Goal: Task Accomplishment & Management: Complete application form

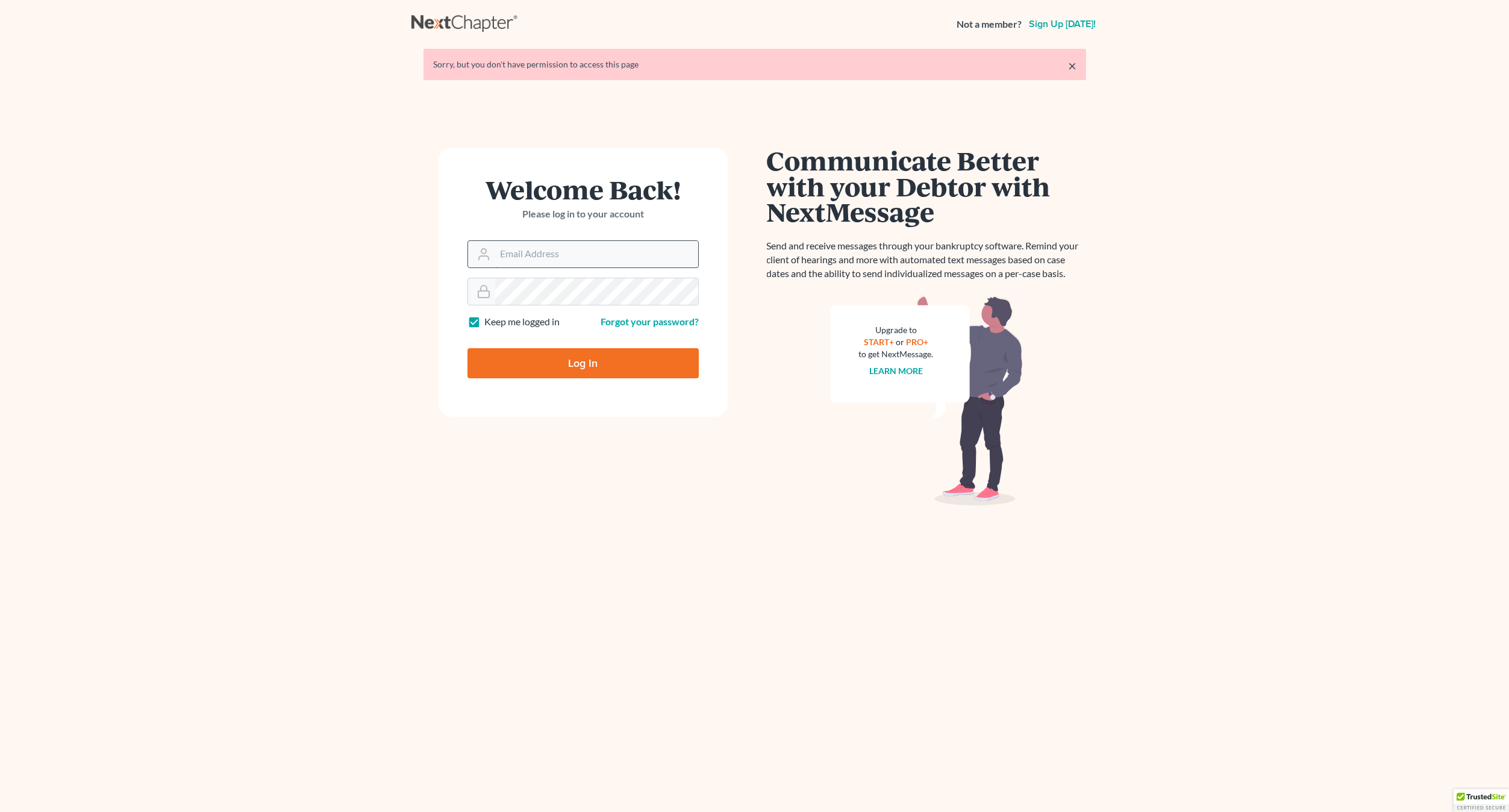
click at [536, 254] on input "Email Address" at bounding box center [596, 254] width 203 height 27
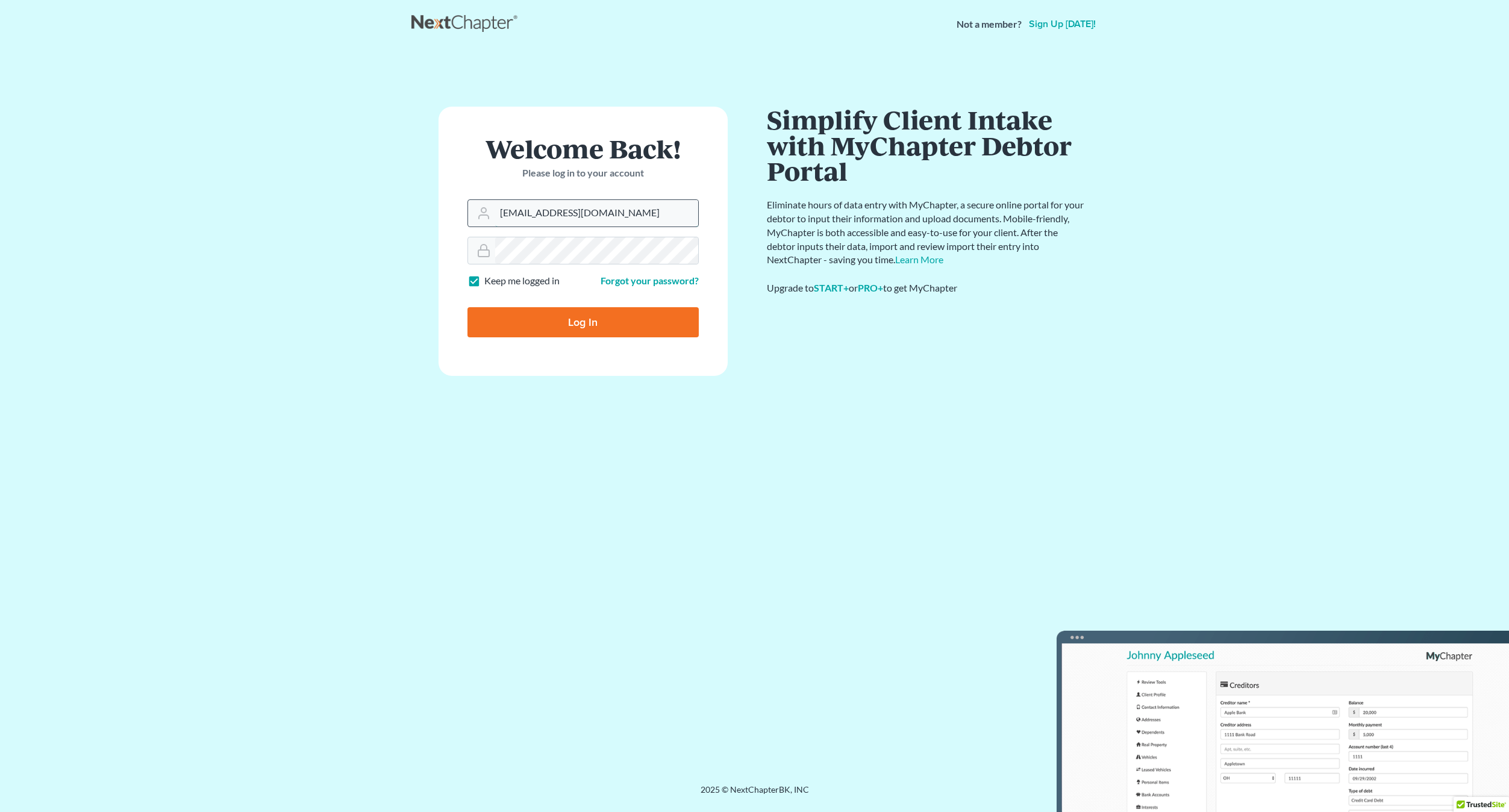
type input "craigbournelaw@yahoo.com"
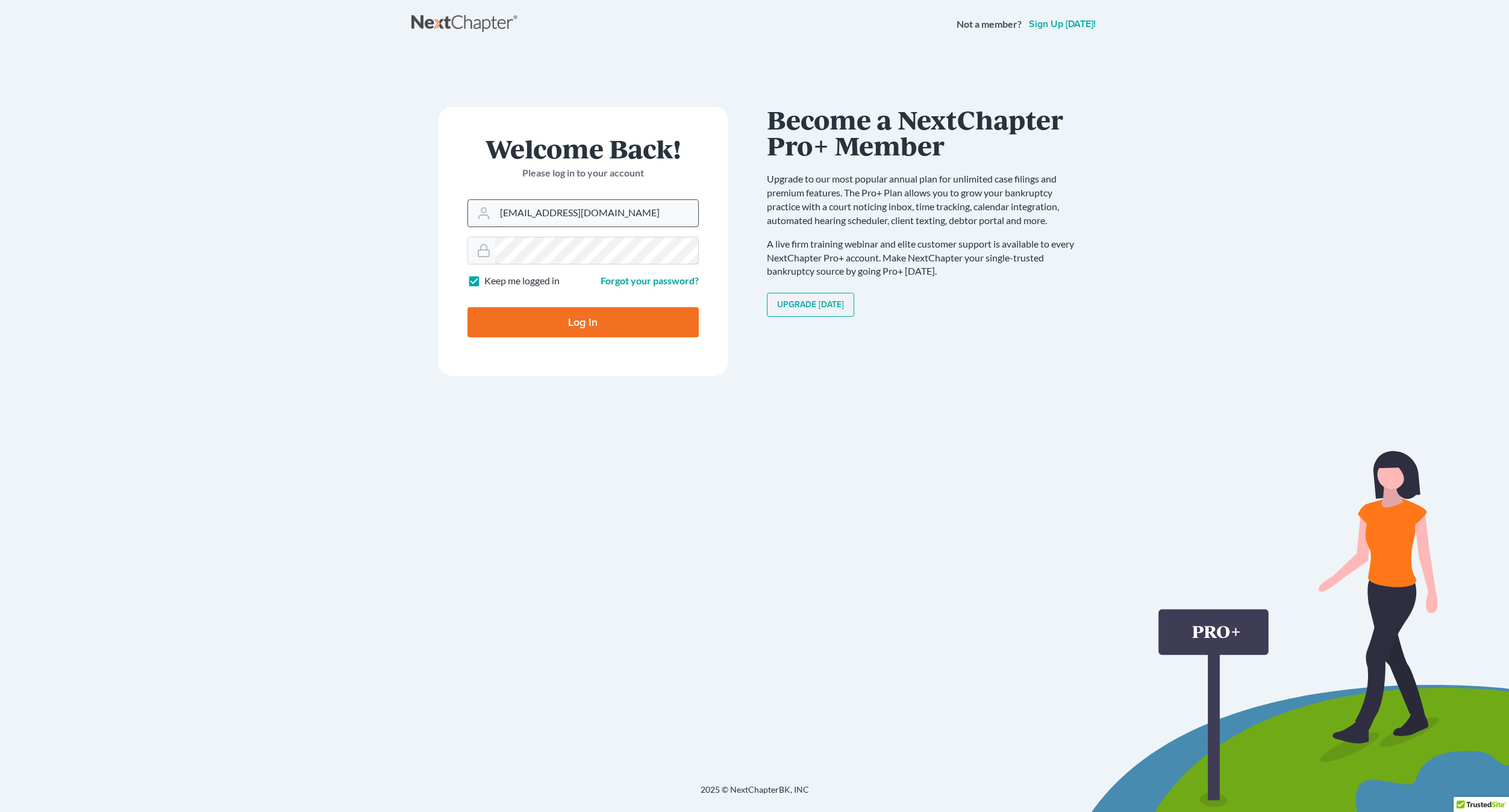
click at [468, 307] on input "Log In" at bounding box center [583, 322] width 232 height 30
type input "Thinking..."
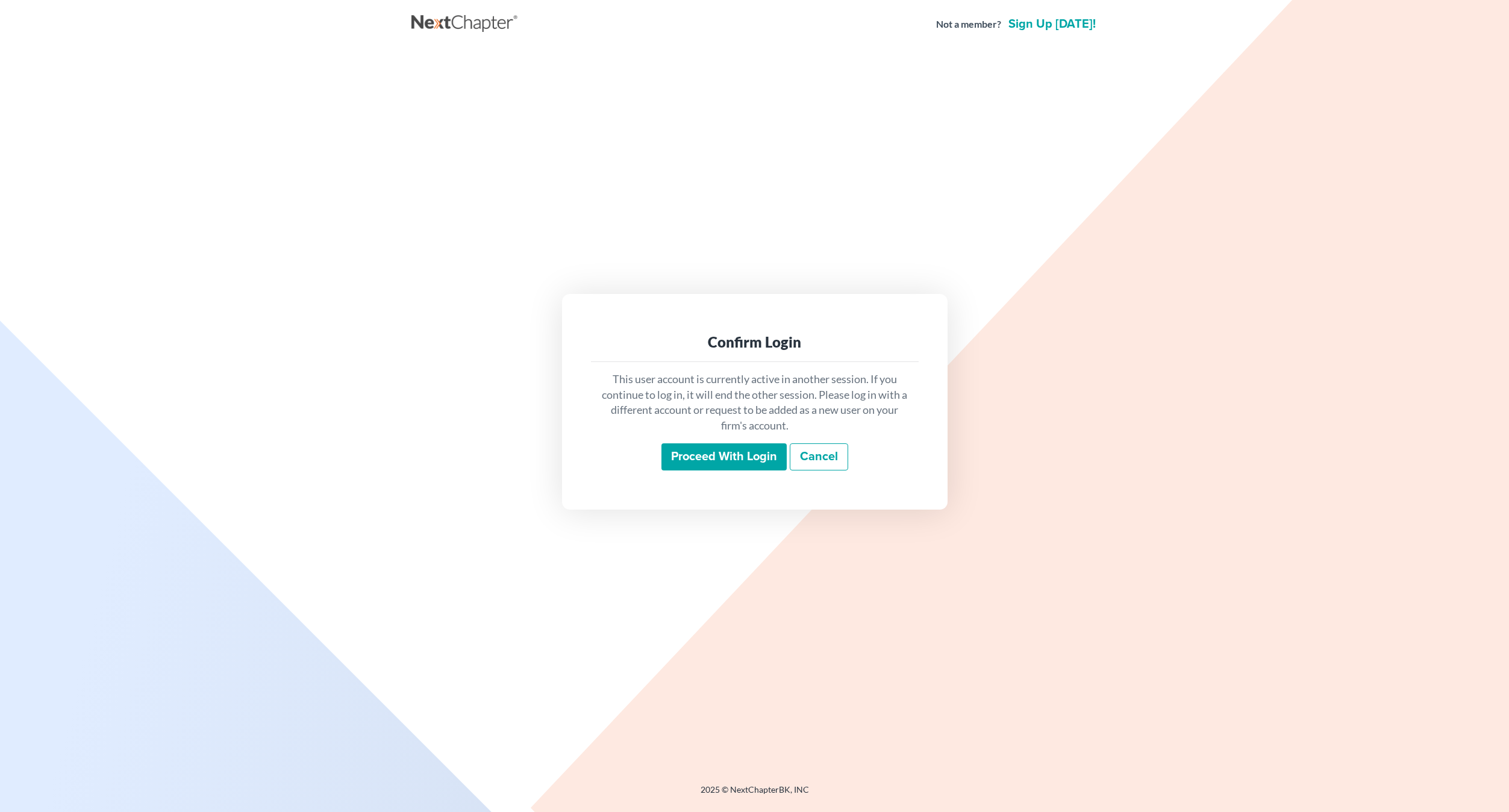
drag, startPoint x: 0, startPoint y: 0, endPoint x: 276, endPoint y: 429, distance: 510.1
click at [267, 430] on main "Confirm Login This user account is currently active in another session. If you …" at bounding box center [754, 401] width 1509 height 706
click at [817, 462] on link "Cancel" at bounding box center [819, 457] width 58 height 28
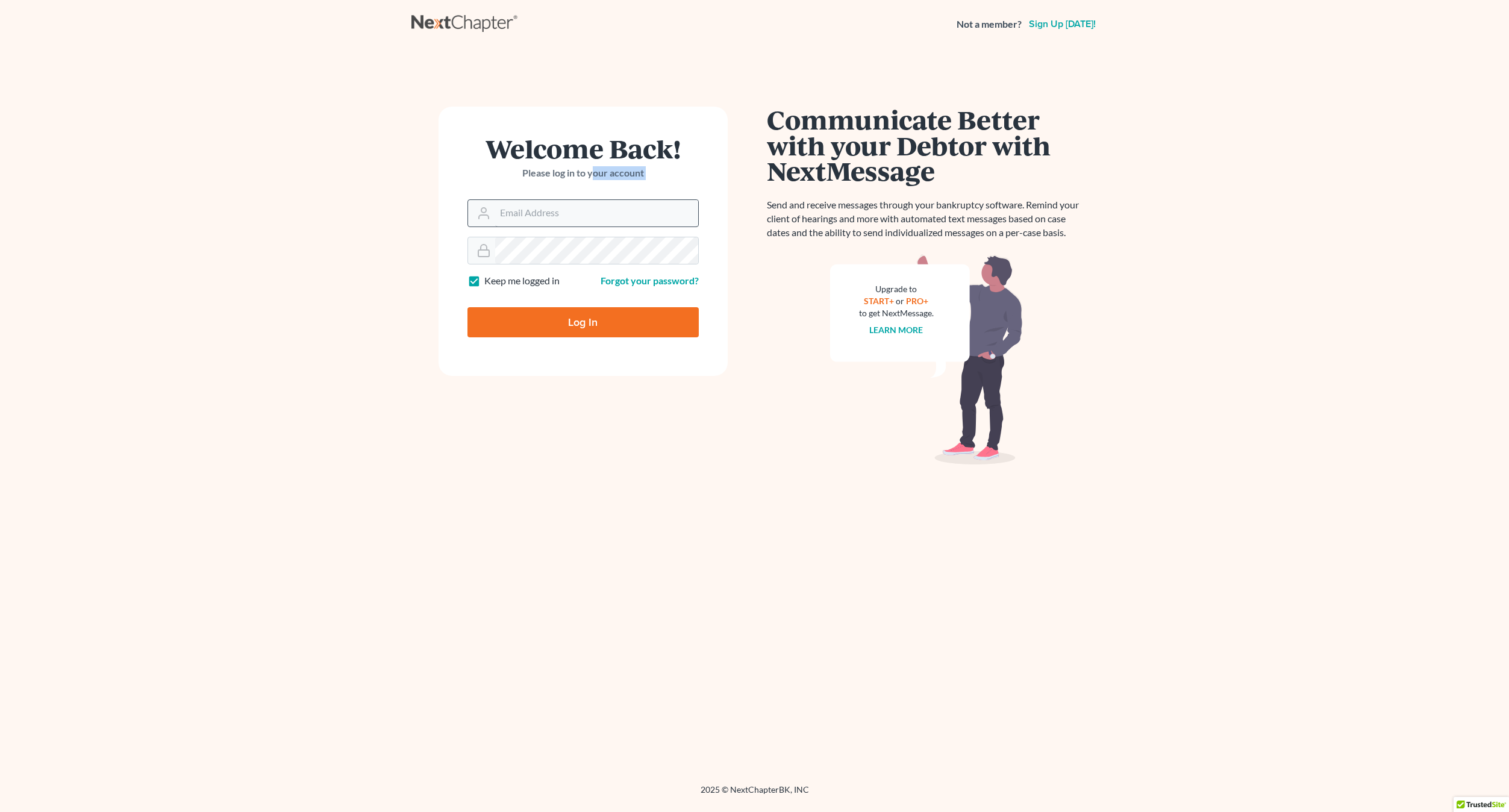
click at [592, 204] on form "Welcome Back! Please log in to your account Email Address Password Keep me logg…" at bounding box center [583, 241] width 289 height 269
click at [584, 217] on input "Email Address" at bounding box center [596, 213] width 203 height 27
type input "craigbournelaw@yahoo.com"
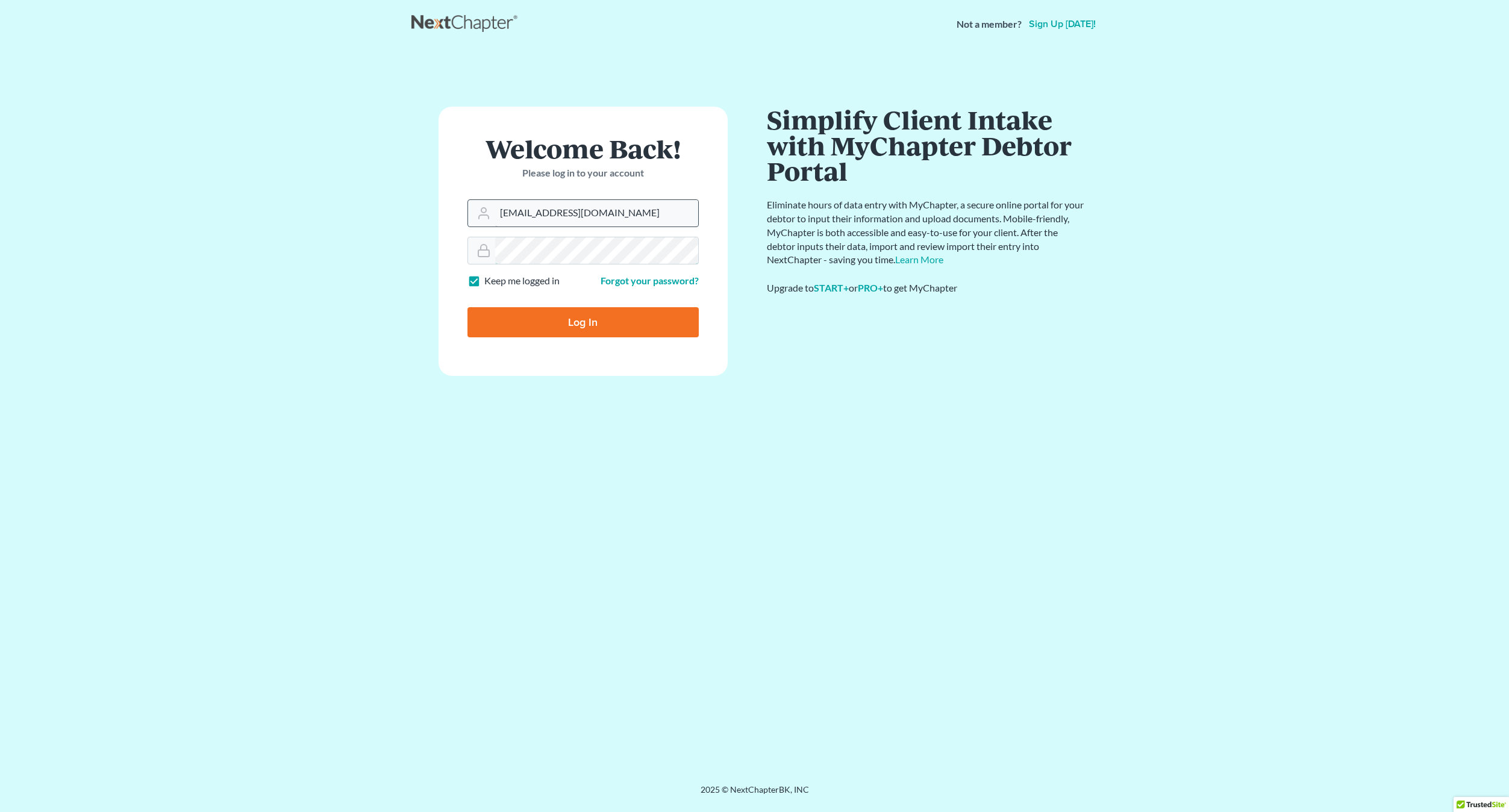
click at [468, 307] on input "Log In" at bounding box center [583, 322] width 232 height 30
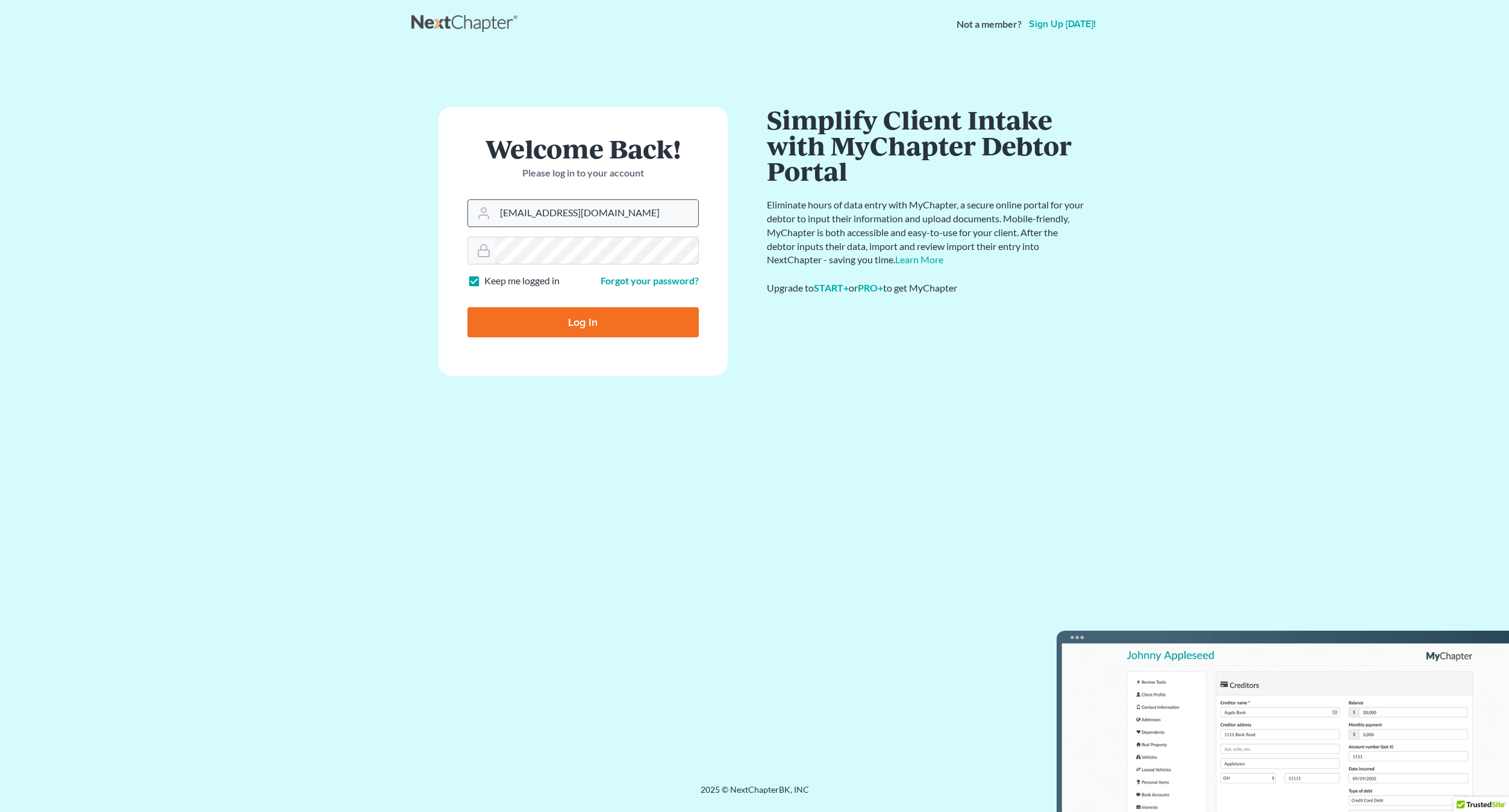
type input "Thinking..."
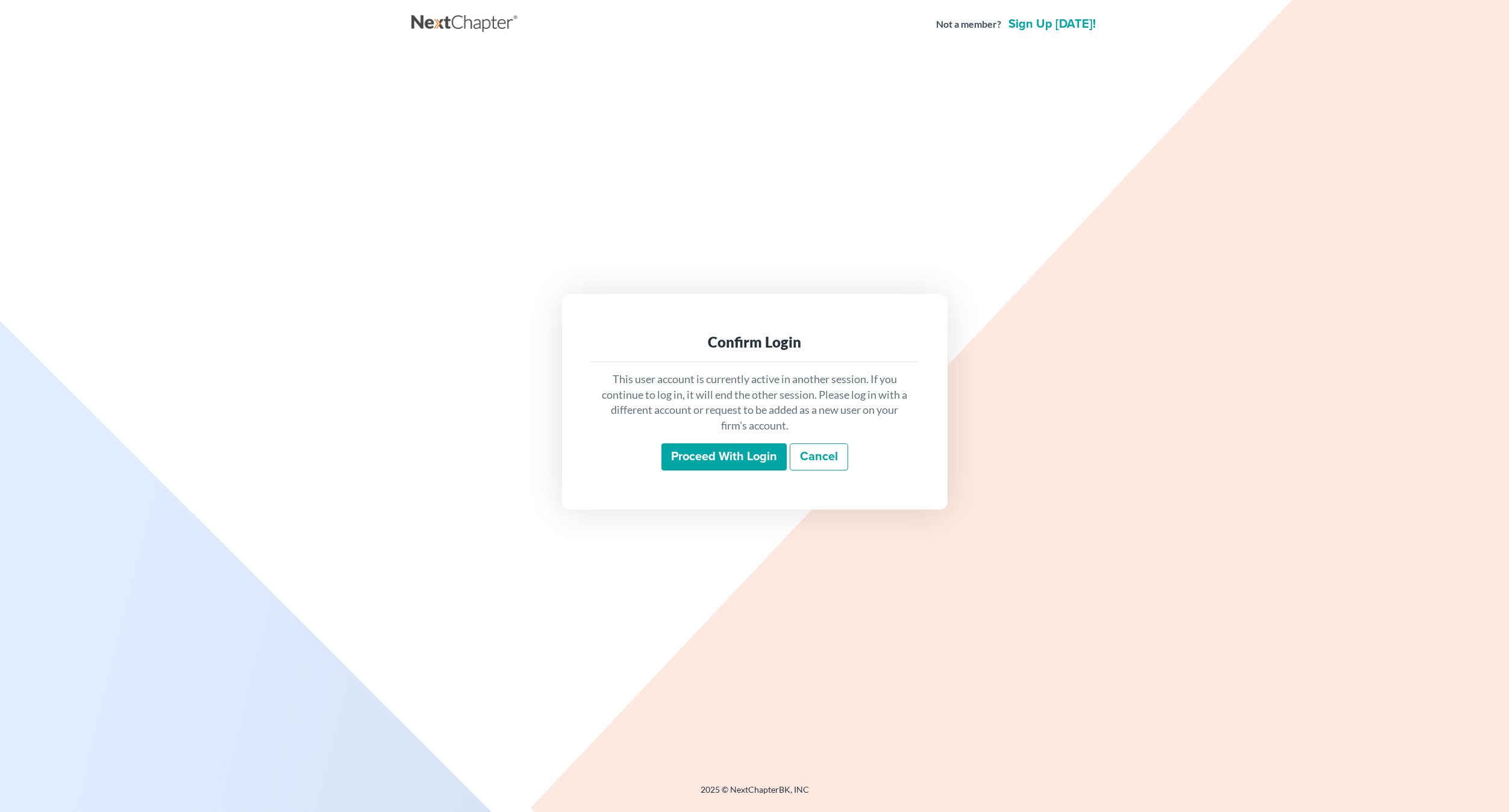
click at [690, 460] on input "Proceed with login" at bounding box center [724, 457] width 125 height 28
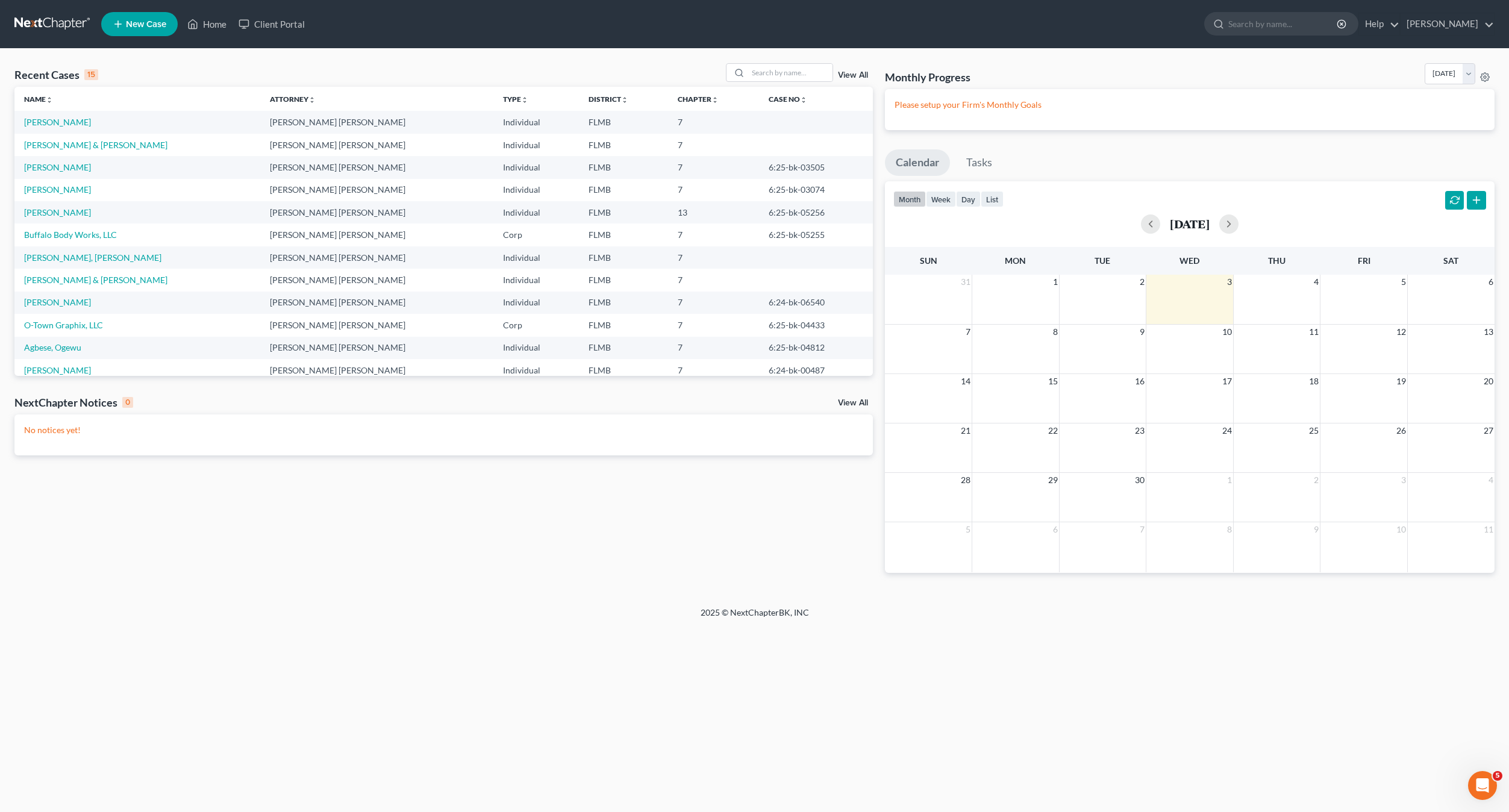
click at [58, 128] on td "[PERSON_NAME]" at bounding box center [137, 122] width 246 height 22
click at [57, 123] on link "[PERSON_NAME]" at bounding box center [57, 122] width 67 height 10
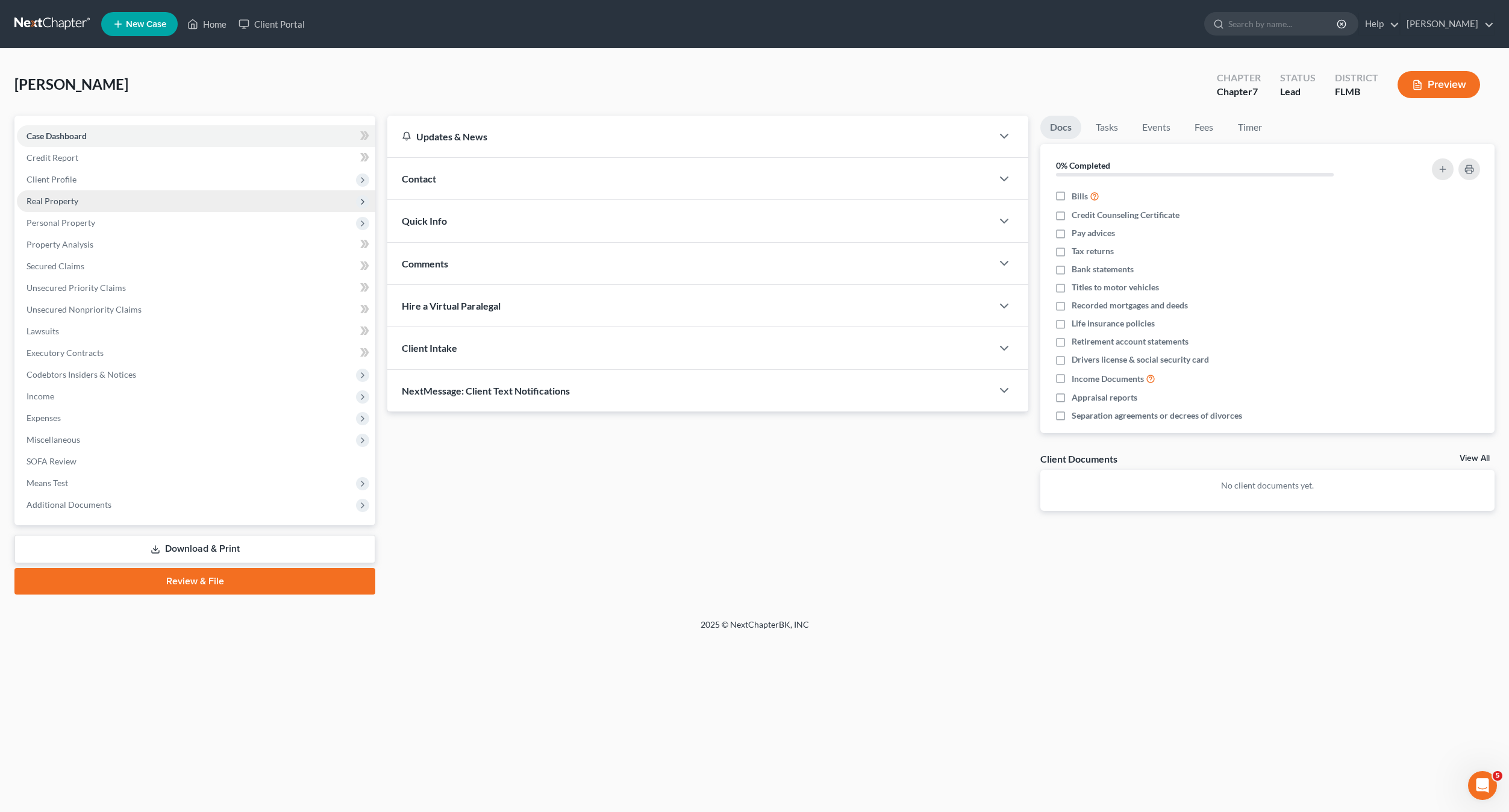
click at [56, 201] on span "Real Property" at bounding box center [53, 201] width 52 height 10
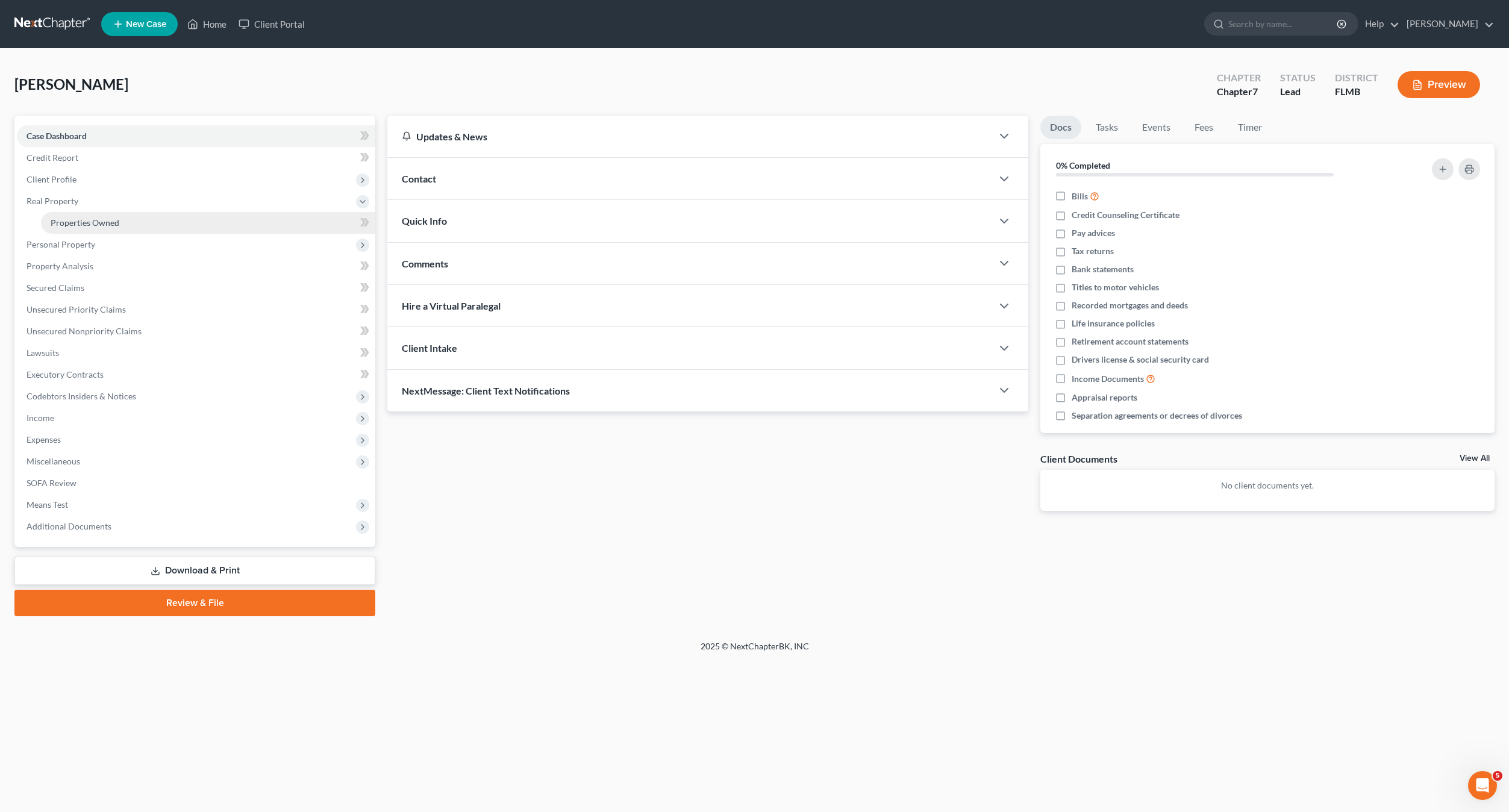
click at [65, 219] on span "Properties Owned" at bounding box center [85, 222] width 69 height 10
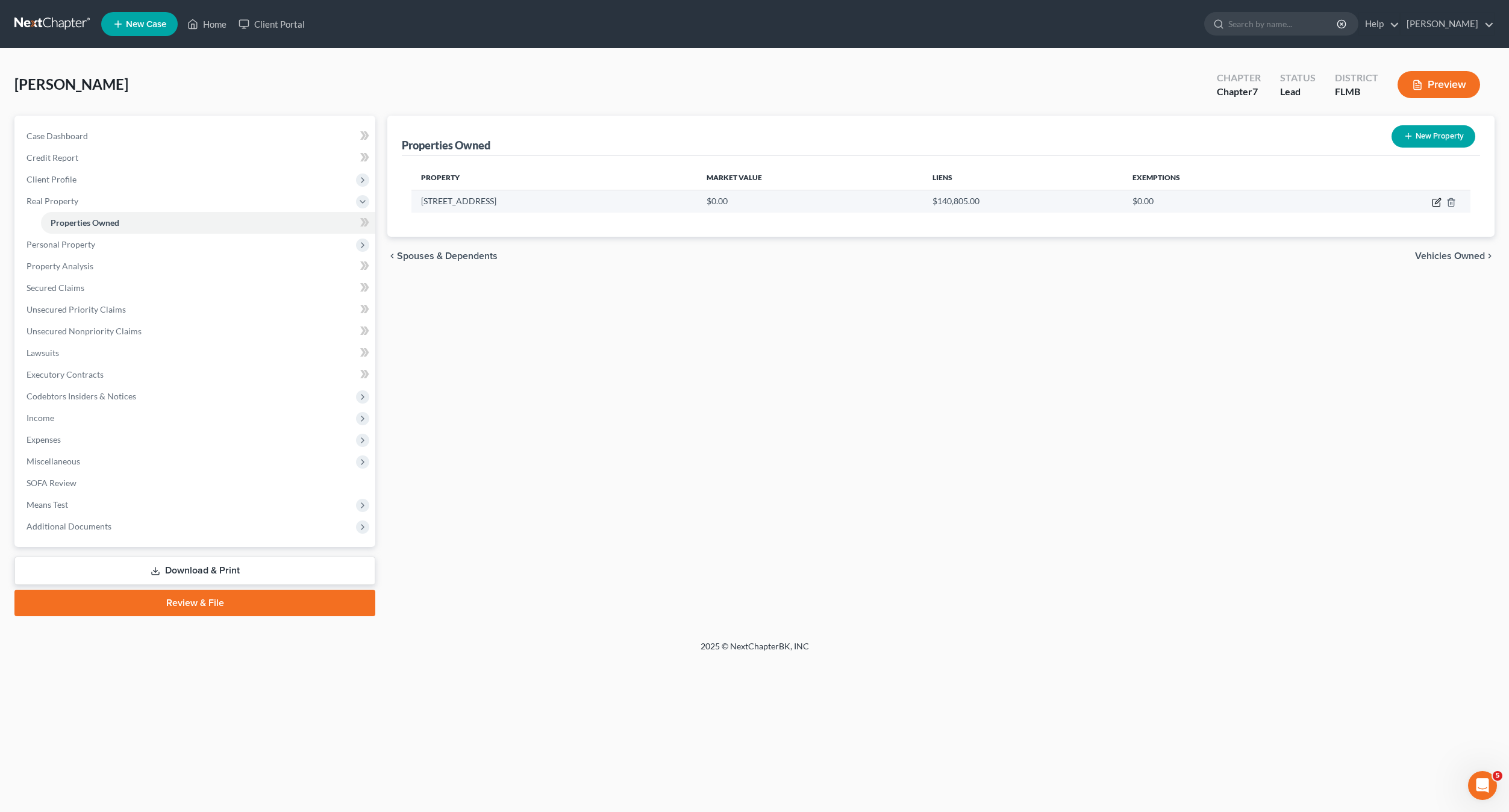
click at [1436, 200] on icon "button" at bounding box center [1436, 202] width 10 height 10
select select "9"
select select "0"
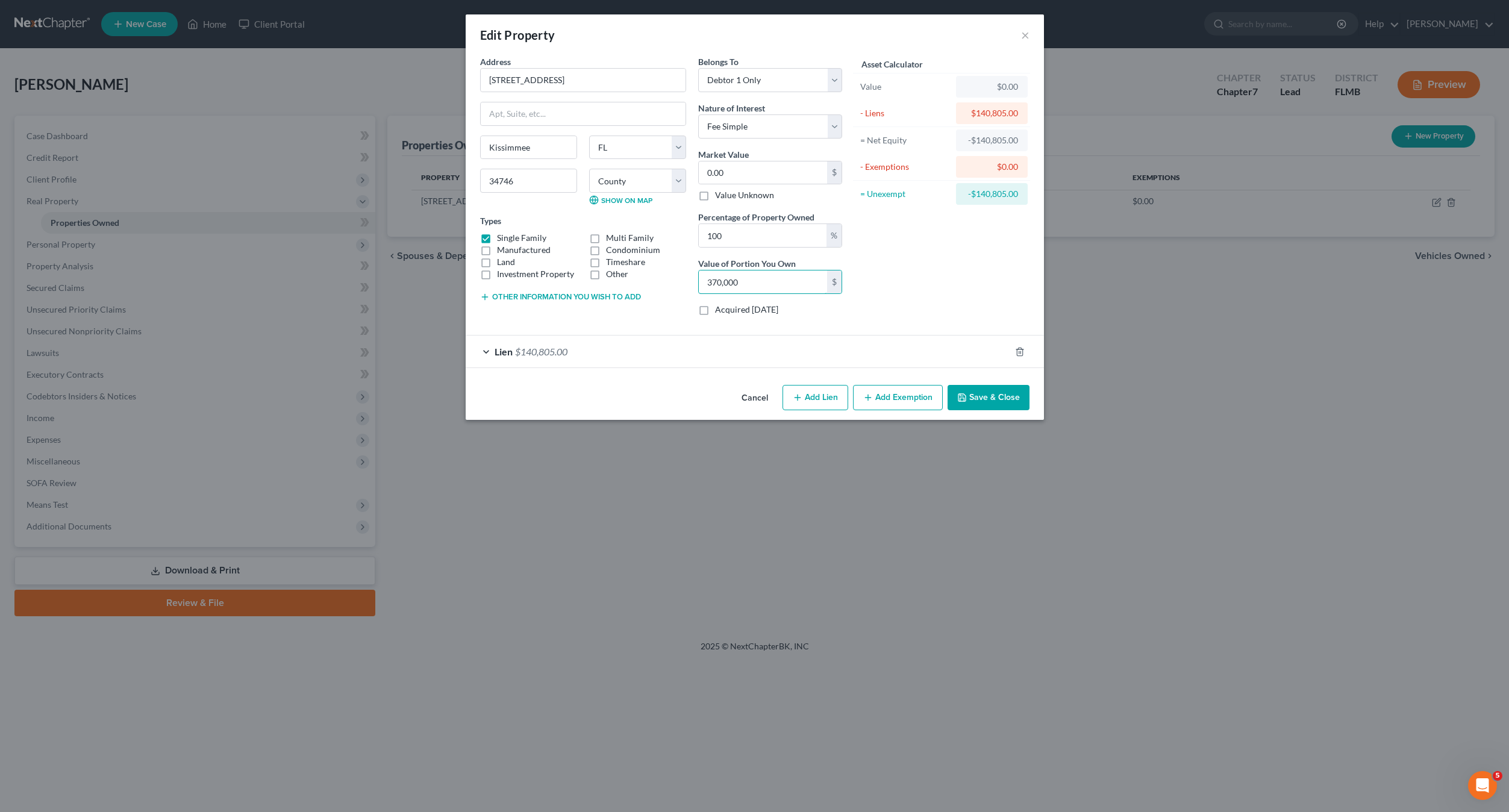
type input "370,000"
click at [745, 172] on input "0.00" at bounding box center [763, 173] width 128 height 23
type input "3"
type input "3.00"
type input "37"
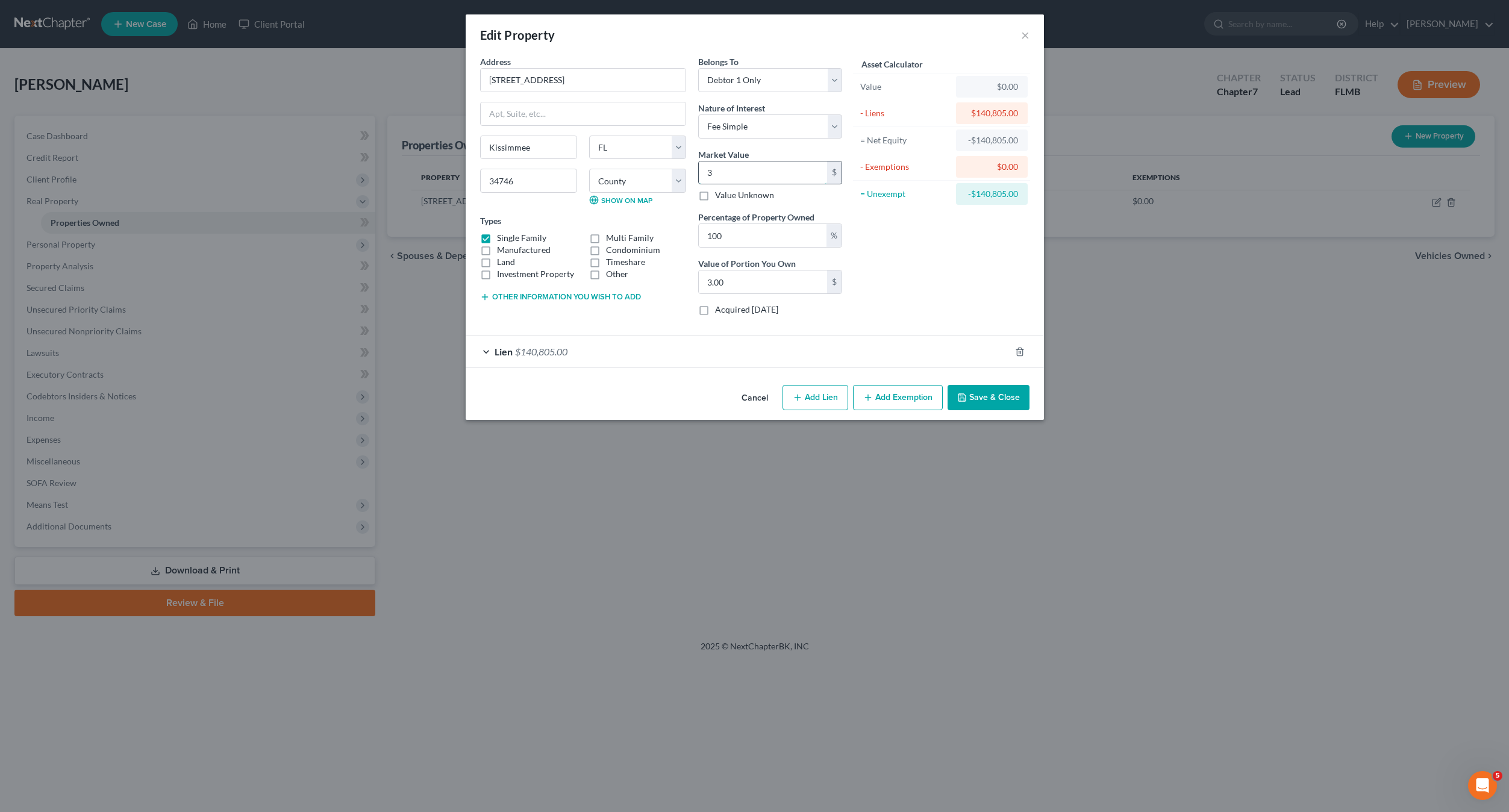
type input "37.00"
type input "370"
type input "370.00"
type input "3700"
type input "3,700.00"
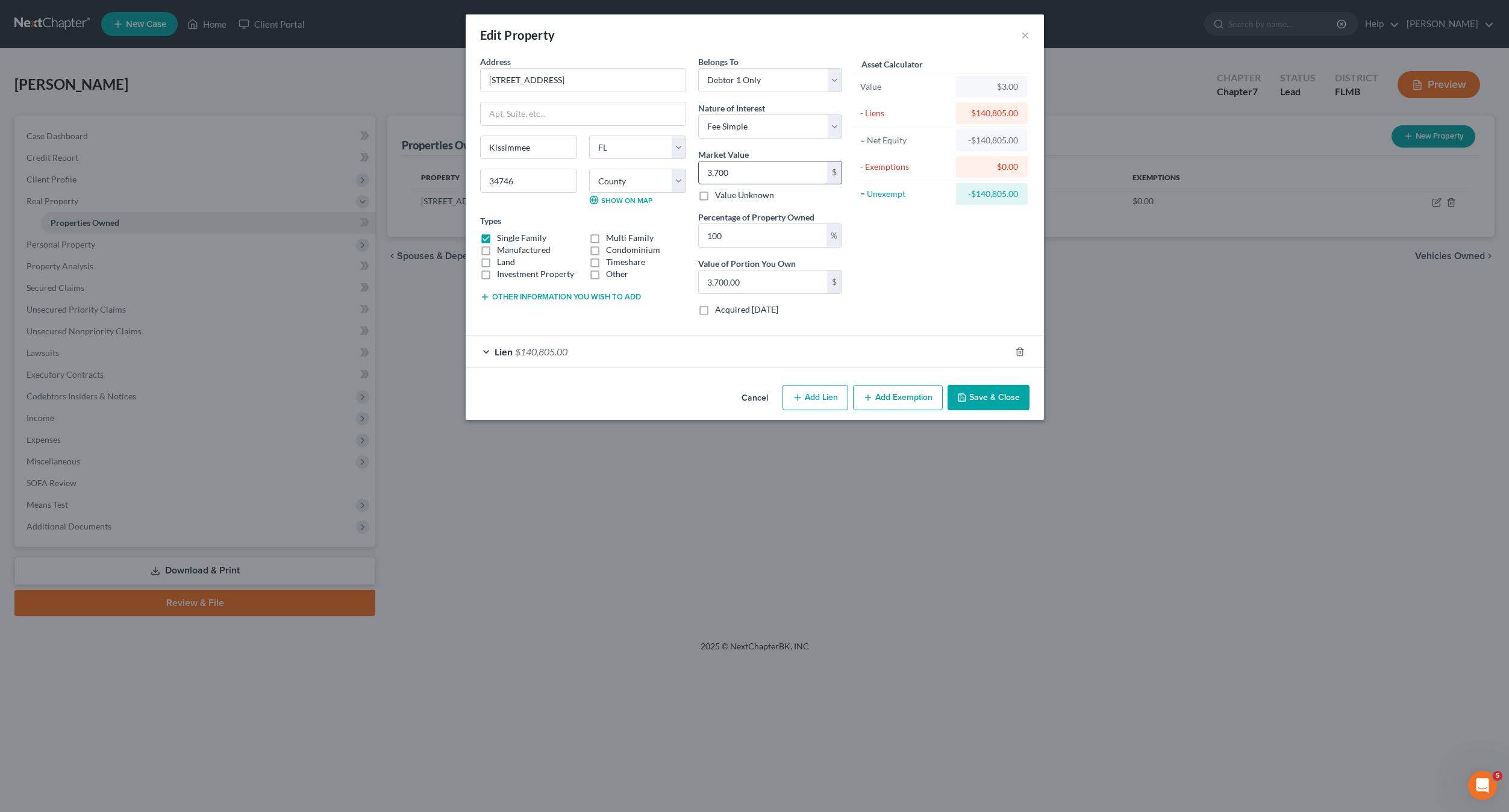
type input "3,7000"
type input "37,000.00"
type input "37,0000"
type input "370,000.00"
type input "370,000"
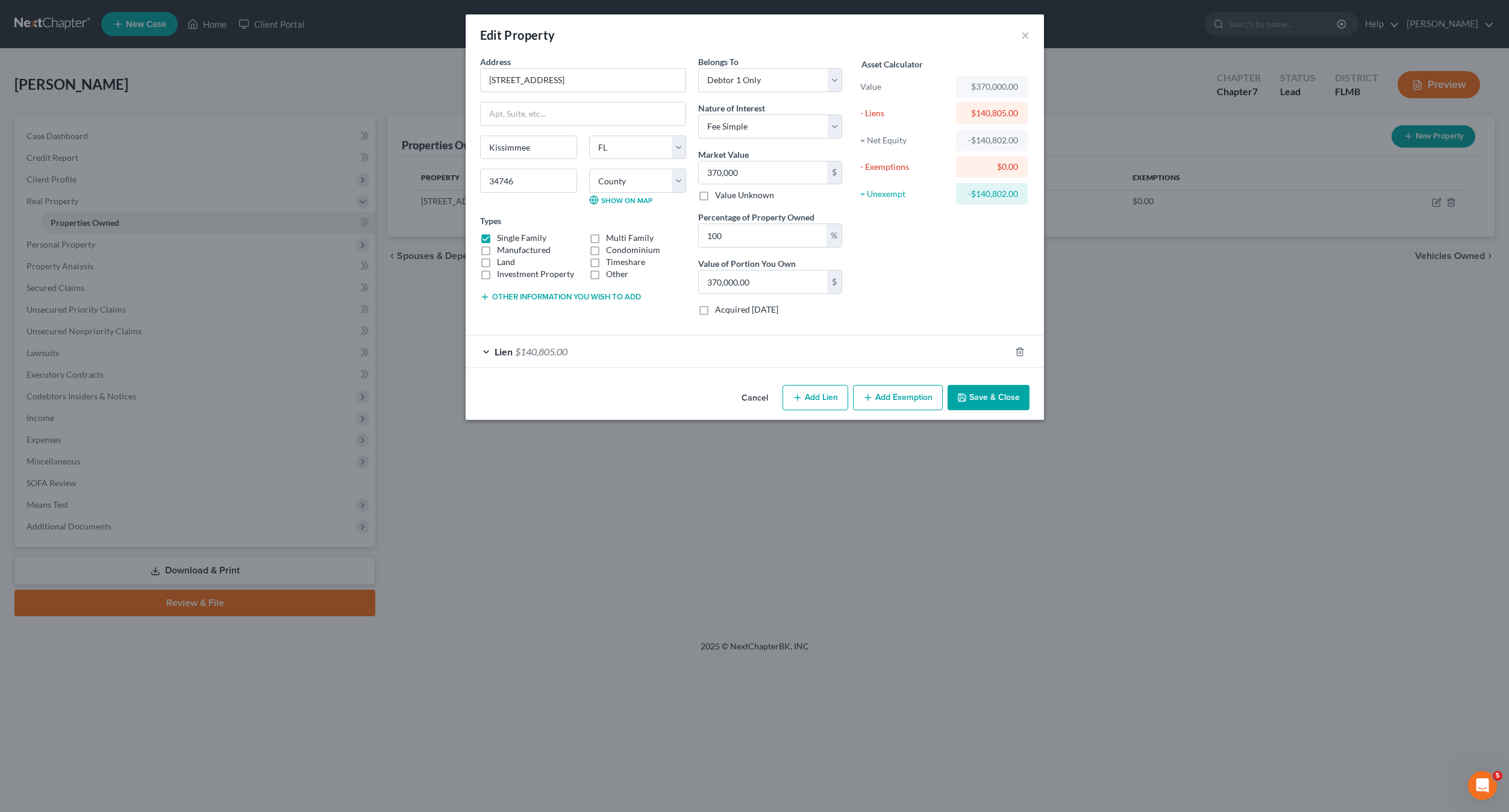
click at [907, 274] on div "Asset Calculator Value $370,000.00 - Liens $140,805.00 = Net Equity -$140,802.0…" at bounding box center [942, 190] width 187 height 270
click at [894, 394] on button "Add Exemption" at bounding box center [898, 397] width 90 height 25
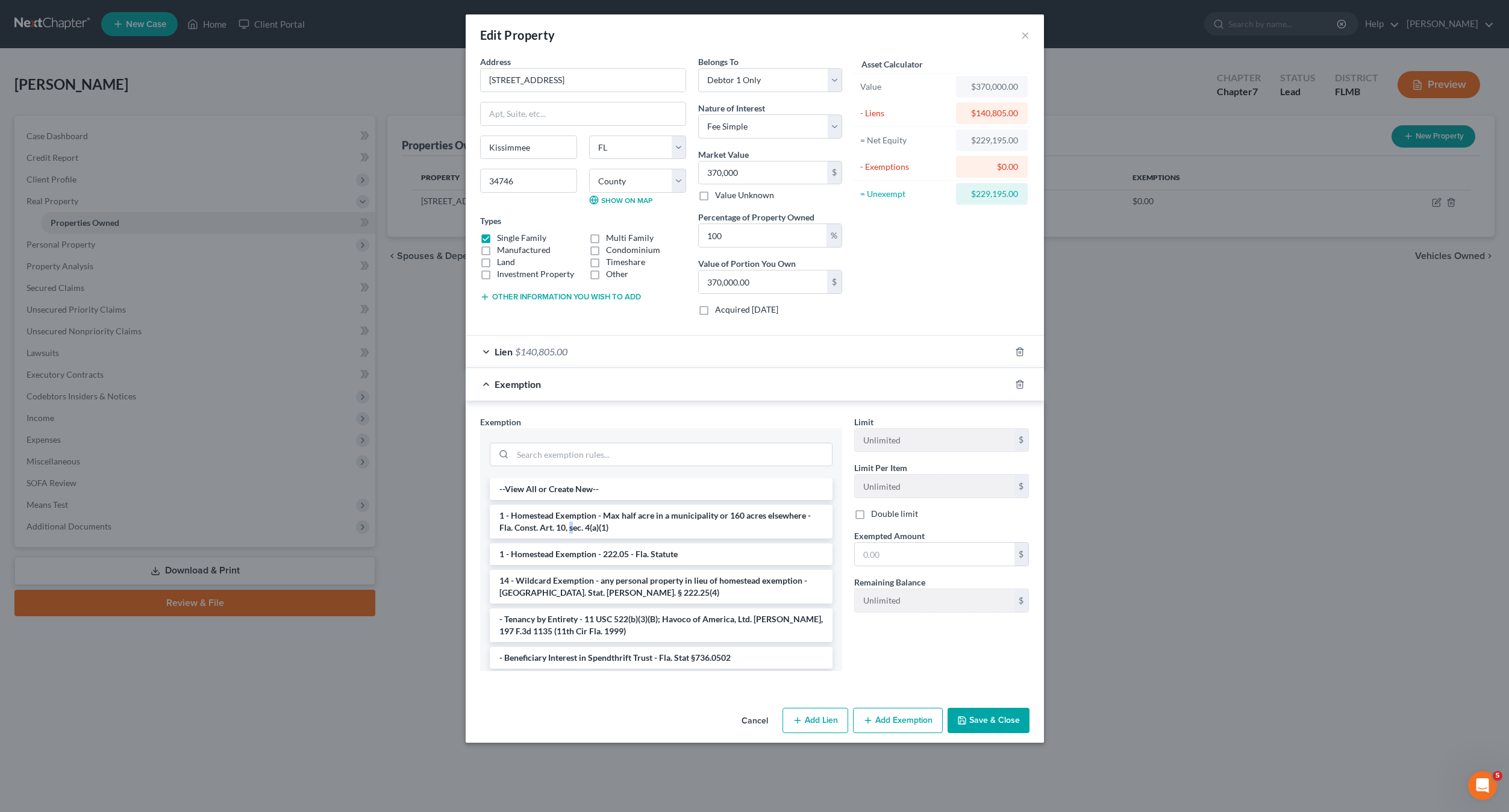
click at [572, 525] on li "1 - Homestead Exemption - Max half acre in a municipality or 160 acres elsewher…" at bounding box center [661, 521] width 343 height 34
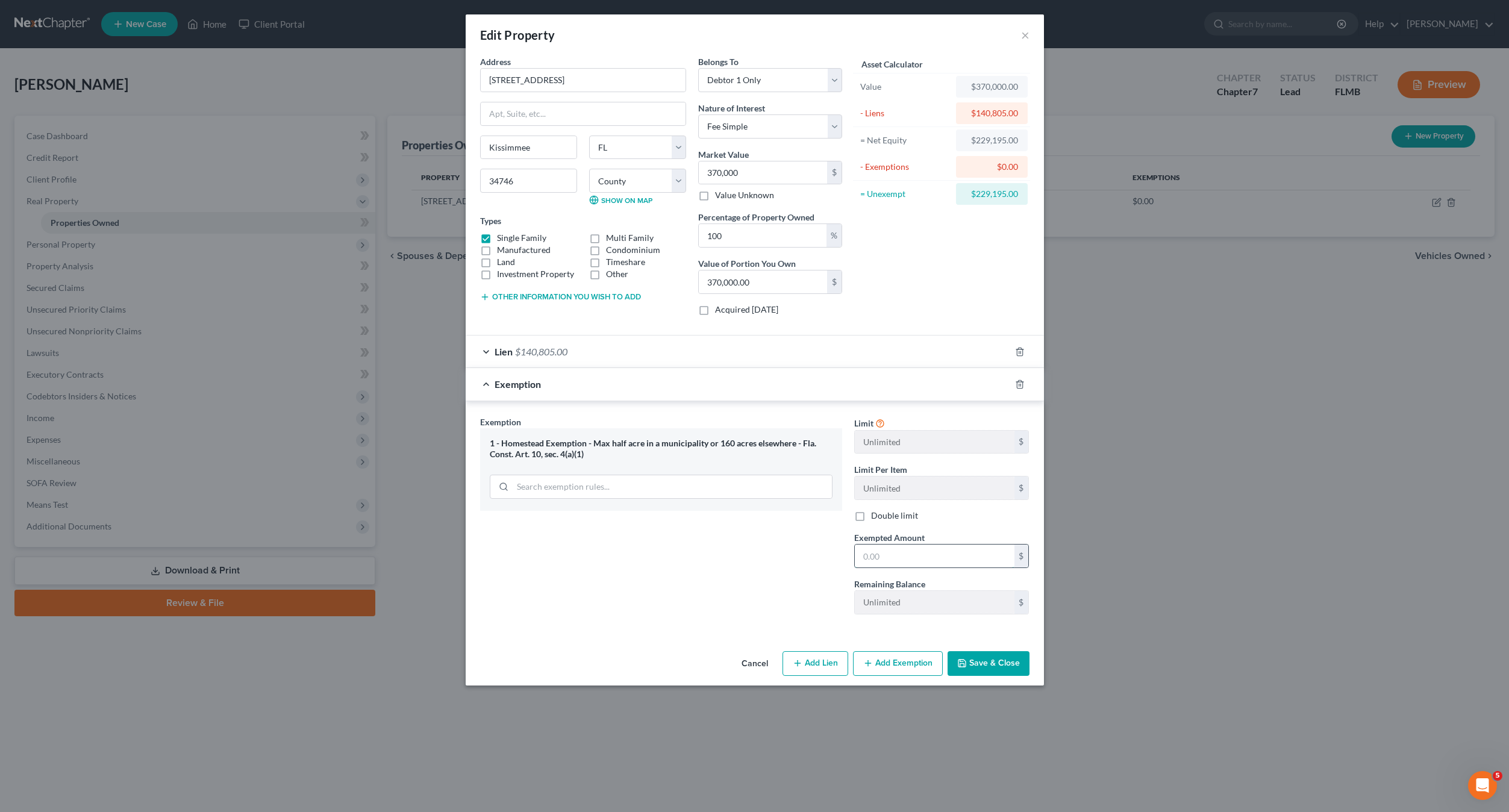
click at [891, 553] on input "text" at bounding box center [935, 555] width 160 height 23
type input "2"
click at [893, 551] on input "text" at bounding box center [935, 555] width 160 height 23
type input "229,195"
click at [945, 302] on div "Asset Calculator Value $370,000.00 - Liens $140,805.00 = Net Equity $229,195.00…" at bounding box center [942, 190] width 187 height 270
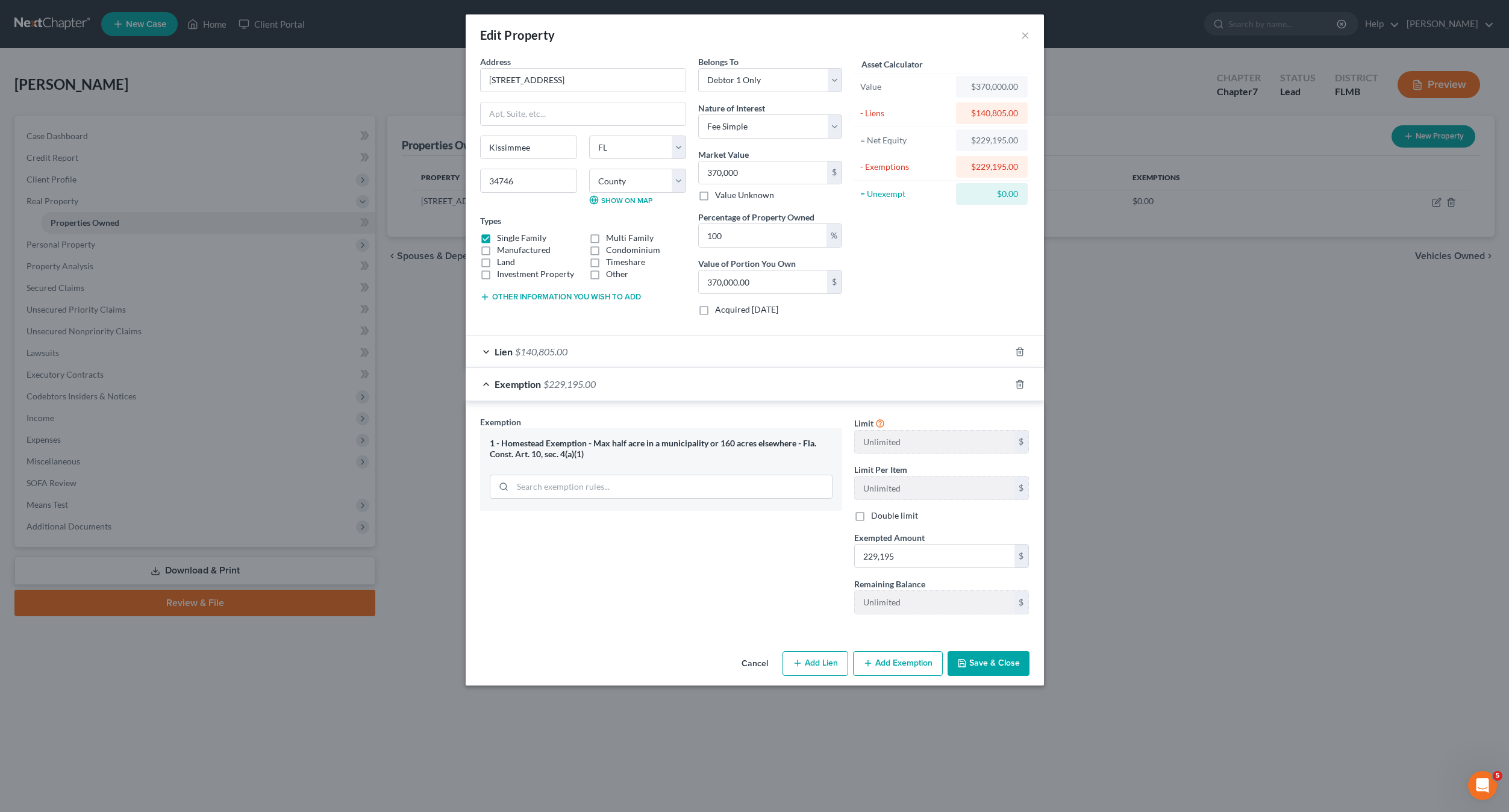
click at [1000, 664] on button "Save & Close" at bounding box center [989, 663] width 82 height 25
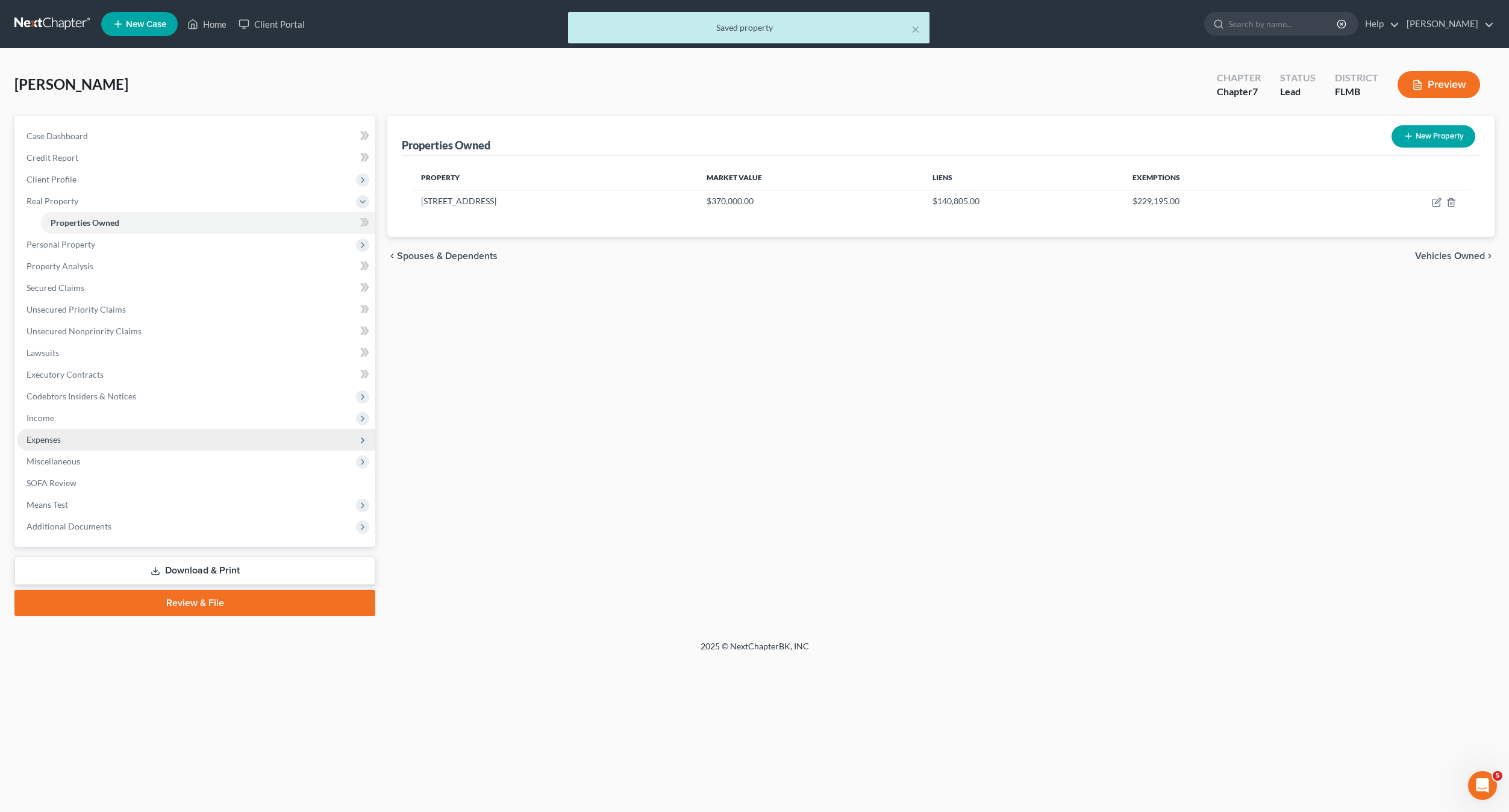
drag, startPoint x: 803, startPoint y: 596, endPoint x: 248, endPoint y: 440, distance: 576.5
click at [796, 593] on div "Properties Owned New Property Property Market Value Liens Exemptions 4380 Creek…" at bounding box center [941, 366] width 1119 height 501
click at [73, 248] on span "Personal Property" at bounding box center [61, 245] width 69 height 10
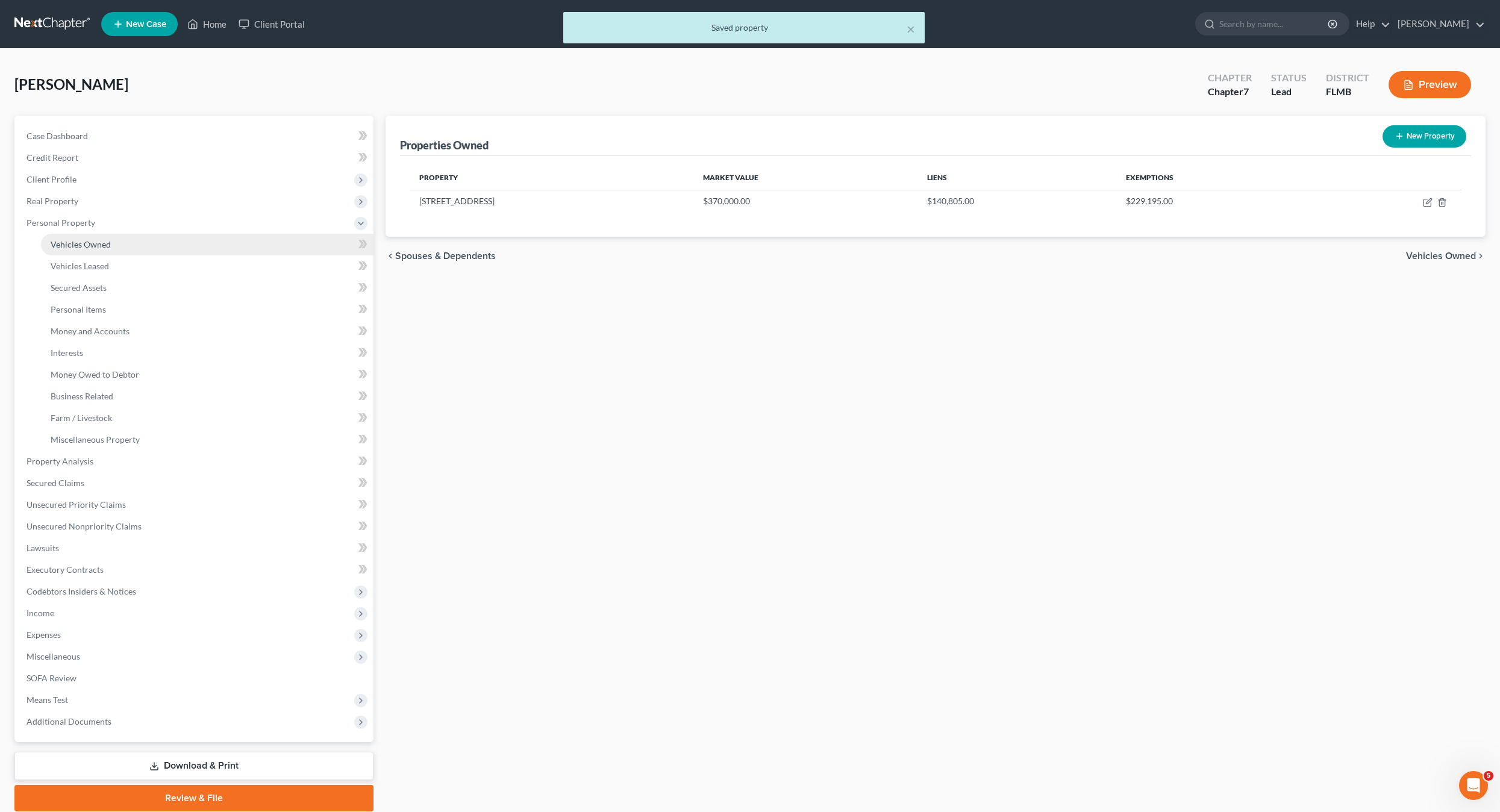
click at [89, 247] on span "Vehicles Owned" at bounding box center [80, 245] width 60 height 10
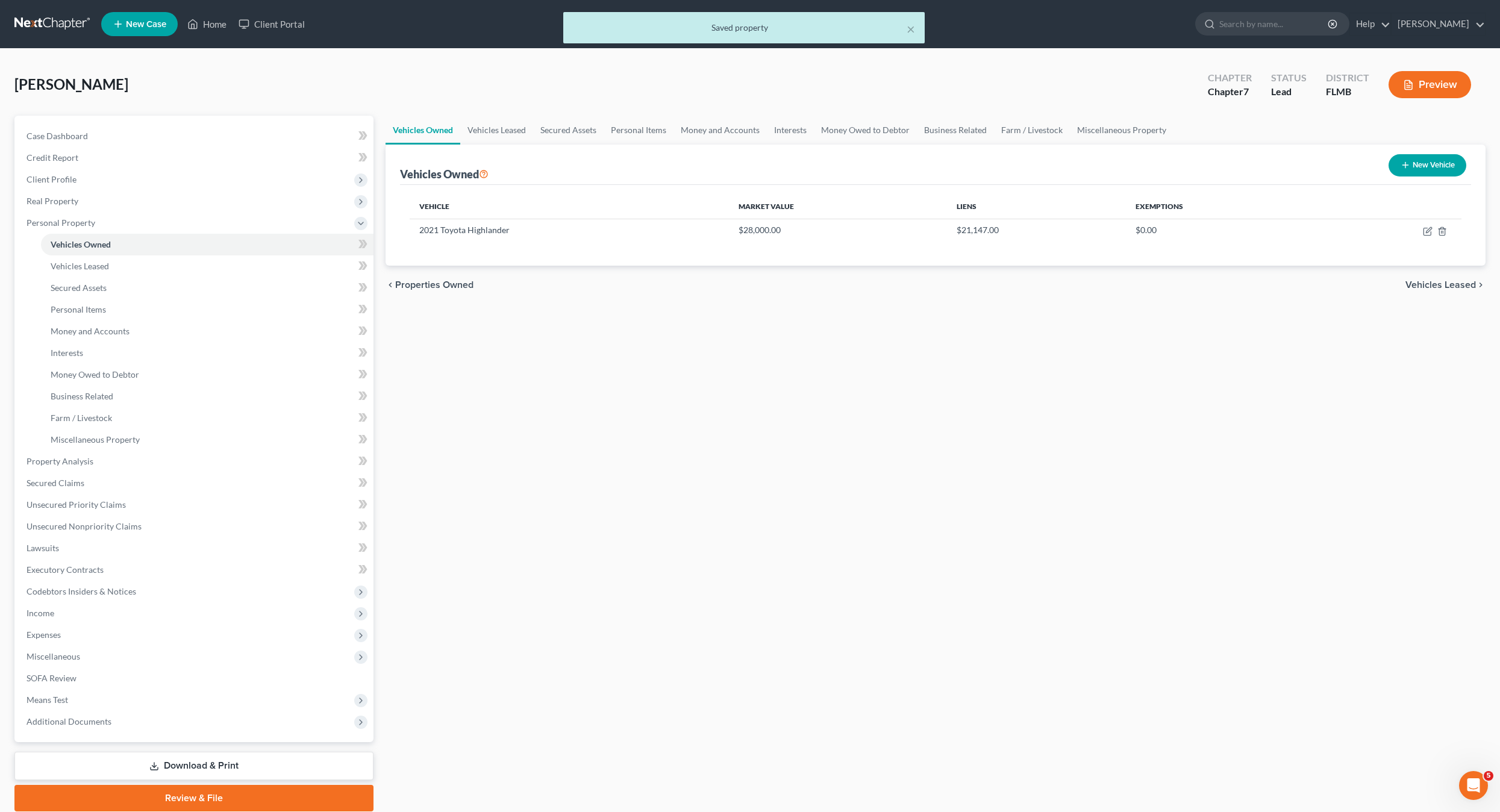
click at [650, 436] on div "Vehicles Owned Vehicles Leased Secured Assets Personal Items Money and Accounts…" at bounding box center [936, 463] width 1113 height 696
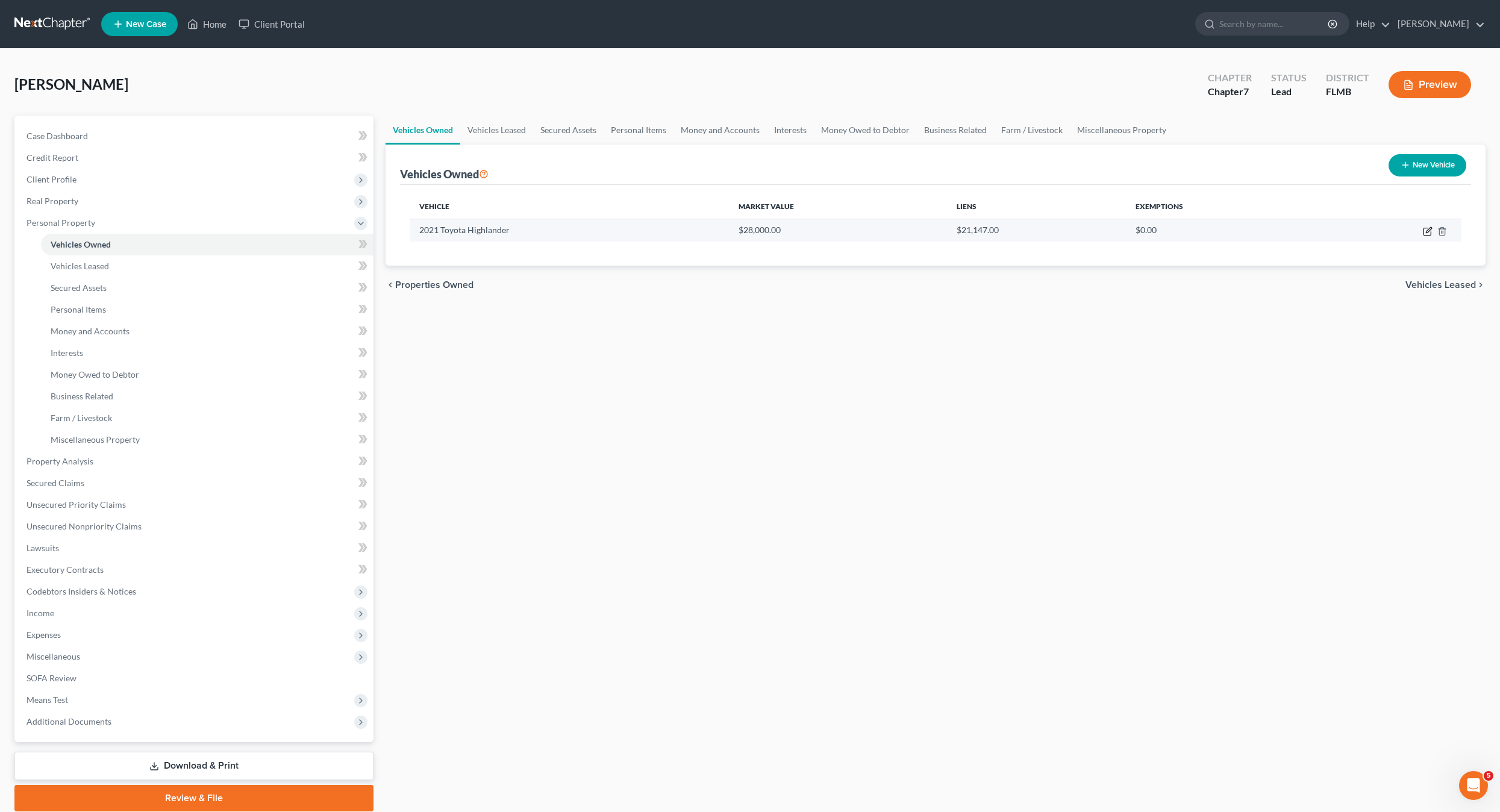
click at [1425, 232] on icon "button" at bounding box center [1427, 231] width 10 height 10
select select "0"
select select "5"
select select "2"
select select "0"
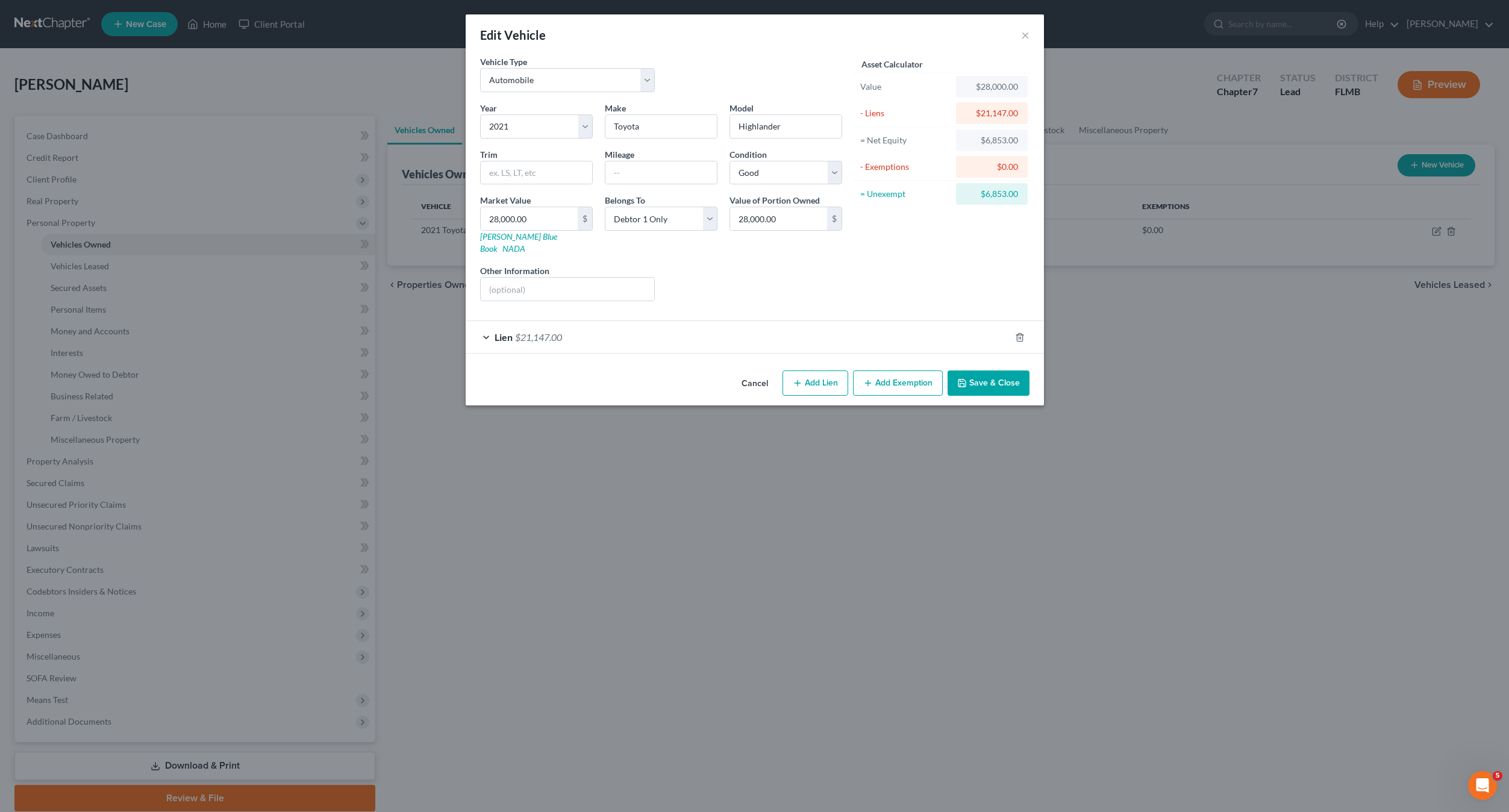
click at [882, 375] on button "Add Exemption" at bounding box center [898, 383] width 90 height 25
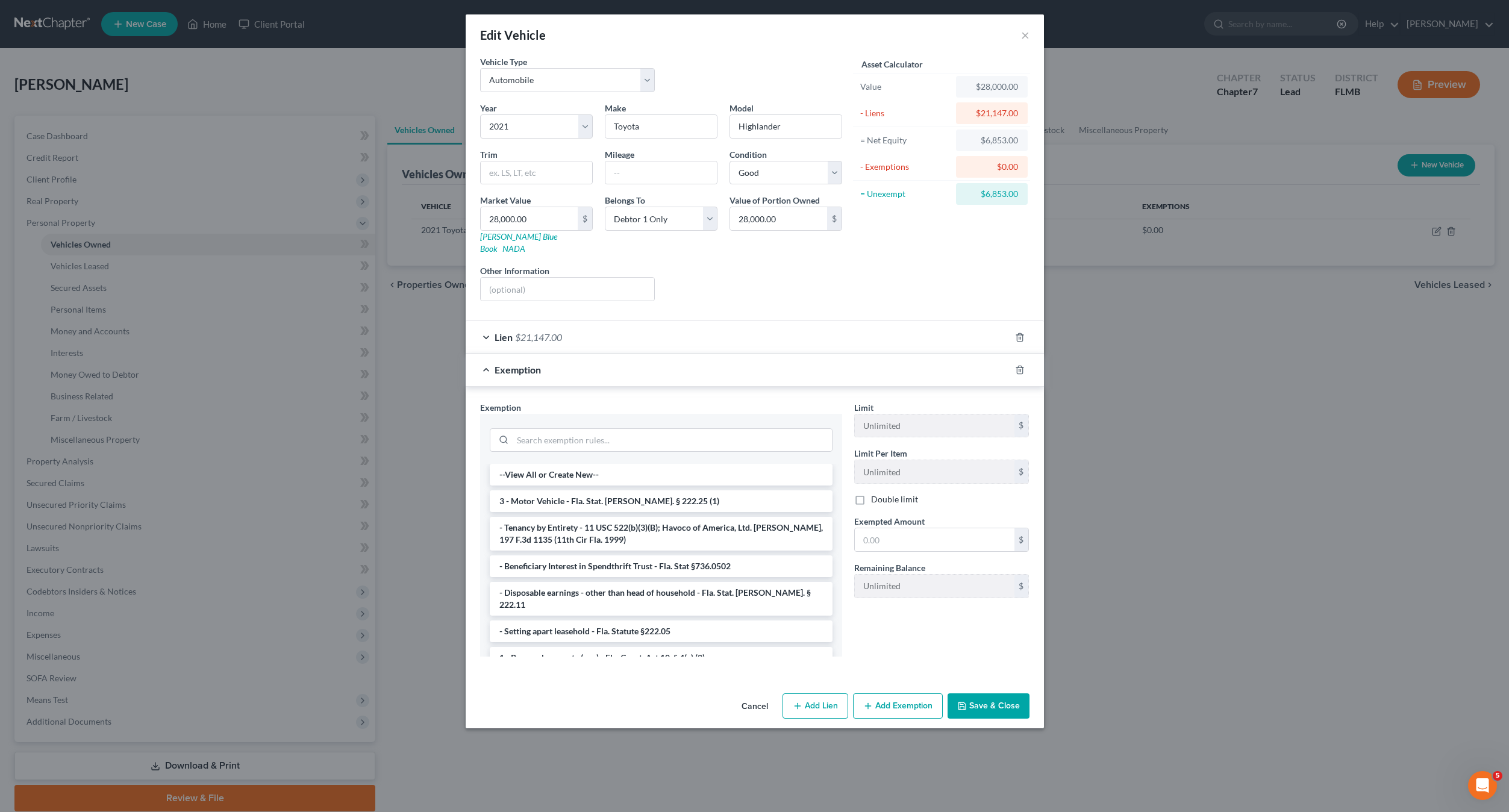
drag, startPoint x: 594, startPoint y: 493, endPoint x: 763, endPoint y: 524, distance: 171.8
click at [599, 493] on li "3 - Motor Vehicle - Fla. Stat. [PERSON_NAME]. § 222.25 (1)" at bounding box center [661, 501] width 343 height 21
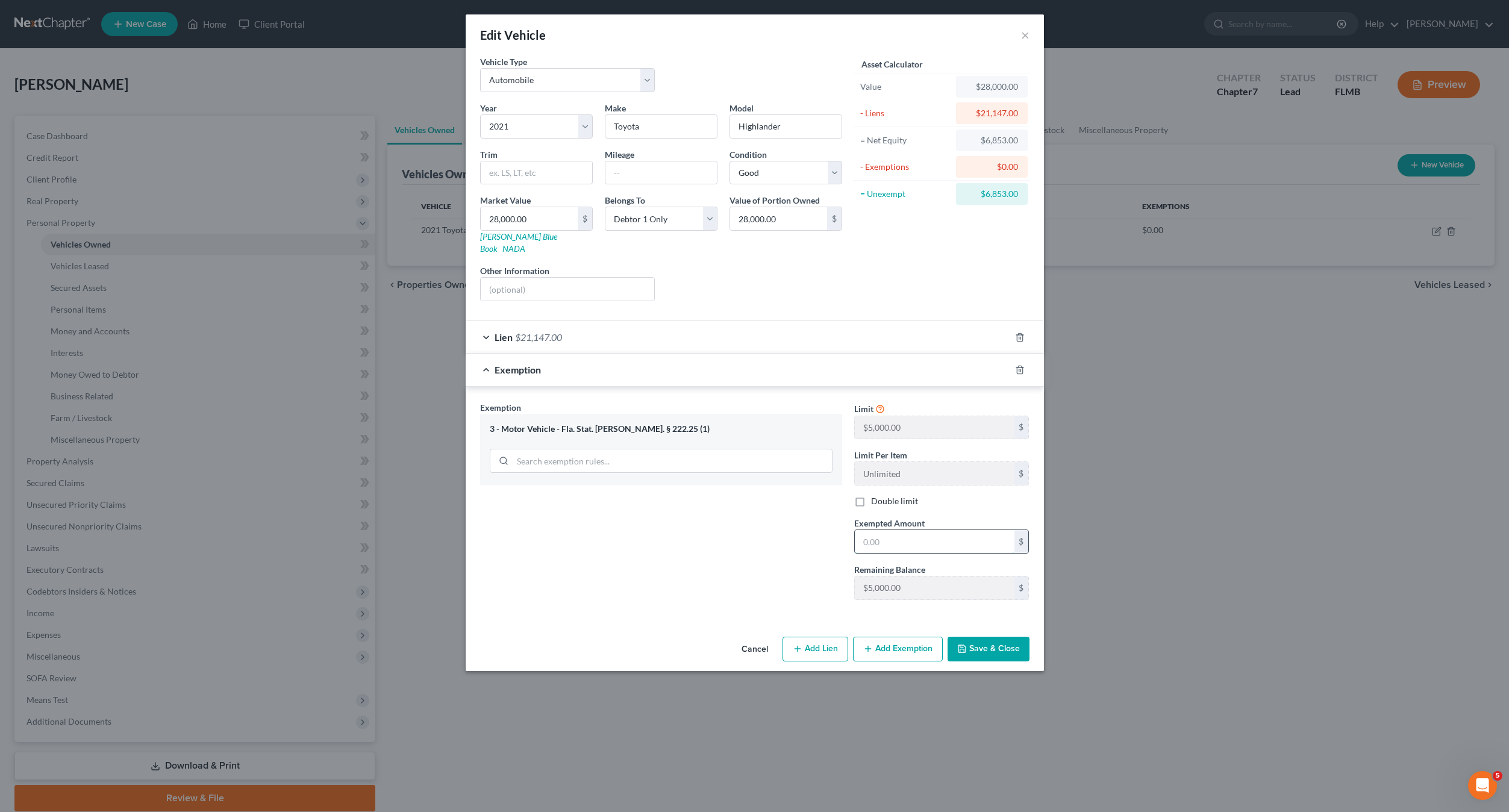
click at [871, 530] on input "text" at bounding box center [935, 541] width 160 height 23
type input "5,000"
click at [705, 555] on div "Exemption Set must be selected for CA. Exemption * 3 - Motor Vehicle - Fla. Sta…" at bounding box center [661, 505] width 374 height 208
click at [994, 638] on button "Save & Close" at bounding box center [989, 649] width 82 height 25
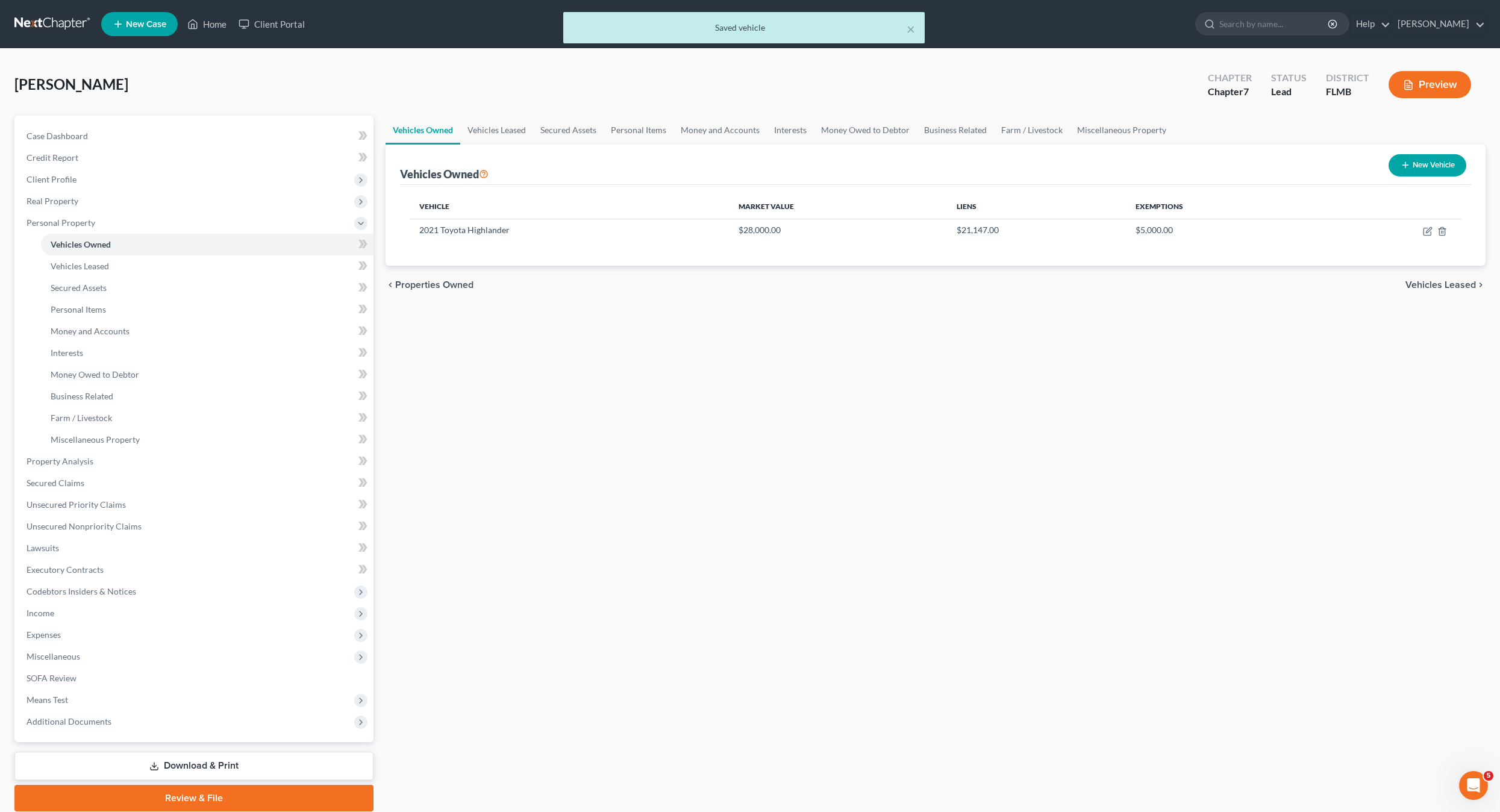
drag, startPoint x: 775, startPoint y: 559, endPoint x: 782, endPoint y: 549, distance: 12.2
click at [775, 558] on div "Vehicles Owned Vehicles Leased Secured Assets Personal Items Money and Accounts…" at bounding box center [936, 463] width 1113 height 696
click at [80, 269] on span "Vehicles Leased" at bounding box center [80, 266] width 58 height 10
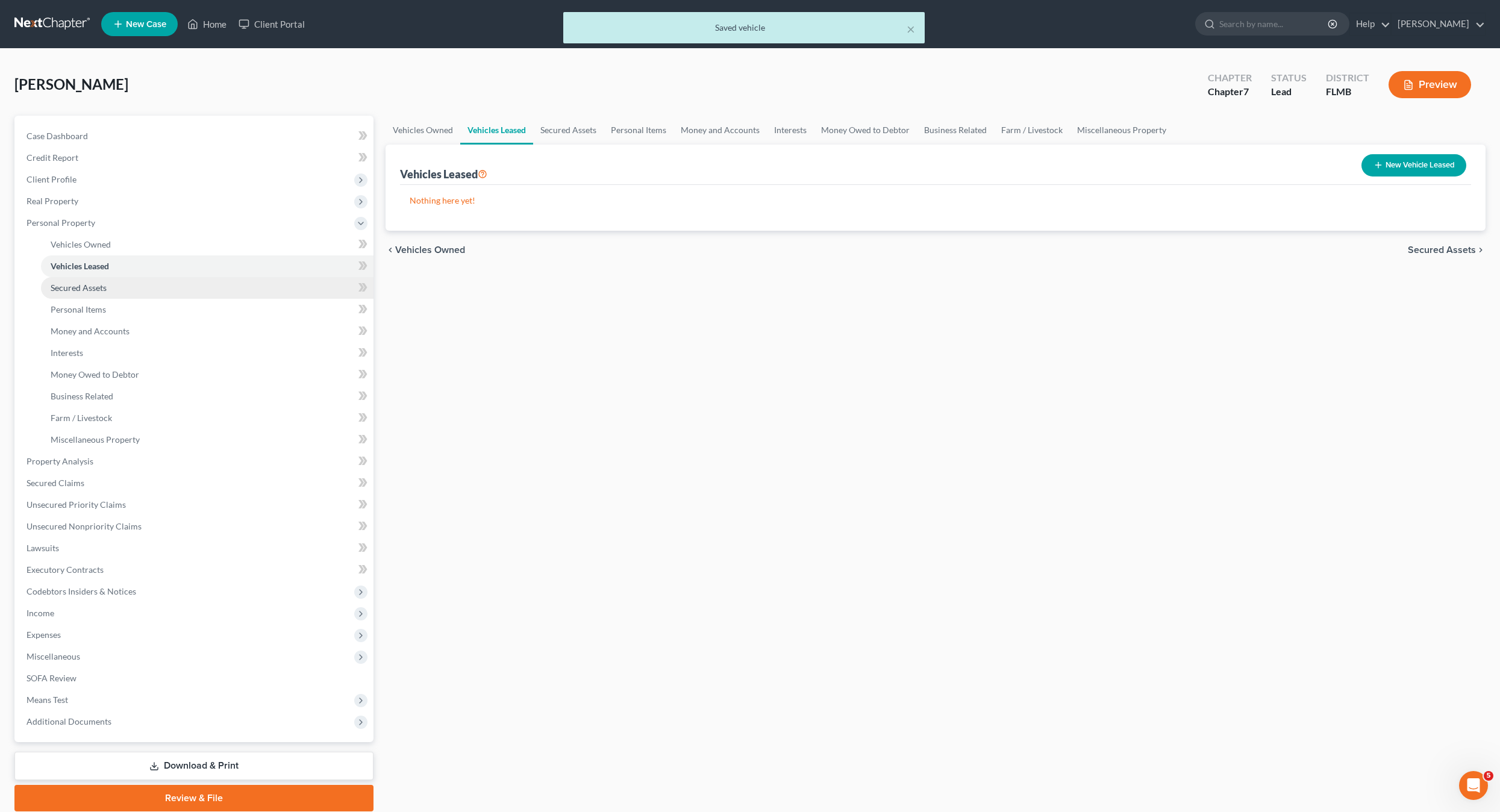
click at [67, 287] on span "Secured Assets" at bounding box center [79, 288] width 56 height 10
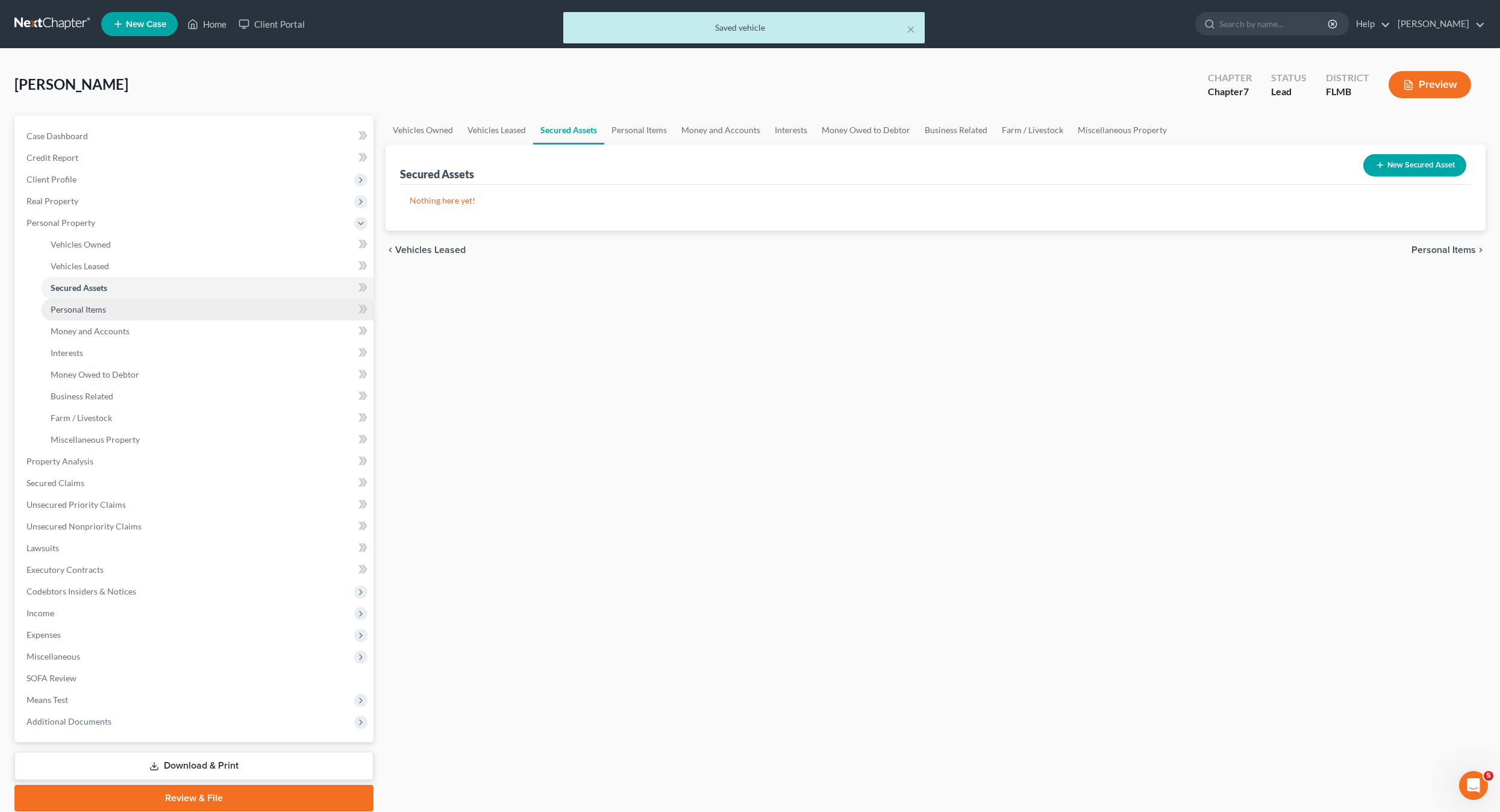
click at [68, 304] on span "Personal Items" at bounding box center [78, 309] width 55 height 10
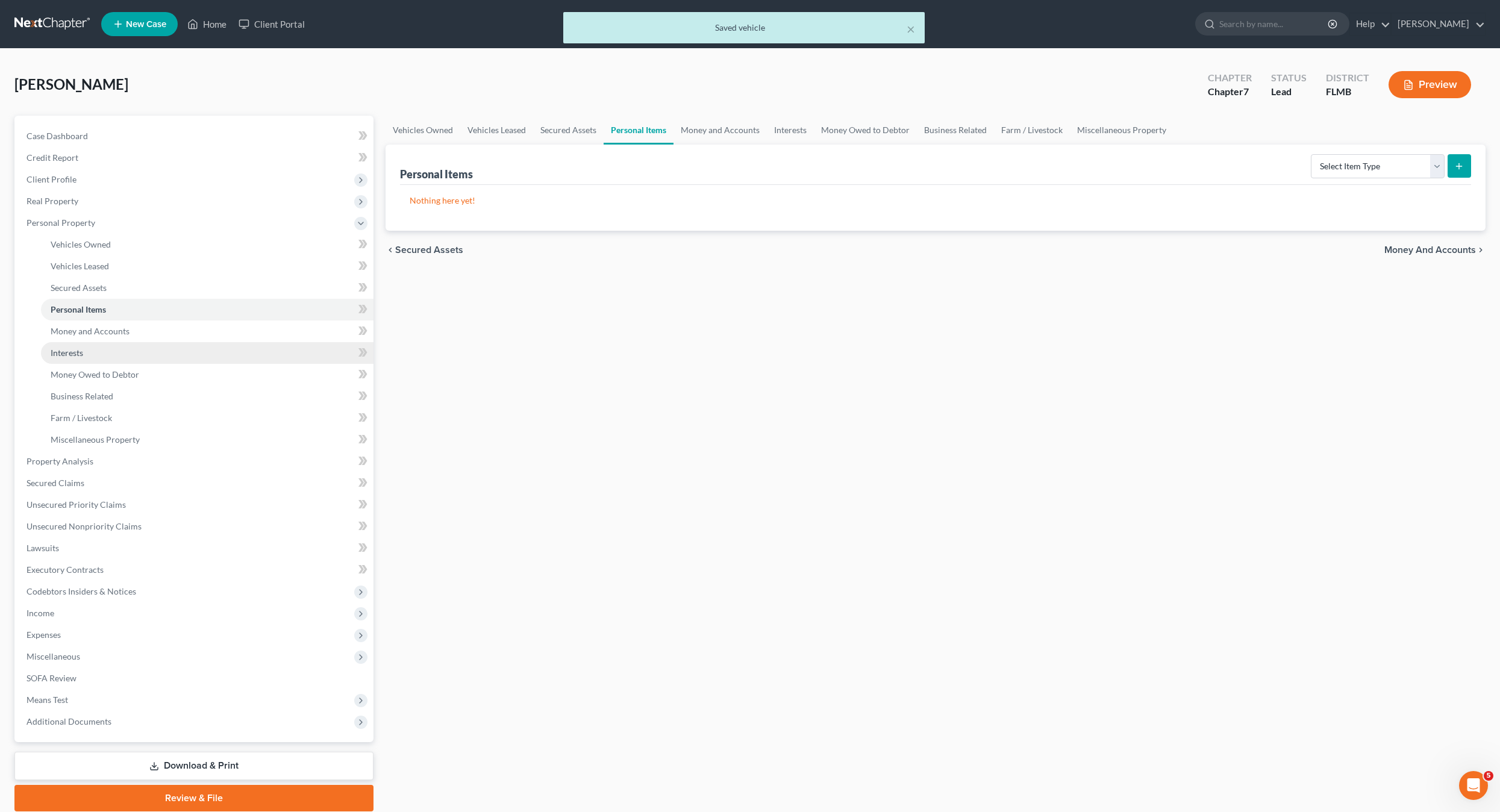
click at [84, 342] on link "Interests" at bounding box center [207, 352] width 333 height 21
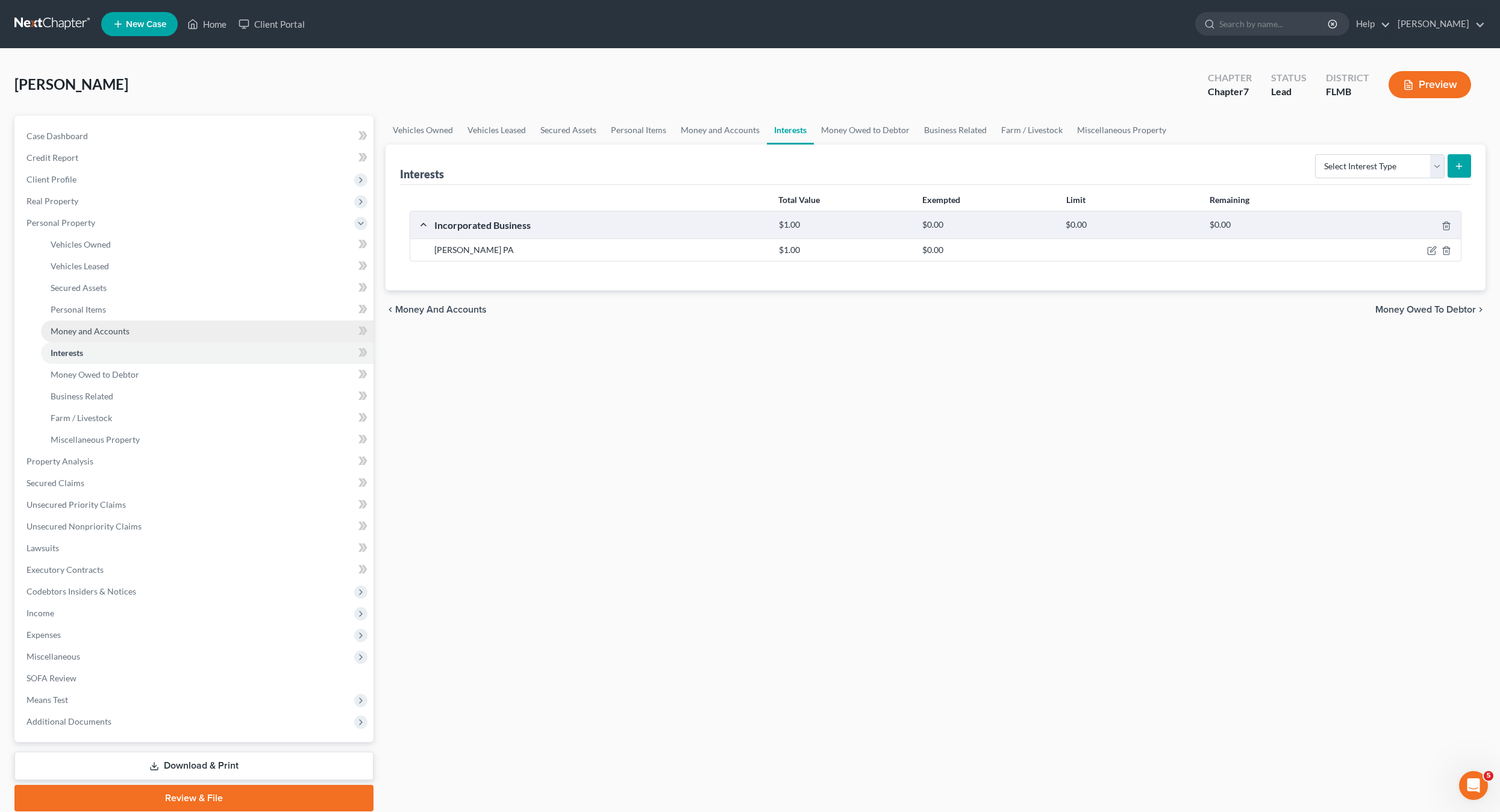
click at [80, 331] on span "Money and Accounts" at bounding box center [90, 331] width 79 height 10
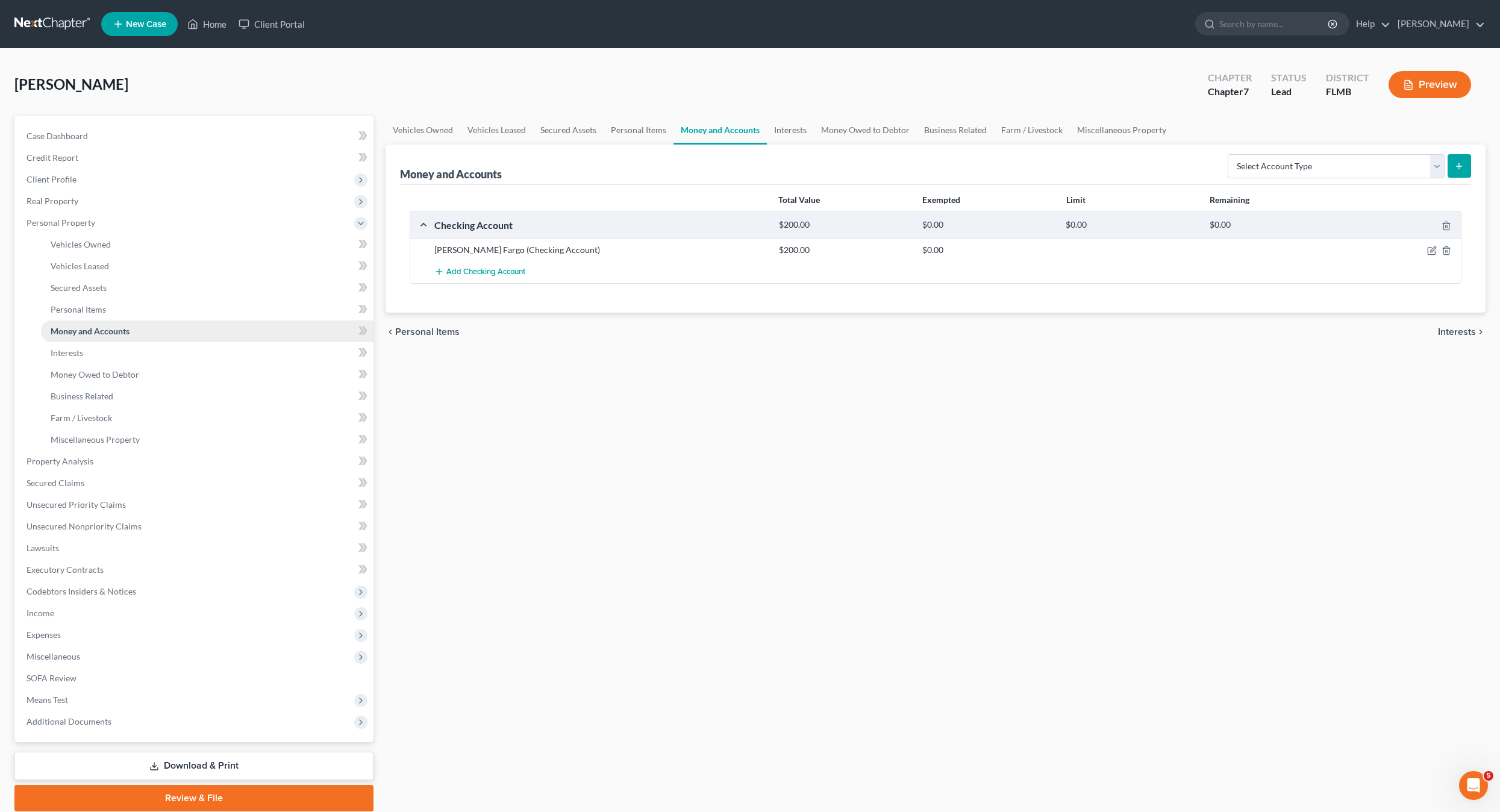
click at [80, 340] on link "Money and Accounts" at bounding box center [207, 331] width 333 height 21
click at [72, 355] on span "Interests" at bounding box center [67, 353] width 32 height 10
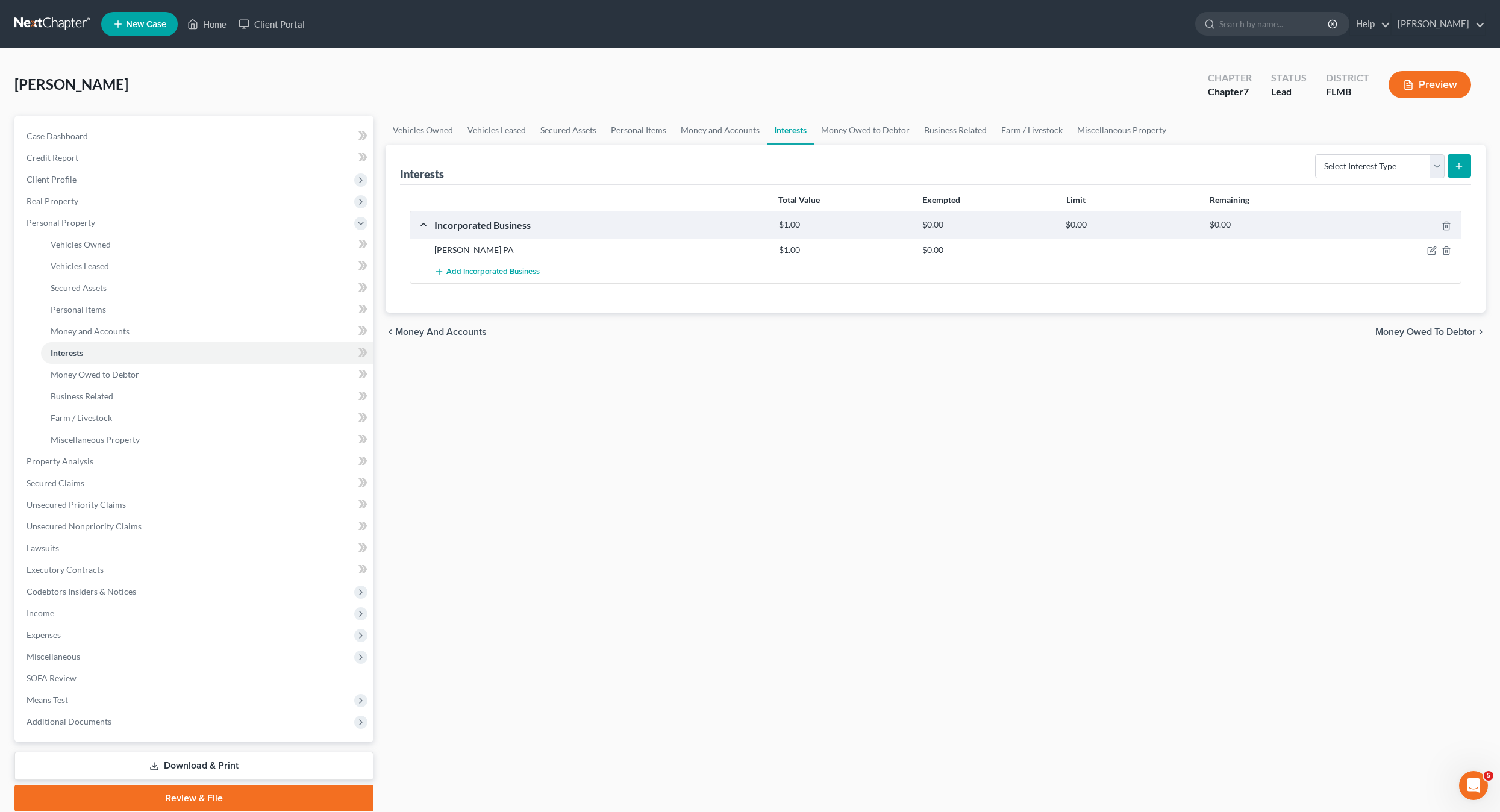
drag, startPoint x: 713, startPoint y: 467, endPoint x: 696, endPoint y: 468, distance: 17.0
click at [711, 468] on div "Vehicles Owned Vehicles Leased Secured Assets Personal Items Money and Accounts…" at bounding box center [936, 463] width 1113 height 696
click at [83, 376] on span "Money Owed to Debtor" at bounding box center [95, 374] width 89 height 10
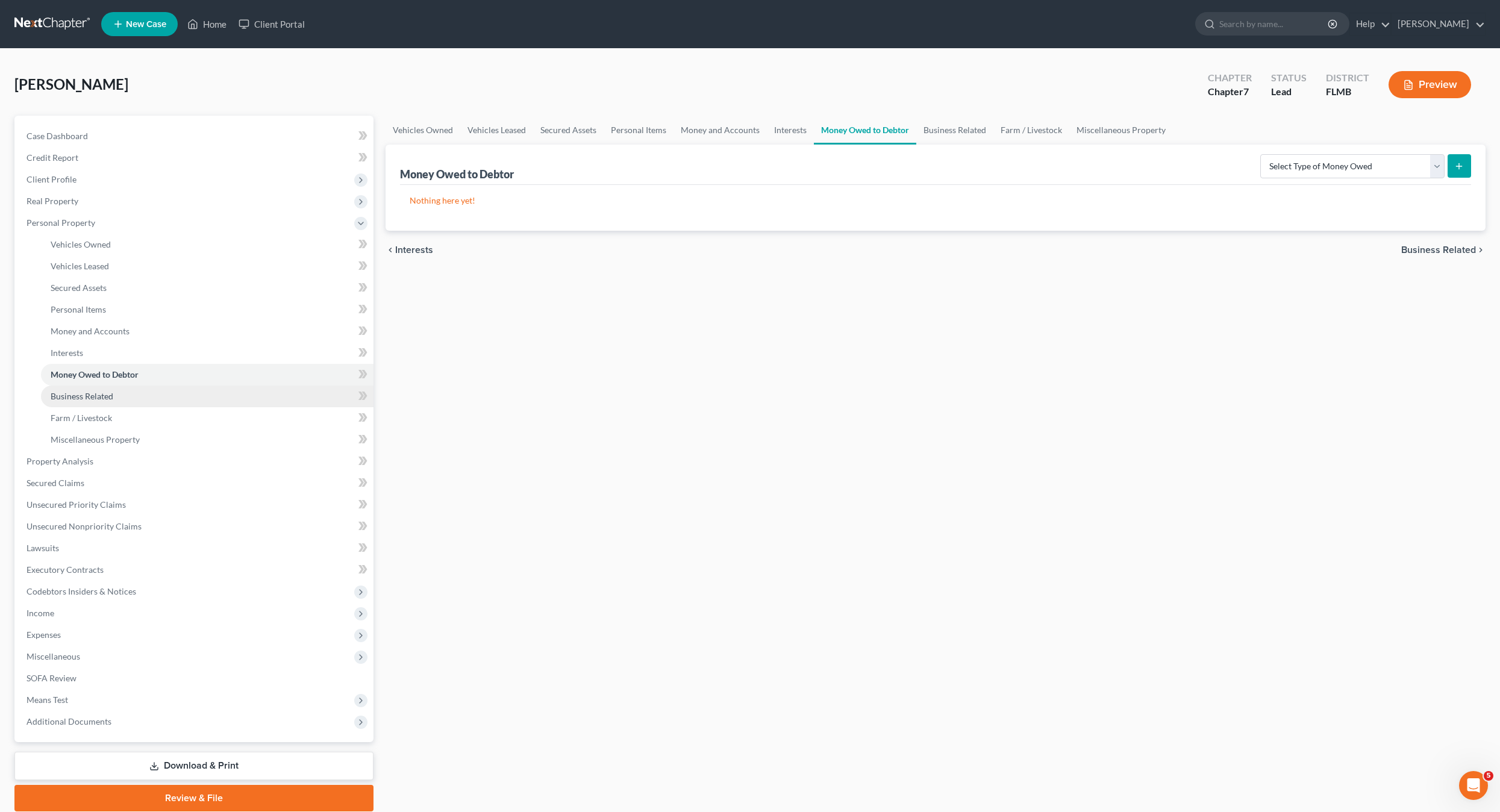
click at [85, 397] on span "Business Related" at bounding box center [82, 396] width 63 height 10
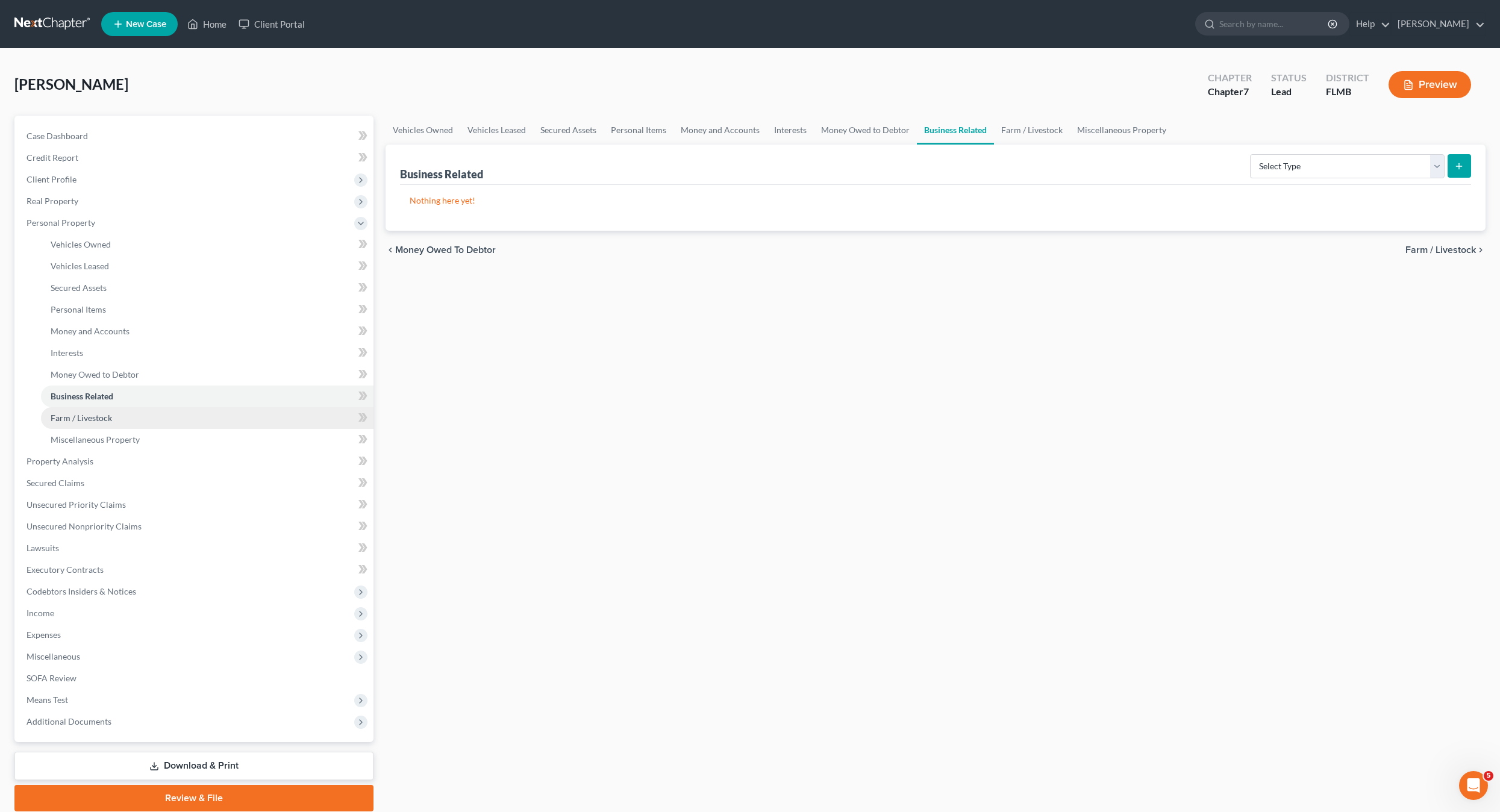
click at [79, 420] on span "Farm / Livestock" at bounding box center [81, 418] width 62 height 10
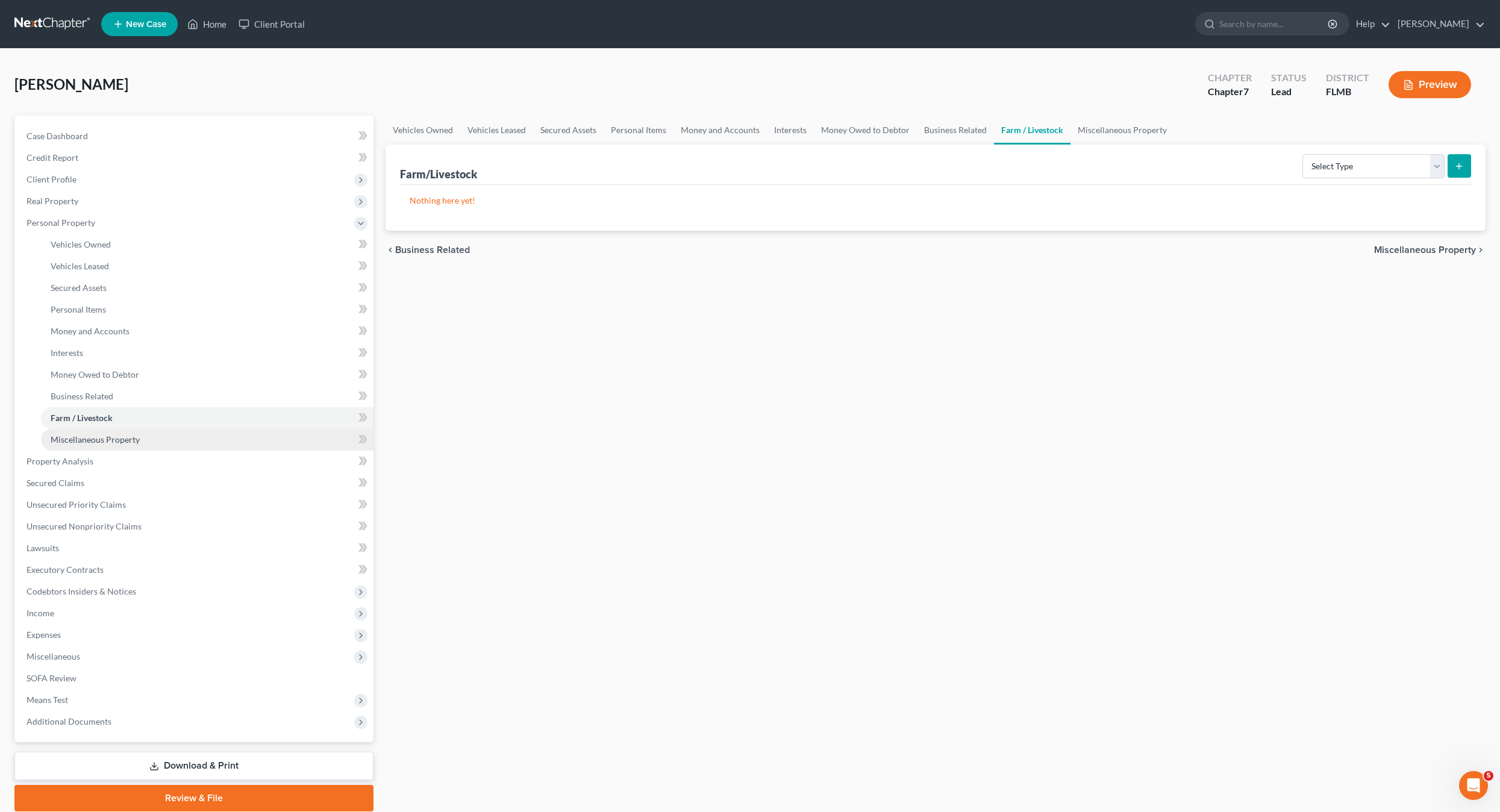
click at [73, 441] on span "Miscellaneous Property" at bounding box center [95, 440] width 89 height 10
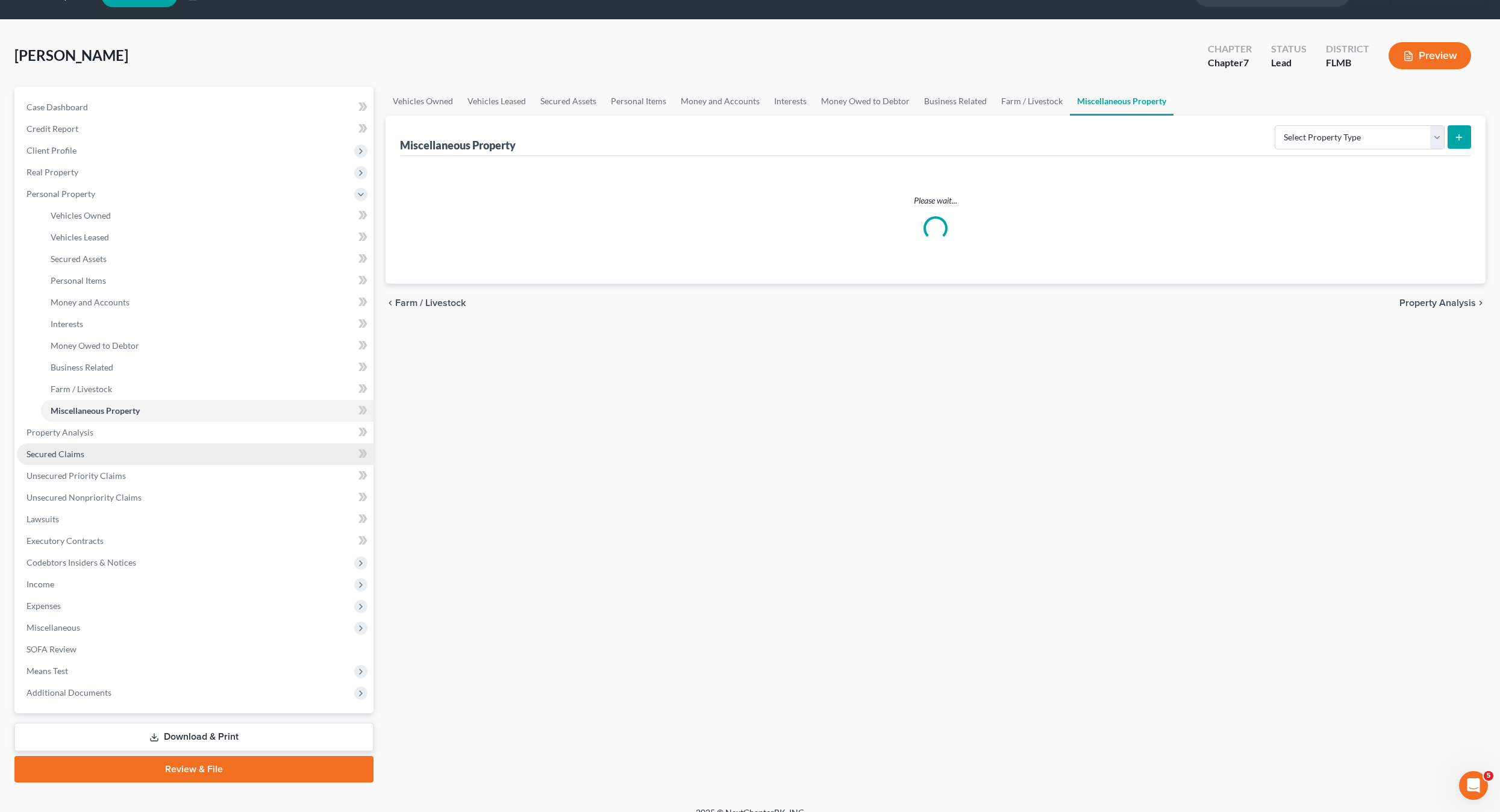
scroll to position [45, 0]
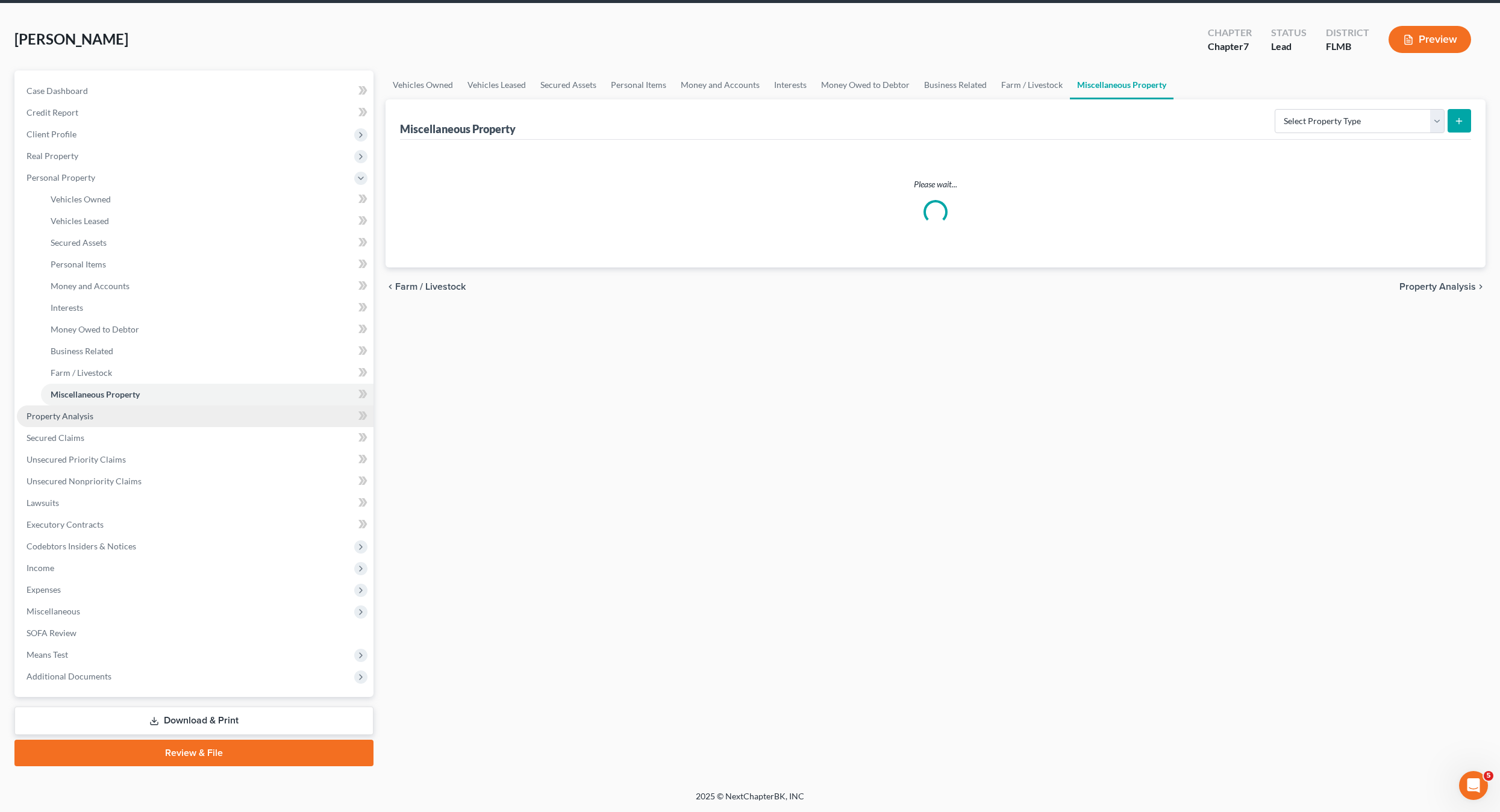
click at [67, 414] on span "Property Analysis" at bounding box center [60, 416] width 67 height 10
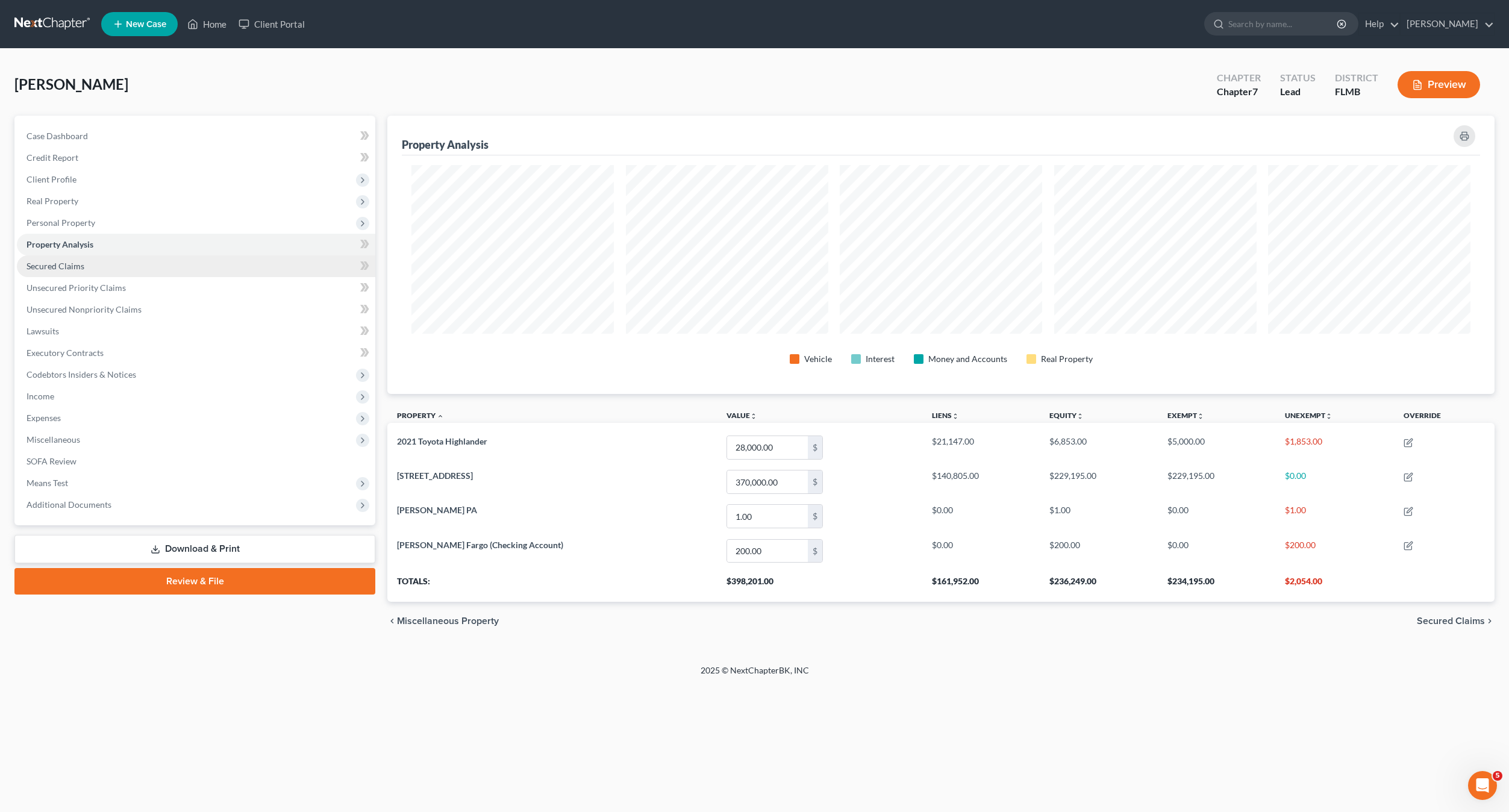
click at [71, 256] on link "Secured Claims" at bounding box center [196, 266] width 359 height 21
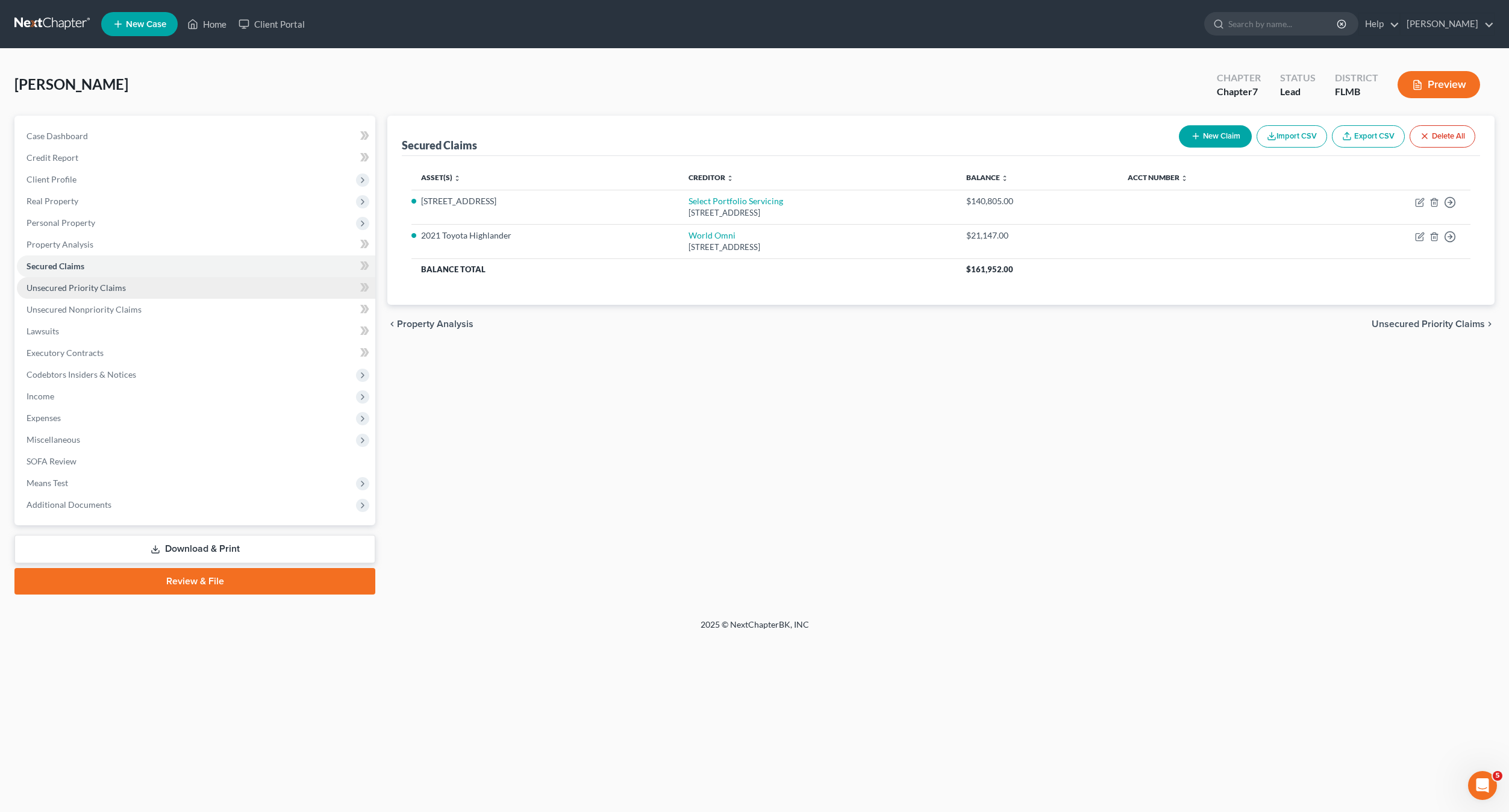
click at [69, 280] on link "Unsecured Priority Claims" at bounding box center [196, 287] width 359 height 21
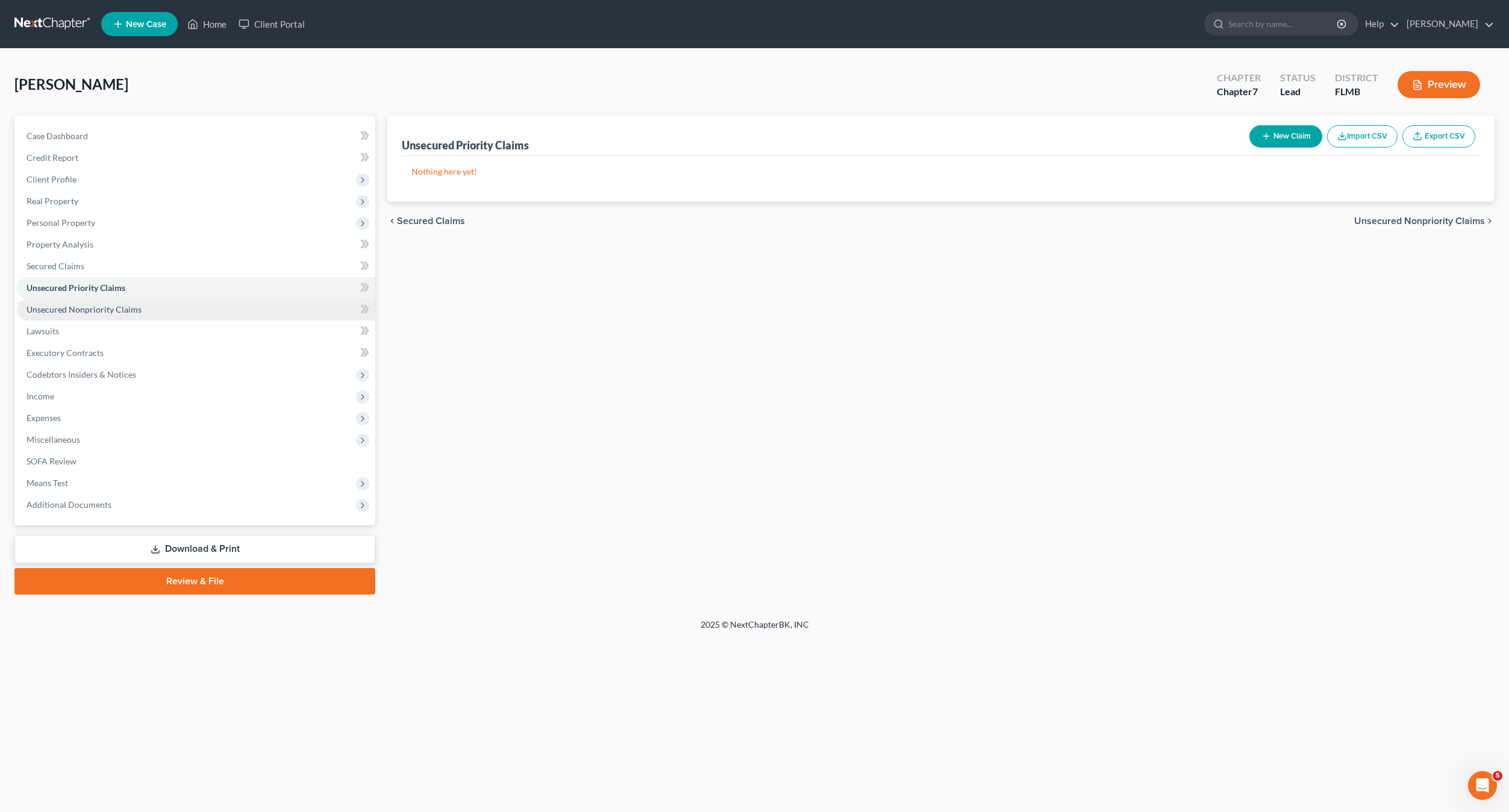
click at [70, 316] on link "Unsecured Nonpriority Claims" at bounding box center [196, 309] width 359 height 21
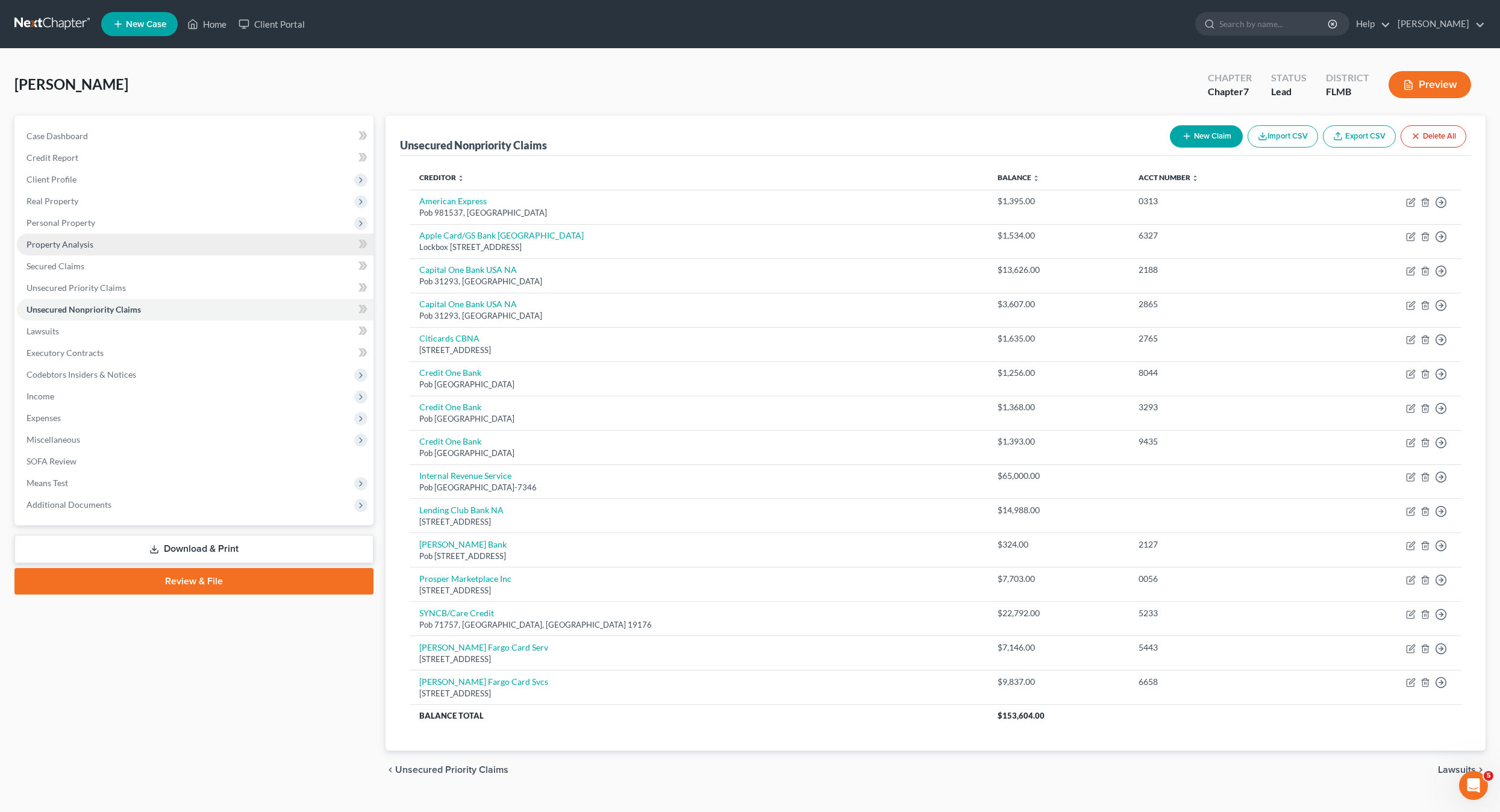
click at [66, 249] on link "Property Analysis" at bounding box center [195, 244] width 357 height 21
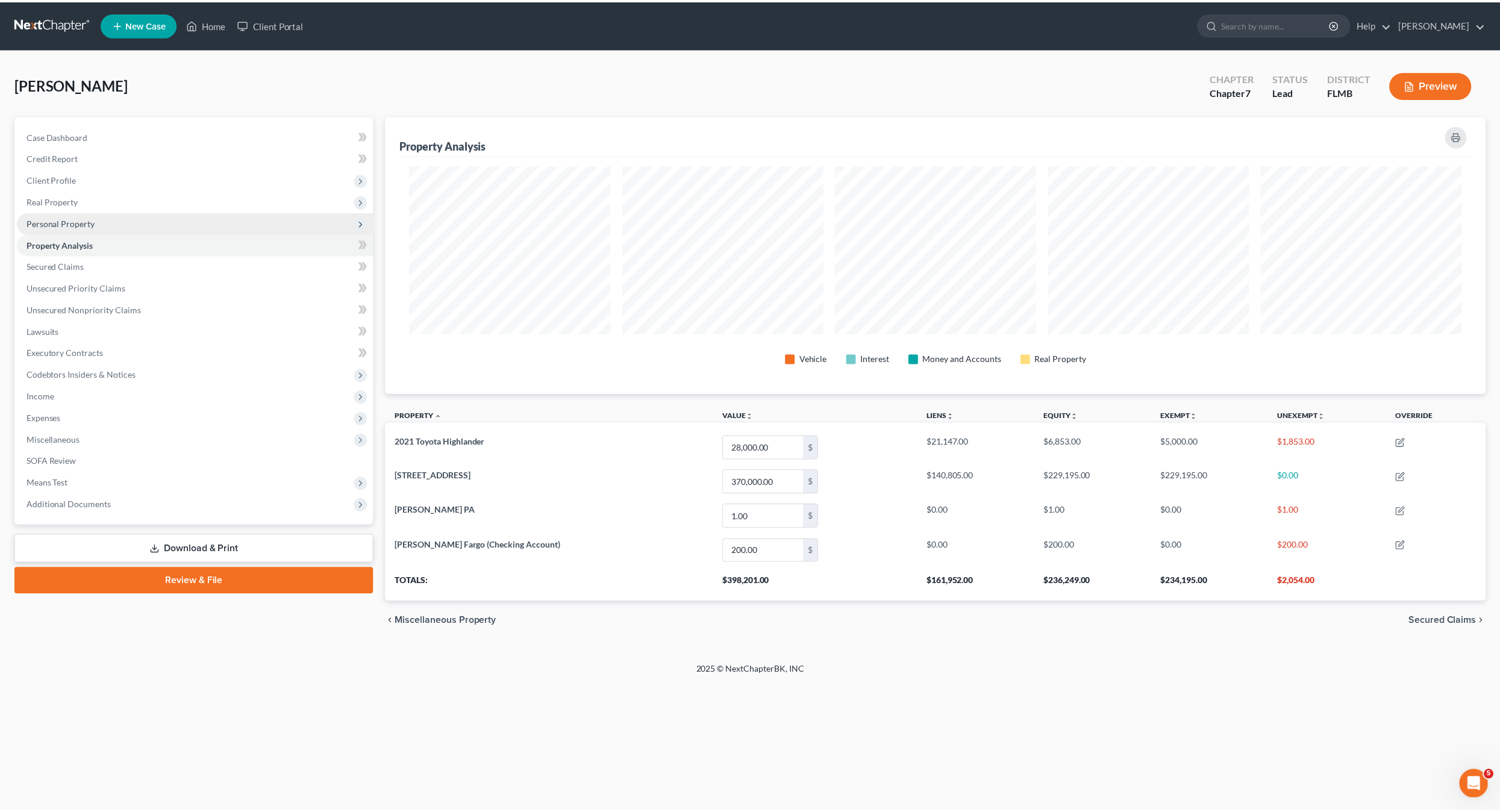
scroll to position [278, 1107]
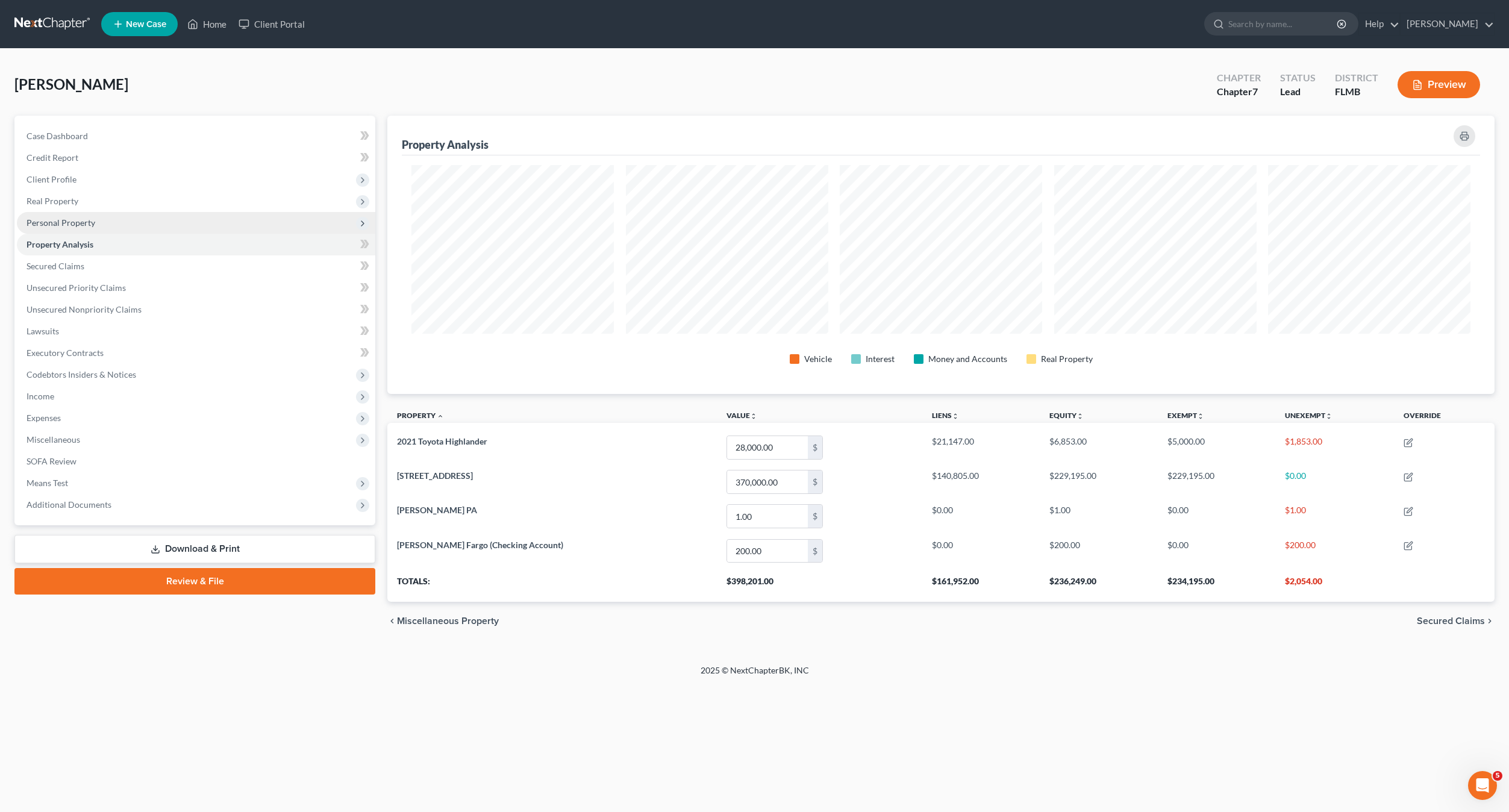
click at [65, 222] on span "Personal Property" at bounding box center [61, 222] width 69 height 10
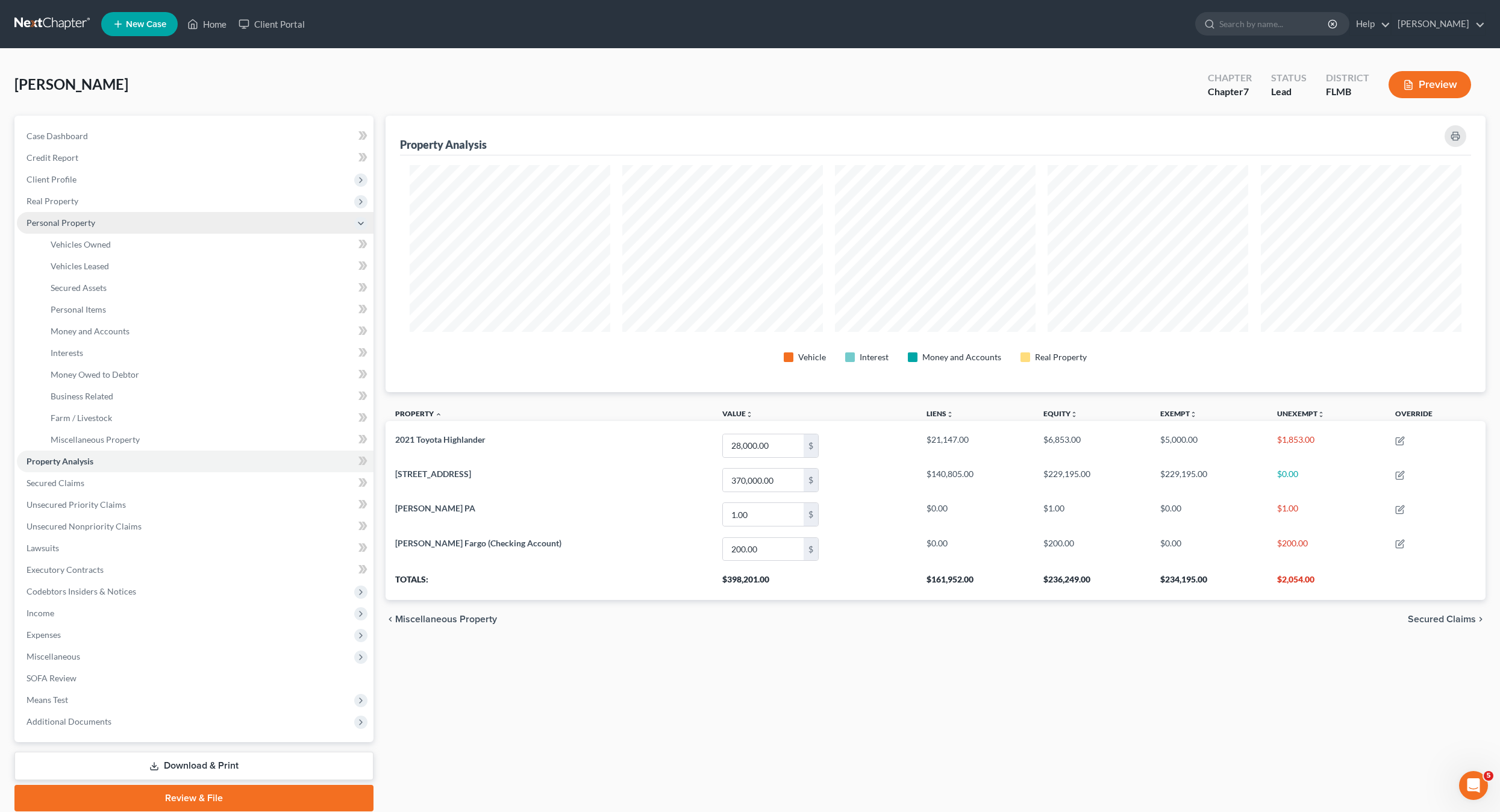
click at [71, 217] on span "Personal Property" at bounding box center [61, 222] width 69 height 10
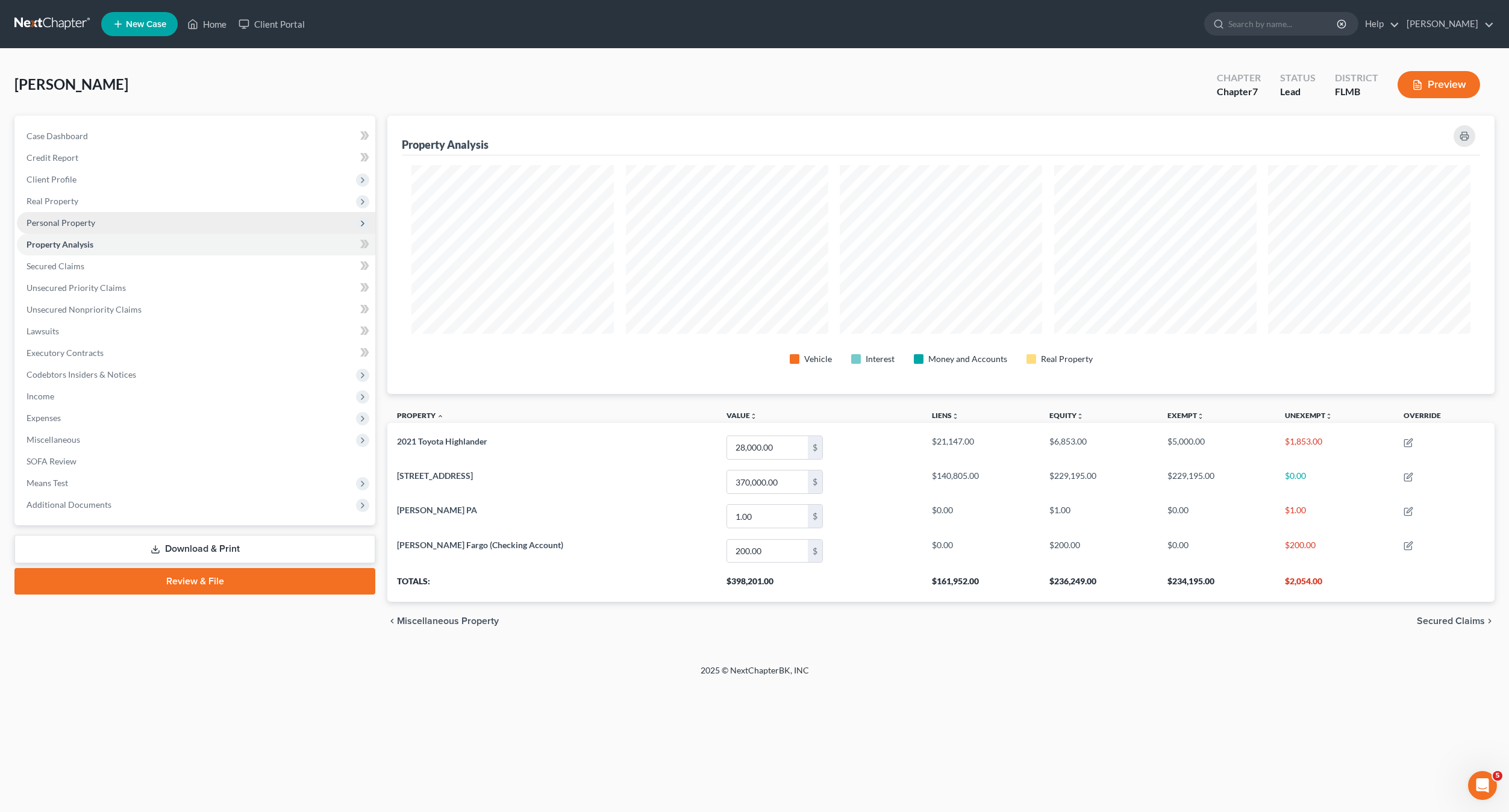
click at [74, 223] on span "Personal Property" at bounding box center [61, 222] width 69 height 10
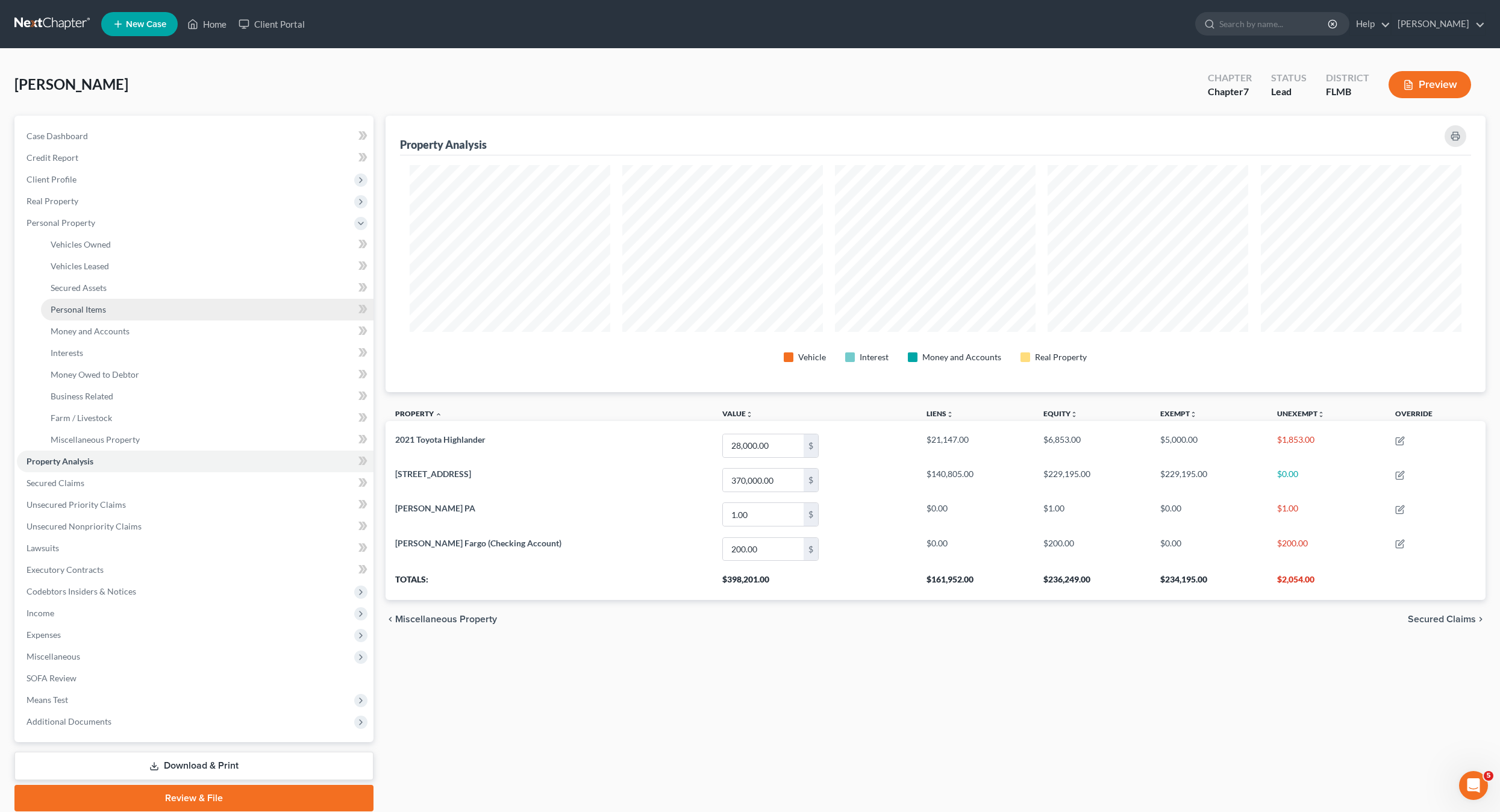
click at [83, 305] on span "Personal Items" at bounding box center [78, 309] width 55 height 10
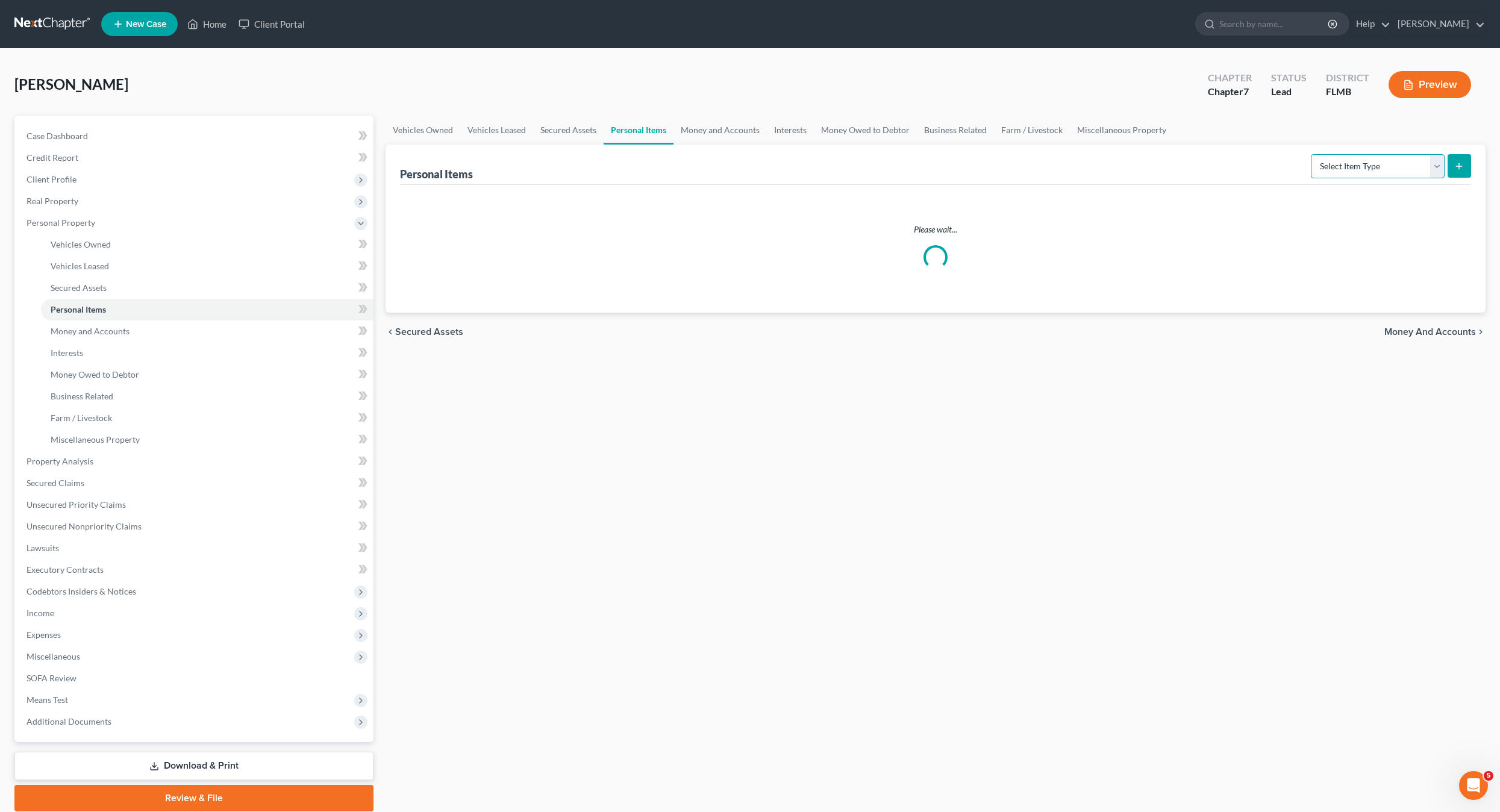
click at [1378, 165] on select "Select Item Type Clothing Collectibles Of Value Electronics Firearms Household …" at bounding box center [1378, 166] width 134 height 24
select select "clothing"
click at [1312, 154] on select "Select Item Type Clothing Collectibles Of Value Electronics Firearms Household …" at bounding box center [1378, 166] width 134 height 24
drag, startPoint x: 448, startPoint y: 215, endPoint x: 464, endPoint y: 215, distance: 16.0
click at [450, 215] on div "Nothing here yet!" at bounding box center [936, 208] width 1072 height 46
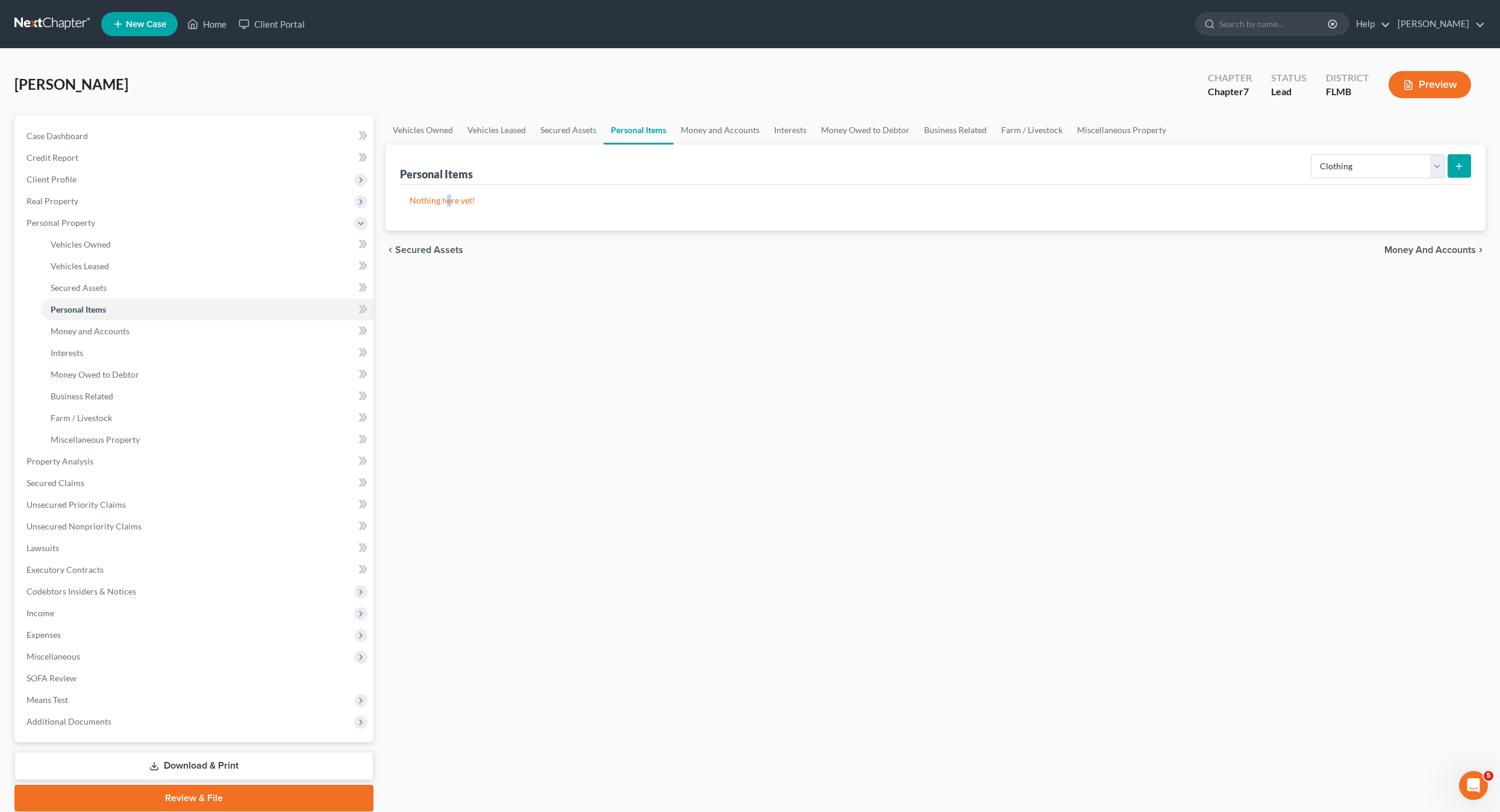
click at [1457, 168] on icon "submit" at bounding box center [1459, 166] width 10 height 10
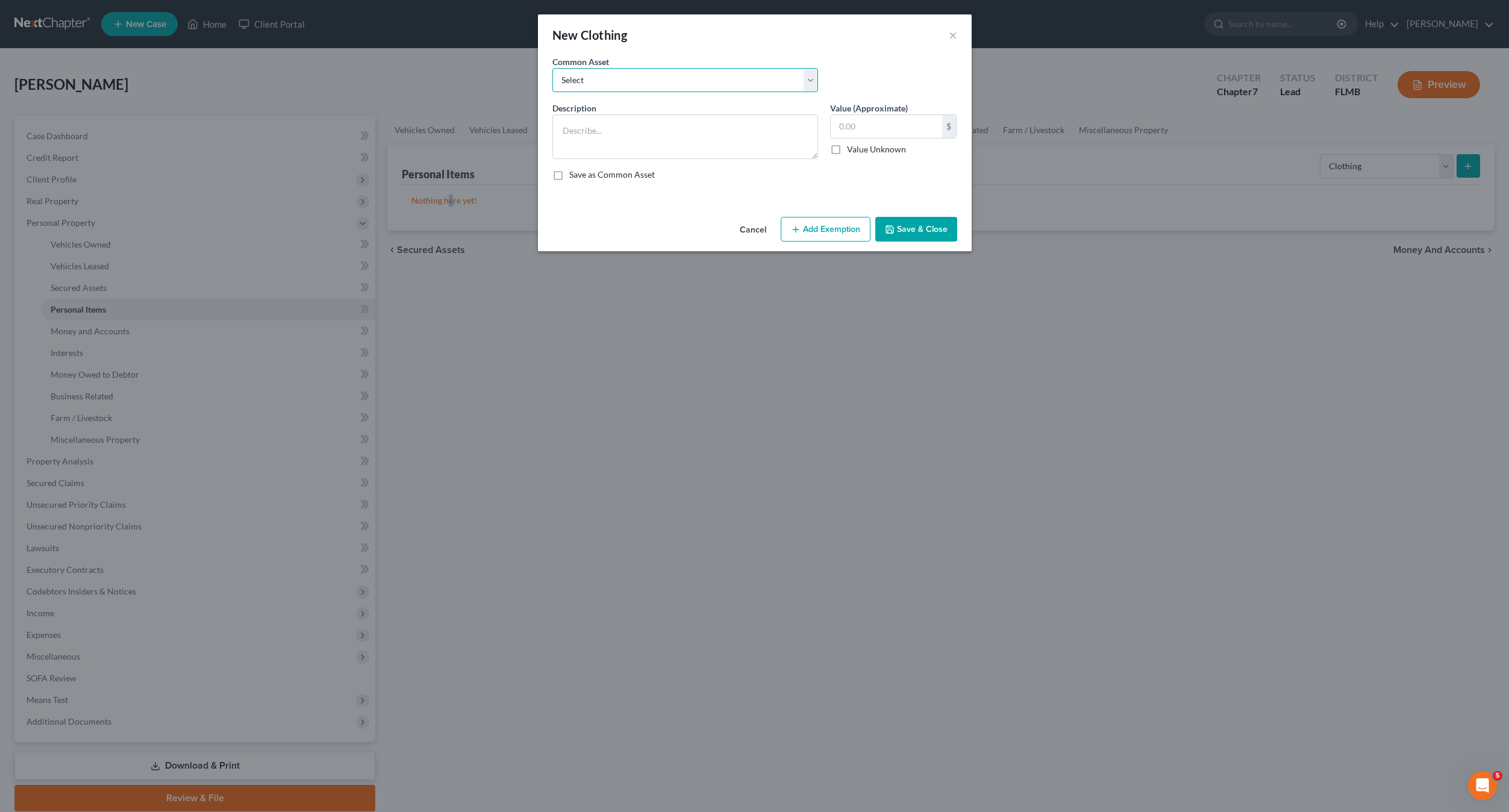
click at [599, 82] on select "Select Assorted apparel and shoes Assorted apparel and shoes Assorted apparel a…" at bounding box center [686, 80] width 266 height 24
select select "0"
click at [553, 68] on select "Select Assorted apparel and shoes Assorted apparel and shoes Assorted apparel a…" at bounding box center [686, 80] width 266 height 24
type textarea "Assorted apparel and shoes"
type input "200.00"
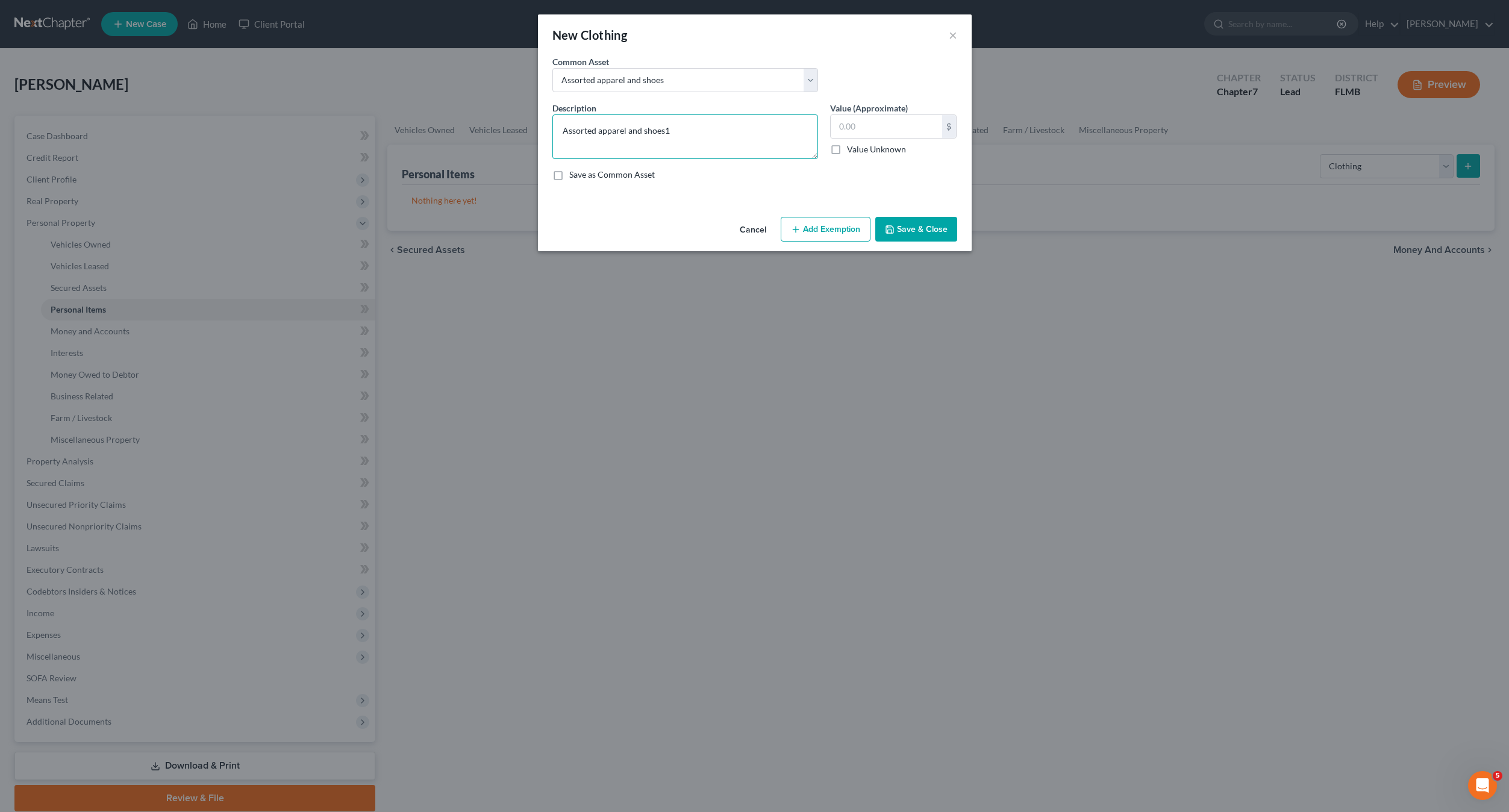
type textarea "Assorted apparel and shoes"
click at [896, 139] on div "$ Value Unknown" at bounding box center [894, 134] width 127 height 41
click at [883, 129] on input "text" at bounding box center [887, 126] width 112 height 23
type input "100"
click at [931, 233] on button "Save & Close" at bounding box center [916, 229] width 82 height 25
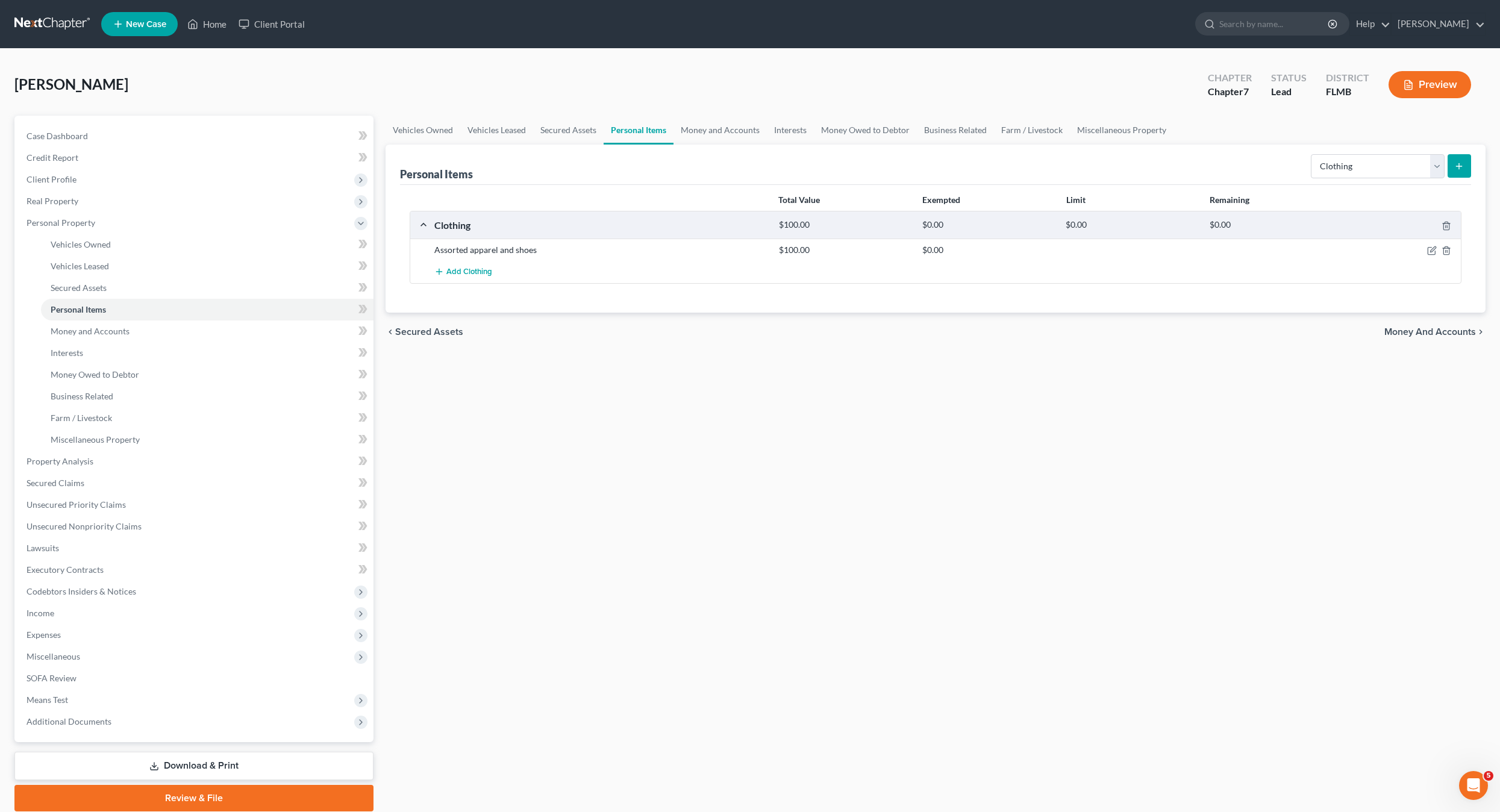
drag, startPoint x: 851, startPoint y: 423, endPoint x: 873, endPoint y: 420, distance: 22.2
click at [850, 428] on div "Vehicles Owned Vehicles Leased Secured Assets Personal Items Money and Accounts…" at bounding box center [936, 463] width 1113 height 696
click at [1363, 164] on select "Select Item Type Clothing Collectibles Of Value Electronics Firearms Household …" at bounding box center [1378, 166] width 134 height 24
select select "household_goods"
click at [1312, 154] on select "Select Item Type Clothing Collectibles Of Value Electronics Firearms Household …" at bounding box center [1378, 166] width 134 height 24
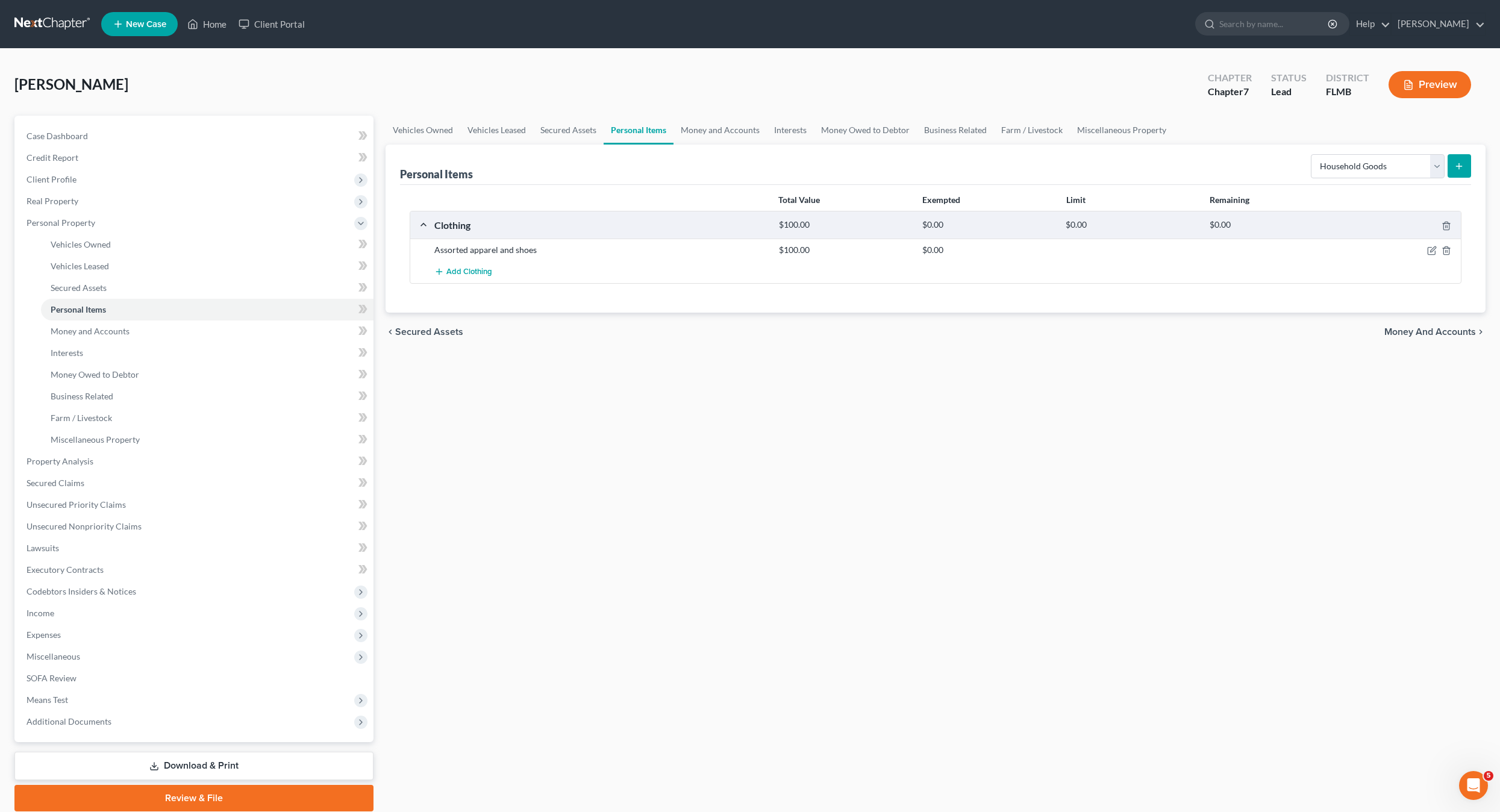
click at [1461, 172] on button "submit" at bounding box center [1459, 166] width 23 height 23
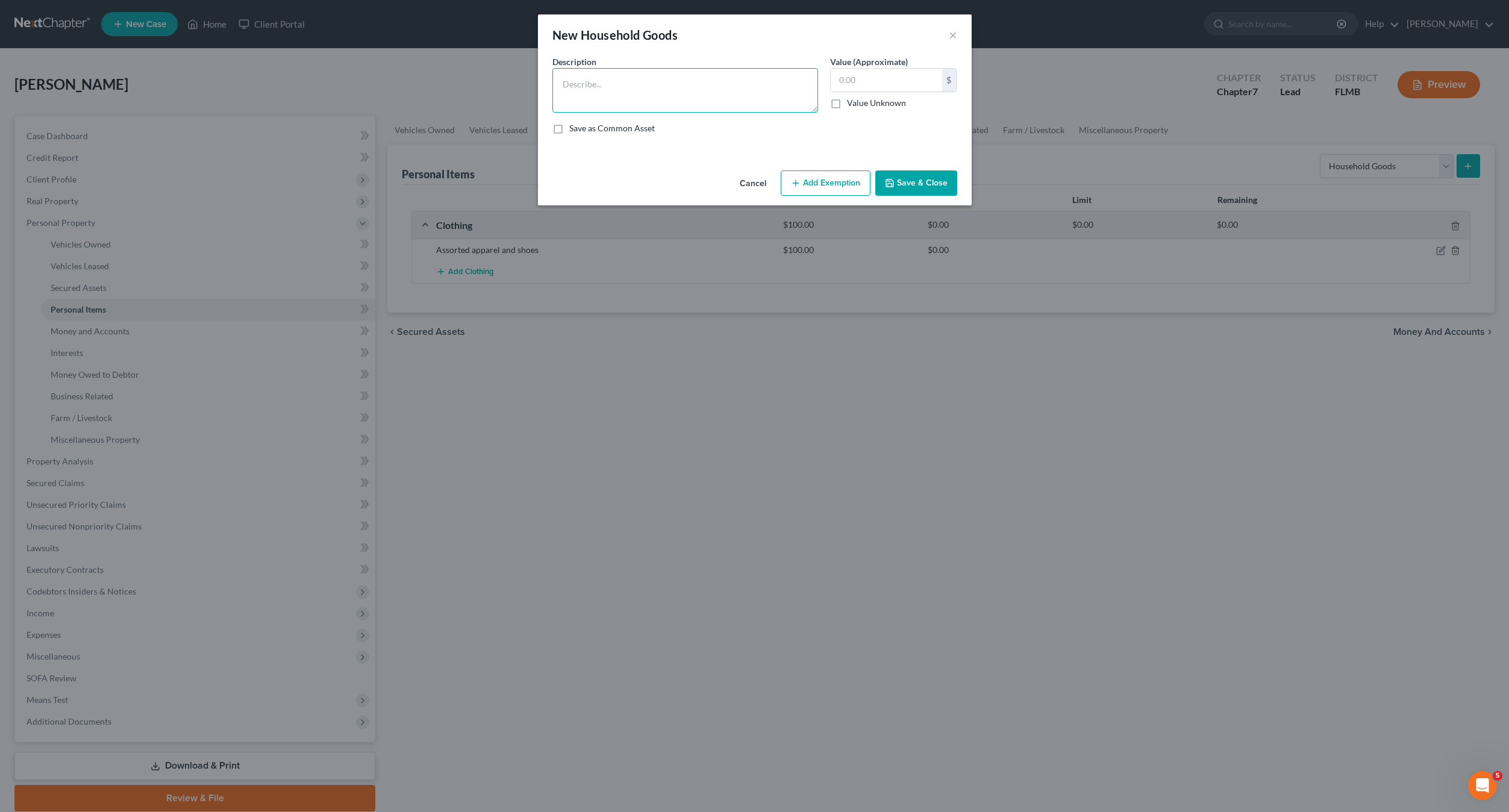
click at [600, 99] on textarea at bounding box center [686, 90] width 266 height 45
type textarea "h"
type textarea "Household furniture"
type input "2,000"
click at [823, 182] on button "Add Exemption" at bounding box center [826, 183] width 90 height 25
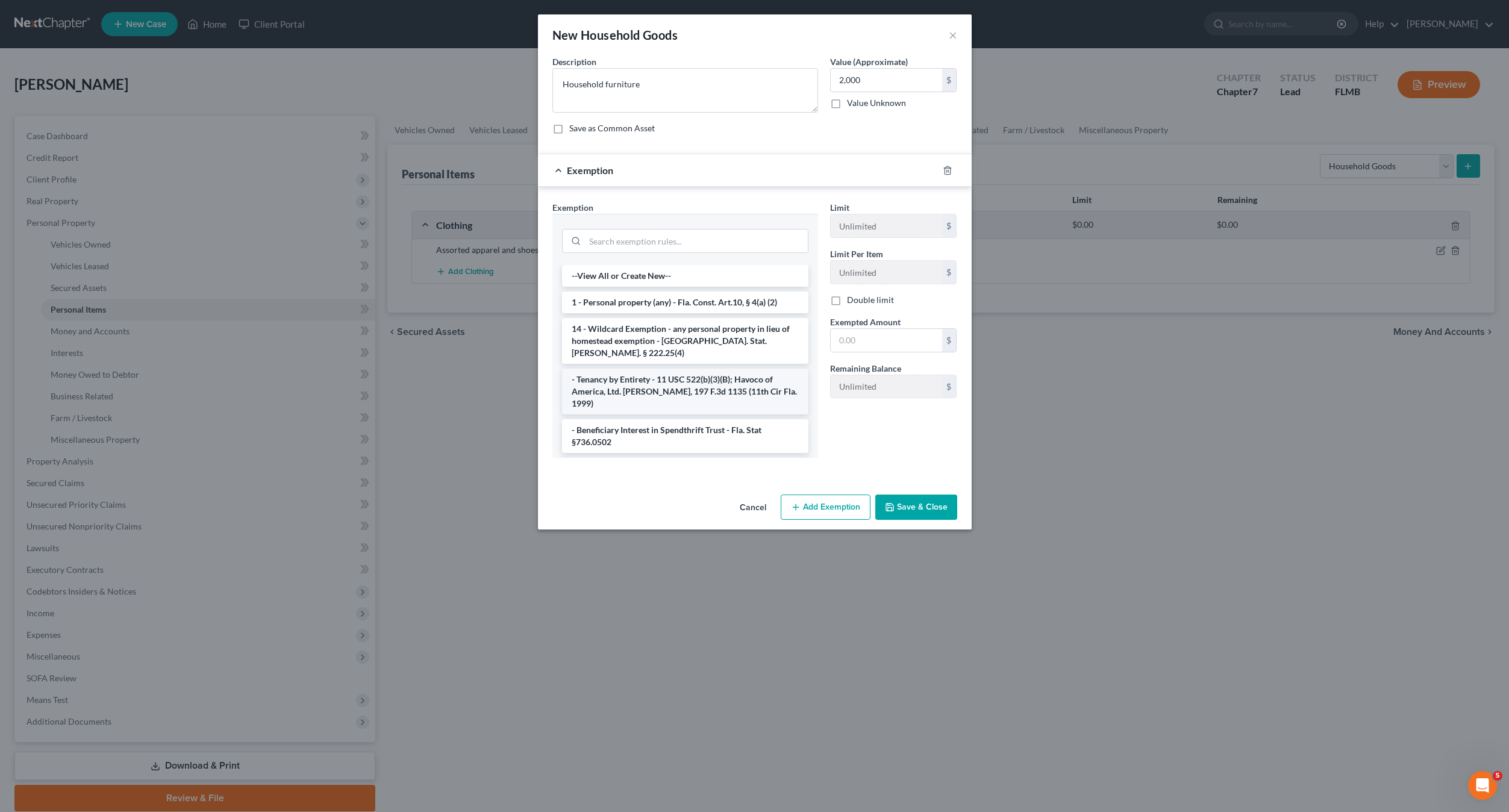
click at [662, 371] on li "- Tenancy by Entirety - 11 USC 522(b)(3)(B); Havoco of America, Ltd. [PERSON_NA…" at bounding box center [685, 391] width 247 height 46
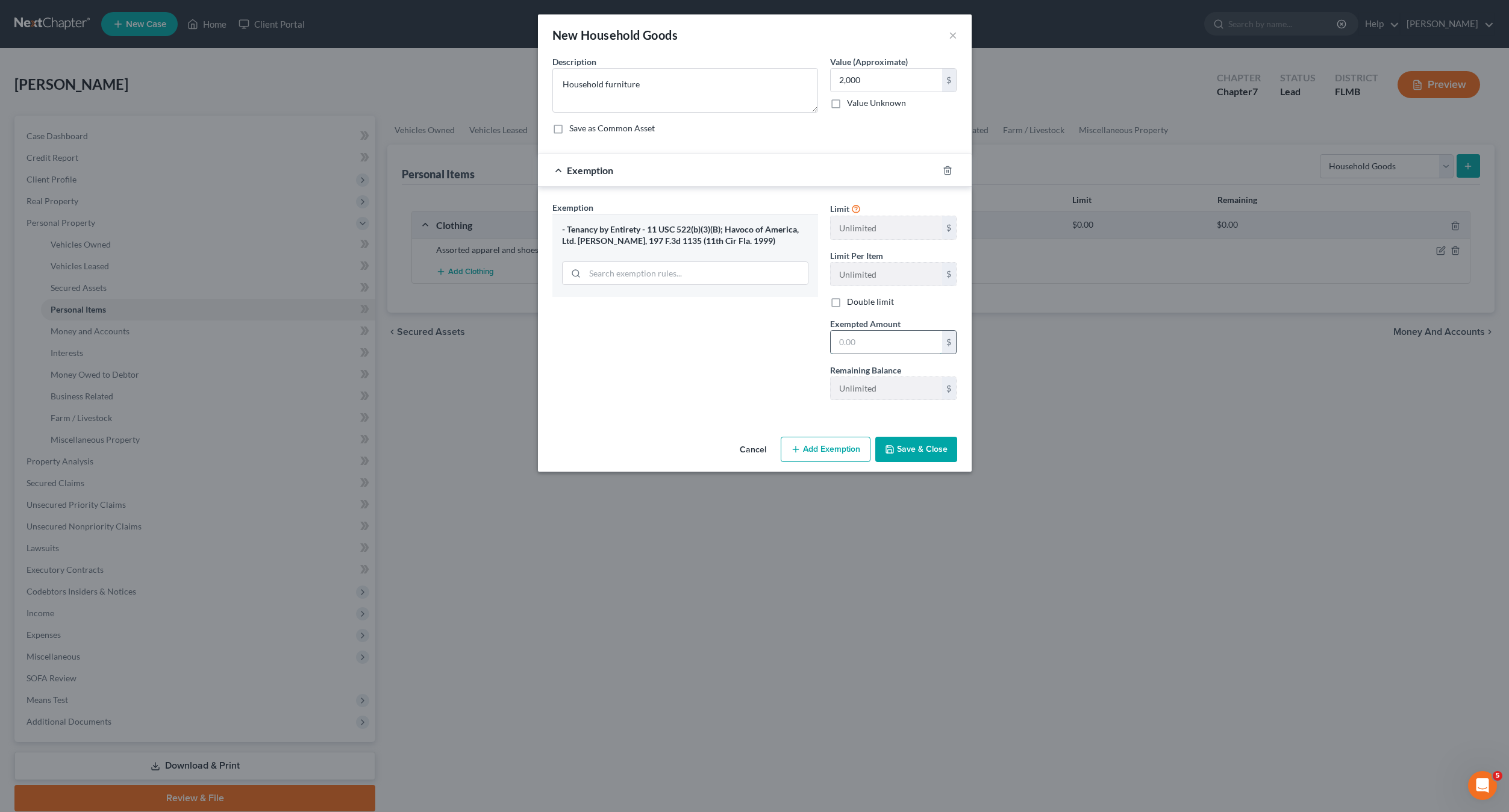
click at [865, 340] on input "text" at bounding box center [887, 342] width 112 height 23
type input "2,000"
click at [906, 448] on button "Save & Close" at bounding box center [916, 449] width 82 height 25
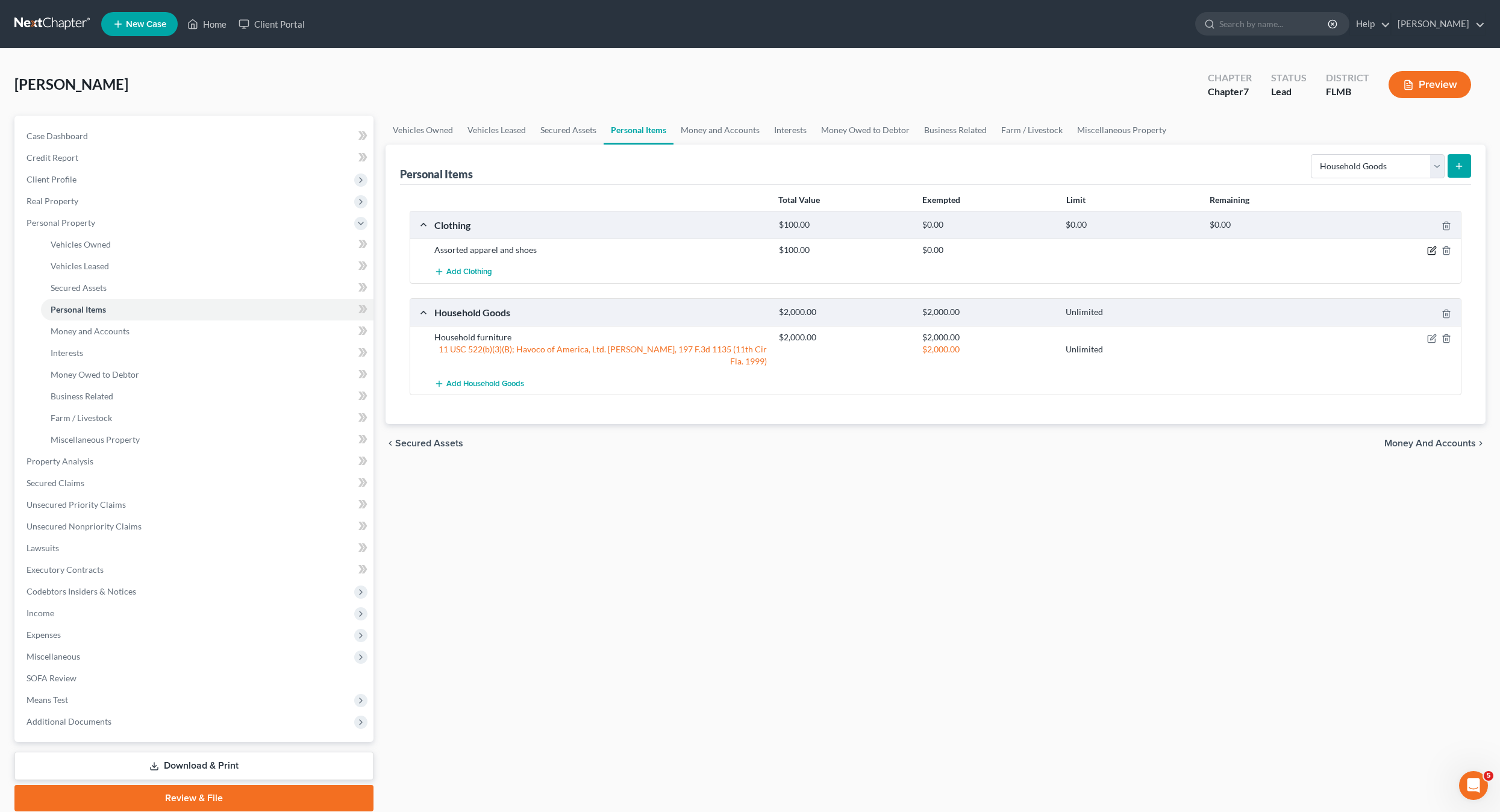
click at [1431, 246] on icon "button" at bounding box center [1432, 250] width 10 height 10
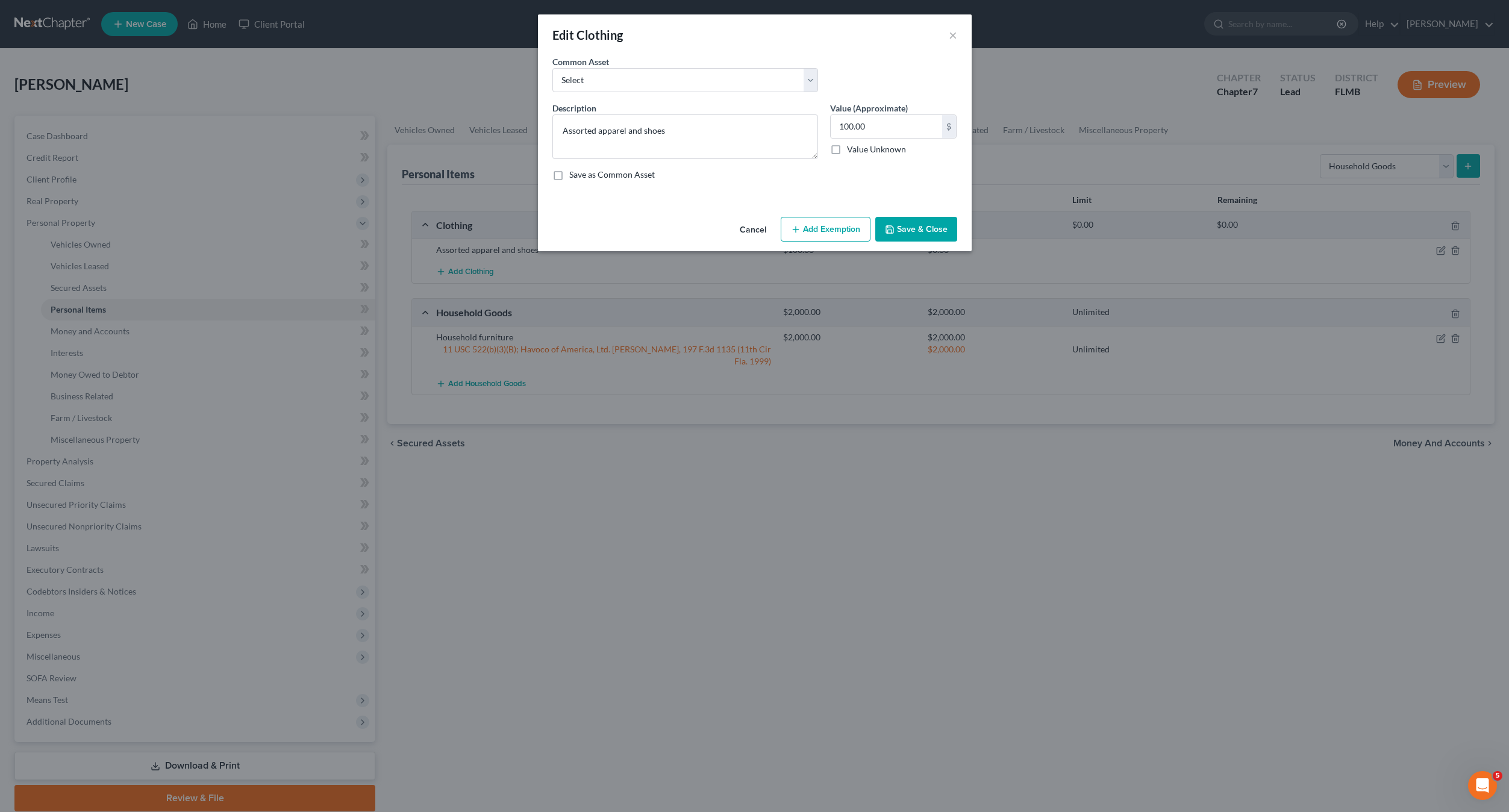
click at [832, 228] on button "Add Exemption" at bounding box center [826, 229] width 90 height 25
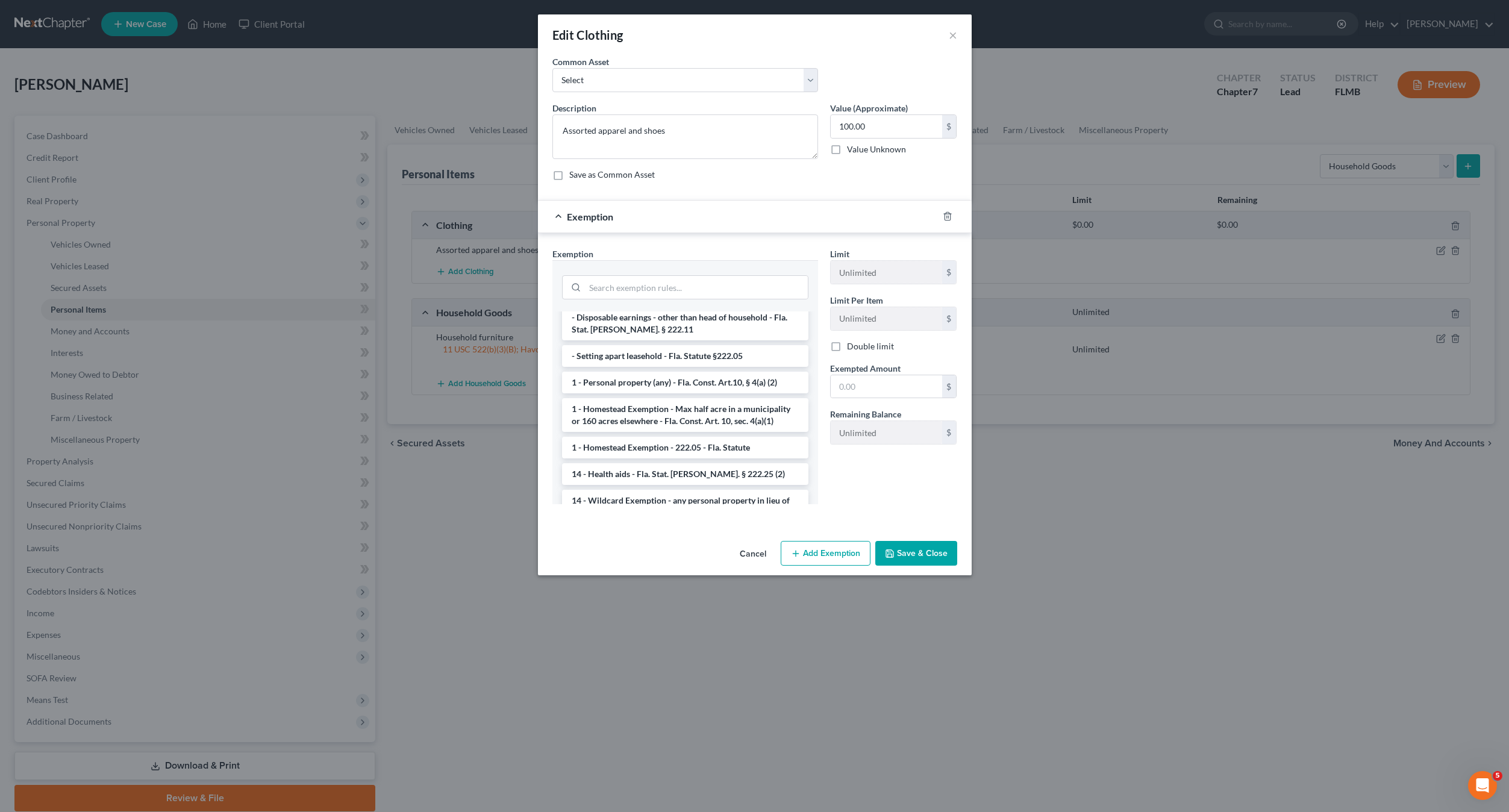
drag, startPoint x: 651, startPoint y: 374, endPoint x: 745, endPoint y: 397, distance: 96.8
click at [655, 374] on li "1 - Personal property (any) - Fla. Const. Art.10, § 4(a) (2)" at bounding box center [685, 382] width 247 height 21
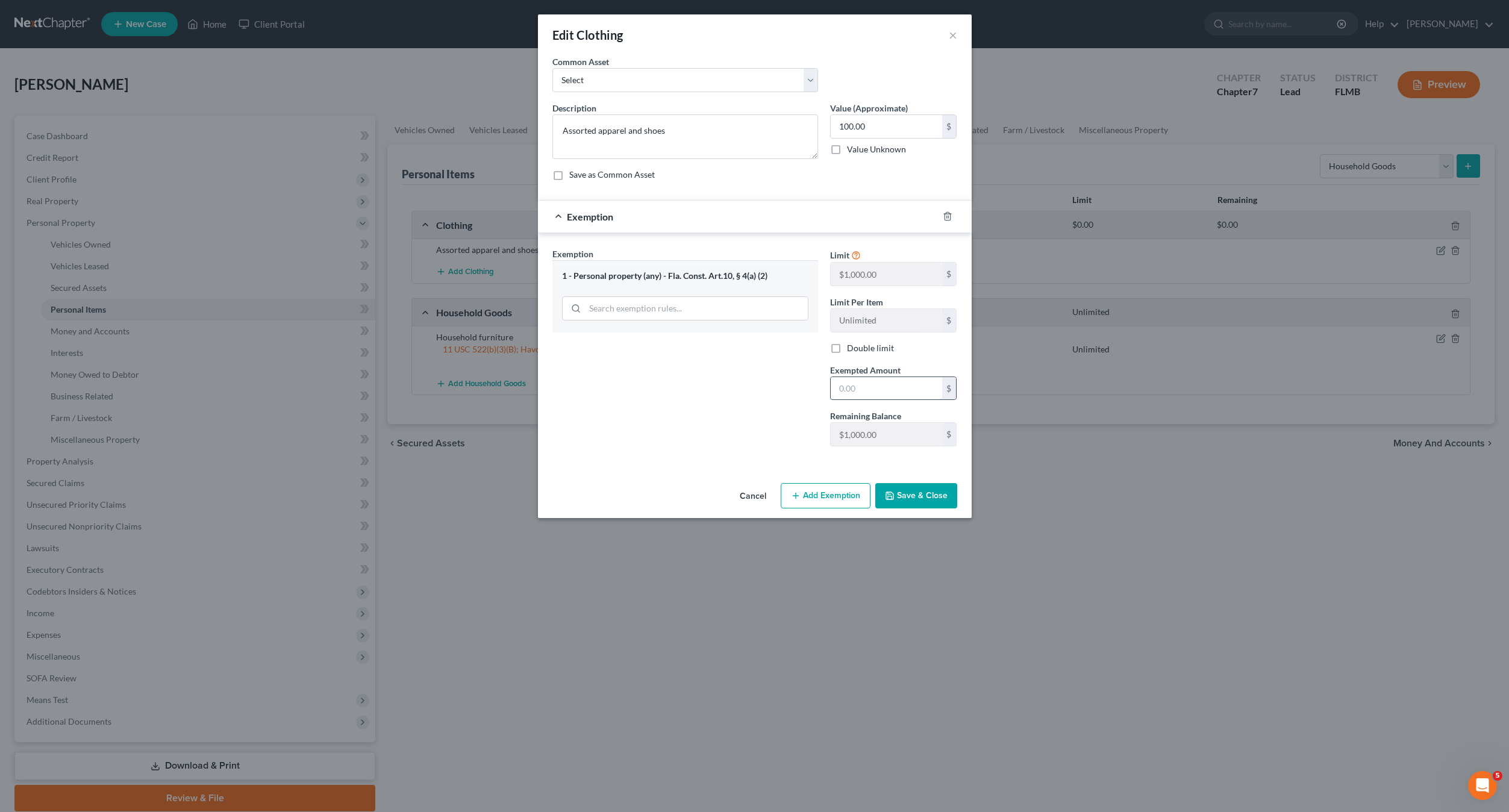
click at [876, 385] on input "text" at bounding box center [887, 388] width 112 height 23
type input "100"
click at [896, 490] on button "Save & Close" at bounding box center [916, 496] width 82 height 25
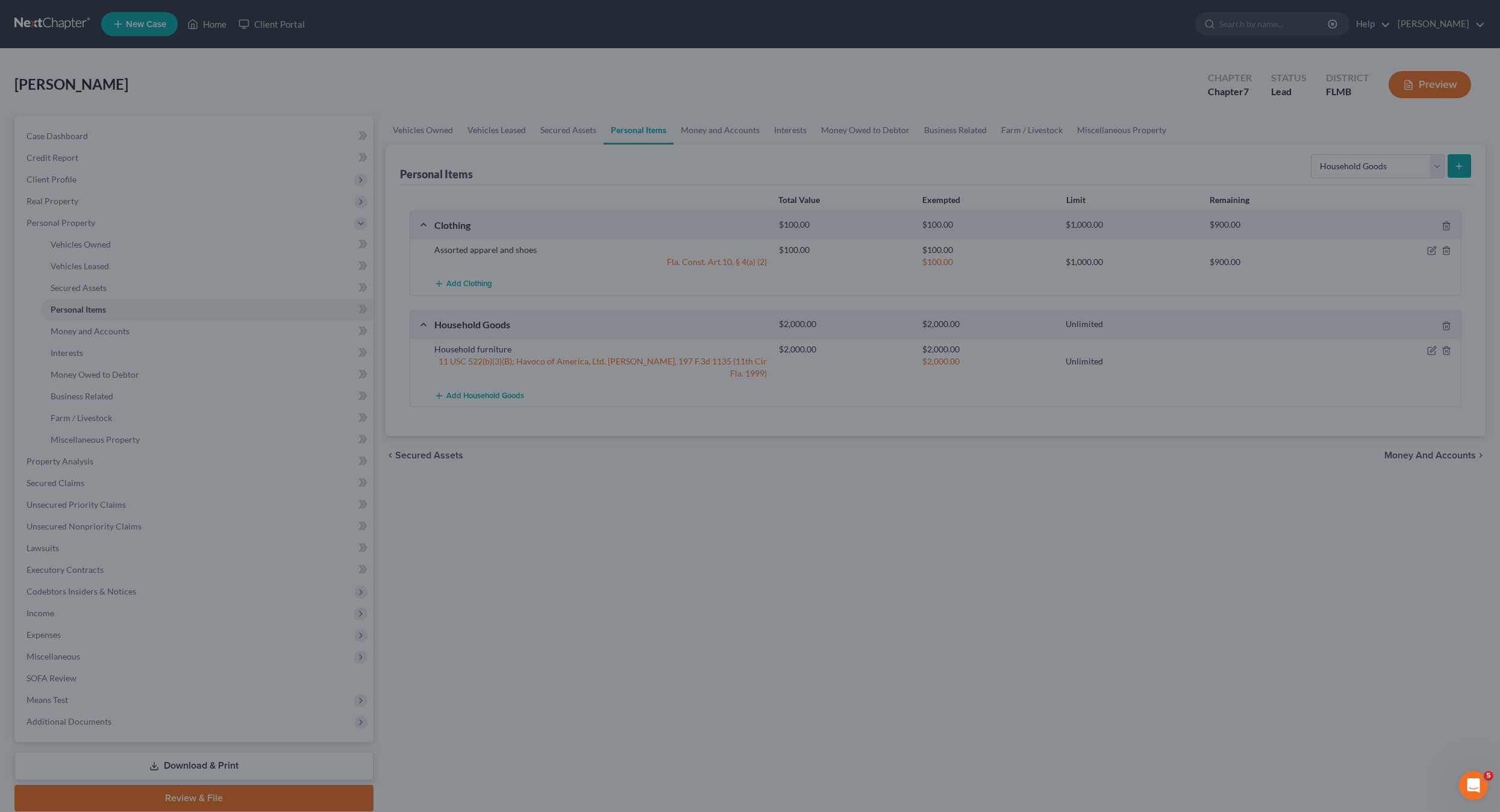
drag, startPoint x: 603, startPoint y: 512, endPoint x: 618, endPoint y: 508, distance: 15.5
click at [603, 512] on div "Vehicles Owned Vehicles Leased Secured Assets Personal Items Money and Accounts…" at bounding box center [936, 463] width 1113 height 696
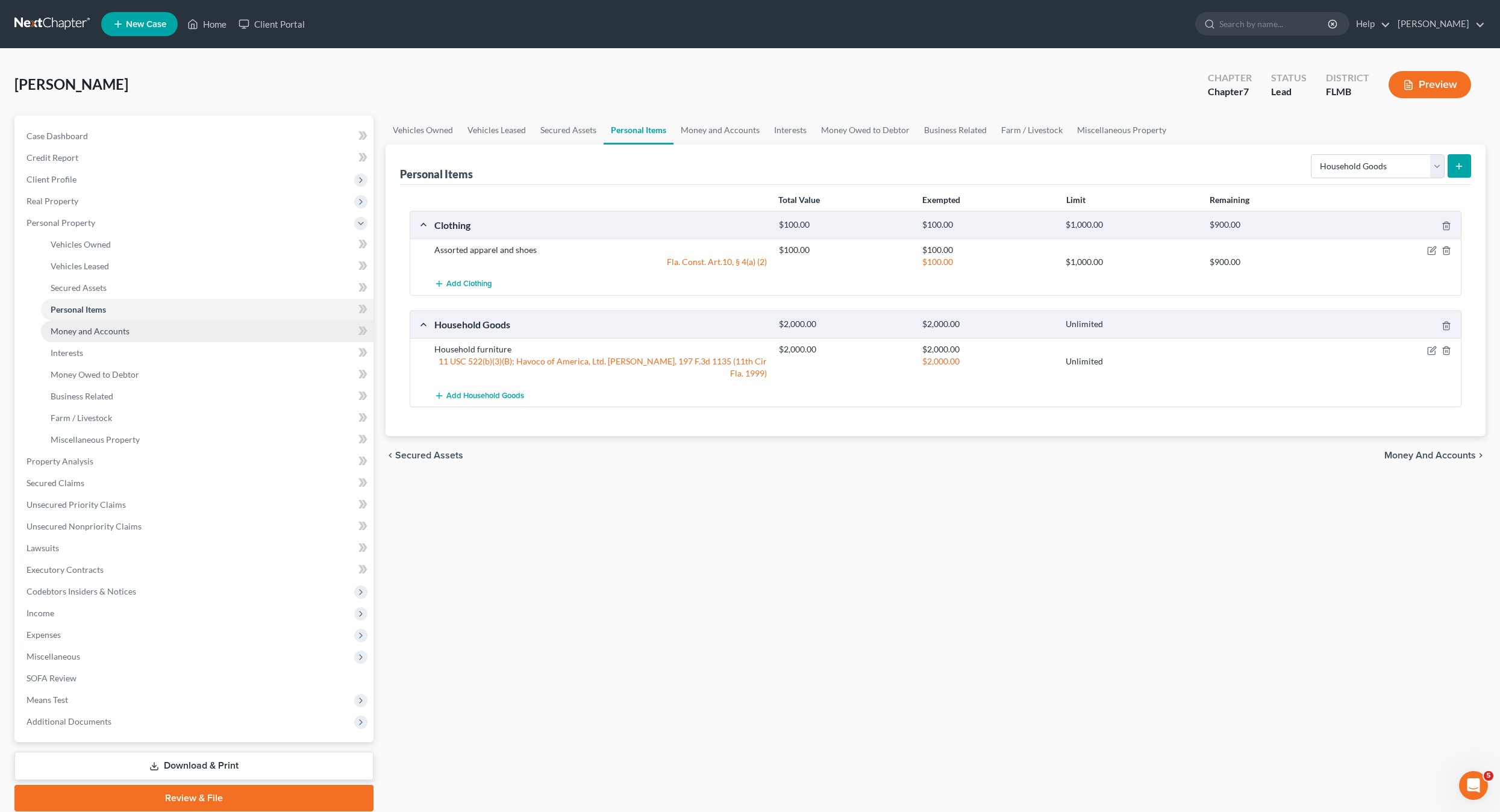
click at [104, 331] on span "Money and Accounts" at bounding box center [90, 331] width 79 height 10
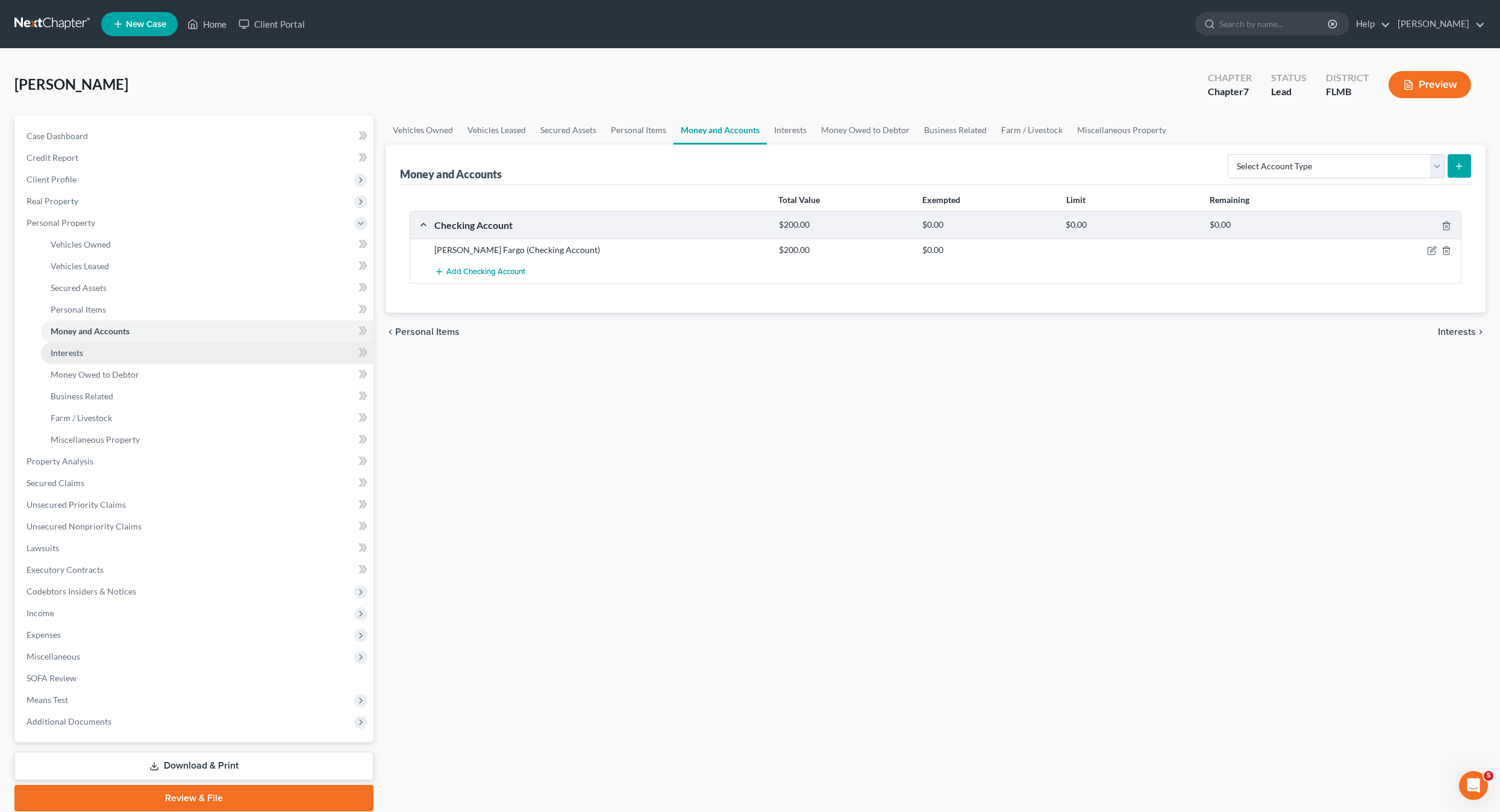
click at [82, 351] on span "Interests" at bounding box center [67, 353] width 32 height 10
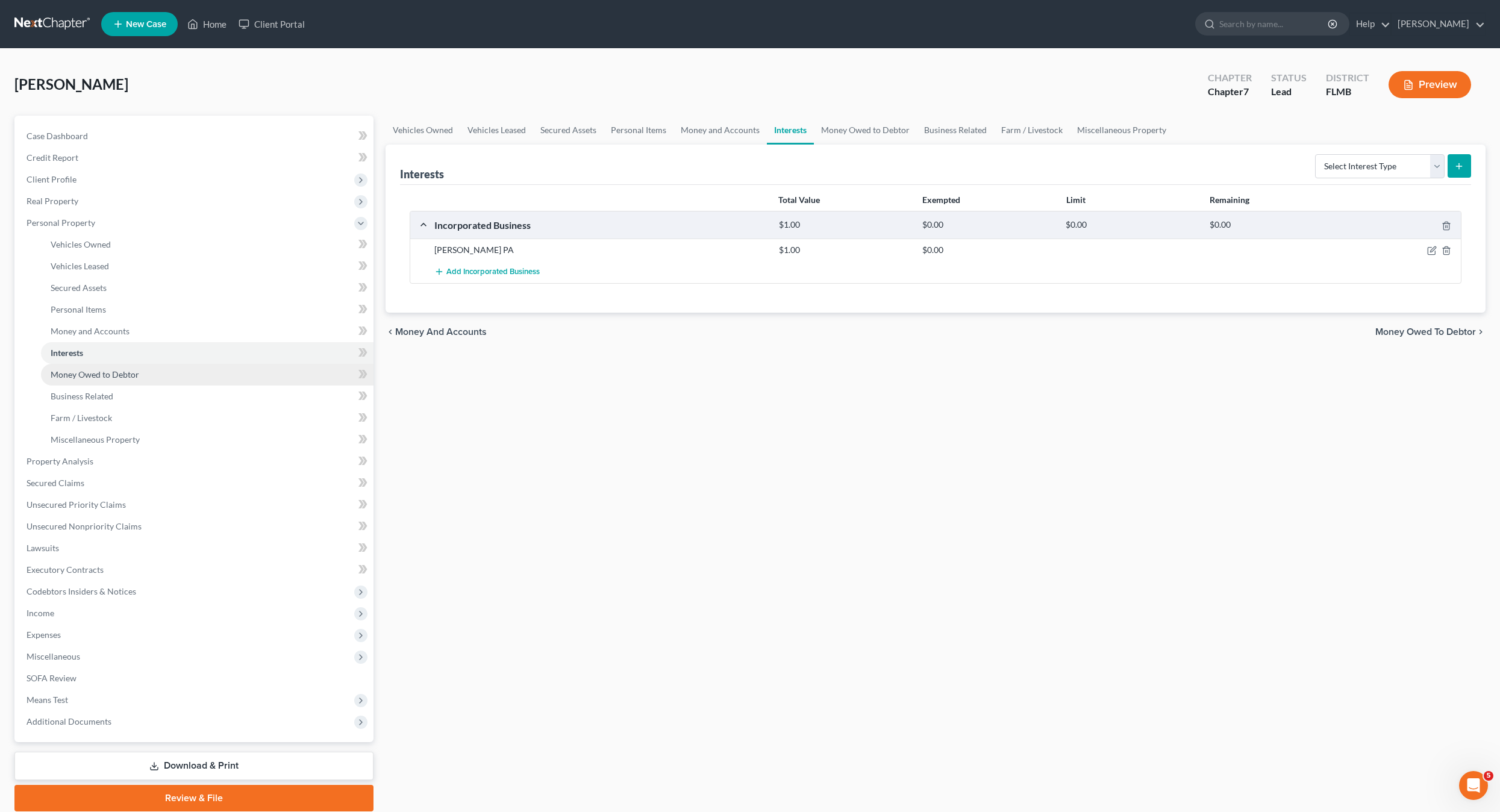
click at [87, 377] on span "Money Owed to Debtor" at bounding box center [95, 374] width 89 height 10
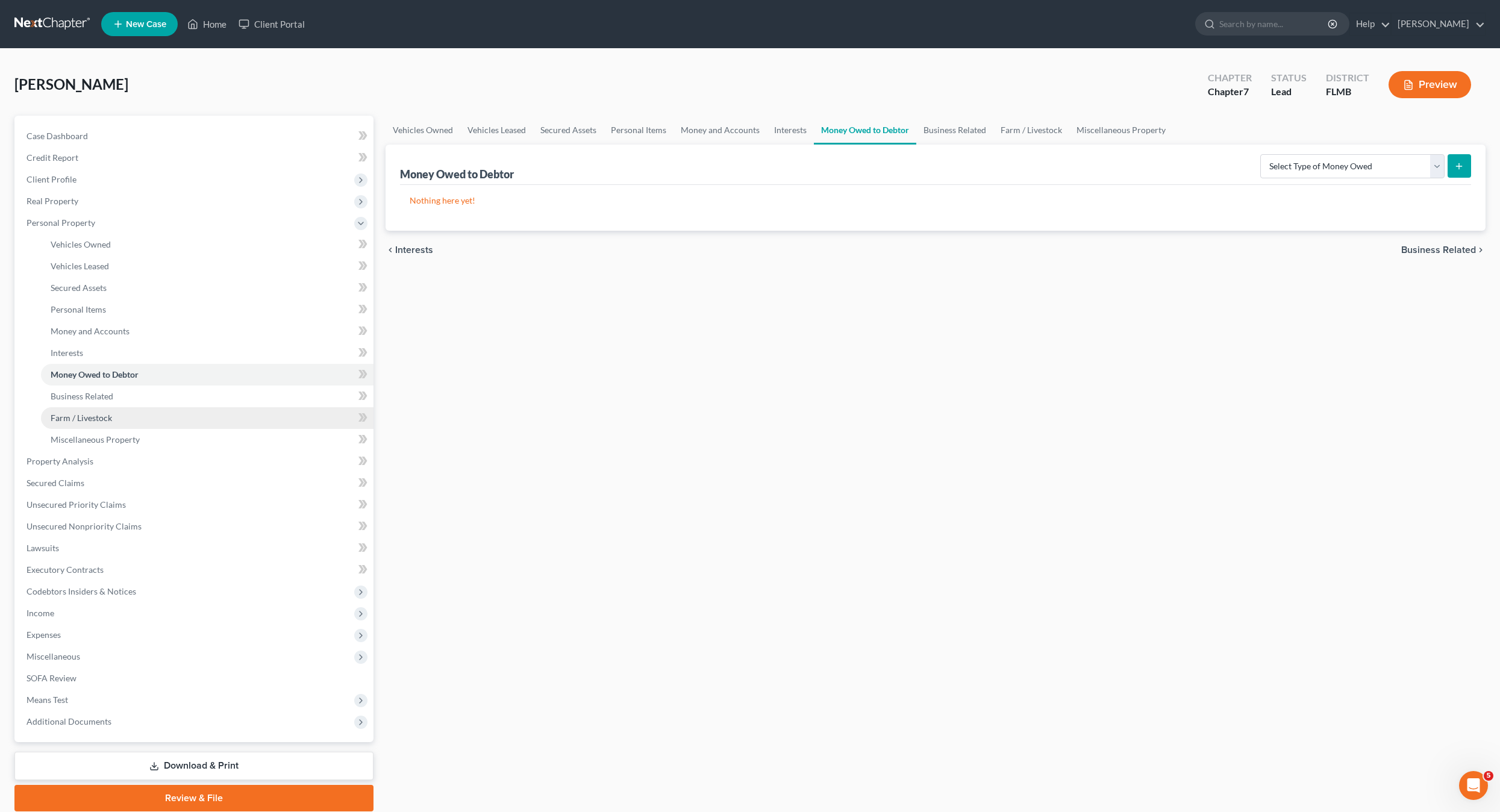
click at [80, 409] on link "Farm / Livestock" at bounding box center [207, 418] width 333 height 21
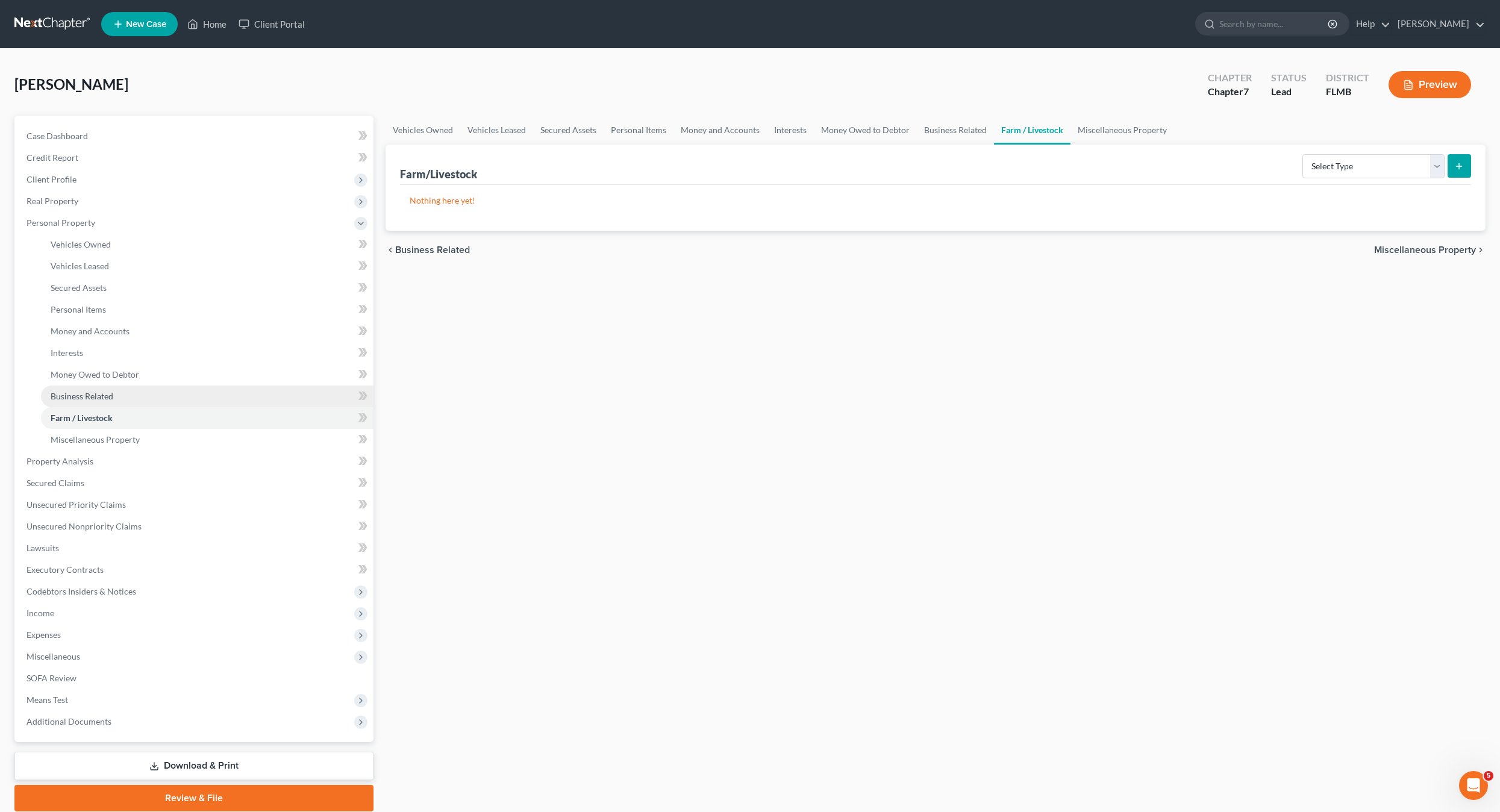
click at [80, 391] on span "Business Related" at bounding box center [82, 396] width 63 height 10
click at [86, 407] on link "Farm / Livestock" at bounding box center [207, 418] width 333 height 21
click at [89, 442] on span "Miscellaneous Property" at bounding box center [95, 440] width 89 height 10
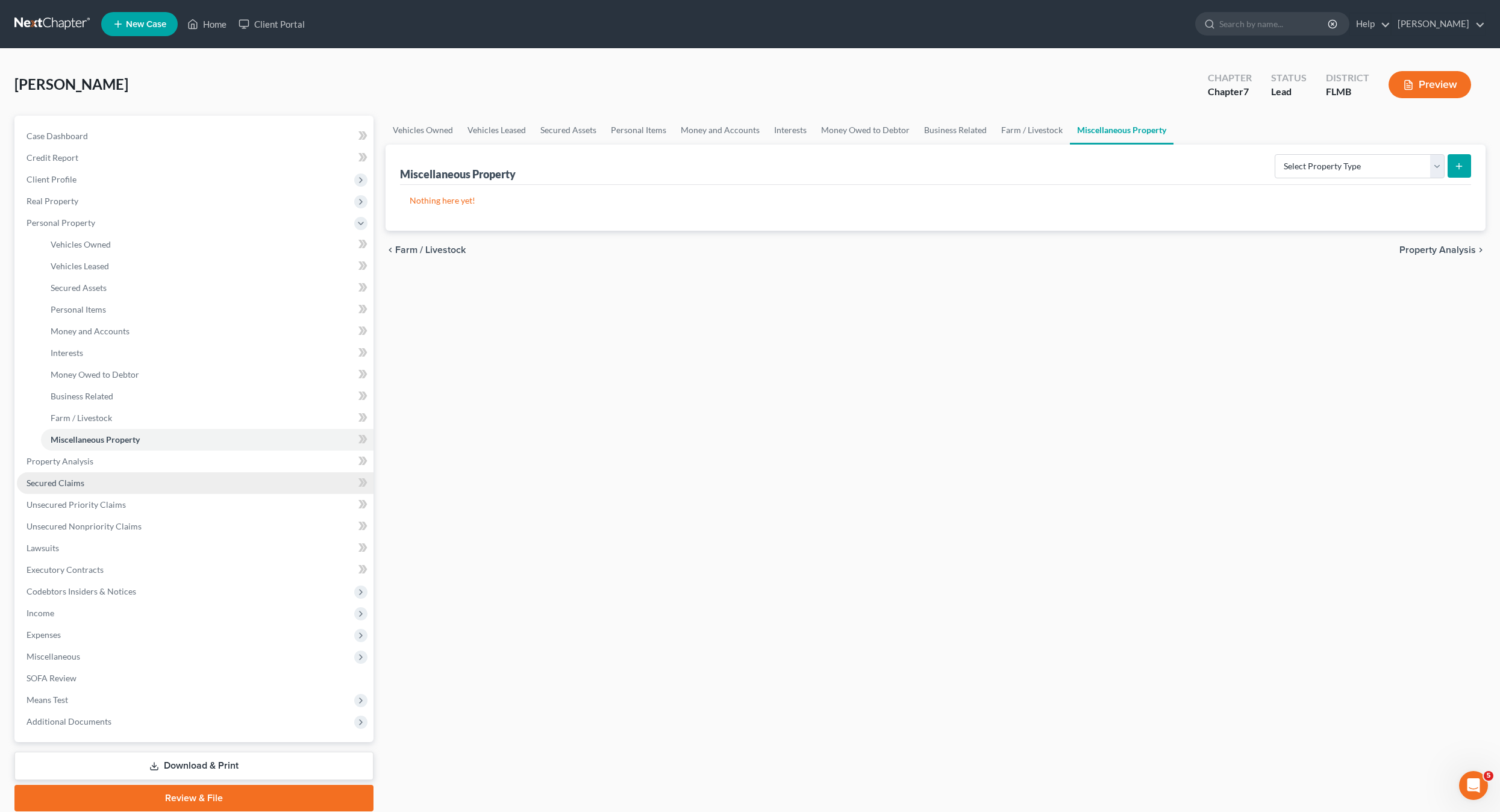
click at [68, 472] on link "Secured Claims" at bounding box center [195, 483] width 357 height 21
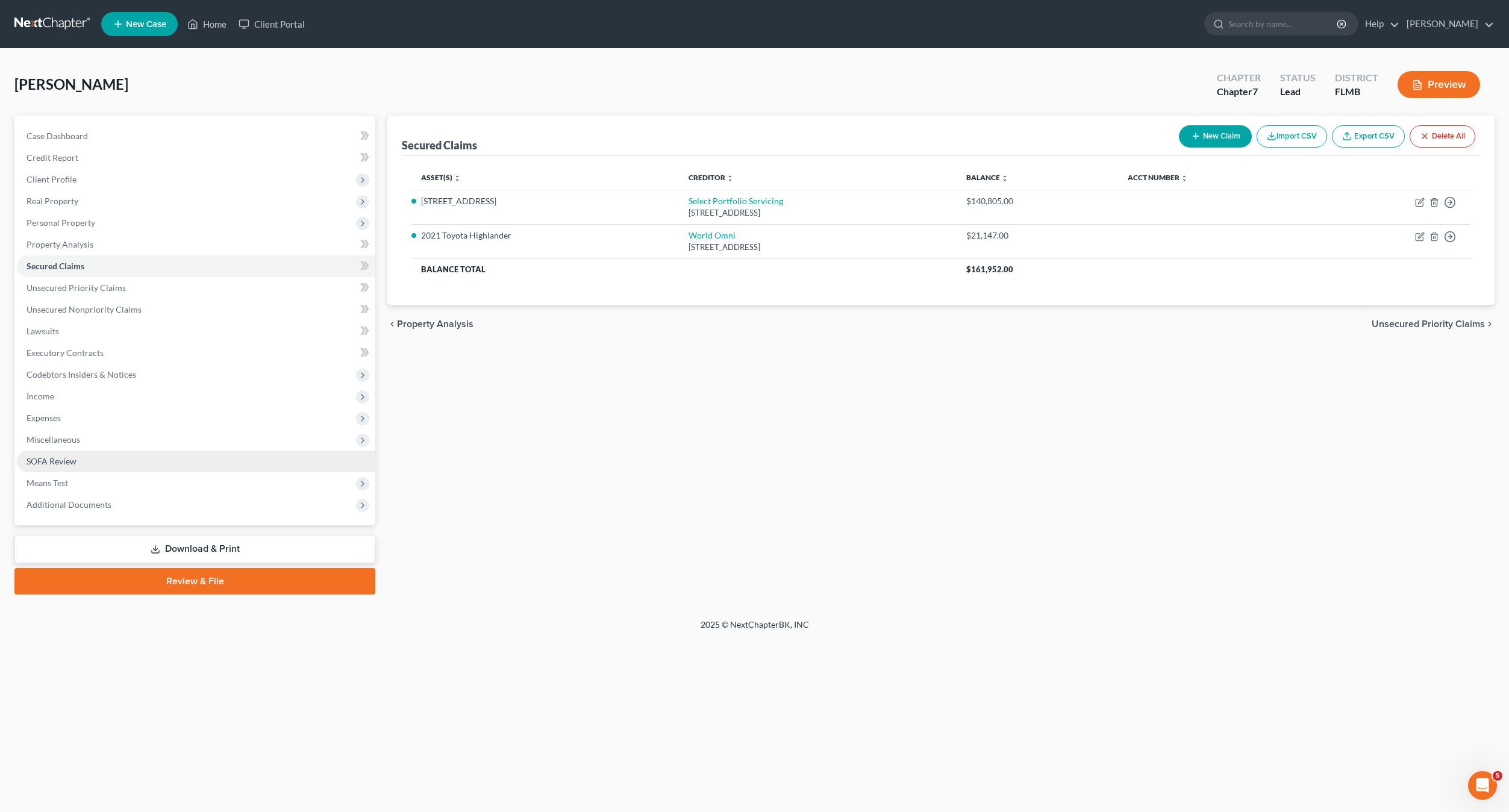
click at [67, 462] on span "SOFA Review" at bounding box center [51, 461] width 50 height 10
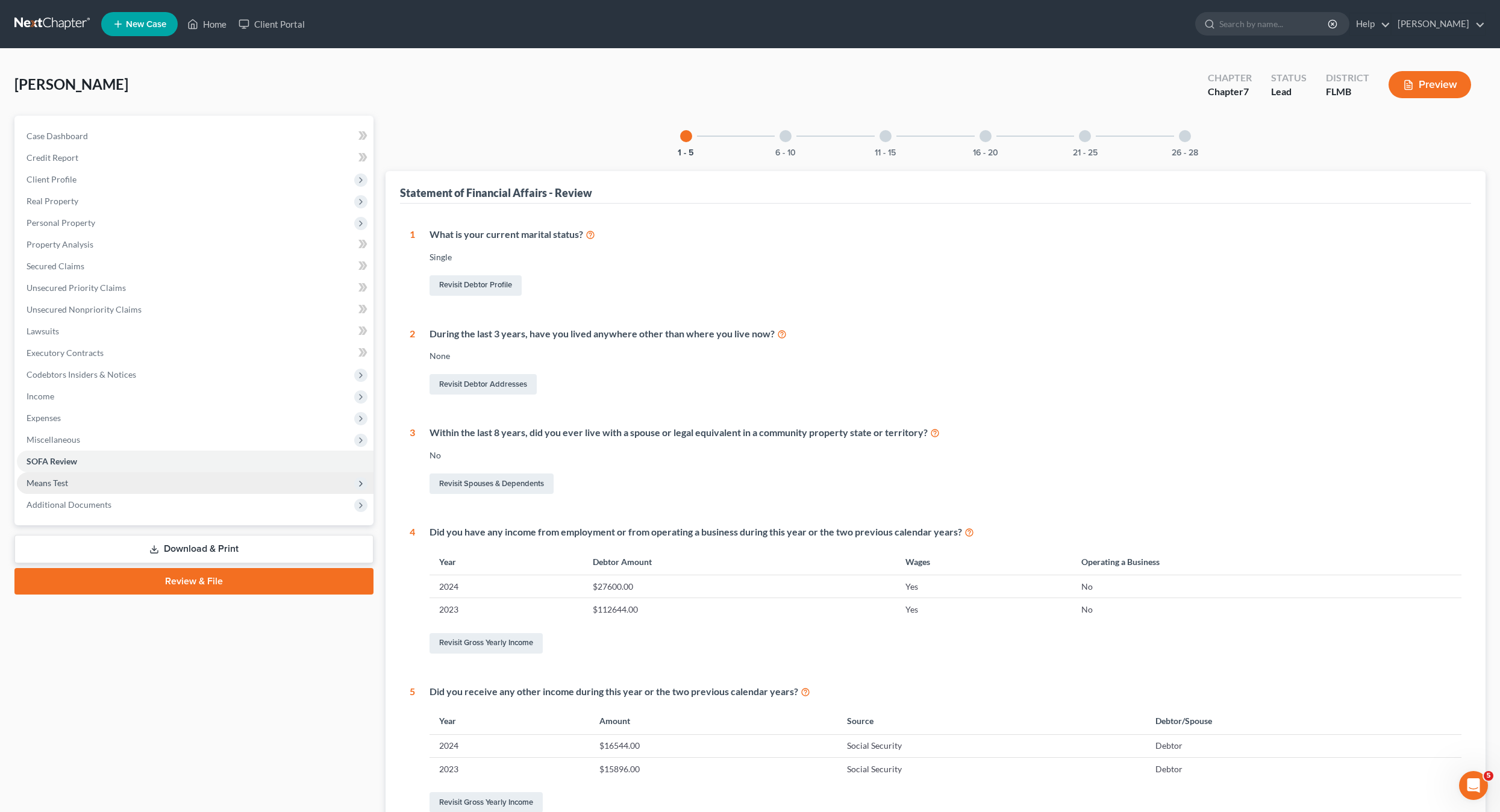
click at [53, 485] on span "Means Test" at bounding box center [47, 483] width 42 height 10
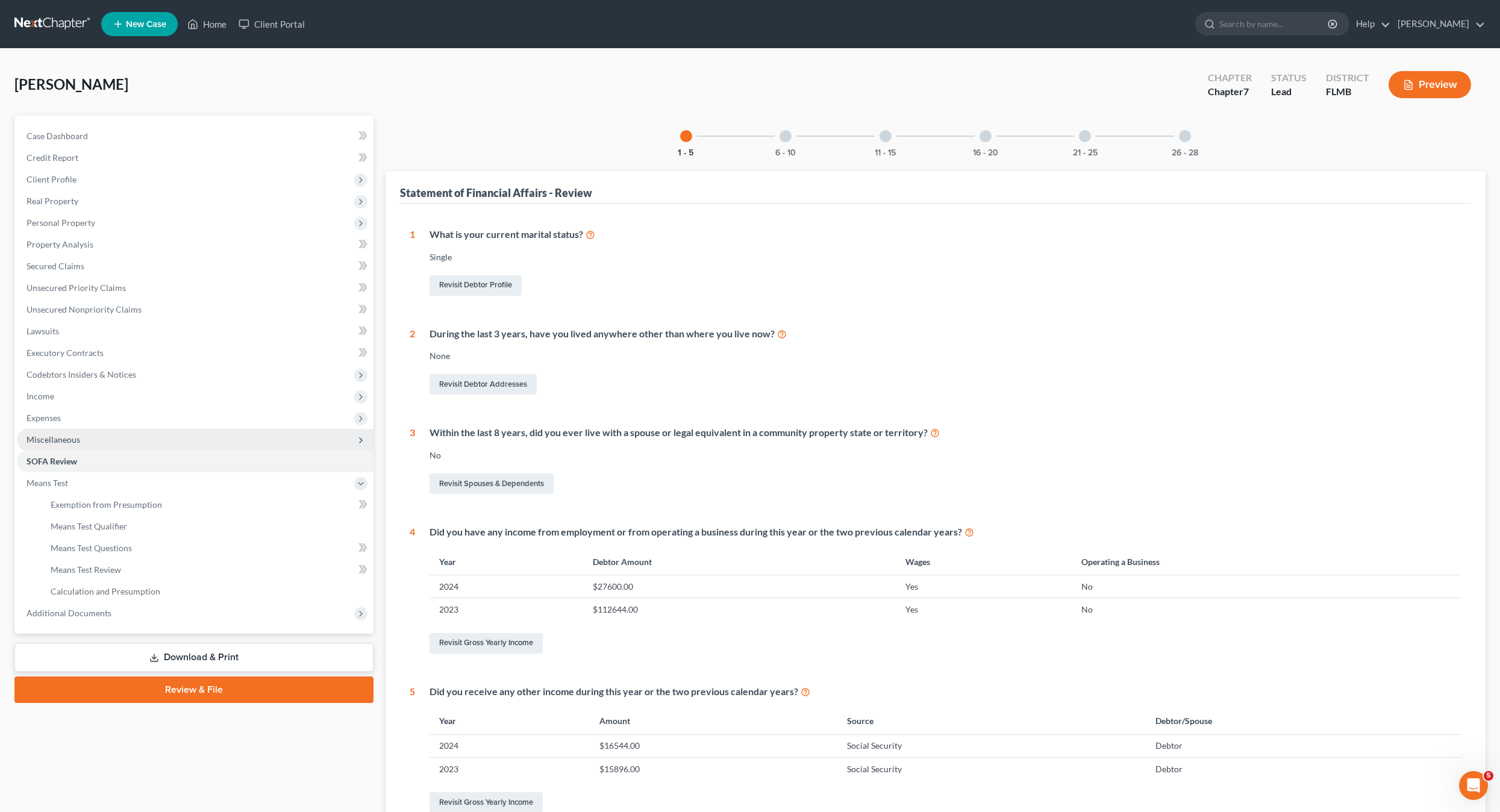
click at [67, 436] on span "Miscellaneous" at bounding box center [53, 440] width 54 height 10
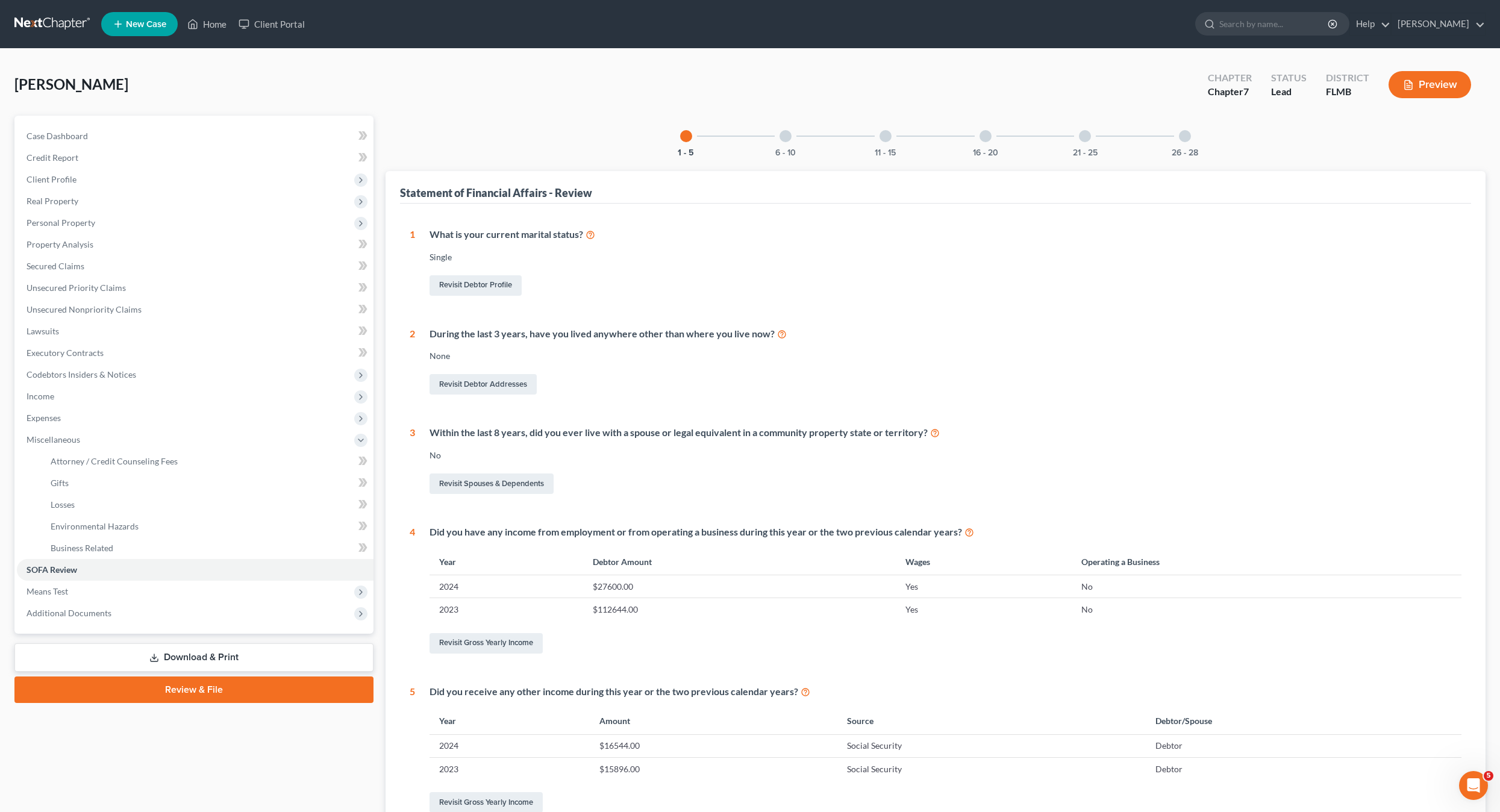
click at [974, 359] on div "None" at bounding box center [946, 356] width 1033 height 12
click at [51, 398] on span "Income" at bounding box center [40, 396] width 28 height 10
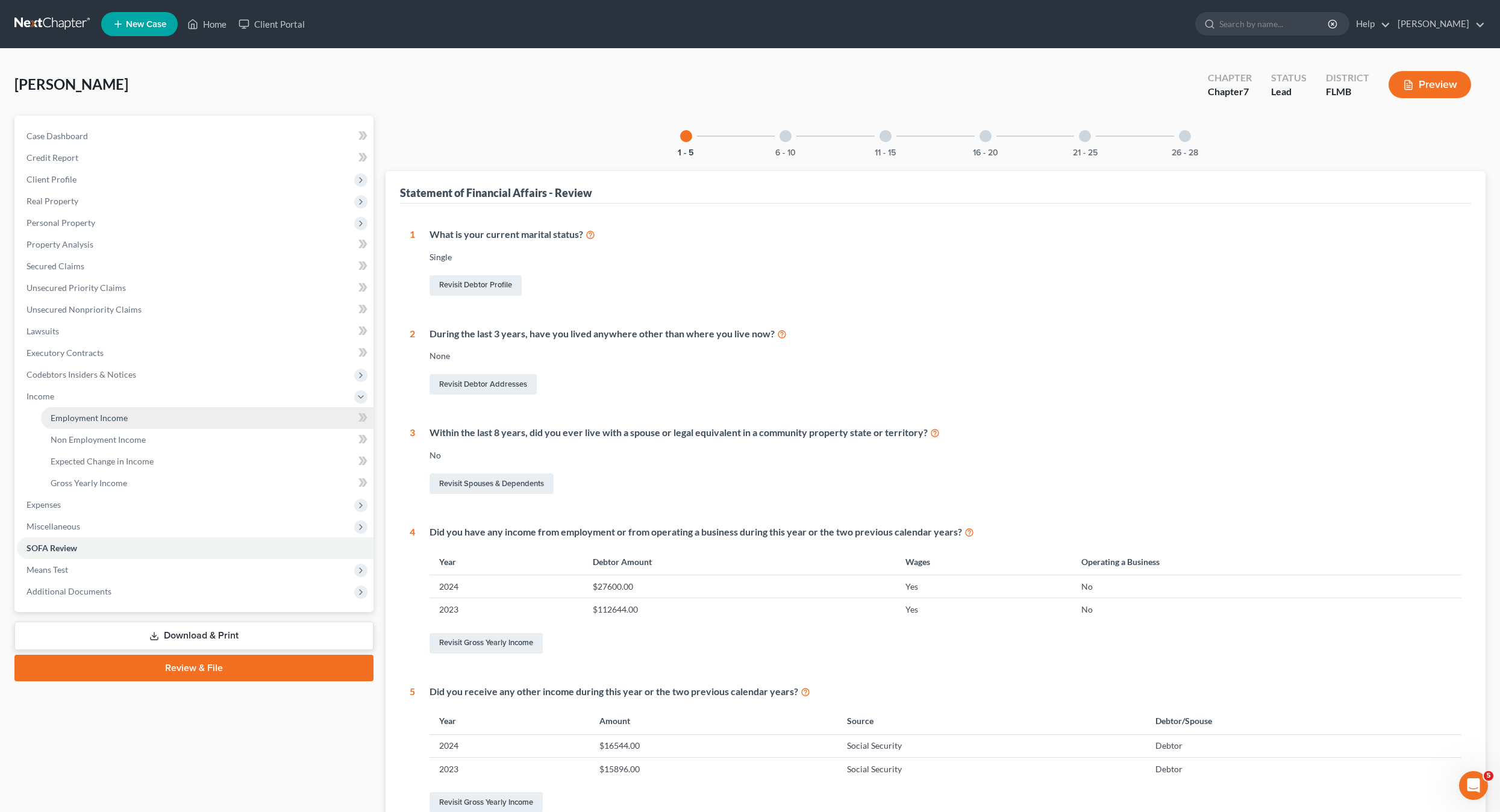
click at [102, 412] on span "Employment Income" at bounding box center [89, 418] width 77 height 10
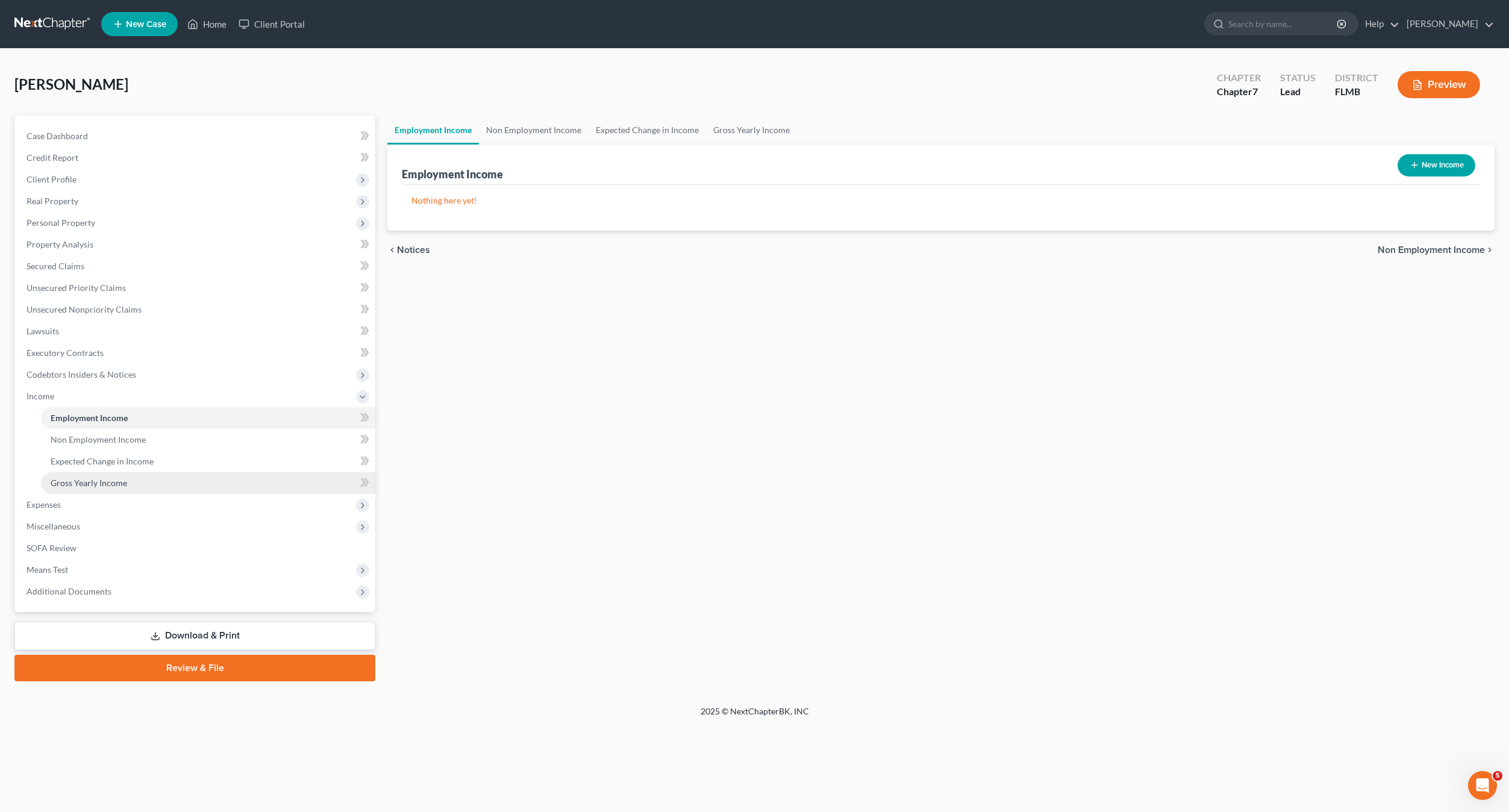
click at [95, 475] on link "Gross Yearly Income" at bounding box center [208, 483] width 334 height 21
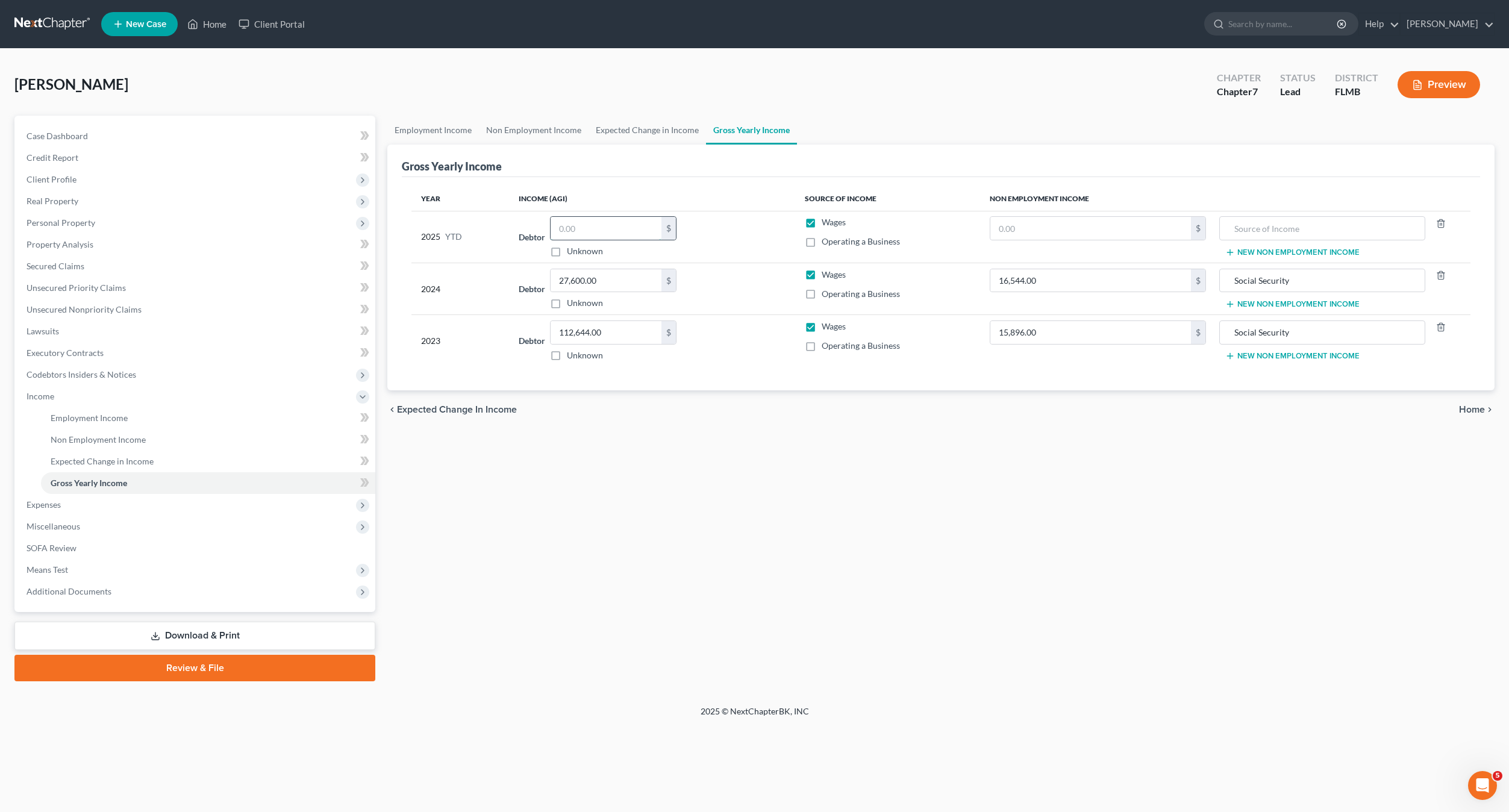
click at [590, 227] on input "text" at bounding box center [606, 228] width 111 height 23
type input "3,692"
click at [816, 558] on div "Employment Income Non Employment Income Expected Change in Income Gross Yearly …" at bounding box center [941, 398] width 1119 height 566
click at [43, 290] on span "Unsecured Priority Claims" at bounding box center [76, 288] width 99 height 10
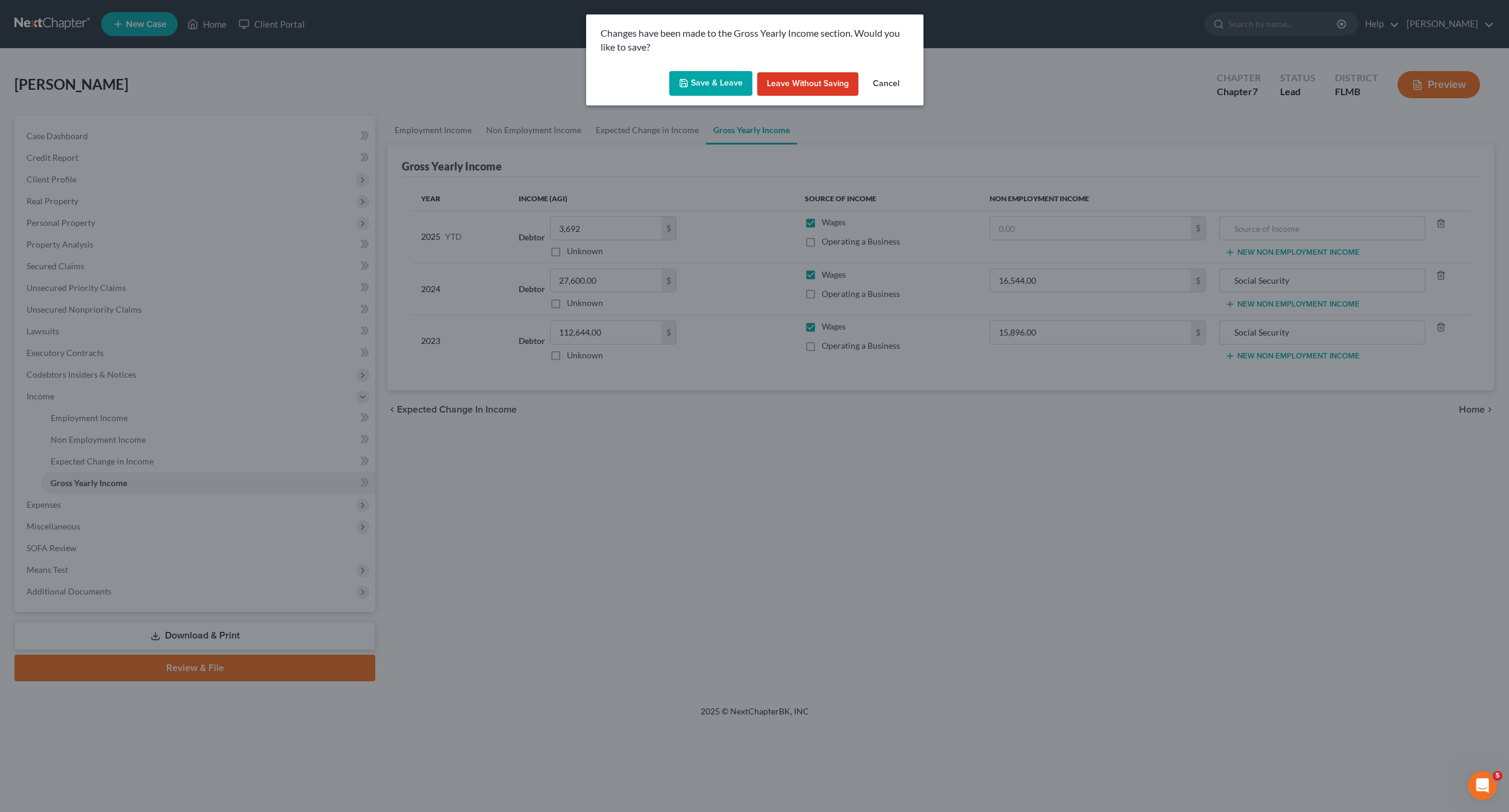
drag, startPoint x: 664, startPoint y: 90, endPoint x: 712, endPoint y: 84, distance: 48.4
click at [667, 89] on div "Save & Leave Leave without Saving Cancel" at bounding box center [755, 86] width 337 height 40
click at [712, 85] on button "Save & Leave" at bounding box center [711, 84] width 83 height 25
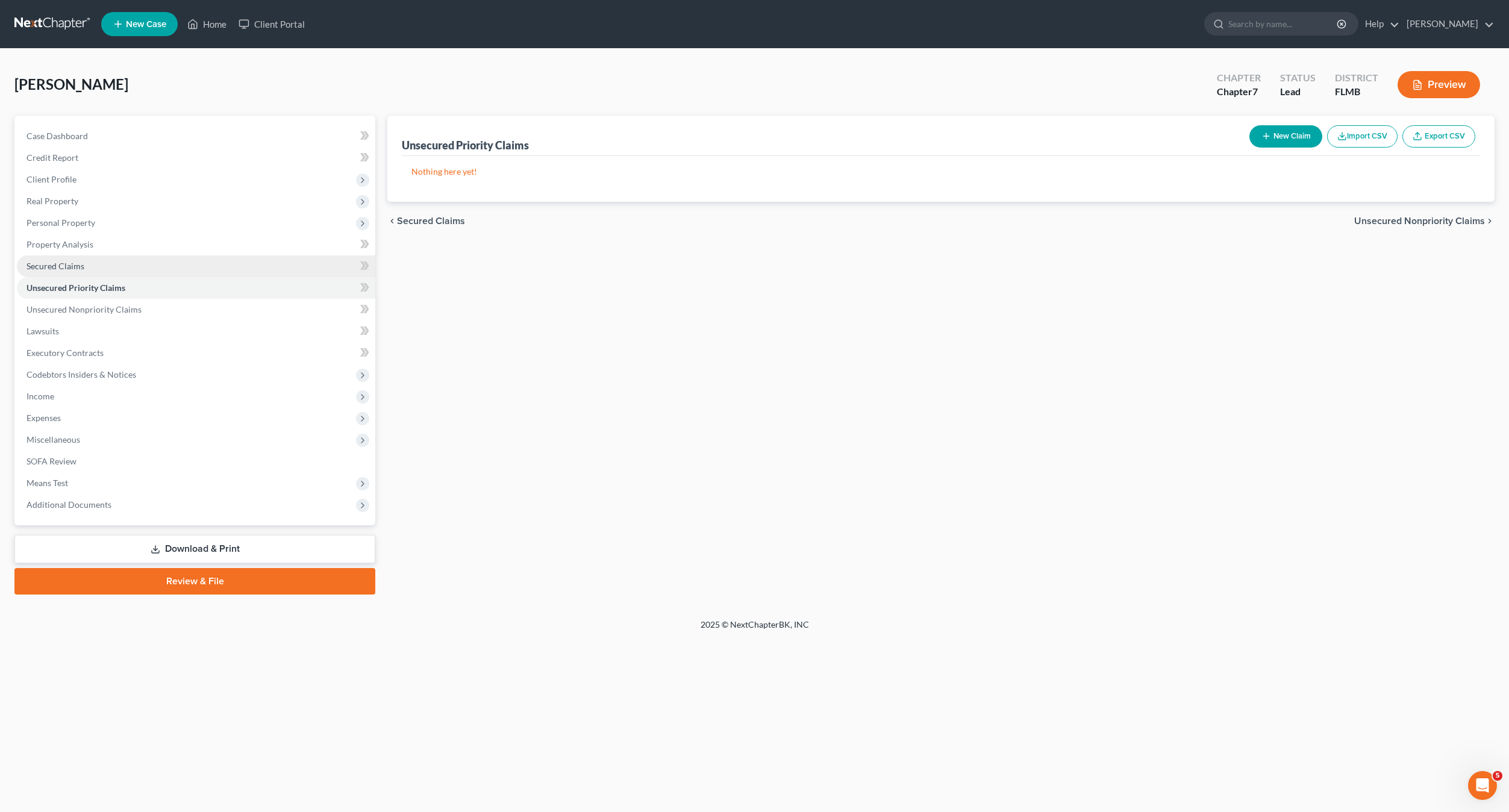
click at [72, 262] on span "Secured Claims" at bounding box center [55, 266] width 58 height 10
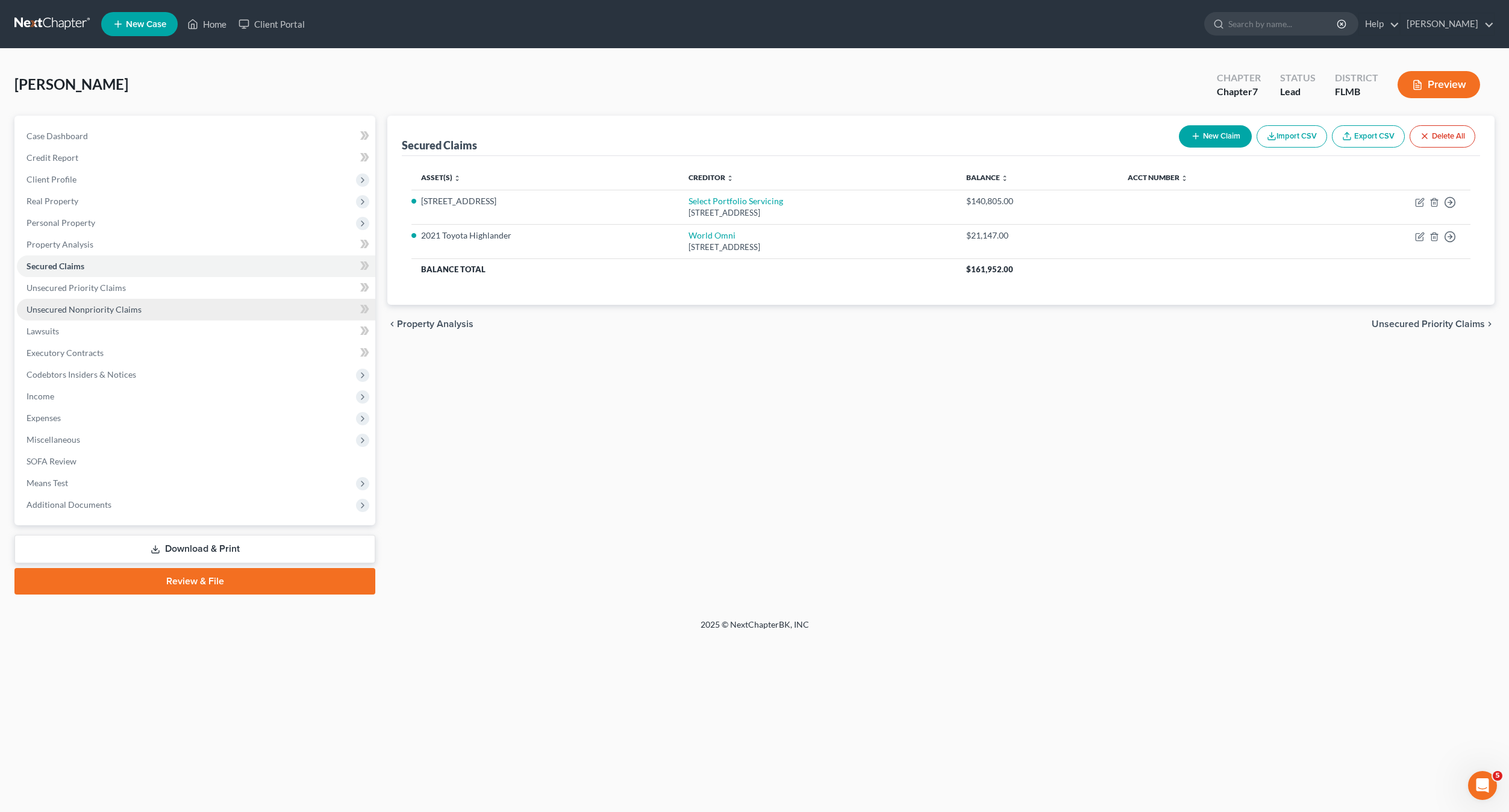
drag, startPoint x: 611, startPoint y: 461, endPoint x: 149, endPoint y: 316, distance: 484.2
click at [598, 462] on div "Secured Claims New Claim Import CSV Export CSV Delete All Asset(s) expand_more …" at bounding box center [941, 355] width 1119 height 479
click at [42, 239] on span "Property Analysis" at bounding box center [60, 245] width 67 height 10
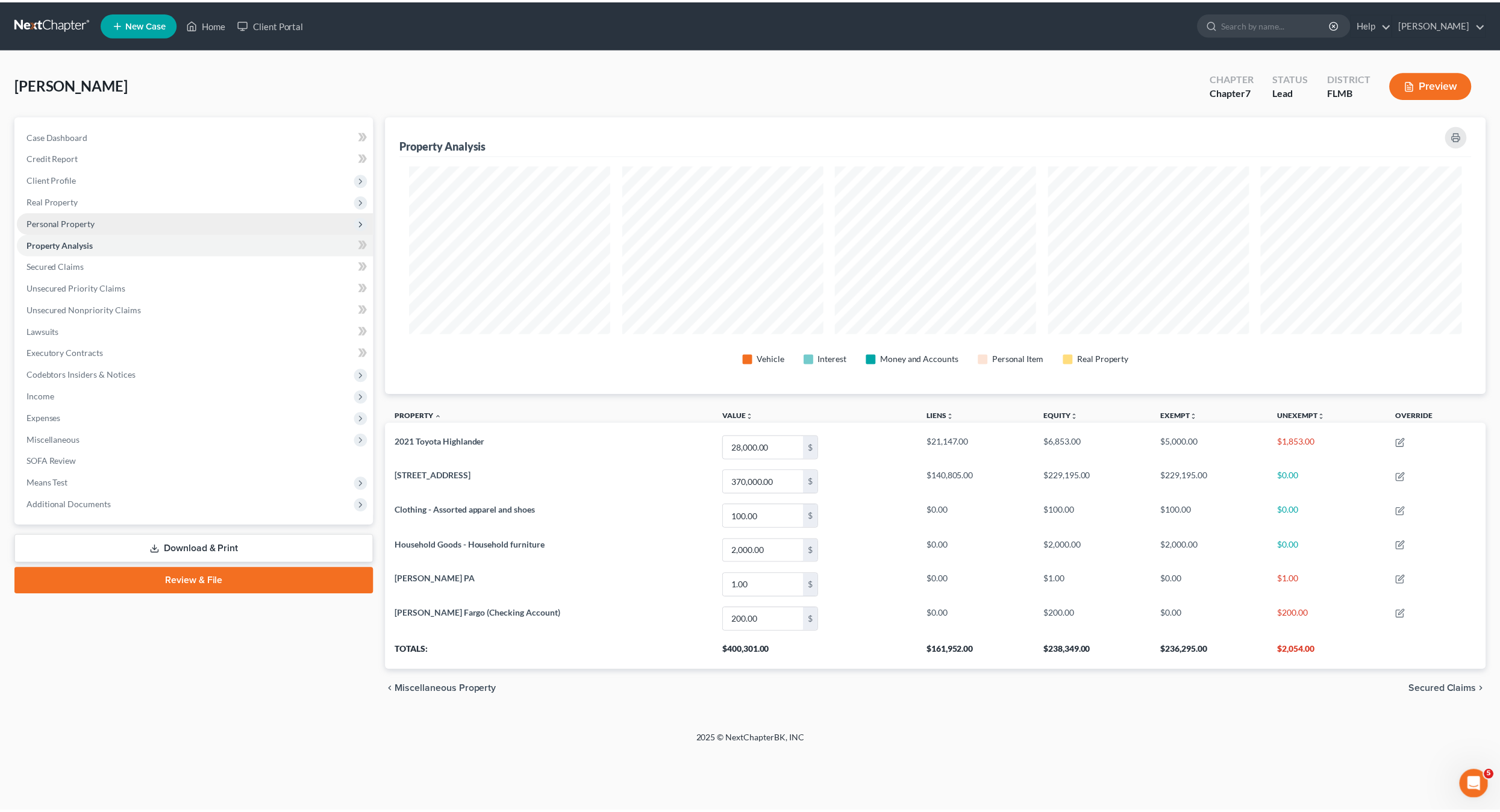
scroll to position [278, 1107]
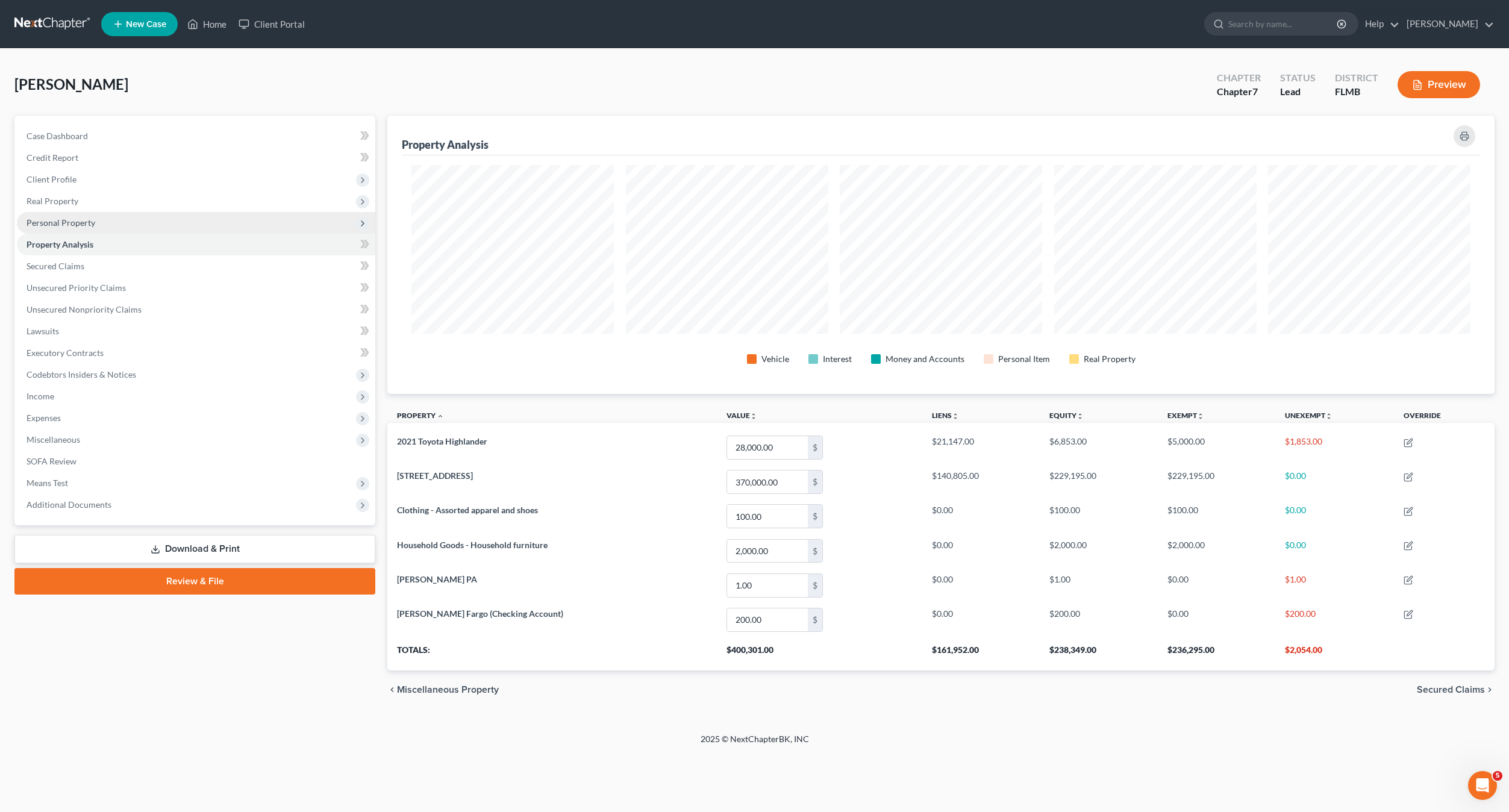
click at [45, 225] on span "Personal Property" at bounding box center [61, 222] width 69 height 10
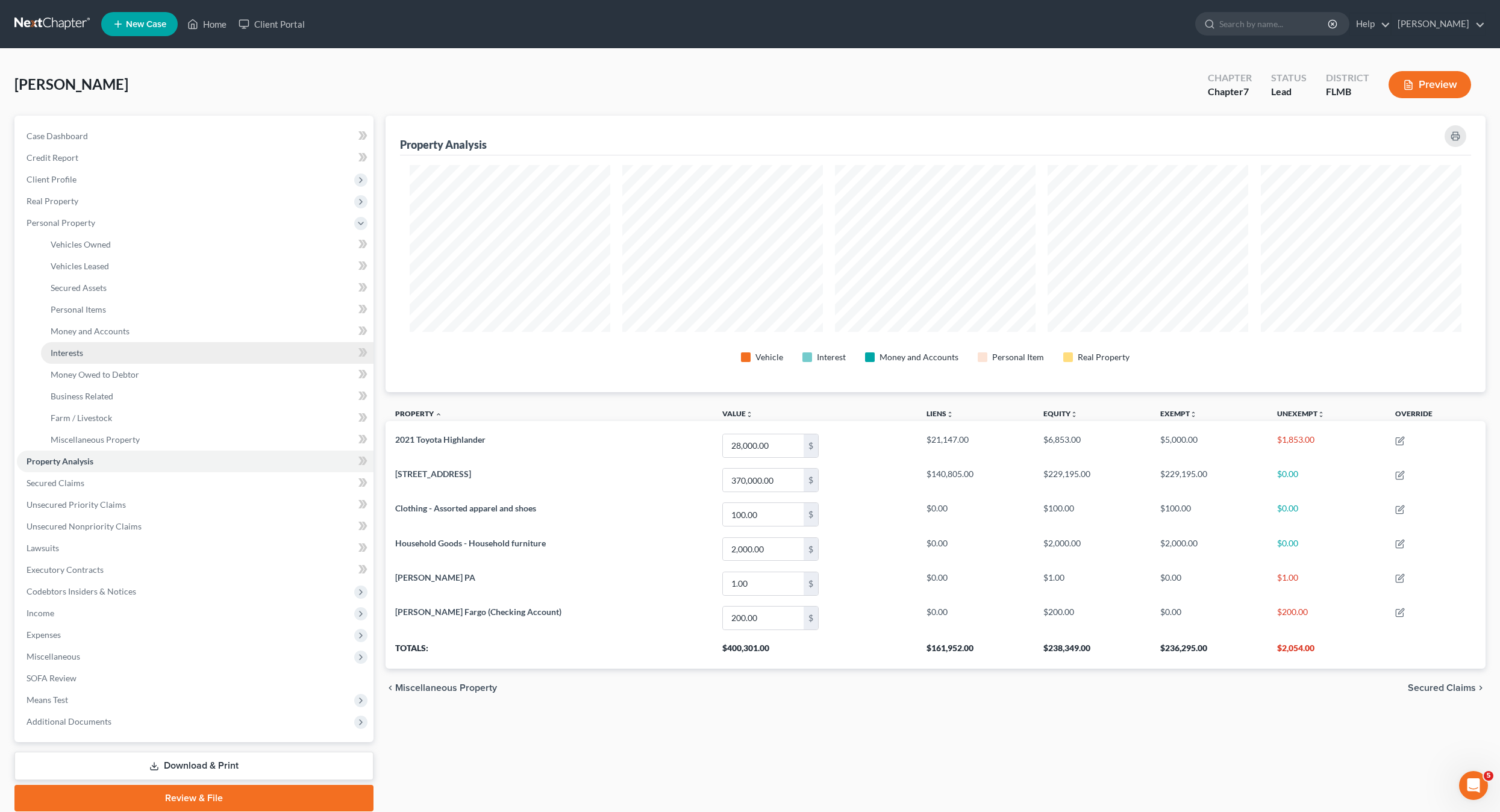
click at [81, 352] on span "Interests" at bounding box center [67, 353] width 32 height 10
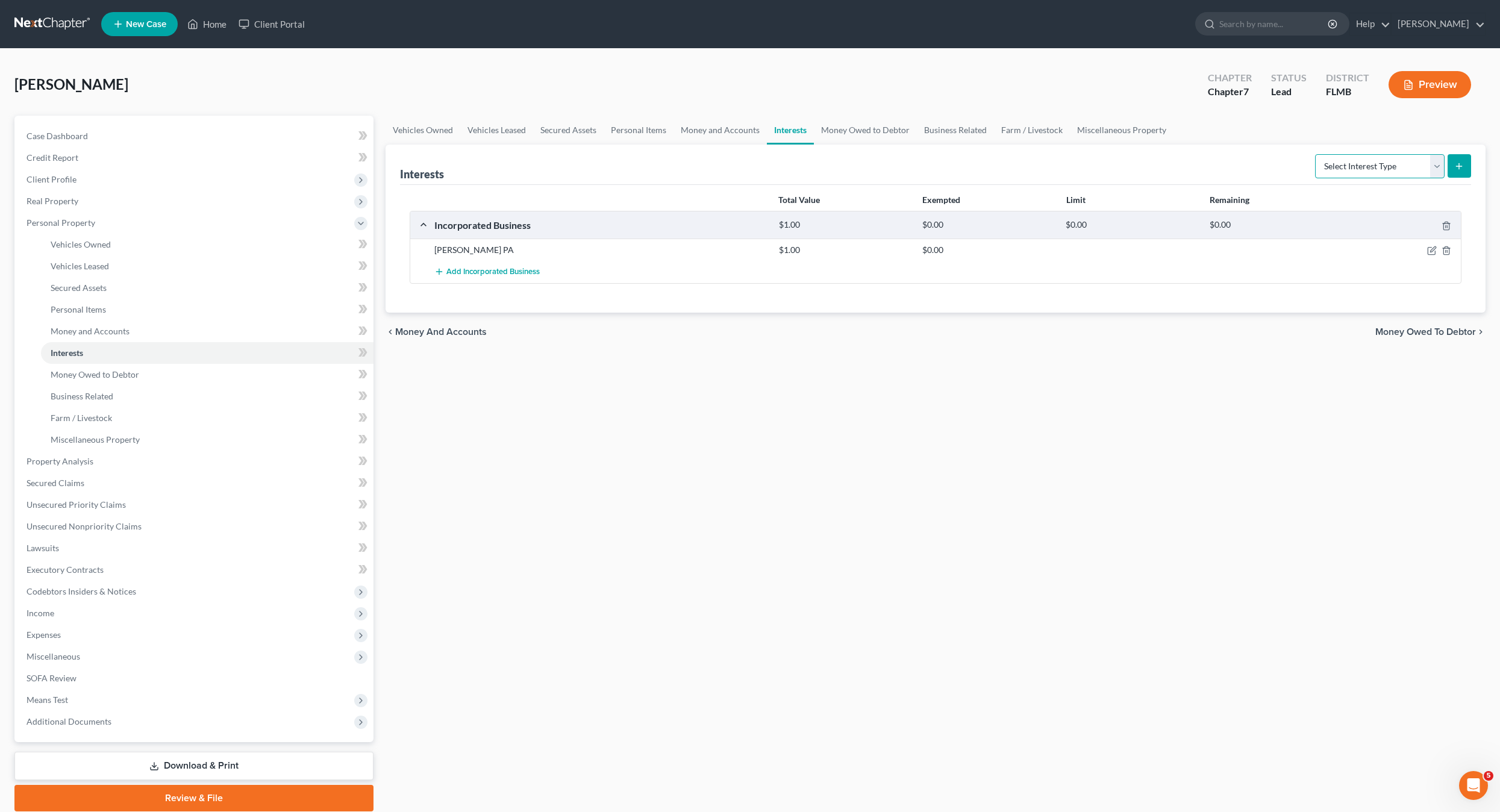
click at [1380, 168] on select "Select Interest Type 401K Annuity Bond Education IRA Government Bond Government…" at bounding box center [1380, 166] width 130 height 24
click at [93, 447] on link "Miscellaneous Property" at bounding box center [207, 439] width 333 height 21
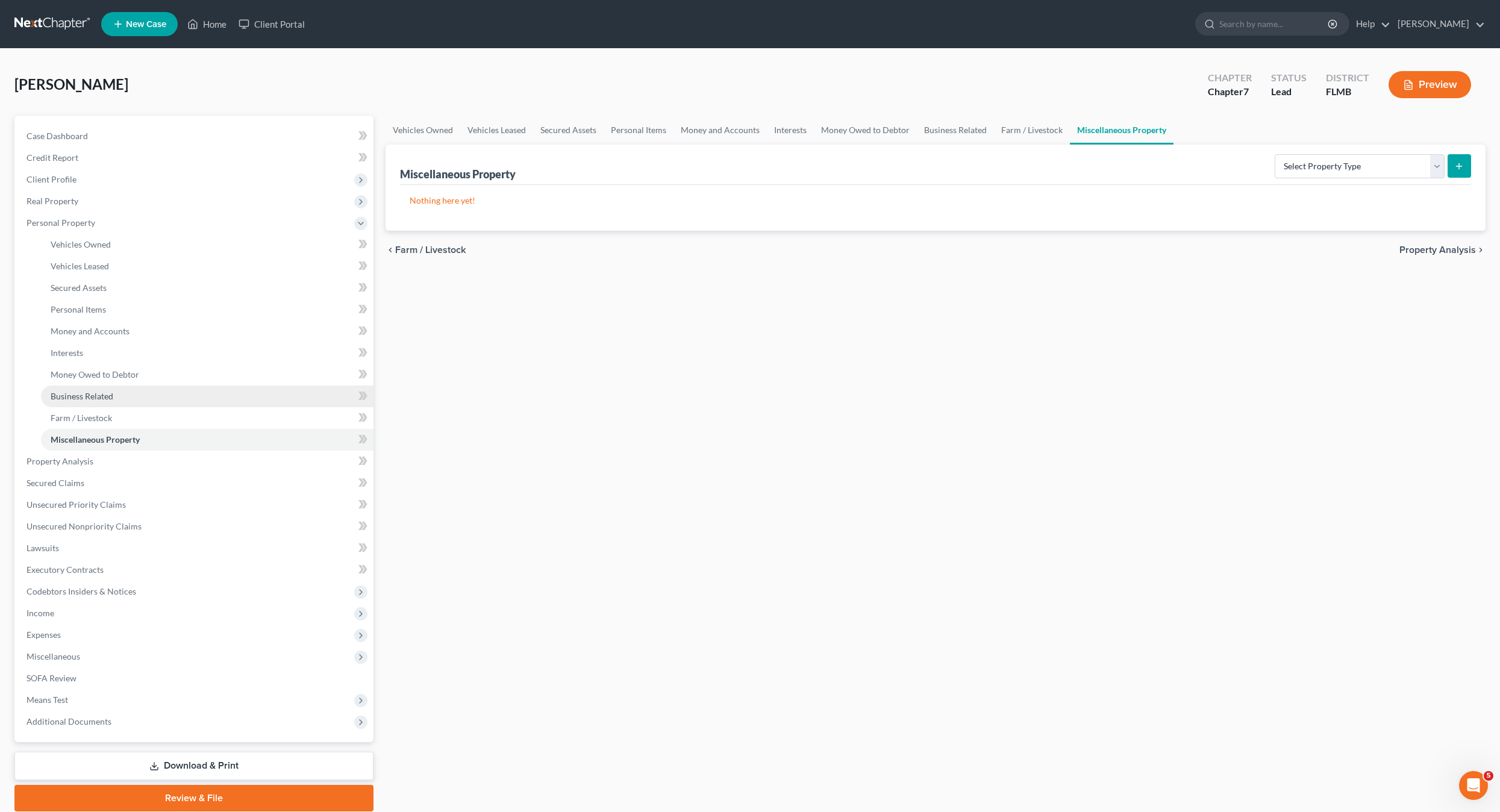
click at [80, 398] on span "Business Related" at bounding box center [82, 396] width 63 height 10
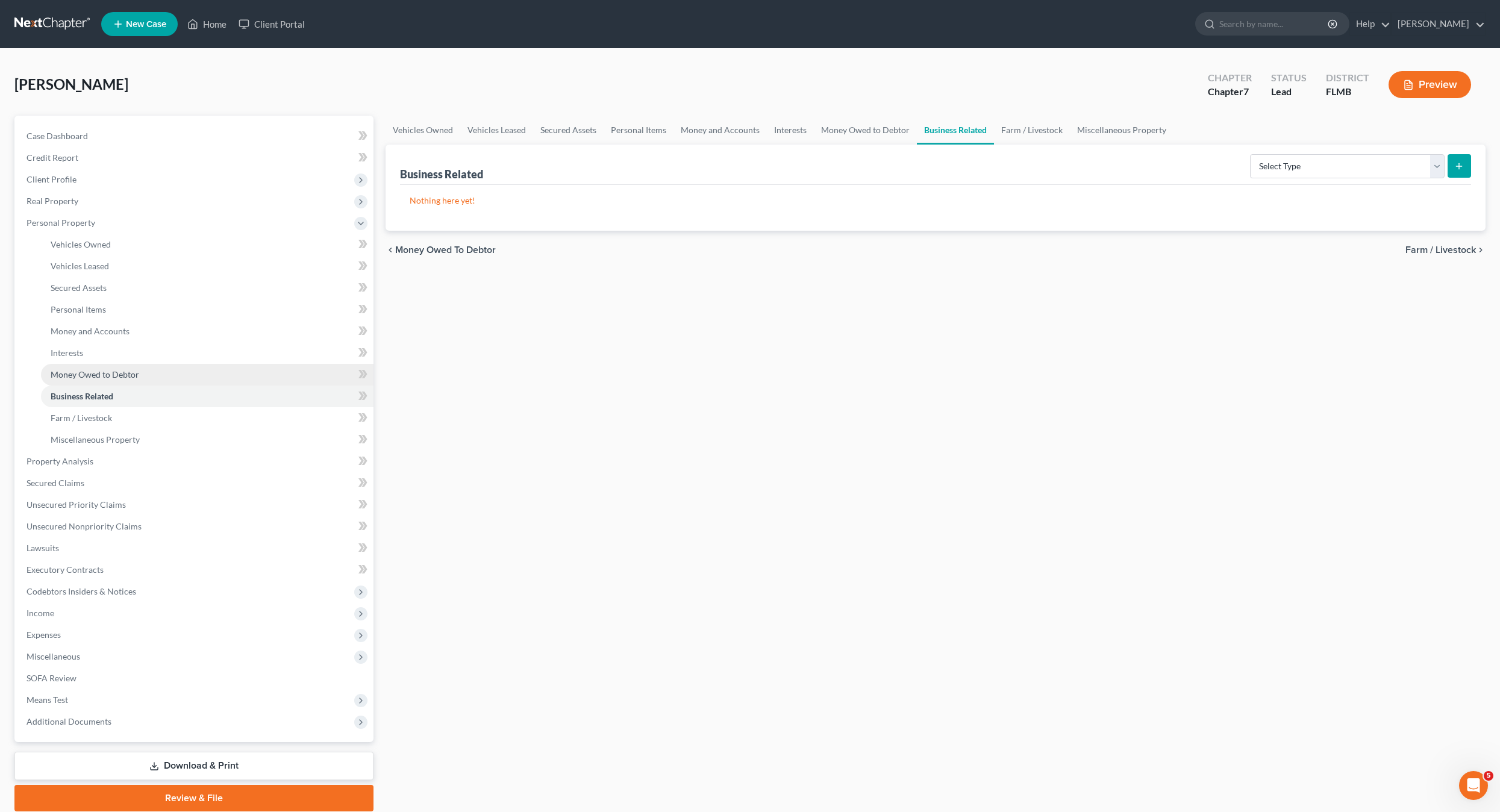
click at [80, 381] on link "Money Owed to Debtor" at bounding box center [207, 374] width 333 height 21
click at [1329, 174] on select "Select Type of Money Owed Accounts Receivable Alimony Child Support Claims Agai…" at bounding box center [1353, 166] width 184 height 24
select select "other_contingent_and_unliquidated_claims"
click at [1262, 154] on select "Select Type of Money Owed Accounts Receivable Alimony Child Support Claims Agai…" at bounding box center [1353, 166] width 184 height 24
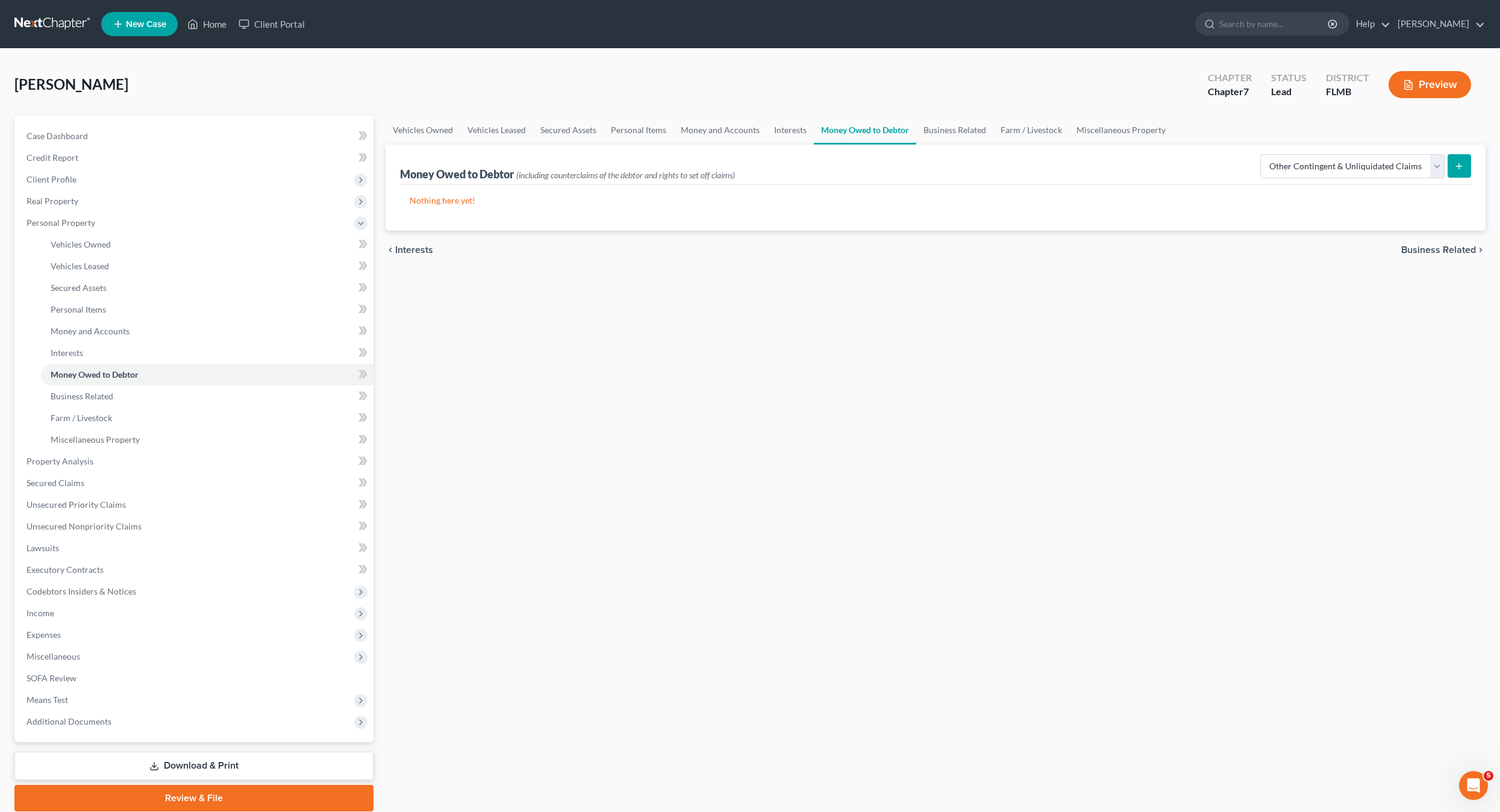
click at [1462, 169] on icon "submit" at bounding box center [1459, 166] width 10 height 10
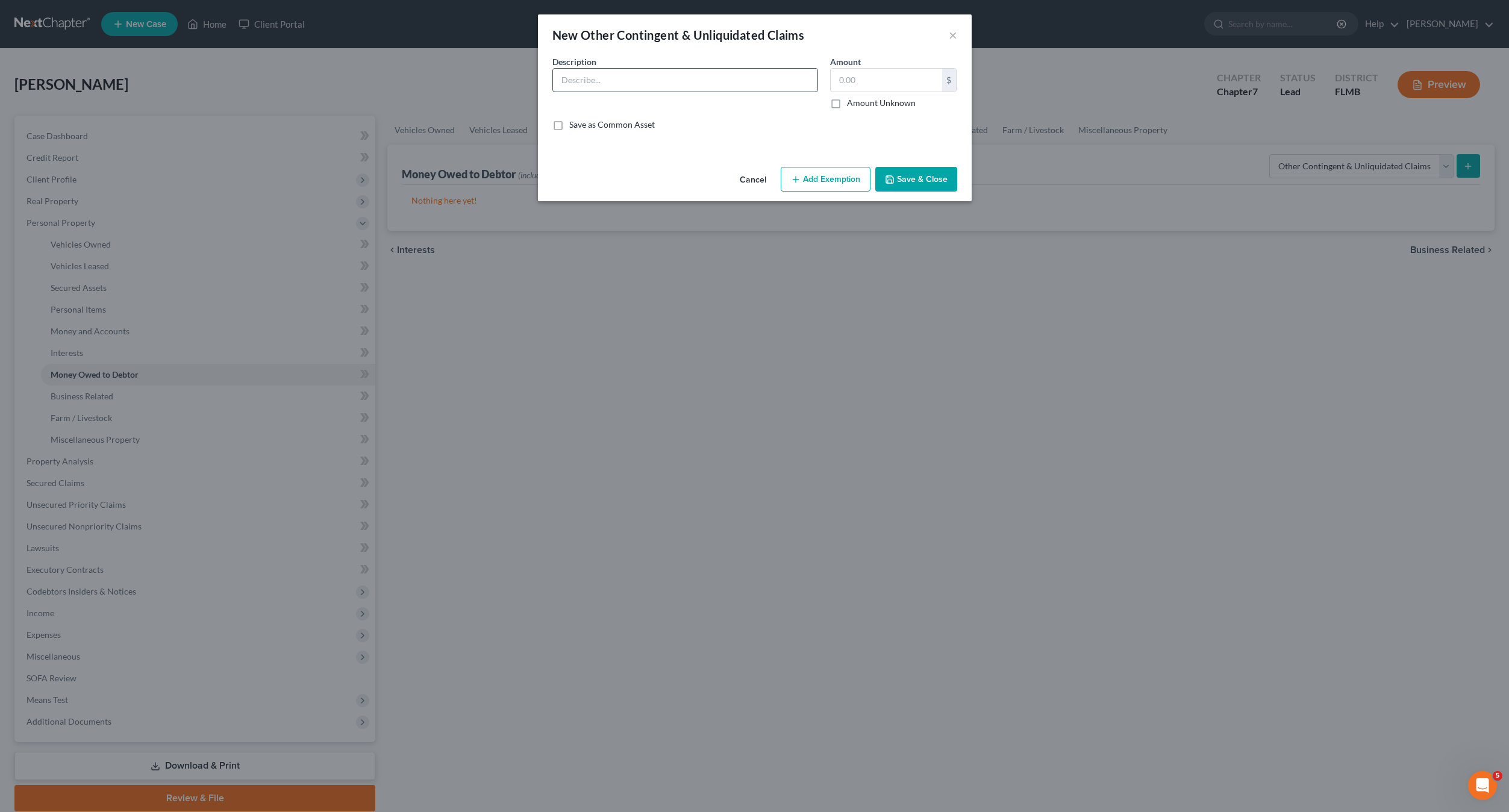
click at [598, 75] on input "text" at bounding box center [685, 80] width 265 height 23
type input "Homeowner's Insurance claim vs. State Farm Insurance Company"
click at [847, 101] on label "Amount Unknown" at bounding box center [882, 103] width 69 height 12
click at [852, 101] on input "Amount Unknown" at bounding box center [856, 101] width 8 height 8
checkbox input "true"
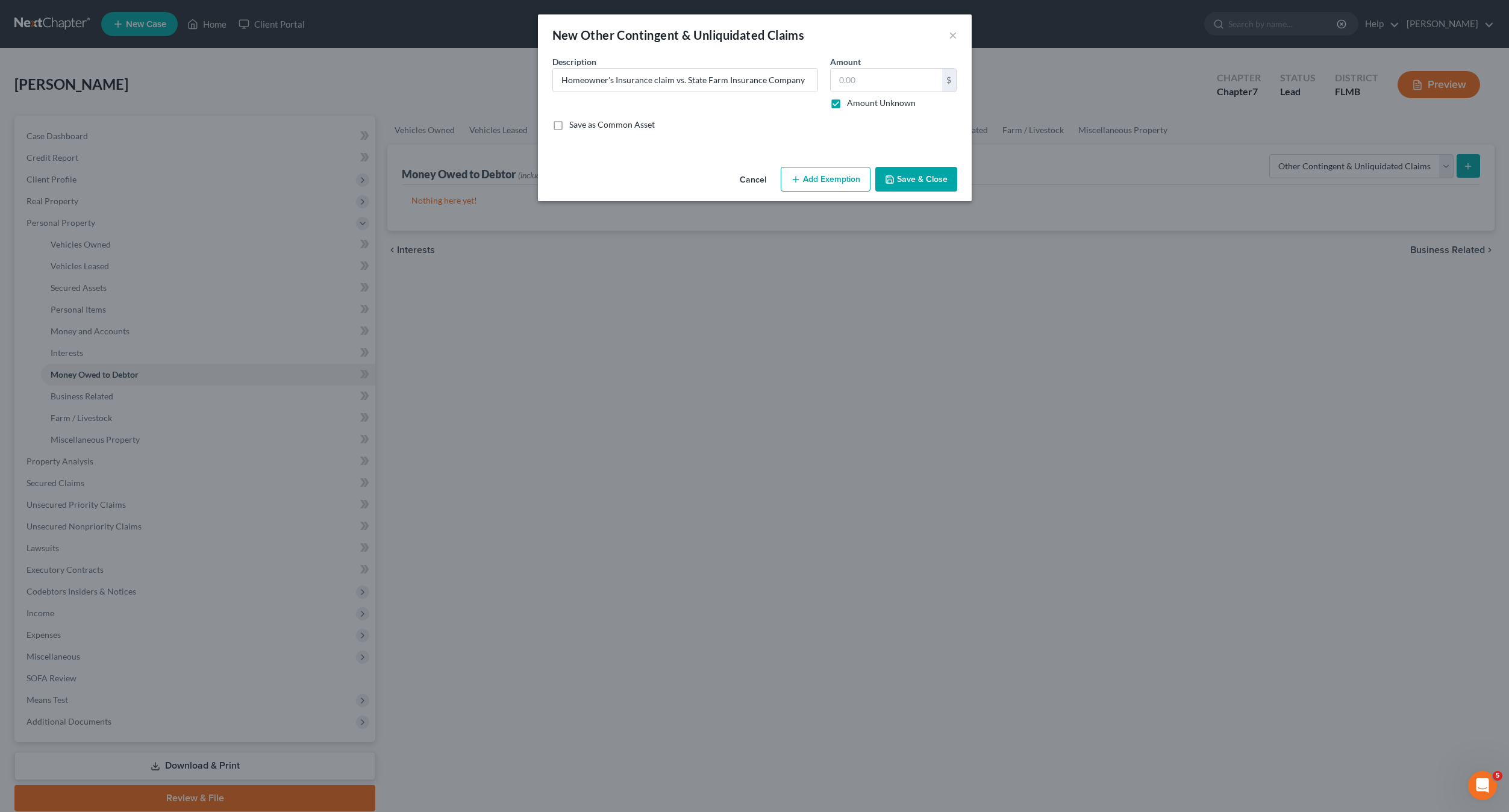
type input "0.00"
click at [835, 179] on button "Add Exemption" at bounding box center [826, 179] width 90 height 25
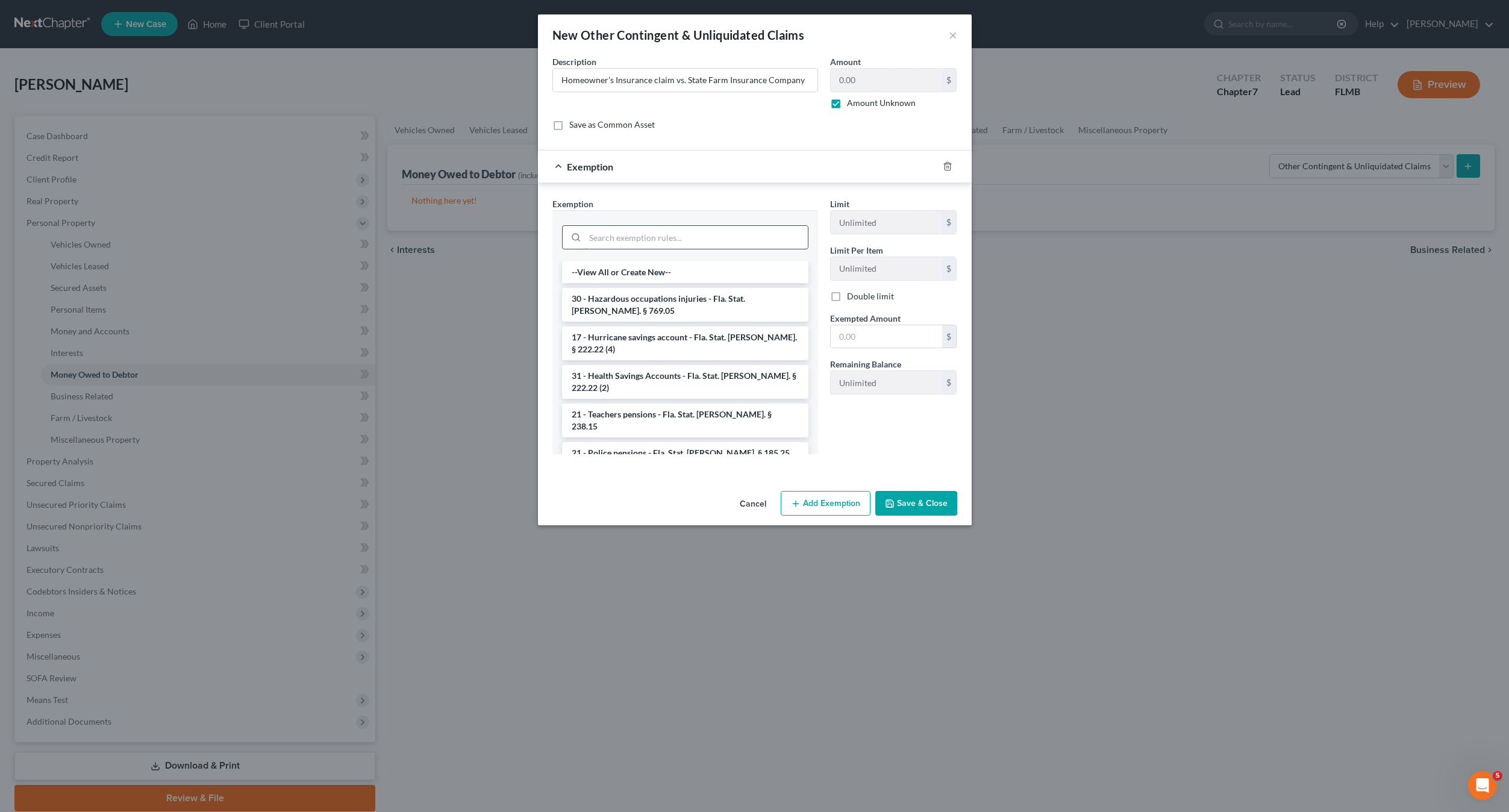
click at [654, 237] on input "search" at bounding box center [697, 237] width 223 height 23
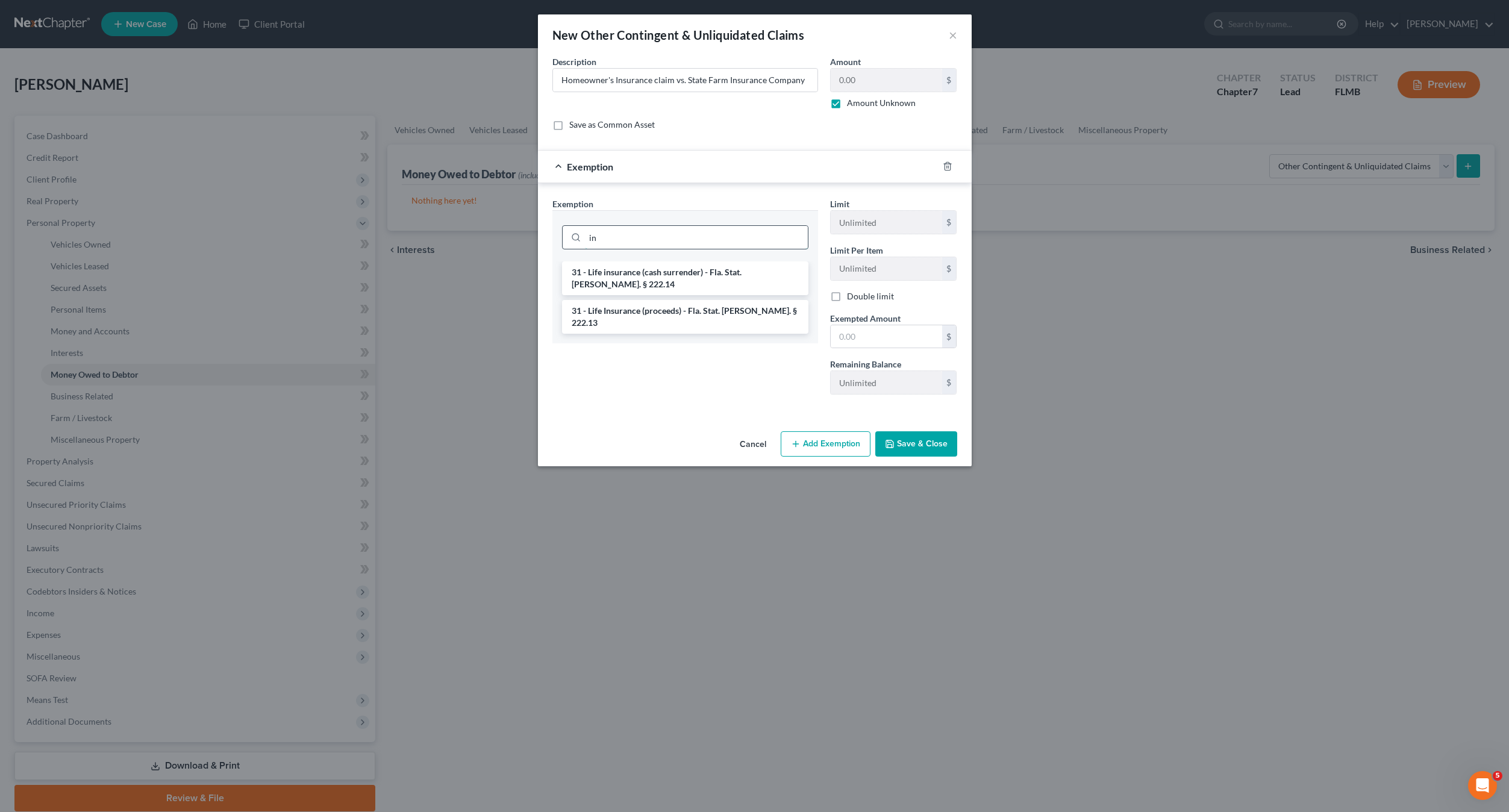
type input "i"
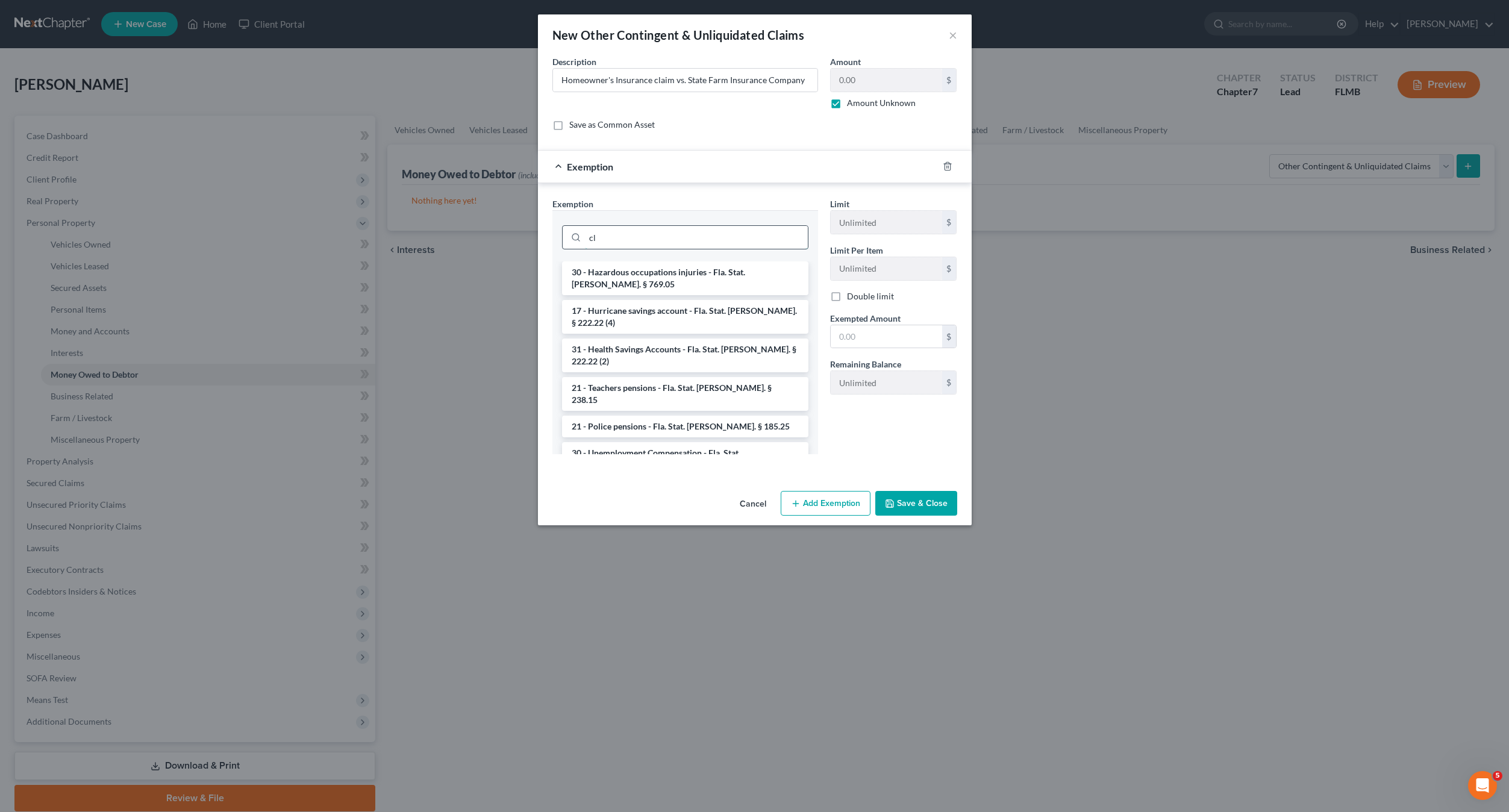
type input "c"
type input "homestead"
click at [917, 501] on button "Save & Close" at bounding box center [916, 503] width 82 height 25
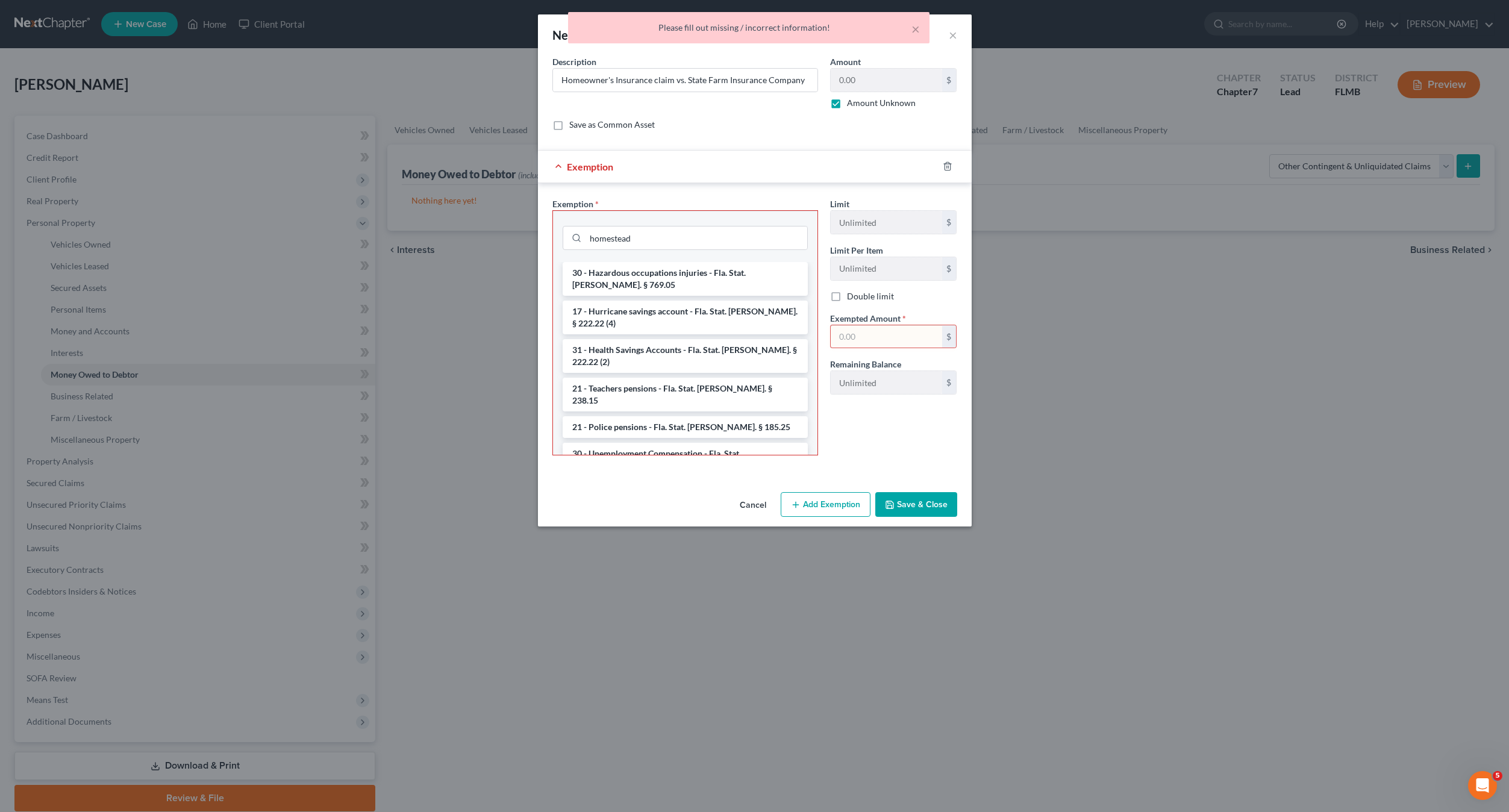
click at [944, 175] on div at bounding box center [955, 166] width 34 height 19
click at [947, 161] on icon "button" at bounding box center [947, 166] width 10 height 10
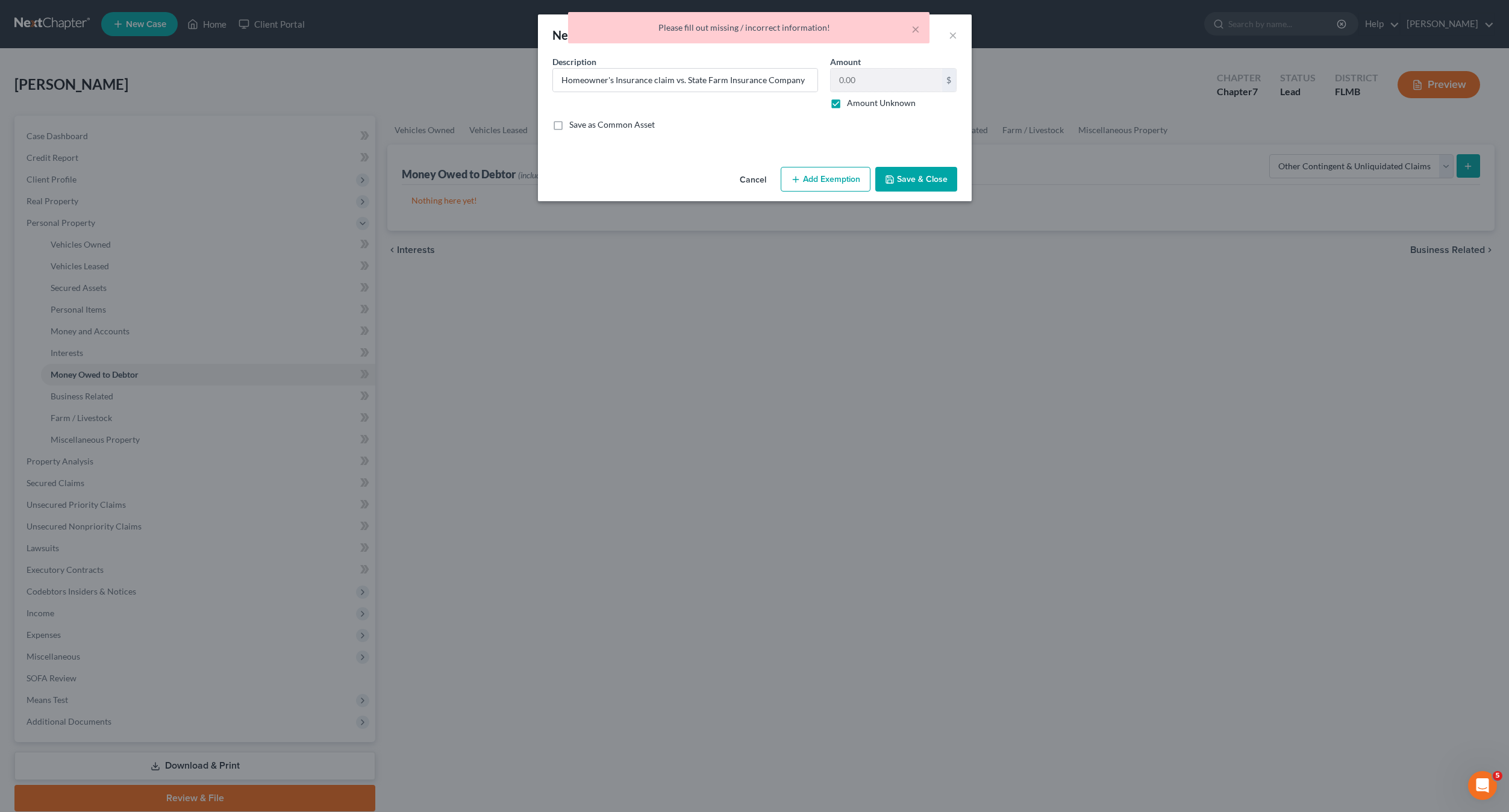
click at [924, 171] on button "Save & Close" at bounding box center [916, 179] width 82 height 25
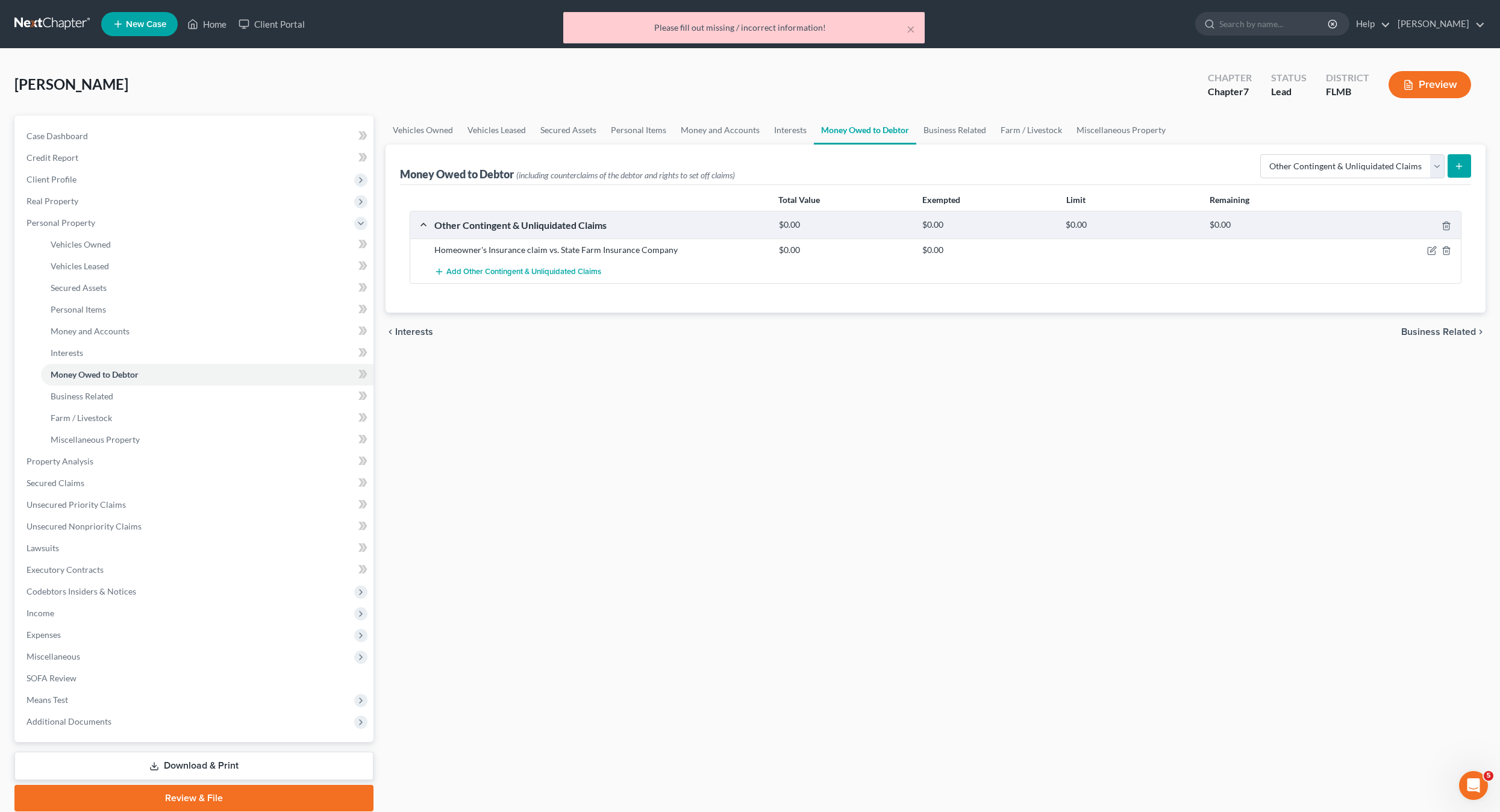
drag, startPoint x: 908, startPoint y: 470, endPoint x: 1179, endPoint y: 230, distance: 362.0
click at [915, 463] on div "Vehicles Owned Vehicles Leased Secured Assets Personal Items Money and Accounts…" at bounding box center [936, 463] width 1113 height 696
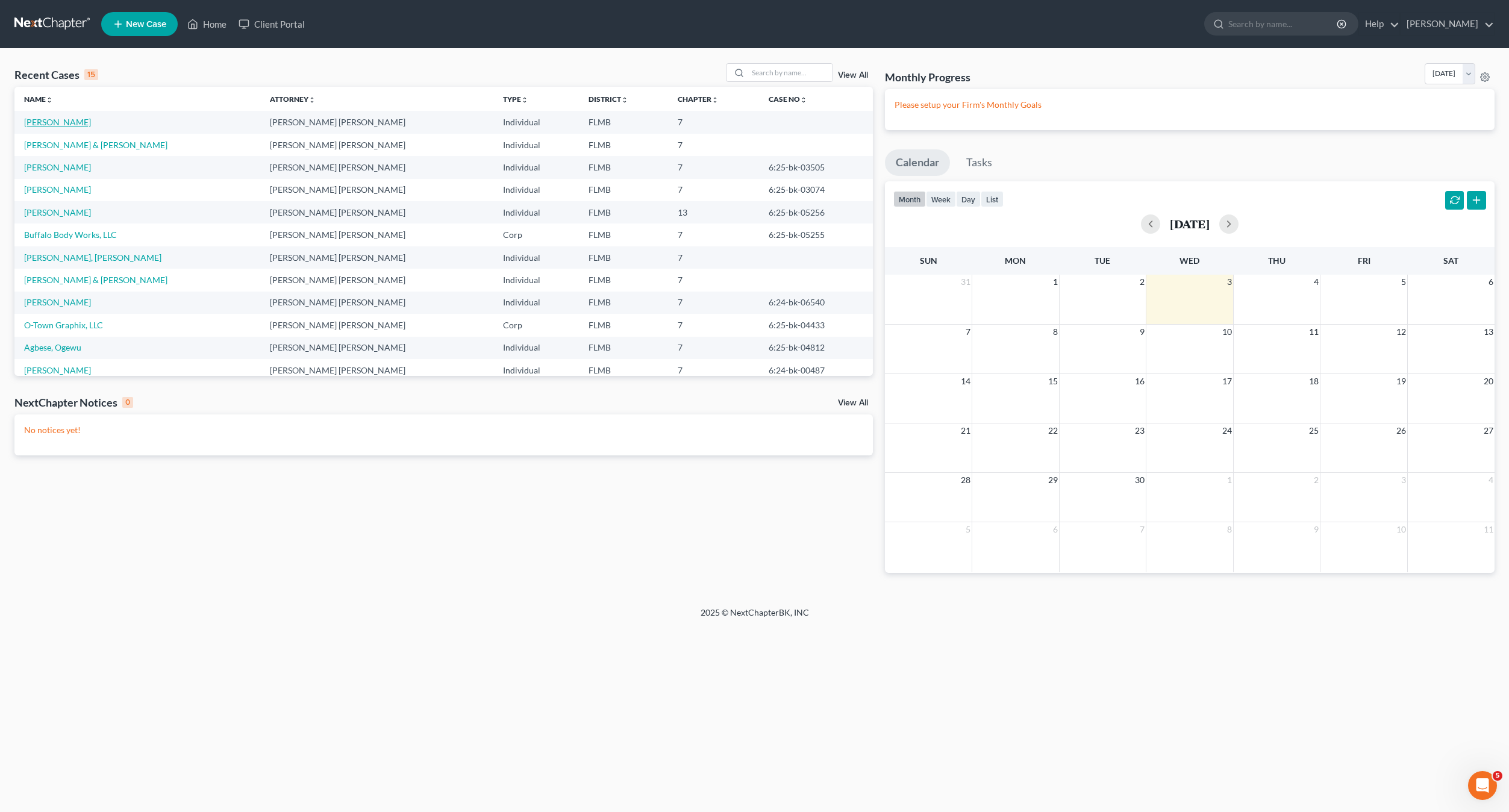
click at [54, 122] on link "[PERSON_NAME]" at bounding box center [57, 122] width 67 height 10
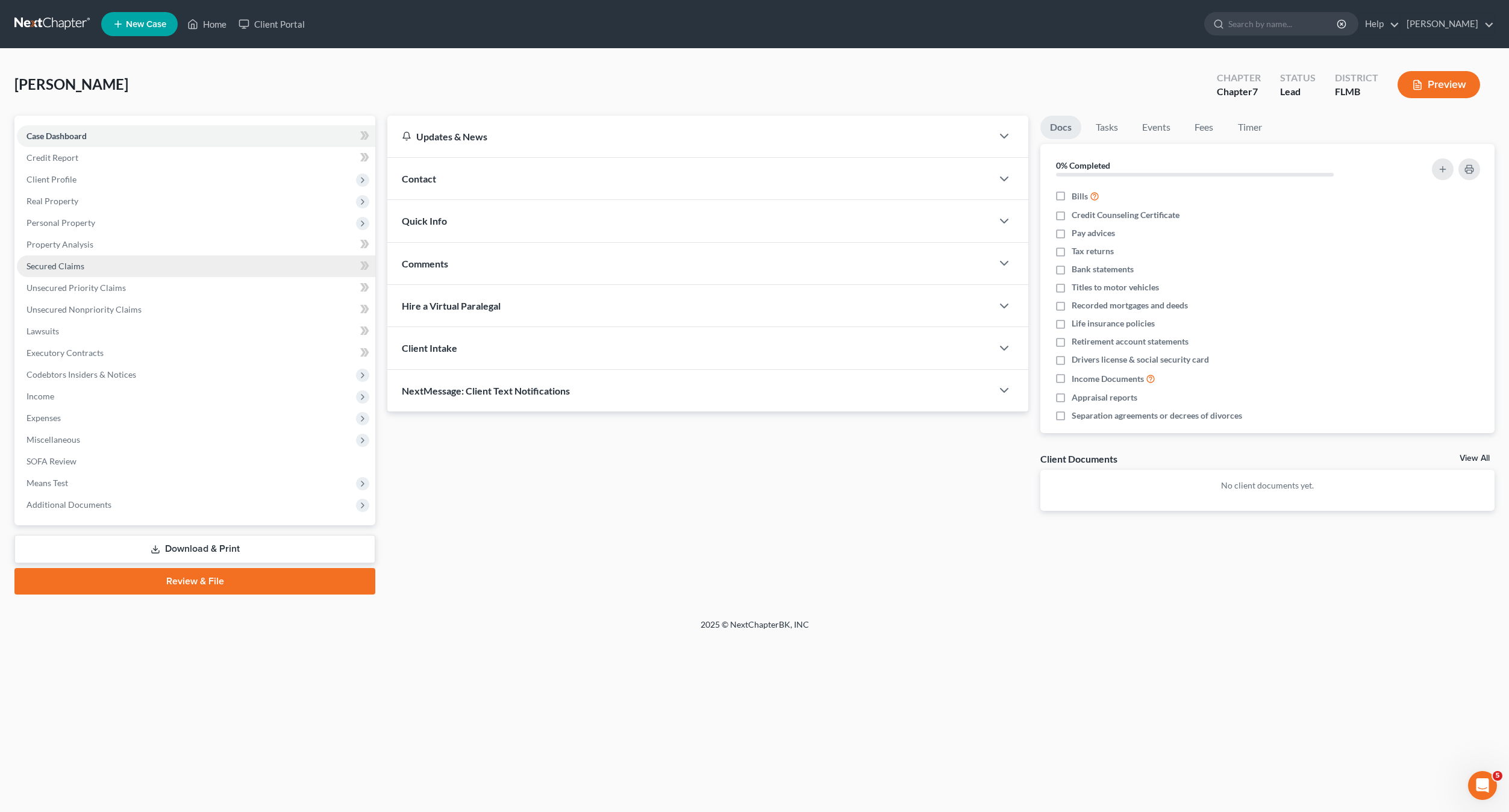
click at [60, 267] on span "Secured Claims" at bounding box center [55, 266] width 58 height 10
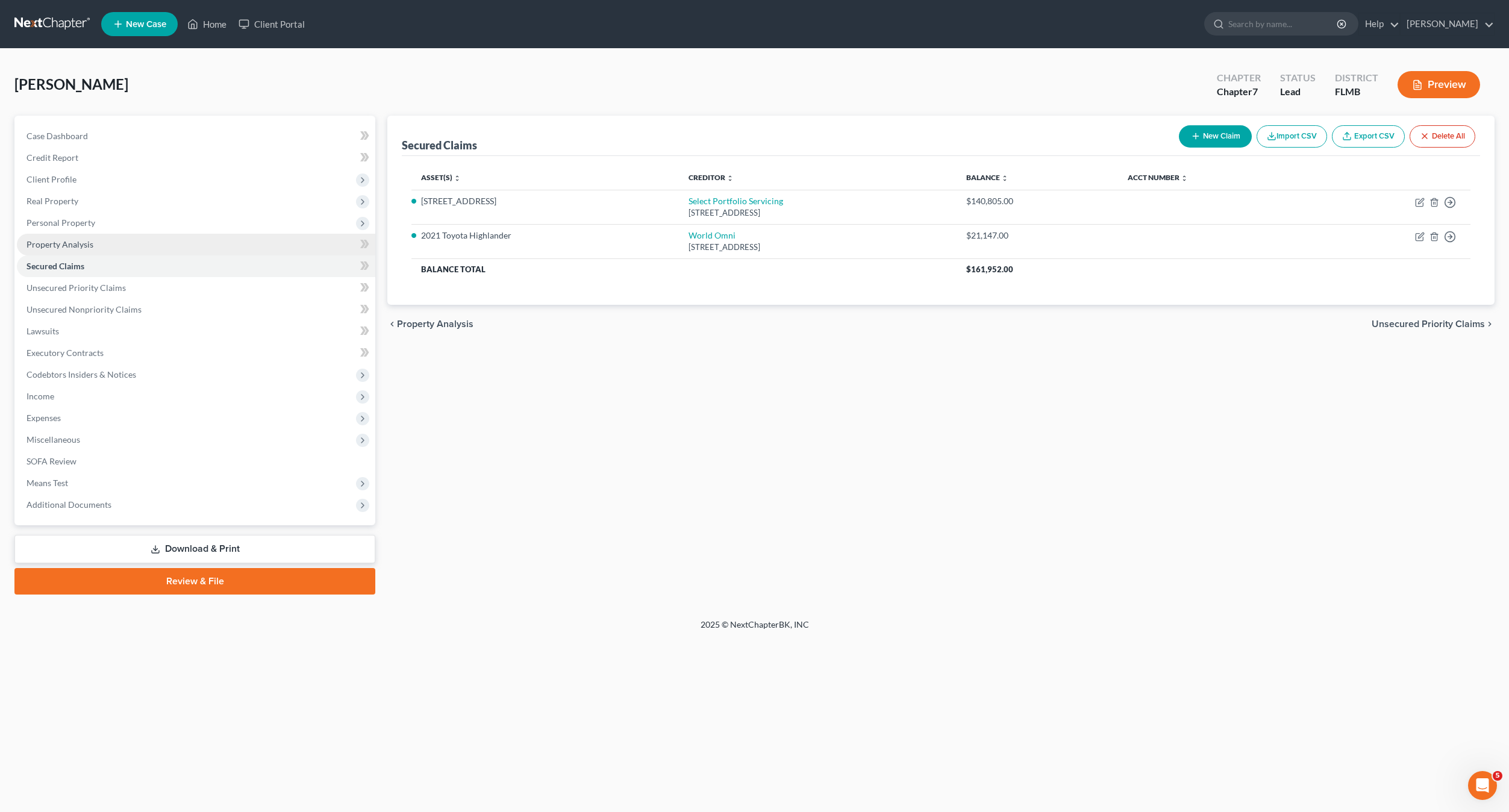
click at [64, 241] on span "Property Analysis" at bounding box center [60, 245] width 67 height 10
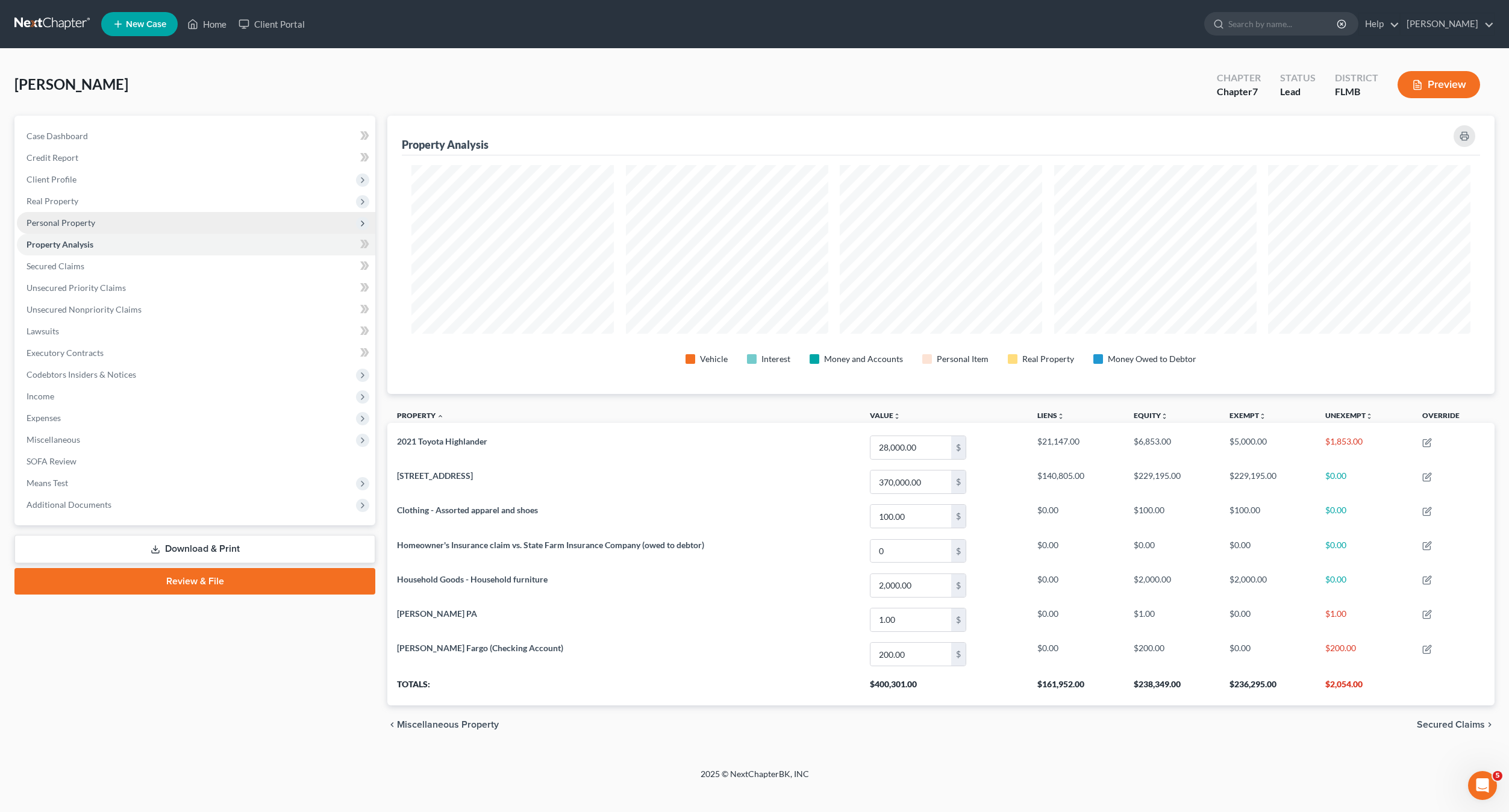
click at [64, 224] on span "Personal Property" at bounding box center [61, 222] width 69 height 10
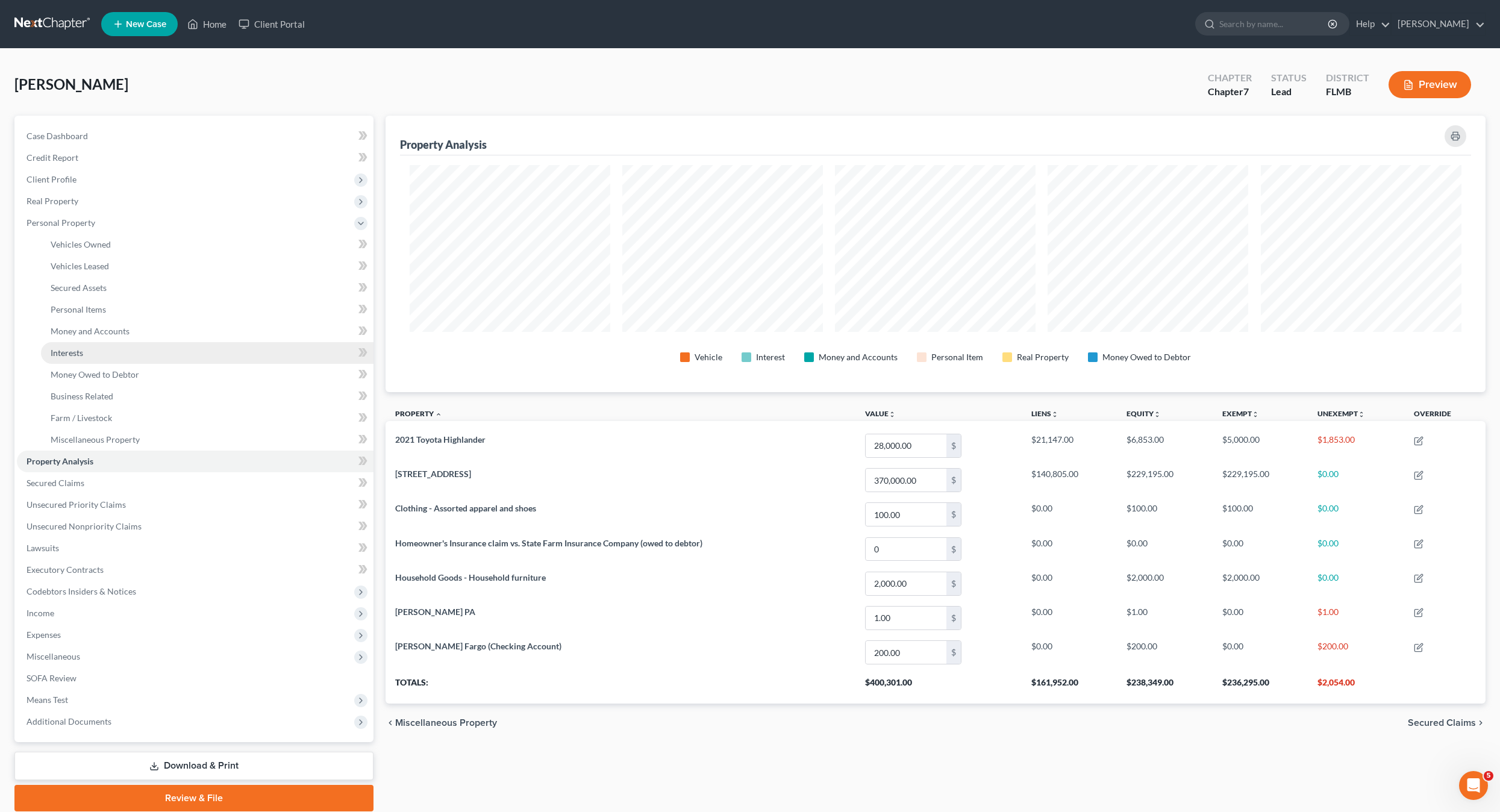
click at [66, 350] on span "Interests" at bounding box center [67, 353] width 32 height 10
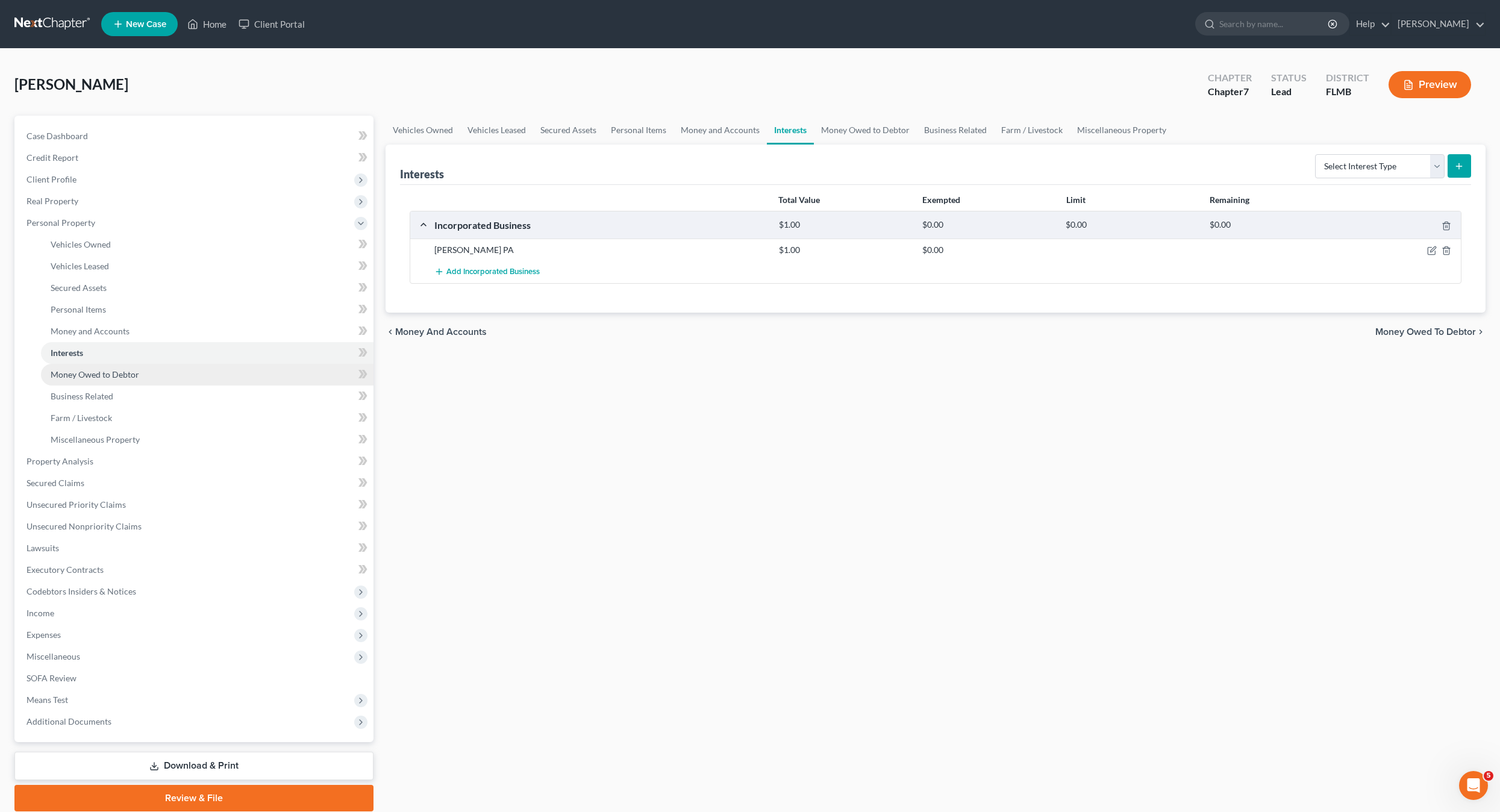
click at [80, 370] on span "Money Owed to Debtor" at bounding box center [95, 374] width 89 height 10
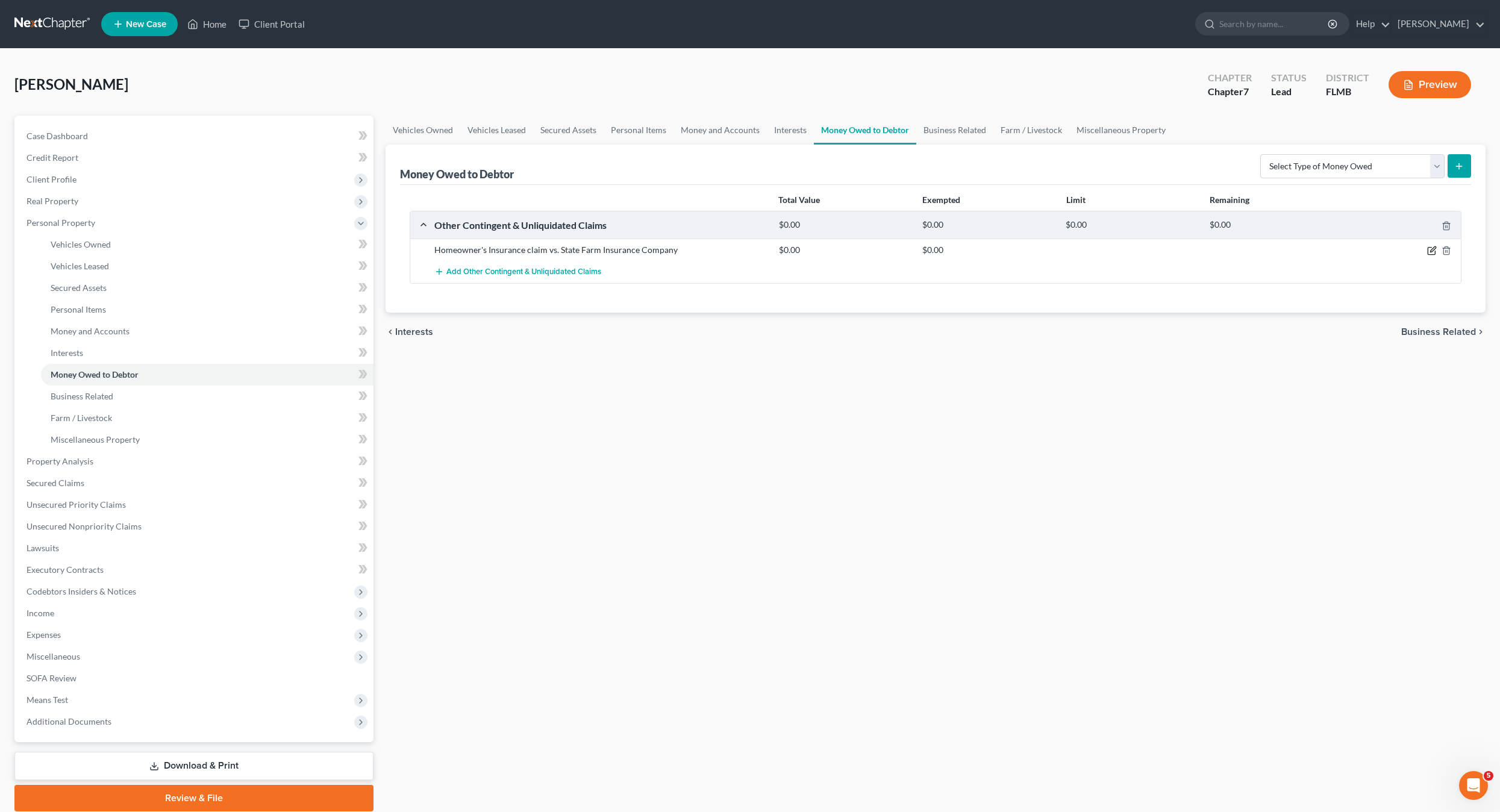
click at [1431, 247] on icon "button" at bounding box center [1432, 250] width 10 height 10
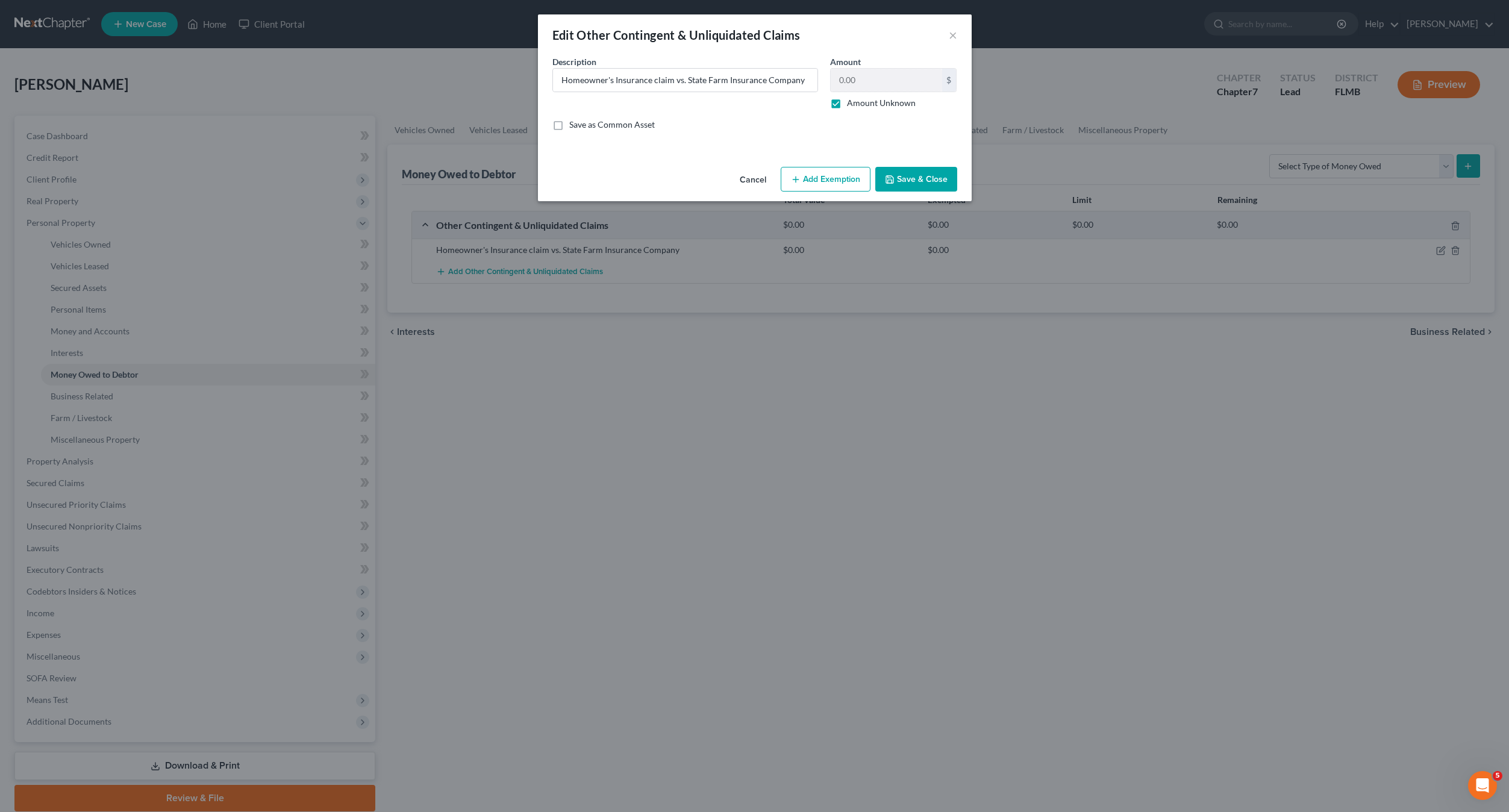
click at [847, 101] on label "Amount Unknown" at bounding box center [882, 103] width 69 height 12
click at [852, 101] on input "Amount Unknown" at bounding box center [856, 101] width 8 height 8
checkbox input "false"
type input "Homeowner's Insurance claim vs. State Farm Insurance Company"
type input "6"
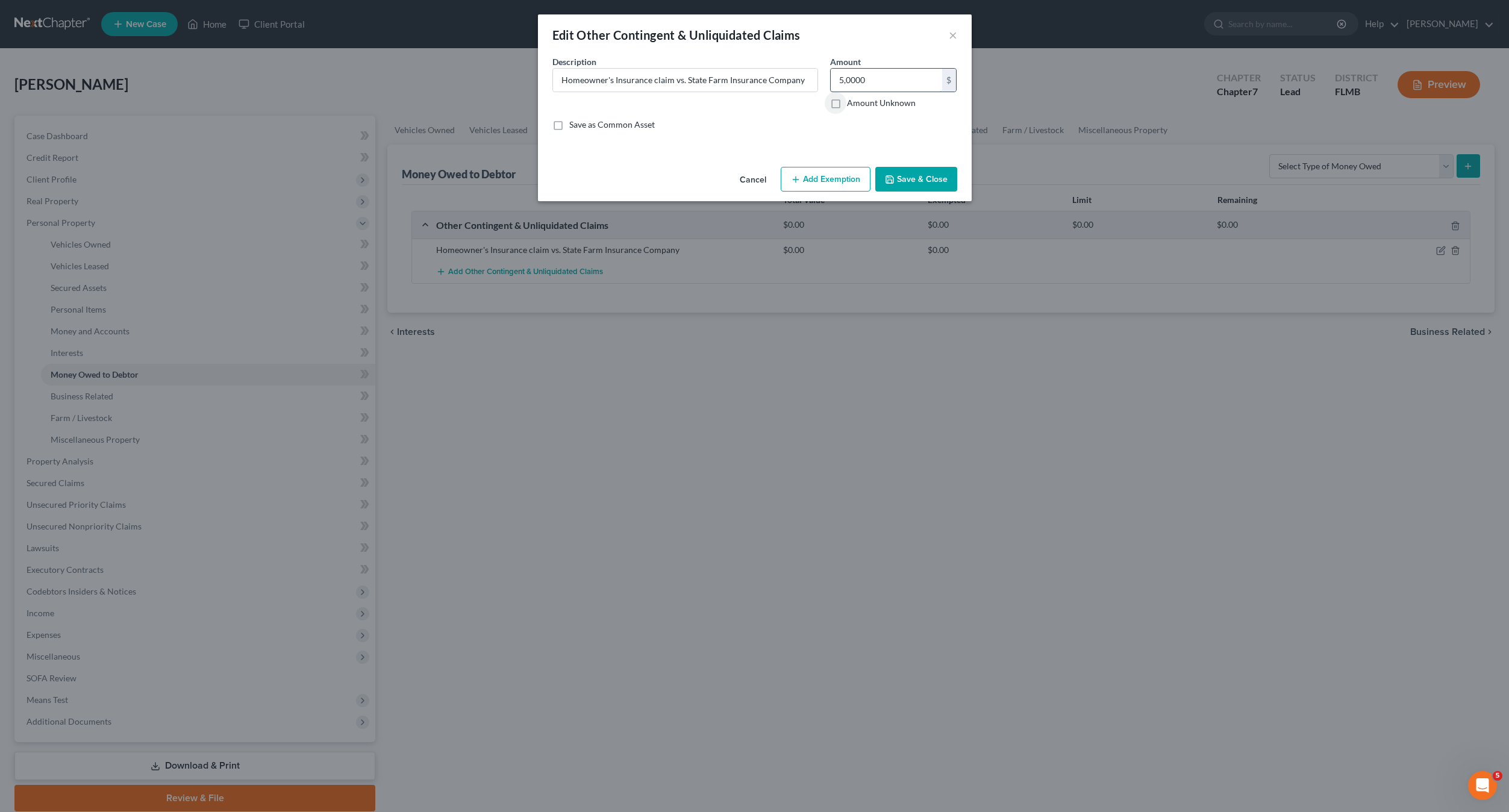
click at [872, 86] on input "5,0000" at bounding box center [887, 80] width 112 height 23
type input "50,000"
click at [828, 173] on button "Add Exemption" at bounding box center [826, 179] width 90 height 25
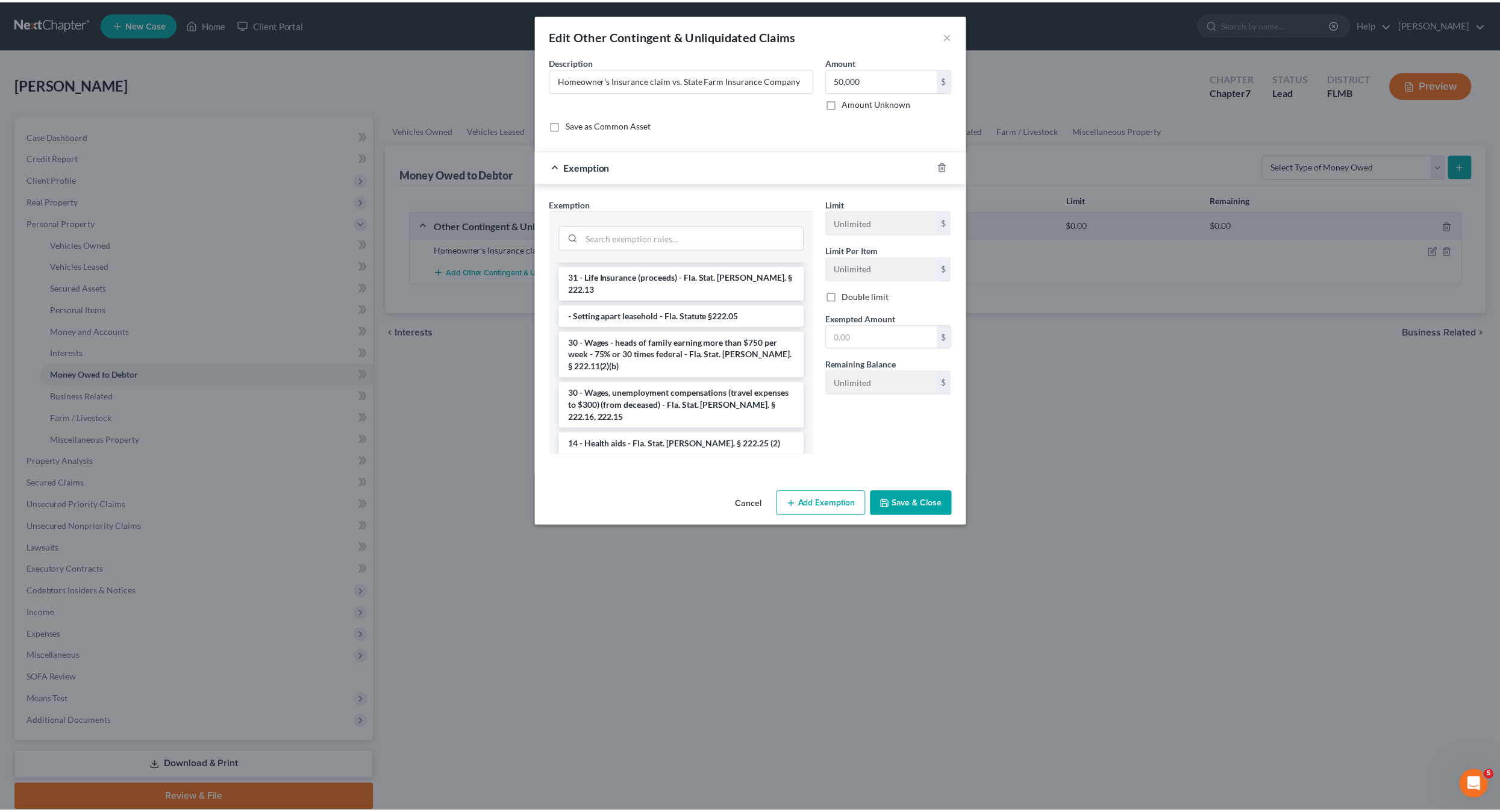
scroll to position [1024, 0]
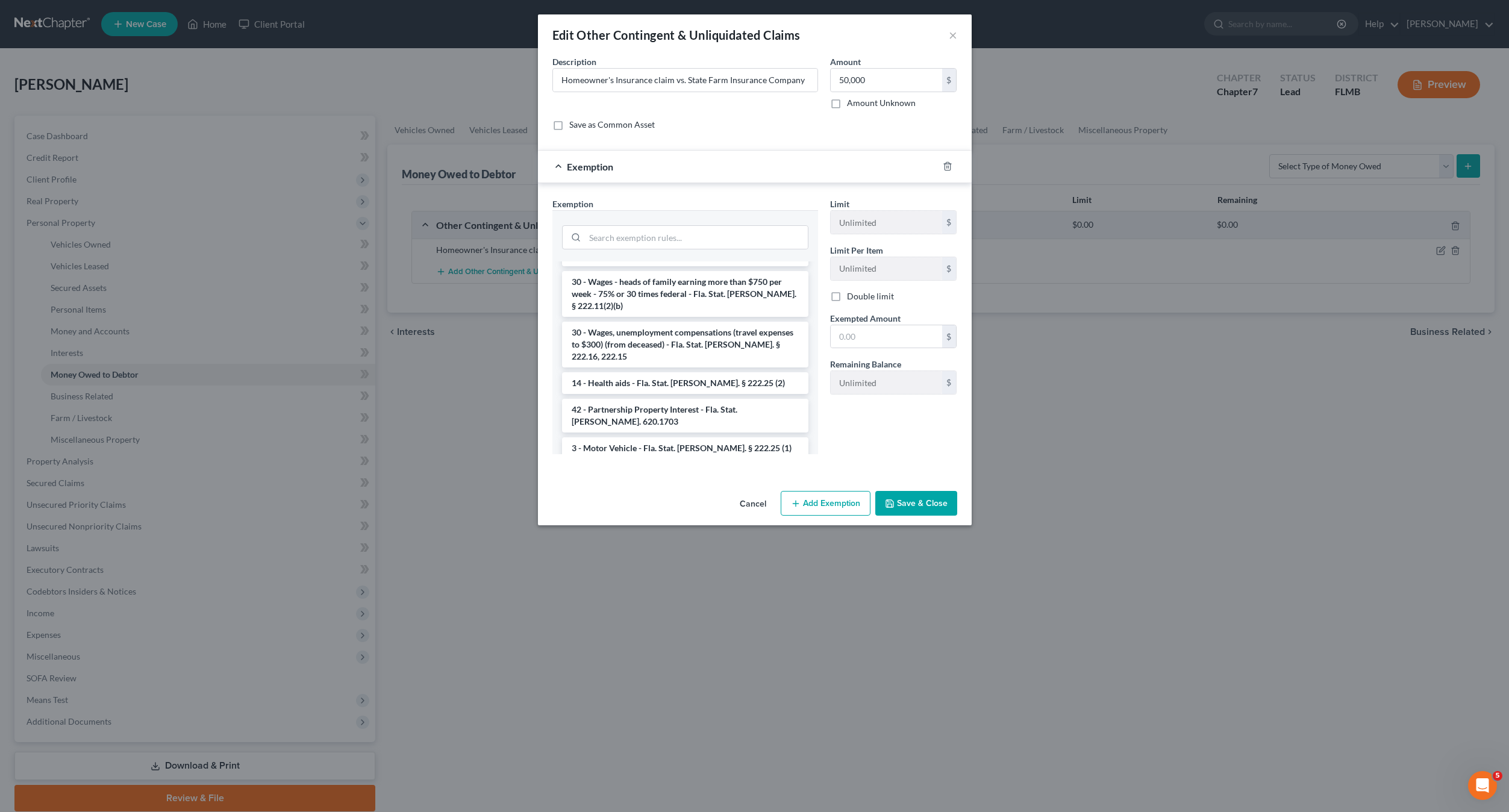
click at [646, 490] on li "- Tenancy by Entirety - 11 USC 522(b)(3)(B); Havoco of America, Ltd. [PERSON_NA…" at bounding box center [685, 513] width 247 height 46
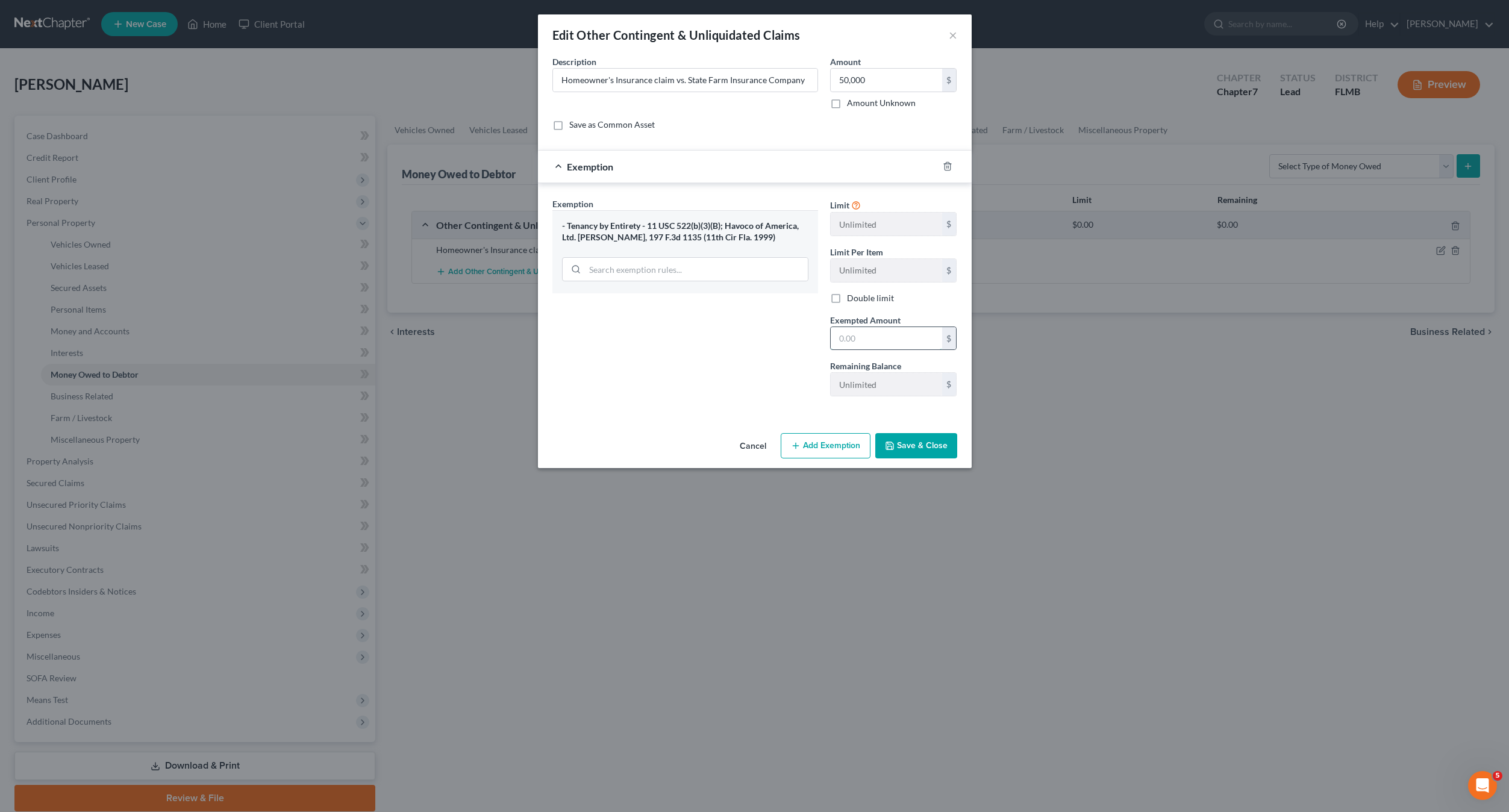
click at [869, 341] on input "text" at bounding box center [887, 338] width 112 height 23
type input "50,000"
click at [730, 405] on div "Exemption Set must be selected for CA. Exemption * - Tenancy by Entirety - 11 U…" at bounding box center [685, 302] width 278 height 208
click at [926, 446] on button "Save & Close" at bounding box center [916, 446] width 82 height 25
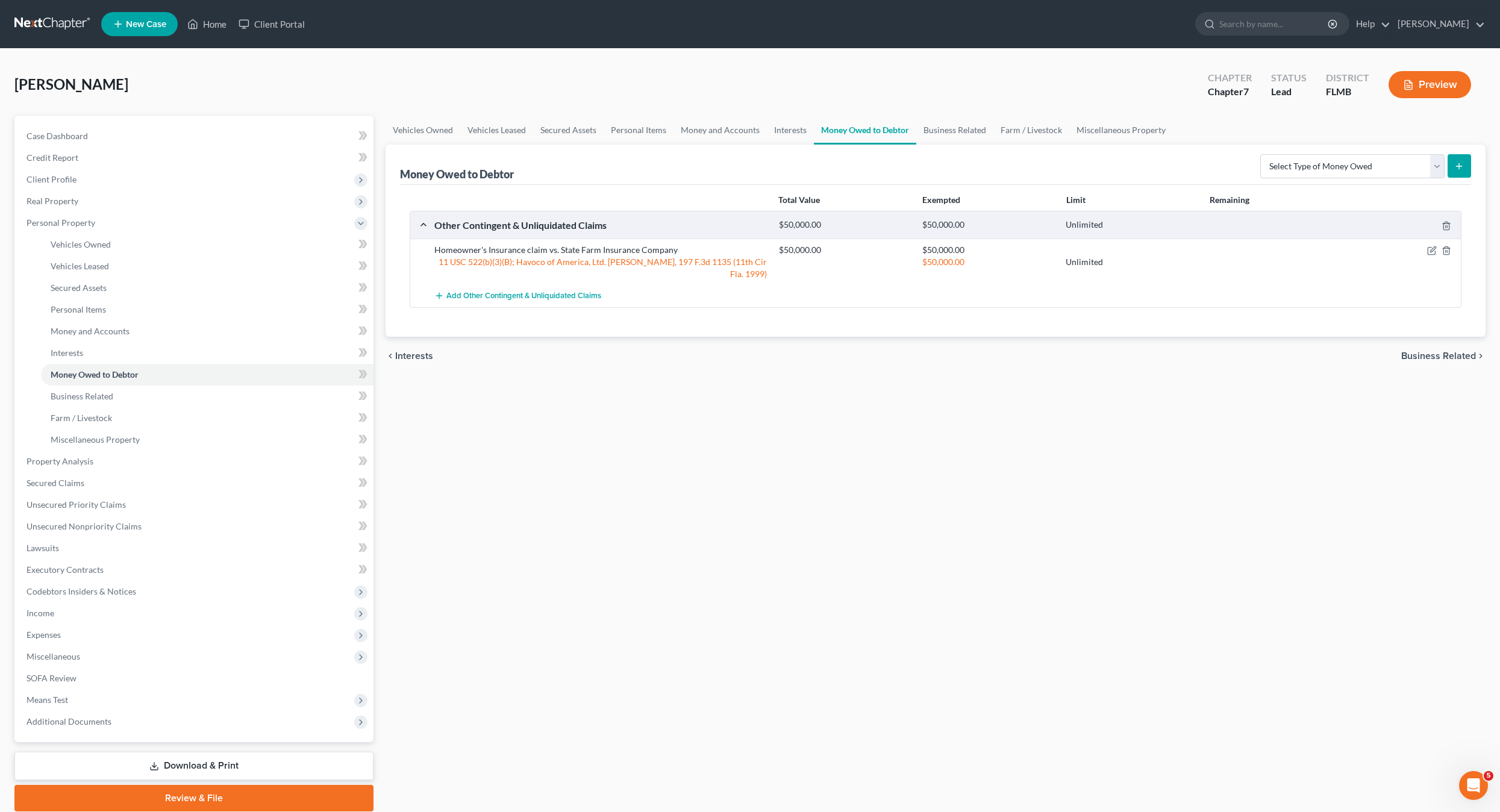
click at [501, 517] on div "Vehicles Owned Vehicles Leased Secured Assets Personal Items Money and Accounts…" at bounding box center [936, 463] width 1113 height 696
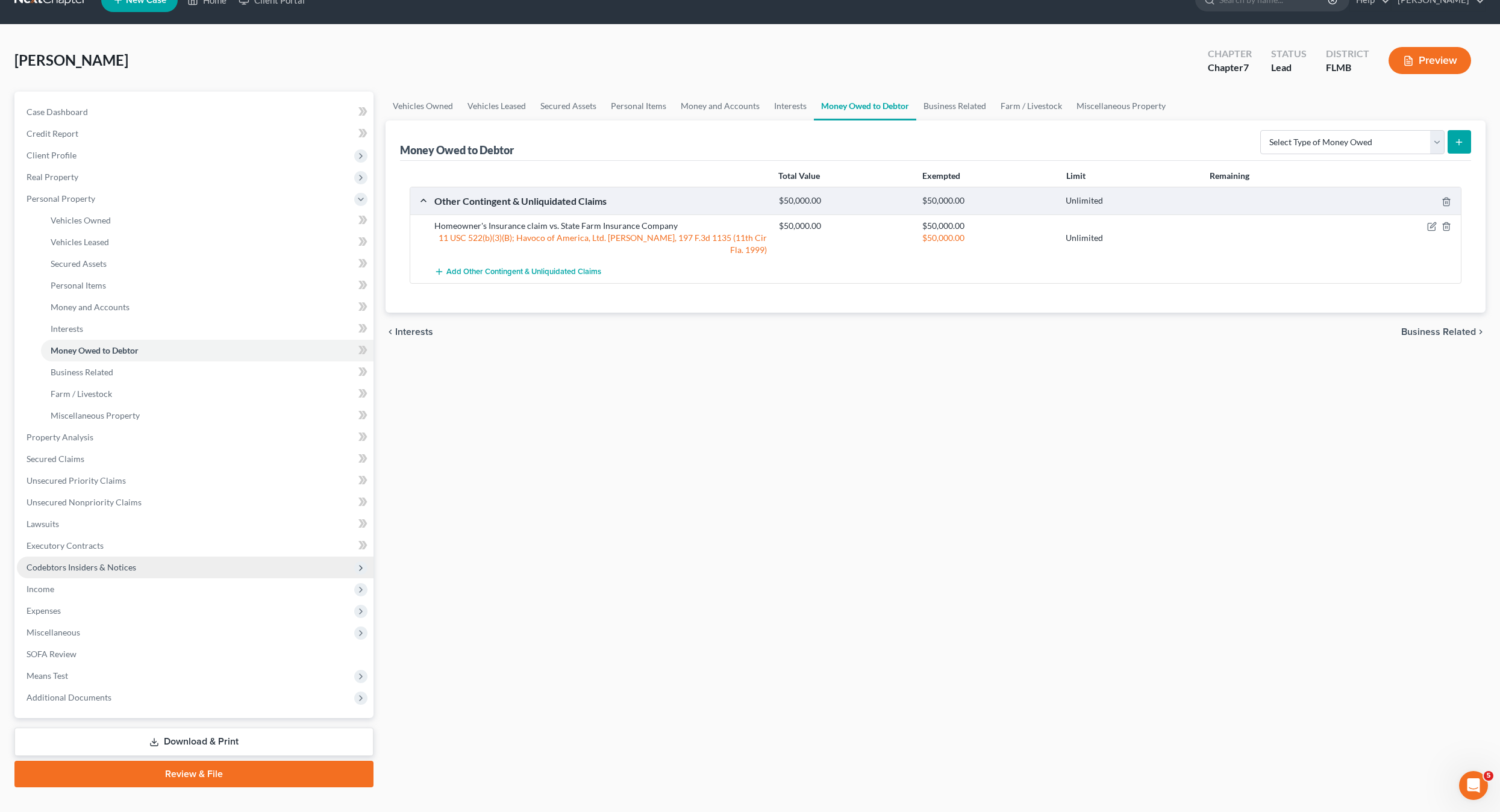
scroll to position [45, 0]
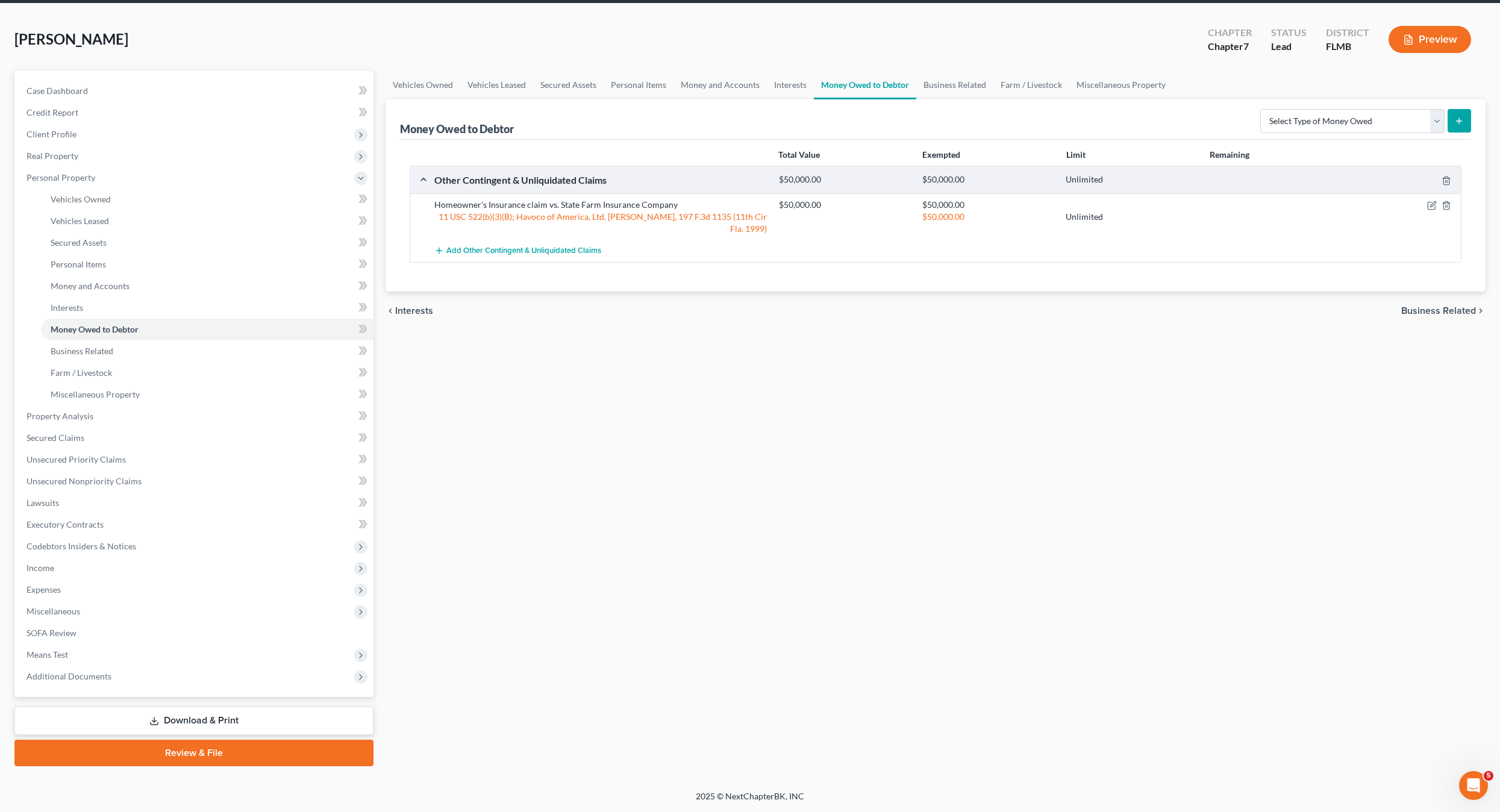
click at [566, 565] on div "Vehicles Owned Vehicles Leased Secured Assets Personal Items Money and Accounts…" at bounding box center [936, 418] width 1113 height 696
click at [54, 438] on span "Secured Claims" at bounding box center [55, 438] width 58 height 10
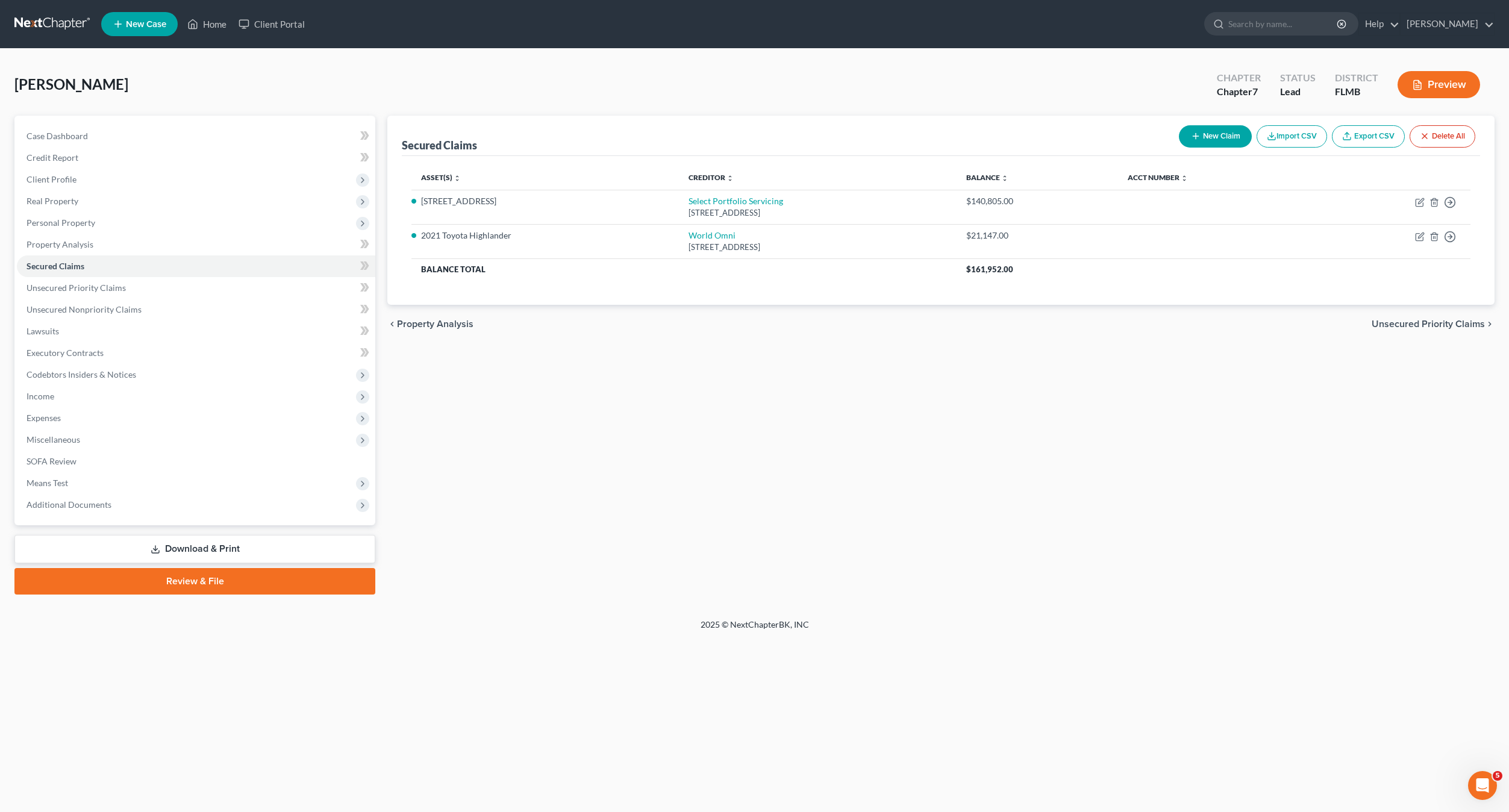
click at [1220, 135] on button "New Claim" at bounding box center [1215, 136] width 73 height 22
select select "0"
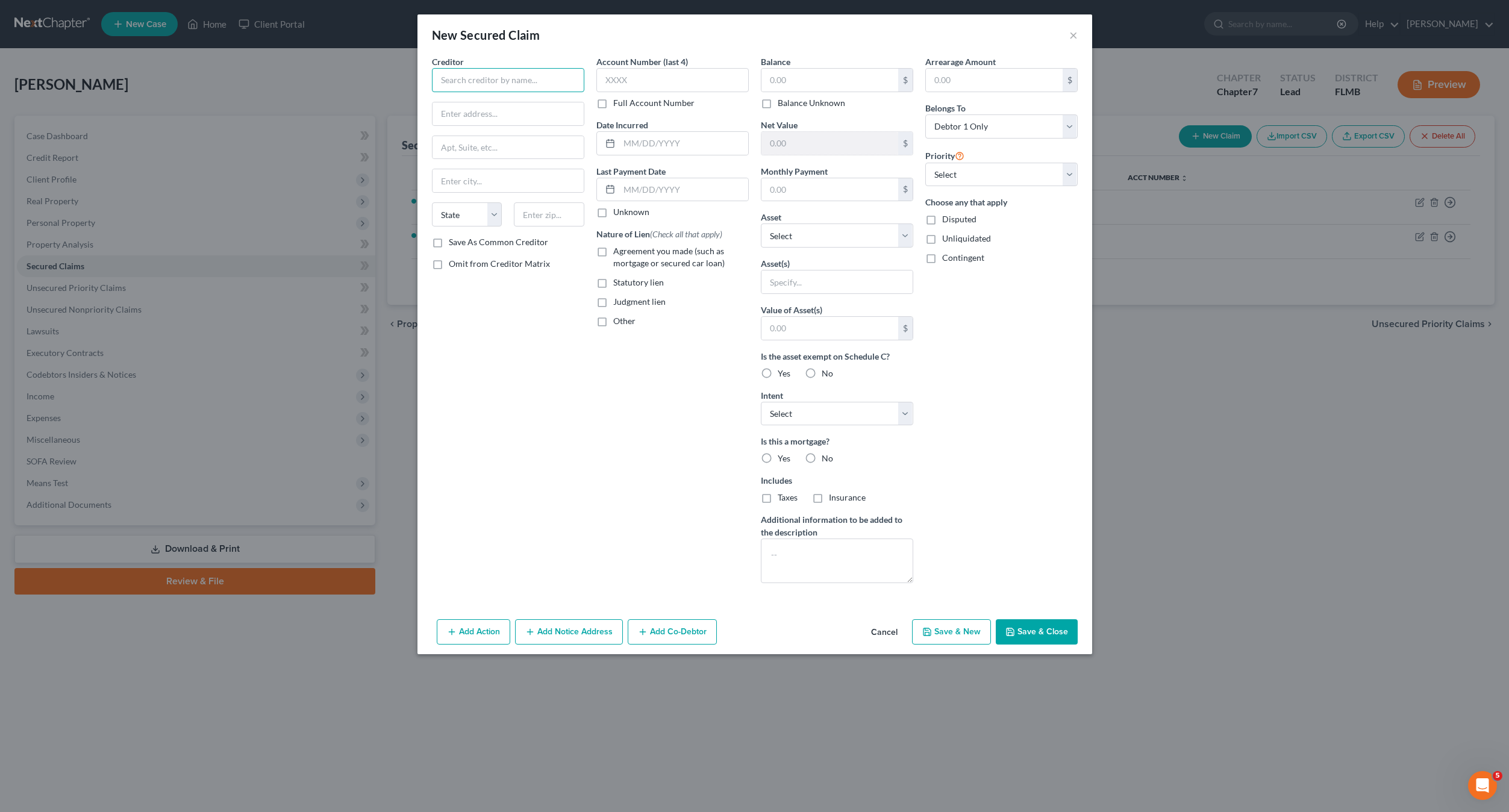
click at [485, 79] on input "text" at bounding box center [508, 80] width 152 height 24
type input "Internal Revenue Service"
type input "Pob 7346"
type input "19101"
type input "[GEOGRAPHIC_DATA]"
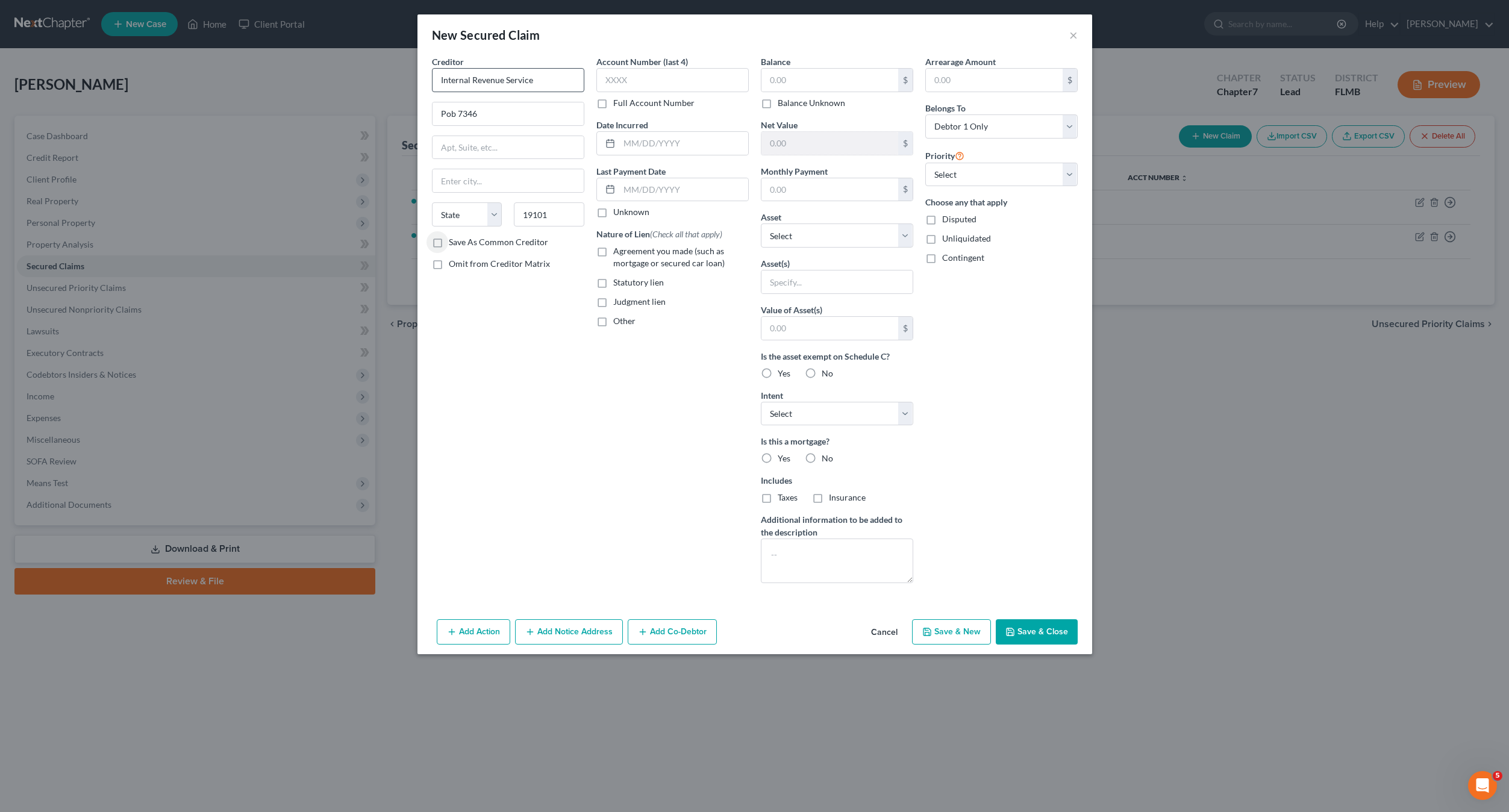
select select "39"
click at [835, 73] on input "text" at bounding box center [830, 80] width 137 height 23
type input "63,696"
click at [791, 233] on select "Select Other Multiple Assets 2021 Toyota Highlander - $28000.0 [PERSON_NAME] PA…" at bounding box center [837, 235] width 152 height 24
select select "6"
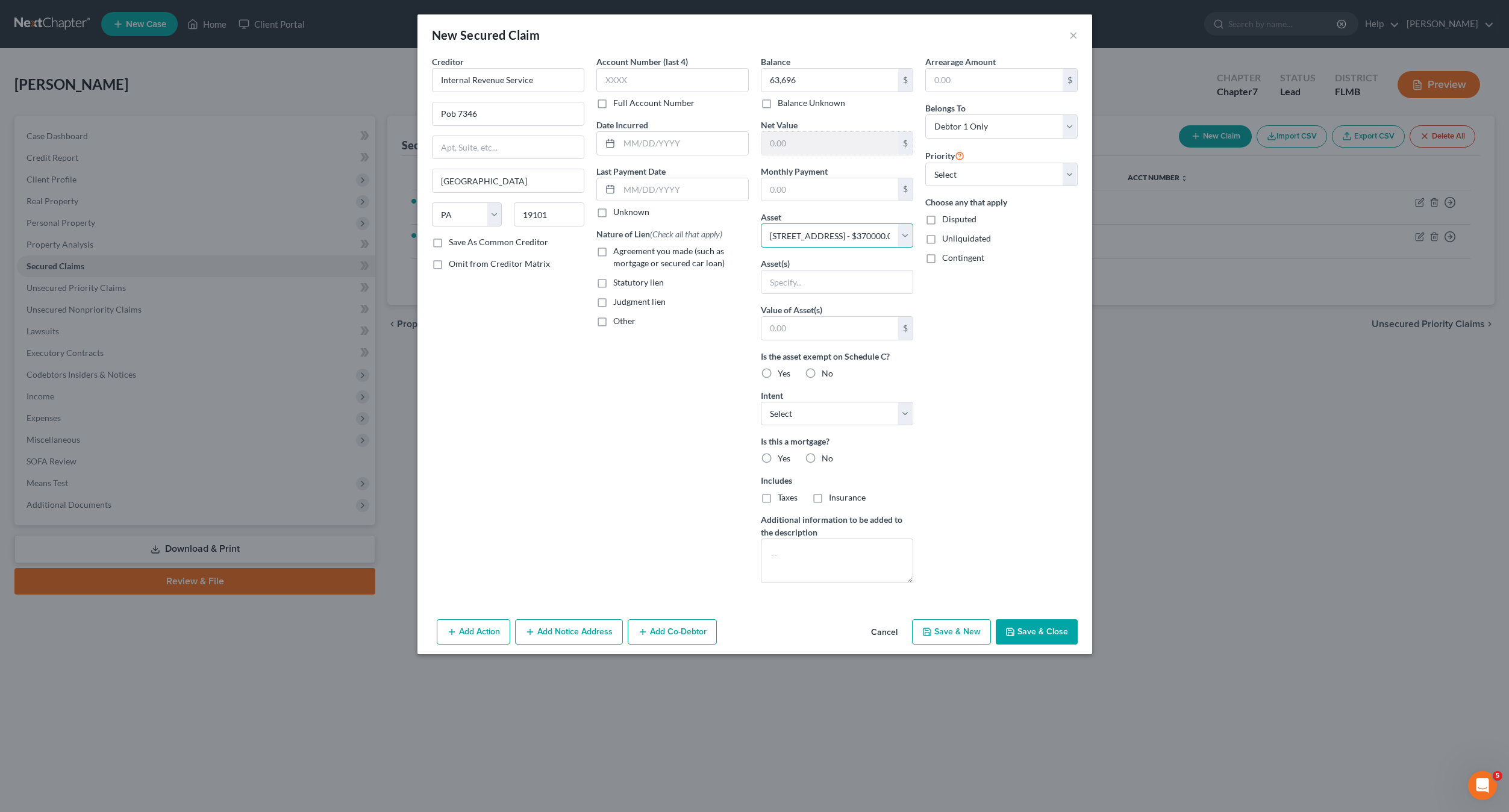
click at [761, 224] on select "Select Other Multiple Assets 2021 Toyota Highlander - $28000.0 [PERSON_NAME] PA…" at bounding box center [837, 235] width 152 height 24
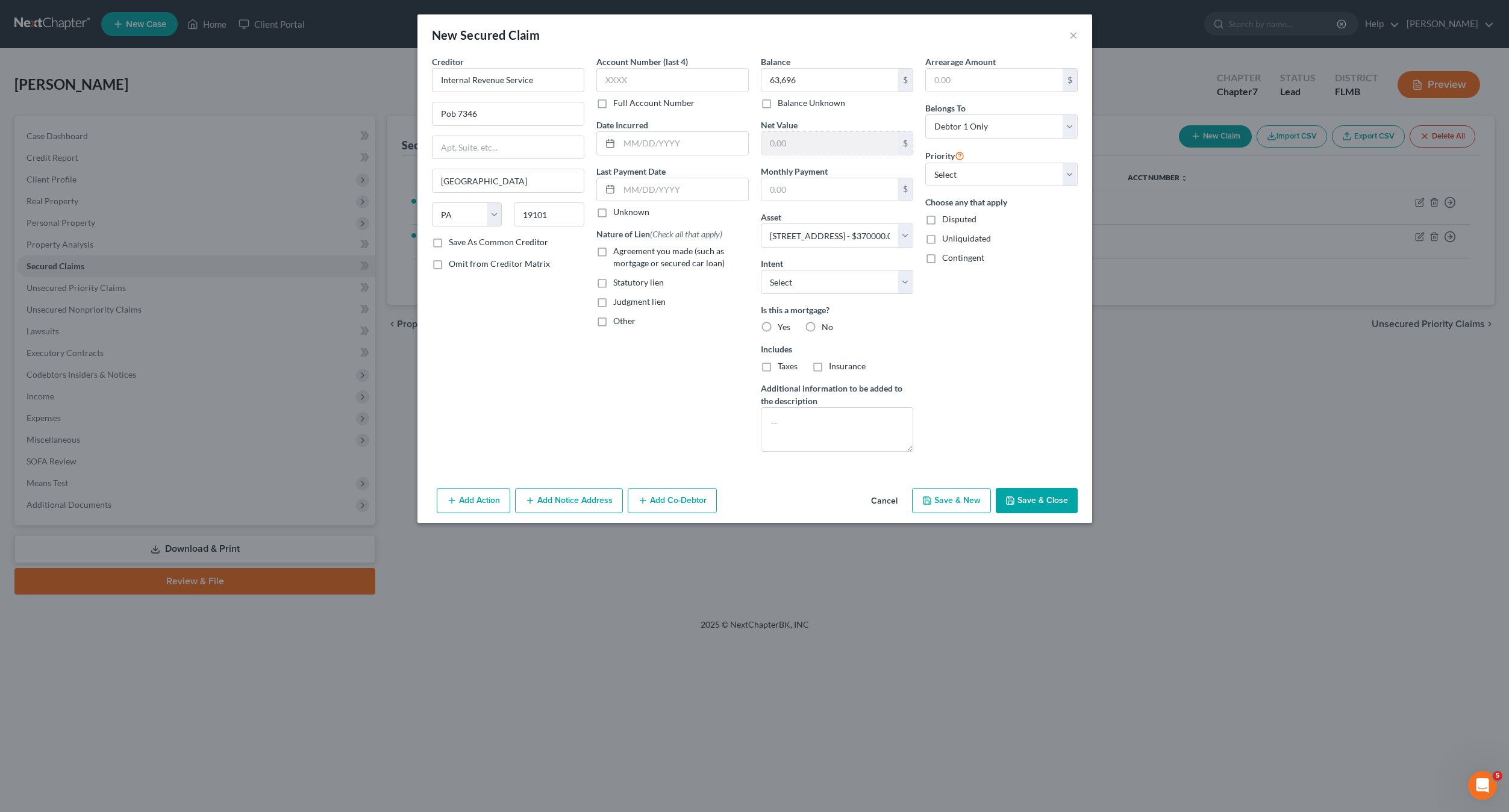
click at [652, 422] on div "Account Number (last 4) Full Account Number Date Incurred Last Payment Date Unk…" at bounding box center [673, 258] width 165 height 406
click at [812, 287] on select "Select Surrender Redeem Reaffirm Avoid Other" at bounding box center [837, 281] width 152 height 24
click at [644, 392] on div "Account Number (last 4) Full Account Number Date Incurred Last Payment Date Unk…" at bounding box center [673, 258] width 165 height 406
click at [872, 325] on div "Is this a mortgage? Yes No" at bounding box center [837, 318] width 152 height 30
click at [822, 322] on label "No" at bounding box center [828, 327] width 12 height 12
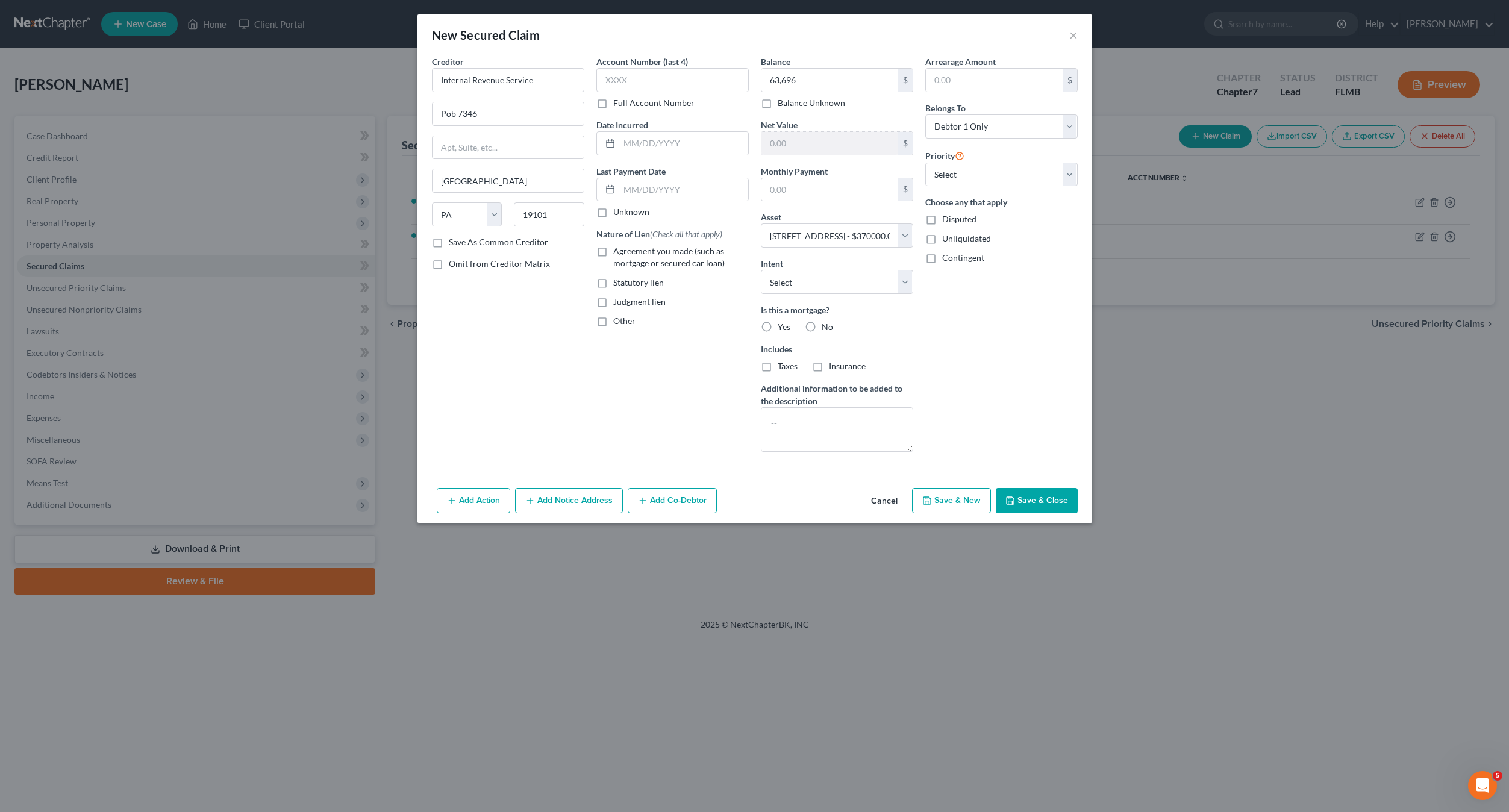
click at [827, 322] on input "No" at bounding box center [830, 325] width 8 height 8
radio input "true"
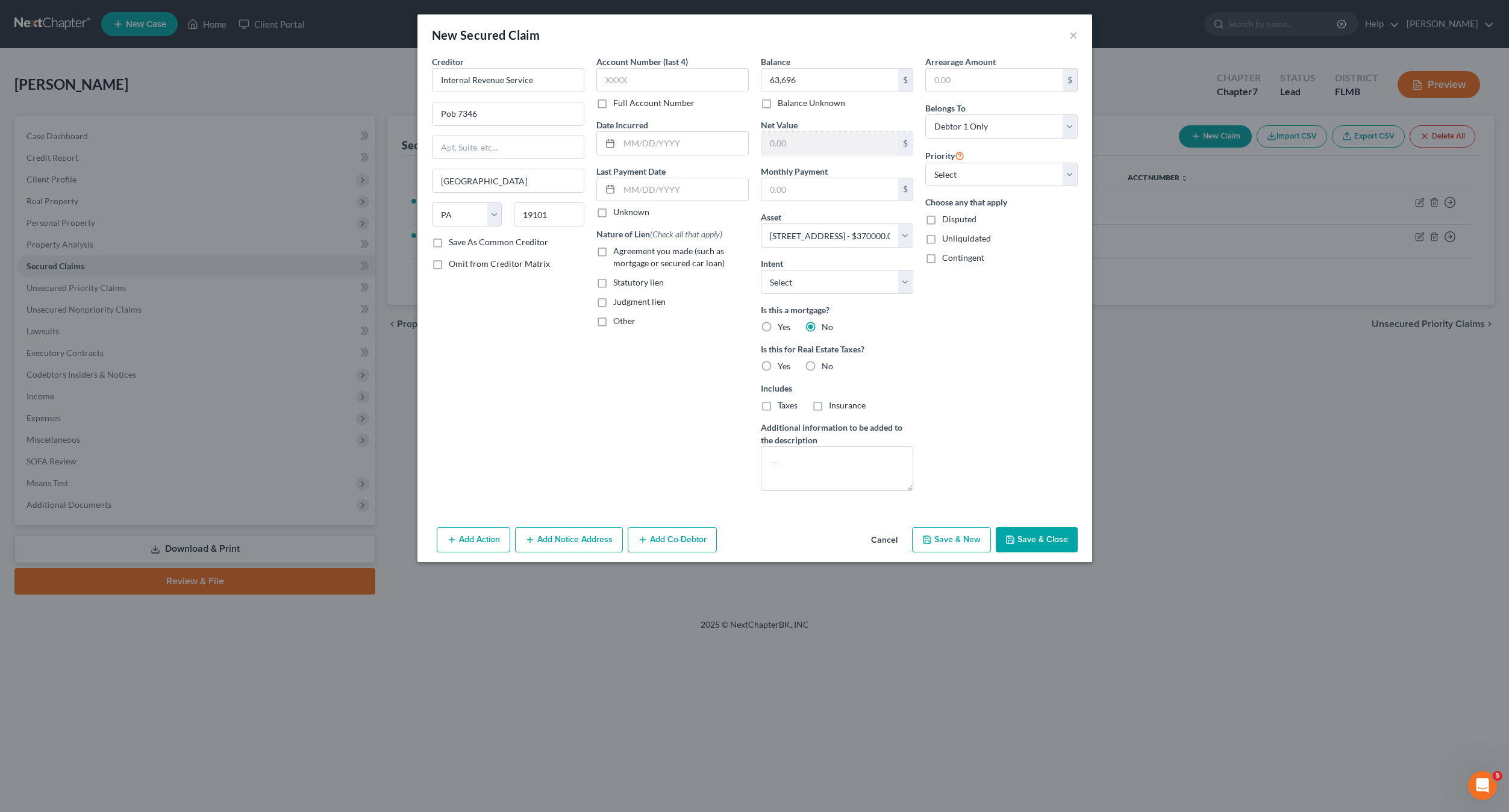
click at [909, 353] on label "Is this for Real Estate Taxes?" at bounding box center [837, 349] width 152 height 13
click at [822, 366] on label "No" at bounding box center [828, 366] width 12 height 12
click at [827, 366] on input "No" at bounding box center [830, 364] width 8 height 8
radio input "true"
click at [916, 387] on div "Balance 63,696.00 $ Balance Unknown Balance Undetermined 63,696 $ Balance Unkno…" at bounding box center [838, 278] width 165 height 445
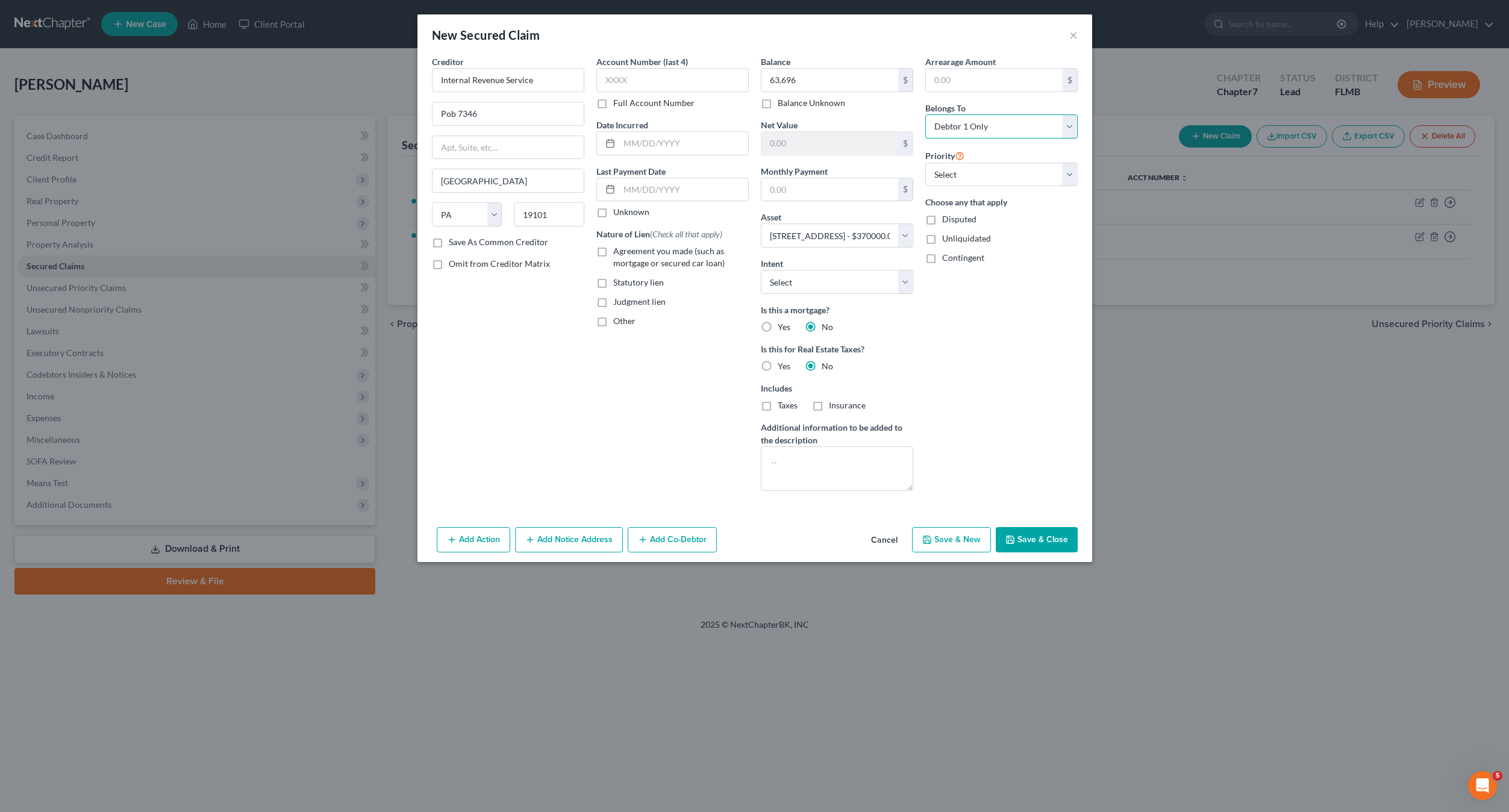
click at [989, 131] on select "Select Debtor 1 Only Debtor 2 Only Debtor 1 And Debtor 2 Only At Least One Of T…" at bounding box center [1001, 126] width 152 height 24
select select "2"
click at [925, 114] on select "Select Debtor 1 Only Debtor 2 Only Debtor 1 And Debtor 2 Only At Least One Of T…" at bounding box center [1001, 126] width 152 height 24
click at [974, 345] on div "Arrearage Amount $ Belongs To * Select Debtor 1 Only Debtor 2 Only Debtor 1 And…" at bounding box center [1002, 278] width 165 height 445
click at [985, 175] on select "Select 2nd 3rd 4th 5th 6th 7th 8th 9th 10th 11th 12th 13th 14th 15th 16th 17th …" at bounding box center [1001, 174] width 152 height 24
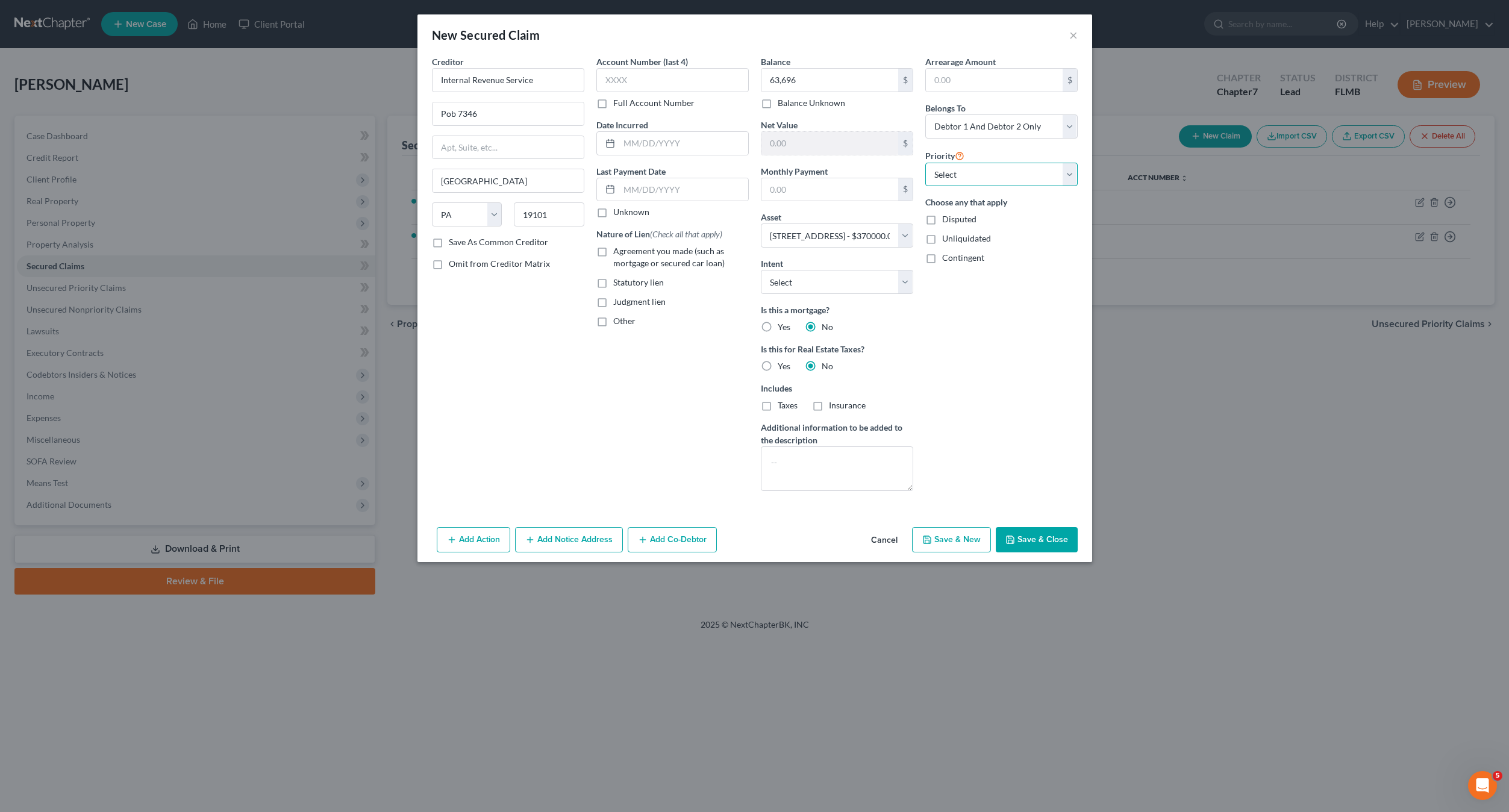
select select "0"
click at [925, 163] on select "Select 2nd 3rd 4th 5th 6th 7th 8th 9th 10th 11th 12th 13th 14th 15th 16th 17th …" at bounding box center [1001, 174] width 152 height 24
click at [1006, 348] on div "Arrearage Amount $ Belongs To * Select Debtor 1 Only Debtor 2 Only Debtor 1 And…" at bounding box center [1002, 278] width 165 height 445
click at [1013, 340] on div "Arrearage Amount $ Belongs To * Select Debtor 1 Only Debtor 2 Only Debtor 1 And…" at bounding box center [1002, 278] width 165 height 445
click at [614, 430] on div "Account Number (last 4) Full Account Number Date Incurred Last Payment Date Unk…" at bounding box center [673, 278] width 165 height 445
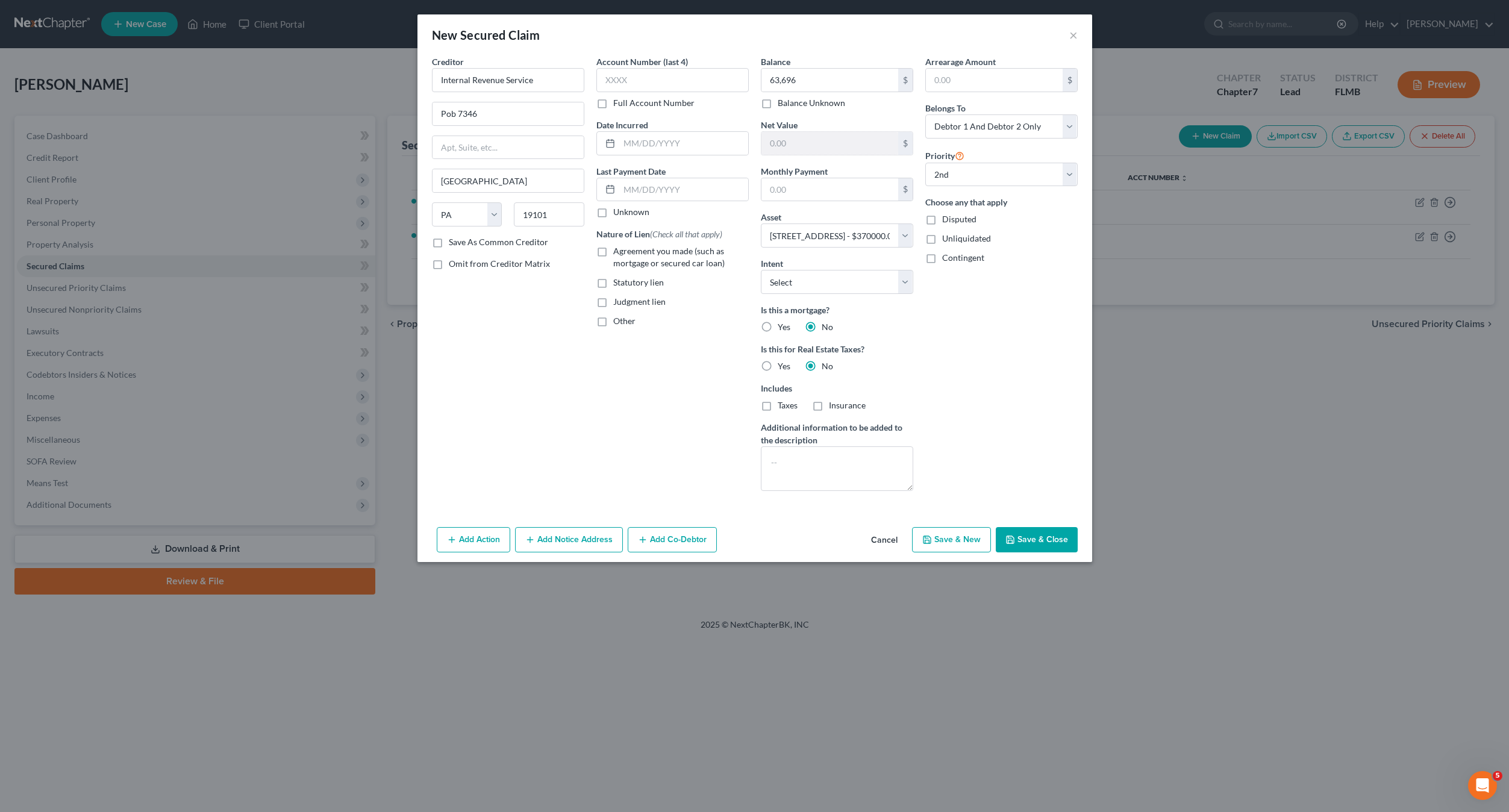
click at [614, 430] on div "Account Number (last 4) Full Account Number Date Incurred Last Payment Date Unk…" at bounding box center [673, 278] width 165 height 445
click at [651, 475] on div "Account Number (last 4) Full Account Number Date Incurred Last Payment Date Unk…" at bounding box center [673, 278] width 165 height 445
click at [651, 475] on div "Account Number (last 4) Full Account Number Date Incurred Last Payment Date Unk…" at bounding box center [673, 278] width 165 height 445
click at [613, 286] on label "Statutory lien" at bounding box center [638, 282] width 51 height 12
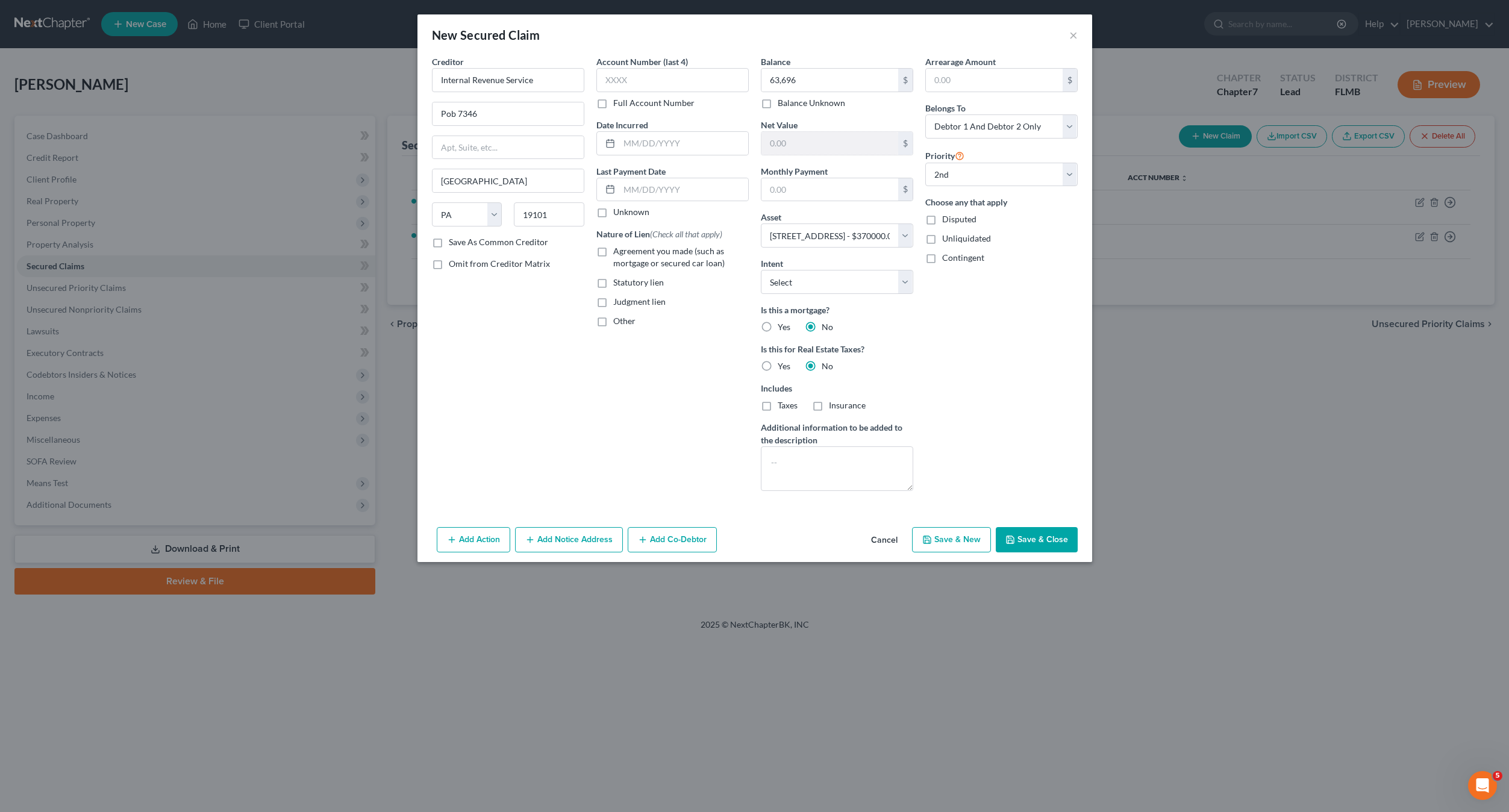
click at [618, 284] on input "Statutory lien" at bounding box center [622, 280] width 8 height 8
checkbox input "true"
click at [1051, 550] on button "Save & Close" at bounding box center [1037, 540] width 82 height 25
select select
type input "63,696.00"
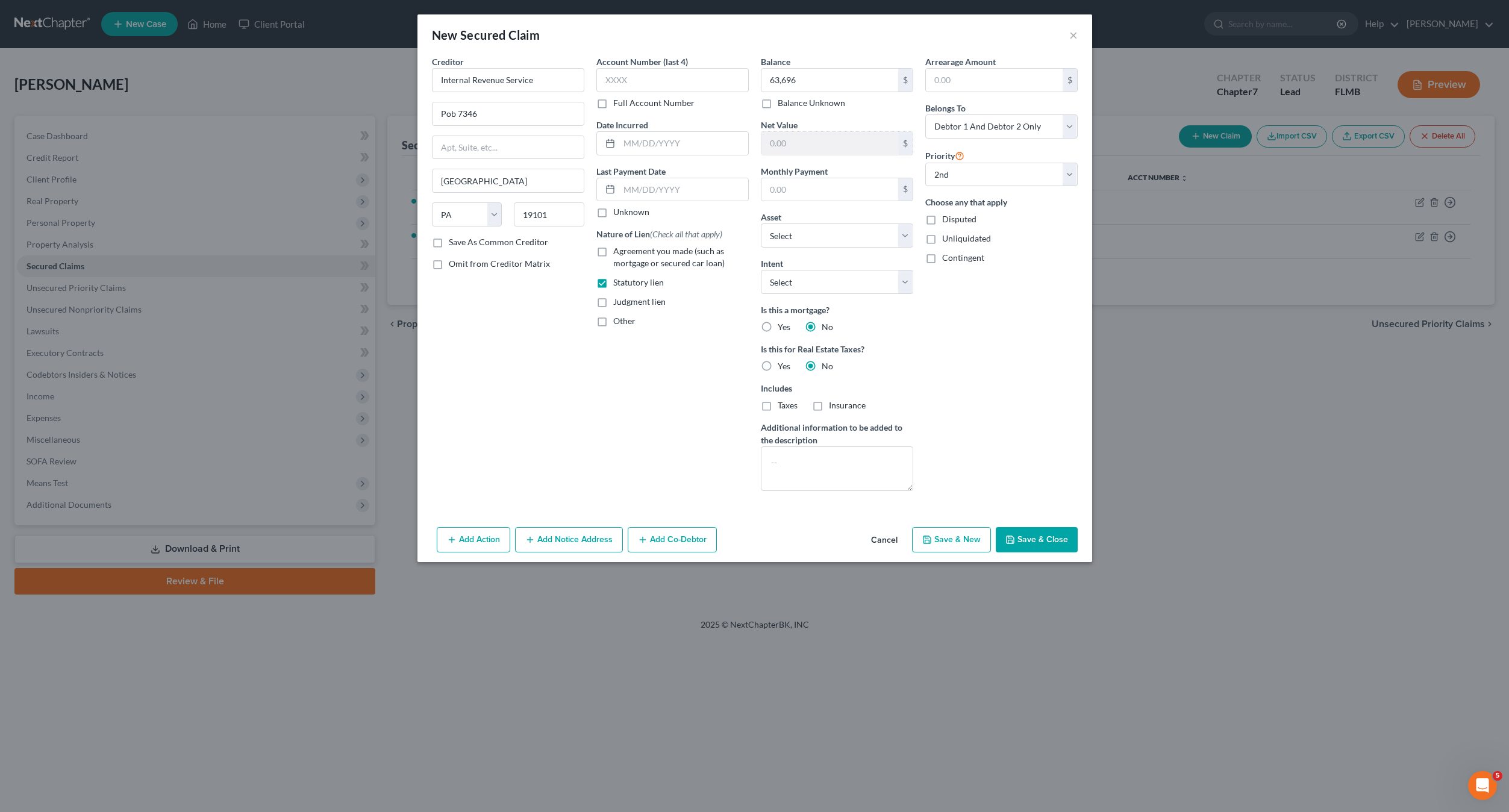
type input "165,499.00"
type input "0.00"
select select "6"
select select "0"
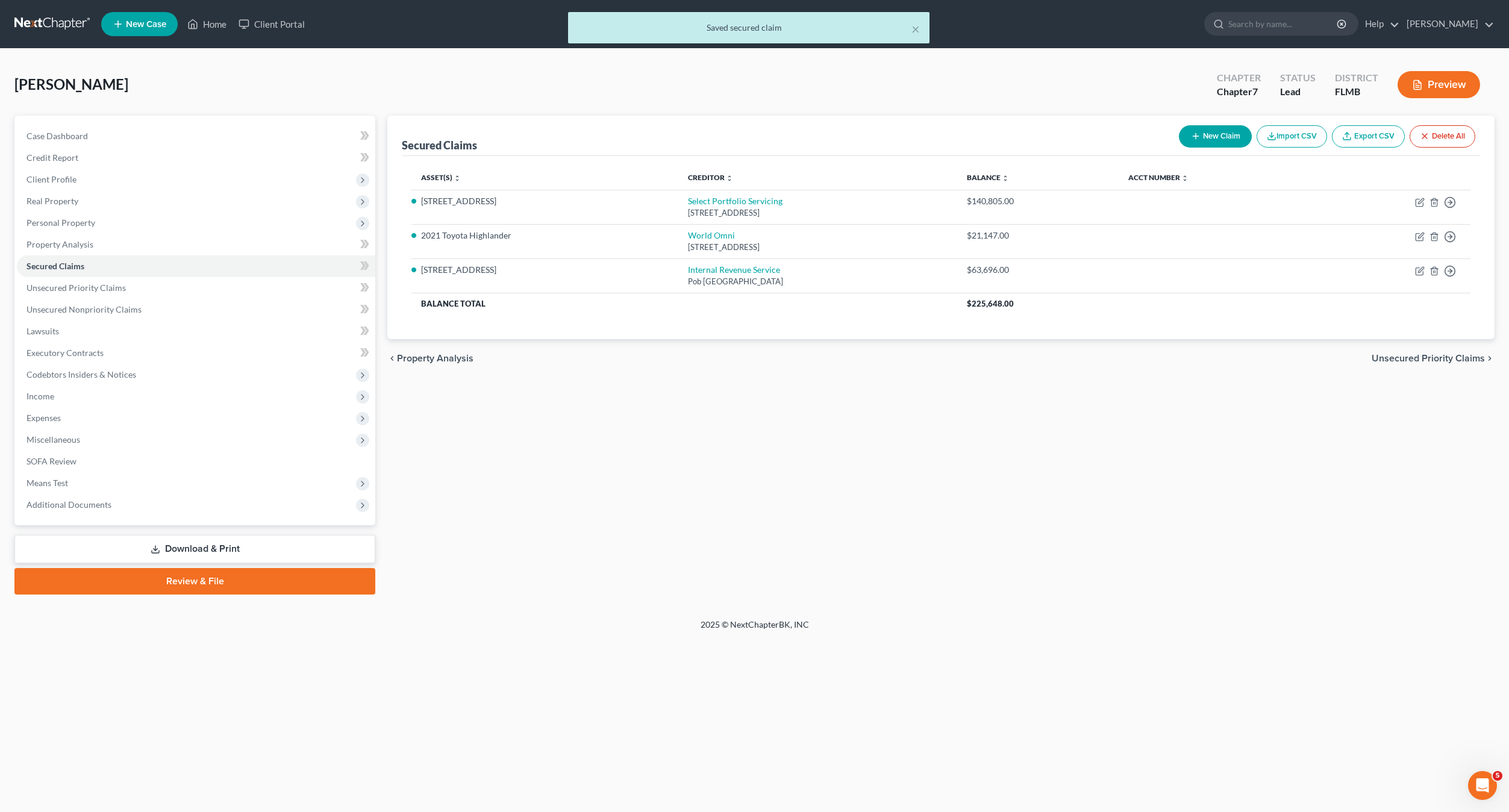
drag, startPoint x: 795, startPoint y: 494, endPoint x: 808, endPoint y: 480, distance: 19.1
click at [795, 494] on div "Secured Claims New Claim Import CSV Export CSV Delete All Asset(s) expand_more …" at bounding box center [941, 355] width 1119 height 479
click at [115, 309] on span "Unsecured Nonpriority Claims" at bounding box center [84, 309] width 115 height 10
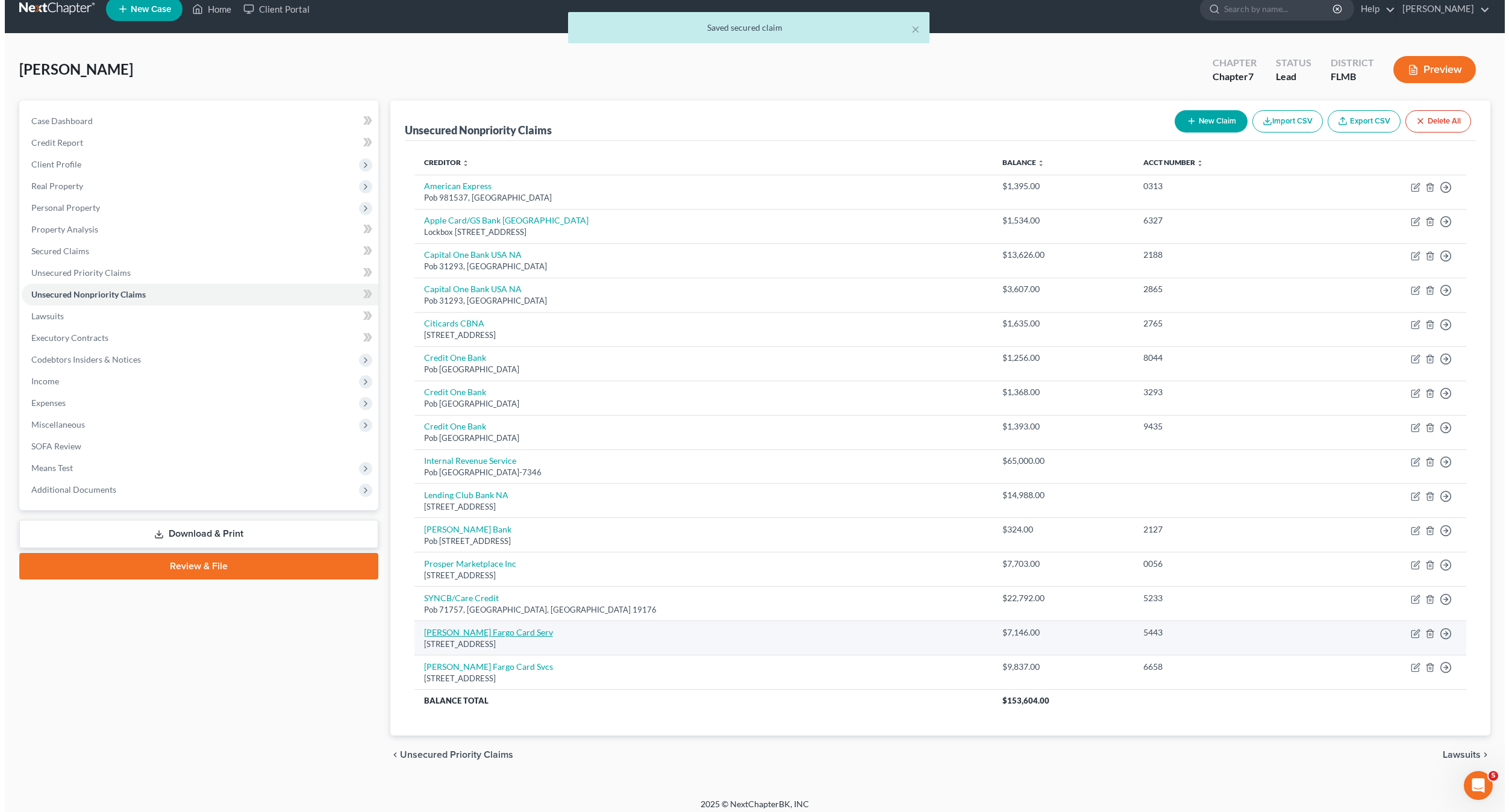
scroll to position [23, 0]
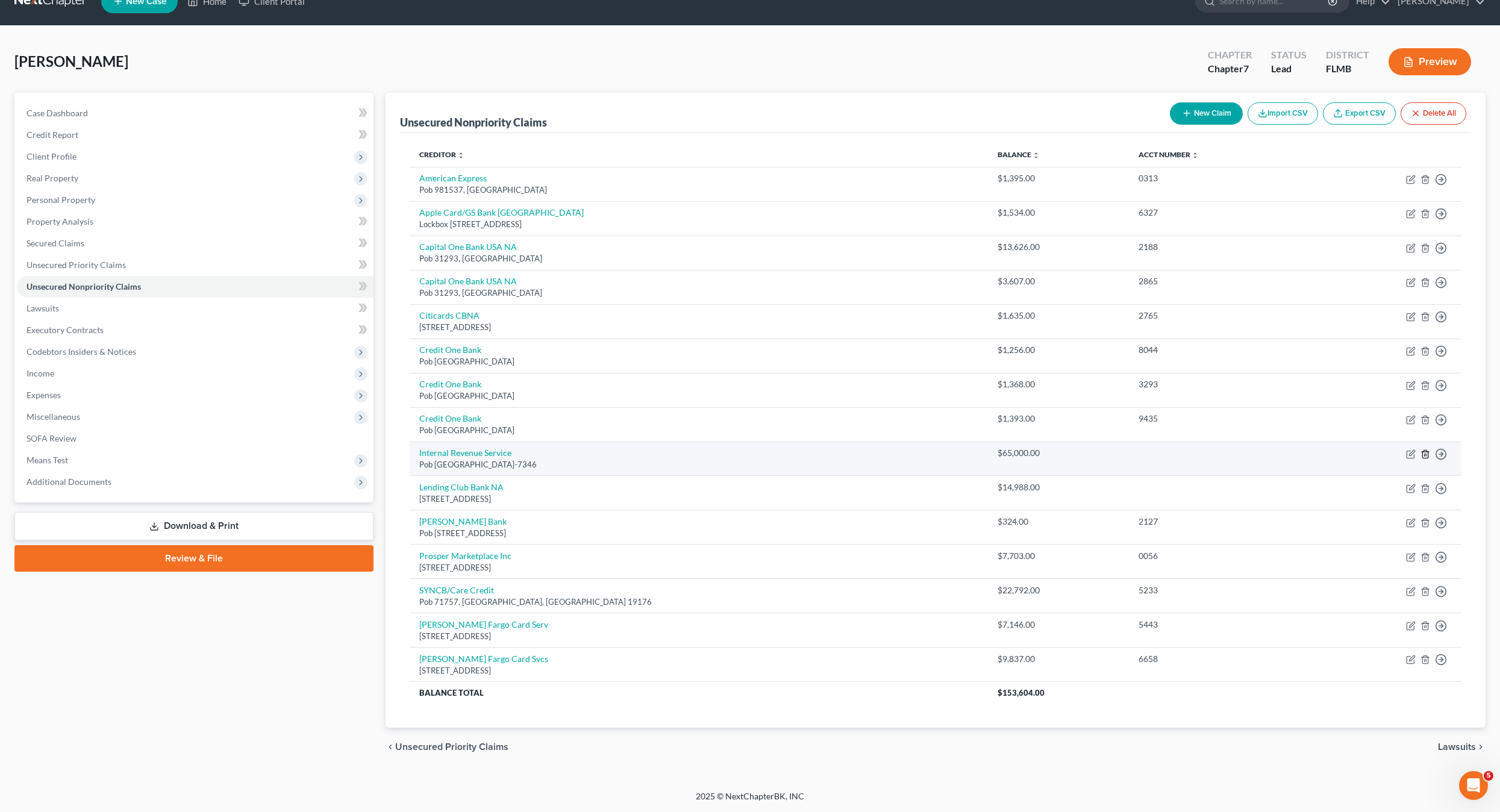
click at [1428, 455] on icon "button" at bounding box center [1425, 454] width 5 height 8
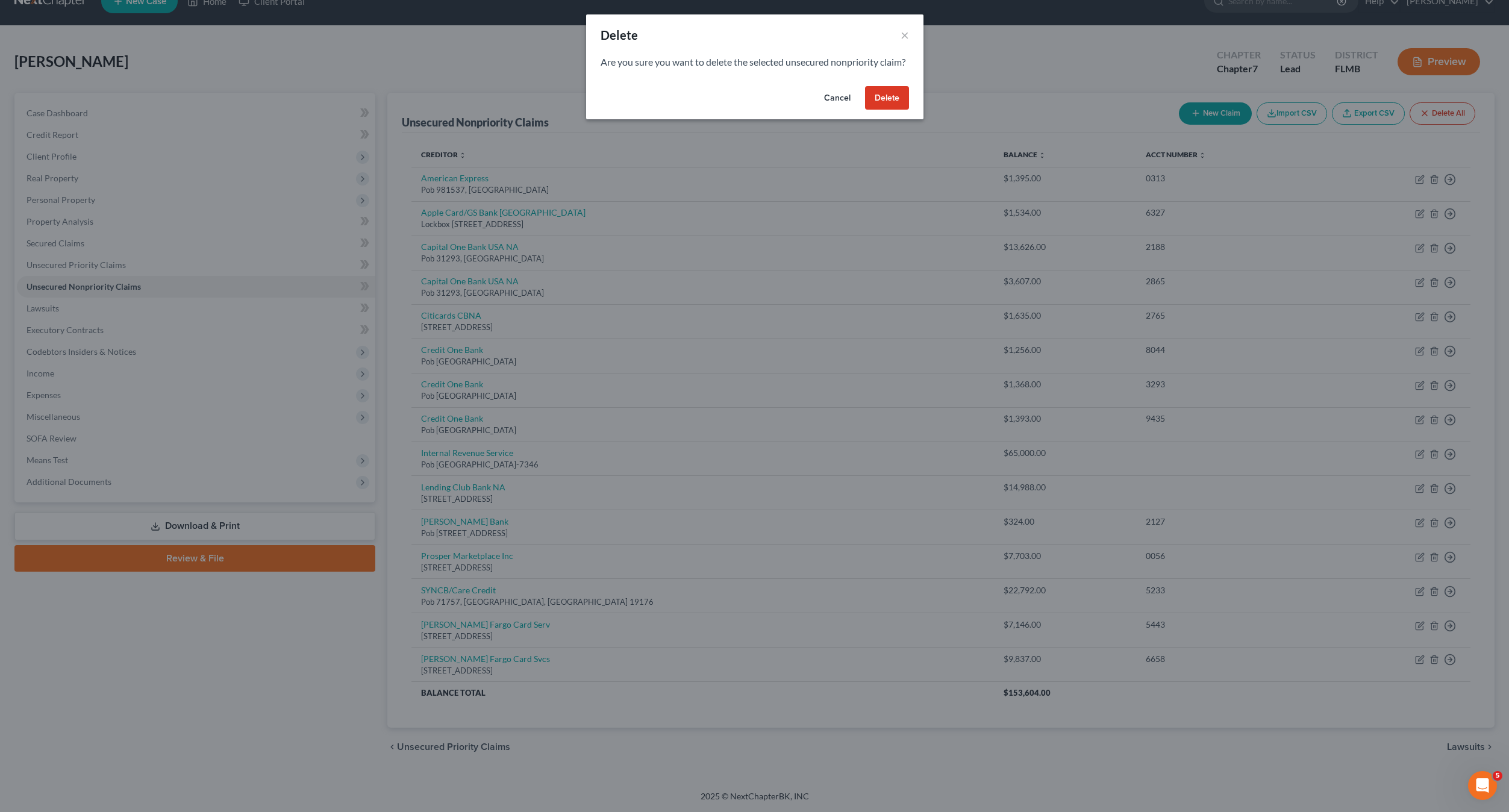
drag, startPoint x: 886, startPoint y: 101, endPoint x: 887, endPoint y: 109, distance: 8.1
click at [887, 109] on button "Delete" at bounding box center [887, 98] width 44 height 24
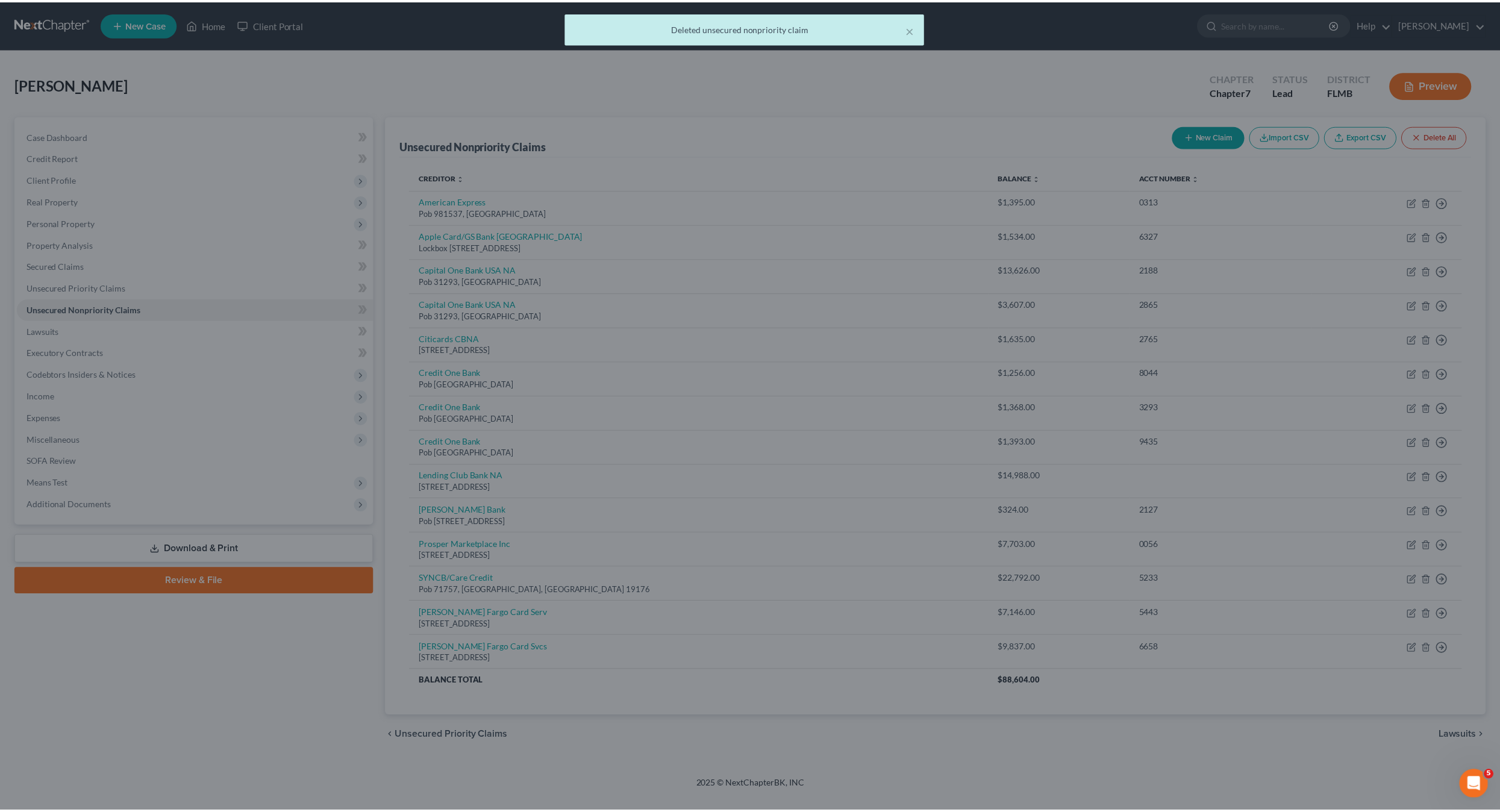
scroll to position [0, 0]
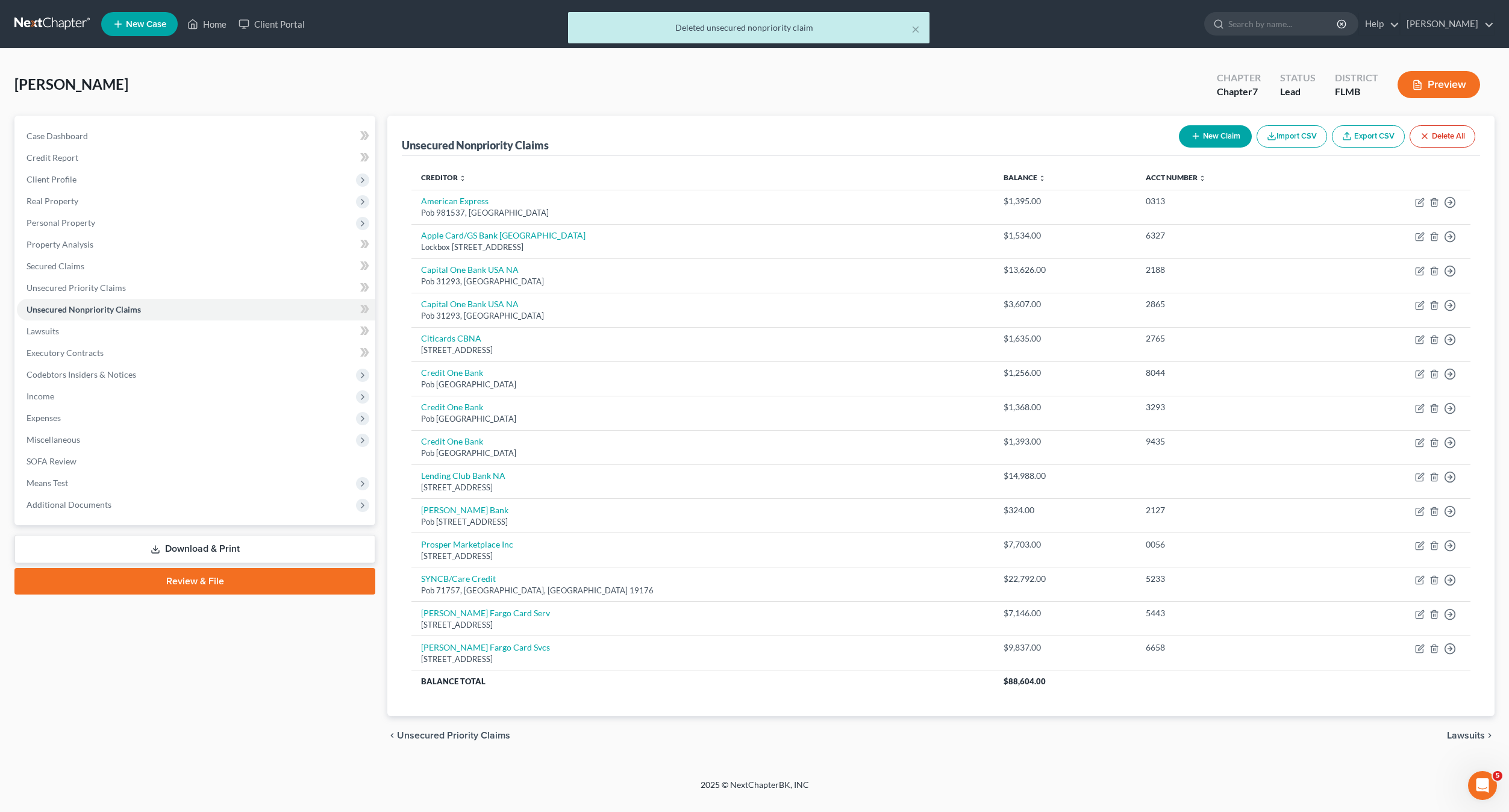
click at [887, 109] on div "[PERSON_NAME] Upgraded Chapter Chapter 7 Status Lead District [GEOGRAPHIC_DATA]…" at bounding box center [754, 90] width 1480 height 53
click at [368, 80] on div "[PERSON_NAME] Upgraded Chapter Chapter 7 Status Lead District [GEOGRAPHIC_DATA]…" at bounding box center [754, 90] width 1480 height 53
click at [83, 333] on link "Lawsuits" at bounding box center [196, 331] width 359 height 21
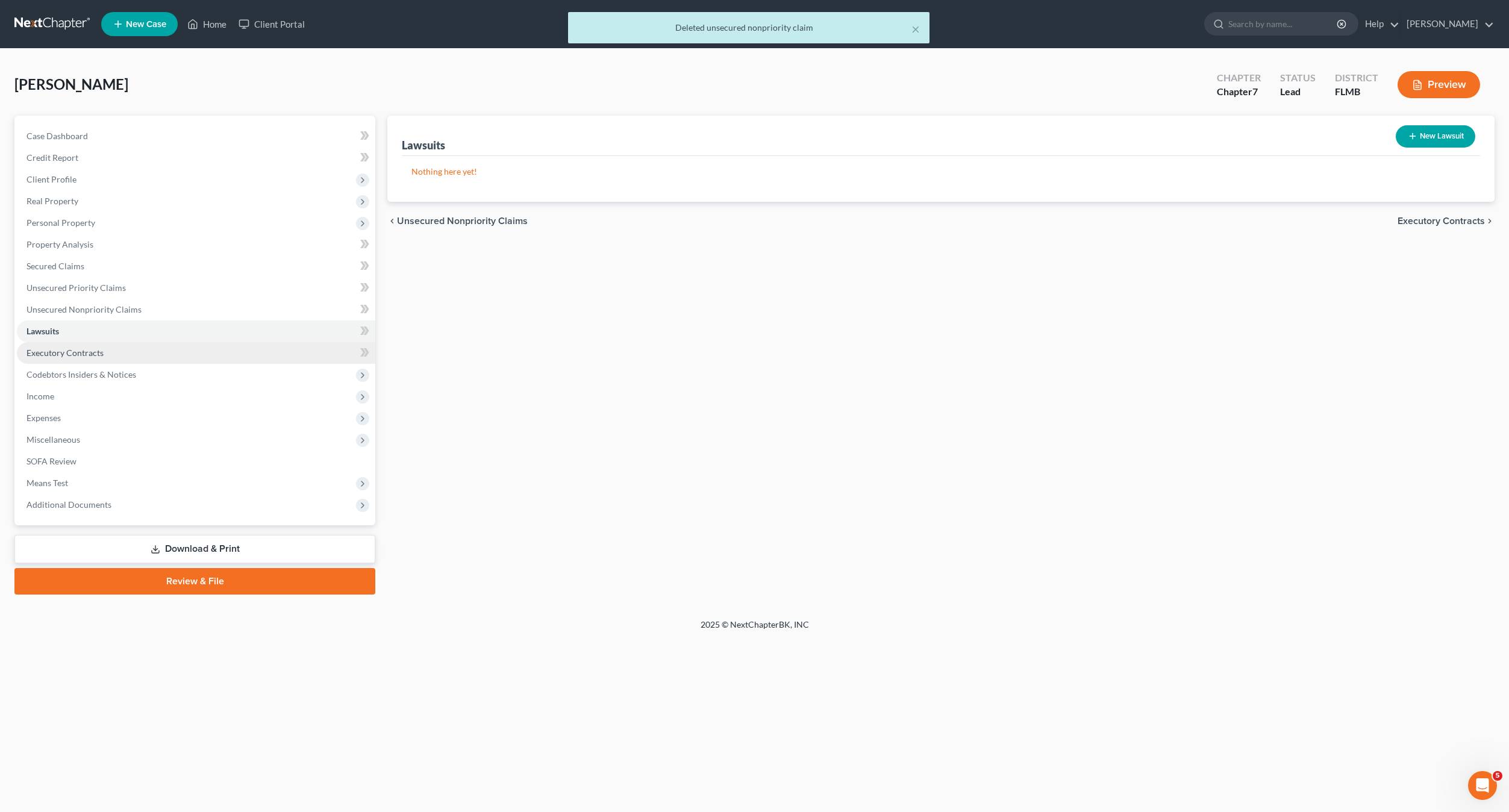
click at [75, 355] on span "Executory Contracts" at bounding box center [65, 353] width 77 height 10
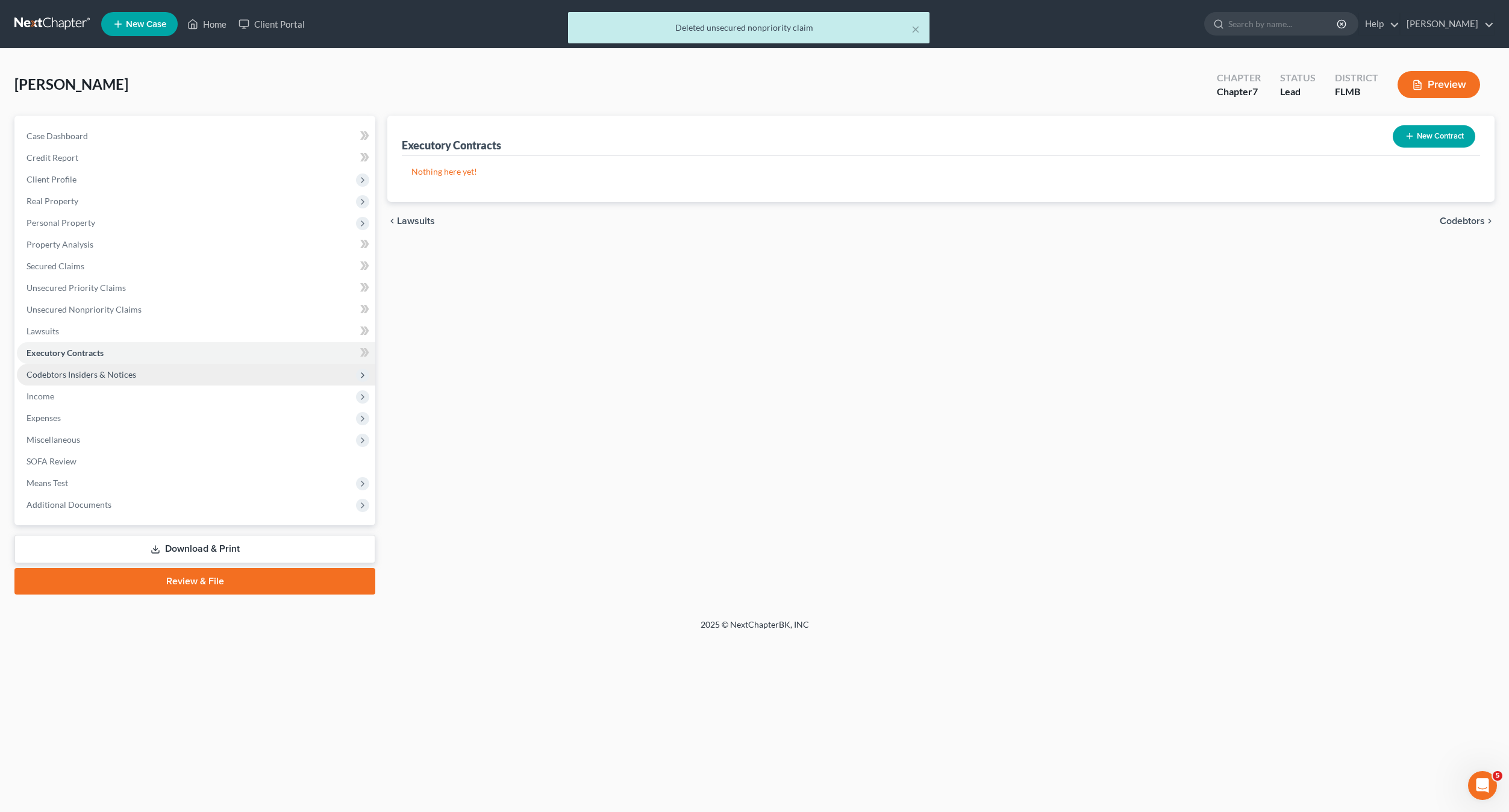
click at [79, 380] on span "Codebtors Insiders & Notices" at bounding box center [196, 374] width 359 height 21
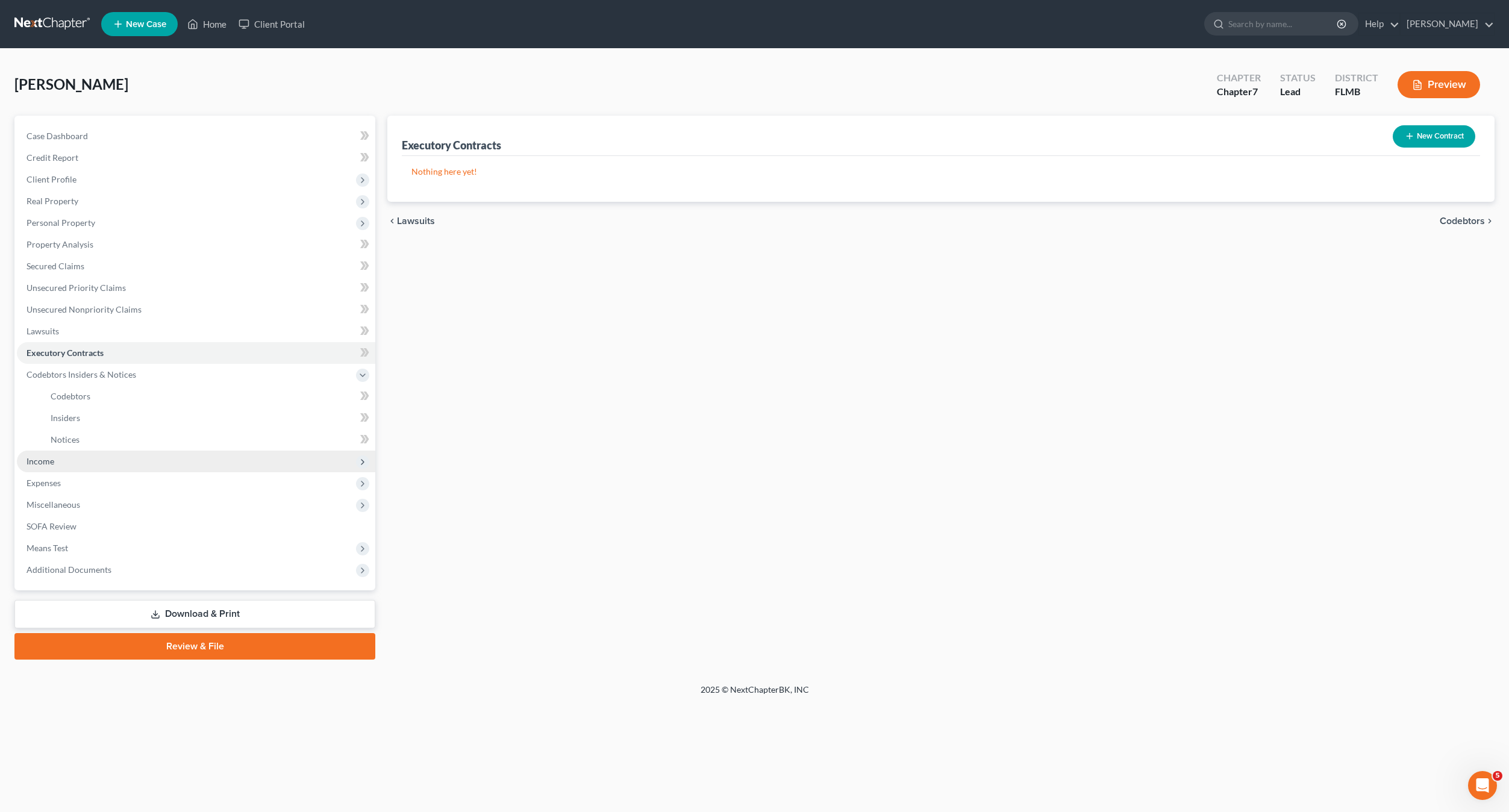
click at [38, 469] on span "Income" at bounding box center [196, 461] width 359 height 21
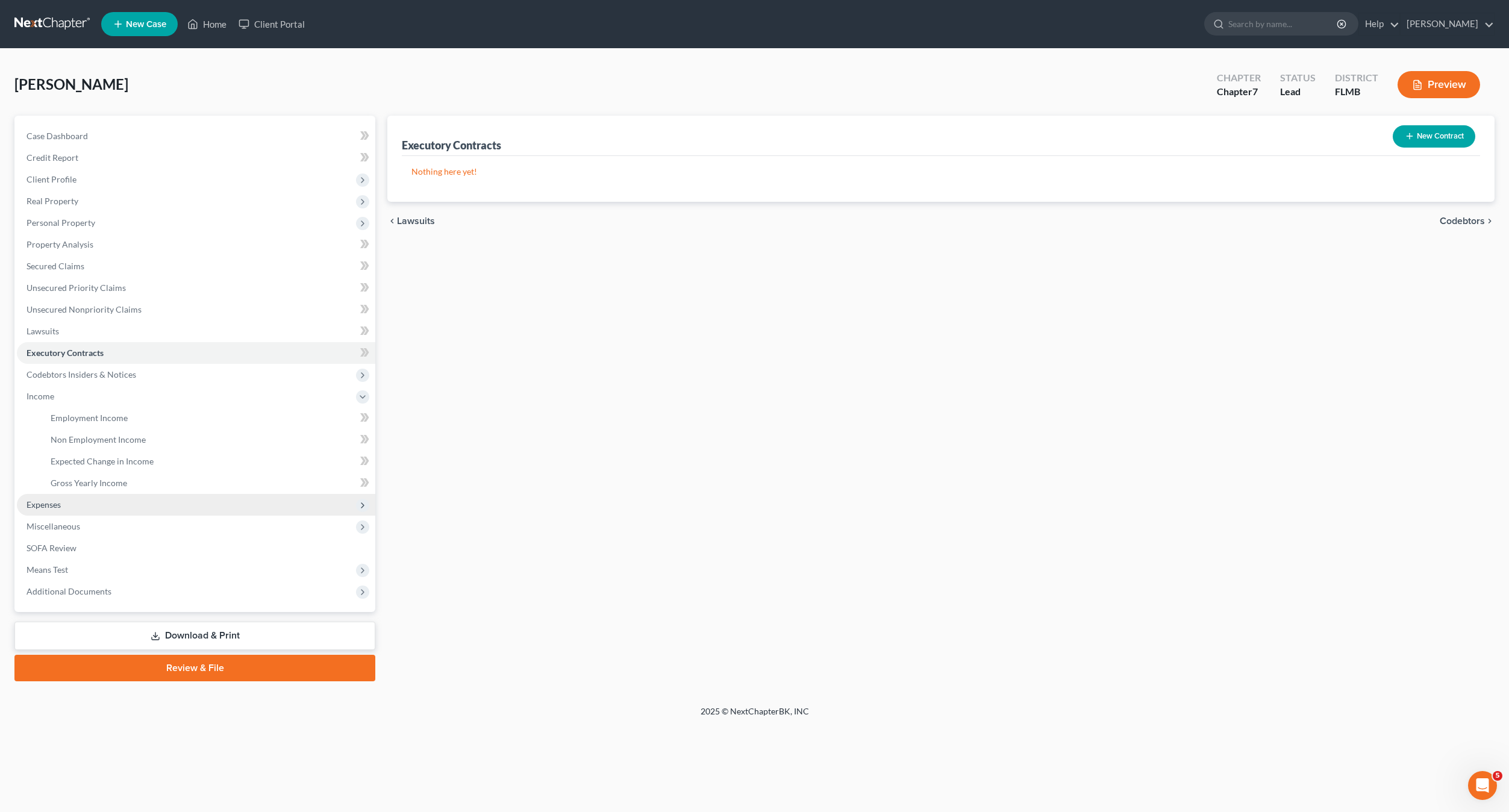
click at [42, 506] on span "Expenses" at bounding box center [43, 505] width 34 height 10
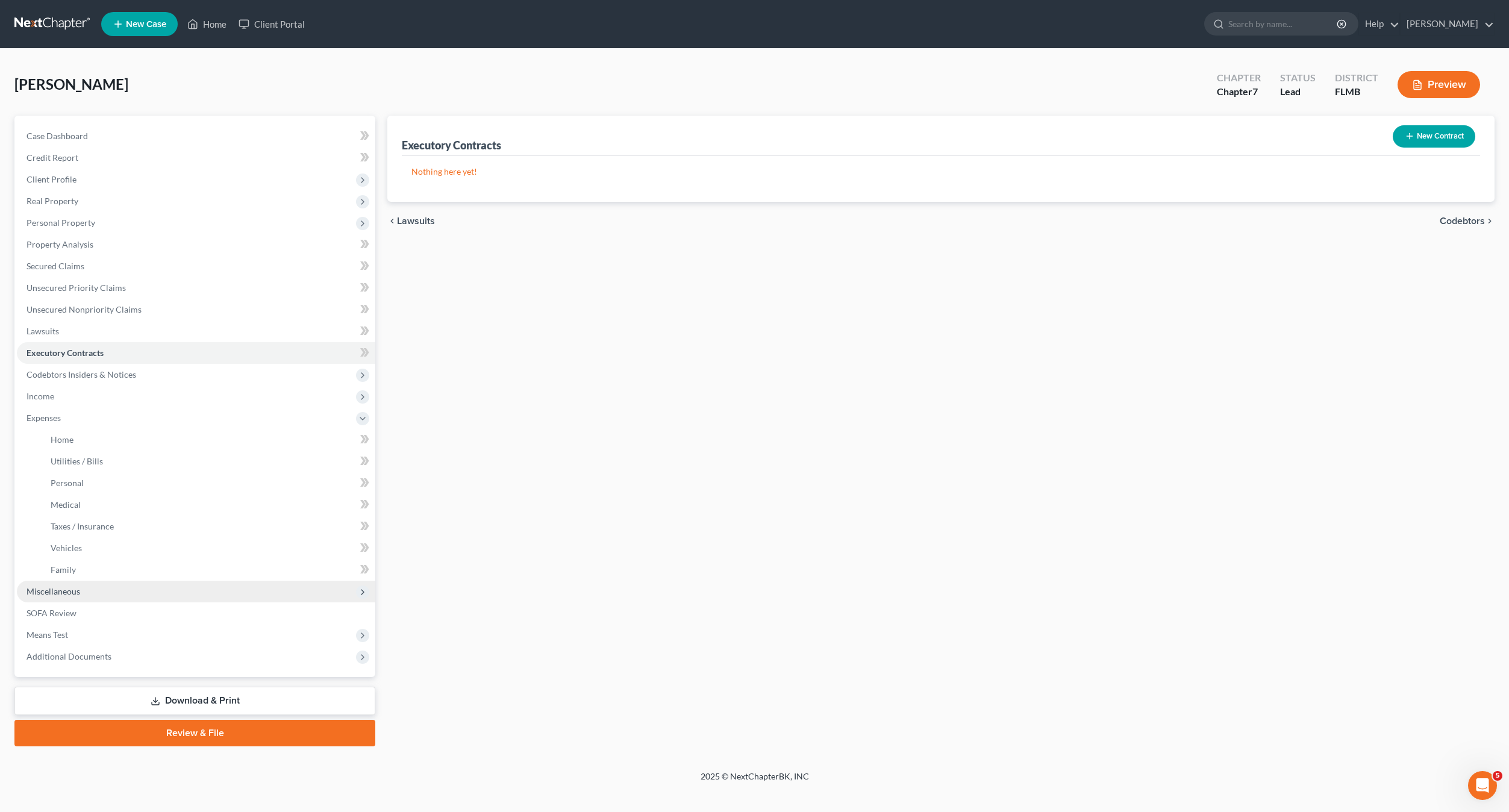
click at [51, 593] on span "Miscellaneous" at bounding box center [53, 591] width 54 height 10
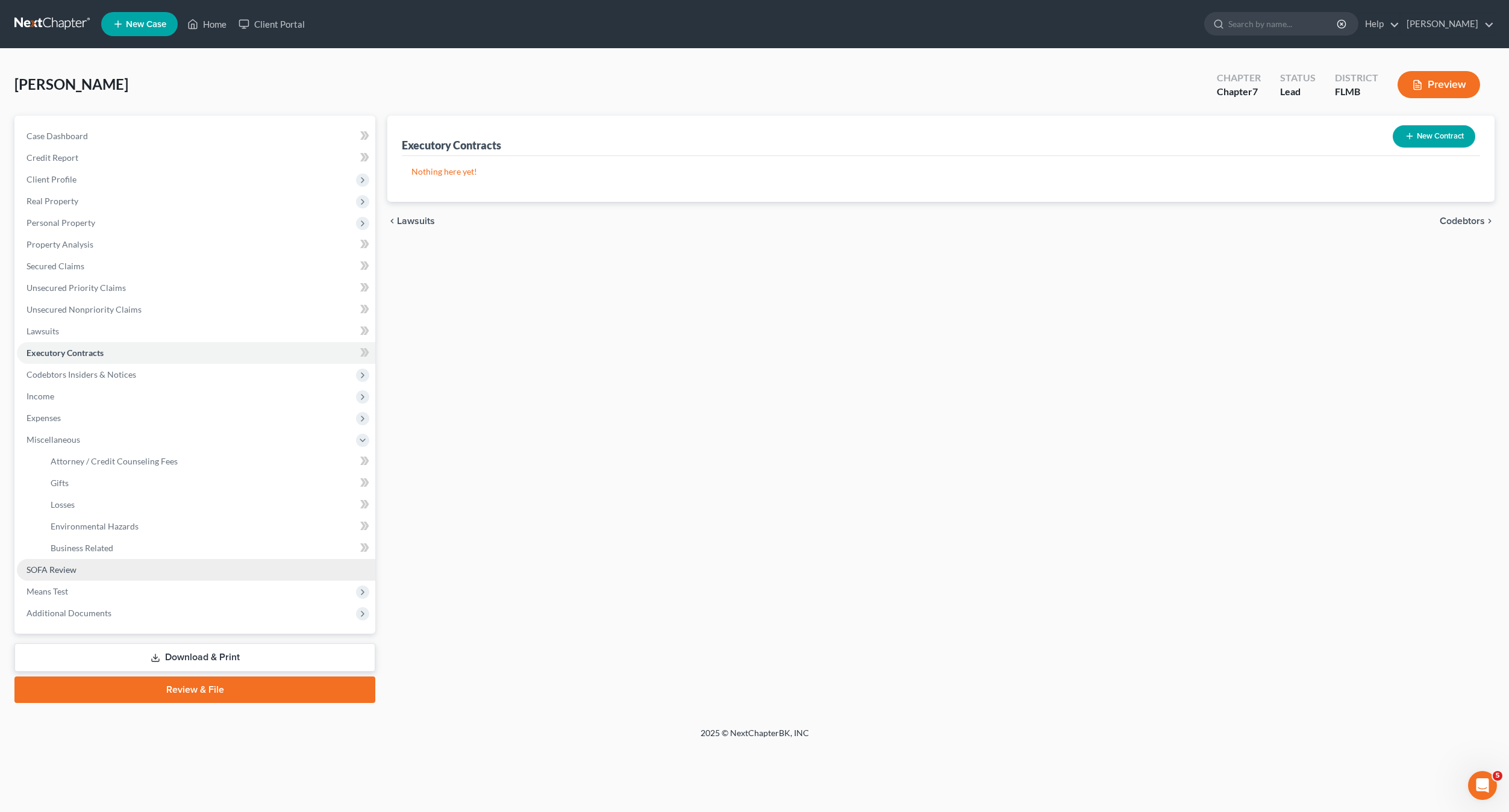
drag, startPoint x: 490, startPoint y: 485, endPoint x: 258, endPoint y: 579, distance: 250.3
click at [490, 486] on div "Executory Contracts New Contract Nothing here yet! chevron_left Lawsuits Codebt…" at bounding box center [941, 409] width 1119 height 587
click at [52, 569] on span "SOFA Review" at bounding box center [51, 569] width 50 height 10
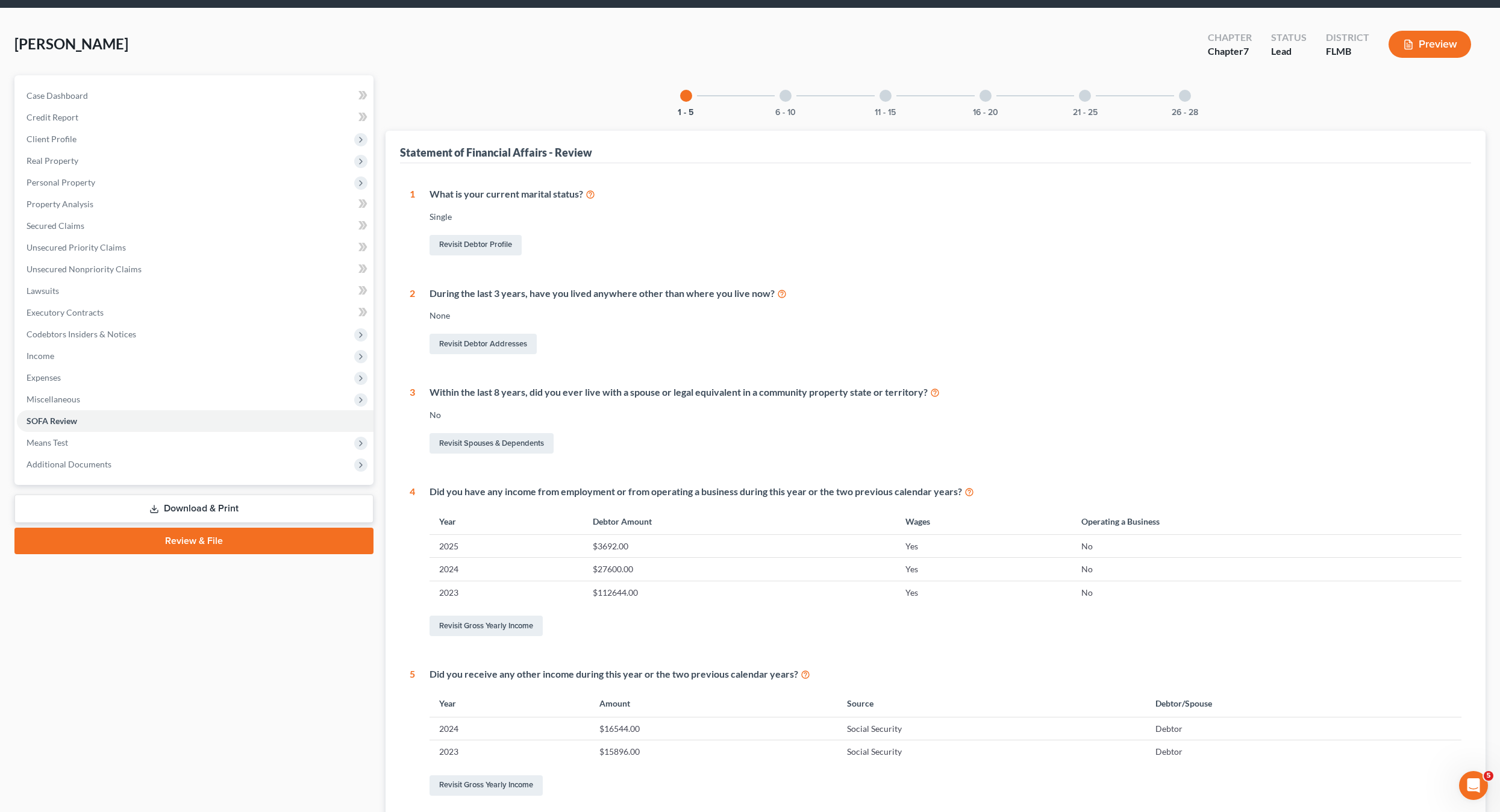
scroll to position [121, 0]
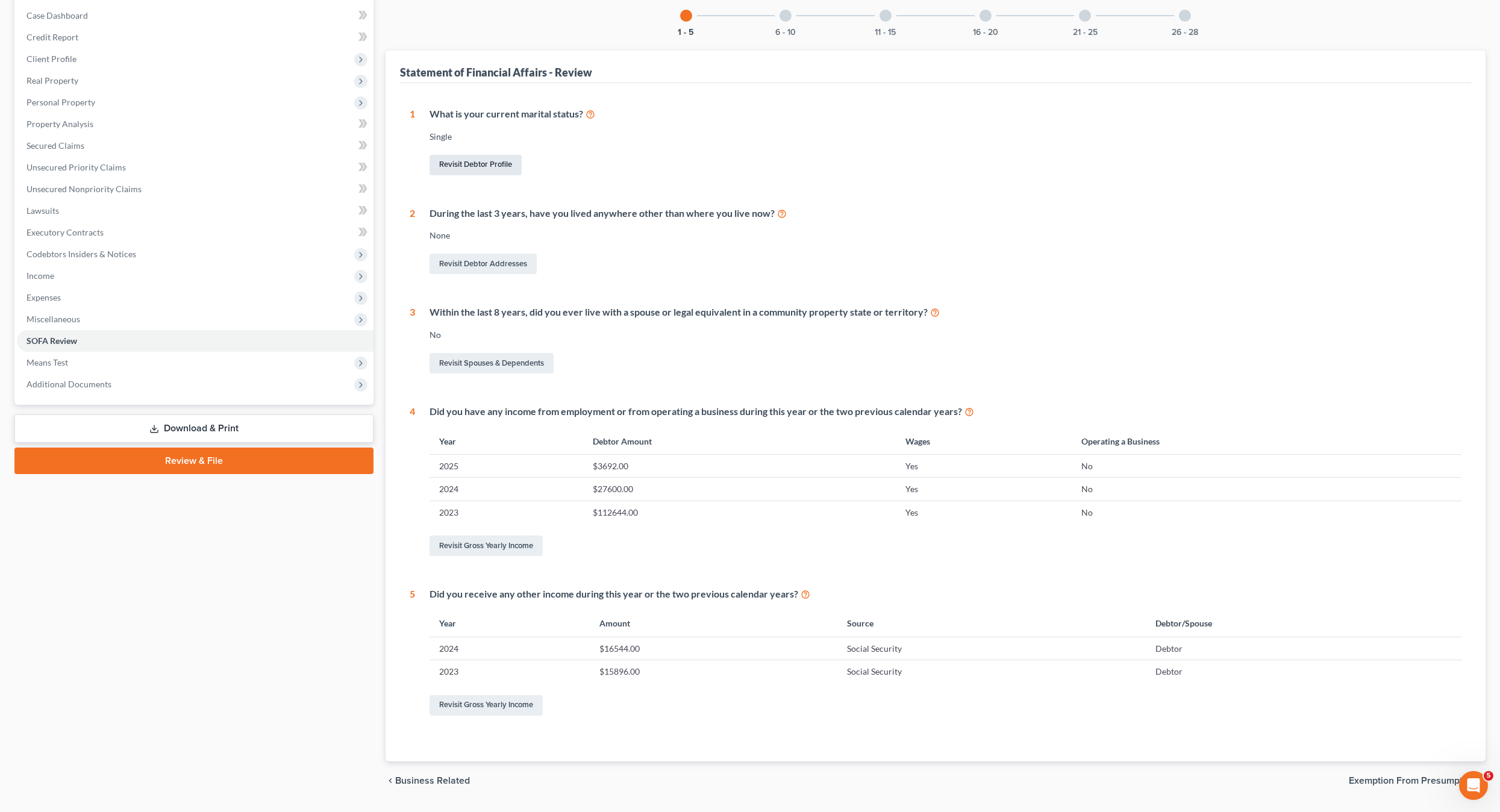
click at [468, 166] on link "Revisit Debtor Profile" at bounding box center [476, 165] width 92 height 21
select select "0"
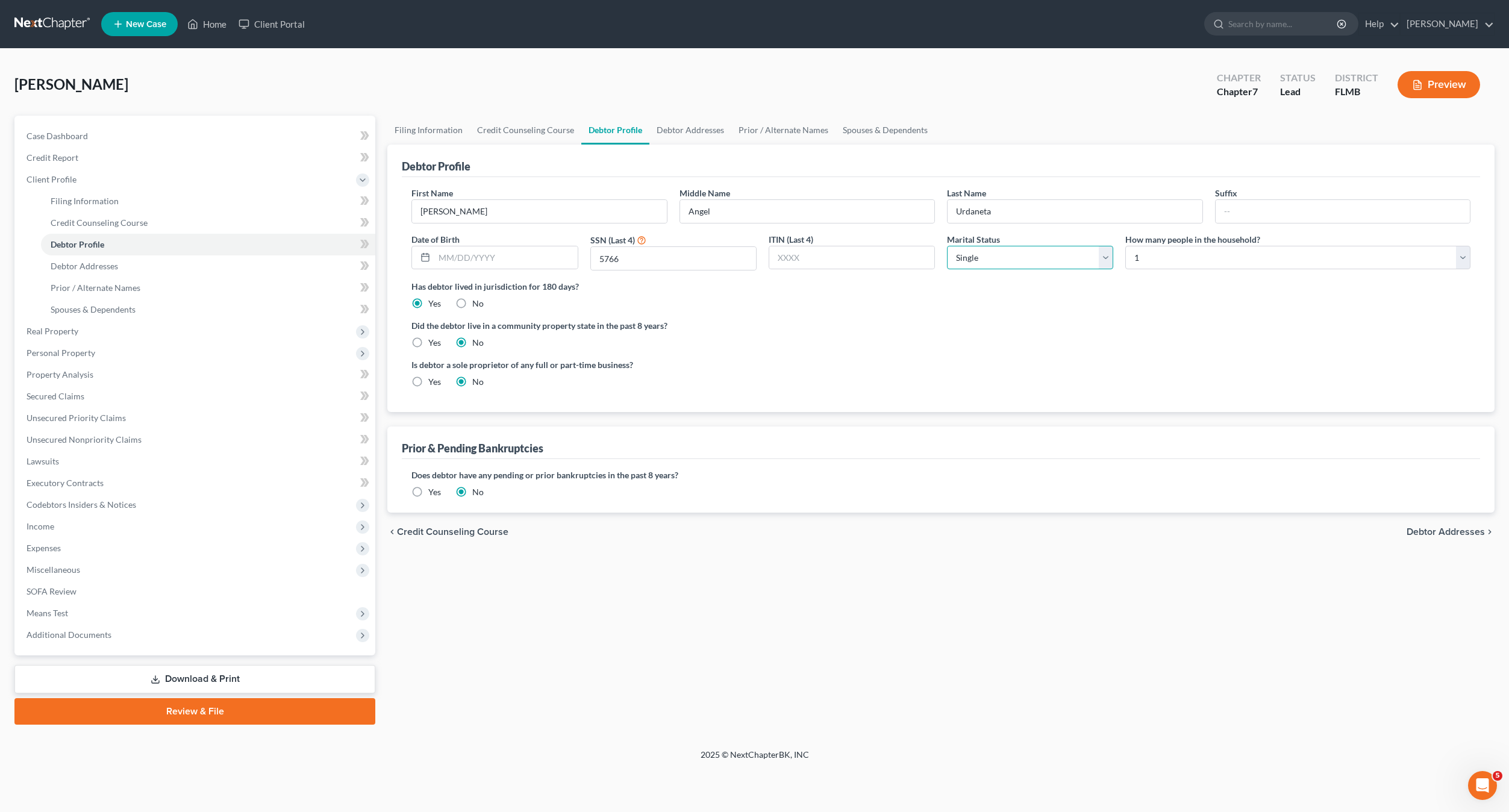
click at [994, 256] on select "Select Single Married Separated Divorced Widowed" at bounding box center [1030, 257] width 166 height 24
select select "1"
click at [947, 246] on select "Select Single Married Separated Divorced Widowed" at bounding box center [1030, 257] width 166 height 24
click at [983, 300] on div "Has debtor lived in jurisdiction for 180 days? Yes No Debtor must reside in jur…" at bounding box center [941, 295] width 1059 height 30
drag, startPoint x: 895, startPoint y: 342, endPoint x: 1067, endPoint y: 293, distance: 178.8
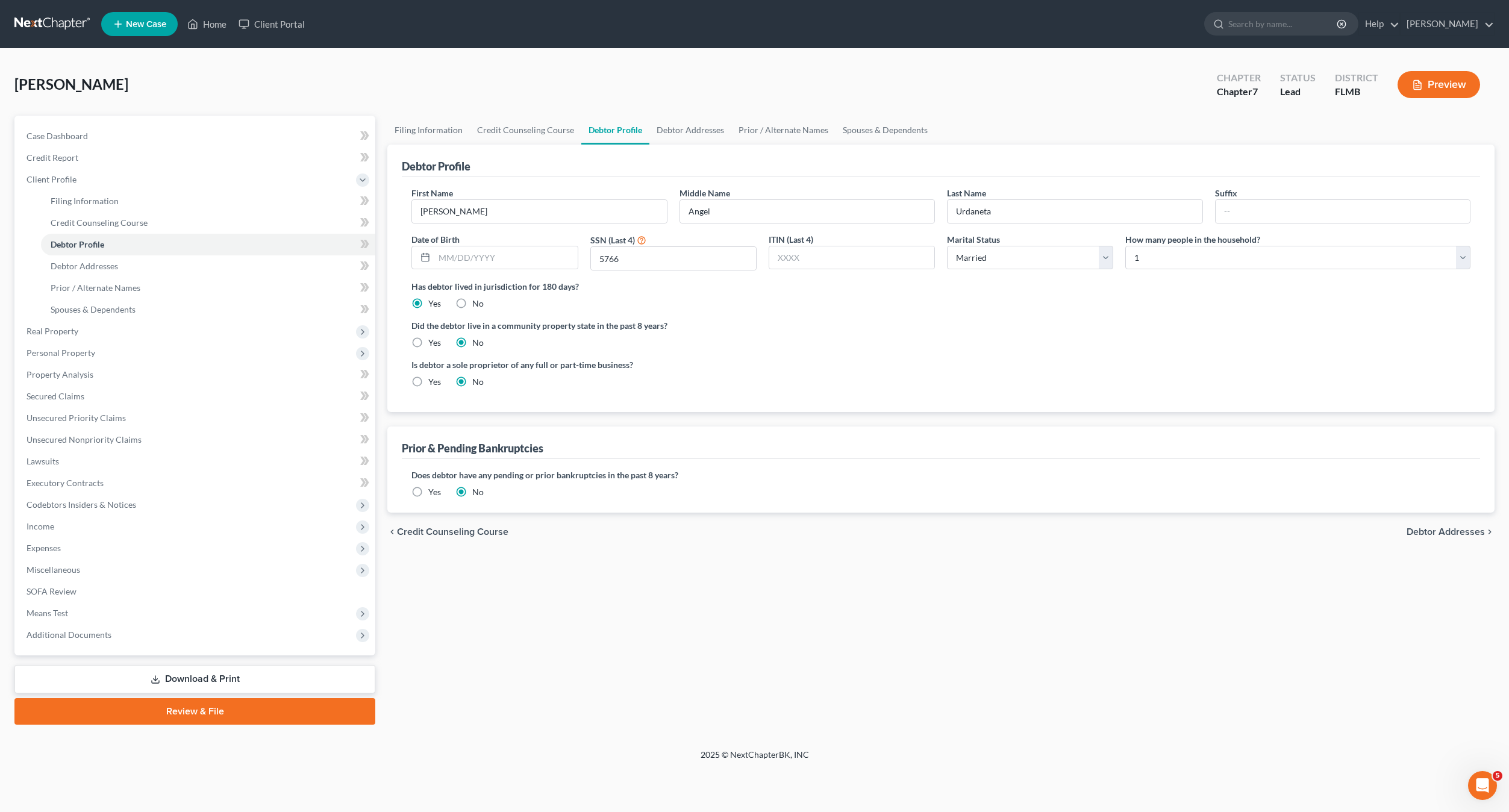
click at [967, 323] on div "Did the debtor live in a community property state in the past 8 years? Yes No" at bounding box center [941, 334] width 1059 height 30
drag, startPoint x: 1178, startPoint y: 244, endPoint x: 1177, endPoint y: 251, distance: 7.1
click at [1177, 246] on div "How many people in the household? Select 1 2 3 4 5 6 7 8 9 10 11 12 13 14 15 16…" at bounding box center [1298, 252] width 357 height 38
click at [1175, 254] on select "Select 1 2 3 4 5 6 7 8 9 10 11 12 13 14 15 16 17 18 19 20" at bounding box center [1298, 257] width 345 height 24
select select "1"
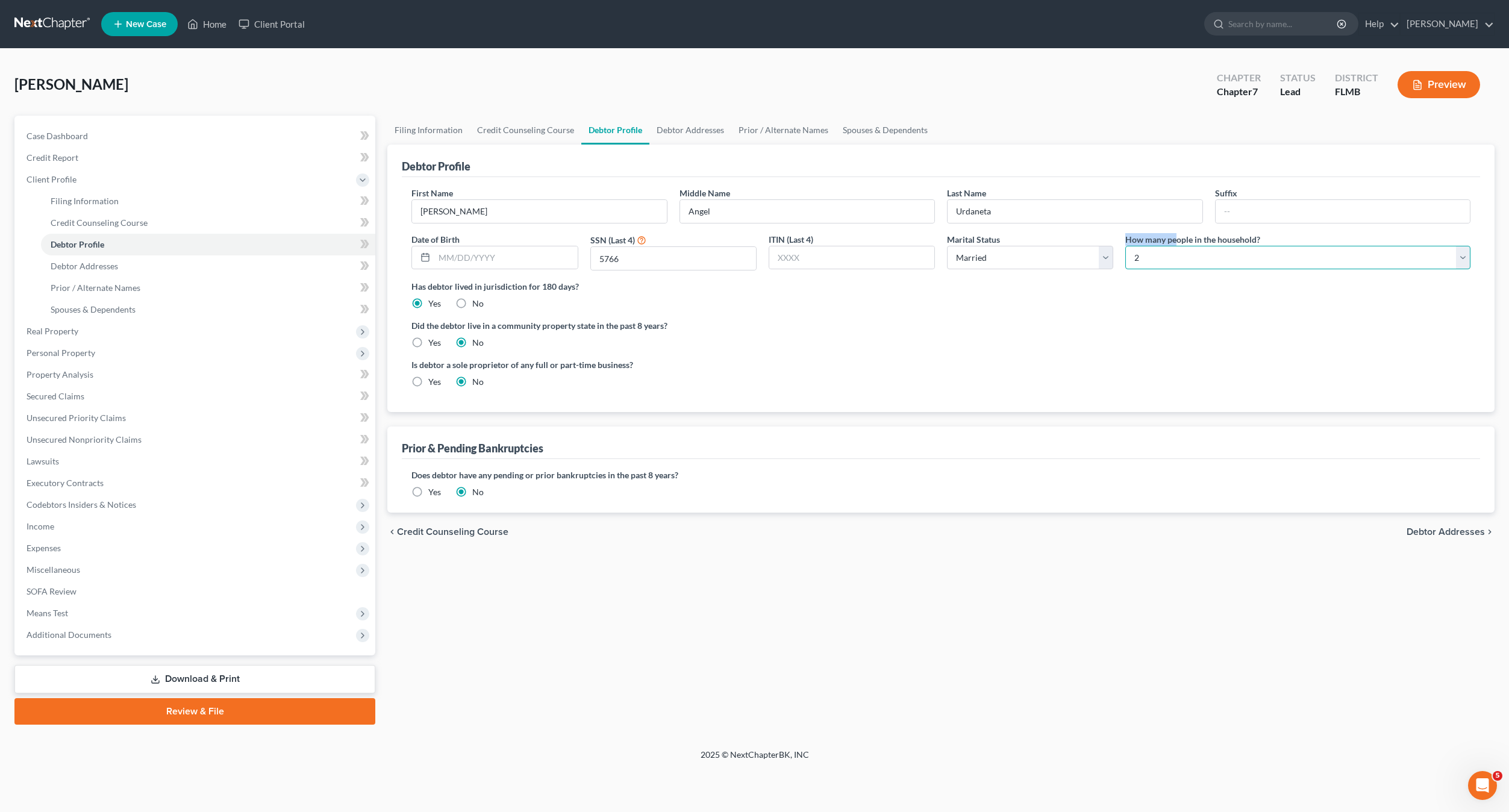
click at [1126, 246] on select "Select 1 2 3 4 5 6 7 8 9 10 11 12 13 14 15 16 17 18 19 20" at bounding box center [1298, 257] width 345 height 24
drag, startPoint x: 1061, startPoint y: 348, endPoint x: 1024, endPoint y: 358, distance: 38.3
click at [1057, 348] on div "Did the debtor live in a community property state in the past 8 years? Yes No" at bounding box center [941, 334] width 1059 height 30
click at [550, 622] on div "Filing Information Credit Counseling Course Debtor Profile Debtor Addresses Pri…" at bounding box center [941, 420] width 1119 height 609
drag, startPoint x: 86, startPoint y: 269, endPoint x: 82, endPoint y: 276, distance: 8.1
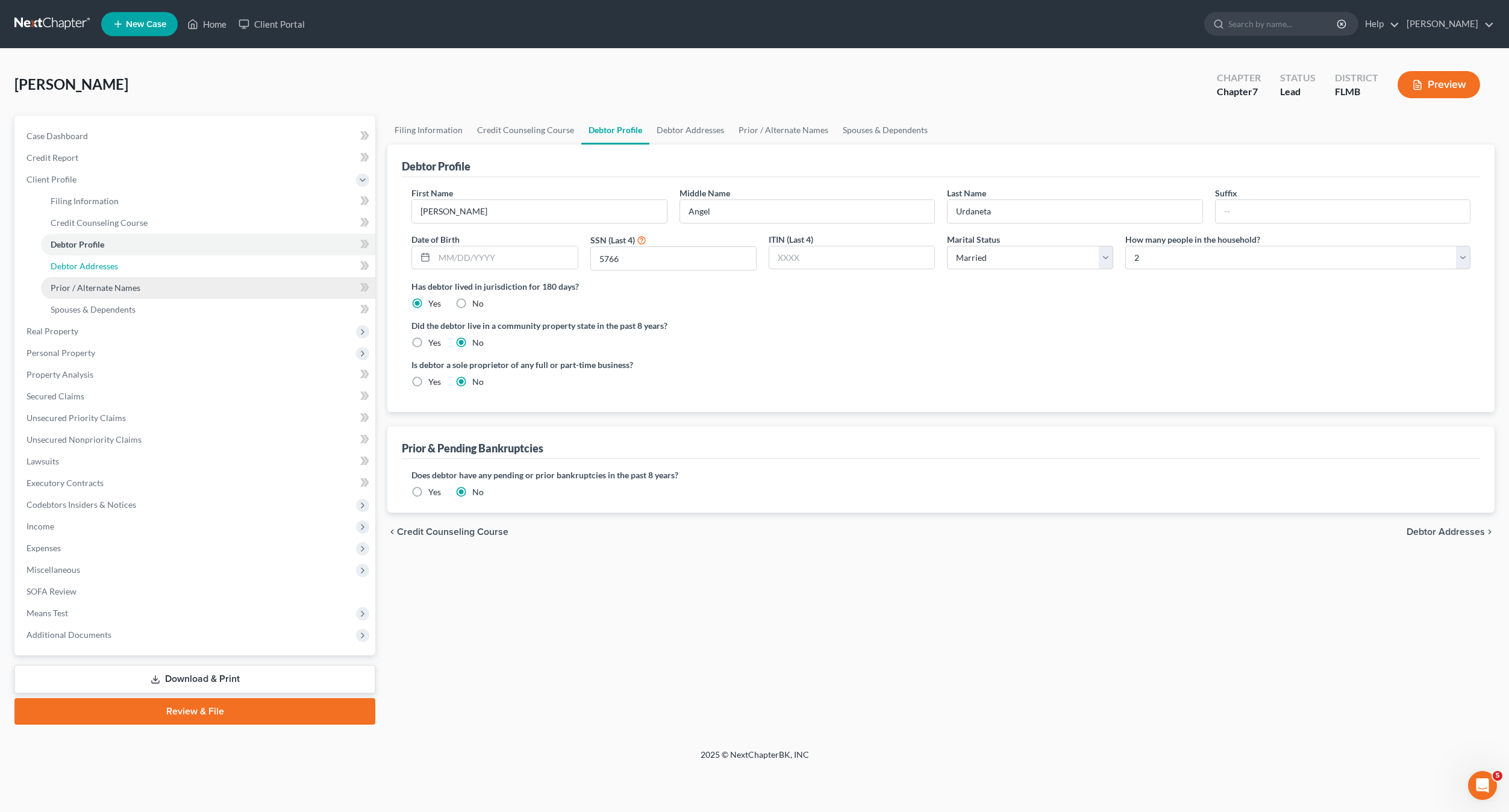
click at [85, 269] on span "Debtor Addresses" at bounding box center [84, 266] width 67 height 10
select select "0"
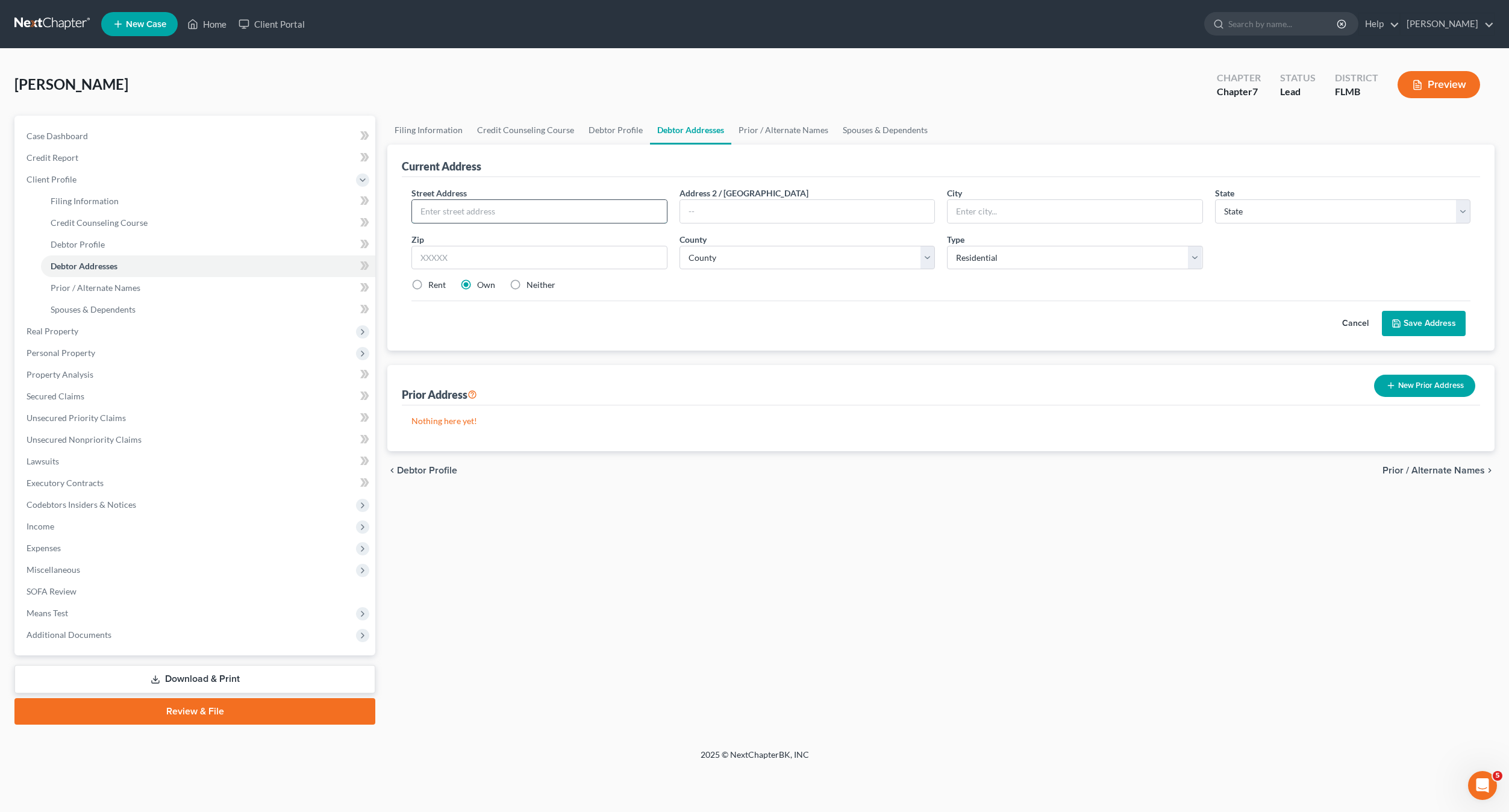
click at [455, 217] on input "text" at bounding box center [539, 211] width 254 height 23
type input "[STREET_ADDRESS]"
type input "34746"
type input "Kissimmee"
select select "9"
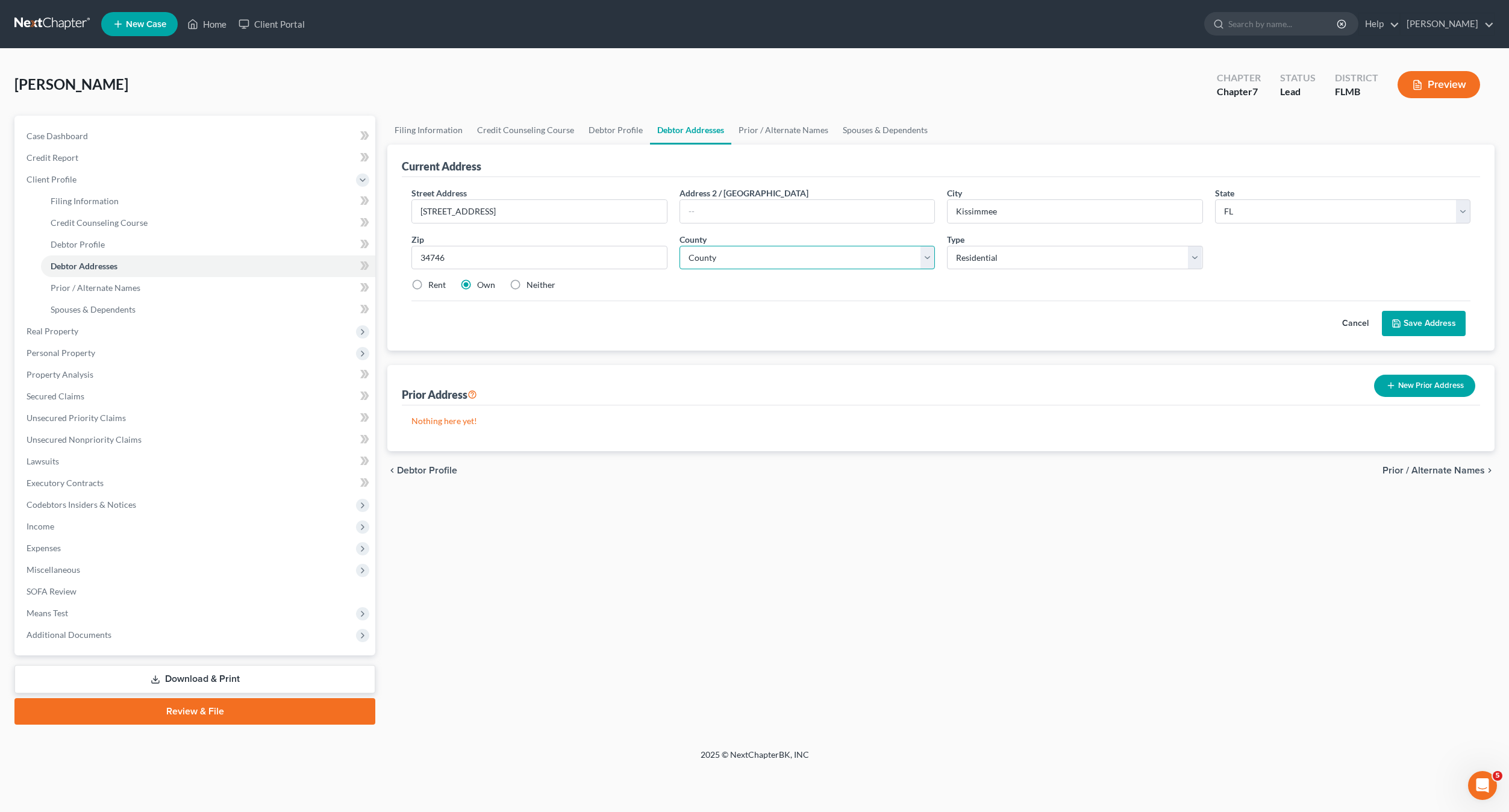
click at [767, 266] on select "County [GEOGRAPHIC_DATA] [GEOGRAPHIC_DATA] [GEOGRAPHIC_DATA] [GEOGRAPHIC_DATA] …" at bounding box center [807, 257] width 256 height 24
select select "48"
click at [679, 246] on select "County [GEOGRAPHIC_DATA] [GEOGRAPHIC_DATA] [GEOGRAPHIC_DATA] [GEOGRAPHIC_DATA] …" at bounding box center [807, 257] width 256 height 24
click at [1002, 262] on select "Select Residential Mailing Rental Business" at bounding box center [1075, 257] width 256 height 24
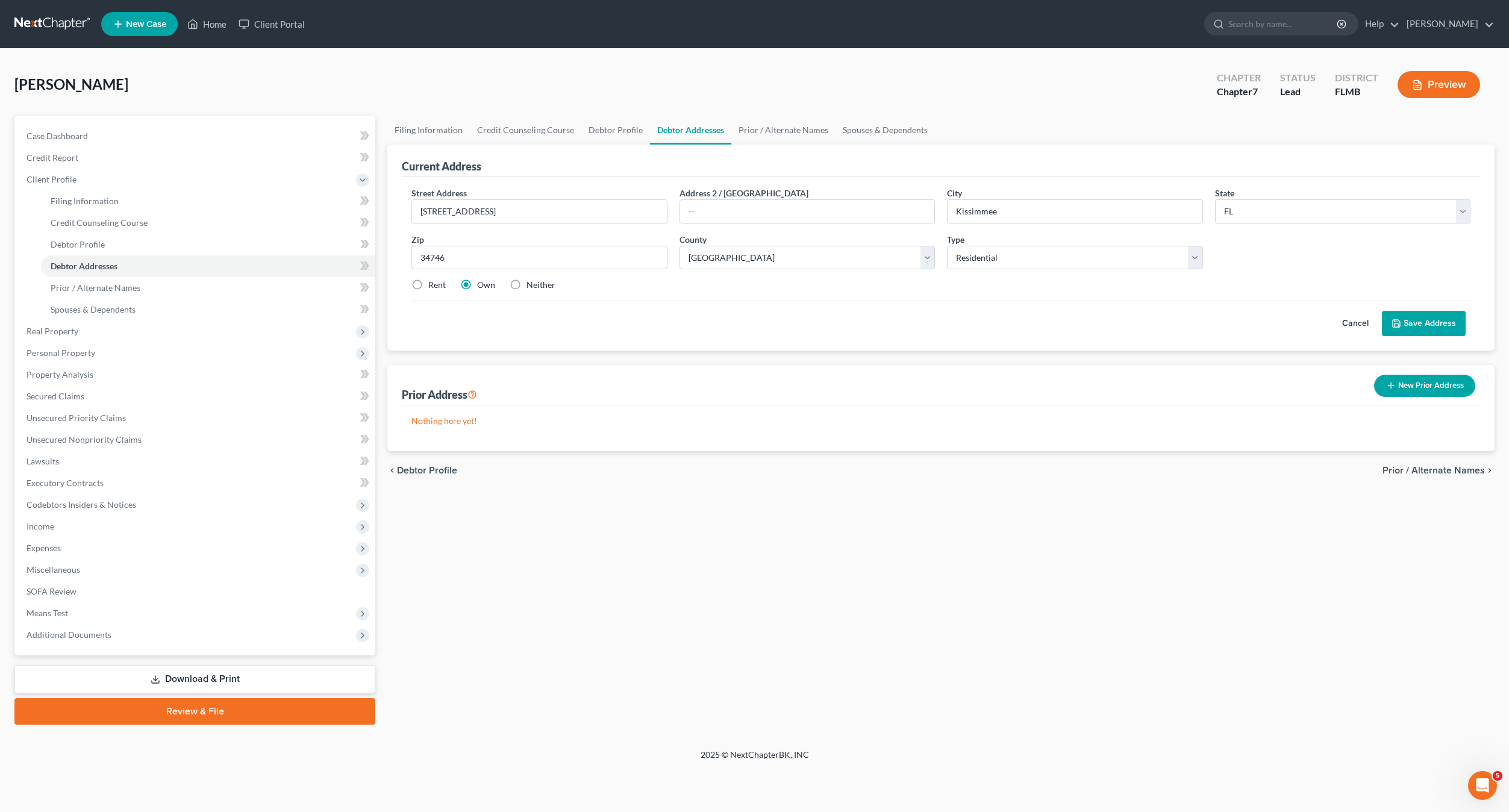
drag, startPoint x: 1425, startPoint y: 325, endPoint x: 934, endPoint y: 607, distance: 566.2
click at [1424, 326] on button "Save Address" at bounding box center [1423, 323] width 84 height 25
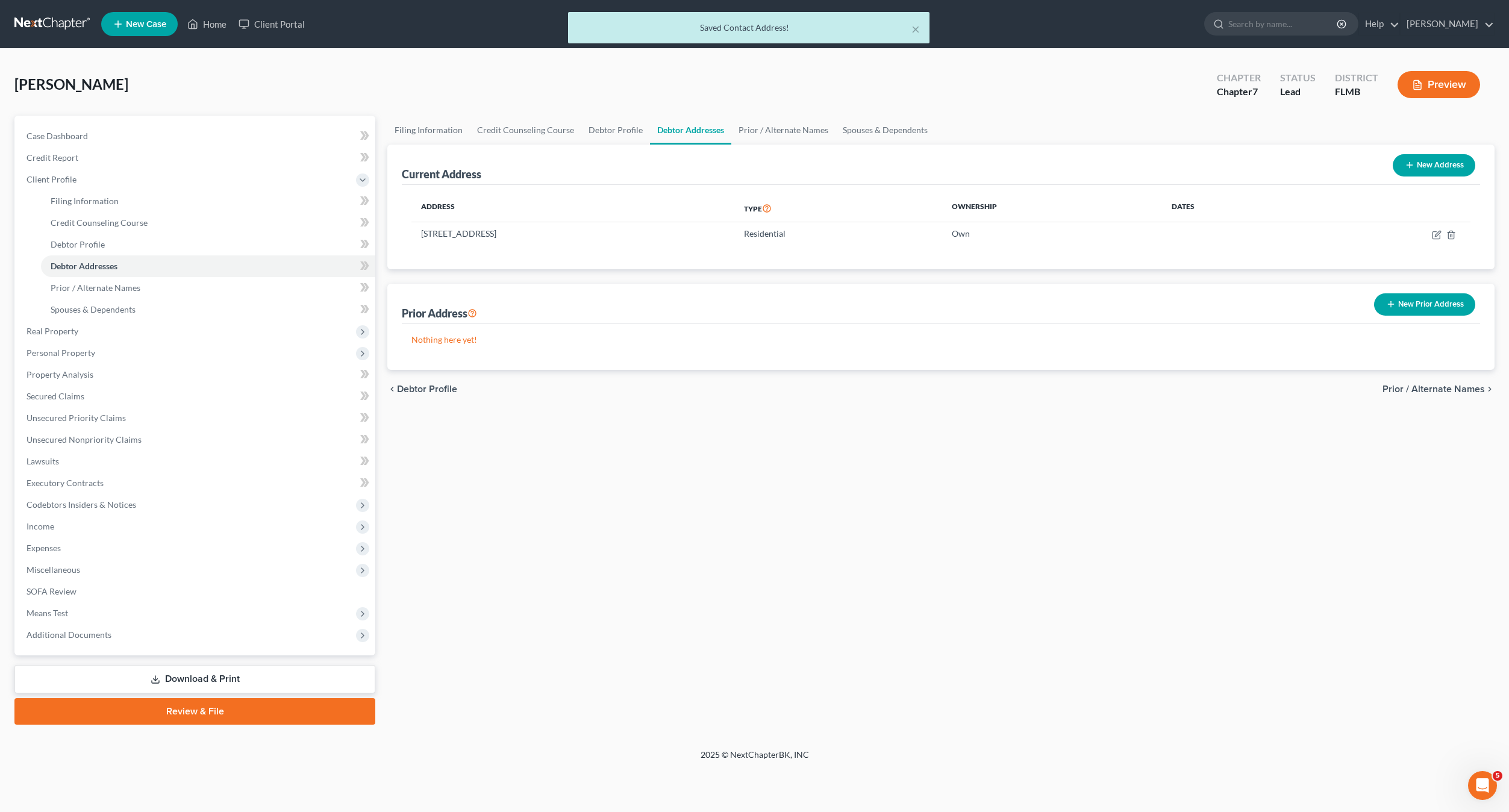
drag, startPoint x: 854, startPoint y: 675, endPoint x: 856, endPoint y: 641, distance: 34.1
click at [849, 670] on div "Filing Information Credit Counseling Course Debtor Profile Debtor Addresses Pri…" at bounding box center [941, 420] width 1119 height 609
drag, startPoint x: 69, startPoint y: 289, endPoint x: 72, endPoint y: 309, distance: 20.2
click at [71, 289] on span "Prior / Alternate Names" at bounding box center [95, 288] width 90 height 10
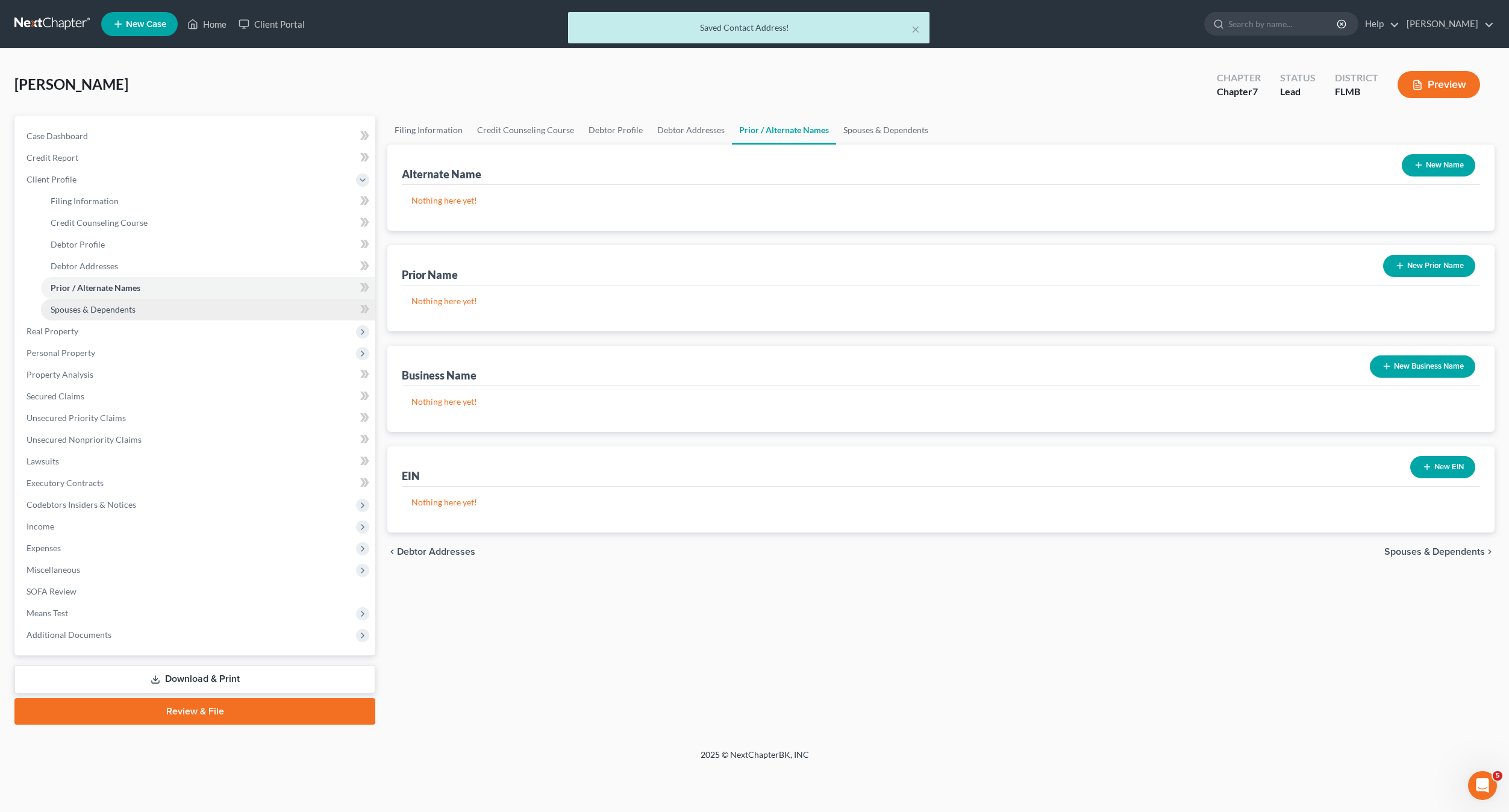
click at [72, 309] on span "Spouses & Dependents" at bounding box center [93, 309] width 85 height 10
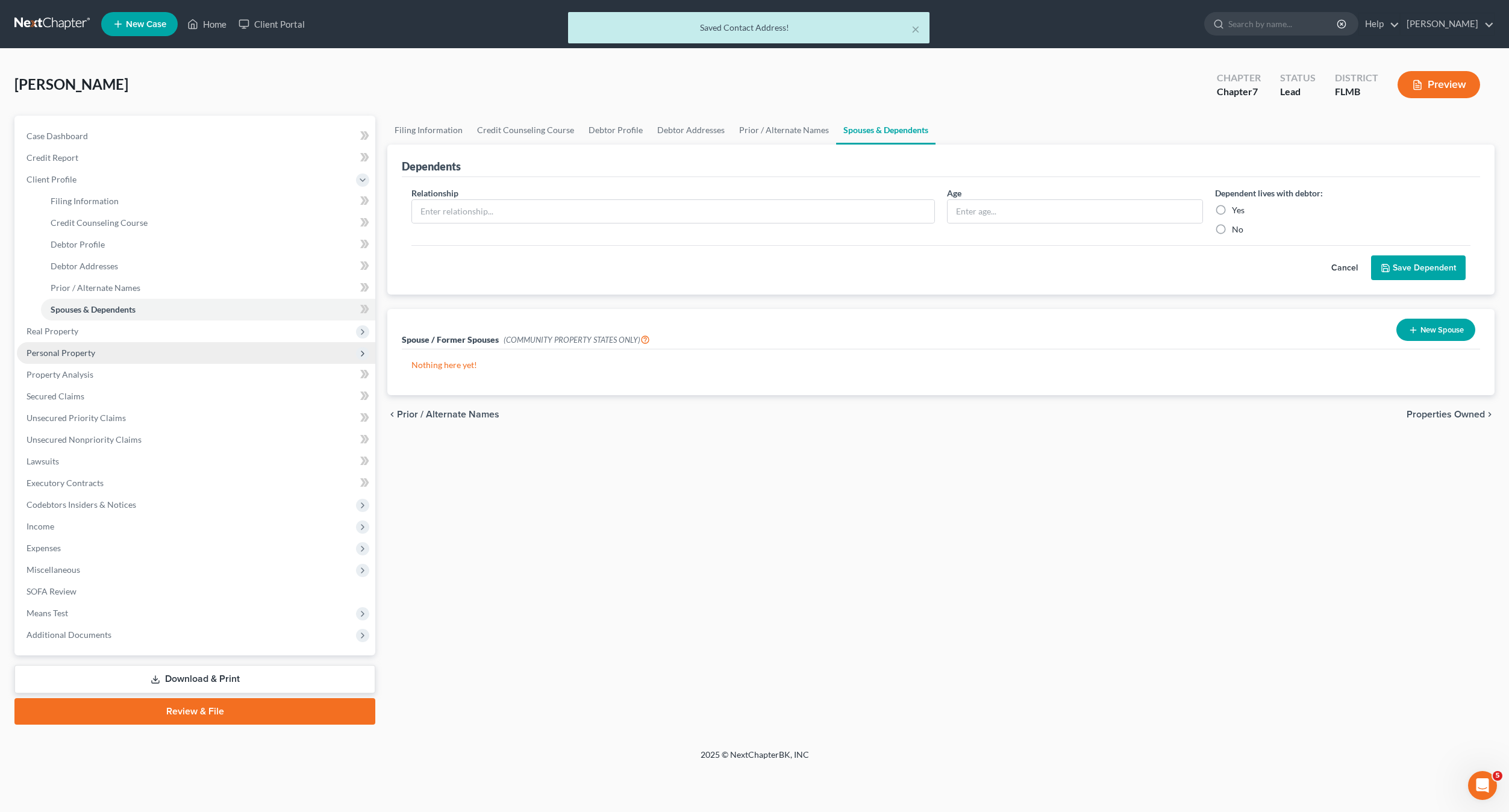
click at [57, 342] on span "Personal Property" at bounding box center [196, 352] width 359 height 21
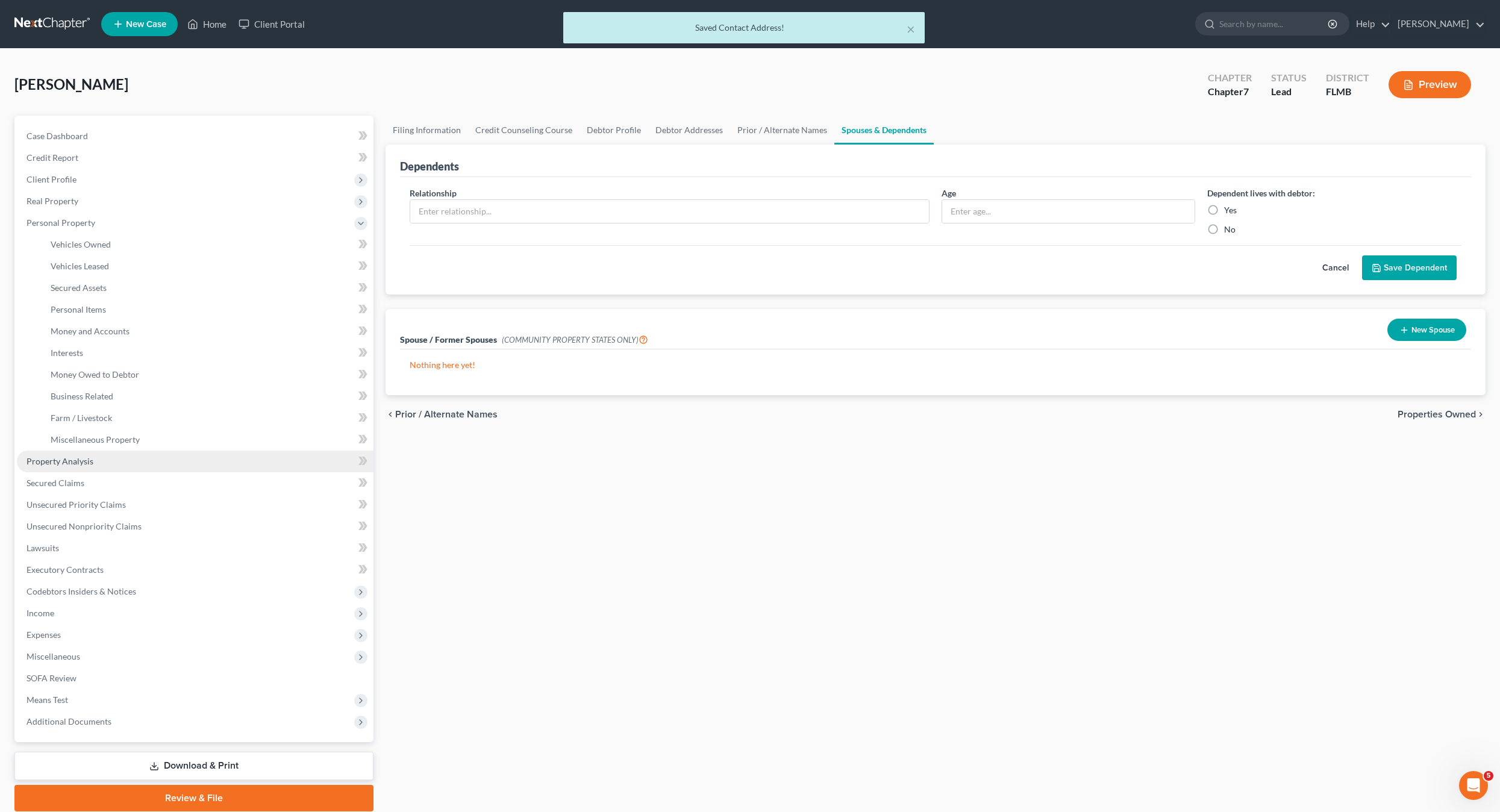
click at [61, 468] on link "Property Analysis" at bounding box center [195, 461] width 357 height 21
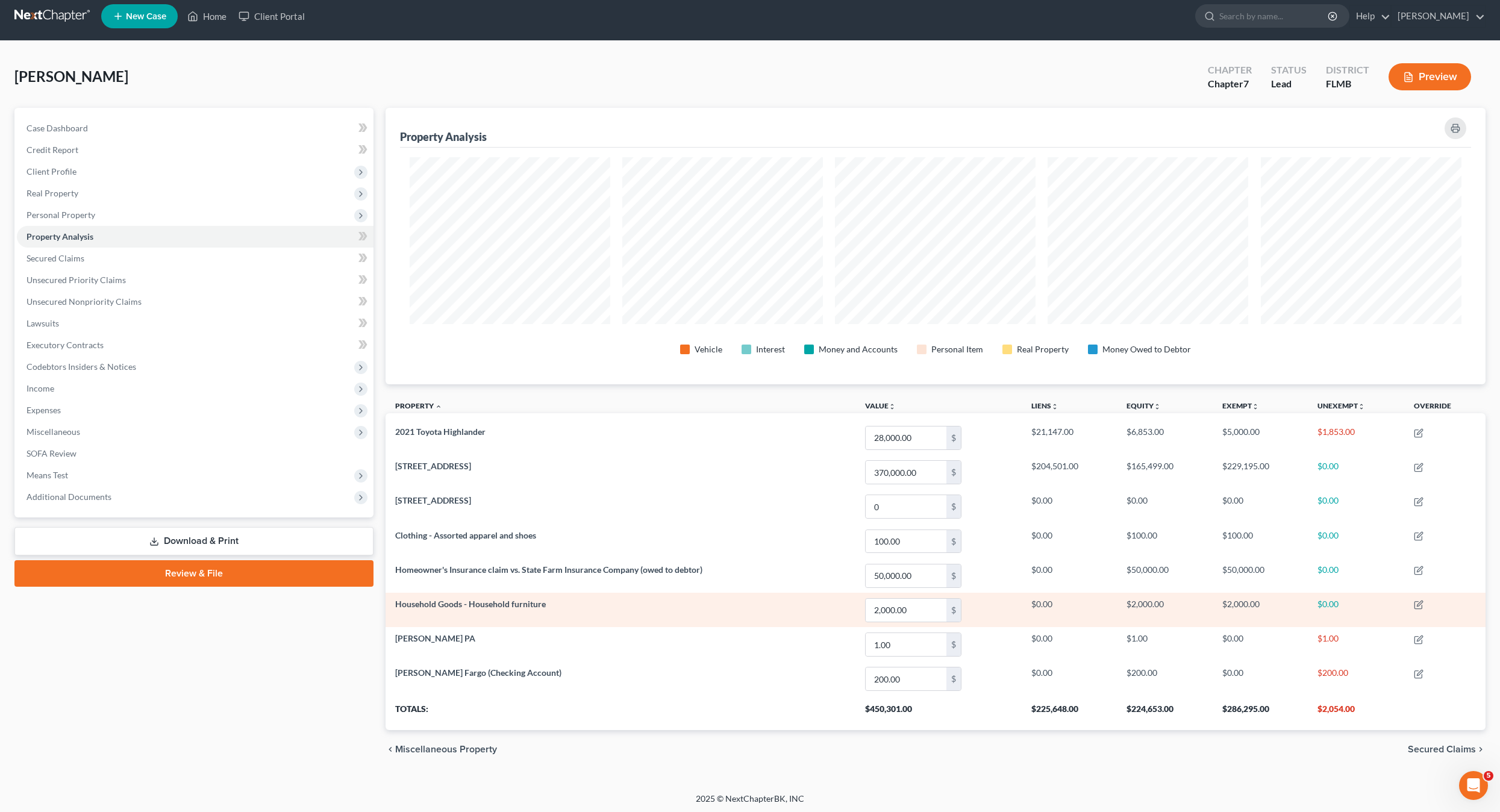
scroll to position [10, 0]
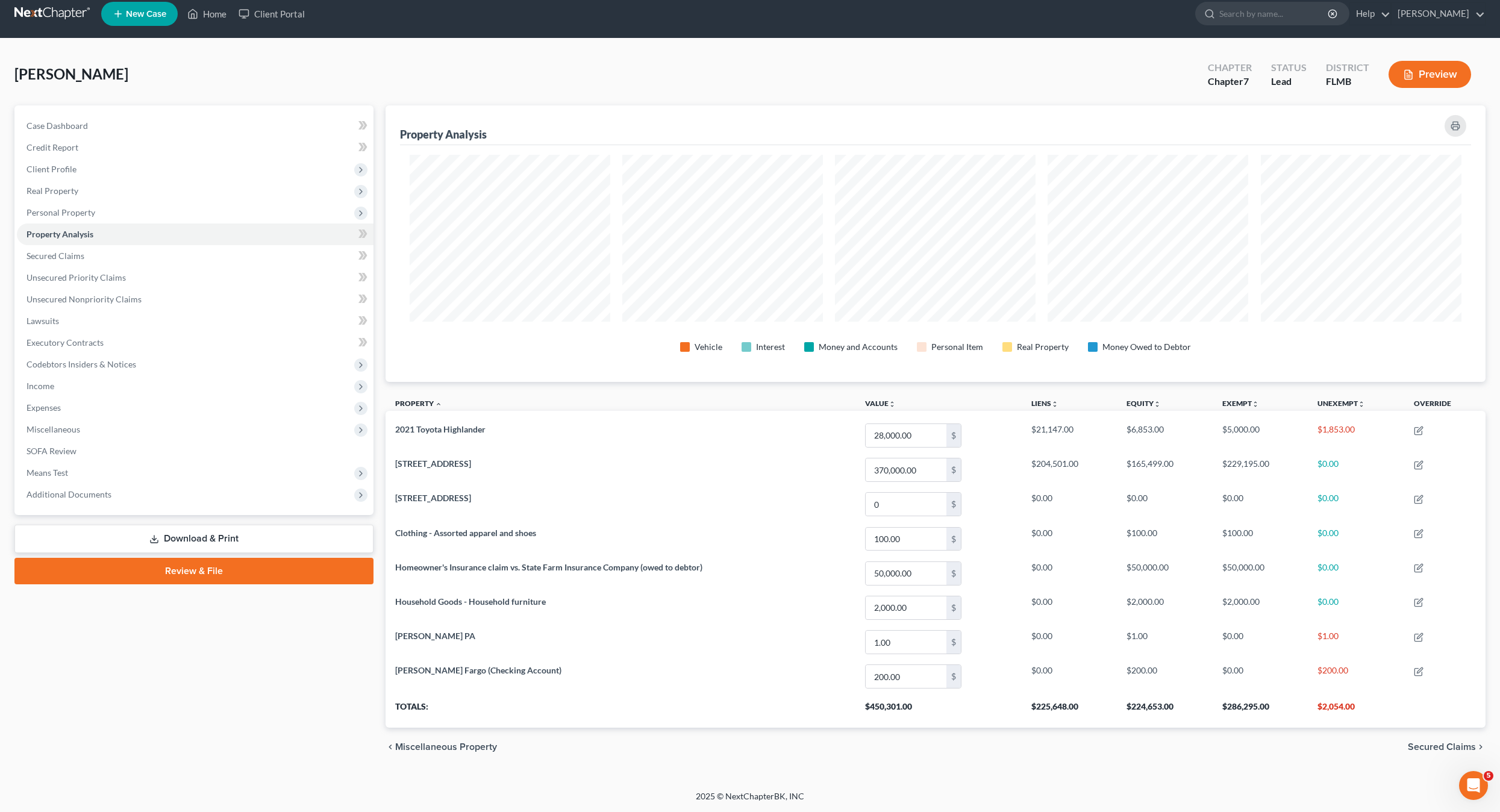
click at [668, 780] on div "[PERSON_NAME] Upgraded Chapter Chapter 7 Status Lead District [GEOGRAPHIC_DATA]…" at bounding box center [750, 414] width 1500 height 752
click at [225, 676] on div "Case Dashboard Payments Invoices Payments Payments Credit Report Client Profile" at bounding box center [194, 436] width 371 height 661
click at [71, 254] on span "Secured Claims" at bounding box center [55, 256] width 58 height 10
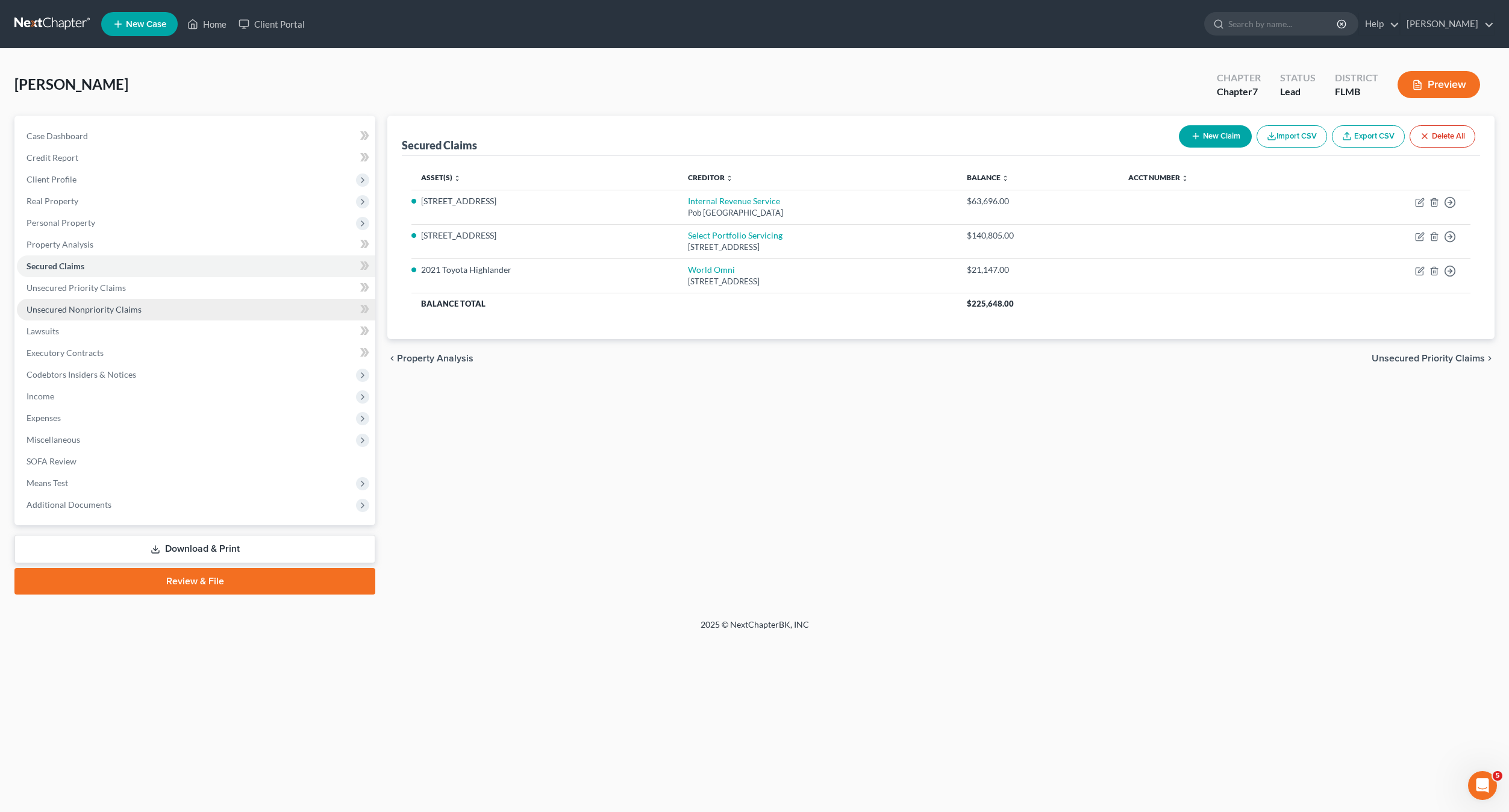
click at [61, 305] on span "Unsecured Nonpriority Claims" at bounding box center [84, 309] width 115 height 10
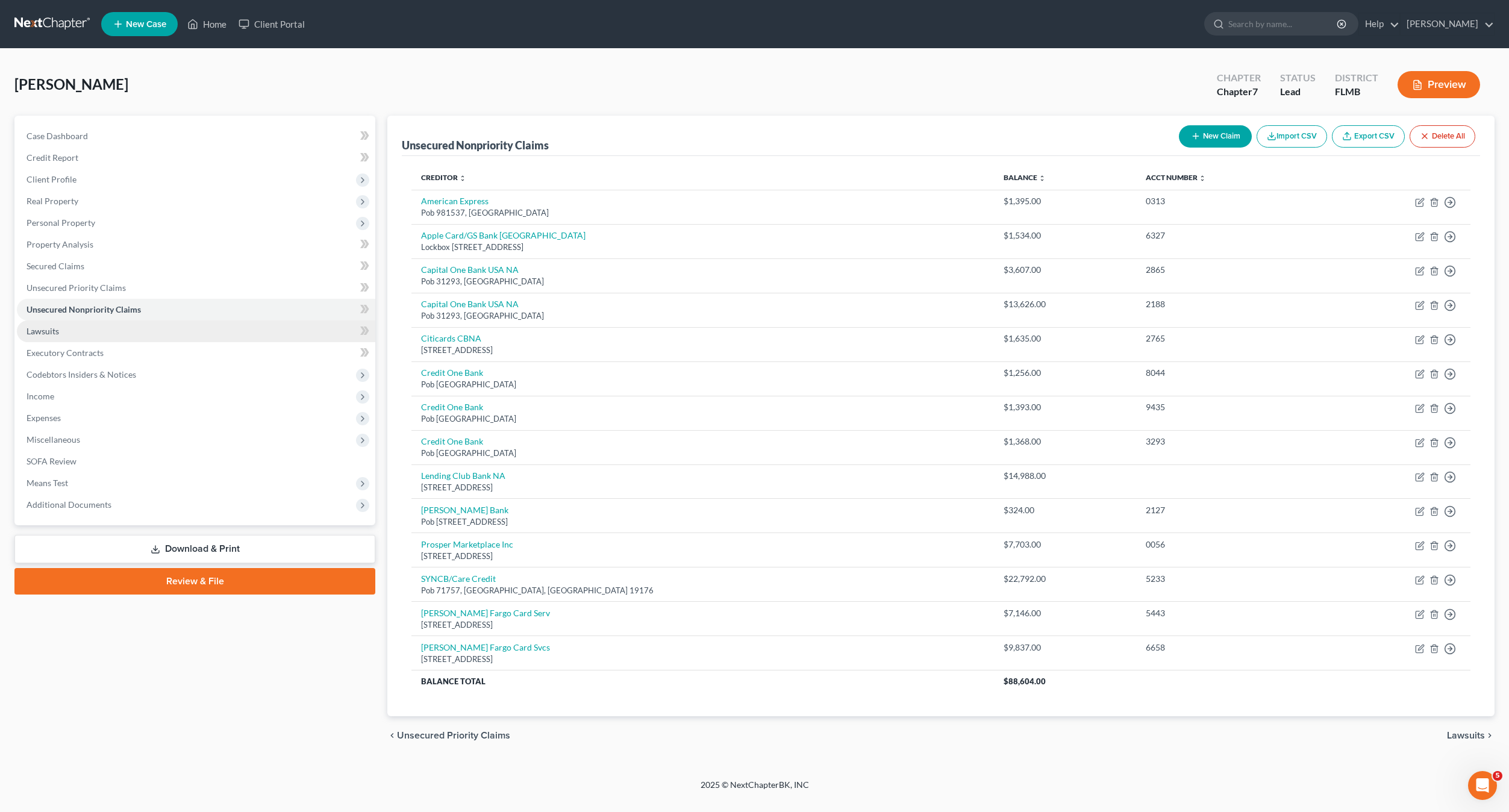
click at [56, 326] on span "Lawsuits" at bounding box center [43, 331] width 32 height 10
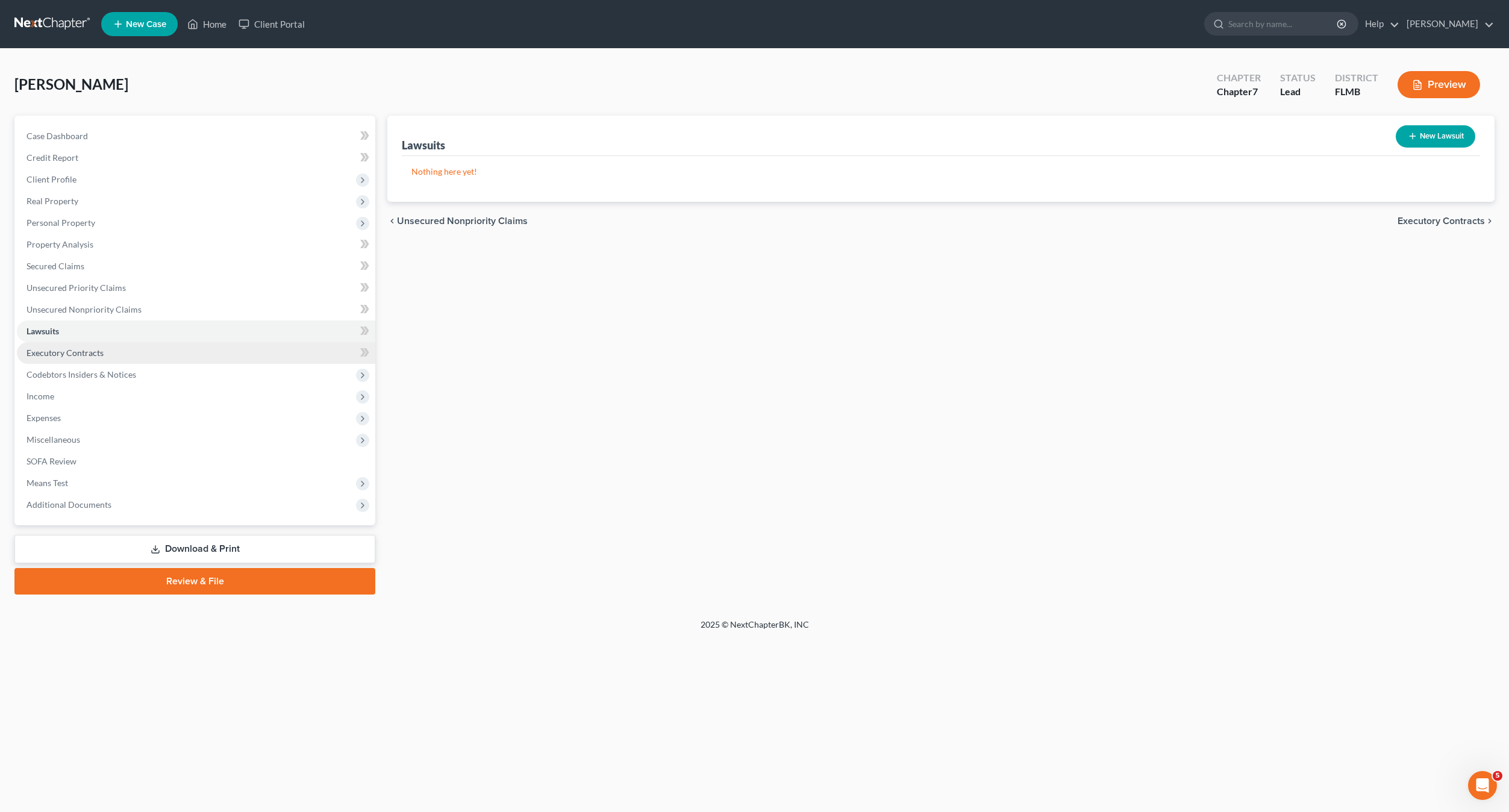
click at [43, 350] on span "Executory Contracts" at bounding box center [65, 353] width 77 height 10
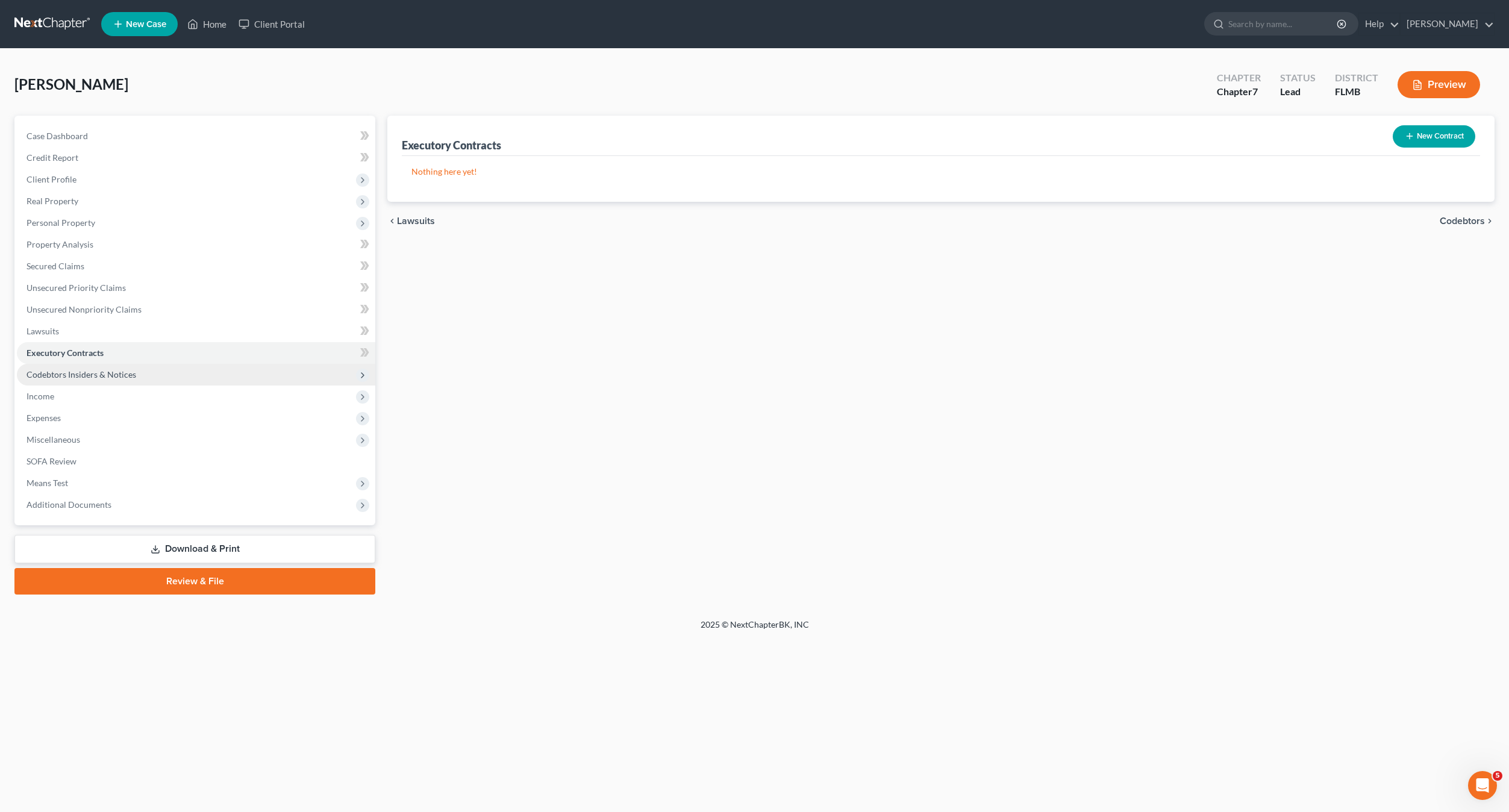
click at [49, 372] on span "Codebtors Insiders & Notices" at bounding box center [81, 374] width 110 height 10
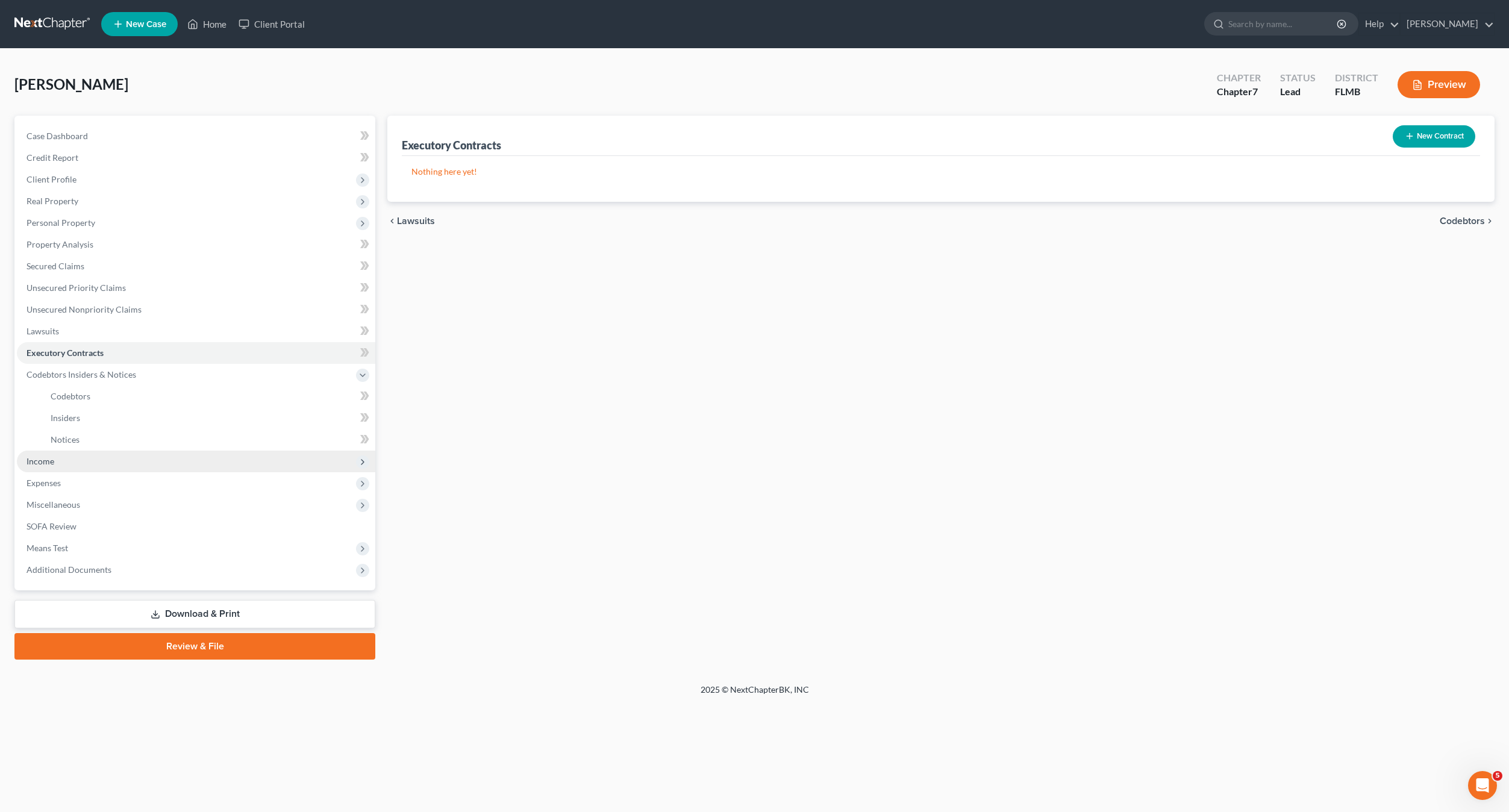
click at [32, 463] on span "Income" at bounding box center [40, 461] width 28 height 10
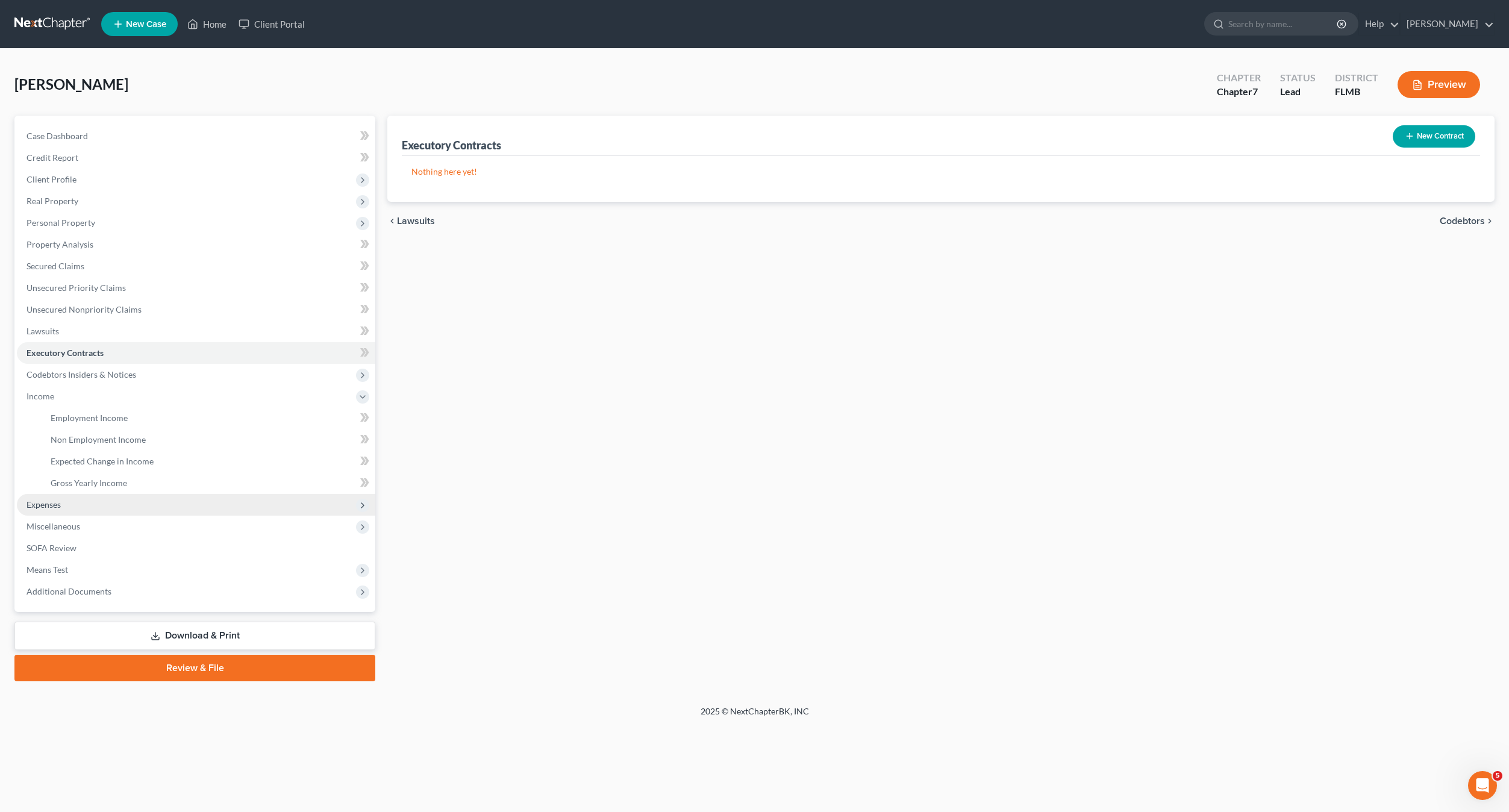
click at [56, 508] on span "Expenses" at bounding box center [43, 505] width 34 height 10
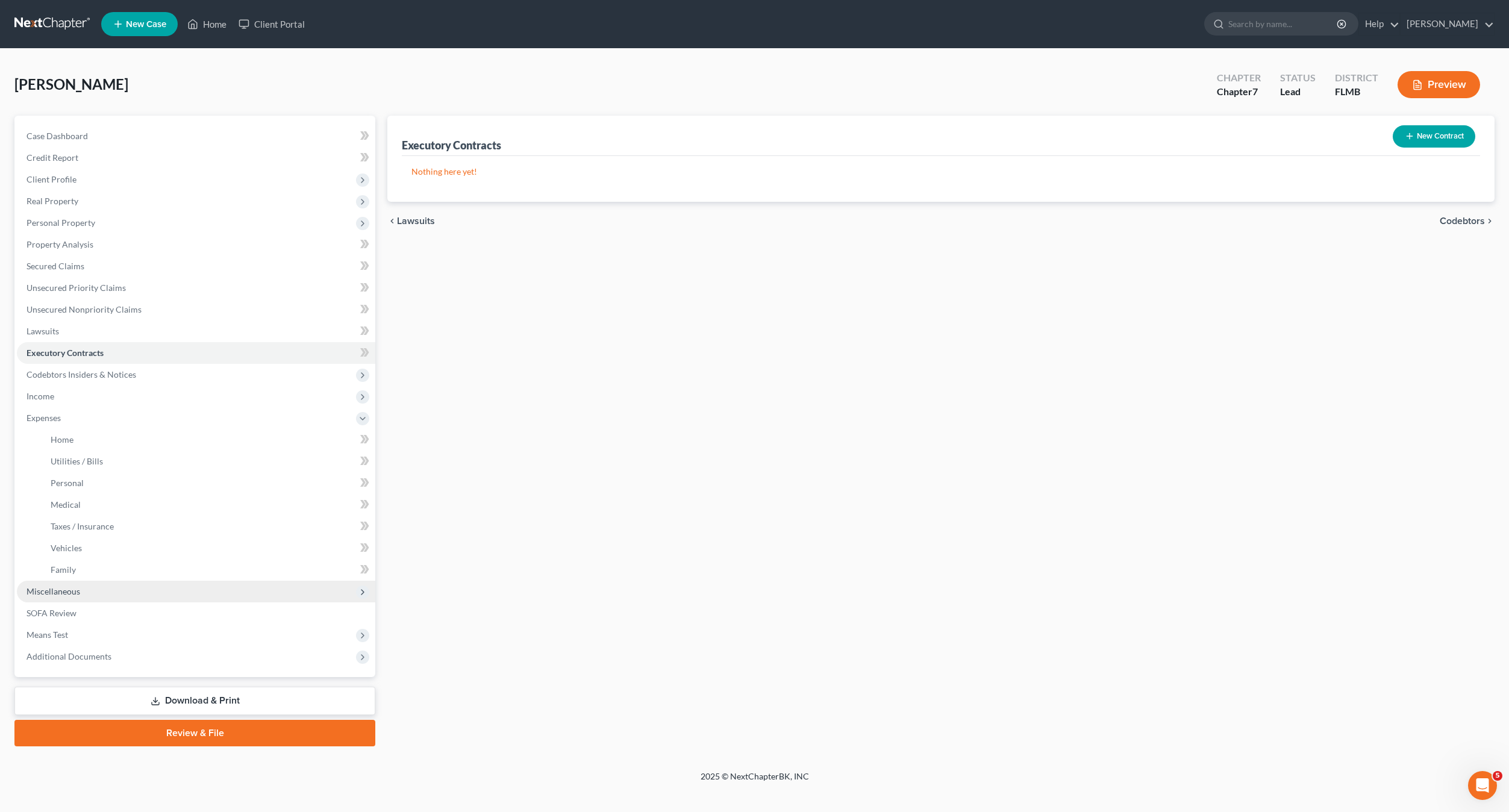
click at [59, 596] on span "Miscellaneous" at bounding box center [196, 591] width 359 height 21
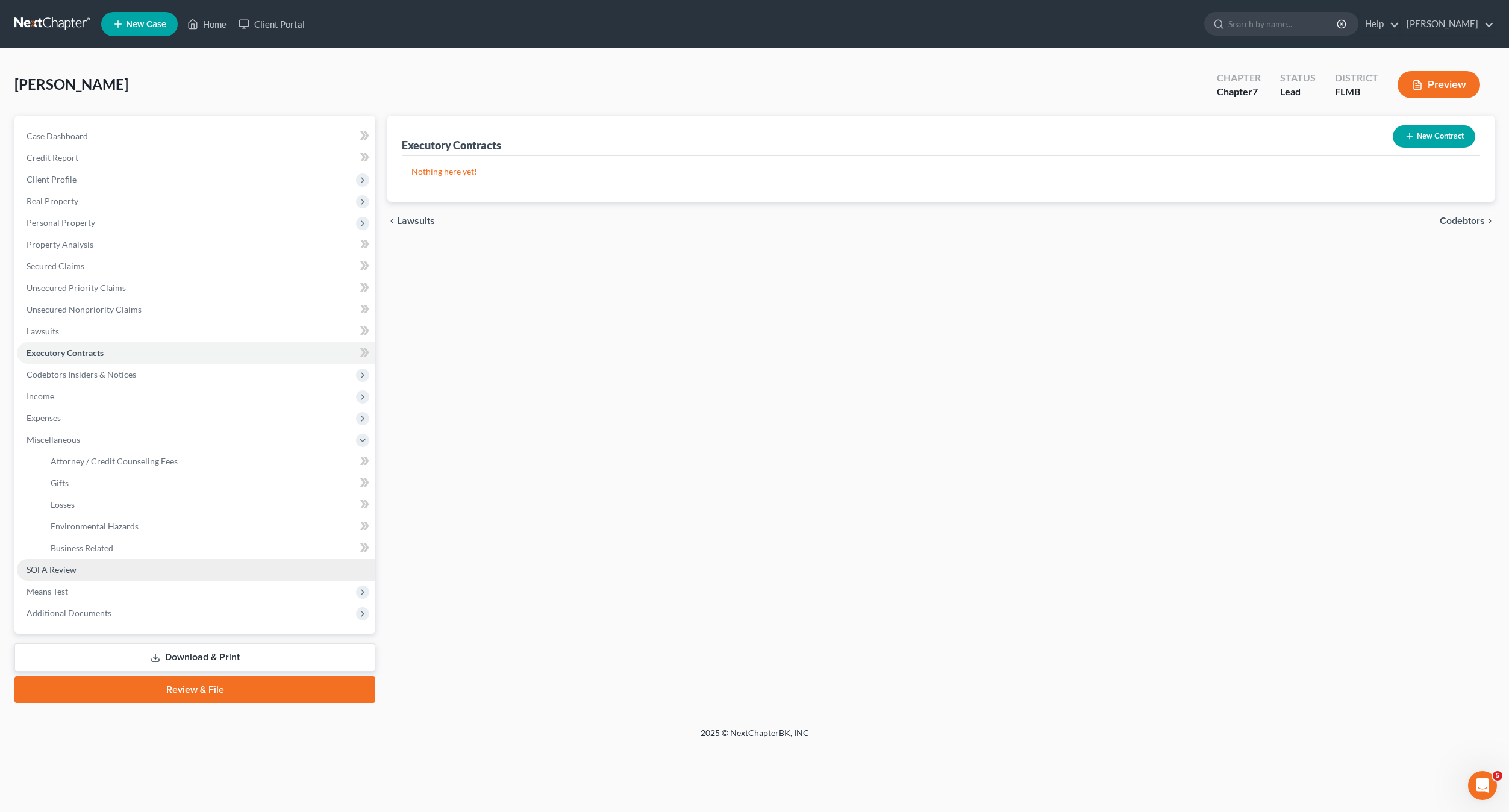
click at [51, 569] on span "SOFA Review" at bounding box center [51, 569] width 50 height 10
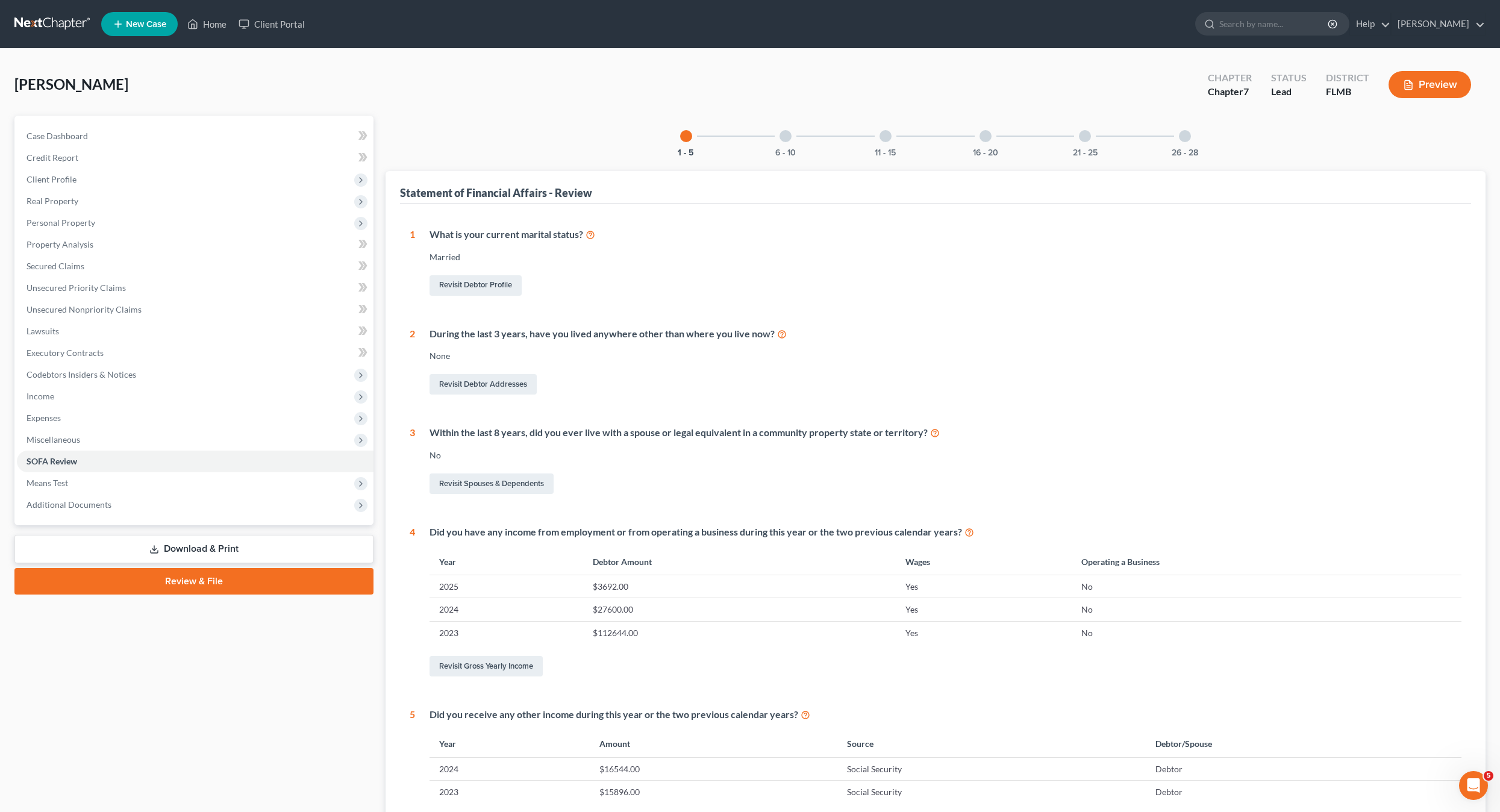
click at [689, 360] on div "None" at bounding box center [946, 356] width 1033 height 12
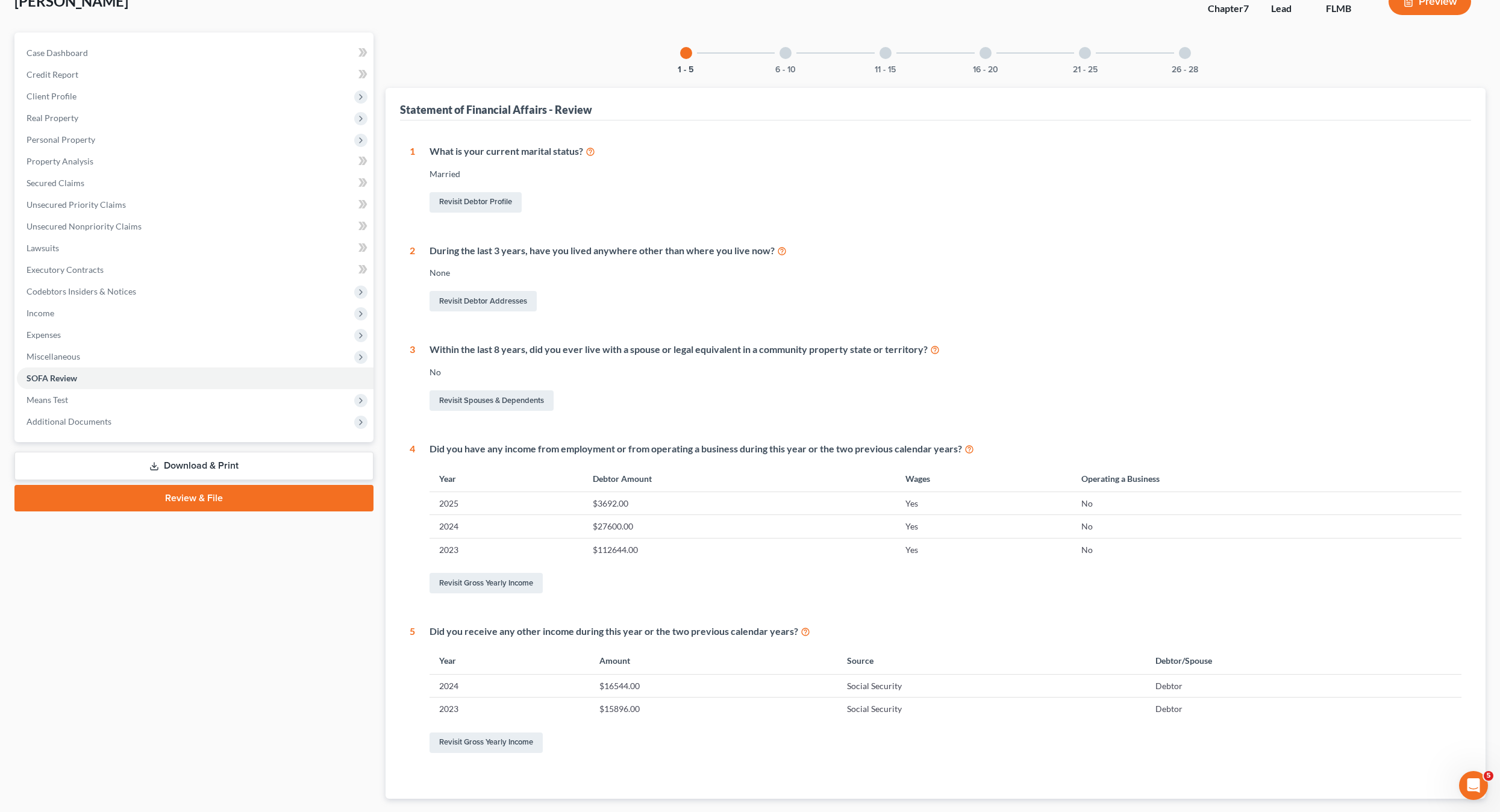
scroll to position [154, 0]
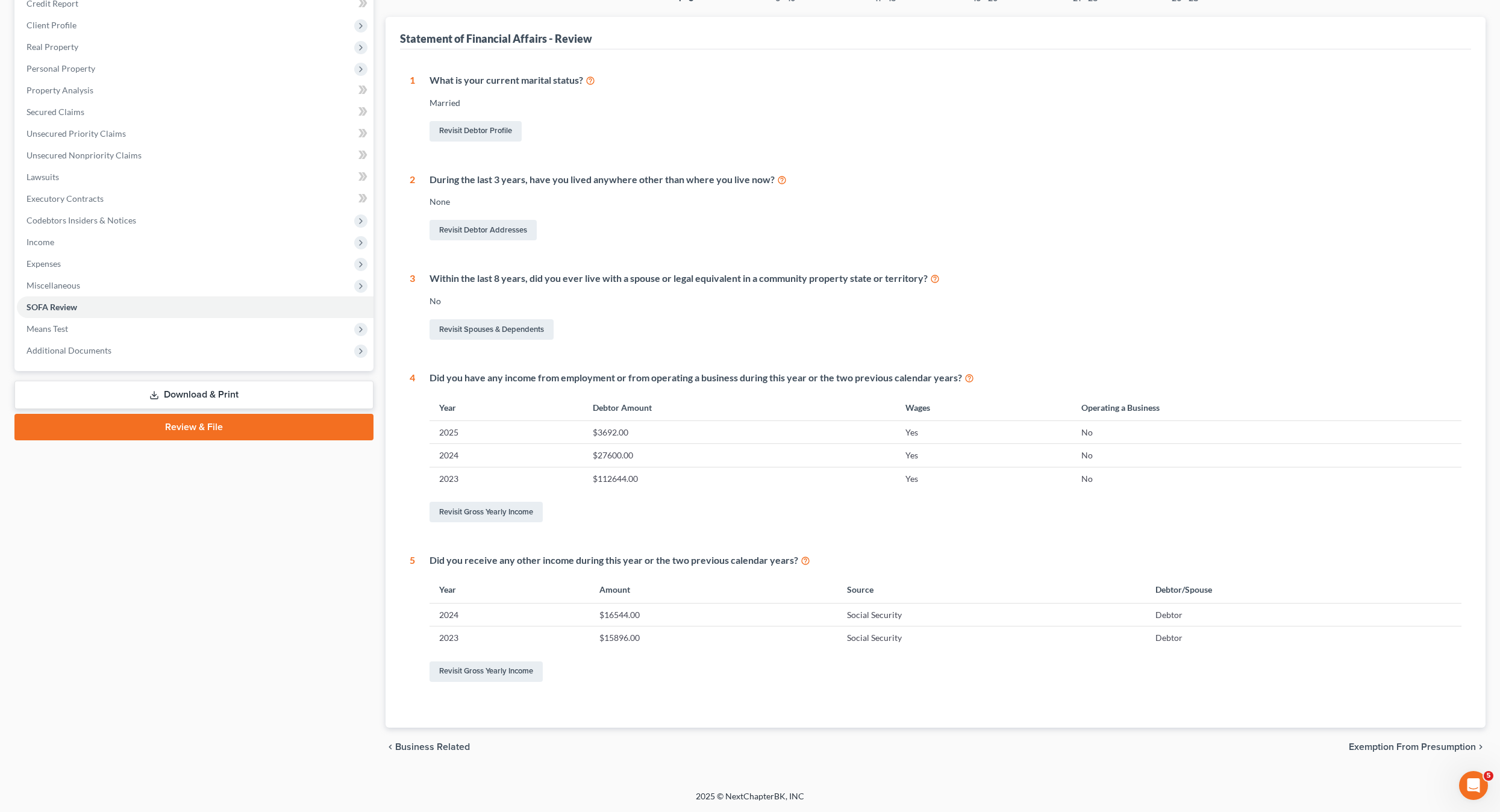
click at [702, 538] on div "1 What is your current marital status? [DEMOGRAPHIC_DATA] Revisit Debtor Profil…" at bounding box center [936, 379] width 1052 height 611
click at [941, 267] on div "1 What is your current marital status? [DEMOGRAPHIC_DATA] Revisit Debtor Profil…" at bounding box center [936, 379] width 1052 height 611
click at [906, 327] on div "Revisit Spouses & Dependents" at bounding box center [946, 329] width 1033 height 25
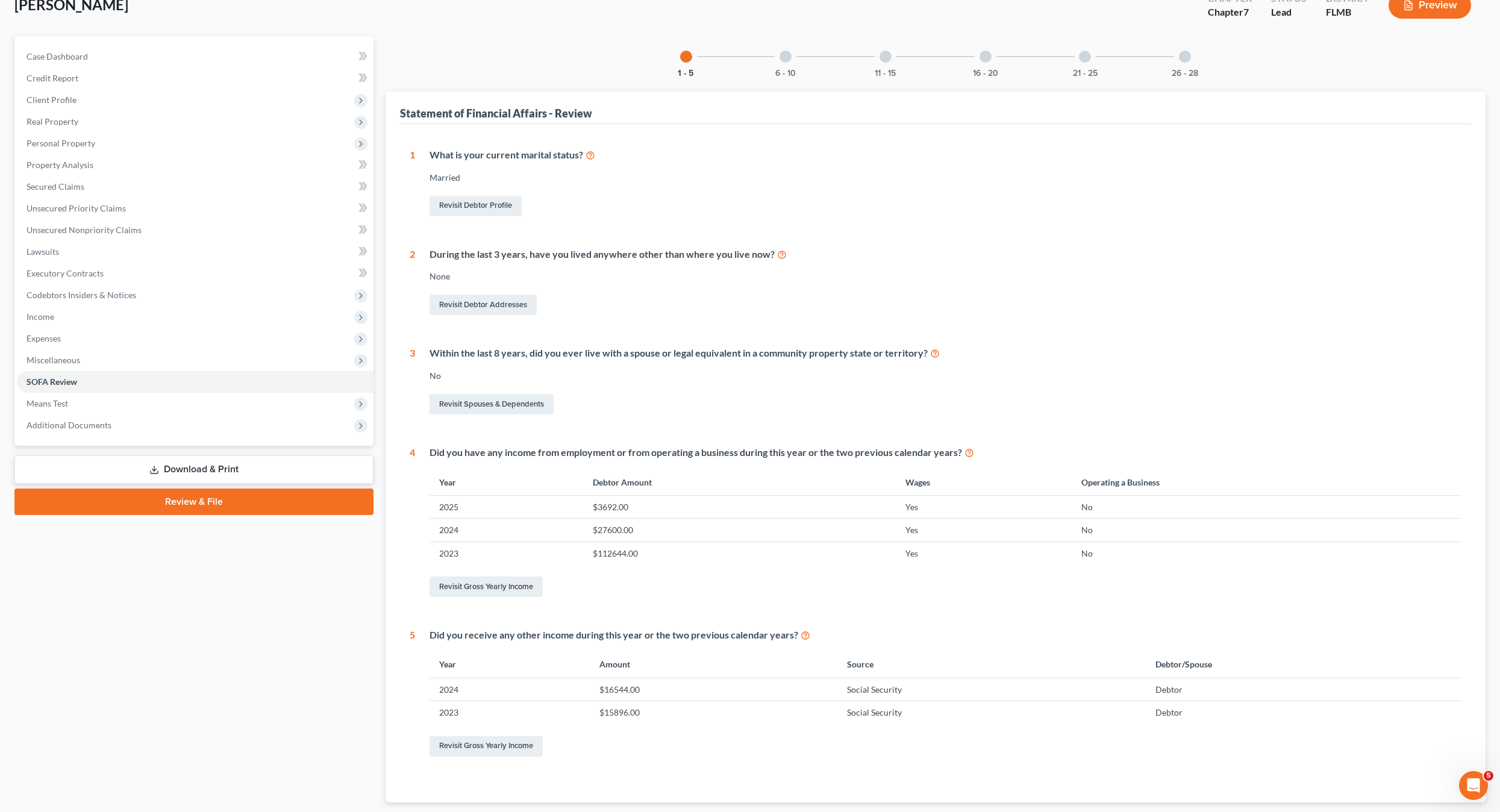
scroll to position [0, 0]
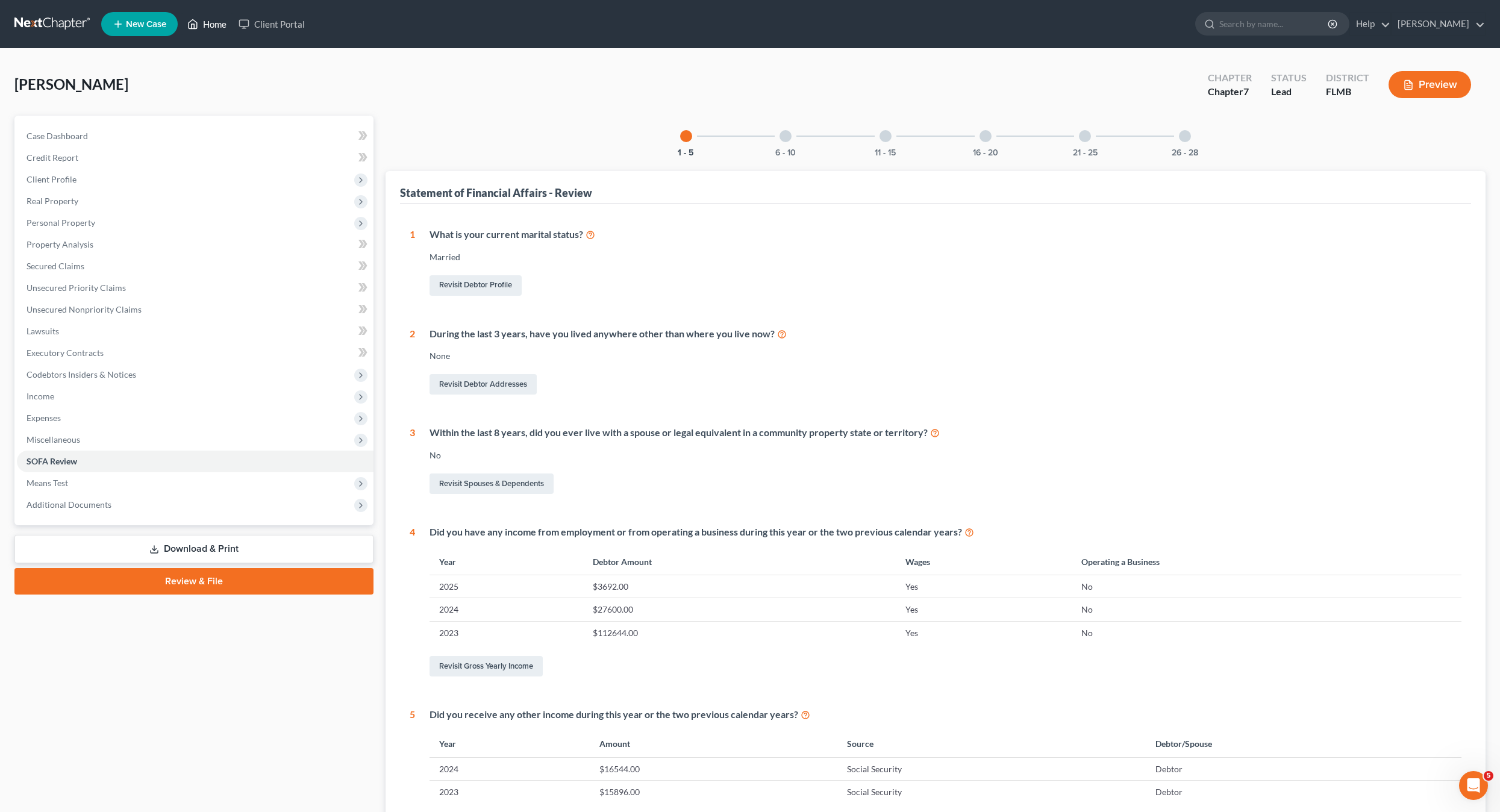
click at [212, 22] on link "Home" at bounding box center [207, 23] width 51 height 21
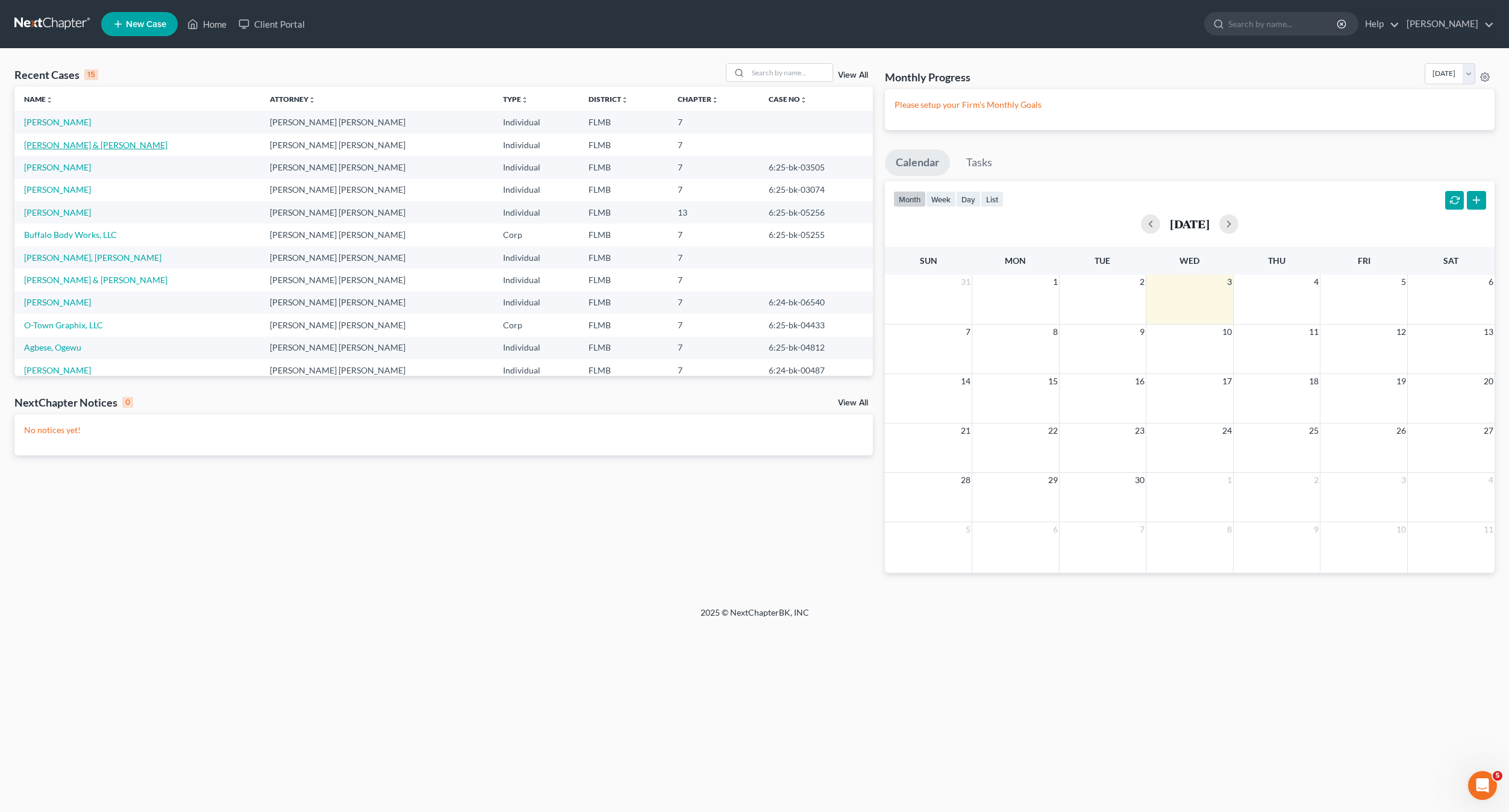
click at [59, 147] on link "[PERSON_NAME] & [PERSON_NAME]" at bounding box center [95, 145] width 143 height 10
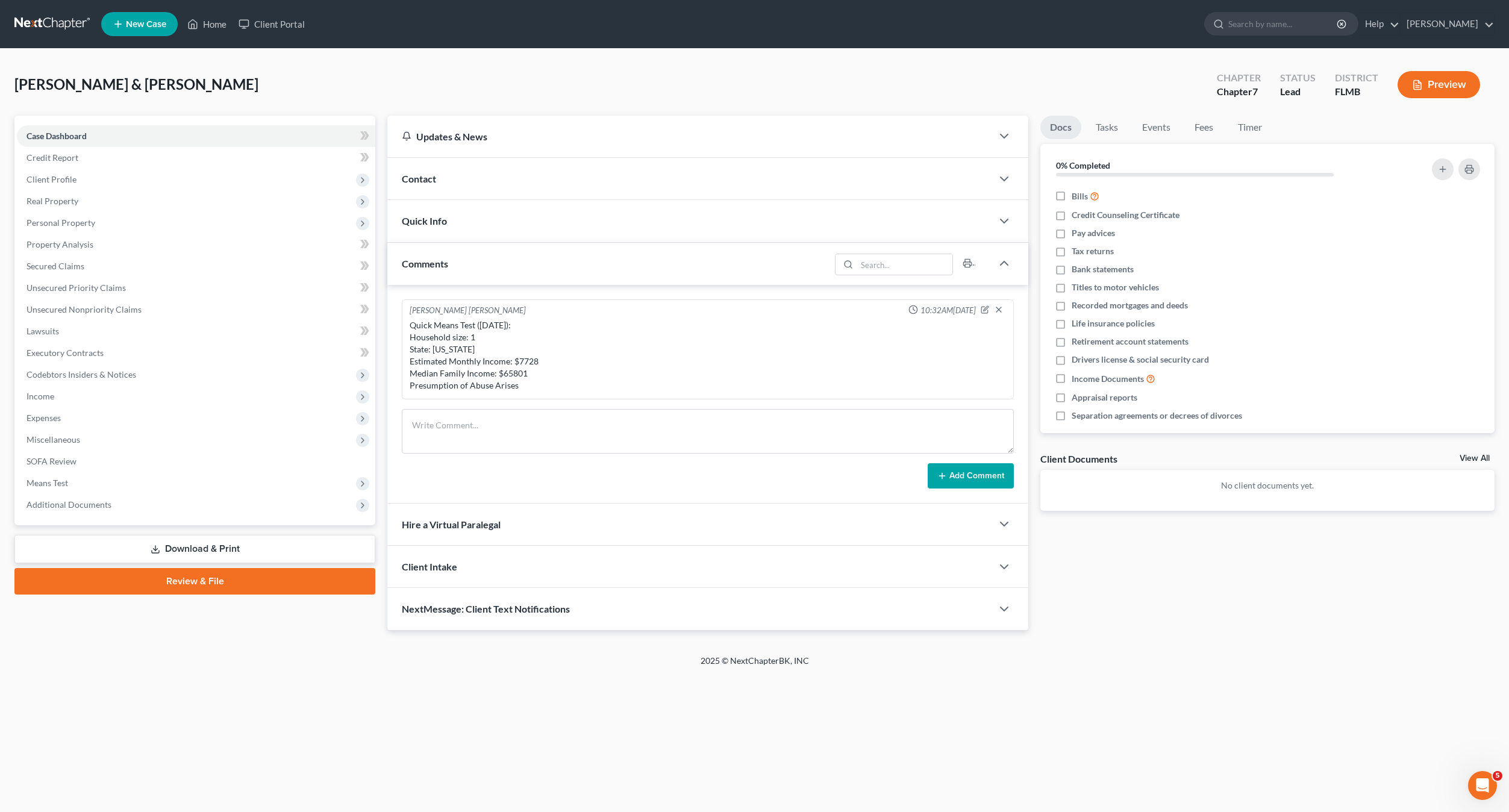
click at [601, 547] on div "Client Intake" at bounding box center [690, 566] width 605 height 42
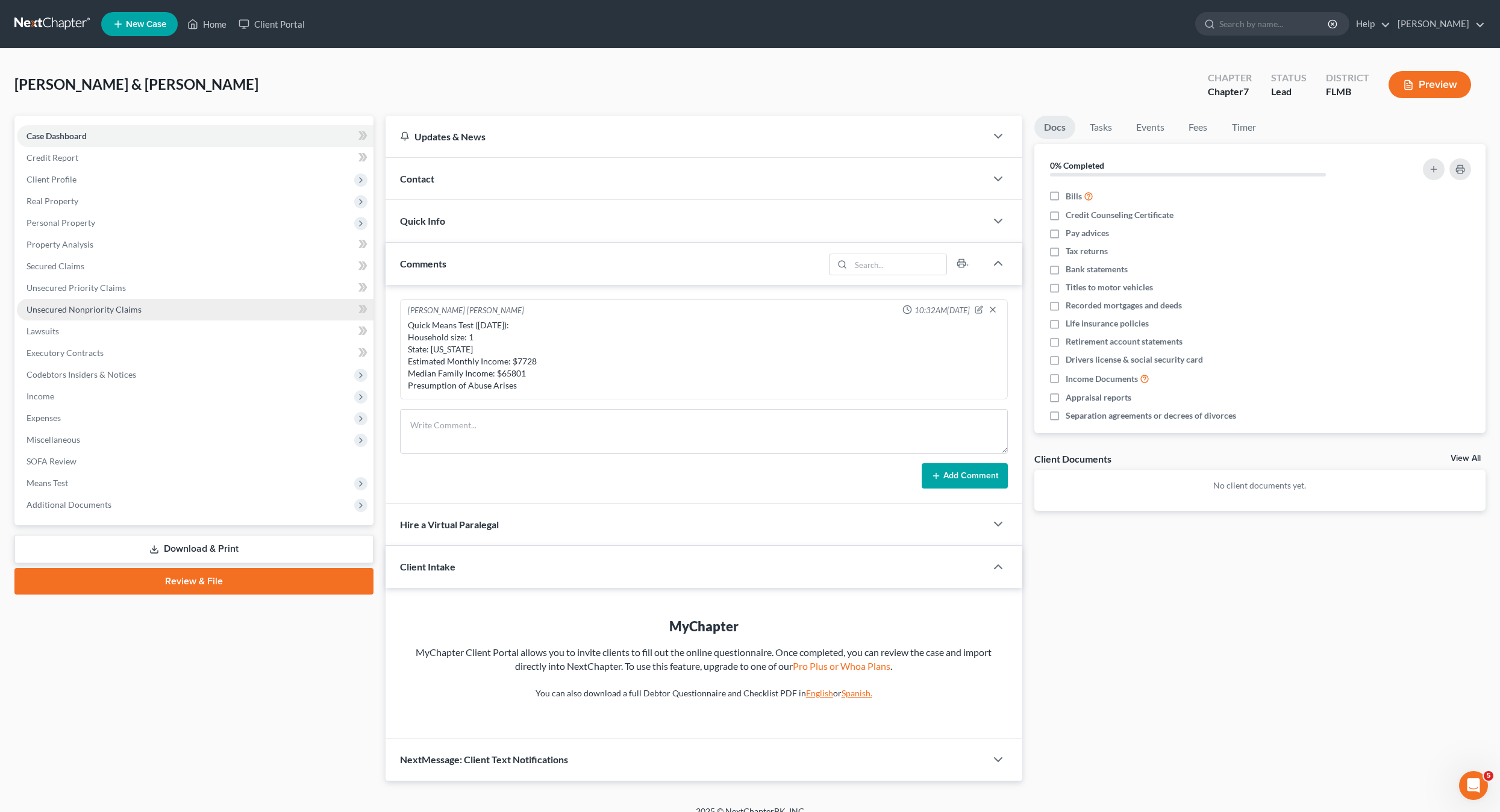
click at [69, 307] on span "Unsecured Nonpriority Claims" at bounding box center [84, 309] width 115 height 10
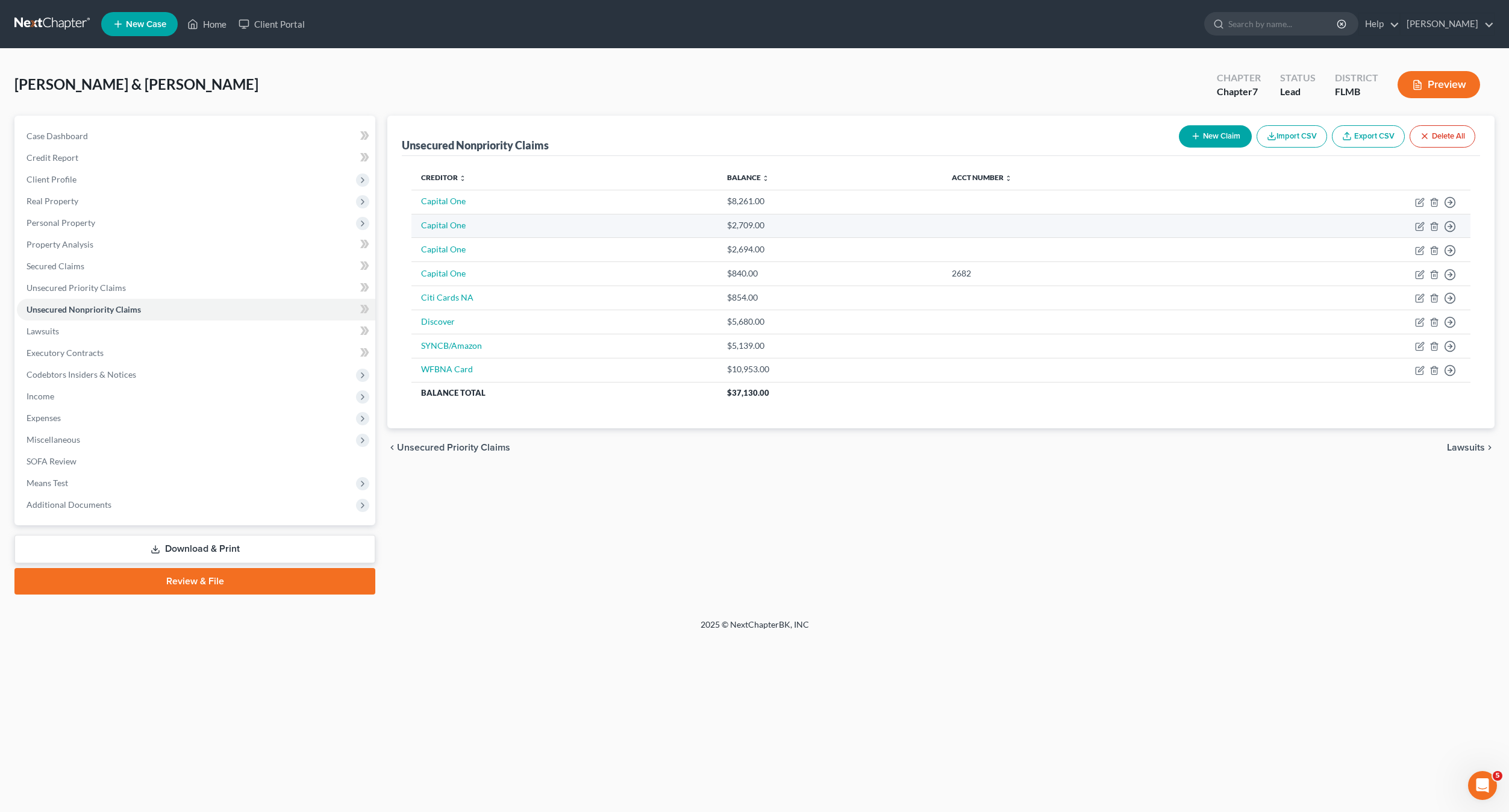
click at [686, 228] on td "Capital One" at bounding box center [564, 226] width 306 height 24
click at [461, 227] on link "Capital One" at bounding box center [443, 225] width 45 height 10
select select "2"
select select "1"
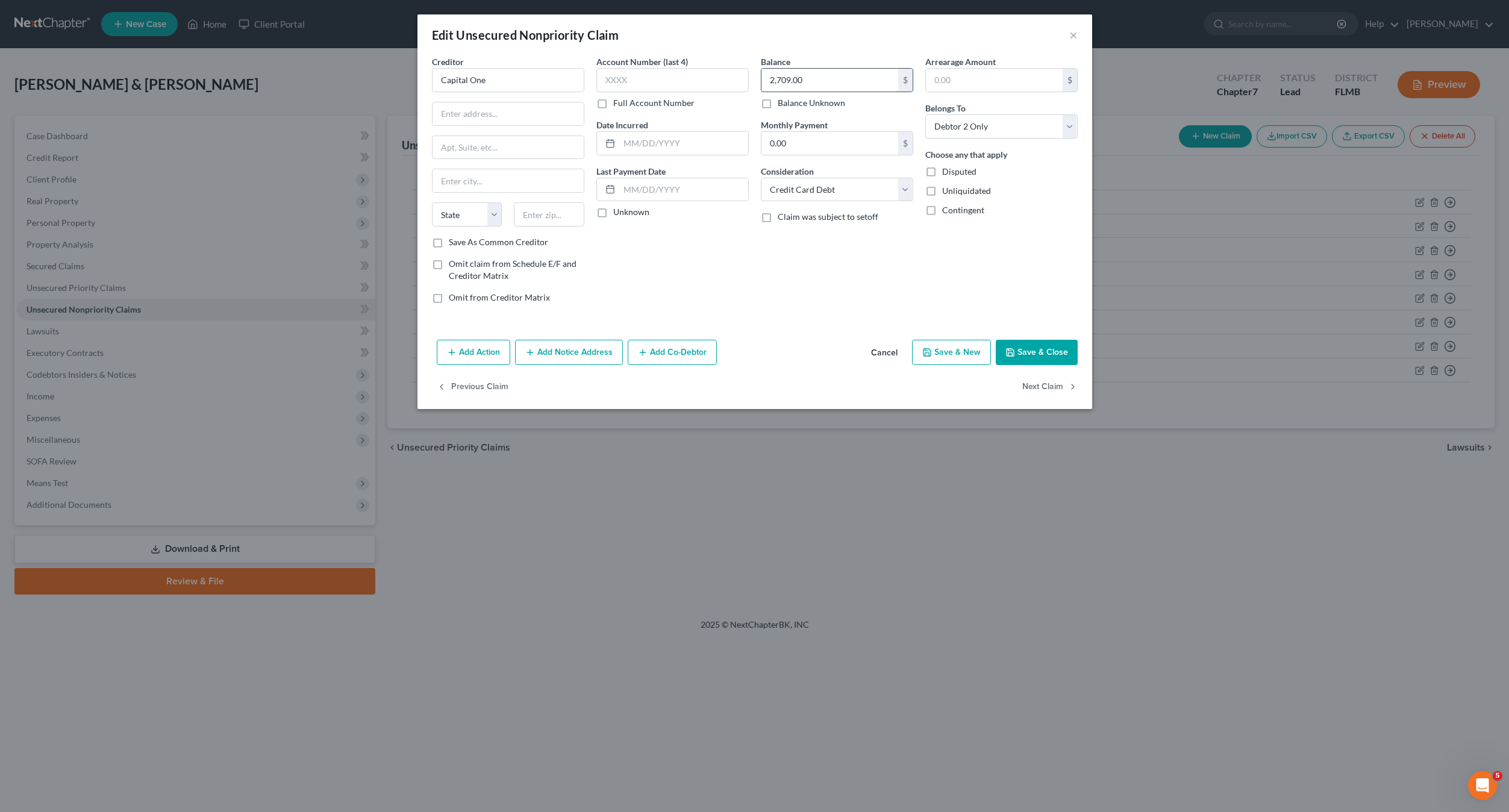
click at [823, 77] on input "2,709.00" at bounding box center [830, 80] width 137 height 23
type input "2,773"
click at [477, 117] on input "text" at bounding box center [508, 113] width 151 height 23
click at [519, 86] on input "Capital One" at bounding box center [508, 80] width 152 height 24
type input "Capital One Bank USA NA"
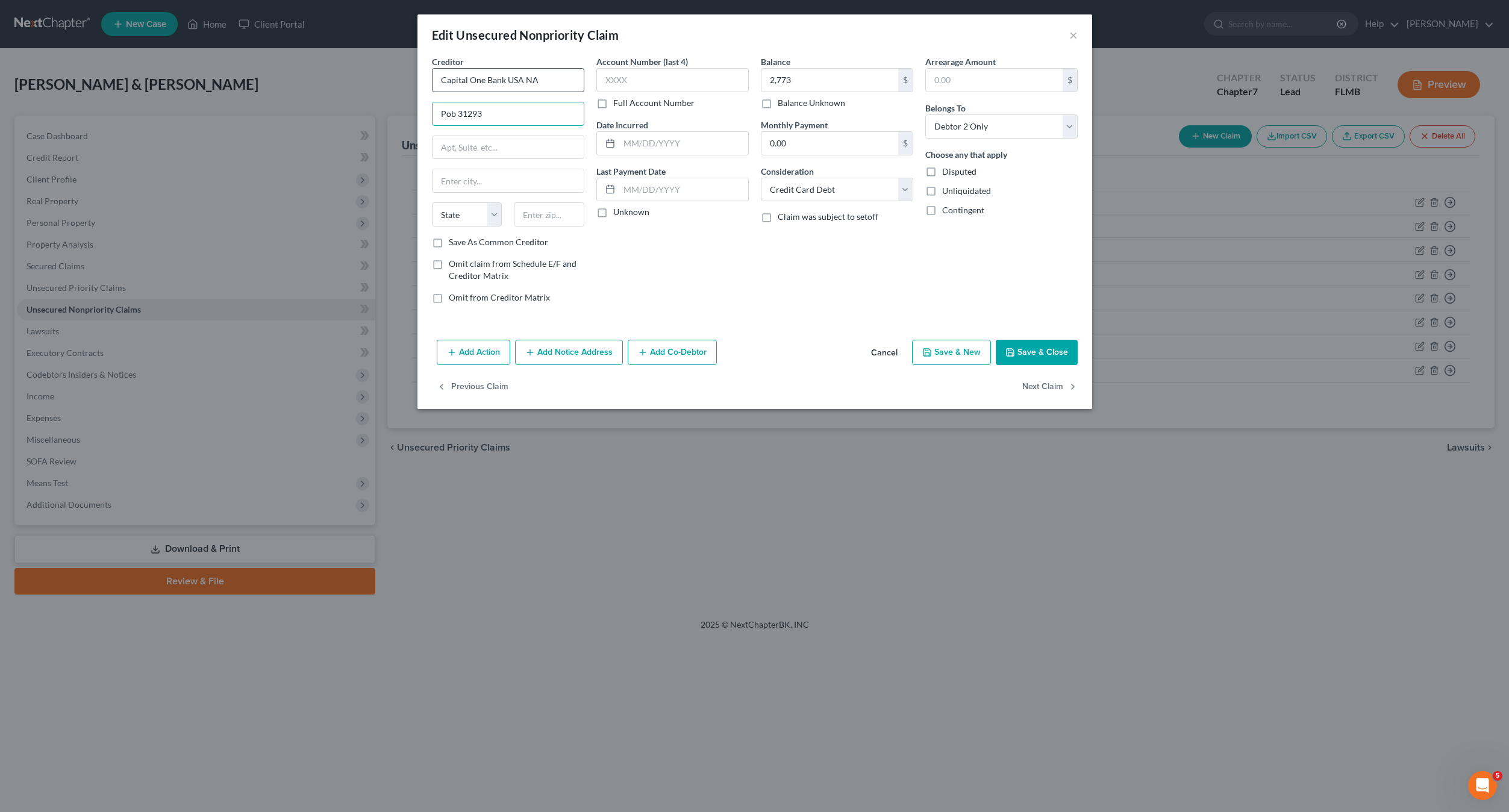
type input "Pob 31293"
type input "84131"
type input "[GEOGRAPHIC_DATA]"
select select "46"
click at [633, 81] on input "text" at bounding box center [672, 80] width 152 height 24
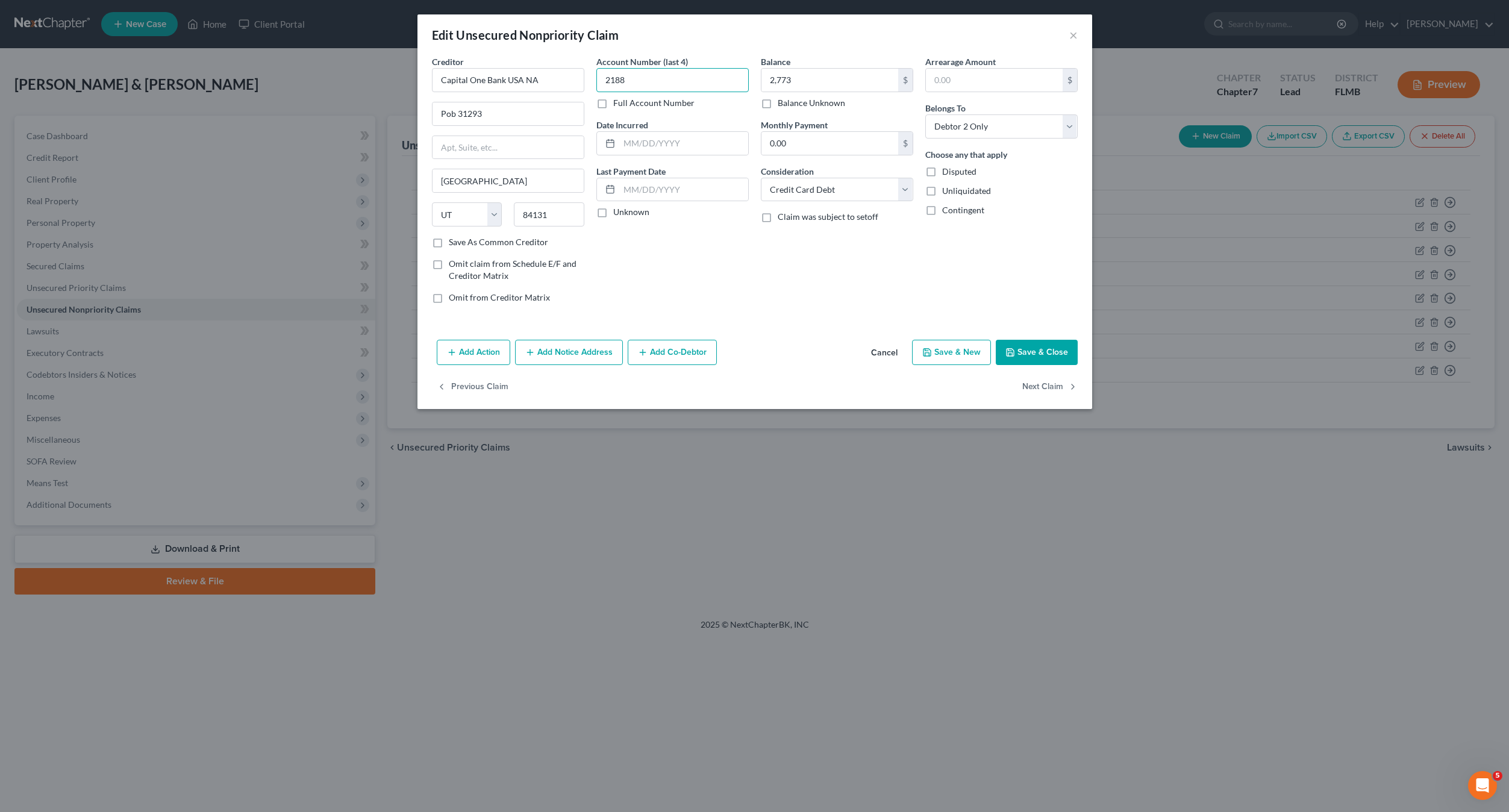
type input "2188"
click at [688, 263] on div "Account Number (last 4) 2188 Full Account Number Date Incurred Last Payment Dat…" at bounding box center [673, 184] width 165 height 257
drag, startPoint x: 959, startPoint y: 356, endPoint x: 1030, endPoint y: 352, distance: 71.1
click at [1026, 359] on div "Add Action Add Notice Address Add Co-Debtor Cancel Save & New Save & Close" at bounding box center [755, 354] width 675 height 40
click at [1030, 352] on button "Save & Close" at bounding box center [1037, 352] width 82 height 25
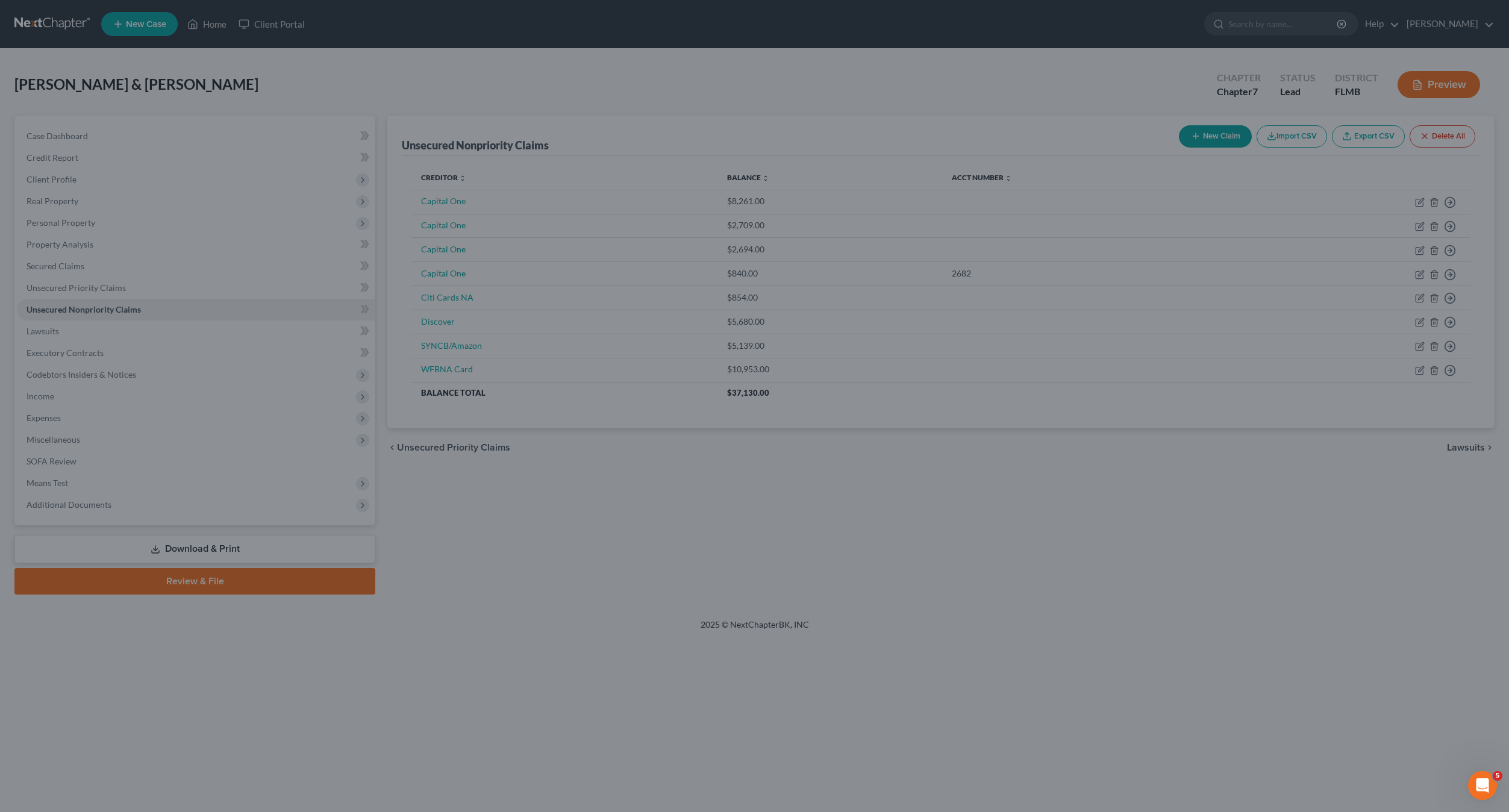
type input "2,773.00"
type input "0"
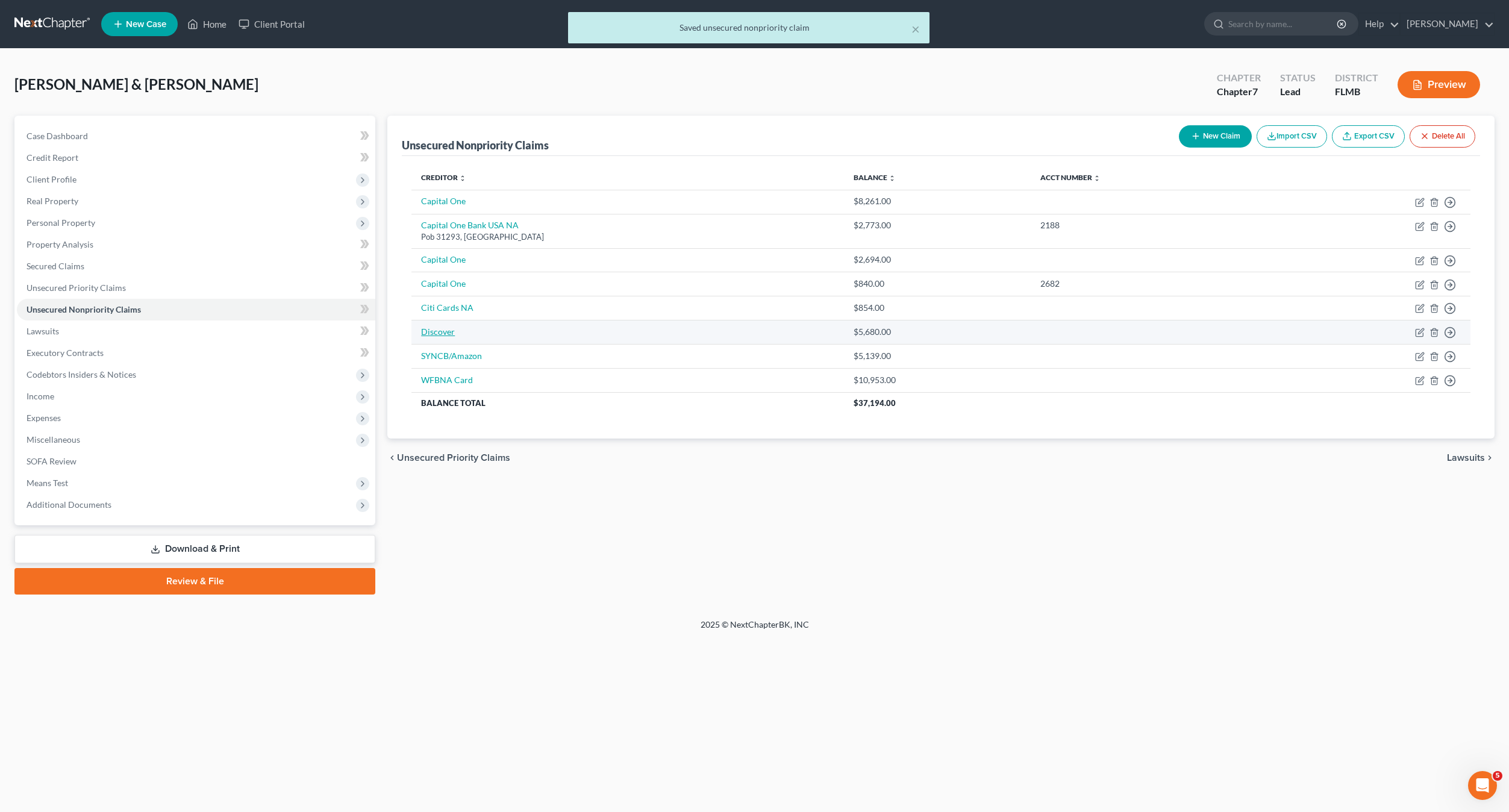
click at [439, 333] on link "Discover" at bounding box center [438, 331] width 34 height 10
select select "2"
select select "1"
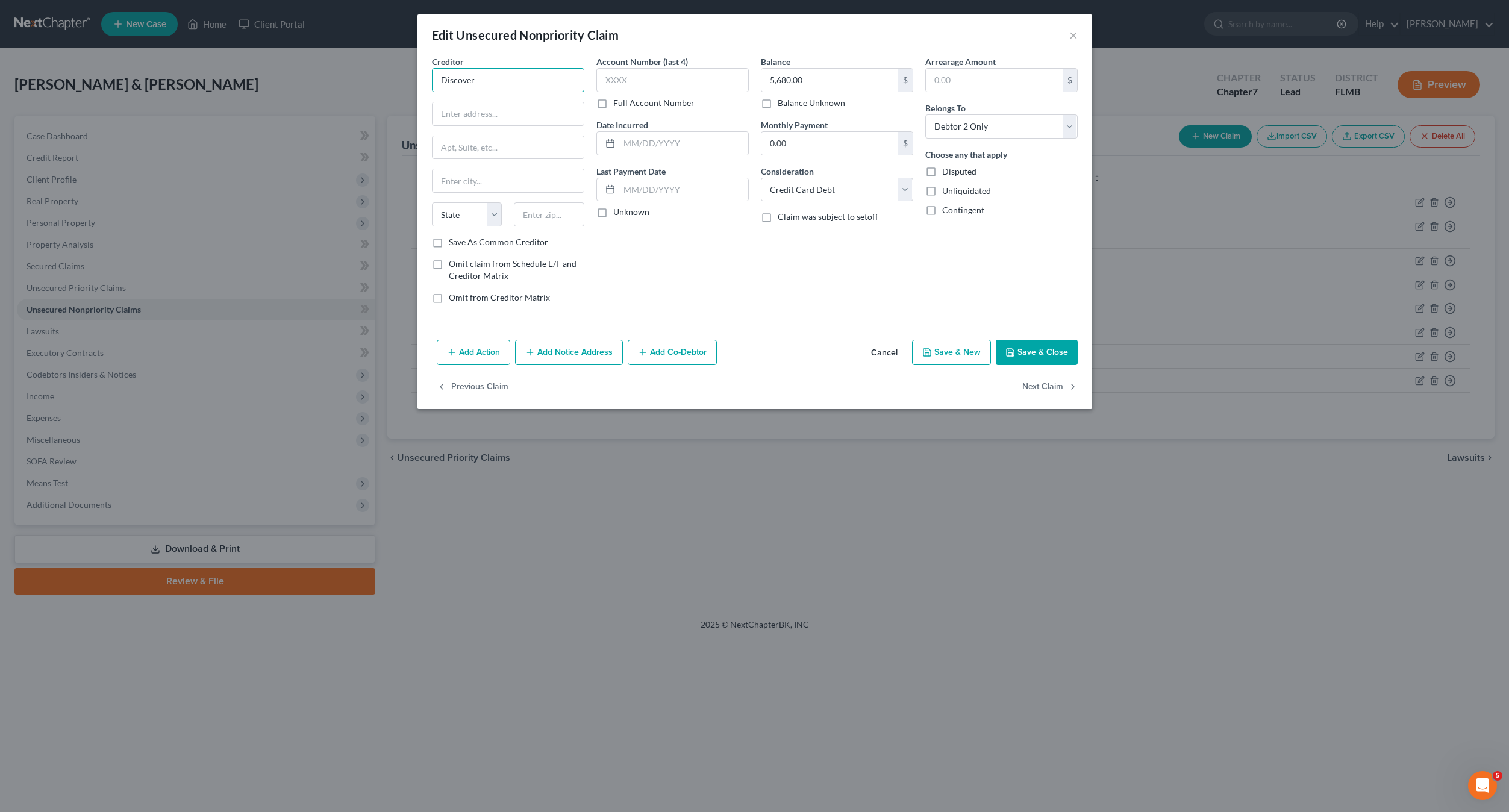
click at [485, 76] on input "Discover" at bounding box center [508, 80] width 152 height 24
type input "Discover Card"
type input "Pob 30939"
type input "84130"
type input "[GEOGRAPHIC_DATA]"
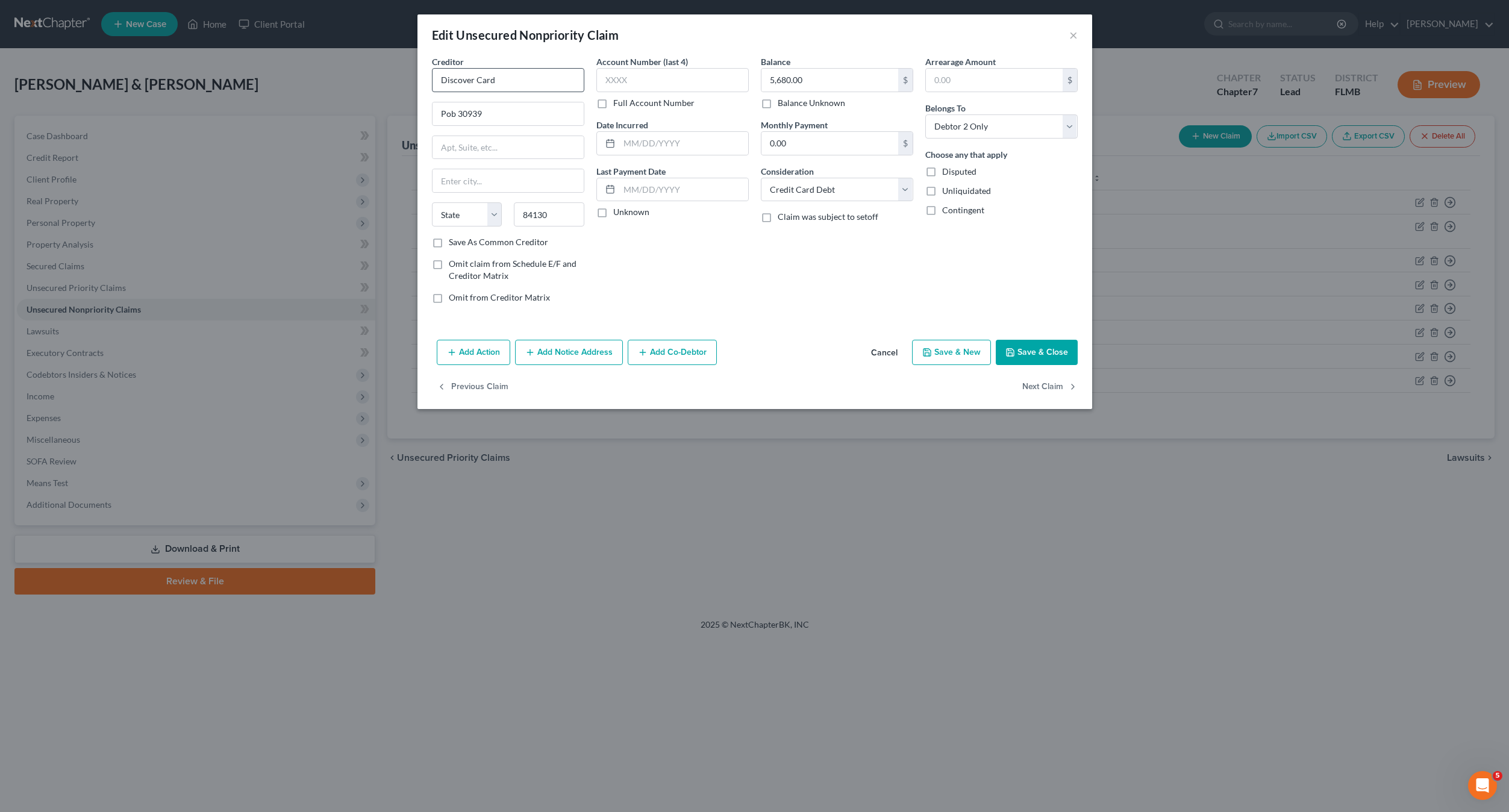
select select "46"
click at [826, 86] on input "5,680.00" at bounding box center [830, 80] width 137 height 23
click at [704, 82] on input "text" at bounding box center [672, 80] width 152 height 24
type input "1030"
drag, startPoint x: 964, startPoint y: 361, endPoint x: 1026, endPoint y: 359, distance: 62.0
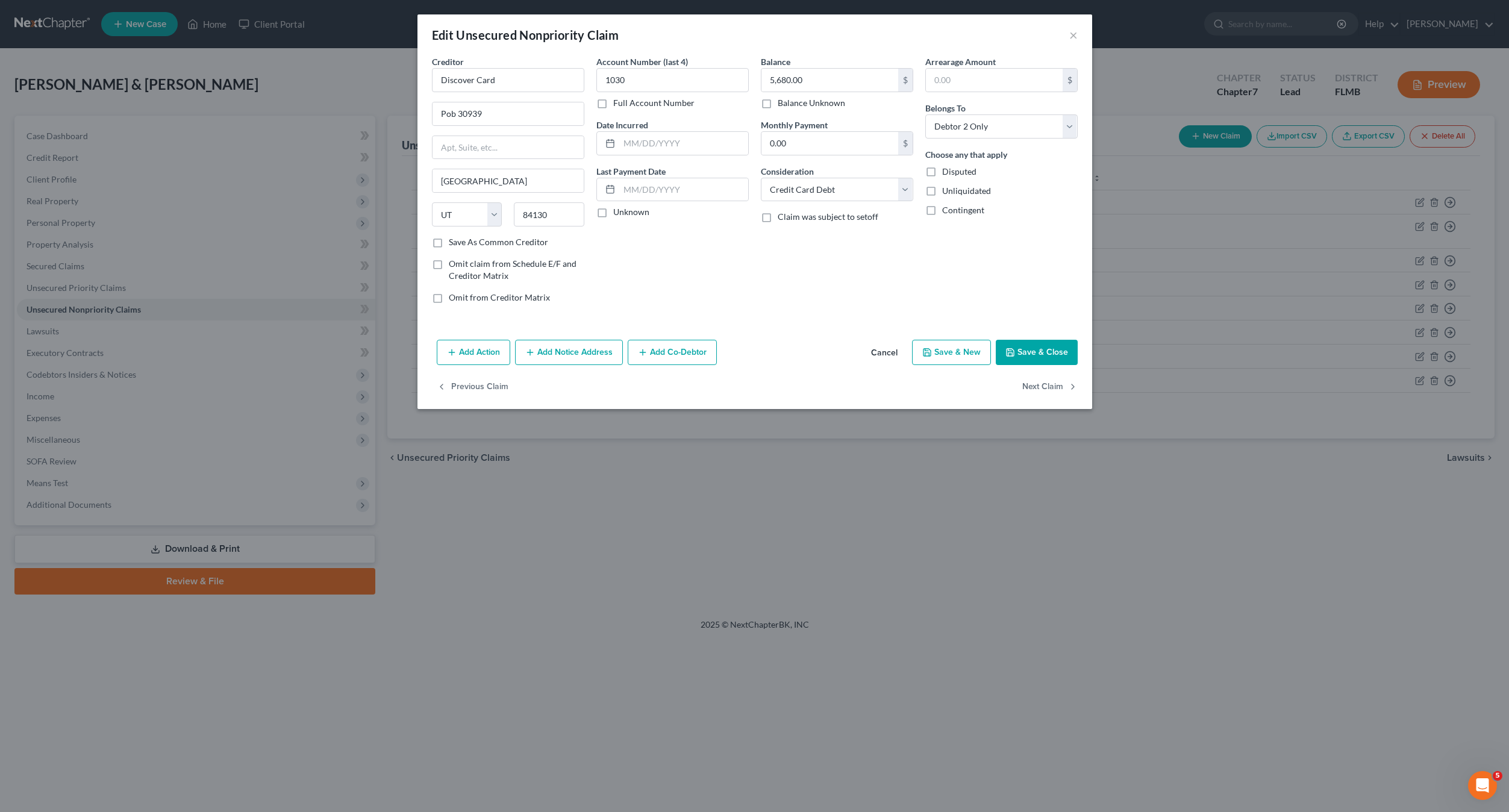
click at [1026, 359] on div "Add Action Add Notice Address Add Co-Debtor Cancel Save & New Save & Close" at bounding box center [755, 354] width 675 height 40
click at [1028, 357] on button "Save & Close" at bounding box center [1037, 352] width 82 height 25
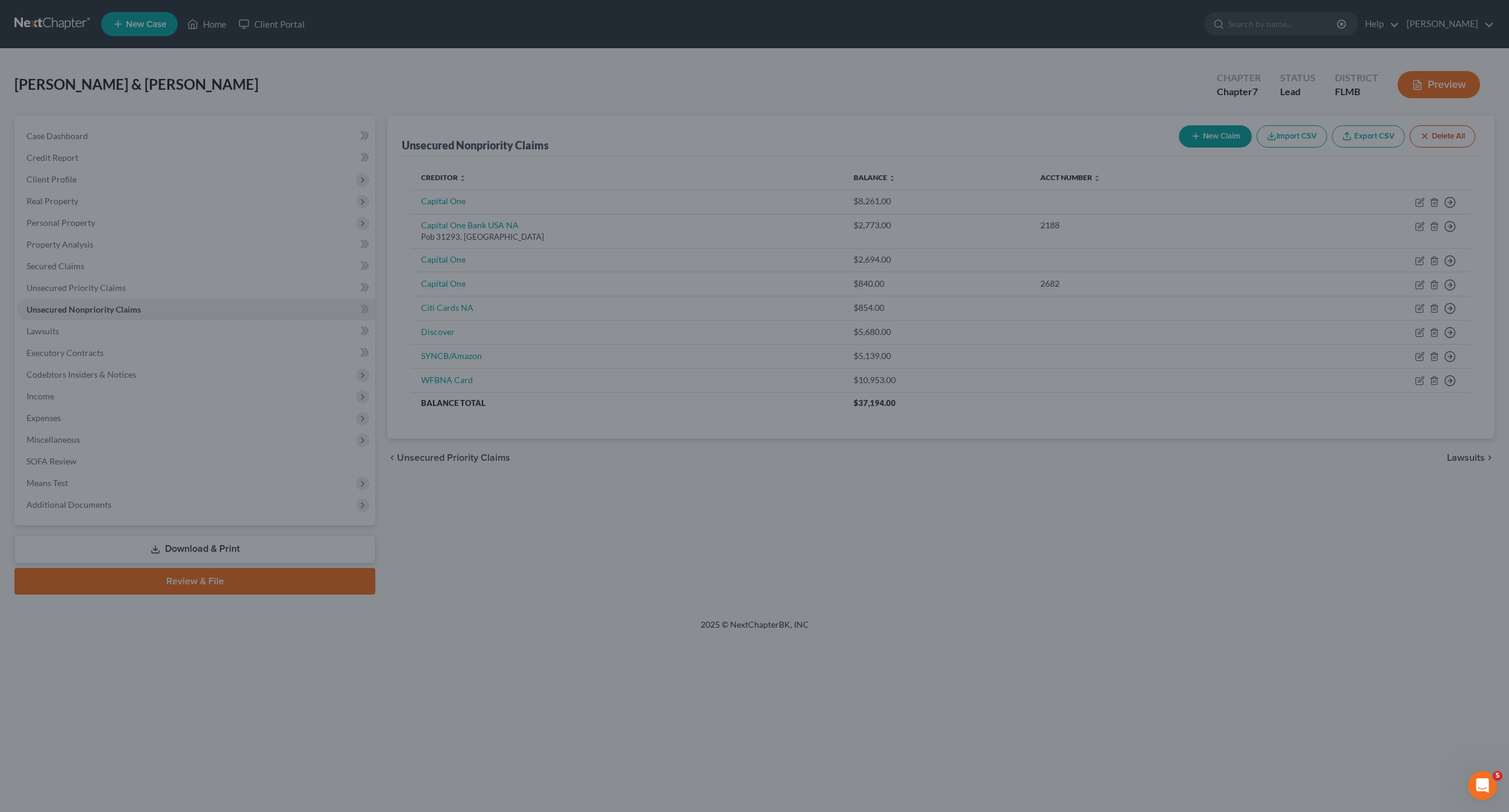
type input "0"
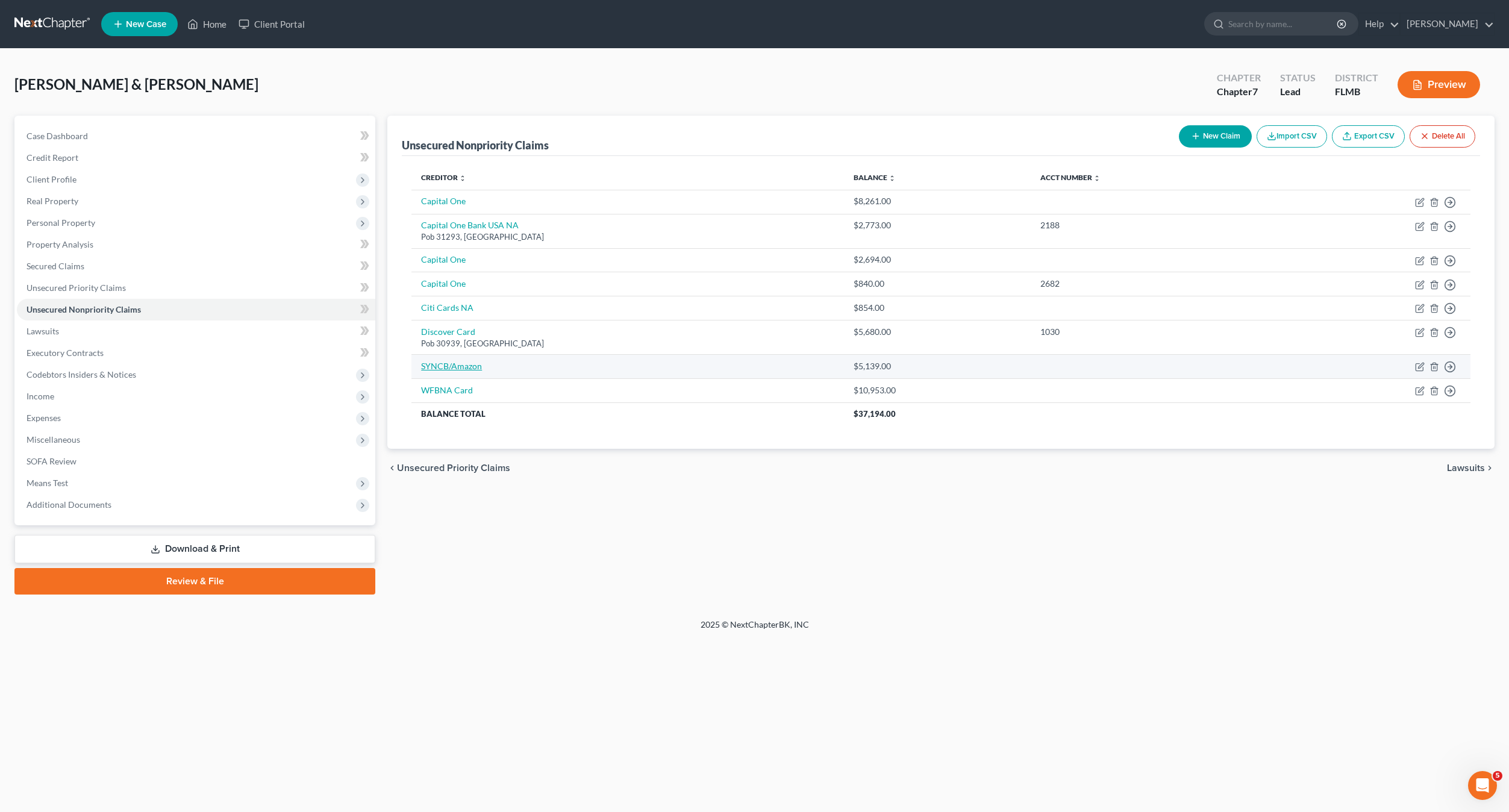
click at [454, 370] on link "SYNCB/Amazon" at bounding box center [452, 366] width 61 height 10
select select "2"
select select "1"
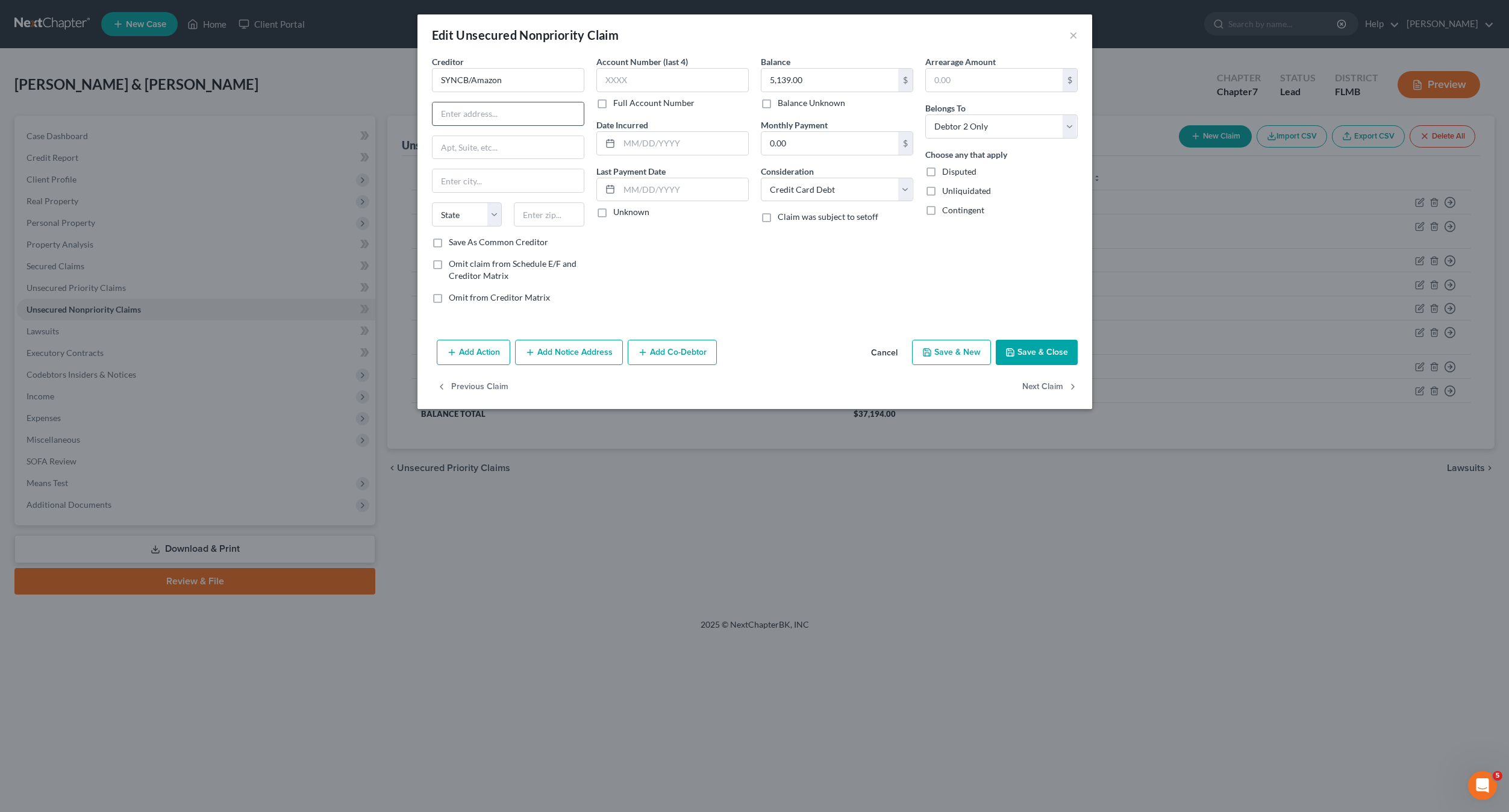
click at [508, 111] on input "text" at bounding box center [508, 113] width 151 height 23
type input "Pob 71737"
type input "19176"
click at [509, 176] on input "text" at bounding box center [508, 180] width 151 height 23
type input "[GEOGRAPHIC_DATA]"
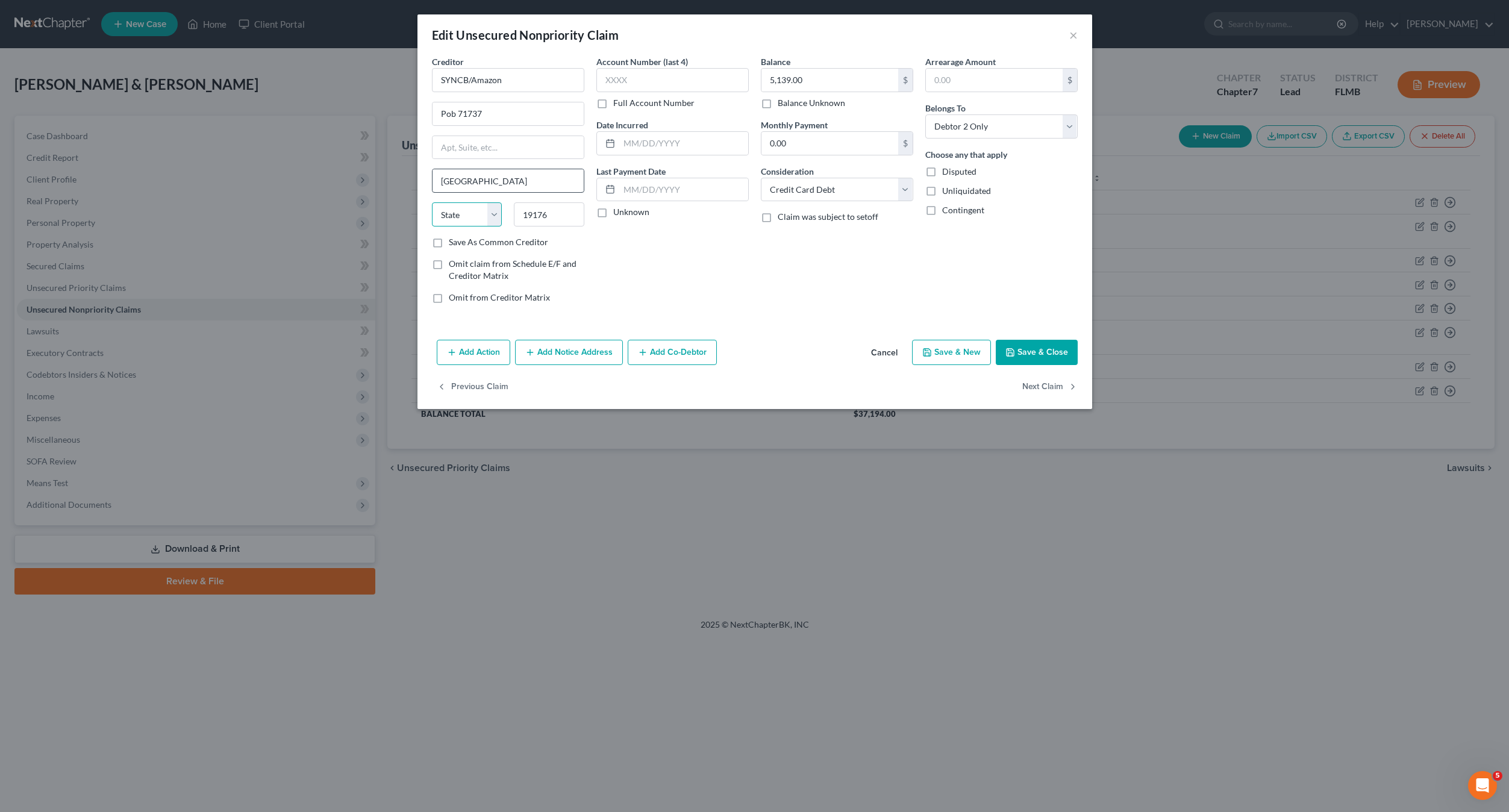
select select "39"
click at [655, 78] on input "text" at bounding box center [672, 80] width 152 height 24
type input "9563"
drag, startPoint x: 810, startPoint y: 319, endPoint x: 898, endPoint y: 326, distance: 88.3
click at [811, 318] on div "Creditor * SYNCB/Amazon Pob 71737 [GEOGRAPHIC_DATA] [US_STATE] AK AR AZ CA CO […" at bounding box center [755, 195] width 675 height 280
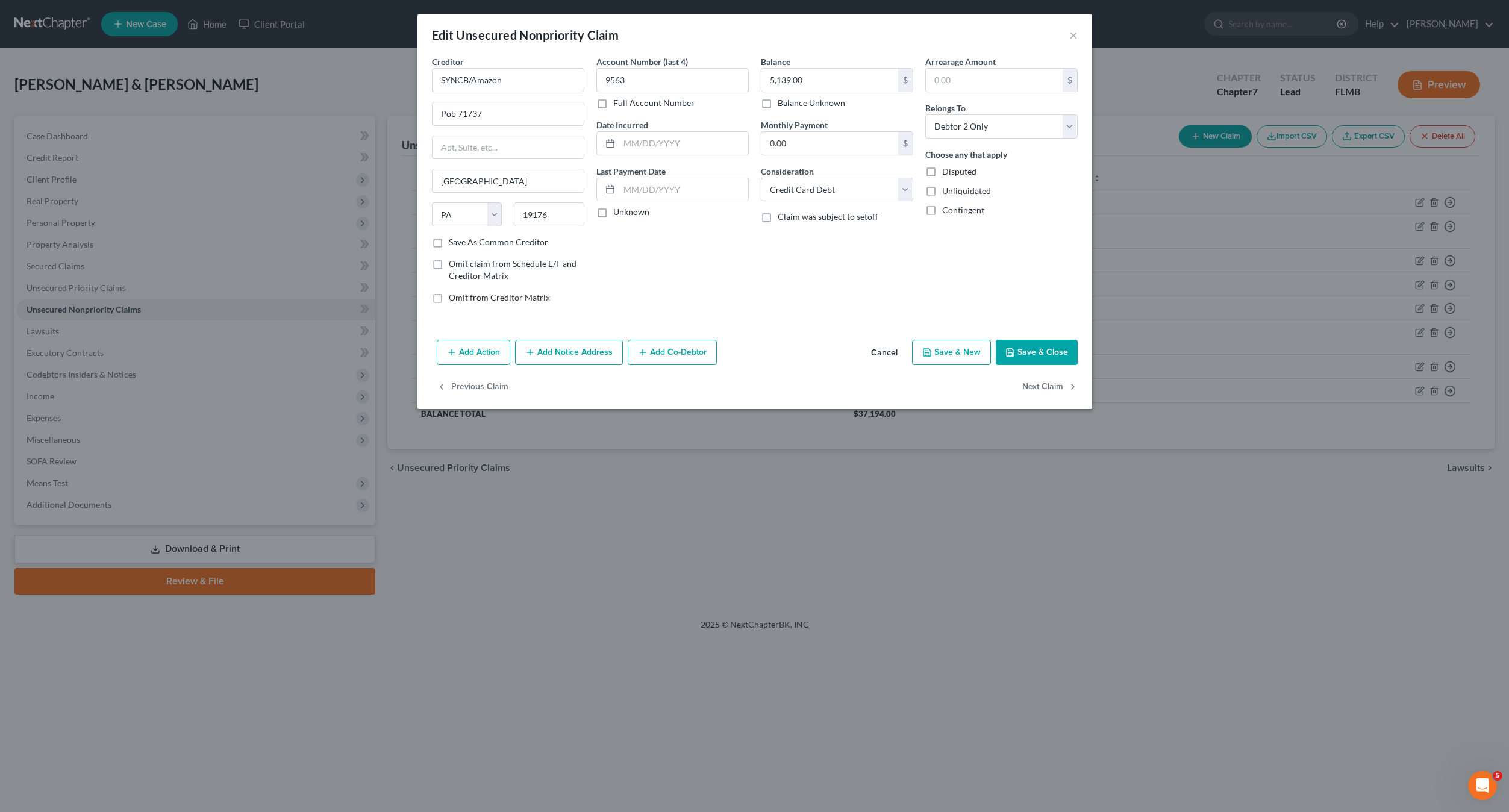
click at [1022, 355] on button "Save & Close" at bounding box center [1037, 352] width 82 height 25
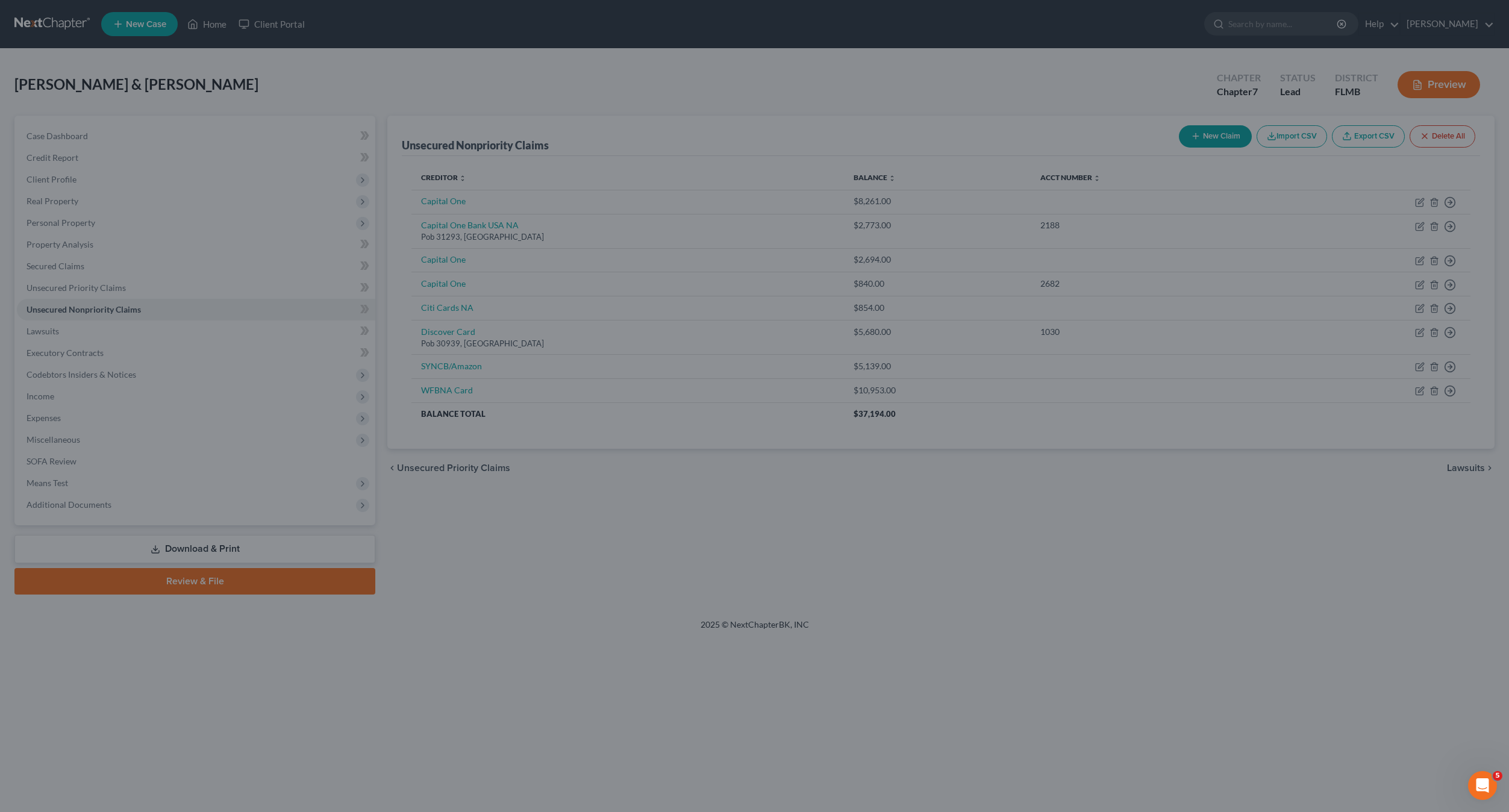
type input "0"
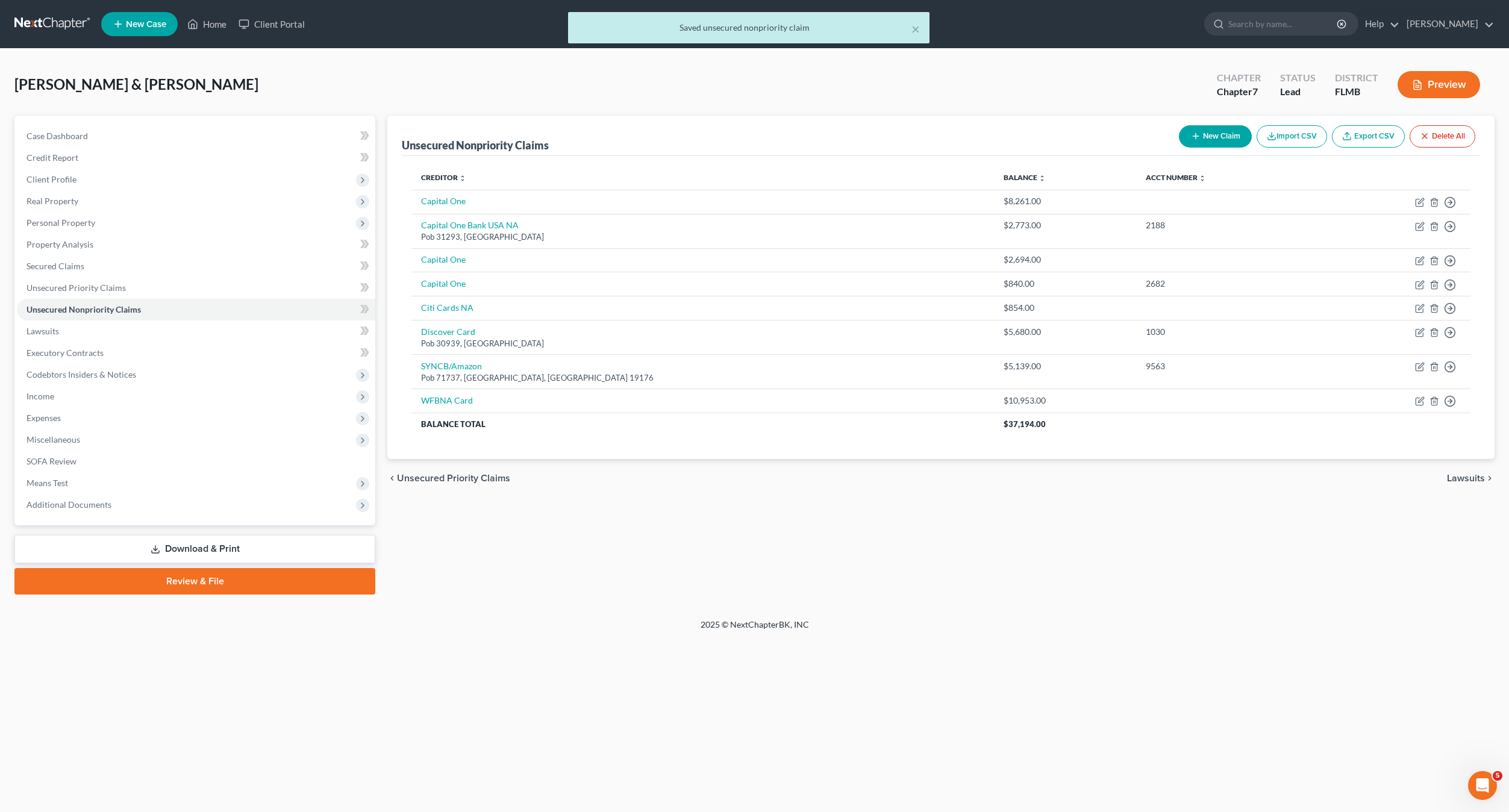
click at [1203, 137] on button "New Claim" at bounding box center [1215, 136] width 73 height 22
select select "2"
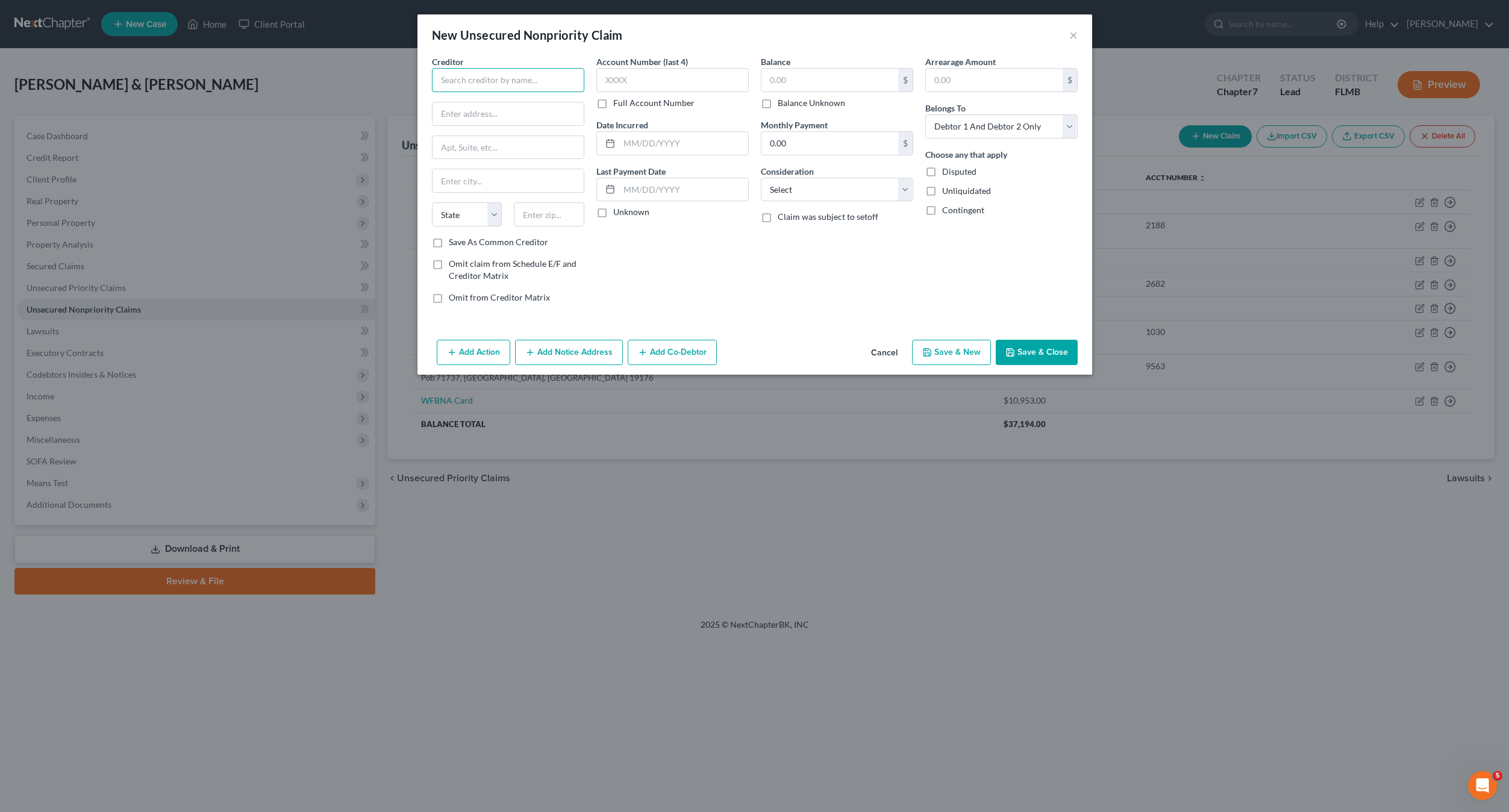
click at [457, 86] on input "text" at bounding box center [508, 80] width 152 height 24
type input "TD Bank/Target Credit"
type input "Pob 673"
type input "55440"
type input "[GEOGRAPHIC_DATA]"
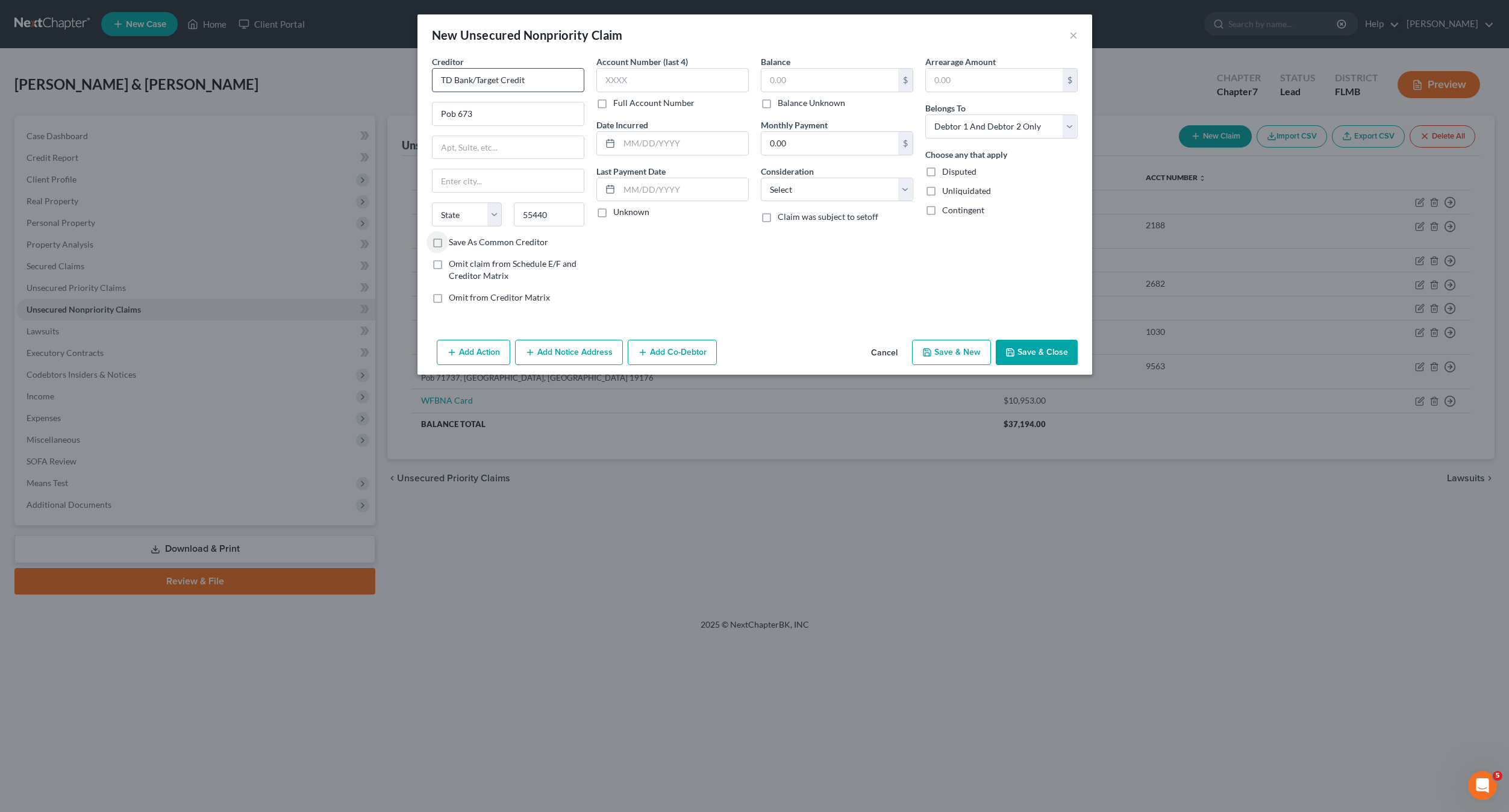
select select "24"
click at [841, 68] on div "$" at bounding box center [837, 80] width 152 height 24
click at [820, 90] on input "text" at bounding box center [830, 80] width 137 height 23
type input "757"
click at [811, 190] on select "Select Cable / Satellite Services Collection Agency Credit Card Debt Debt Couns…" at bounding box center [837, 189] width 152 height 24
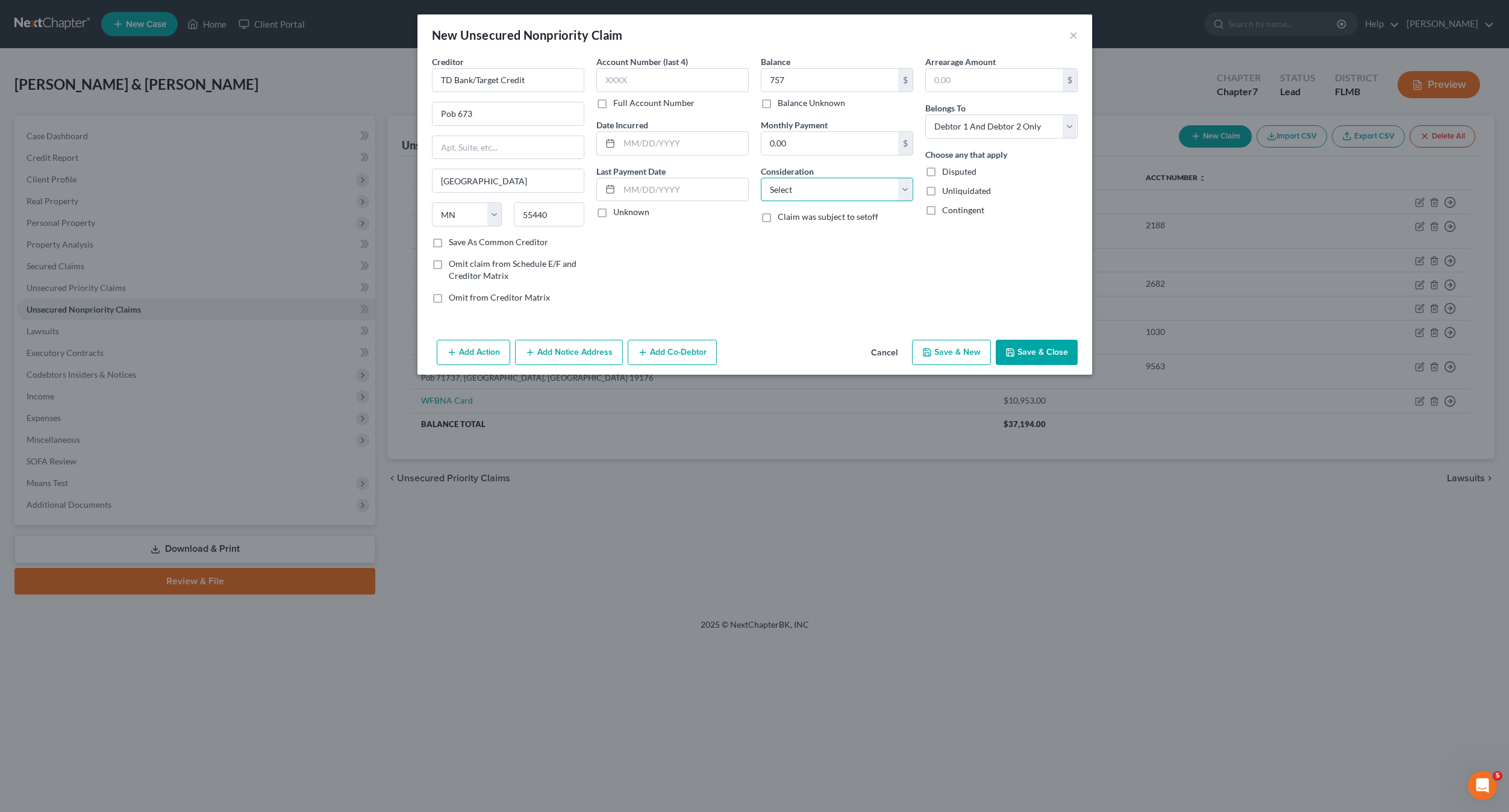
select select "2"
click at [761, 178] on select "Select Cable / Satellite Services Collection Agency Credit Card Debt Debt Couns…" at bounding box center [837, 189] width 152 height 24
drag, startPoint x: 1000, startPoint y: 119, endPoint x: 1000, endPoint y: 126, distance: 7.0
click at [1000, 119] on select "Select Debtor 1 Only Debtor 2 Only Debtor 1 And Debtor 2 Only At Least One Of T…" at bounding box center [1001, 126] width 152 height 24
select select "1"
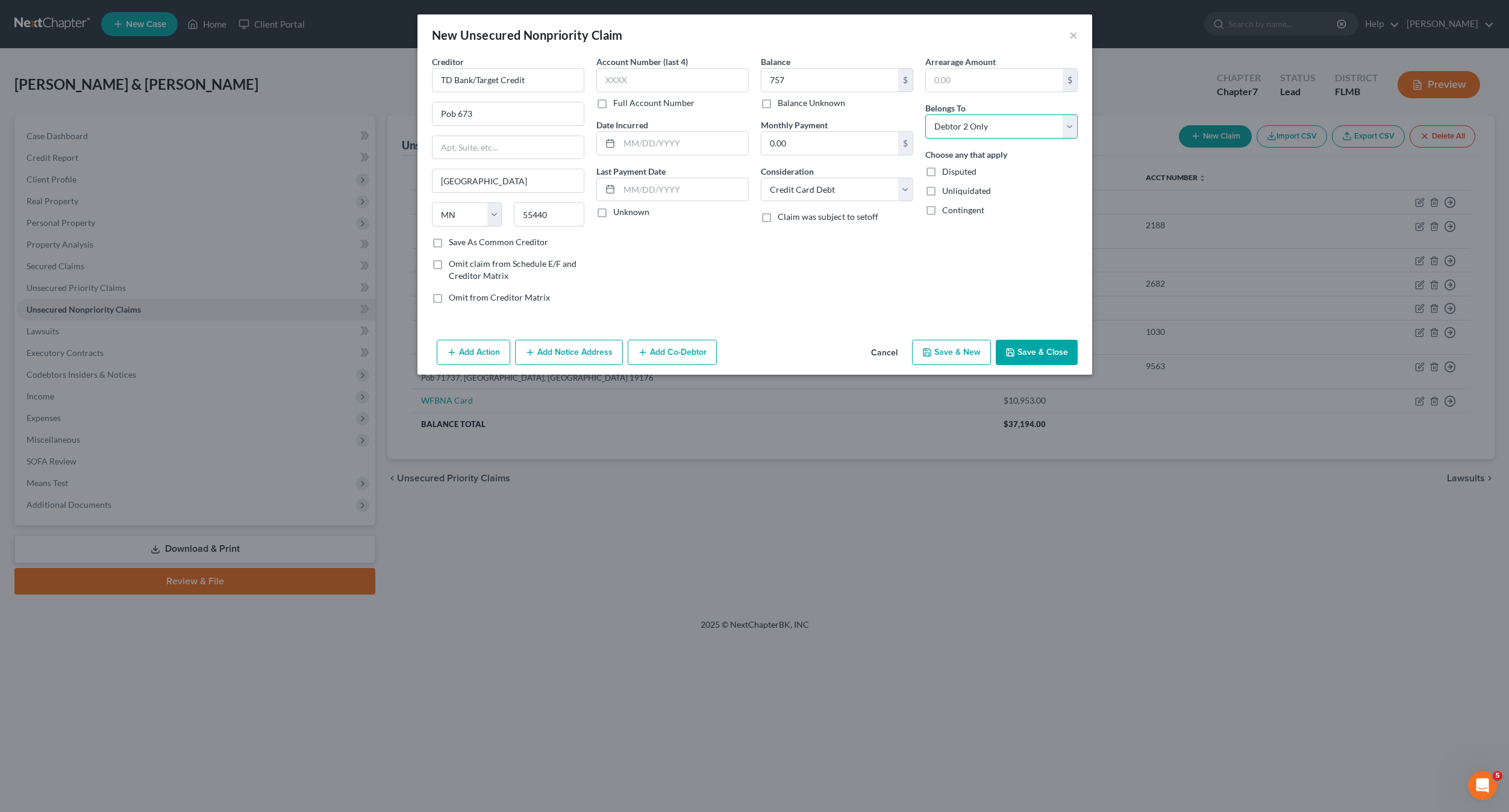
click at [925, 114] on select "Select Debtor 1 Only Debtor 2 Only Debtor 1 And Debtor 2 Only At Least One Of T…" at bounding box center [1001, 126] width 152 height 24
click at [654, 71] on input "text" at bounding box center [672, 80] width 152 height 24
type input "6037"
drag, startPoint x: 943, startPoint y: 357, endPoint x: 1039, endPoint y: 354, distance: 96.0
click at [1039, 355] on div "Add Action Add Notice Address Add Co-Debtor Cancel Save & New Save & Close" at bounding box center [755, 354] width 675 height 40
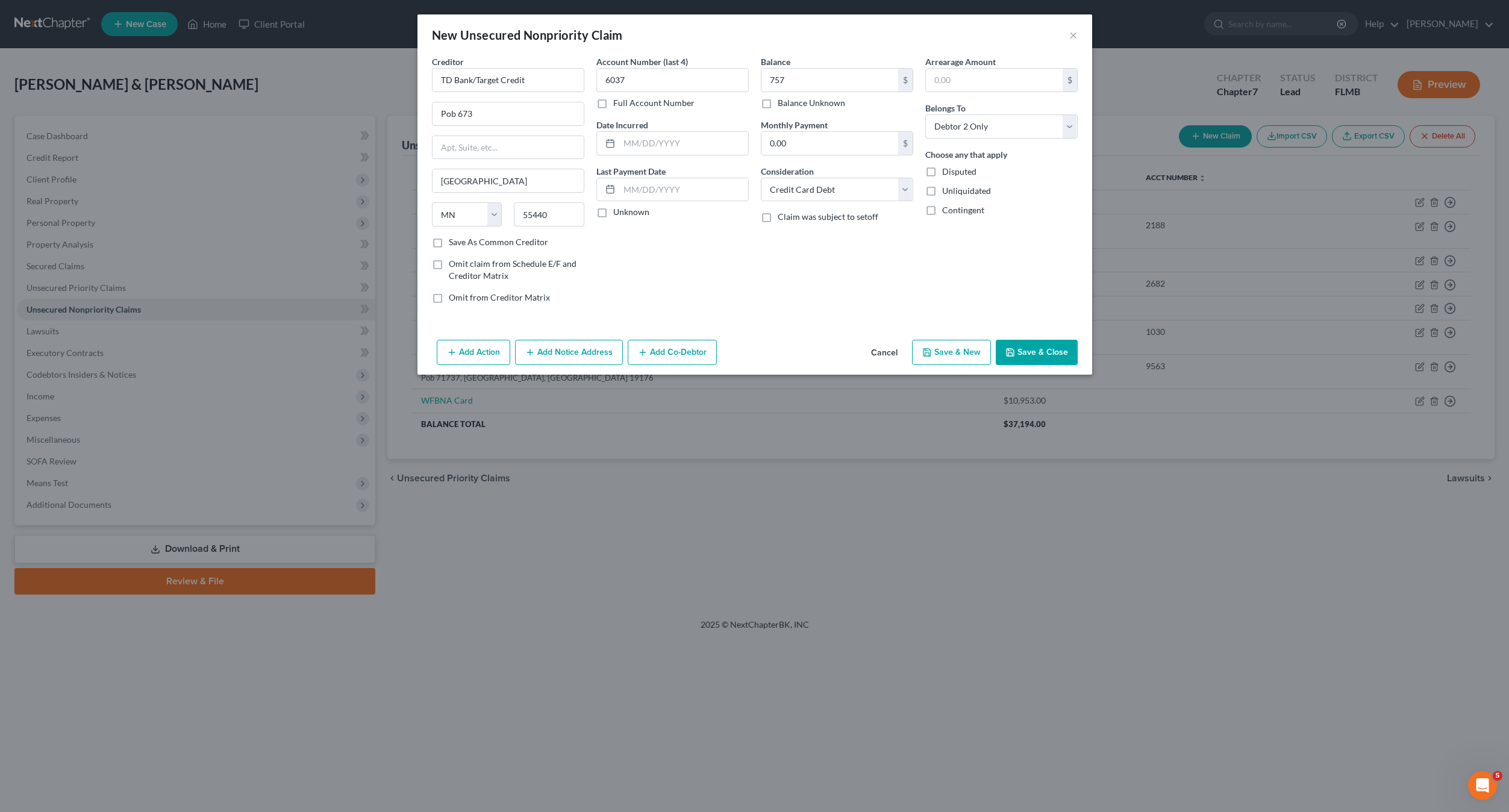
click at [1039, 354] on button "Save & Close" at bounding box center [1037, 352] width 82 height 25
type input "757.00"
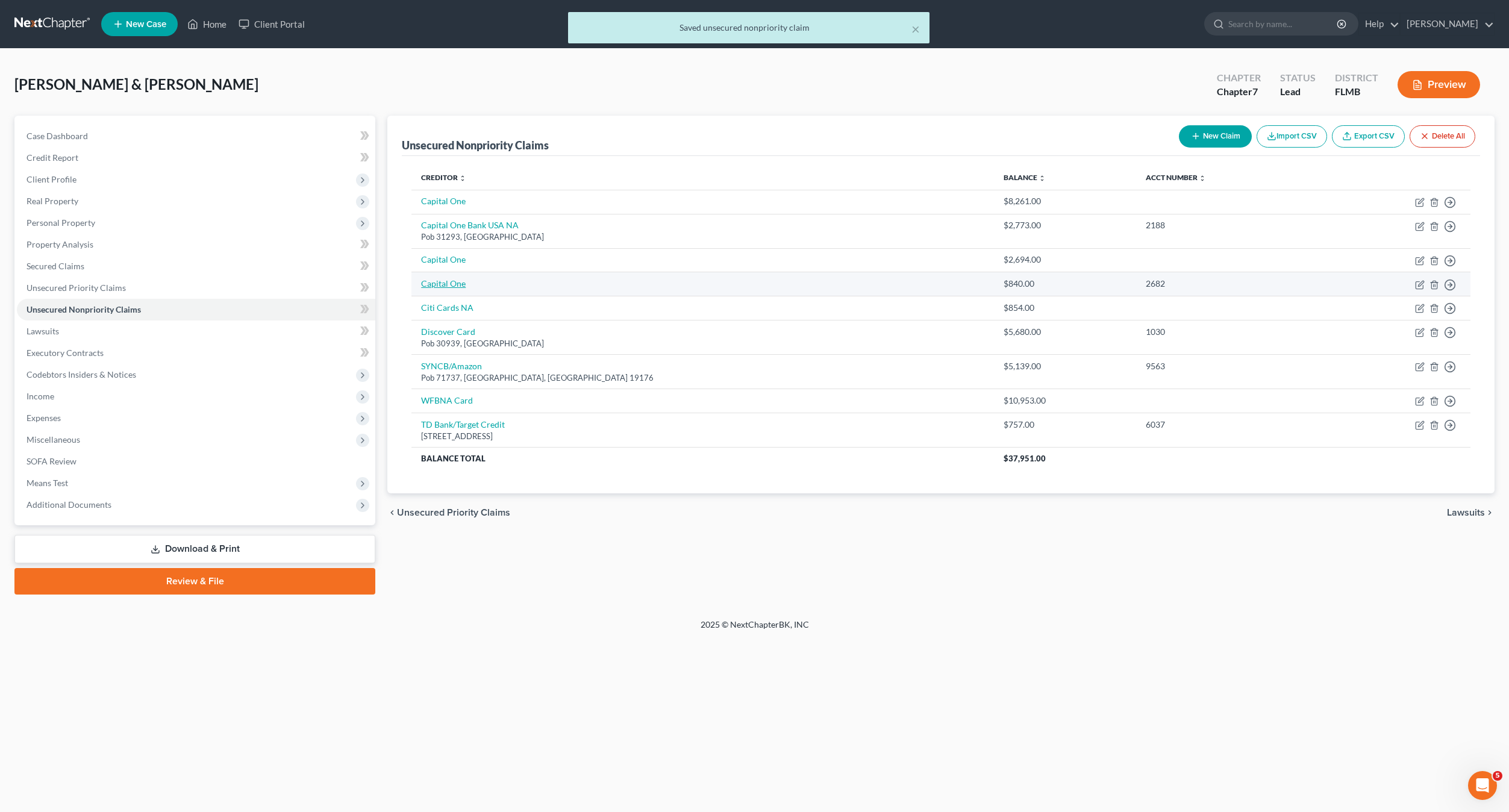
click at [444, 280] on link "Capital One" at bounding box center [443, 283] width 45 height 10
select select "2"
select select "1"
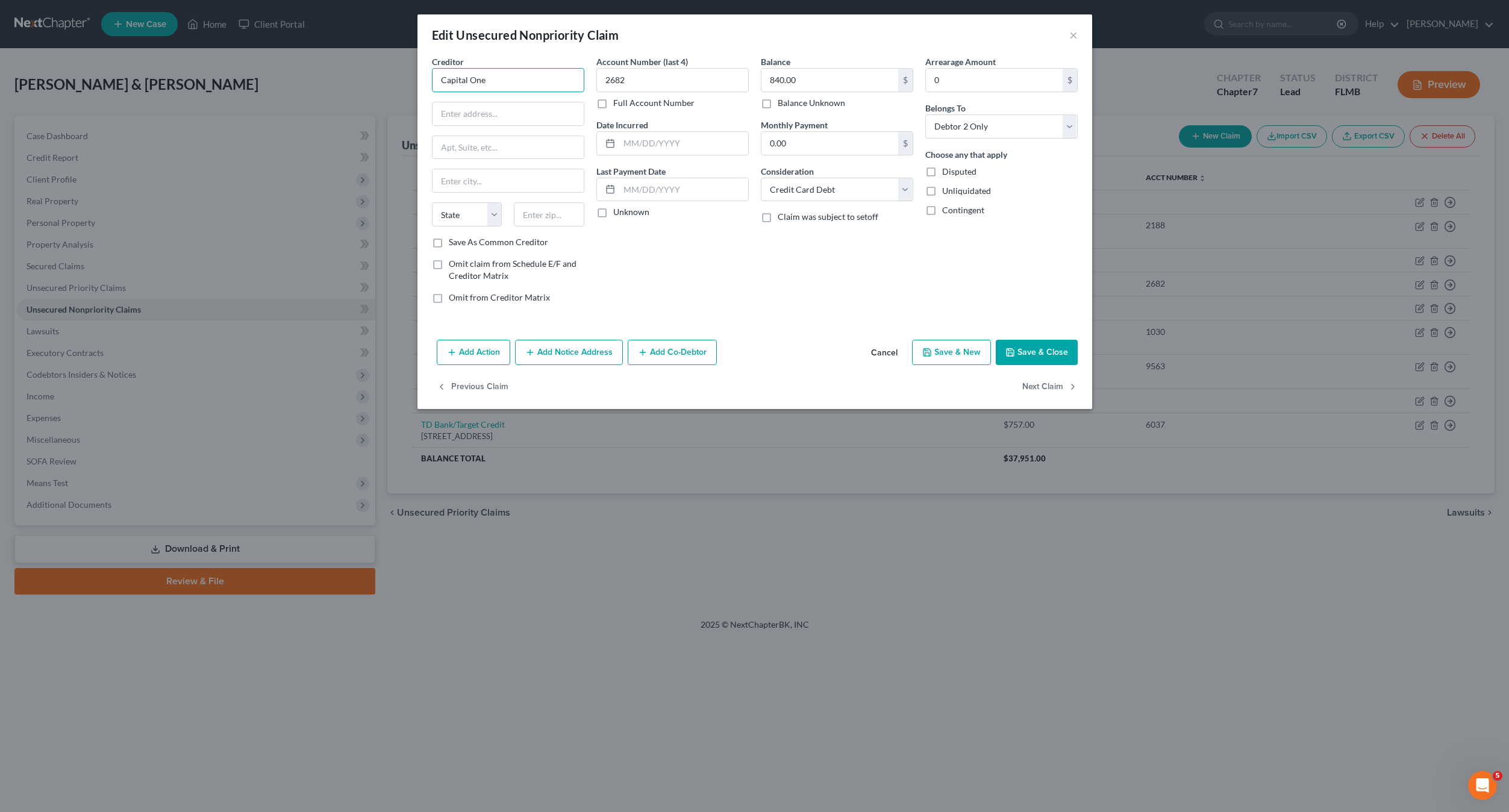
click at [511, 86] on input "Capital One" at bounding box center [508, 80] width 152 height 24
click at [538, 76] on input "Capital One Bank USA MA" at bounding box center [508, 80] width 152 height 24
type input "Capital One Bank USA NA"
type input "Pob 31293"
type input "84131"
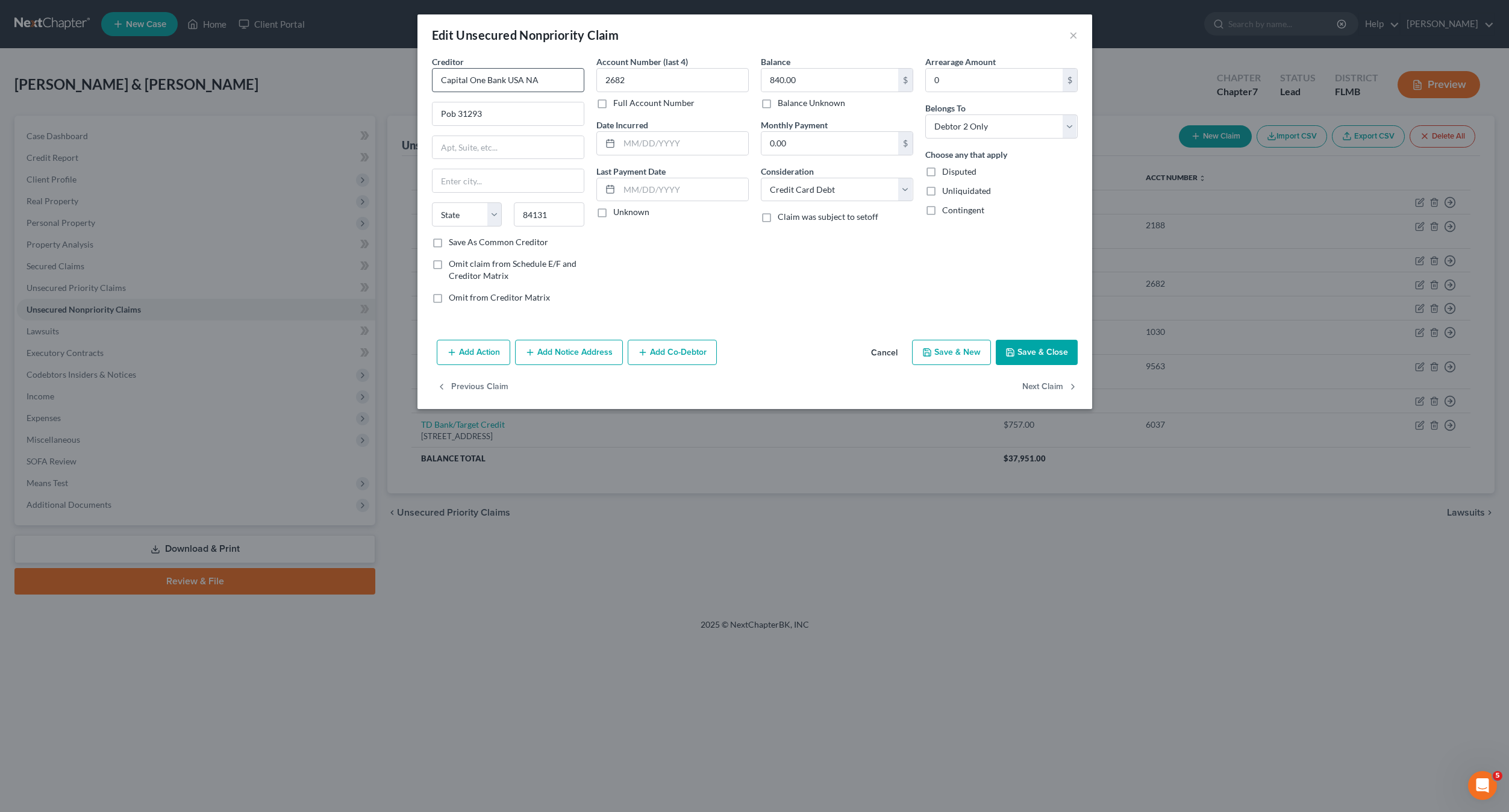
type input "[GEOGRAPHIC_DATA]"
select select "46"
click at [767, 351] on div "Add Action Add Notice Address Add Co-Debtor Cancel Save & New Save & Close" at bounding box center [755, 354] width 675 height 40
click at [1025, 357] on button "Save & Close" at bounding box center [1037, 352] width 82 height 25
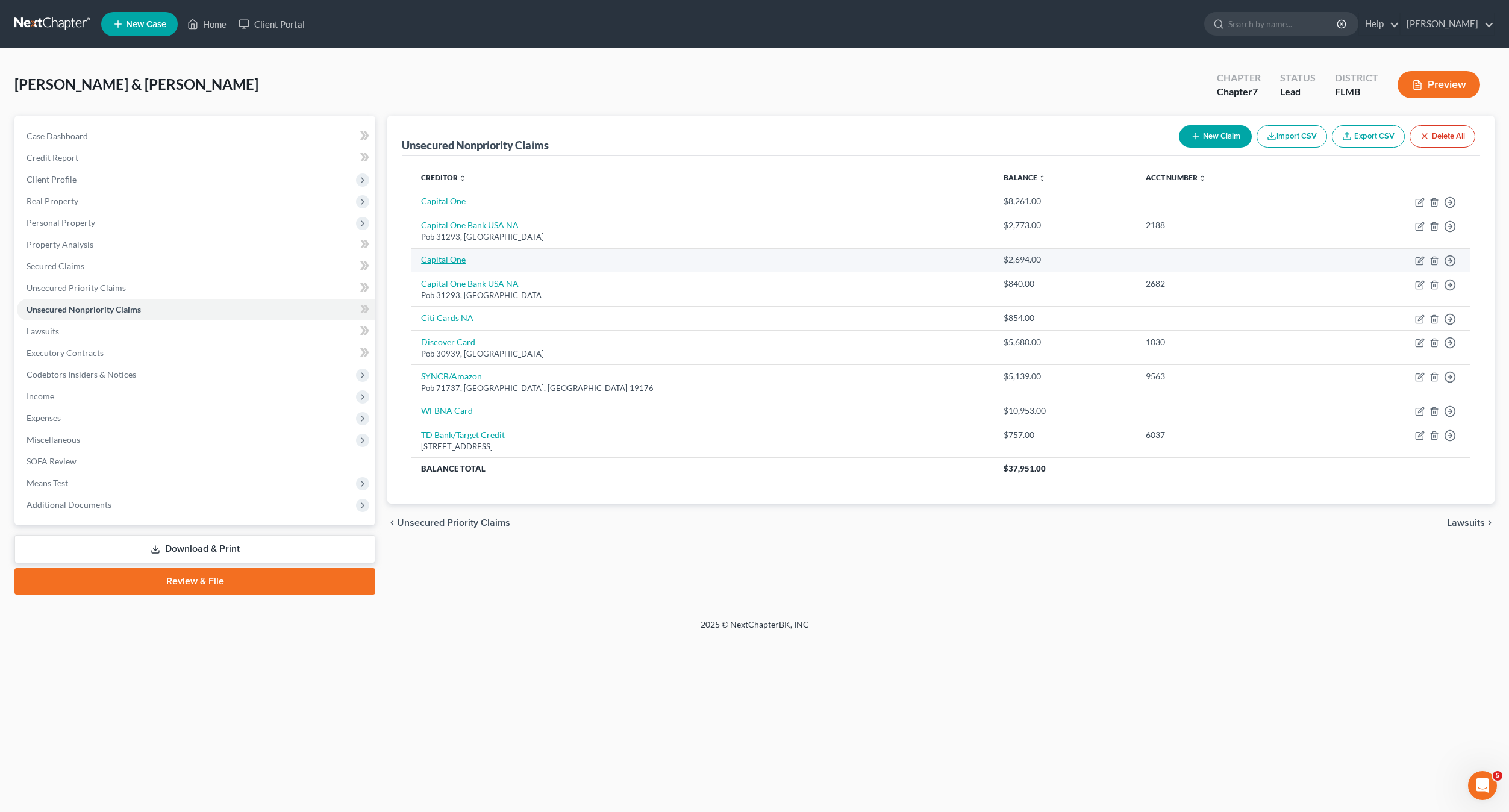
click at [434, 263] on link "Capital One" at bounding box center [443, 259] width 45 height 10
select select "2"
select select "1"
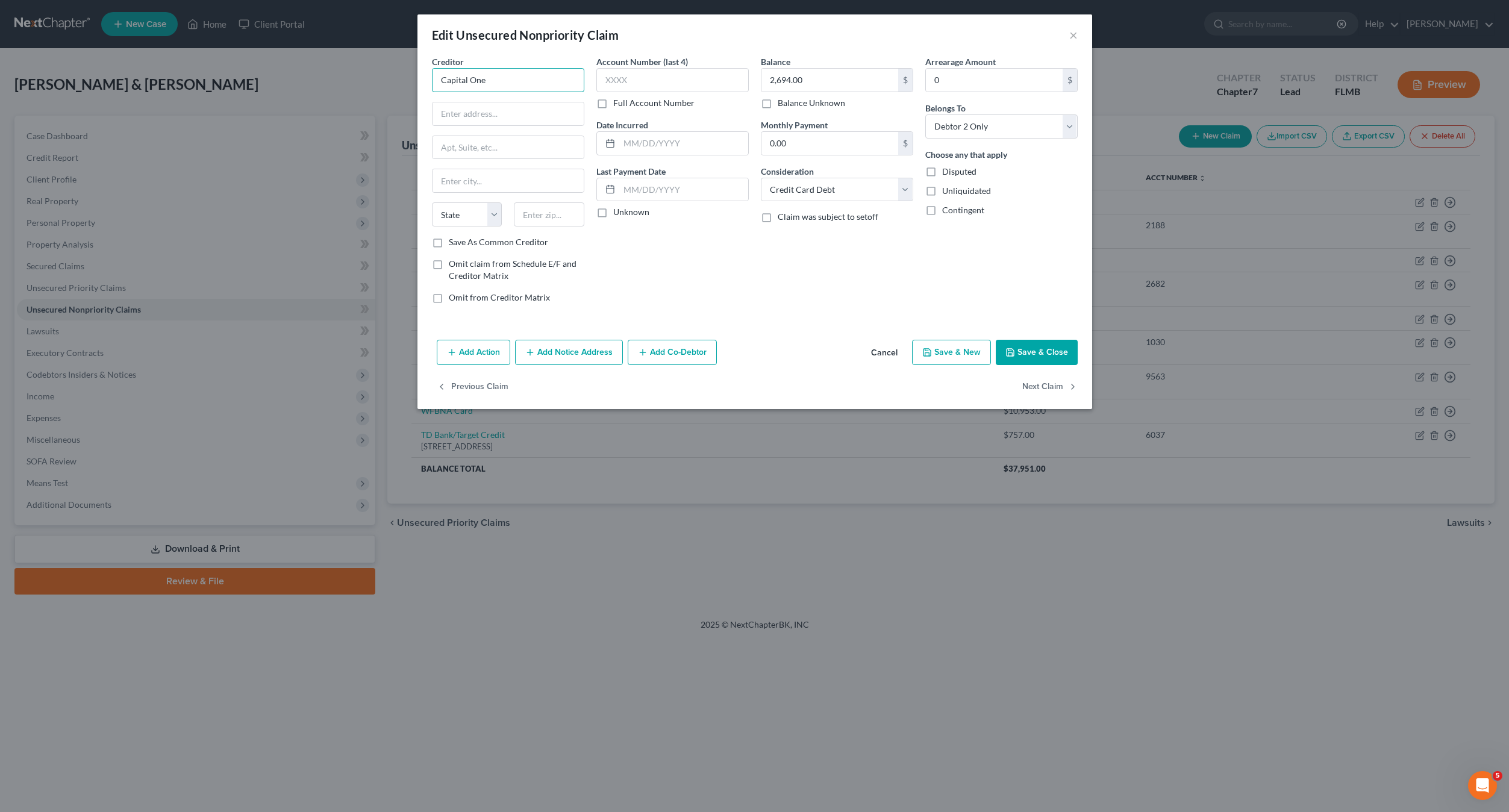
click at [524, 82] on input "Capital One" at bounding box center [508, 80] width 152 height 24
type input "Capital One Bank USA NA"
type input "Pob 31293"
type input "84131"
type input "[GEOGRAPHIC_DATA]"
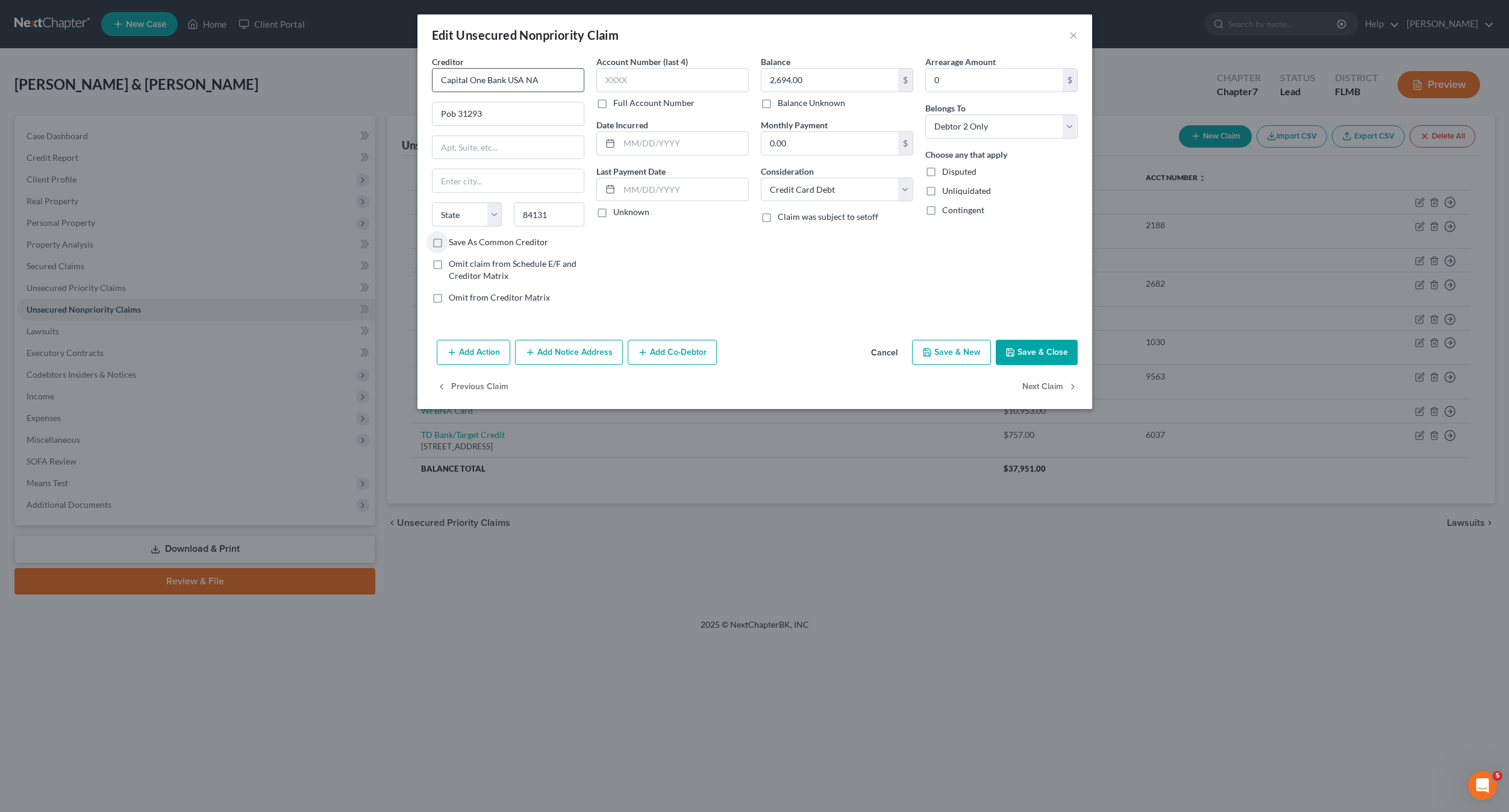
select select "46"
click at [801, 287] on div "Balance 2,694.00 $ Balance Unknown Balance Undetermined 2,694.00 $ Balance Unkn…" at bounding box center [838, 184] width 165 height 257
click at [642, 78] on input "text" at bounding box center [672, 80] width 152 height 24
type input "1075"
click at [1026, 362] on button "Save & Close" at bounding box center [1037, 352] width 82 height 25
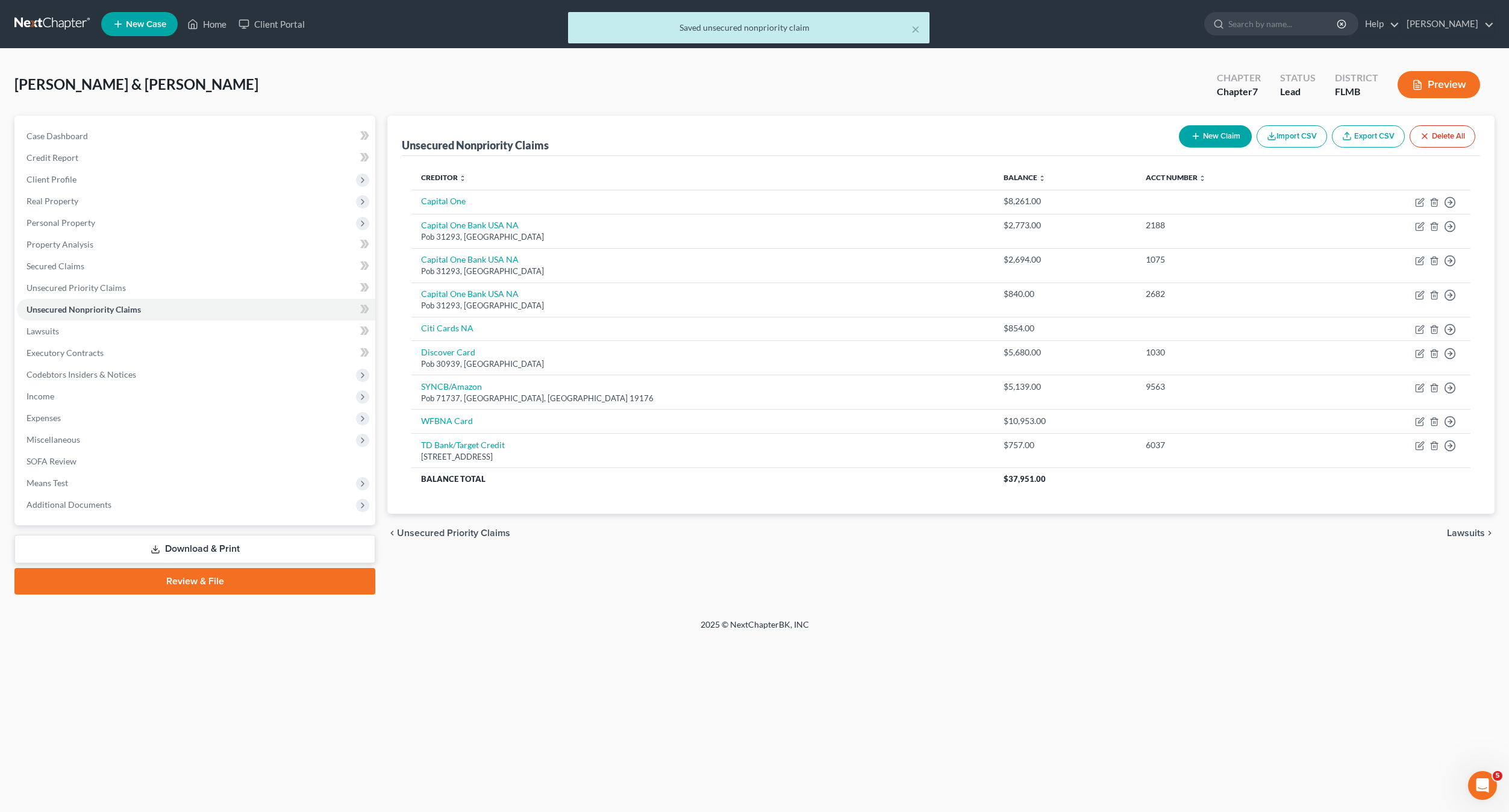
click at [781, 568] on div "Unsecured Nonpriority Claims New Claim Import CSV Export CSV Delete All Credito…" at bounding box center [941, 355] width 1119 height 479
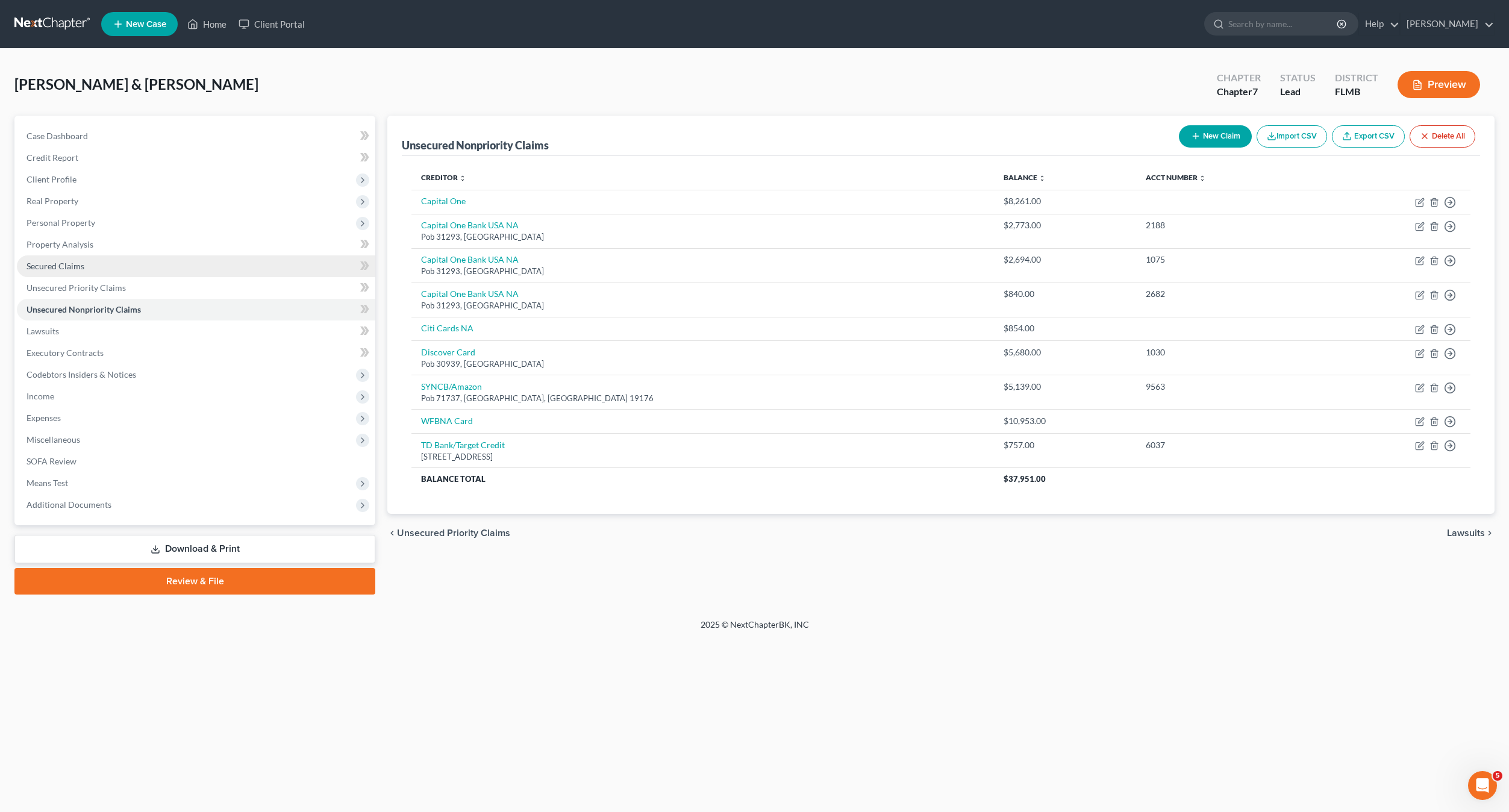
click at [43, 259] on link "Secured Claims" at bounding box center [196, 266] width 359 height 21
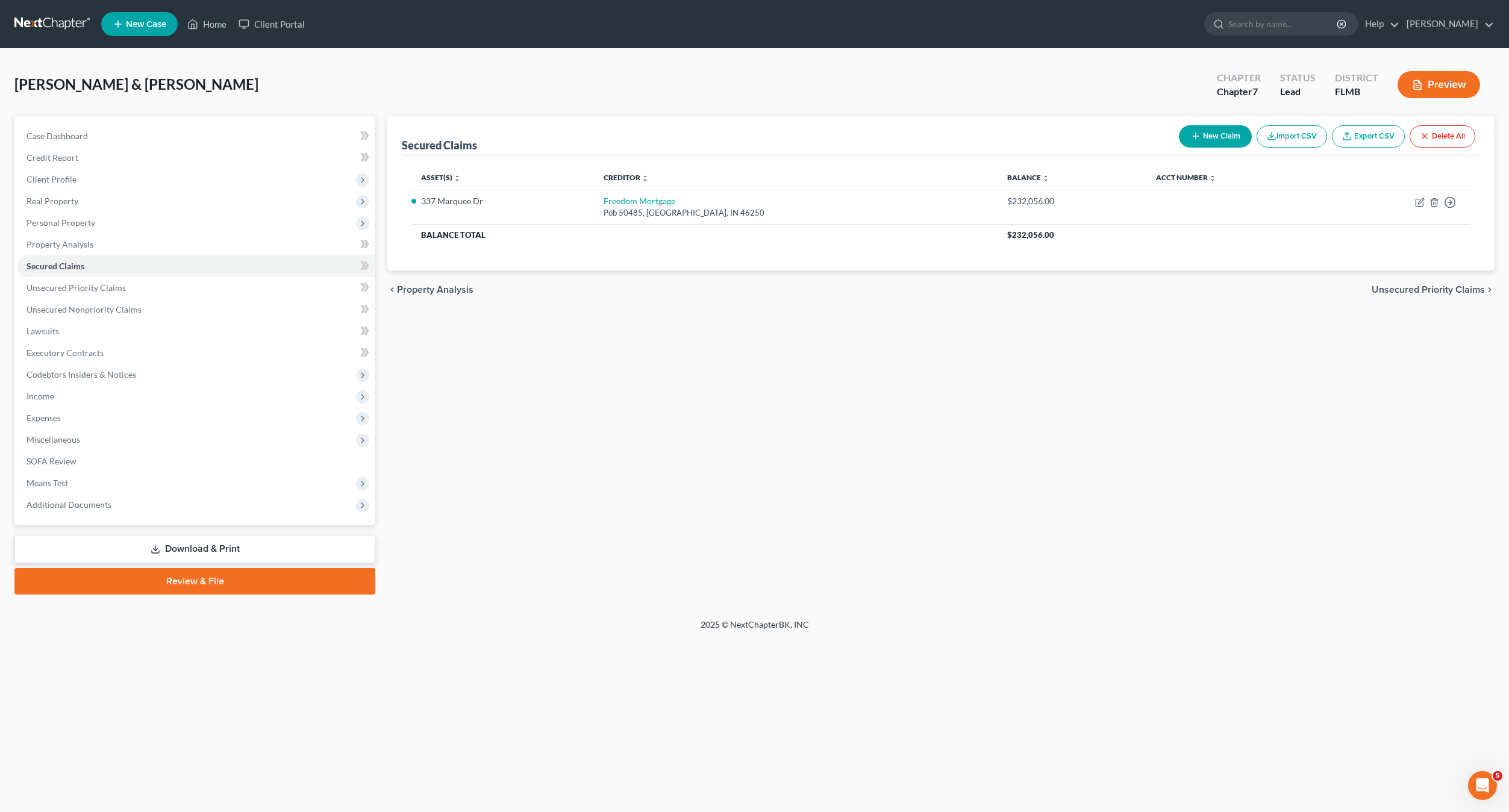
drag, startPoint x: 564, startPoint y: 380, endPoint x: 201, endPoint y: 393, distance: 363.2
click at [563, 380] on div "Secured Claims New Claim Import CSV Export CSV Delete All Asset(s) expand_more …" at bounding box center [941, 355] width 1119 height 479
click at [71, 313] on span "Unsecured Nonpriority Claims" at bounding box center [84, 309] width 115 height 10
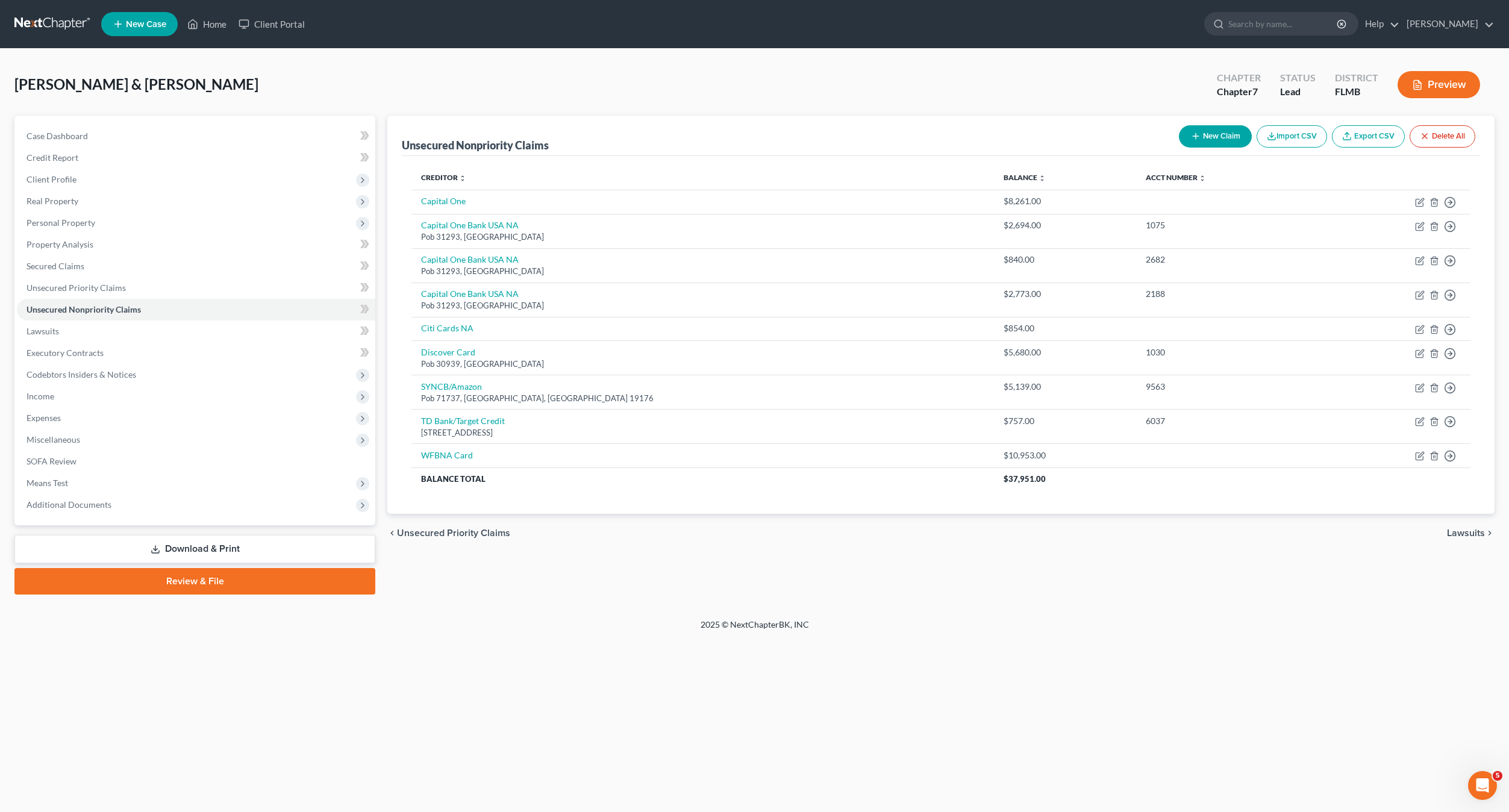
click at [1212, 139] on button "New Claim" at bounding box center [1215, 136] width 73 height 22
select select "2"
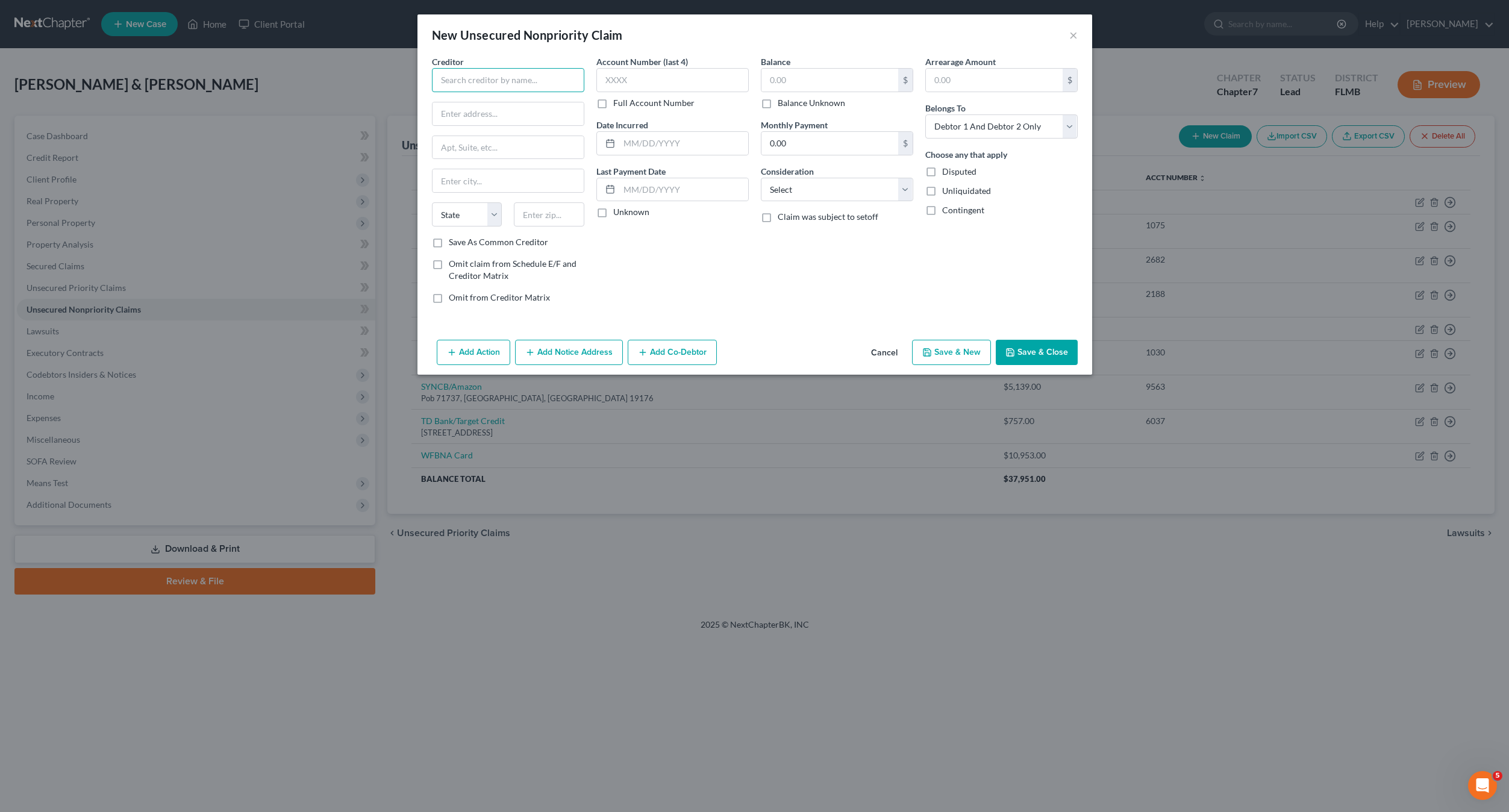
click at [473, 84] on input "text" at bounding box center [508, 80] width 152 height 24
type input "Service Finance Company"
type input "[STREET_ADDRESS]"
type input "Ste 350"
type input "33432"
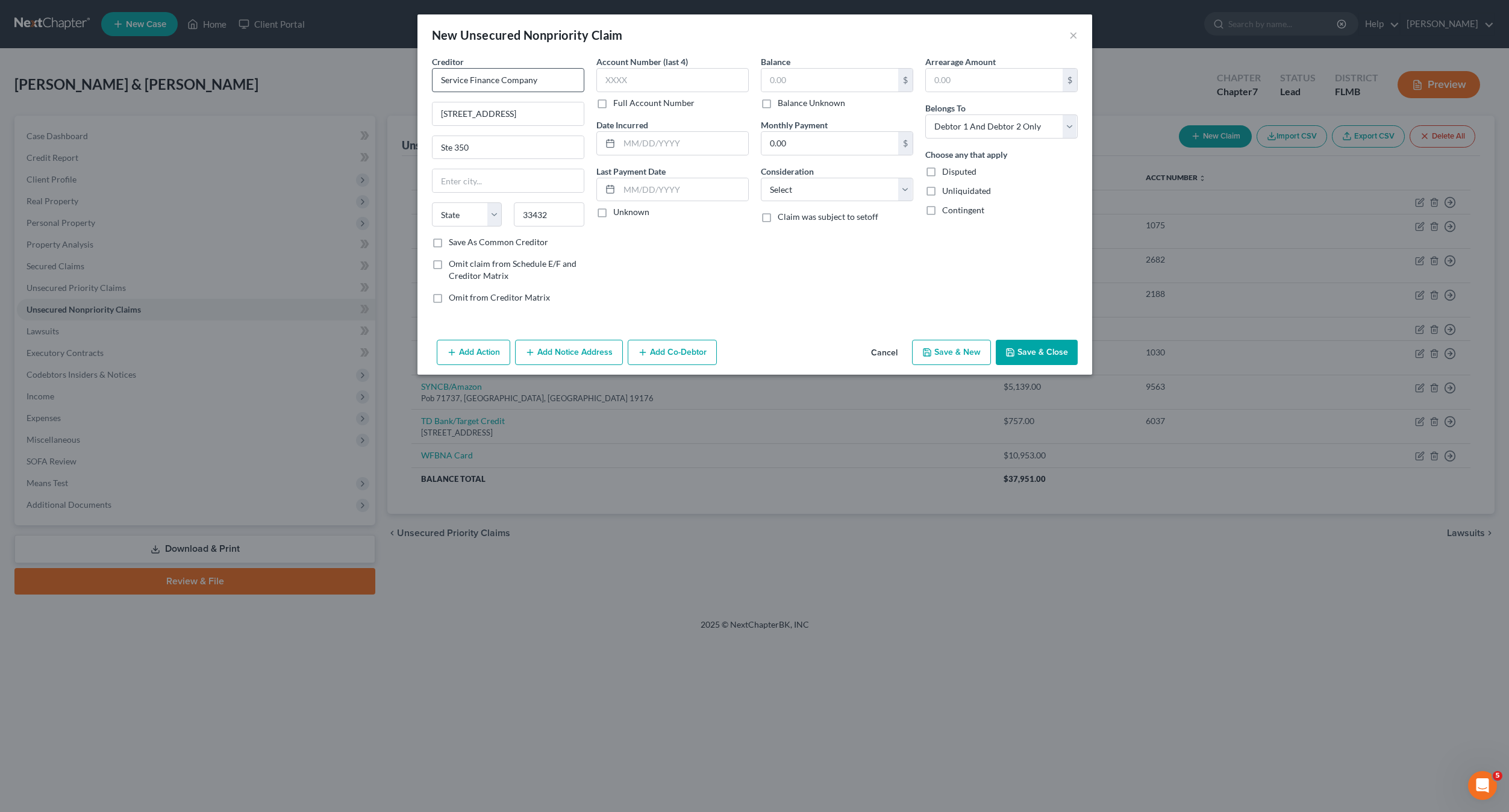
type input "Boca Raton"
select select "9"
click at [661, 78] on input "text" at bounding box center [672, 80] width 152 height 24
type input "6375"
click at [779, 80] on input "text" at bounding box center [830, 80] width 137 height 23
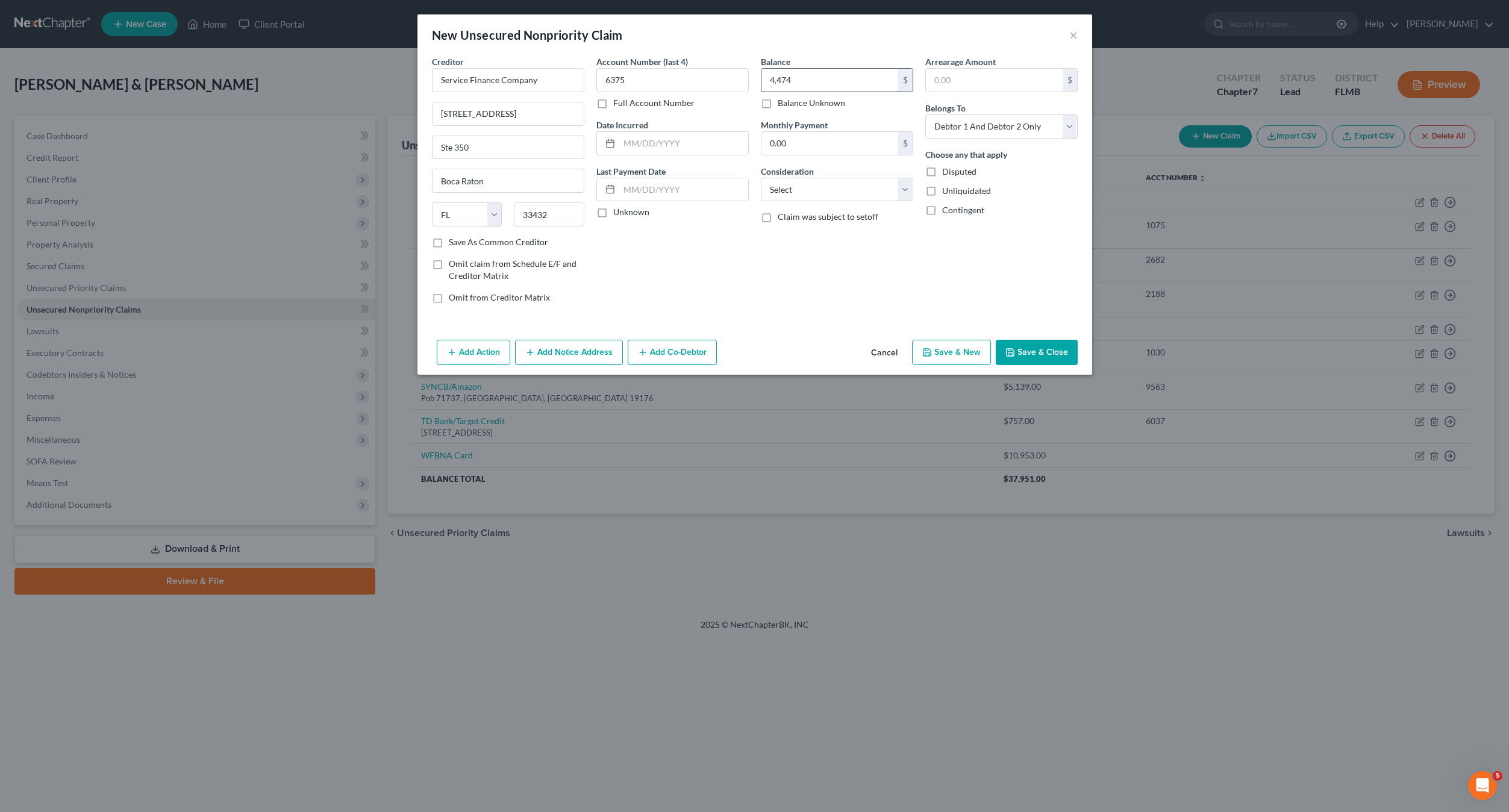
type input "4,474"
drag, startPoint x: 803, startPoint y: 190, endPoint x: 801, endPoint y: 198, distance: 8.2
click at [804, 189] on select "Select Cable / Satellite Services Collection Agency Credit Card Debt Debt Couns…" at bounding box center [837, 189] width 152 height 24
click at [697, 292] on div "Account Number (last 4) 6375 Full Account Number Date Incurred Last Payment Dat…" at bounding box center [673, 184] width 165 height 257
click at [828, 187] on select "Select Cable / Satellite Services Collection Agency Credit Card Debt Debt Couns…" at bounding box center [837, 189] width 152 height 24
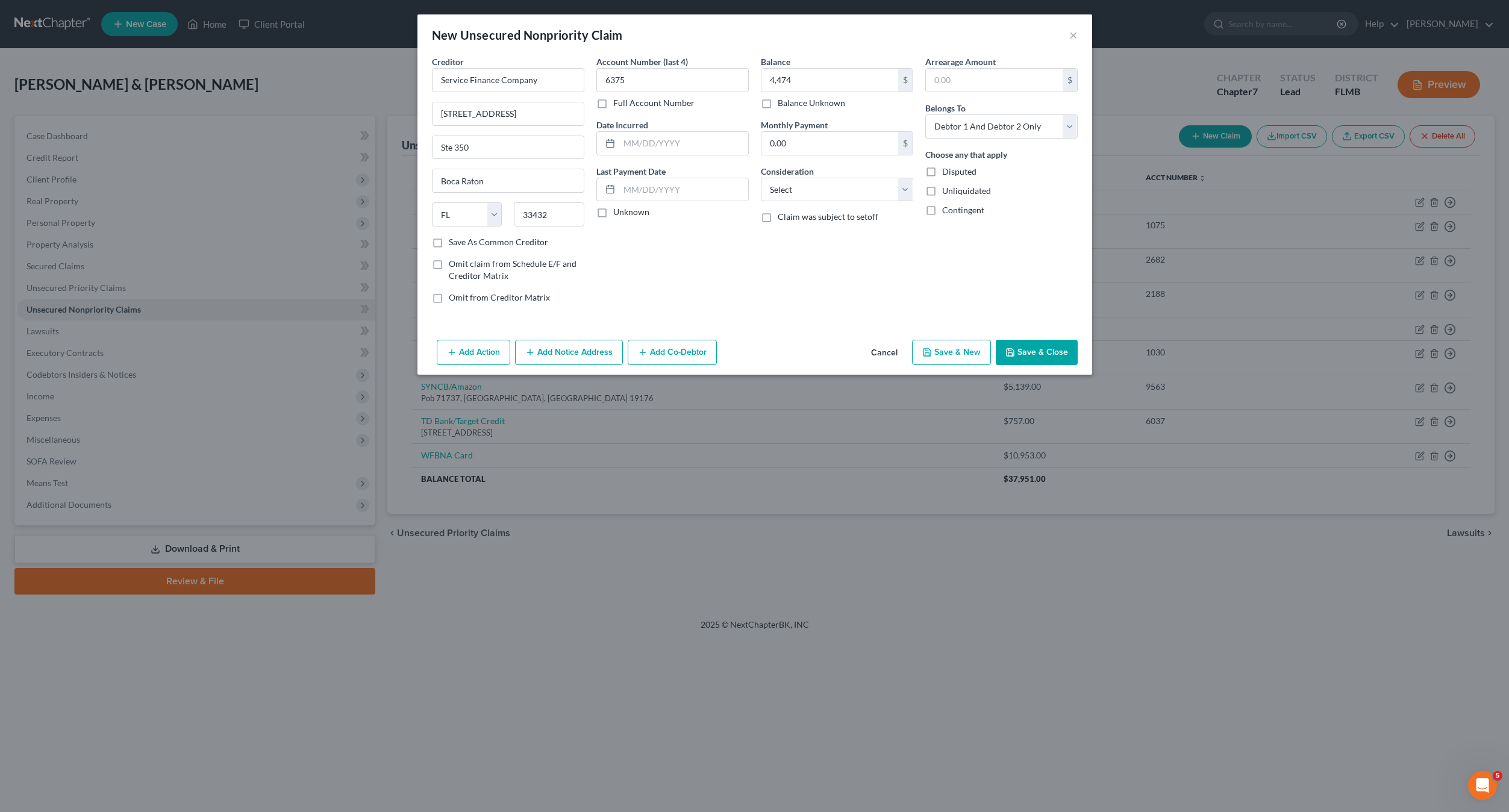
drag, startPoint x: 685, startPoint y: 263, endPoint x: 694, endPoint y: 265, distance: 9.2
click at [685, 263] on div "Account Number (last 4) 6375 Full Account Number Date Incurred Last Payment Dat…" at bounding box center [673, 184] width 165 height 257
drag, startPoint x: 791, startPoint y: 186, endPoint x: 793, endPoint y: 198, distance: 12.2
click at [791, 186] on select "Select Cable / Satellite Services Collection Agency Credit Card Debt Debt Couns…" at bounding box center [837, 189] width 152 height 24
select select "10"
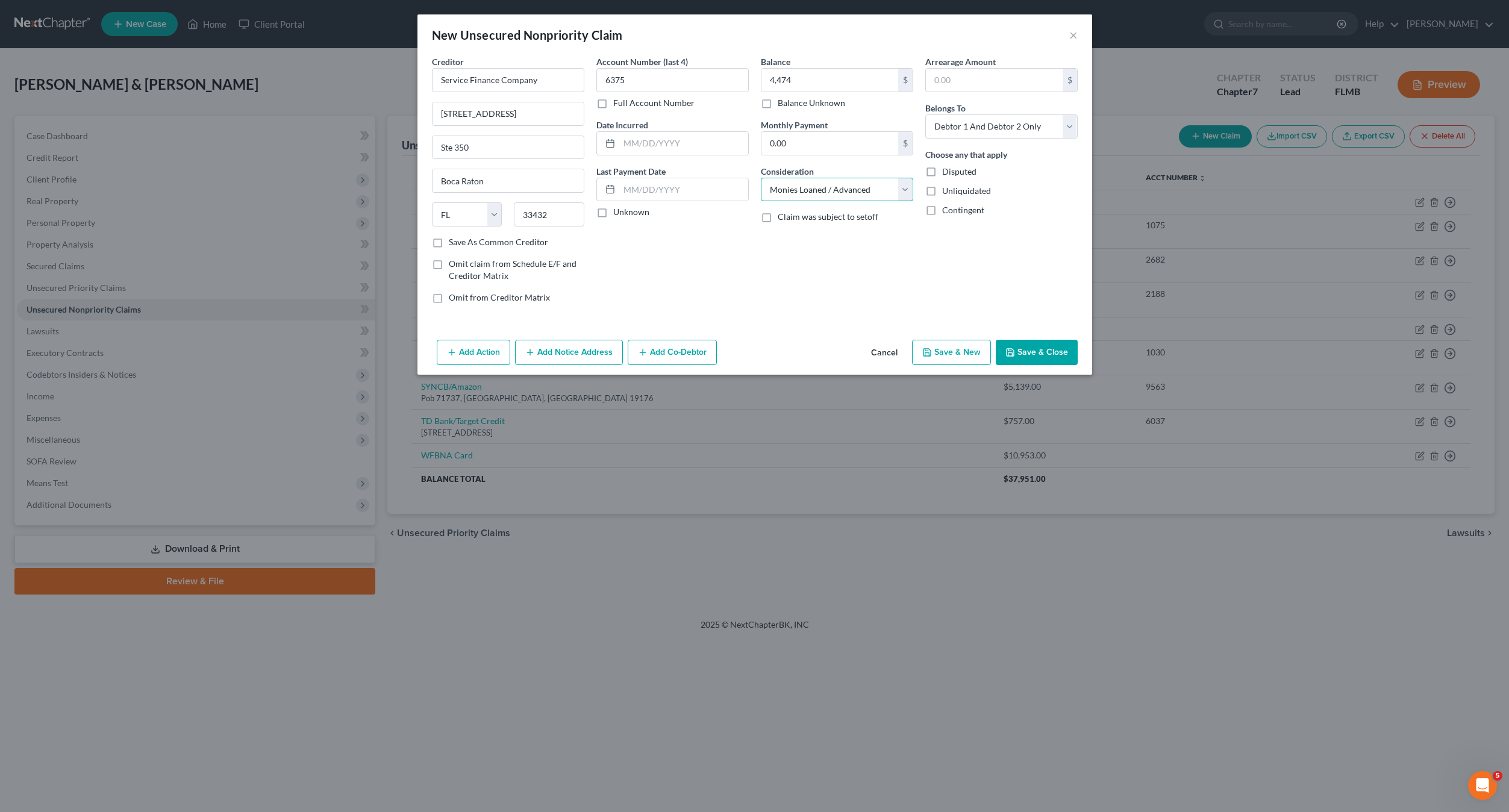
click at [761, 178] on select "Select Cable / Satellite Services Collection Agency Credit Card Debt Debt Couns…" at bounding box center [837, 189] width 152 height 24
click at [705, 280] on div "Account Number (last 4) 6375 Full Account Number Date Incurred Last Payment Dat…" at bounding box center [673, 184] width 165 height 257
click at [807, 78] on input "4,474" at bounding box center [830, 80] width 137 height 23
click at [834, 283] on div "Balance 4,474.00 $ Balance Unknown Balance Undetermined 4,474 $ Balance Unknown…" at bounding box center [838, 184] width 165 height 257
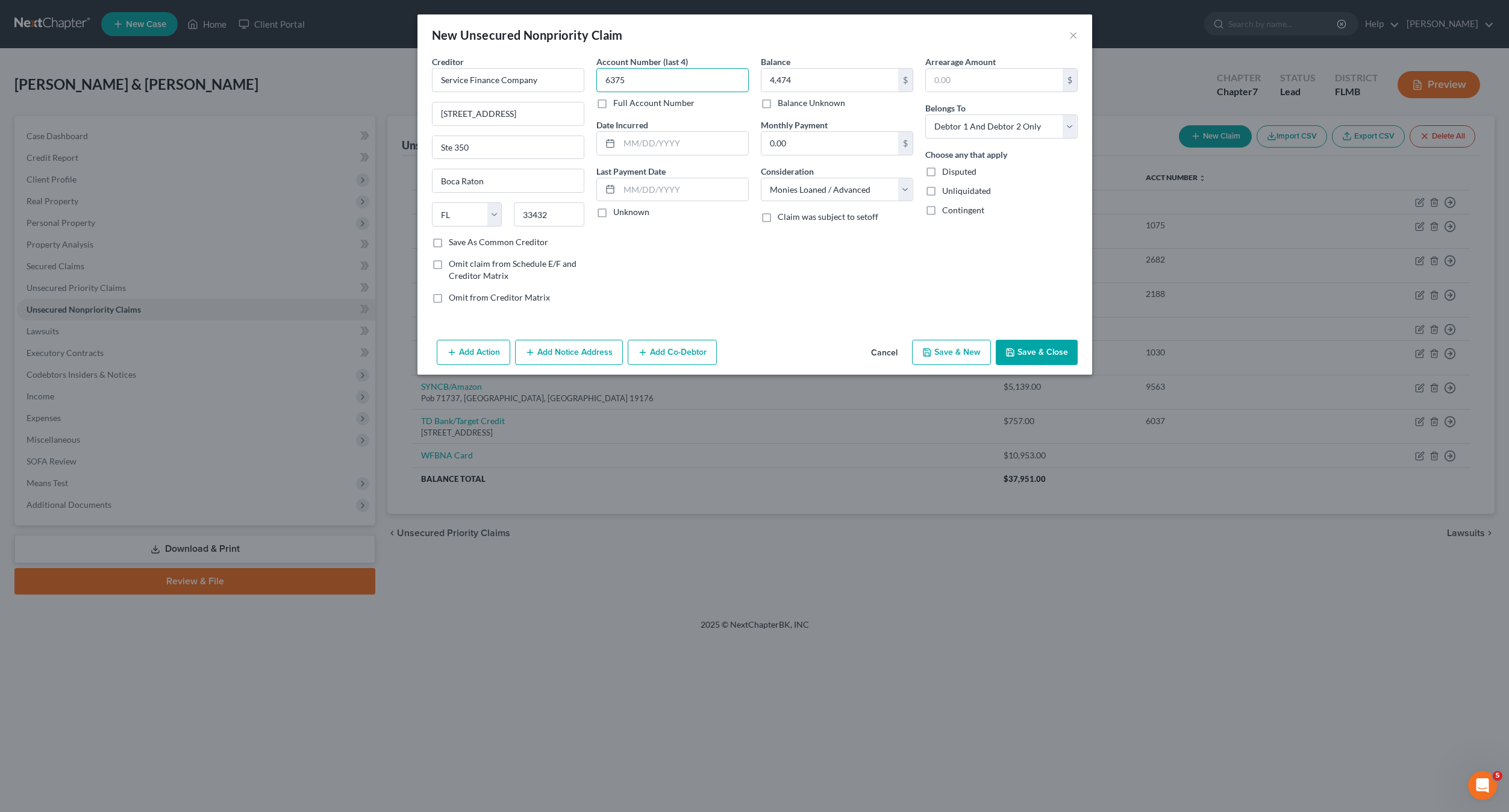
click at [663, 86] on input "6375" at bounding box center [672, 80] width 152 height 24
click at [740, 325] on div "Creditor * Service Finance Company [STREET_ADDRESS][GEOGRAPHIC_DATA] [US_STATE]…" at bounding box center [755, 195] width 675 height 280
click at [1043, 350] on button "Save & Close" at bounding box center [1037, 352] width 82 height 25
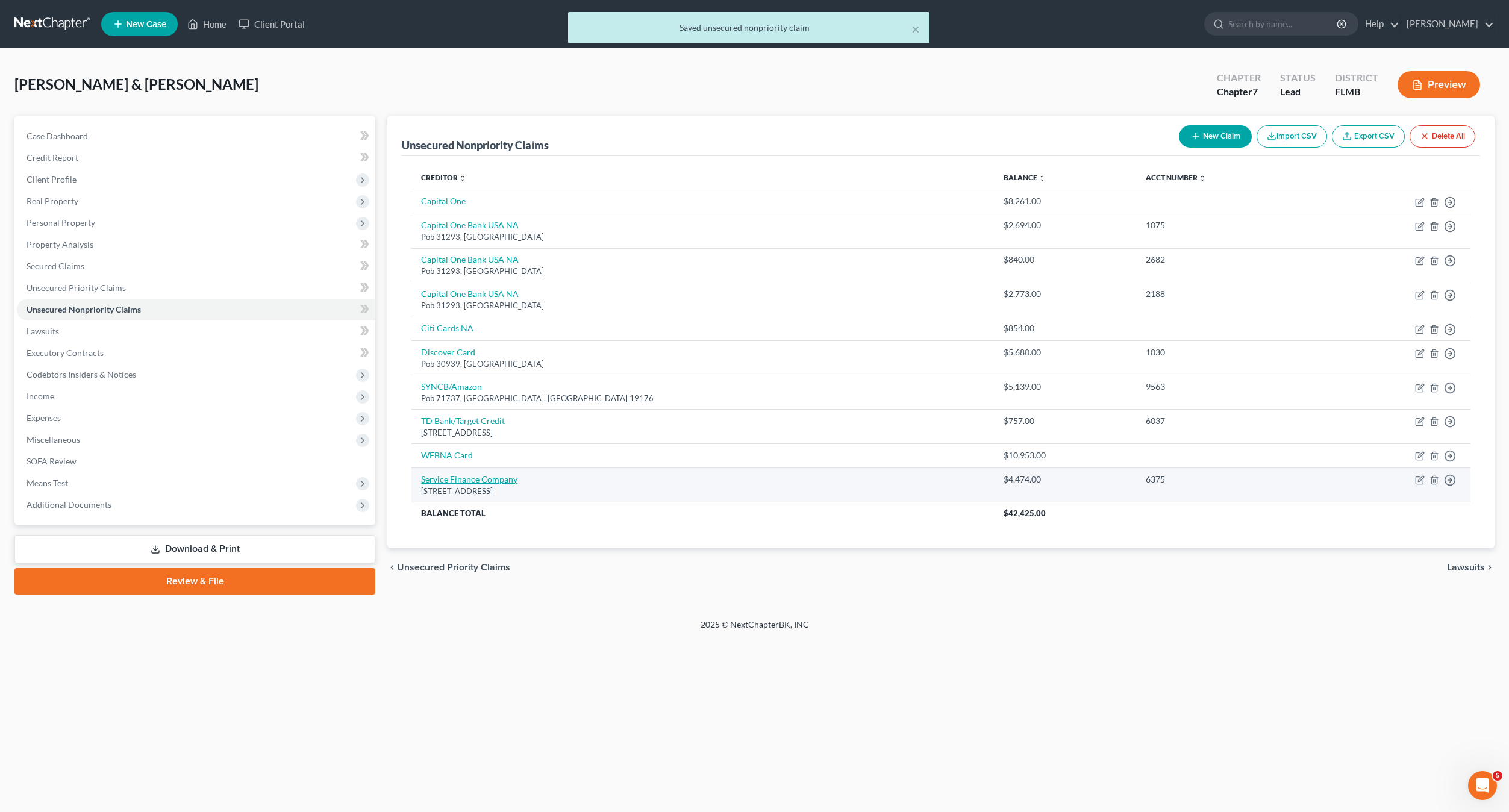
click at [449, 477] on link "Service Finance Company" at bounding box center [469, 479] width 97 height 10
select select "9"
select select "10"
select select "2"
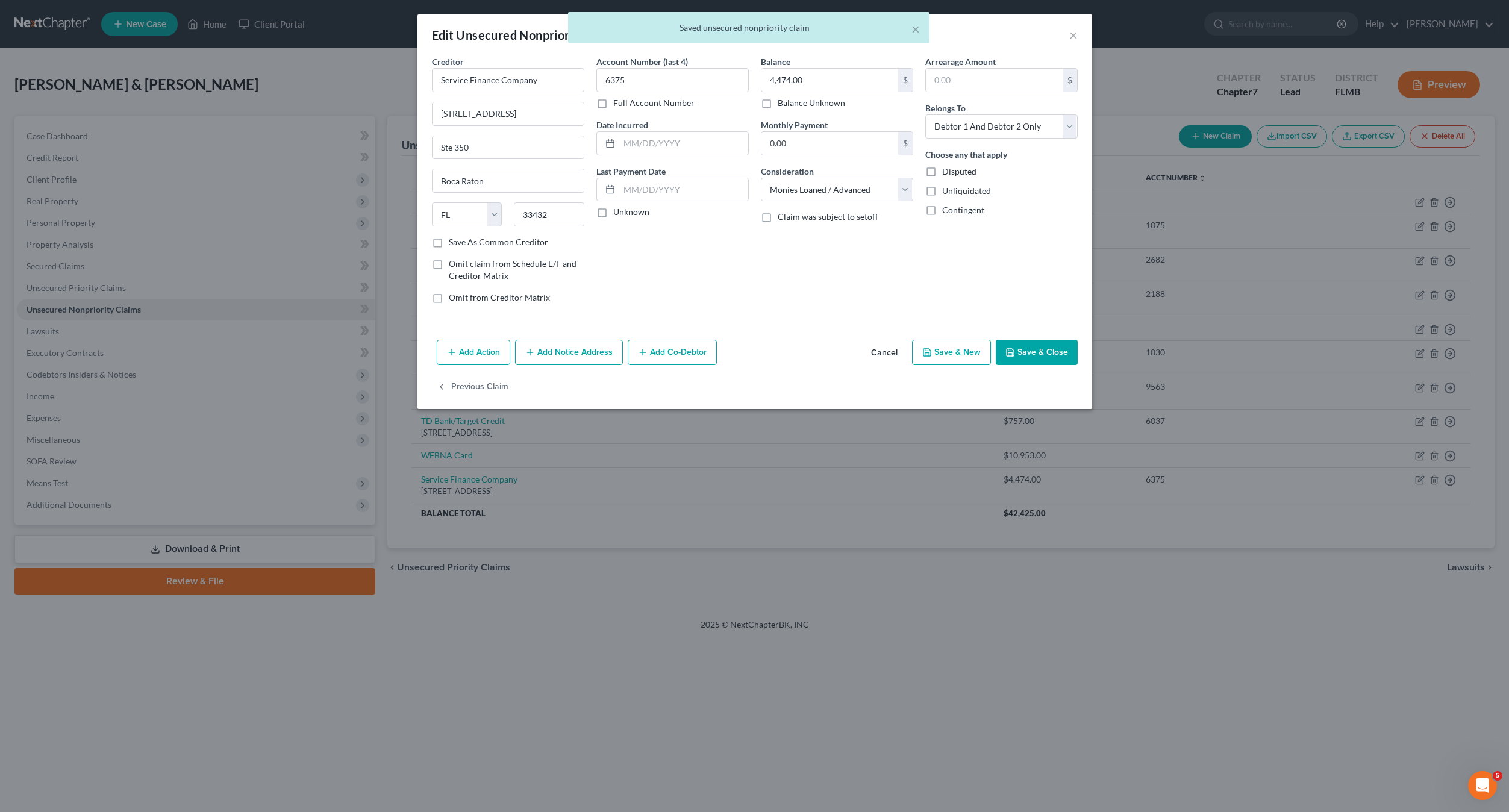
click at [1022, 353] on button "Save & Close" at bounding box center [1037, 352] width 82 height 25
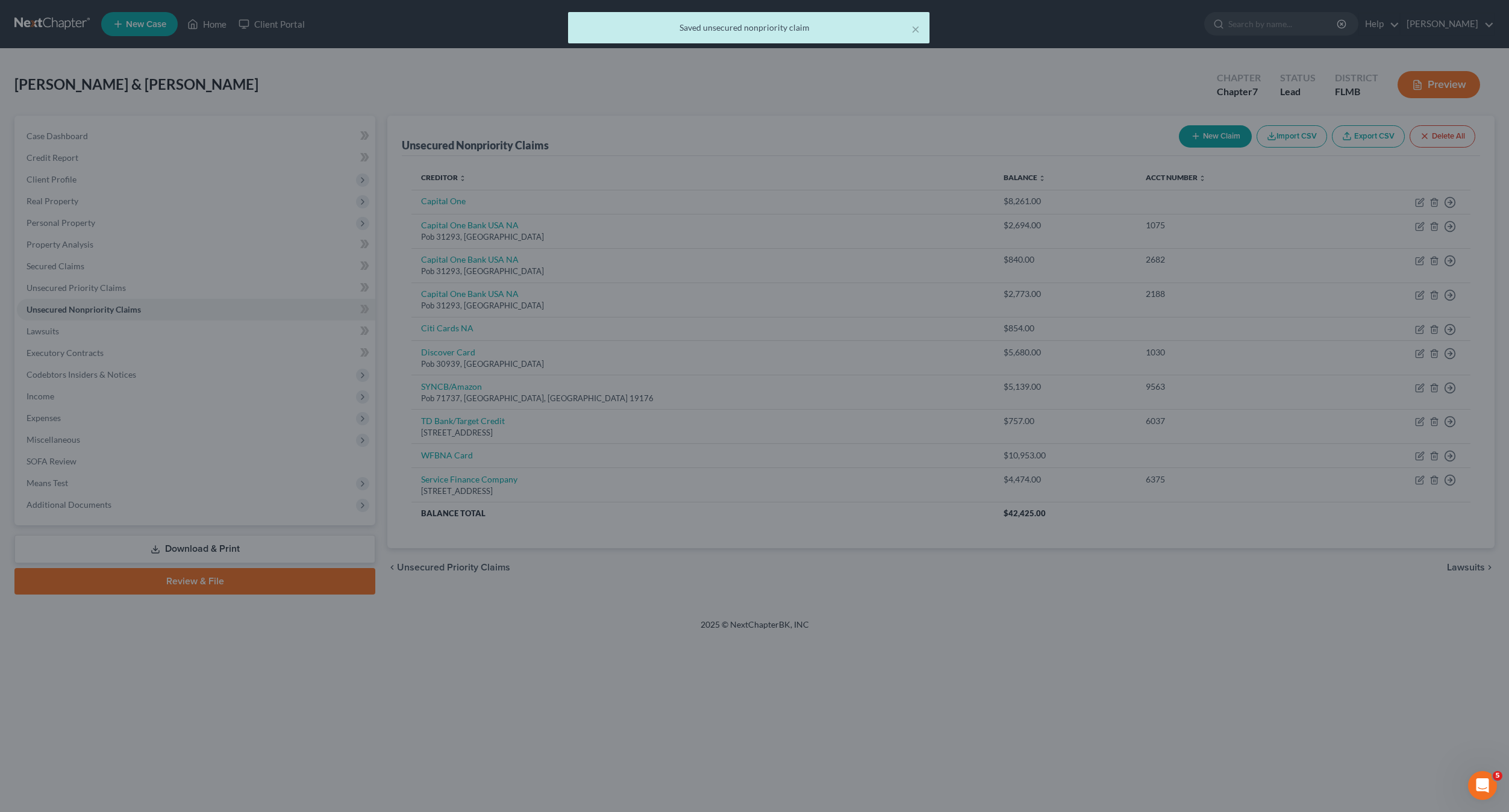
type input "0"
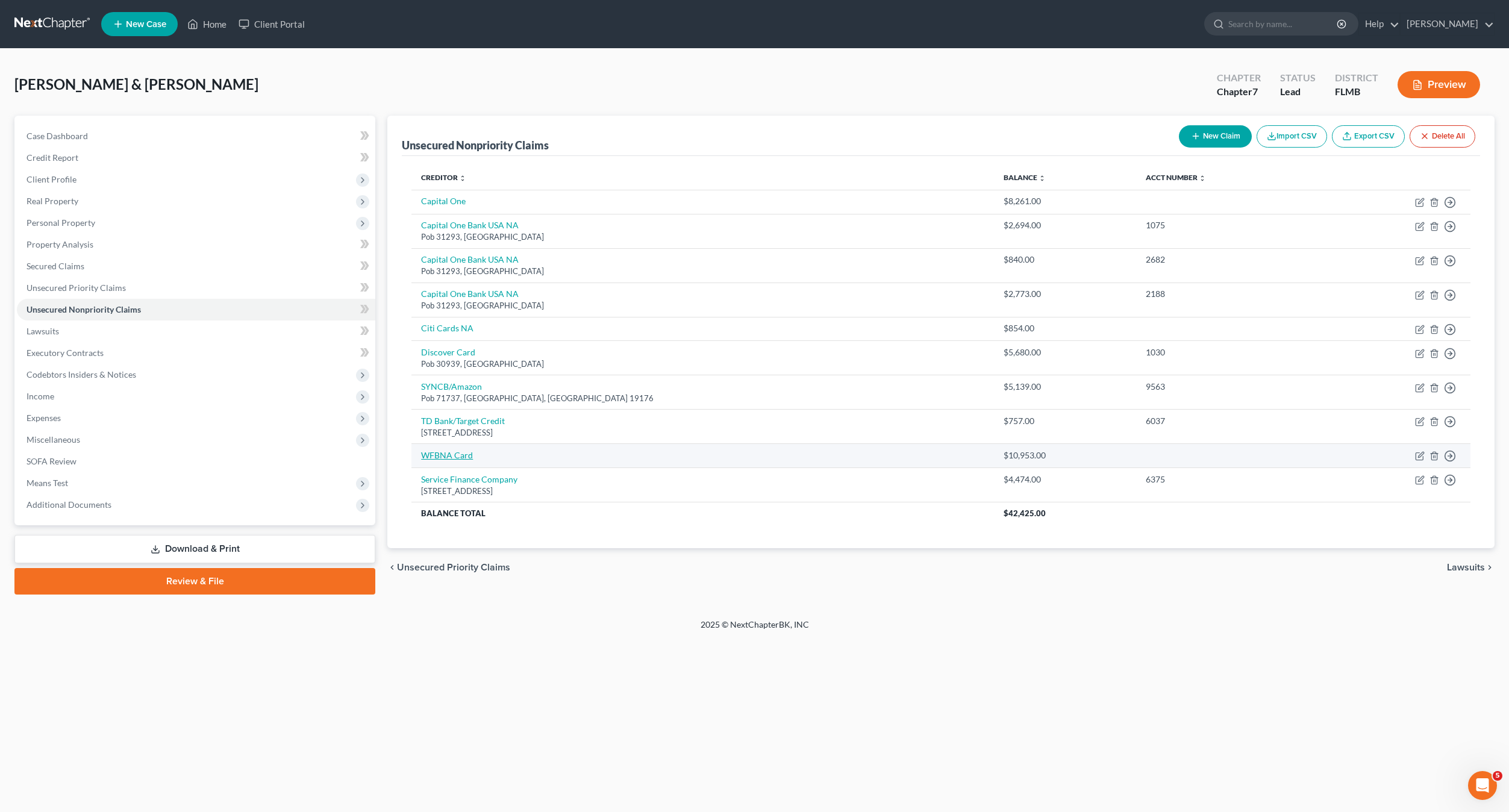
click at [443, 457] on link "WFBNA Card" at bounding box center [447, 455] width 52 height 10
select select "2"
select select "1"
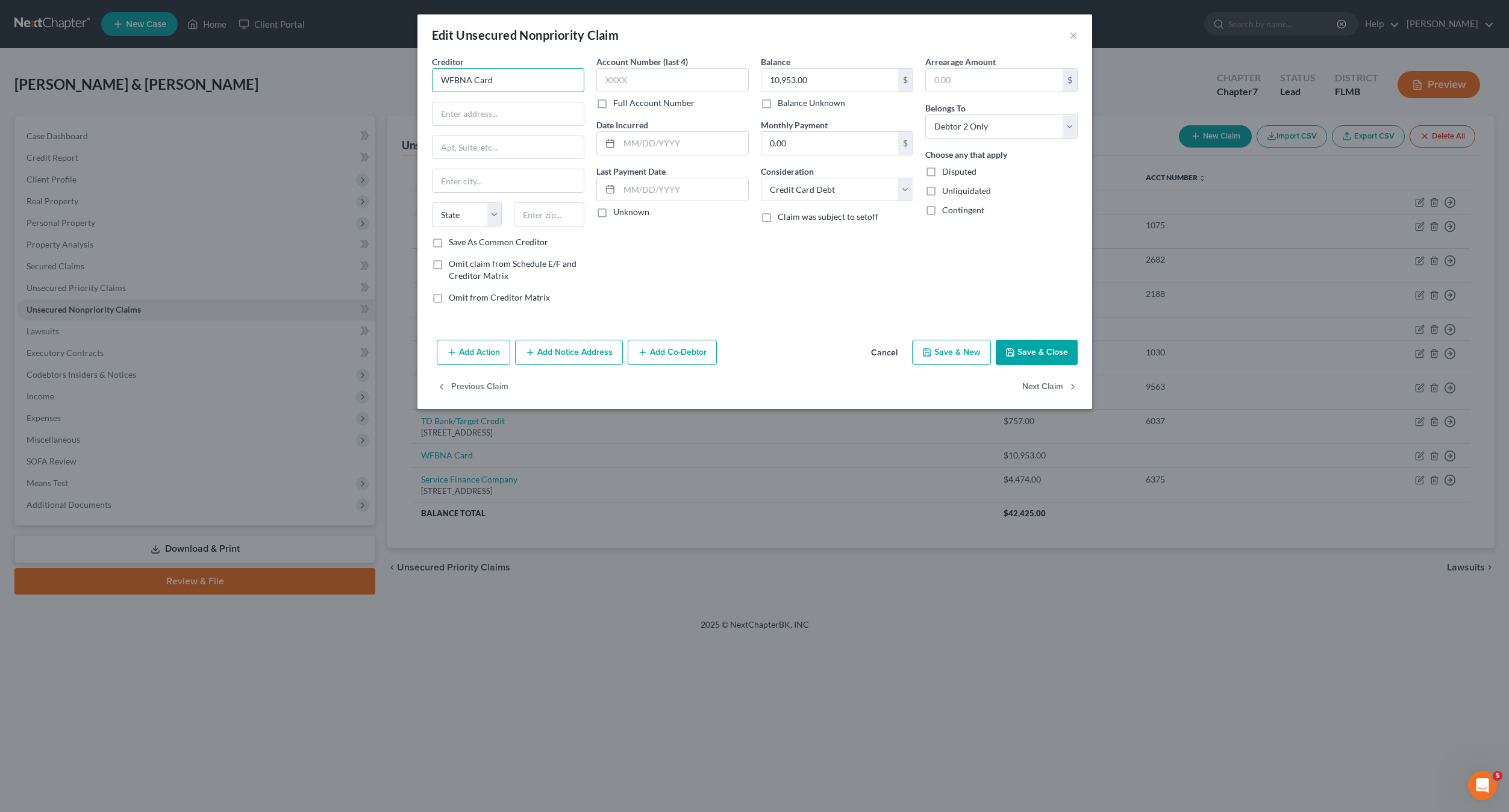
click at [503, 86] on input "WFBNA Card" at bounding box center [508, 80] width 152 height 24
type input "W"
type input "[PERSON_NAME] Fargo Card Svcs"
type input "Pob 393"
type input "55480"
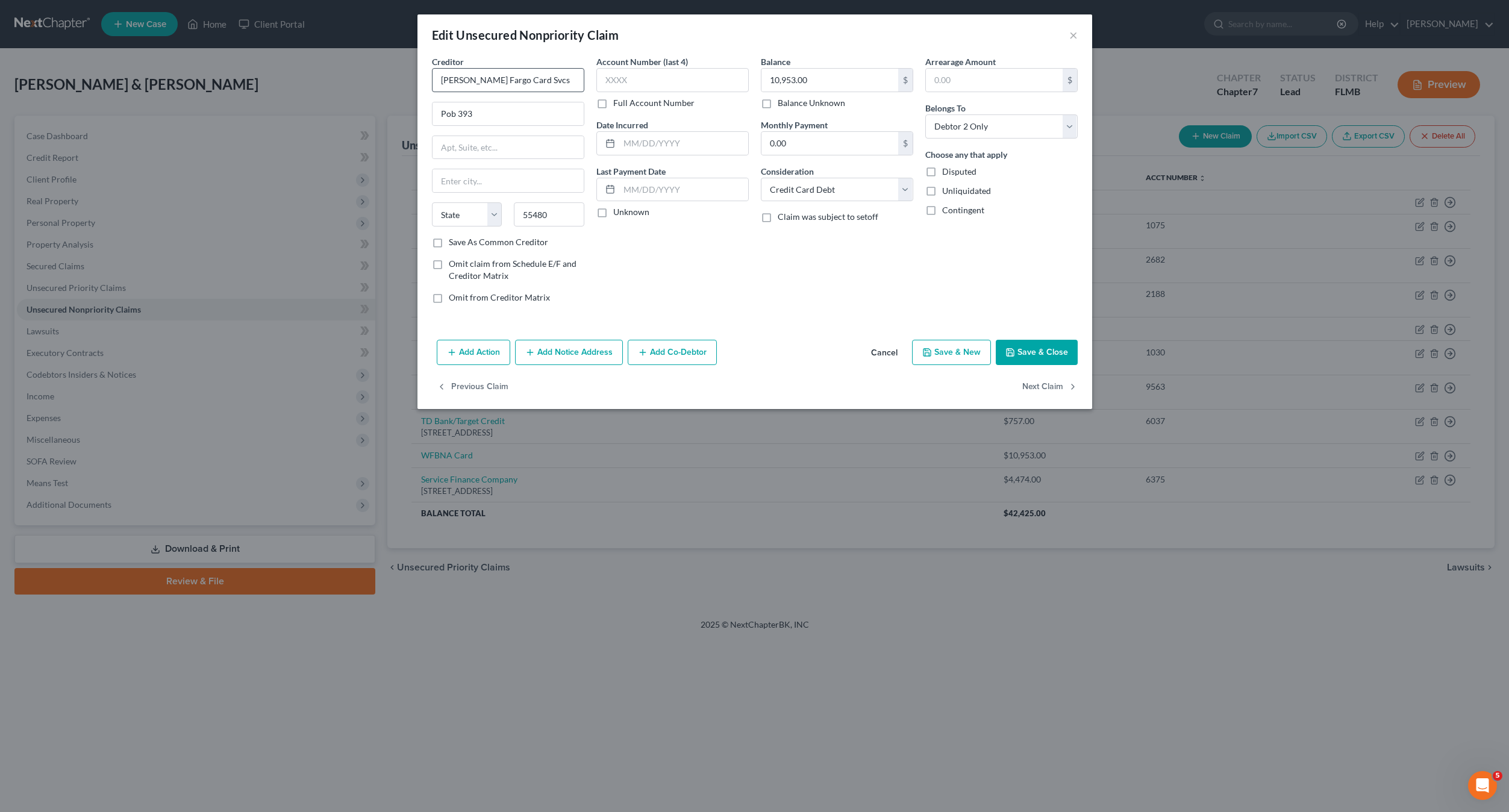
type input "[GEOGRAPHIC_DATA]"
select select "24"
click at [808, 77] on input "10,953.00" at bounding box center [830, 80] width 137 height 23
type input "2,337"
click at [655, 89] on input "text" at bounding box center [672, 80] width 152 height 24
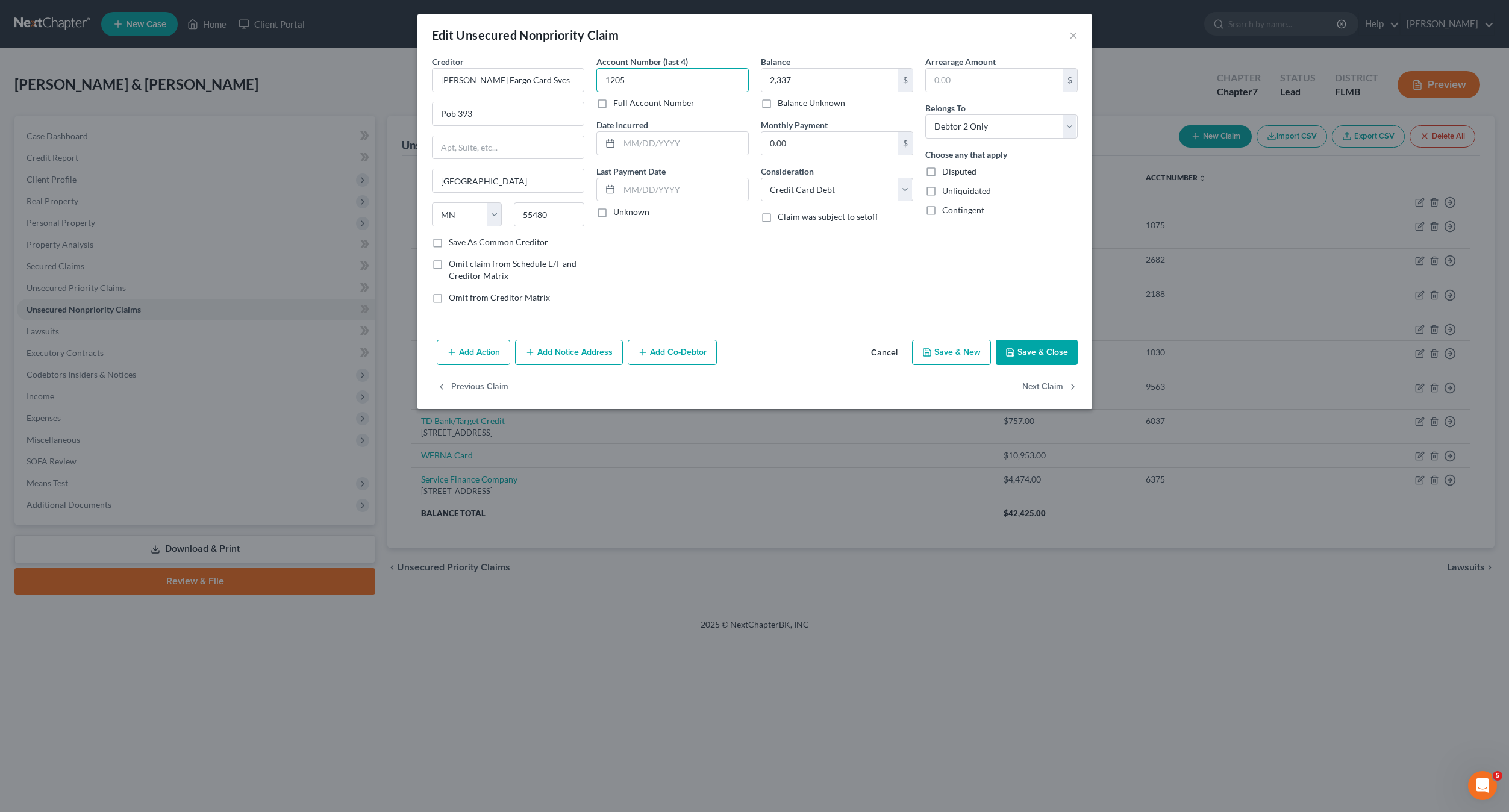
type input "1205"
click at [775, 325] on div "Creditor * [PERSON_NAME] Fargo Card Svcs Pob 393 [GEOGRAPHIC_DATA] [US_STATE][G…" at bounding box center [755, 195] width 675 height 280
click at [688, 307] on div "Account Number (last 4) 1205 Full Account Number Date Incurred Last Payment Dat…" at bounding box center [673, 184] width 165 height 257
click at [657, 274] on div "Account Number (last 4) 1205 Full Account Number Date Incurred Last Payment Dat…" at bounding box center [673, 184] width 165 height 257
click at [727, 283] on div "Account Number (last 4) 1205 Full Account Number Date Incurred Last Payment Dat…" at bounding box center [673, 184] width 165 height 257
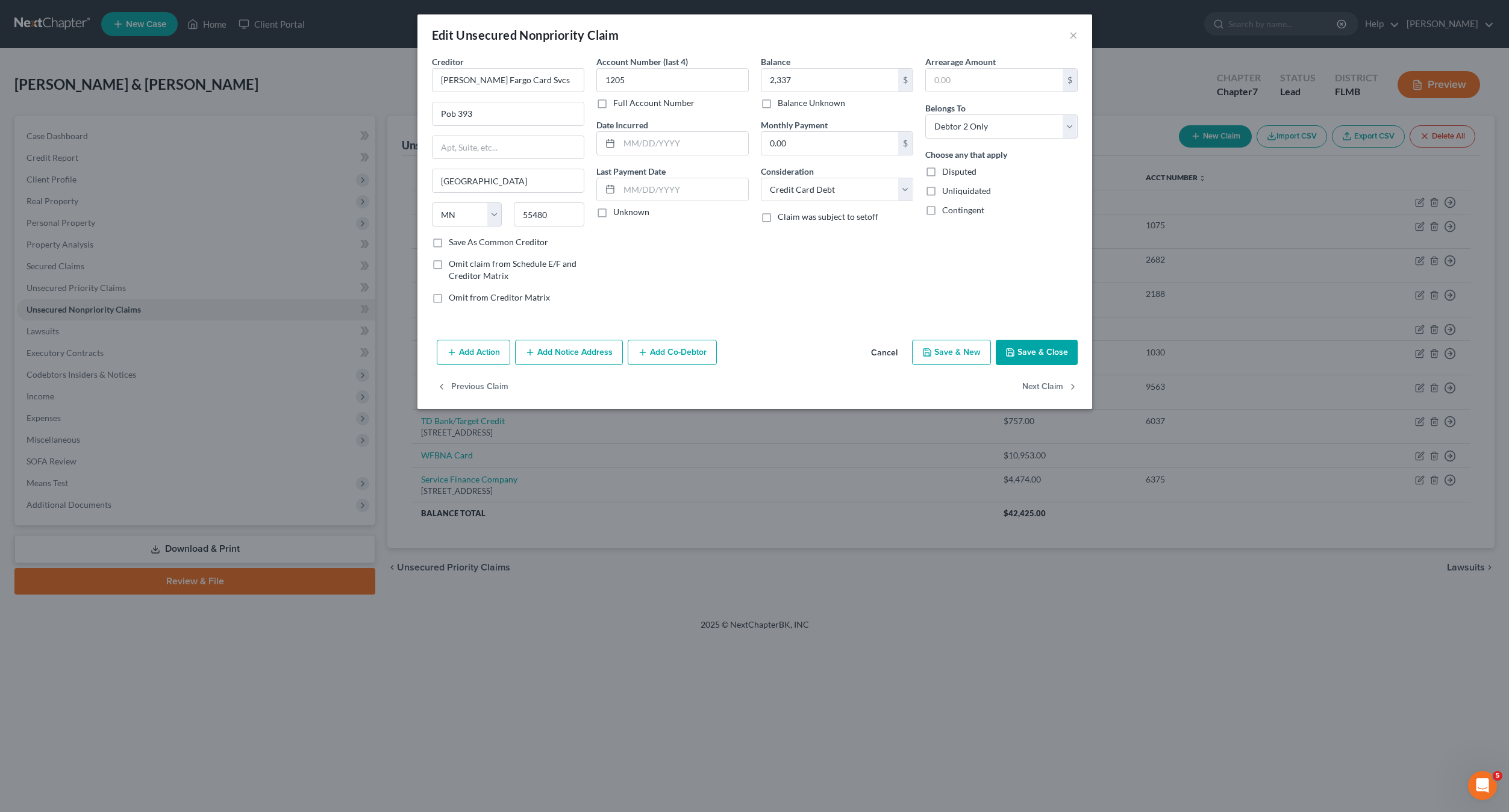
click at [731, 280] on div "Account Number (last 4) 1205 Full Account Number Date Incurred Last Payment Dat…" at bounding box center [673, 184] width 165 height 257
click at [692, 302] on div "Account Number (last 4) 1205 Full Account Number Date Incurred Last Payment Dat…" at bounding box center [673, 184] width 165 height 257
click at [701, 300] on div "Account Number (last 4) 1205 Full Account Number Date Incurred Last Payment Dat…" at bounding box center [673, 184] width 165 height 257
click at [738, 300] on div "Account Number (last 4) 1205 Full Account Number Date Incurred Last Payment Dat…" at bounding box center [673, 184] width 165 height 257
click at [1023, 350] on button "Save & Close" at bounding box center [1037, 352] width 82 height 25
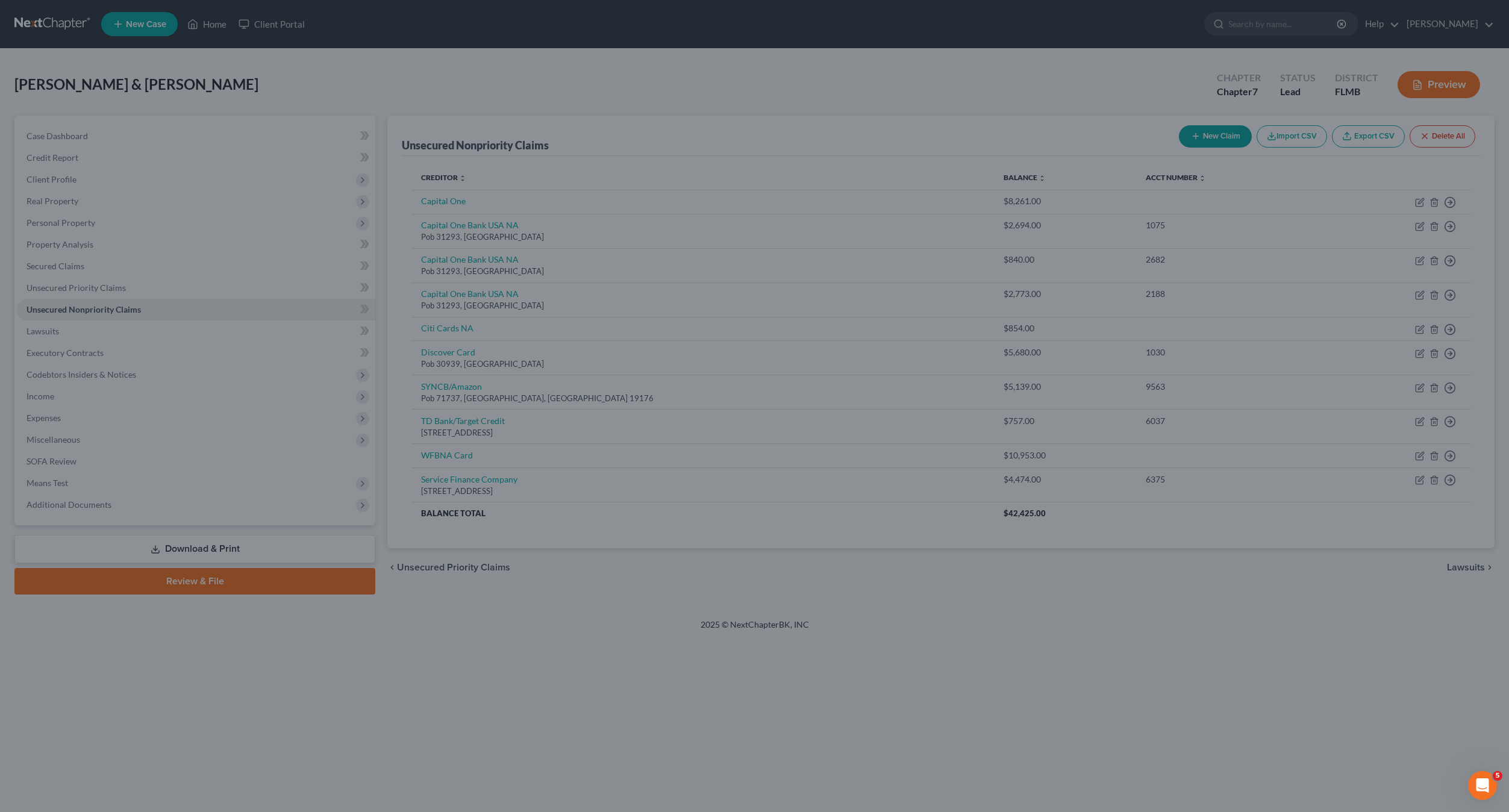
type input "2,337.00"
type input "0"
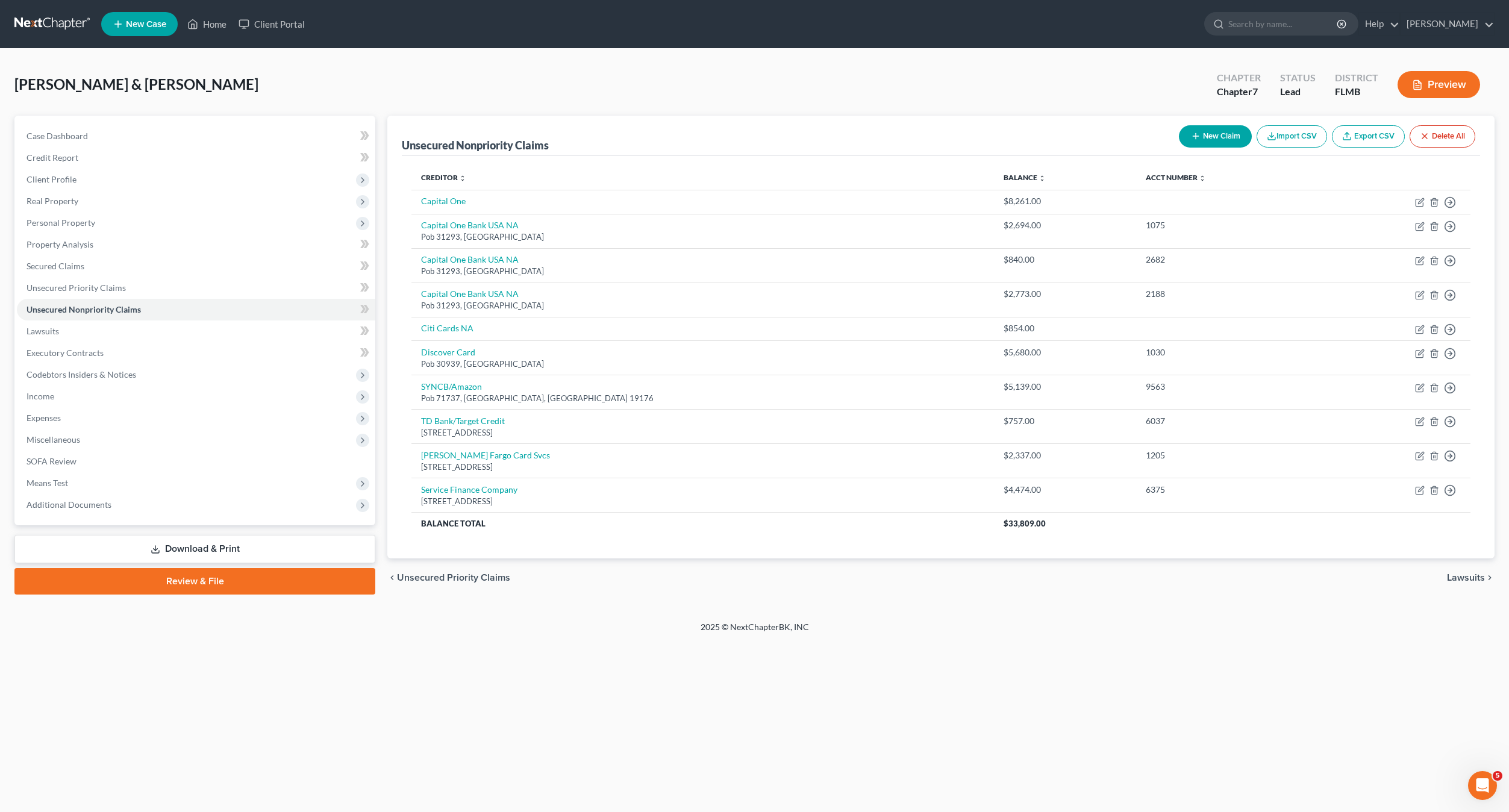
click at [1201, 139] on button "New Claim" at bounding box center [1215, 136] width 73 height 22
select select "2"
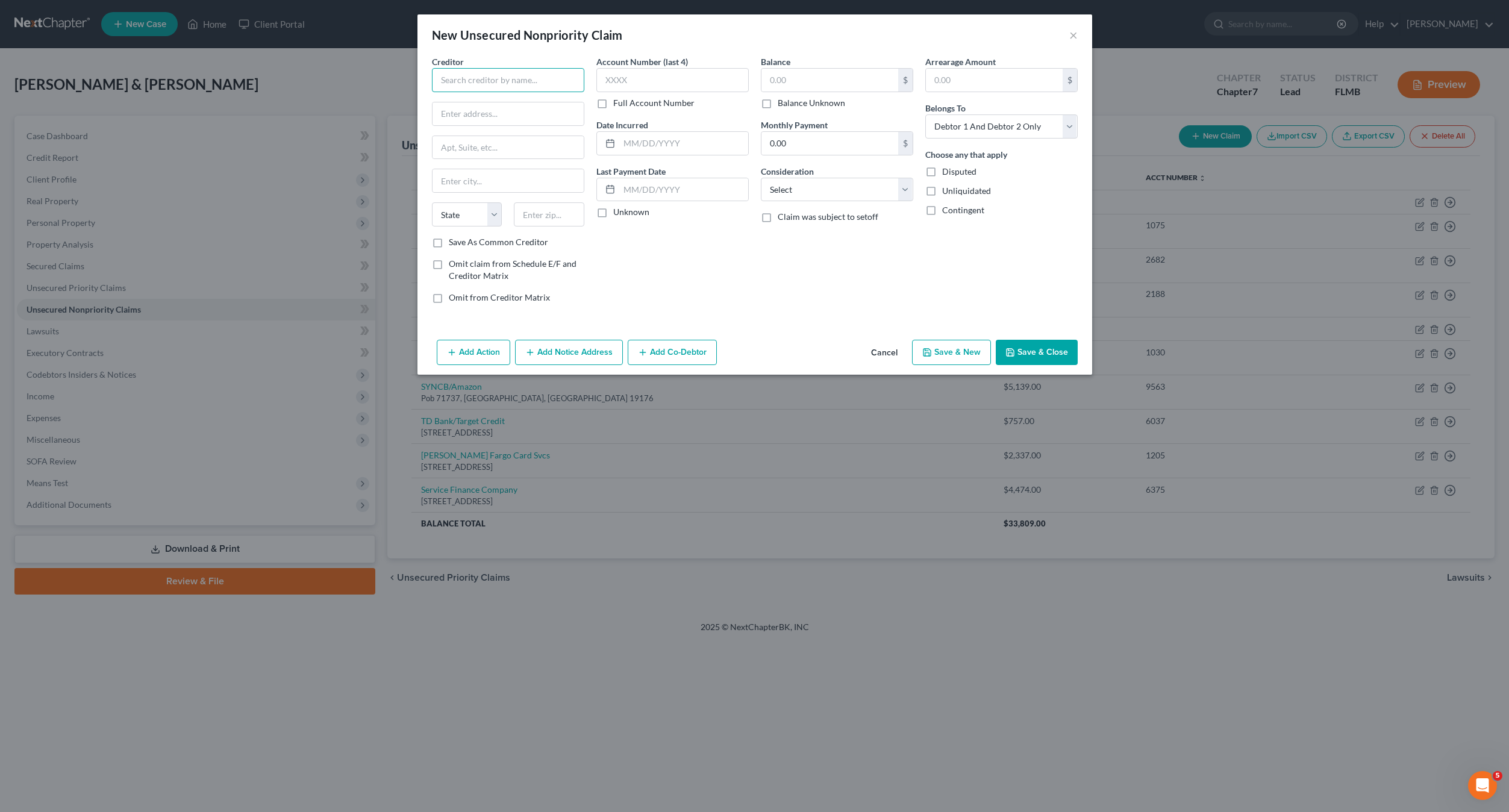
click at [517, 69] on input "text" at bounding box center [508, 80] width 152 height 24
type input "THD/CBNA"
type input "[STREET_ADDRESS]"
type input "57108"
type input "[GEOGRAPHIC_DATA]"
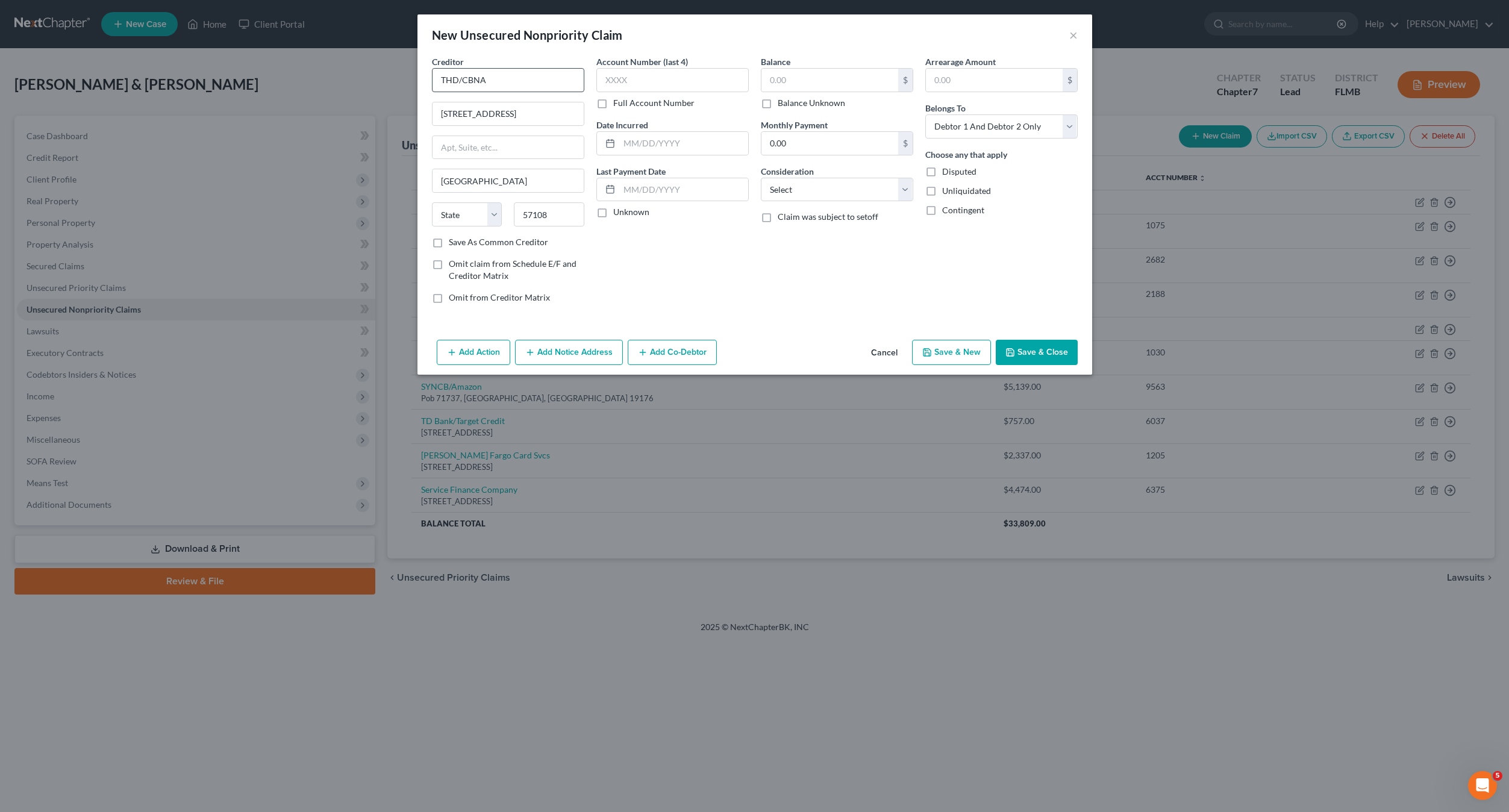
select select "43"
click at [678, 84] on input "text" at bounding box center [672, 80] width 152 height 24
type input "9166"
click at [799, 90] on input "text" at bounding box center [830, 80] width 137 height 23
type input "2,278"
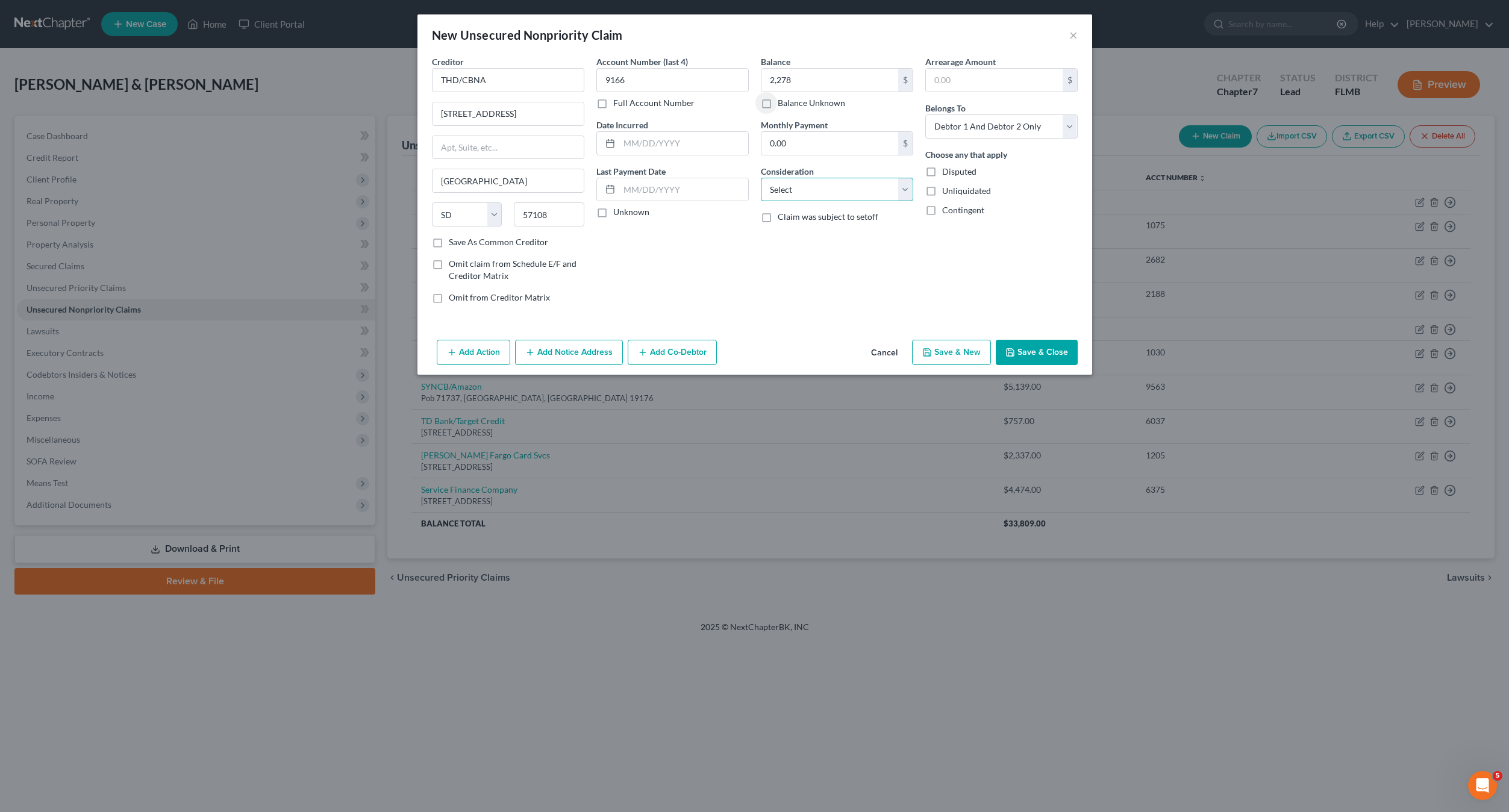
click at [819, 197] on select "Select Cable / Satellite Services Collection Agency Credit Card Debt Debt Couns…" at bounding box center [837, 189] width 152 height 24
select select "2"
click at [761, 178] on select "Select Cable / Satellite Services Collection Agency Credit Card Debt Debt Couns…" at bounding box center [837, 189] width 152 height 24
click at [760, 287] on div "Balance 2,278.00 $ Balance Unknown Balance Undetermined 2,278 $ Balance Unknown…" at bounding box center [838, 184] width 165 height 257
click at [766, 276] on div "Balance 2,278.00 $ Balance Unknown Balance Undetermined 2,278 $ Balance Unknown…" at bounding box center [838, 184] width 165 height 257
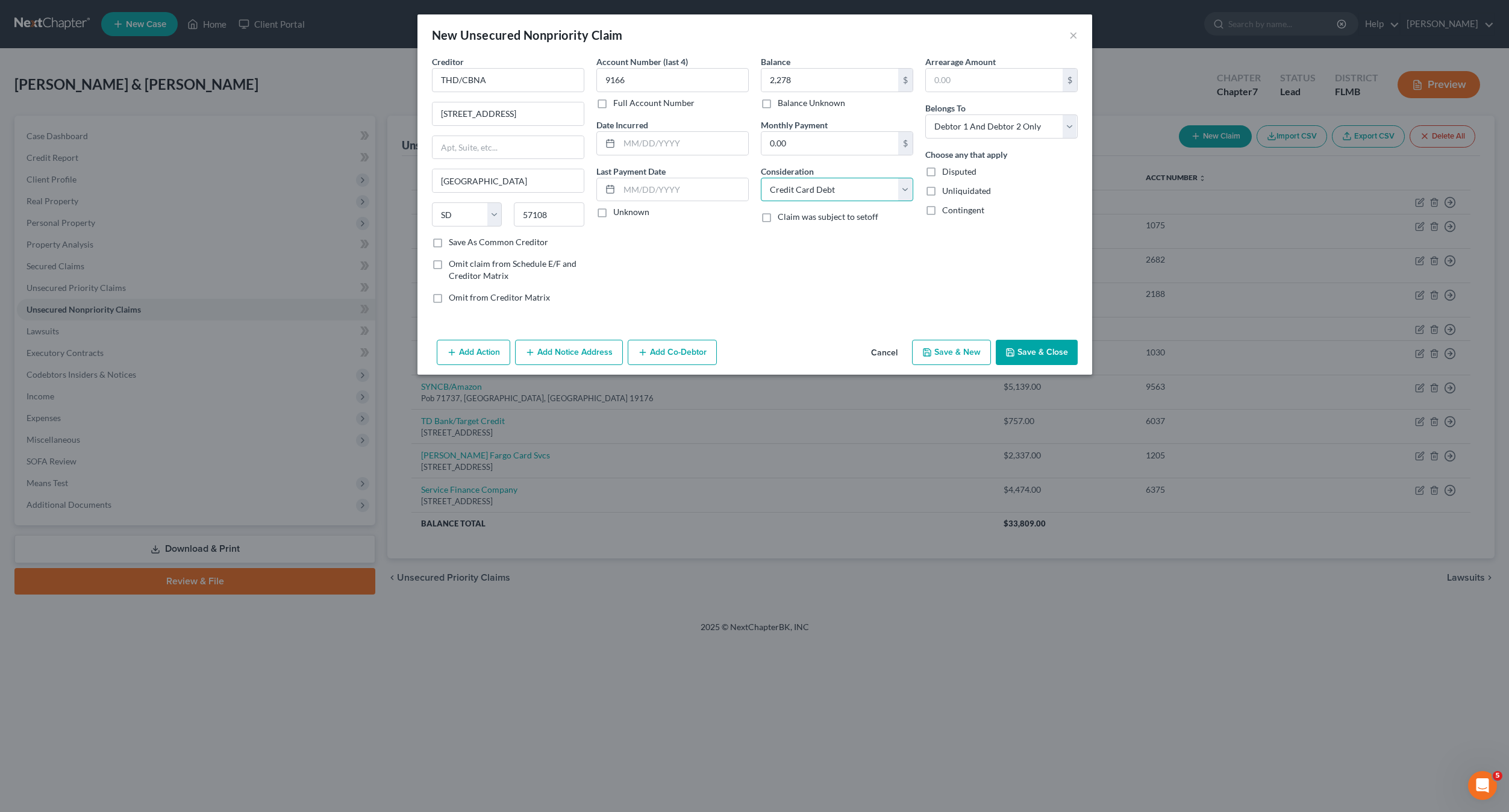
click at [818, 189] on select "Select Cable / Satellite Services Collection Agency Credit Card Debt Debt Couns…" at bounding box center [837, 189] width 152 height 24
click at [996, 127] on select "Select Debtor 1 Only Debtor 2 Only Debtor 1 And Debtor 2 Only At Least One Of T…" at bounding box center [1001, 126] width 152 height 24
click at [981, 125] on select "Select Debtor 1 Only Debtor 2 Only Debtor 1 And Debtor 2 Only At Least One Of T…" at bounding box center [1001, 126] width 152 height 24
select select "0"
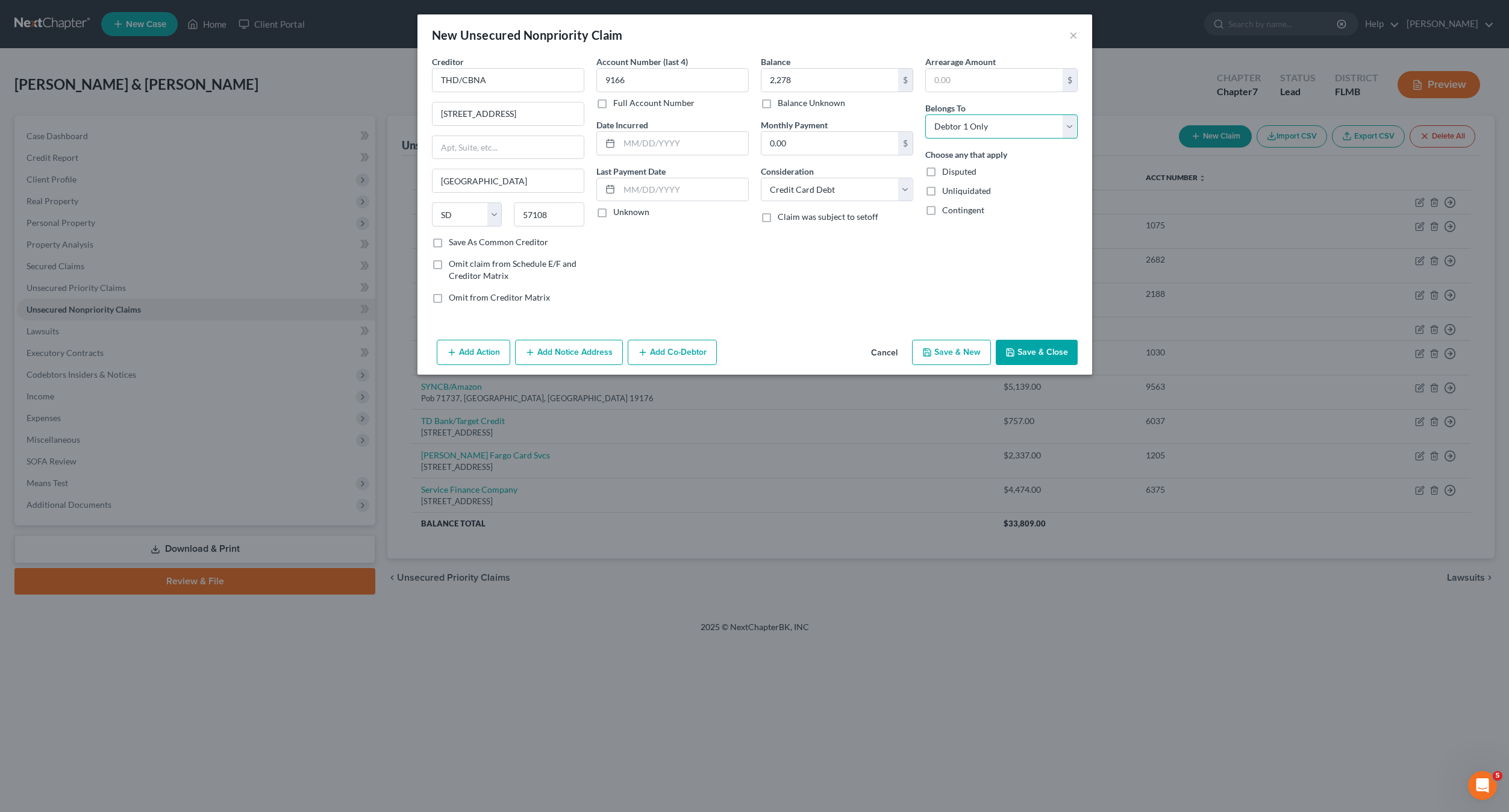
click at [925, 114] on select "Select Debtor 1 Only Debtor 2 Only Debtor 1 And Debtor 2 Only At Least One Of T…" at bounding box center [1001, 126] width 152 height 24
click at [885, 291] on div "Balance 2,278.00 $ Balance Unknown Balance Undetermined 2,278 $ Balance Unknown…" at bounding box center [838, 184] width 165 height 257
click at [1020, 353] on button "Save & Close" at bounding box center [1037, 352] width 82 height 25
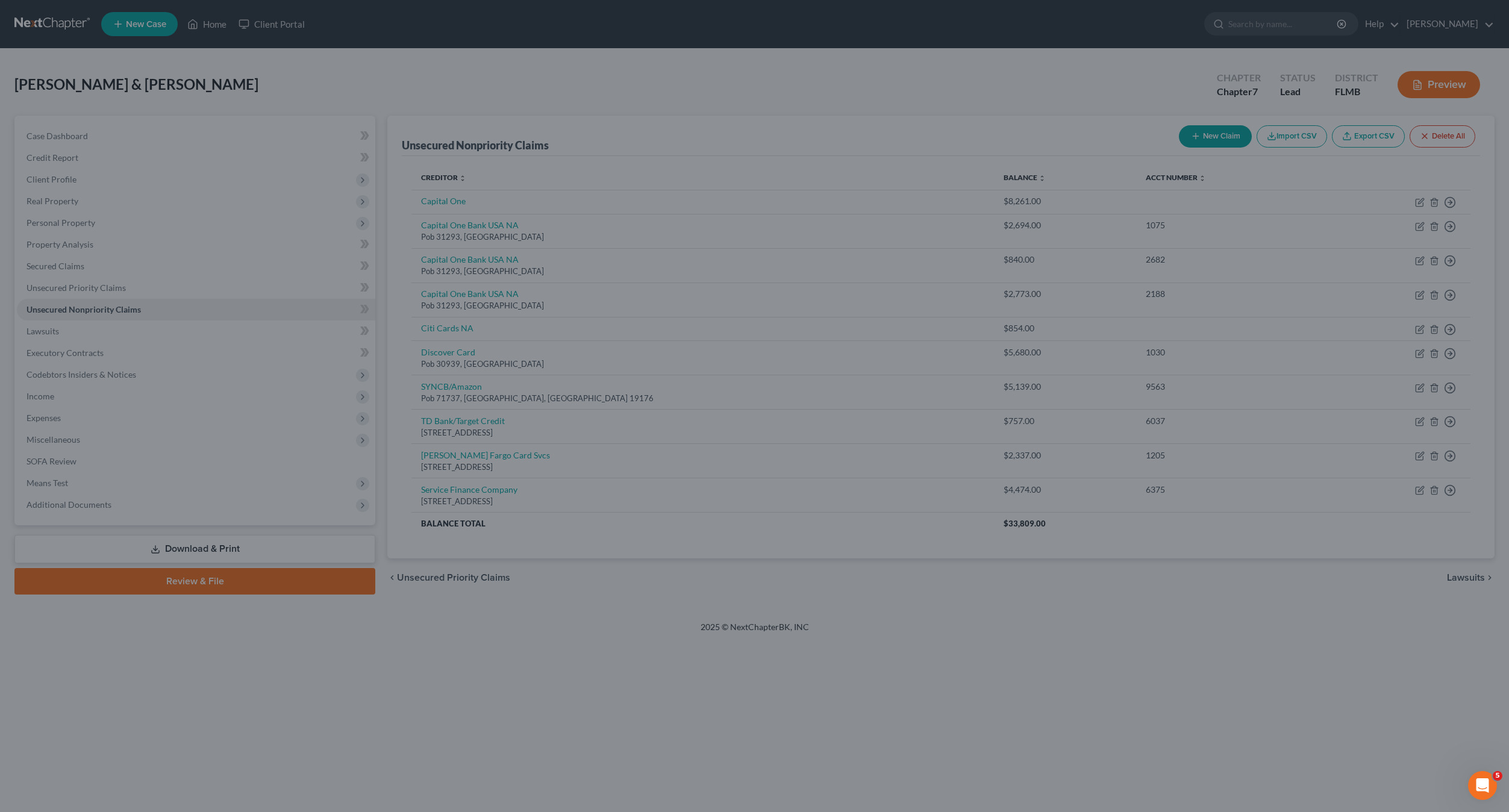
type input "2,278.00"
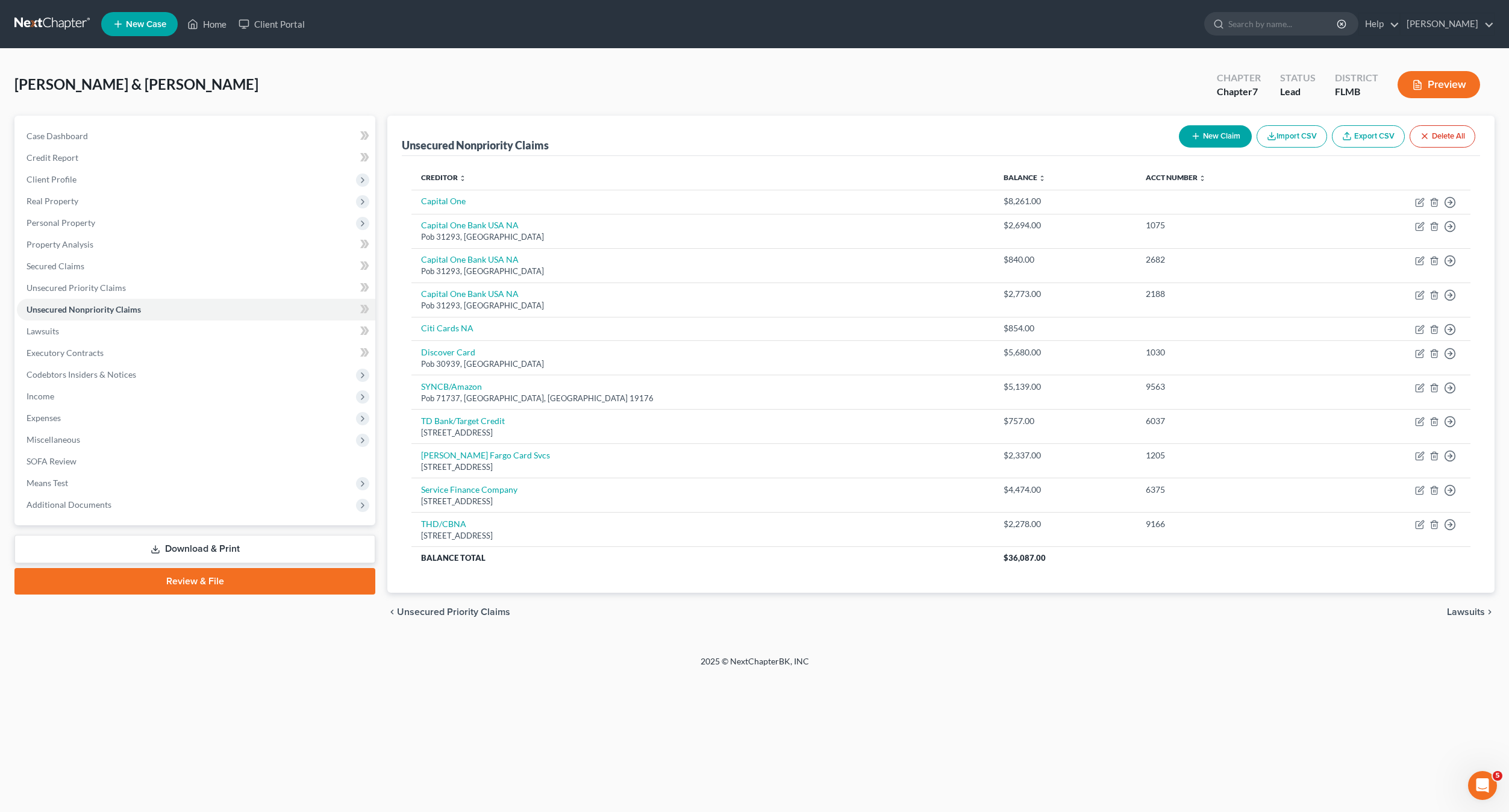
click at [1220, 139] on button "New Claim" at bounding box center [1215, 136] width 73 height 22
select select "2"
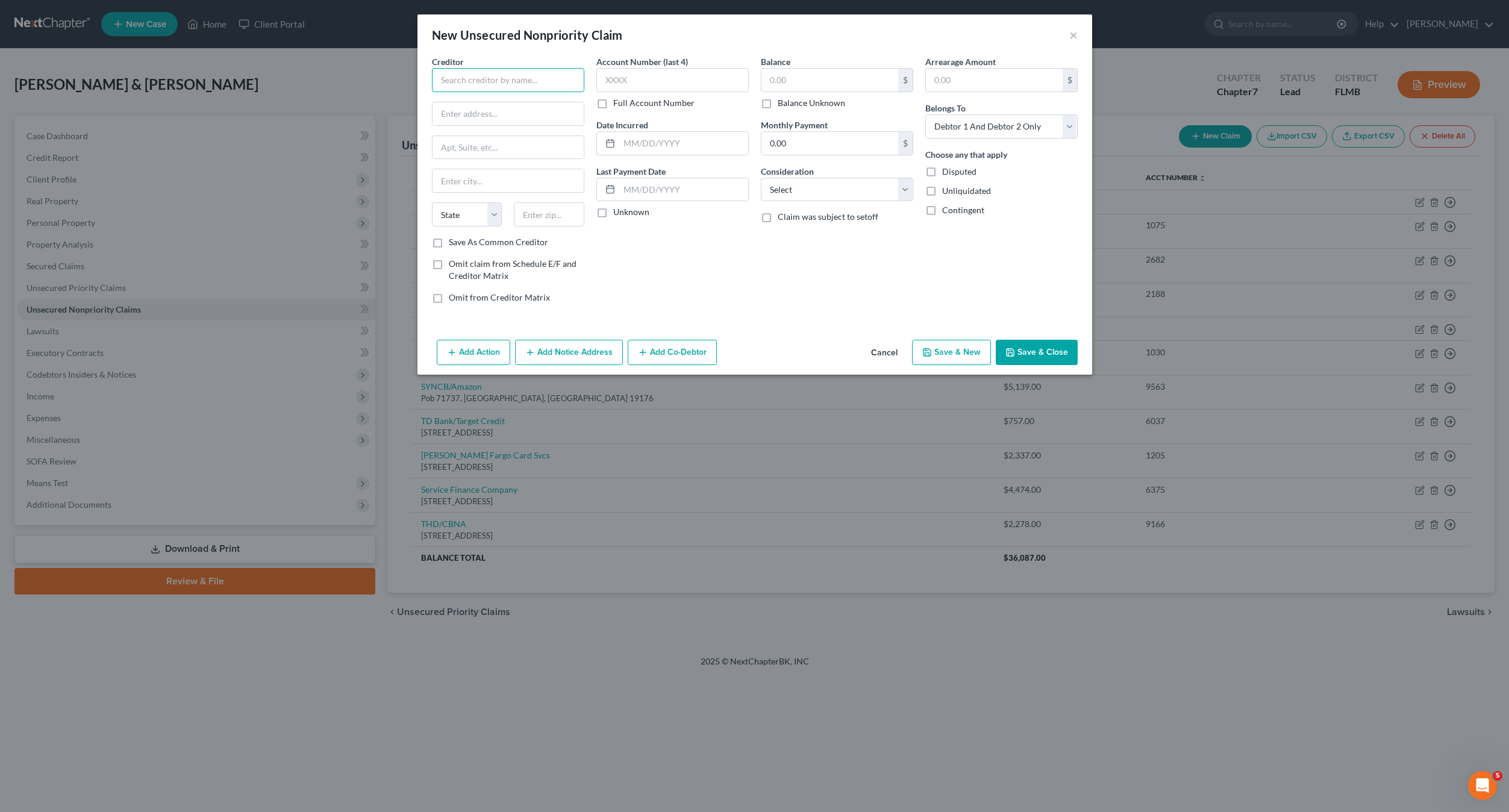
click at [484, 80] on input "text" at bounding box center [508, 80] width 152 height 24
type input "[PERSON_NAME] Fargo Card Svc"
type input "Pob 393"
type input "55480"
type input "[GEOGRAPHIC_DATA]"
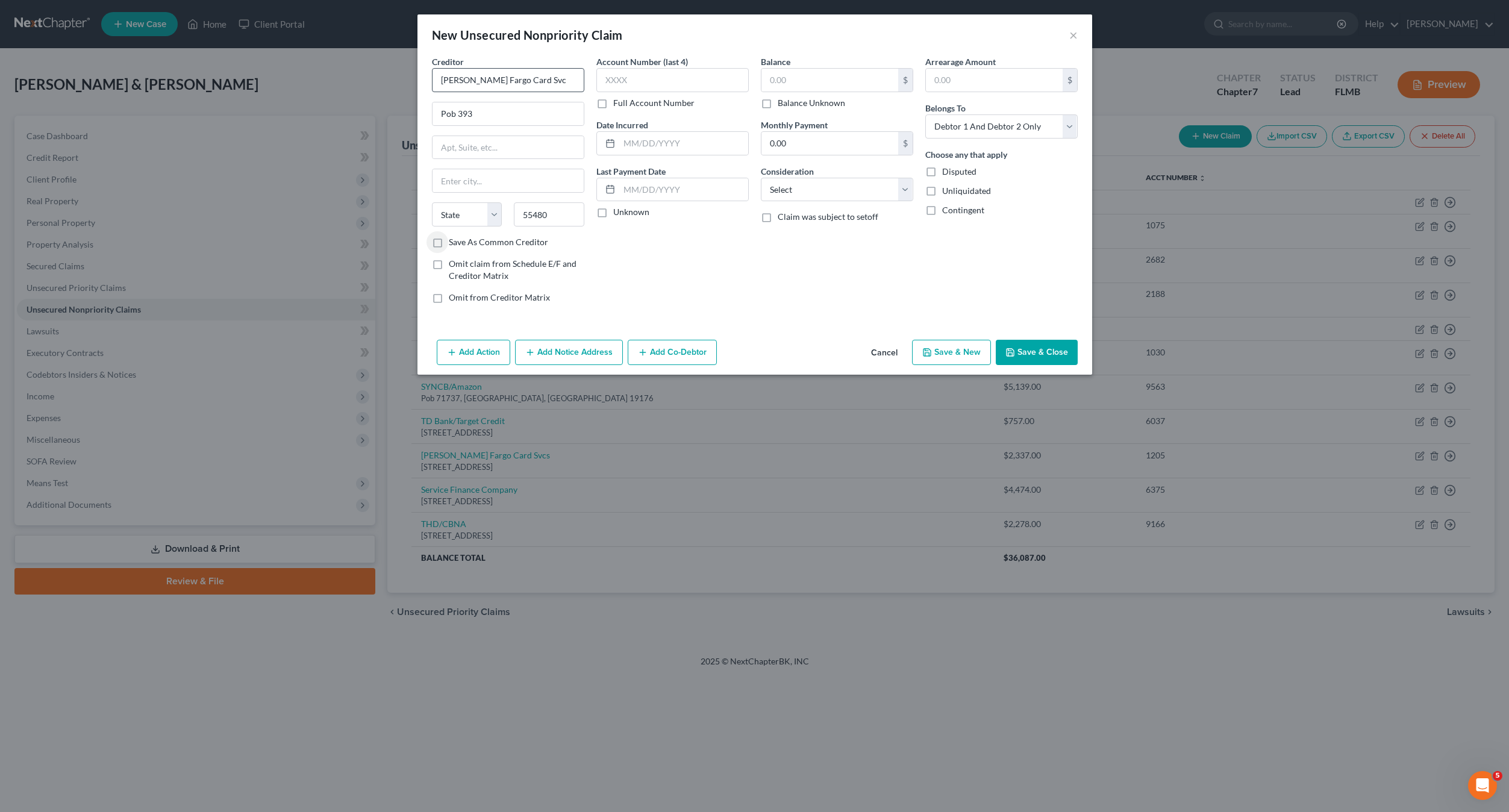
select select "24"
click at [657, 82] on input "text" at bounding box center [672, 80] width 152 height 24
type input "3700"
type input "10,953"
click at [791, 190] on select "Select Cable / Satellite Services Collection Agency Credit Card Debt Debt Couns…" at bounding box center [837, 189] width 152 height 24
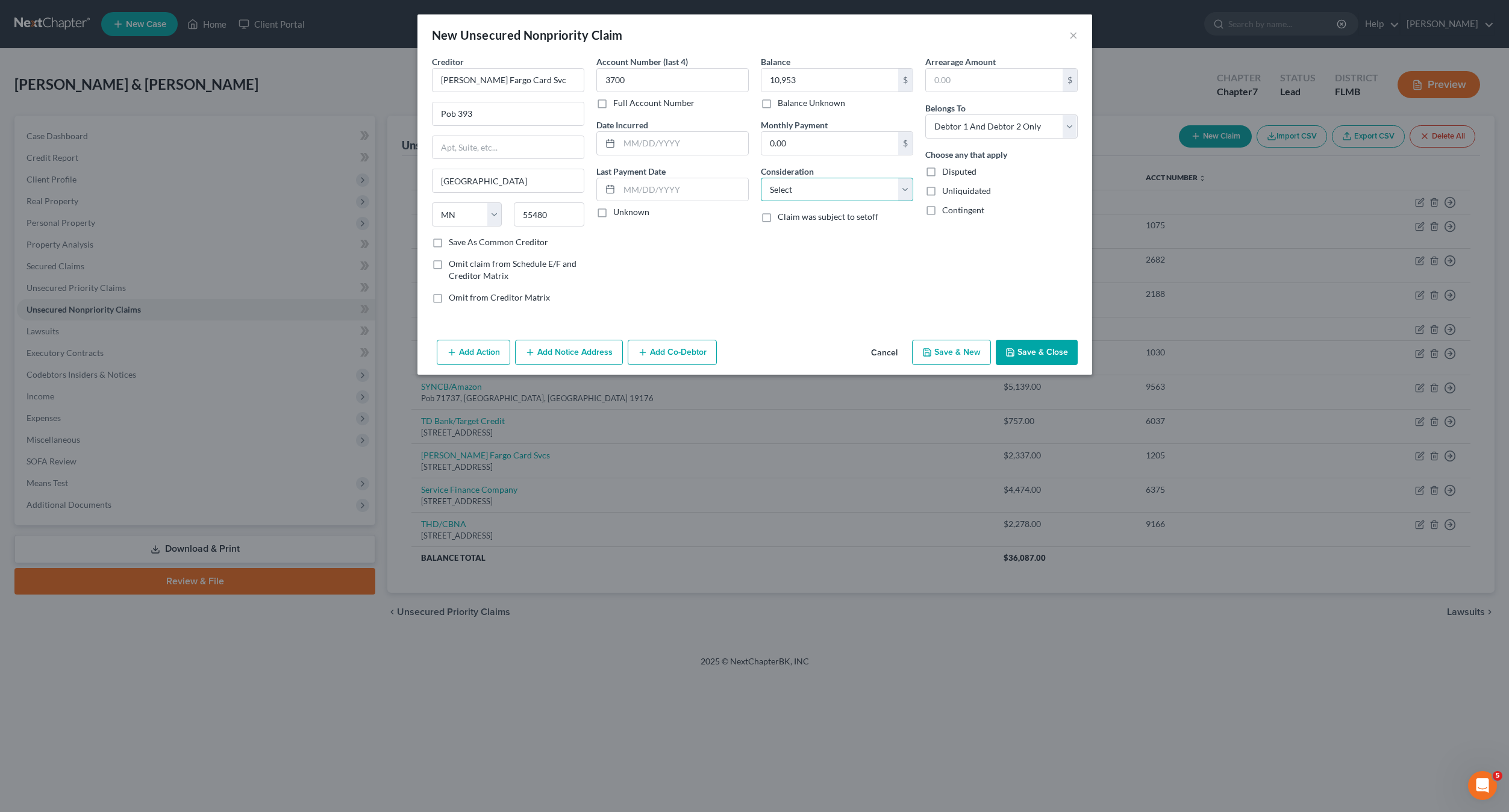
select select "2"
click at [761, 178] on select "Select Cable / Satellite Services Collection Agency Credit Card Debt Debt Couns…" at bounding box center [837, 189] width 152 height 24
click at [751, 285] on div "Account Number (last 4) 3700 Full Account Number Date Incurred Last Payment Dat…" at bounding box center [673, 184] width 165 height 257
drag, startPoint x: 985, startPoint y: 126, endPoint x: 988, endPoint y: 136, distance: 10.4
click at [985, 126] on select "Select Debtor 1 Only Debtor 2 Only Debtor 1 And Debtor 2 Only At Least One Of T…" at bounding box center [1001, 126] width 152 height 24
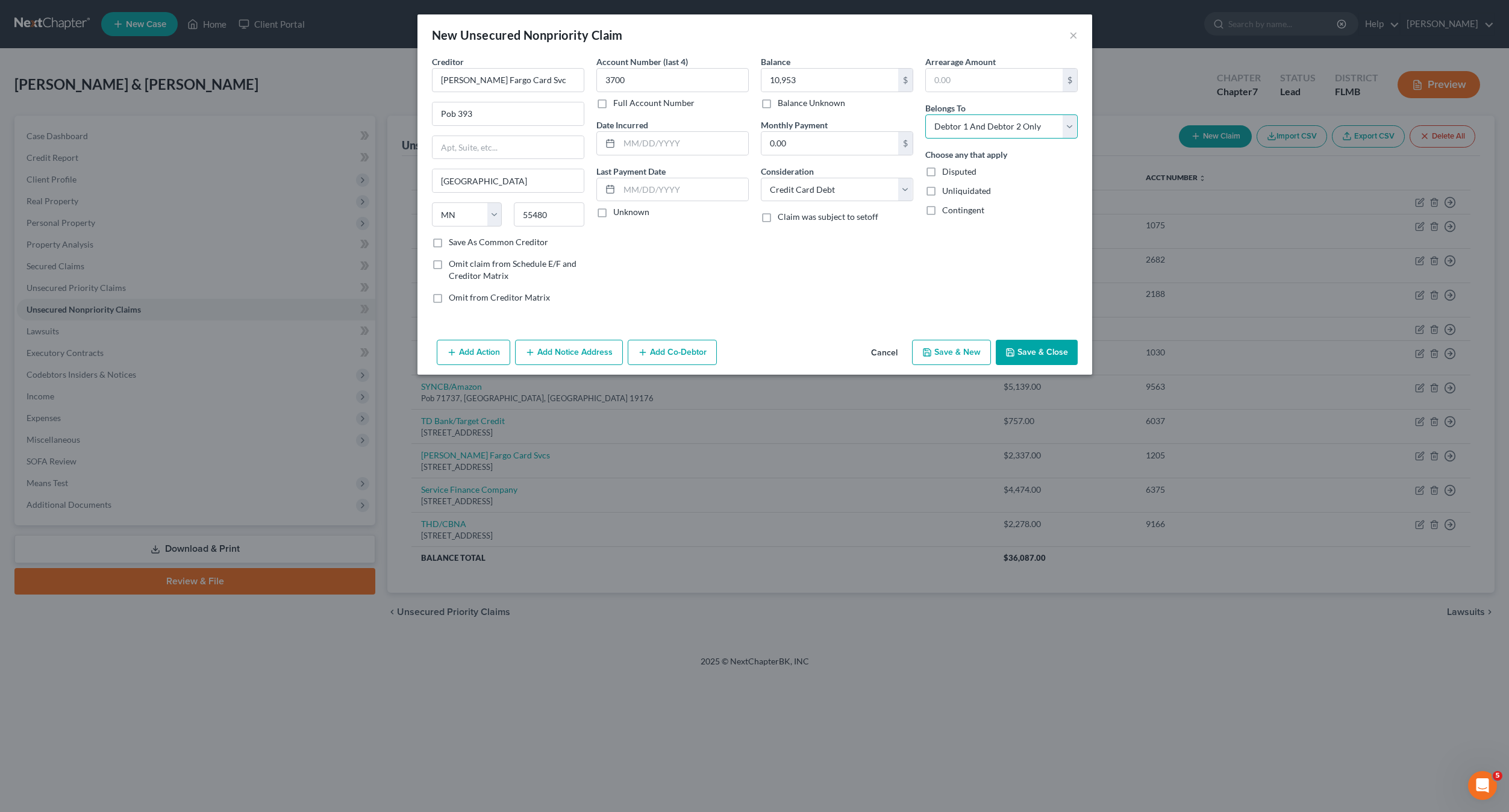
select select "1"
click at [925, 114] on select "Select Debtor 1 Only Debtor 2 Only Debtor 1 And Debtor 2 Only At Least One Of T…" at bounding box center [1001, 126] width 152 height 24
click at [1035, 352] on button "Save & Close" at bounding box center [1037, 352] width 82 height 25
type input "10,953.00"
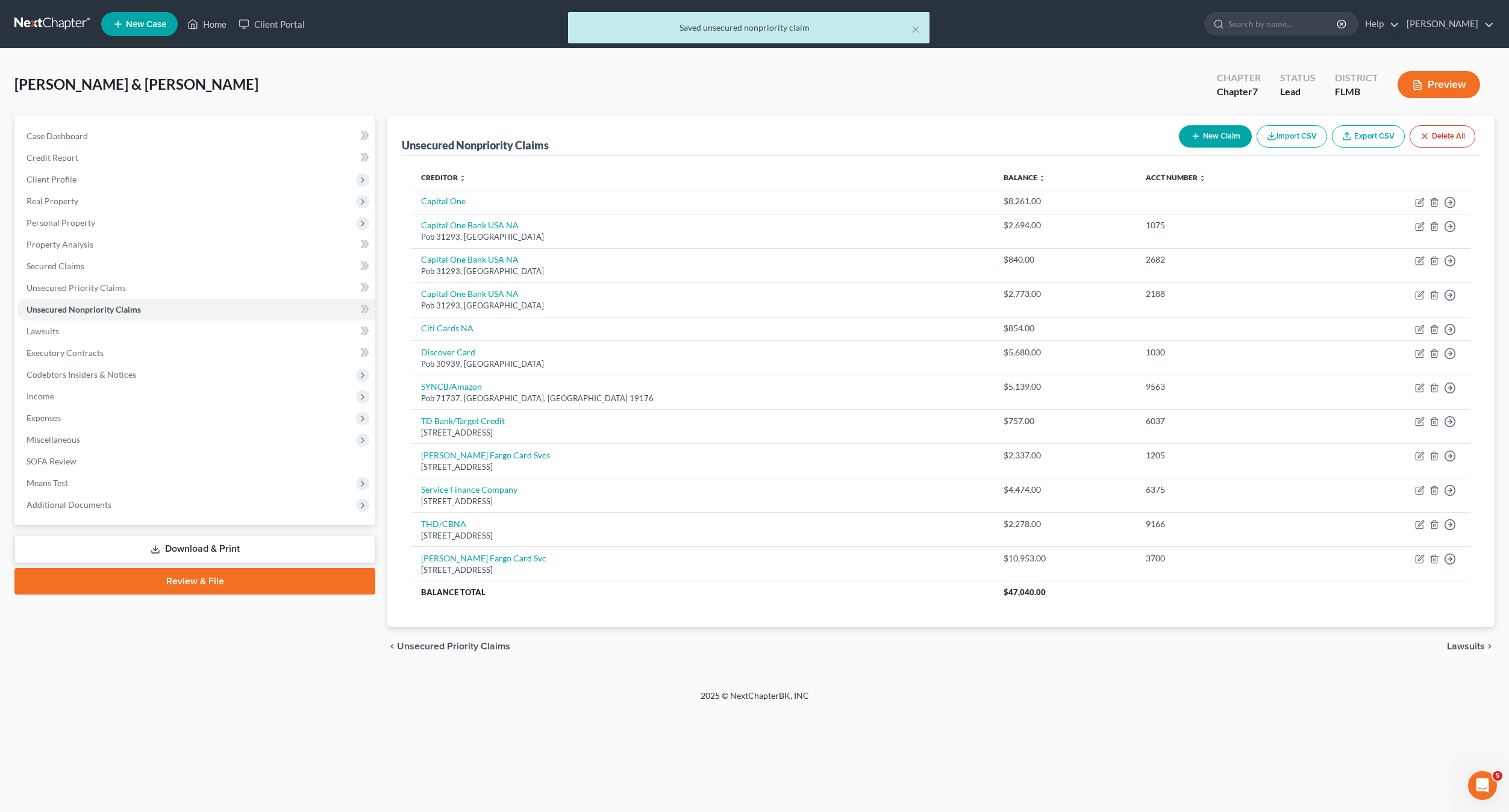
click at [1196, 140] on icon "button" at bounding box center [1196, 136] width 10 height 10
select select "2"
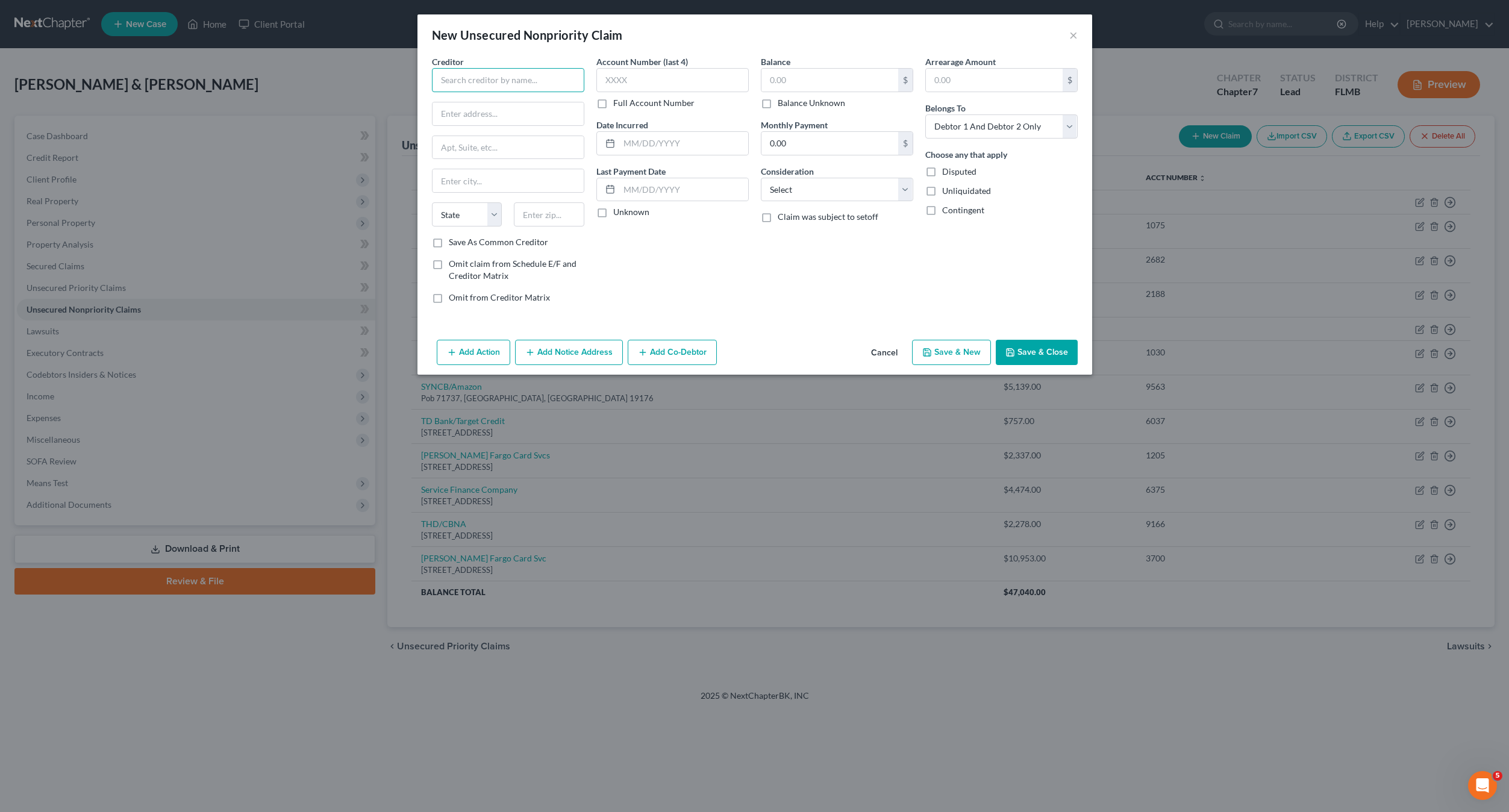
click at [513, 76] on input "text" at bounding box center [508, 80] width 152 height 24
type input "[PERSON_NAME] Fargo Card Svc"
click at [652, 64] on label "Account Number (last 4)" at bounding box center [642, 62] width 91 height 13
click at [646, 81] on input "text" at bounding box center [672, 80] width 152 height 24
type input "6245"
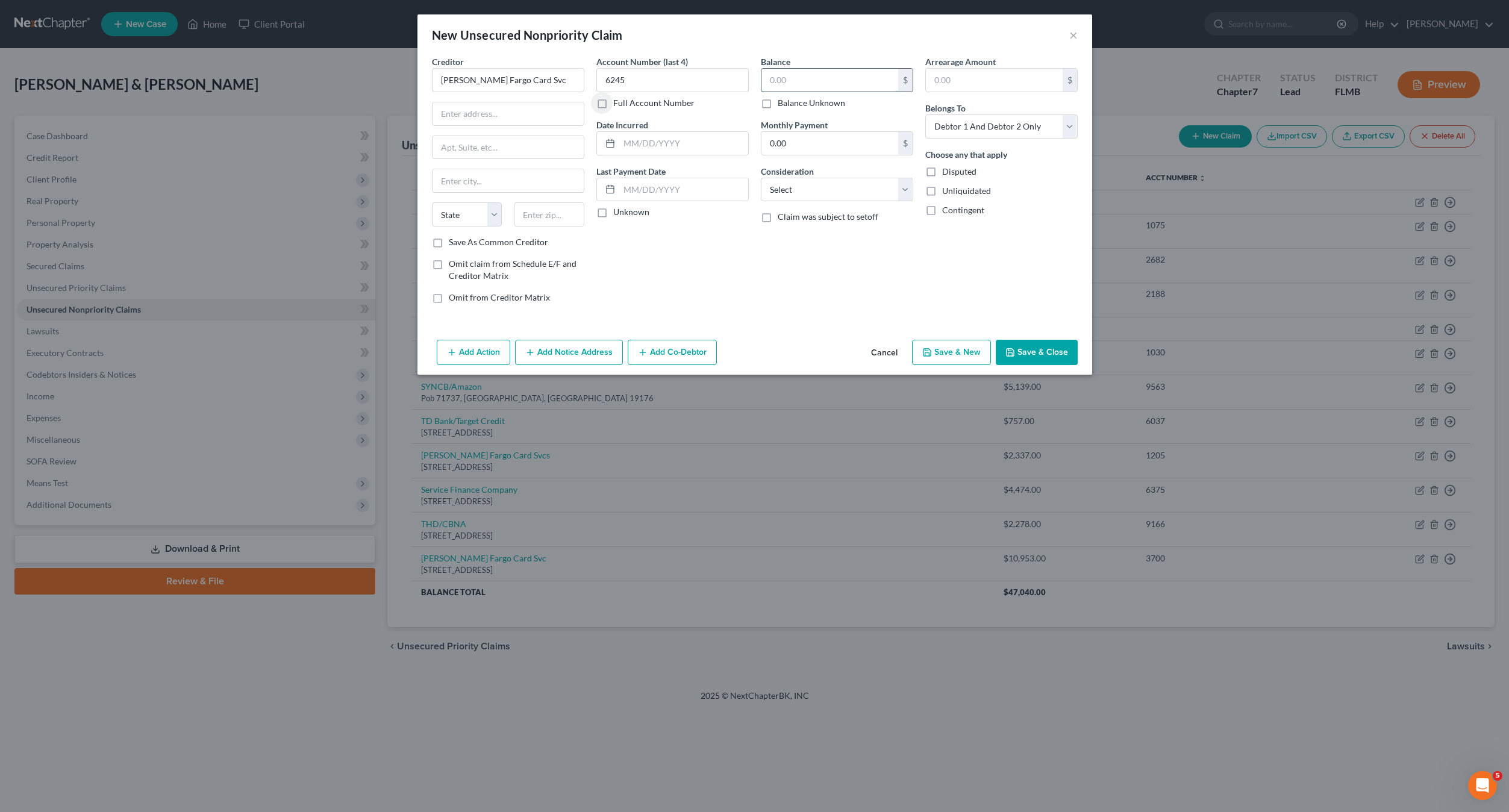
click at [843, 79] on input "text" at bounding box center [830, 80] width 137 height 23
type input "10,039"
click at [793, 143] on input "0.00" at bounding box center [830, 143] width 137 height 23
click at [798, 193] on select "Select Cable / Satellite Services Collection Agency Credit Card Debt Debt Couns…" at bounding box center [837, 189] width 152 height 24
select select "2"
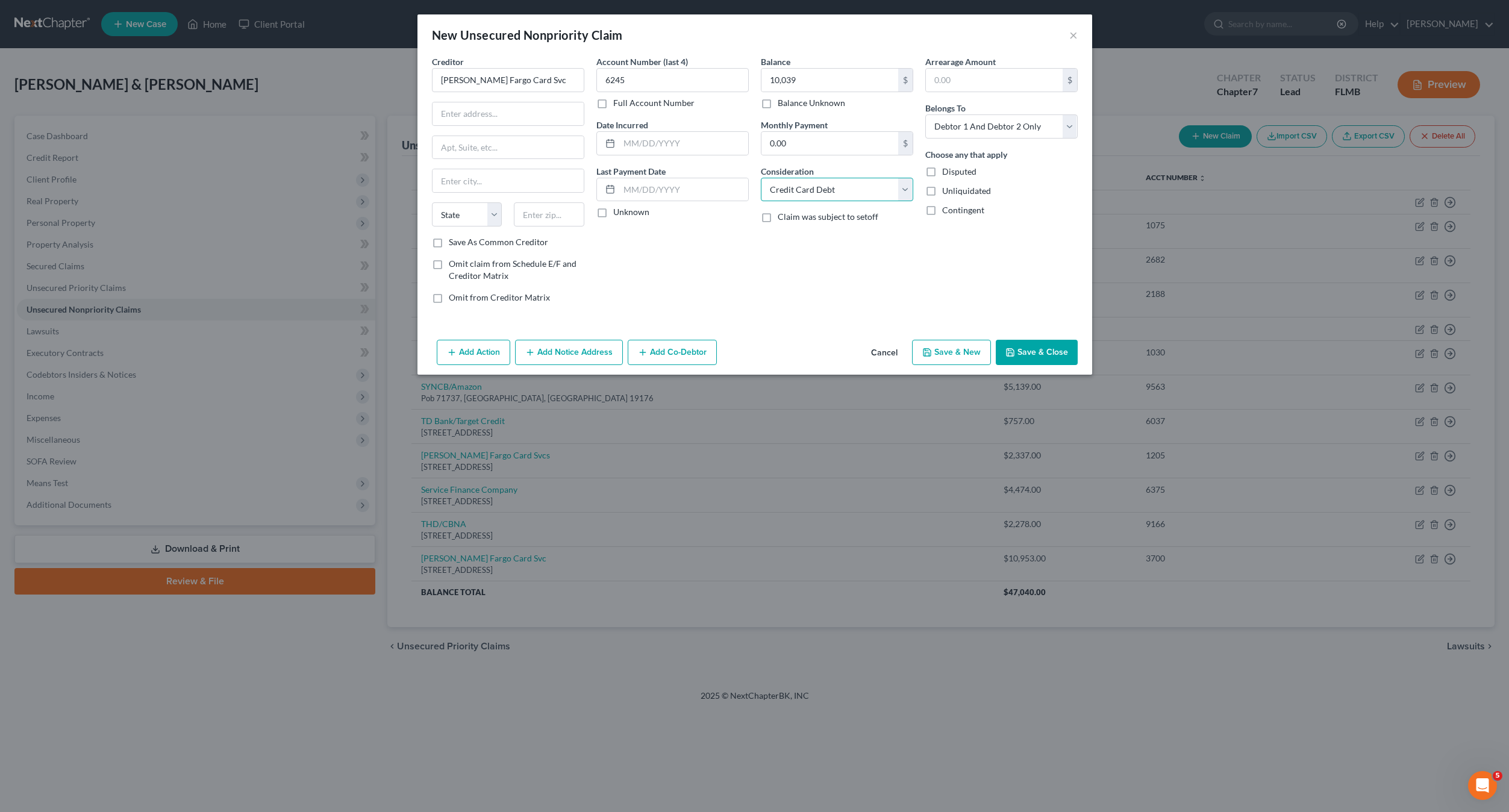
click at [761, 178] on select "Select Cable / Satellite Services Collection Agency Credit Card Debt Debt Couns…" at bounding box center [837, 189] width 152 height 24
drag, startPoint x: 721, startPoint y: 287, endPoint x: 935, endPoint y: 200, distance: 231.0
click at [725, 285] on div "Account Number (last 4) 6245 Full Account Number Date Incurred Last Payment Dat…" at bounding box center [673, 184] width 165 height 257
click at [980, 132] on select "Select Debtor 1 Only Debtor 2 Only Debtor 1 And Debtor 2 Only At Least One Of T…" at bounding box center [1001, 126] width 152 height 24
select select "0"
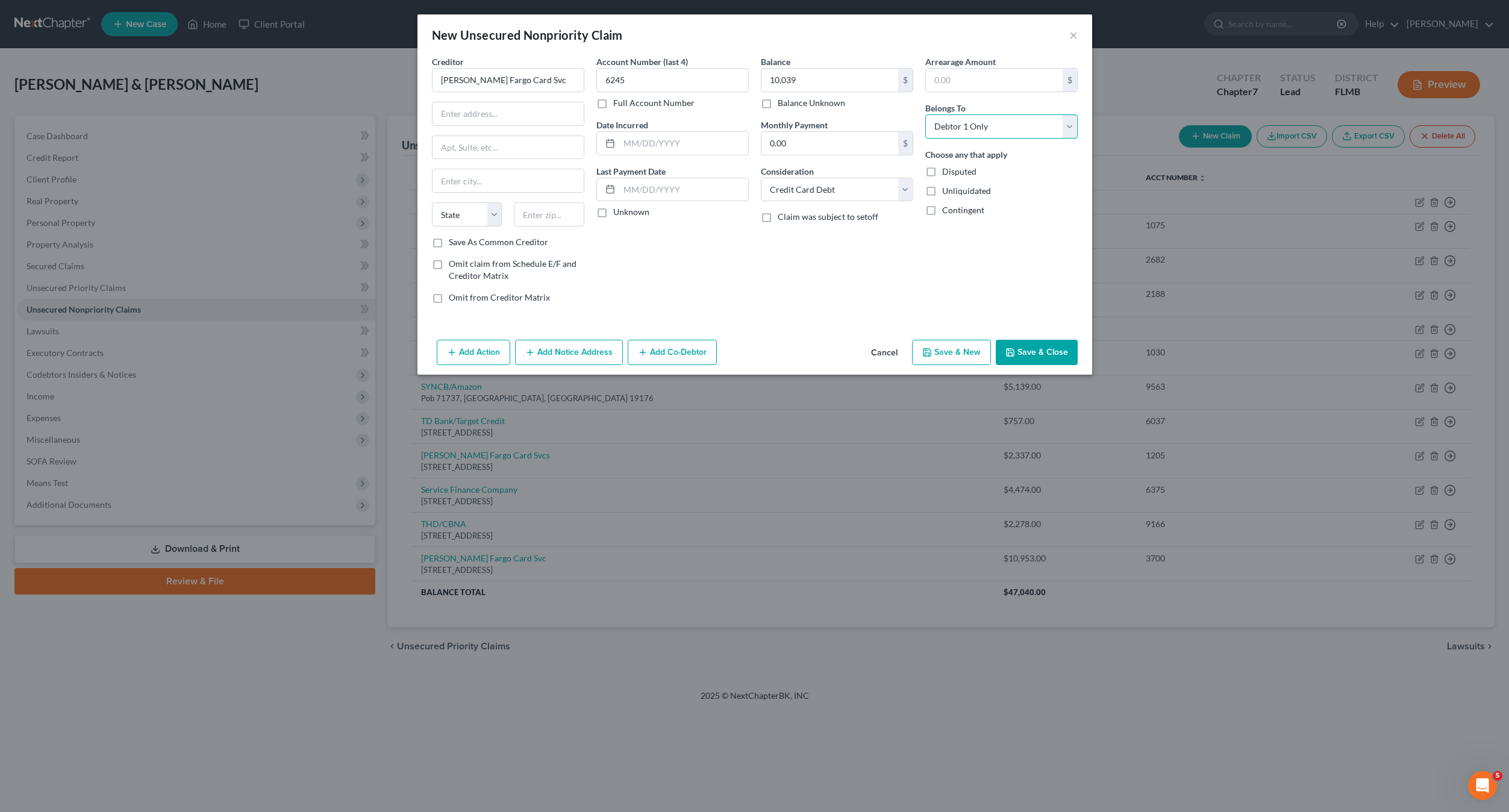
click at [925, 114] on select "Select Debtor 1 Only Debtor 2 Only Debtor 1 And Debtor 2 Only At Least One Of T…" at bounding box center [1001, 126] width 152 height 24
click at [686, 308] on div "Account Number (last 4) 6245 Full Account Number Date Incurred Last Payment Dat…" at bounding box center [673, 184] width 165 height 257
click at [520, 128] on div "Creditor * [PERSON_NAME] Fargo Card Svc State [US_STATE] AK AR AZ CA CO [GEOGRA…" at bounding box center [508, 145] width 152 height 181
click at [518, 115] on input "text" at bounding box center [508, 113] width 151 height 23
type input "Pob 393"
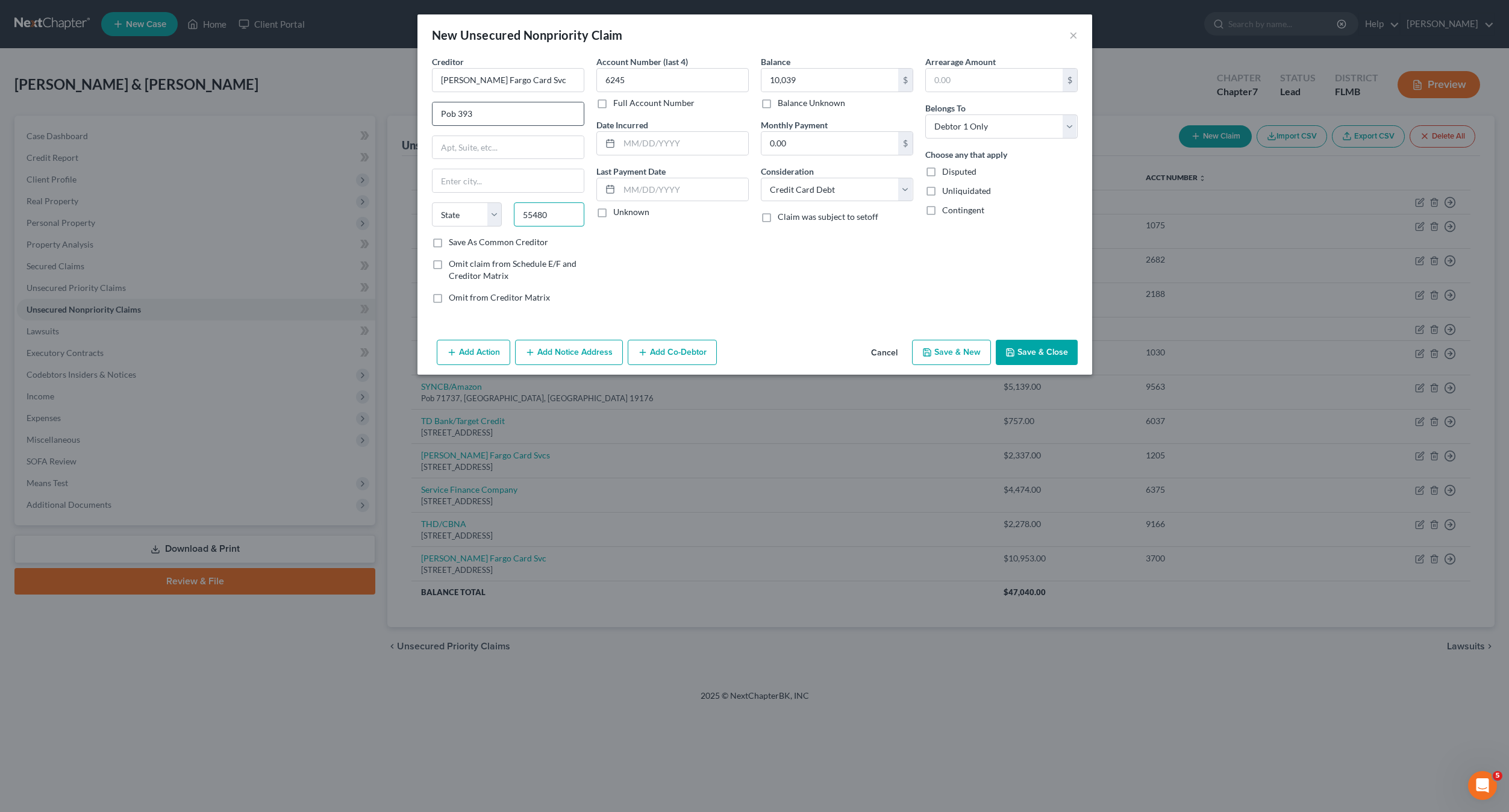
type input "55480"
click at [568, 219] on input "55480" at bounding box center [549, 214] width 71 height 24
click at [474, 219] on select "State [US_STATE] AK AR AZ CA CO CT DE DC [GEOGRAPHIC_DATA] [GEOGRAPHIC_DATA] GU…" at bounding box center [467, 214] width 71 height 24
click at [496, 184] on input "text" at bounding box center [508, 180] width 151 height 23
click at [575, 220] on input "55480" at bounding box center [549, 214] width 71 height 24
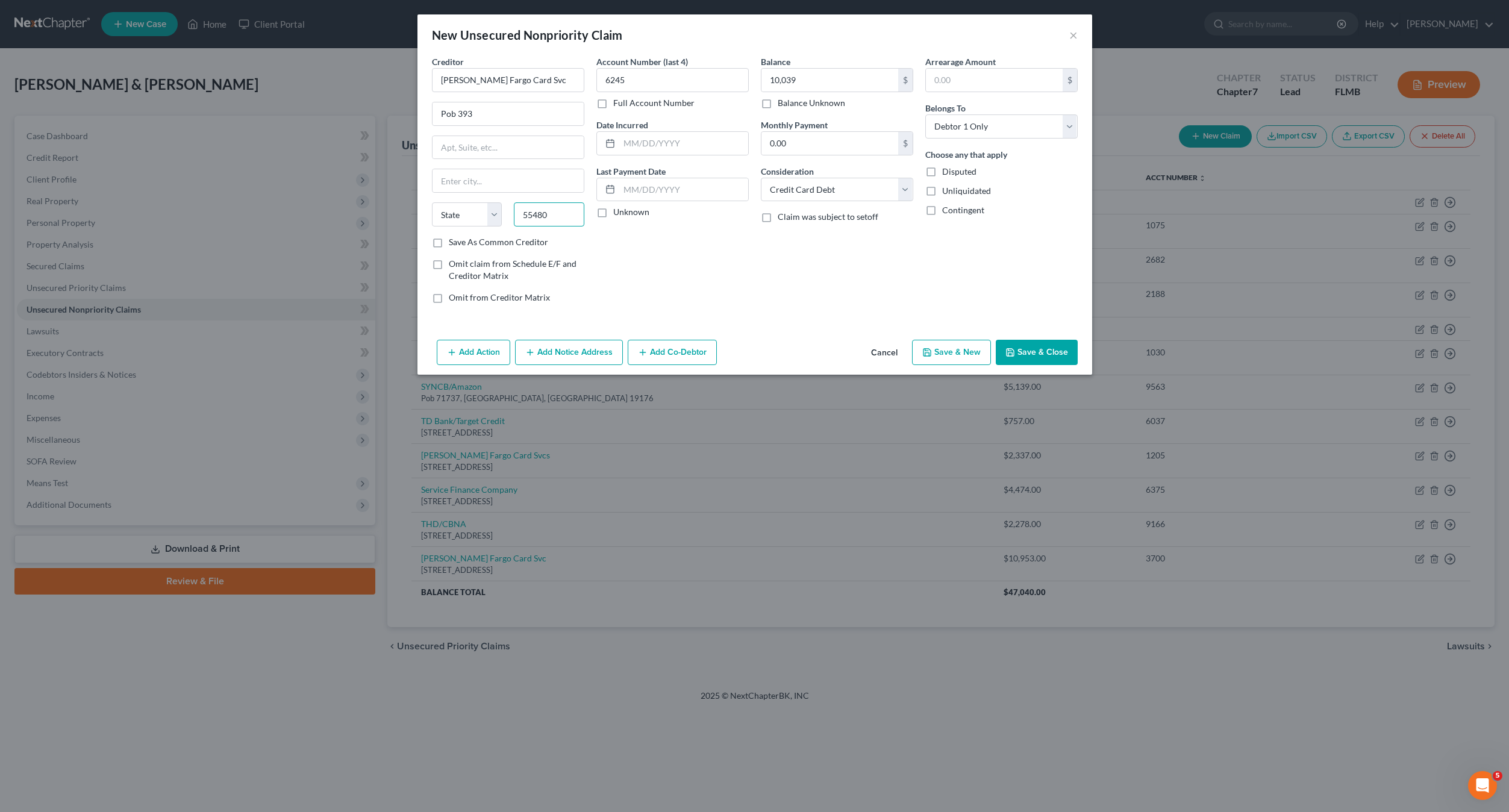
type input "[GEOGRAPHIC_DATA]"
select select "24"
drag, startPoint x: 569, startPoint y: 217, endPoint x: 427, endPoint y: 216, distance: 142.0
click at [427, 216] on div "State [US_STATE] AK AR AZ CA CO CT DE DC [GEOGRAPHIC_DATA] [GEOGRAPHIC_DATA] GU…" at bounding box center [509, 219] width 165 height 34
type input "55480"
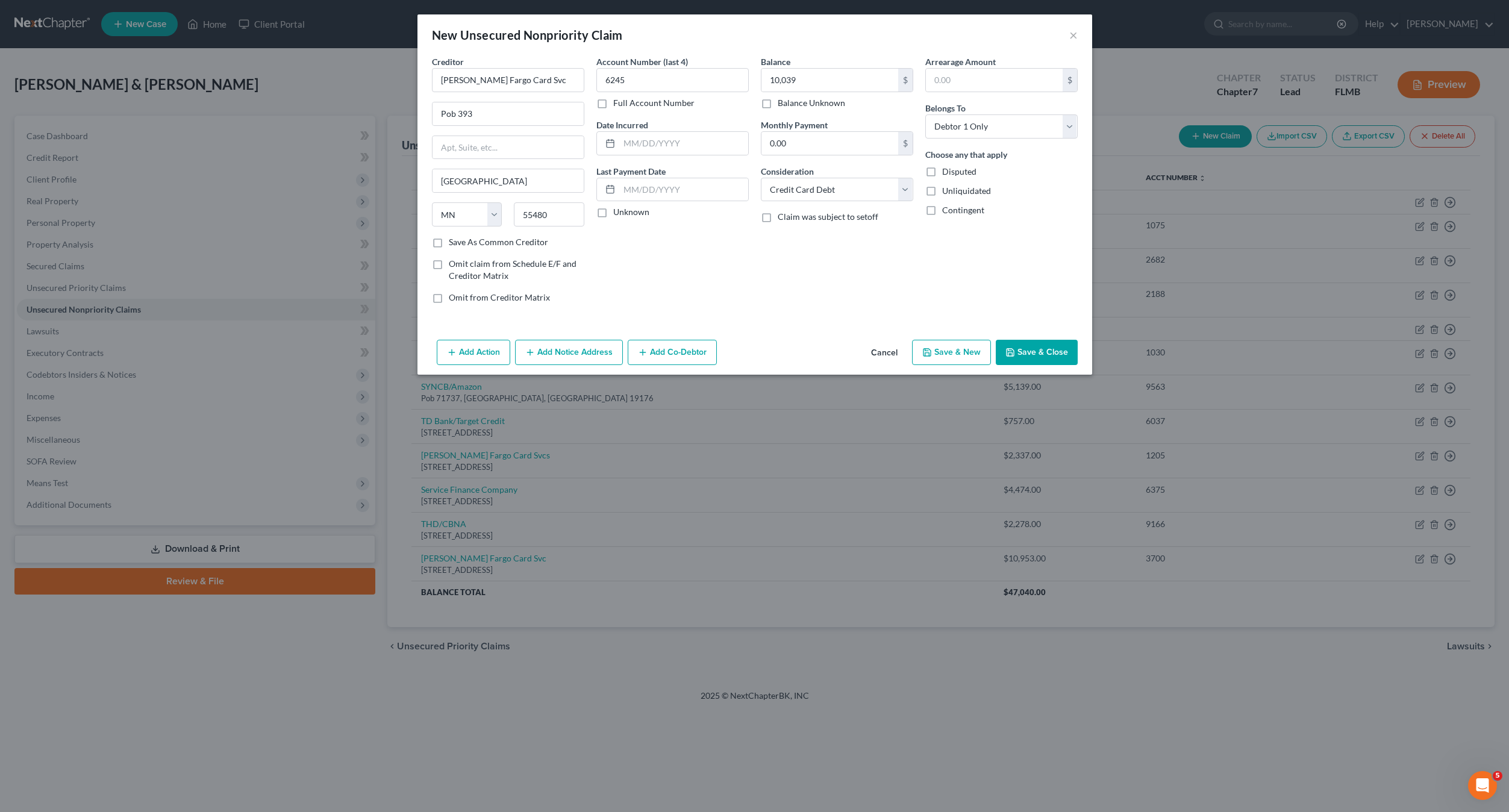
click at [815, 287] on div "Balance 10,039.00 $ Balance Unknown Balance Undetermined 10,039 $ Balance Unkno…" at bounding box center [838, 184] width 165 height 257
click at [943, 354] on button "Save & New" at bounding box center [952, 352] width 79 height 25
select select "2"
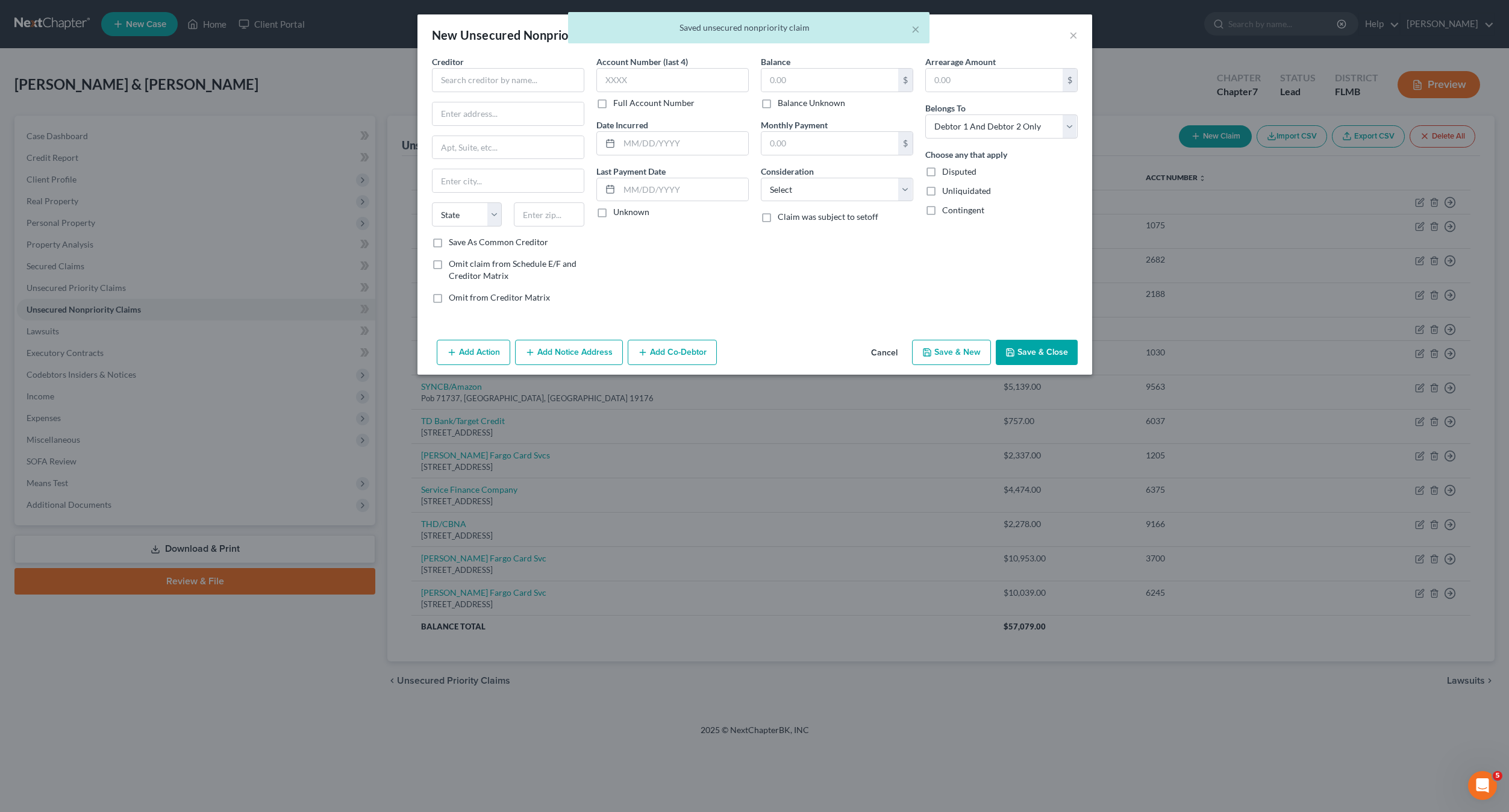
click at [879, 347] on button "Cancel" at bounding box center [884, 353] width 46 height 24
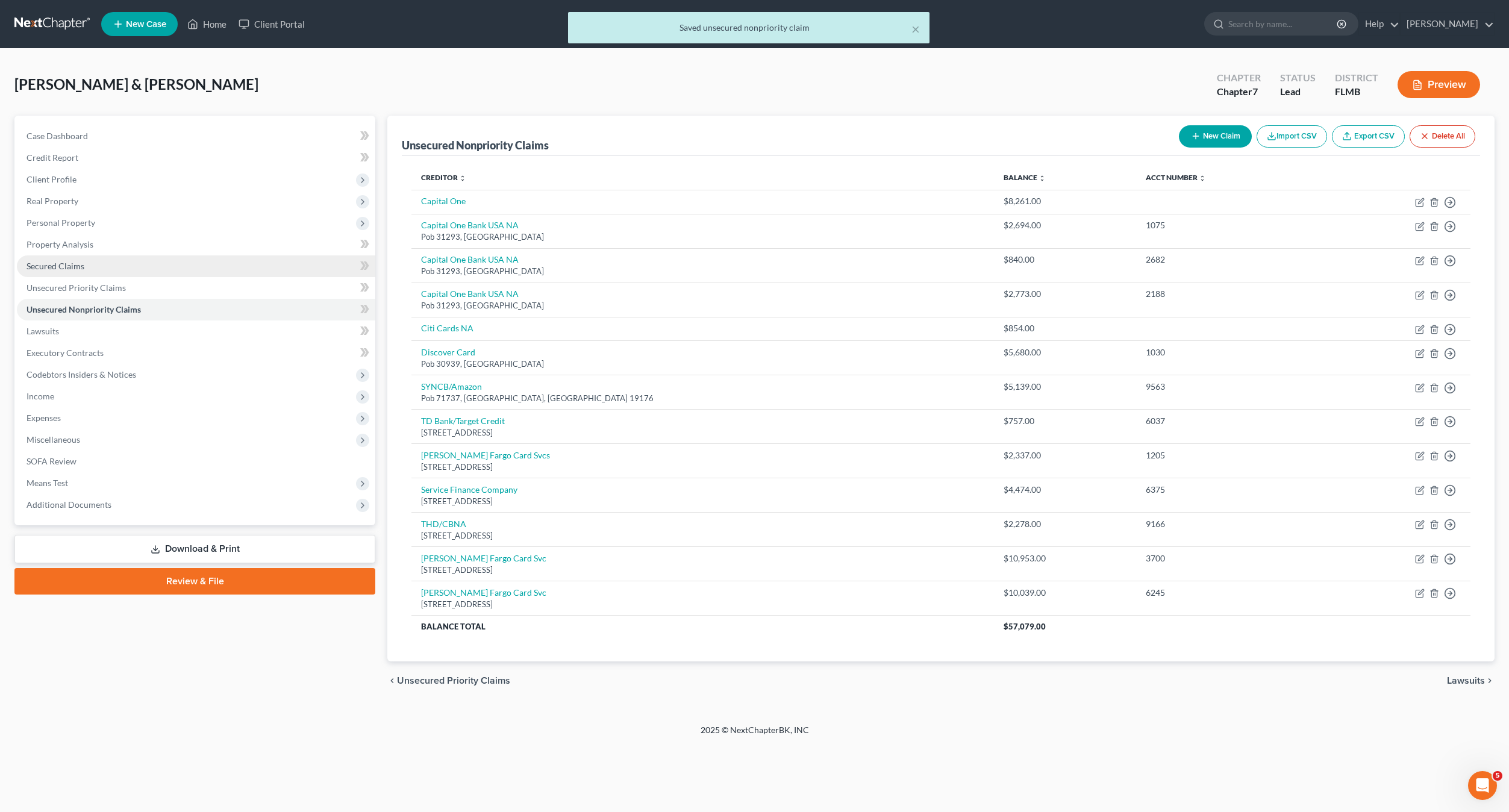
click at [47, 265] on span "Secured Claims" at bounding box center [55, 266] width 58 height 10
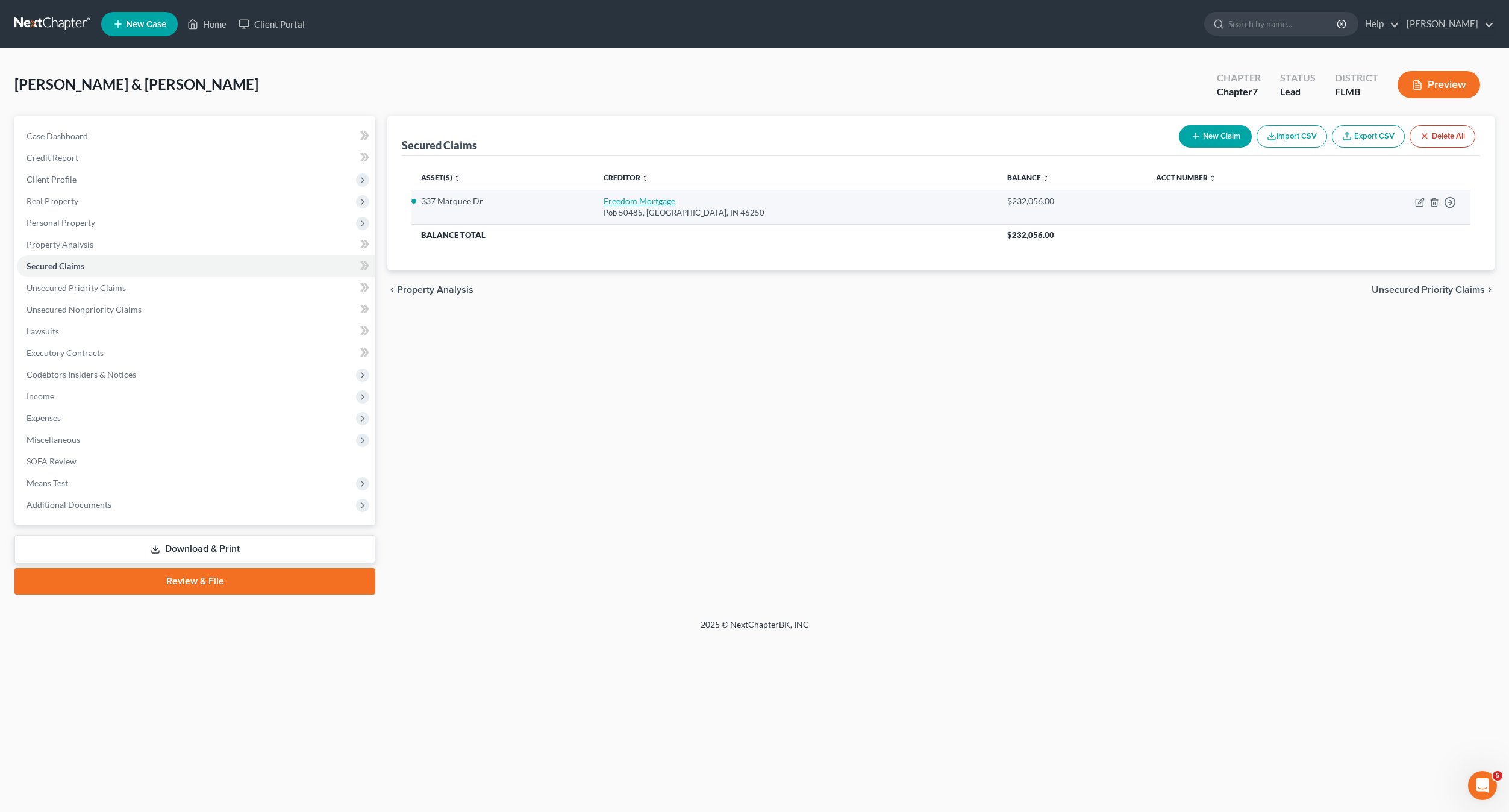
click at [673, 201] on link "Freedom Mortgage" at bounding box center [639, 201] width 72 height 10
select select "15"
select select "3"
select select "2"
select select "0"
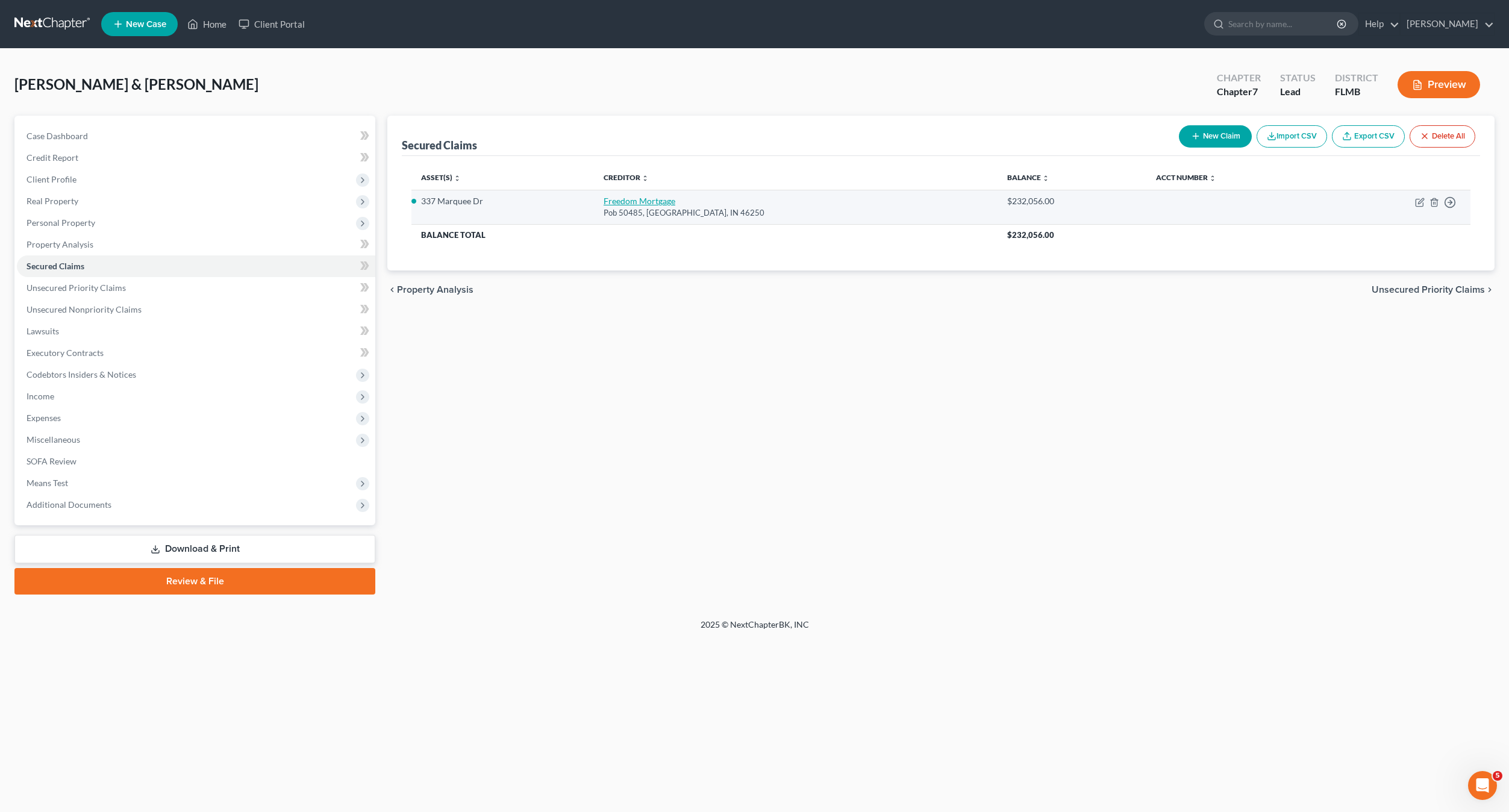
select select "0"
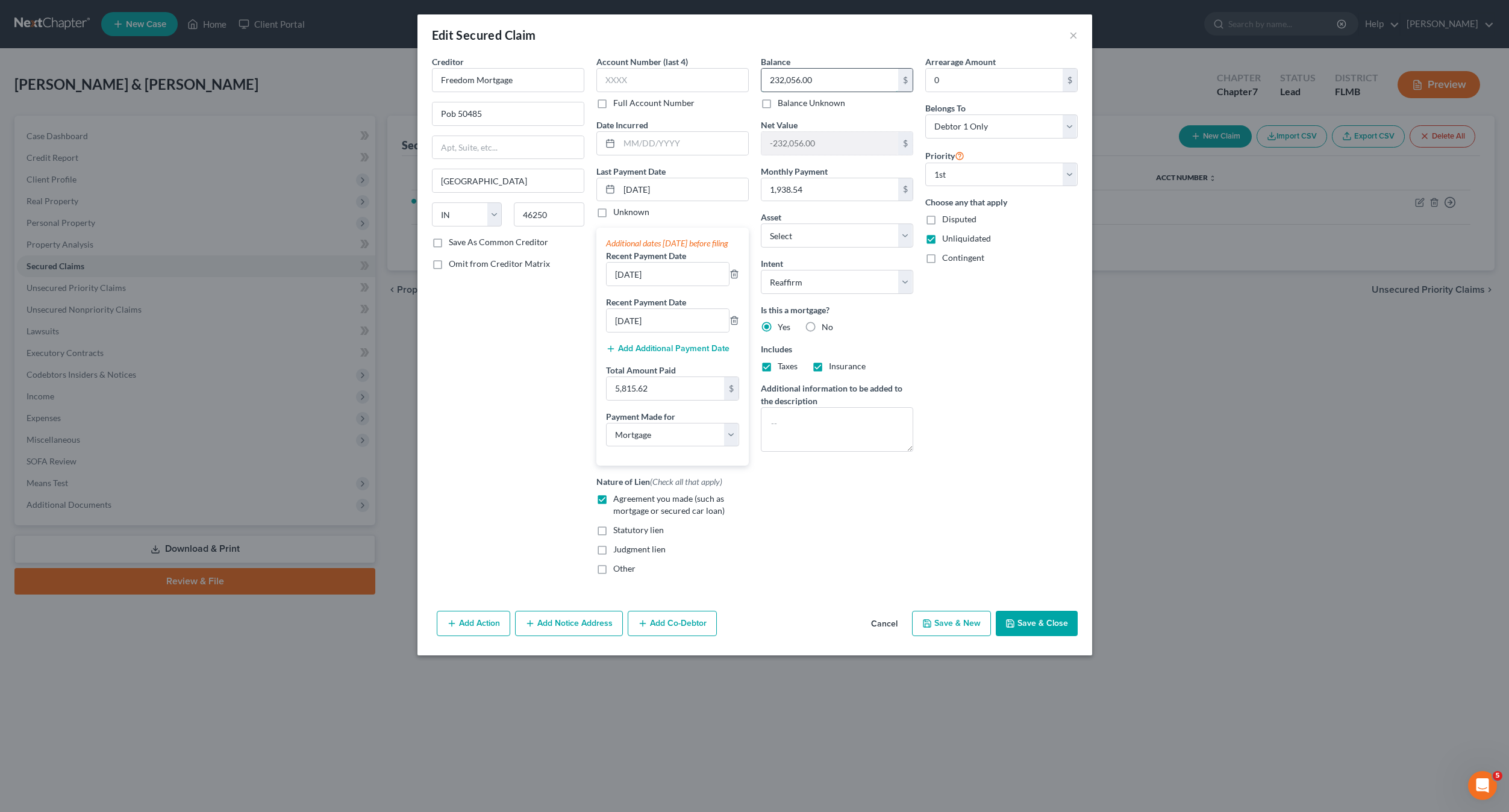
click at [830, 82] on input "232,056.00" at bounding box center [830, 80] width 137 height 23
click at [1024, 393] on div "Arrearage Amount 0 $ Belongs To * Select Debtor 1 Only Debtor 2 Only Debtor 1 A…" at bounding box center [1002, 319] width 165 height 529
click at [1070, 33] on button "×" at bounding box center [1073, 35] width 8 height 14
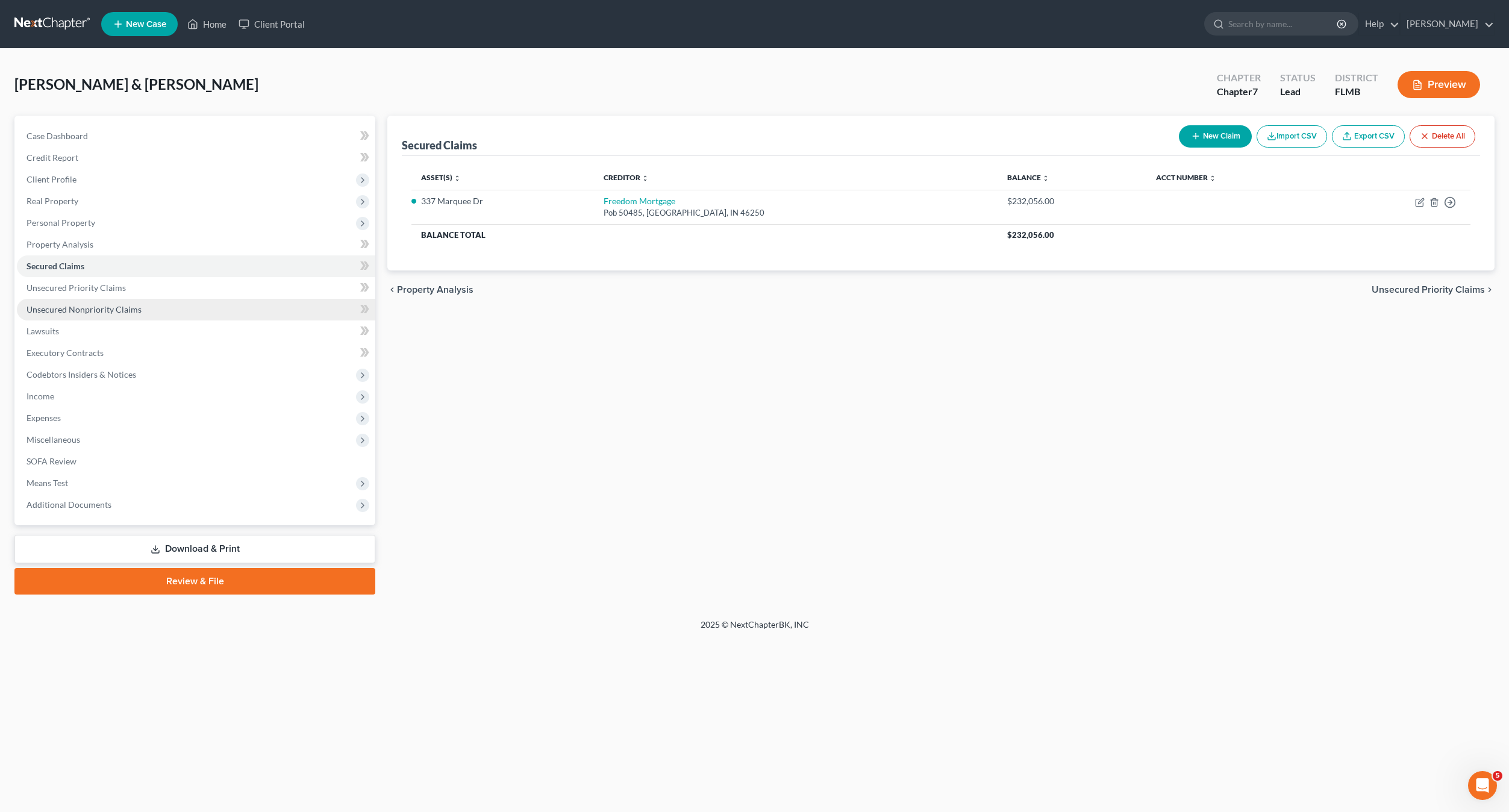
click at [79, 308] on span "Unsecured Nonpriority Claims" at bounding box center [84, 309] width 115 height 10
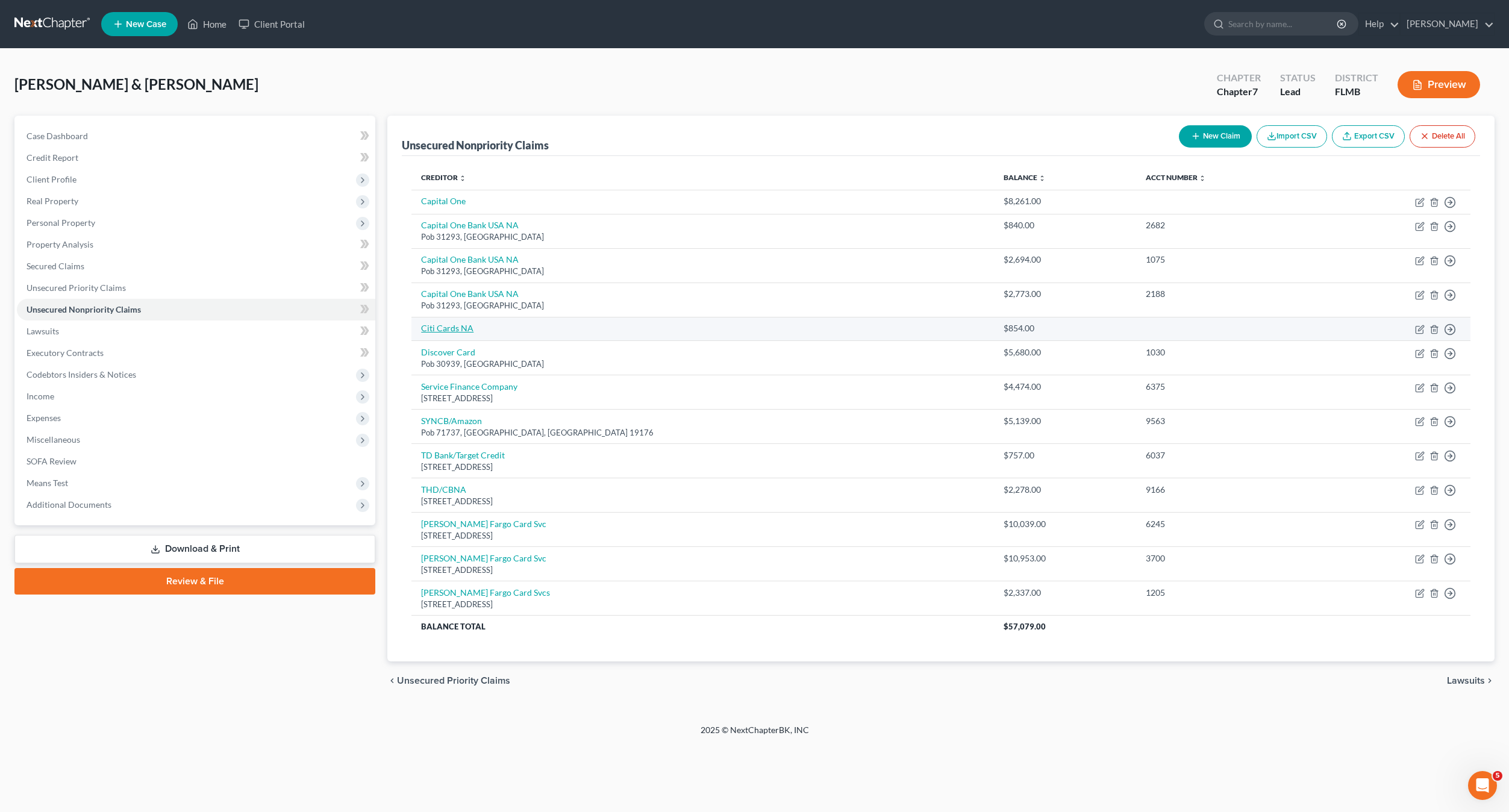
click at [455, 331] on link "Citi Cards NA" at bounding box center [447, 328] width 53 height 10
select select "2"
select select "1"
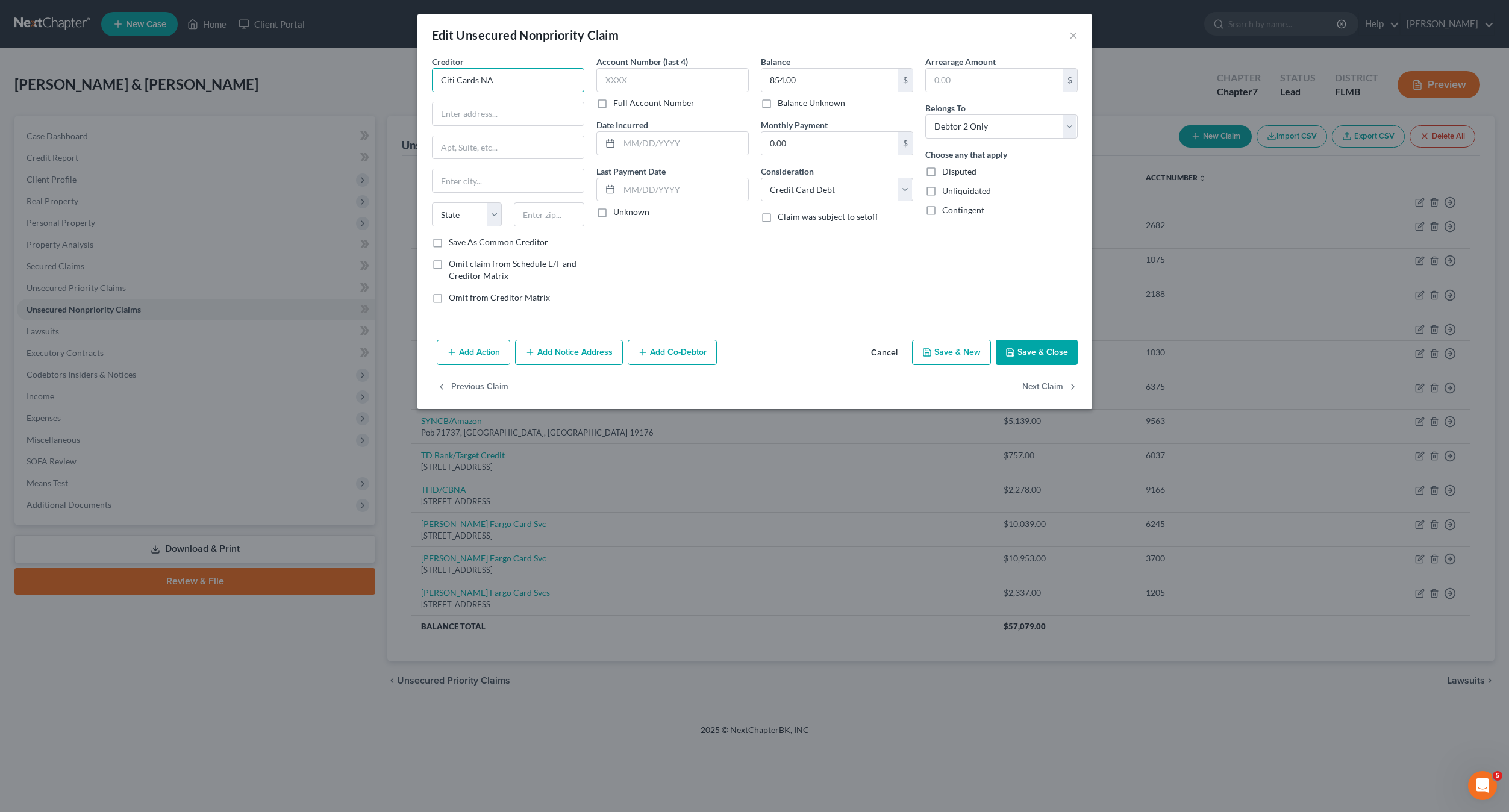
click at [505, 88] on input "Citi Cards NA" at bounding box center [508, 80] width 152 height 24
drag, startPoint x: 503, startPoint y: 84, endPoint x: 304, endPoint y: 86, distance: 199.0
click at [304, 86] on div "Edit Unsecured Nonpriority Claim × Creditor * Citi Cards NA State [US_STATE] AK…" at bounding box center [754, 406] width 1509 height 812
type input "Citicards CBNA"
type input "[STREET_ADDRESS]"
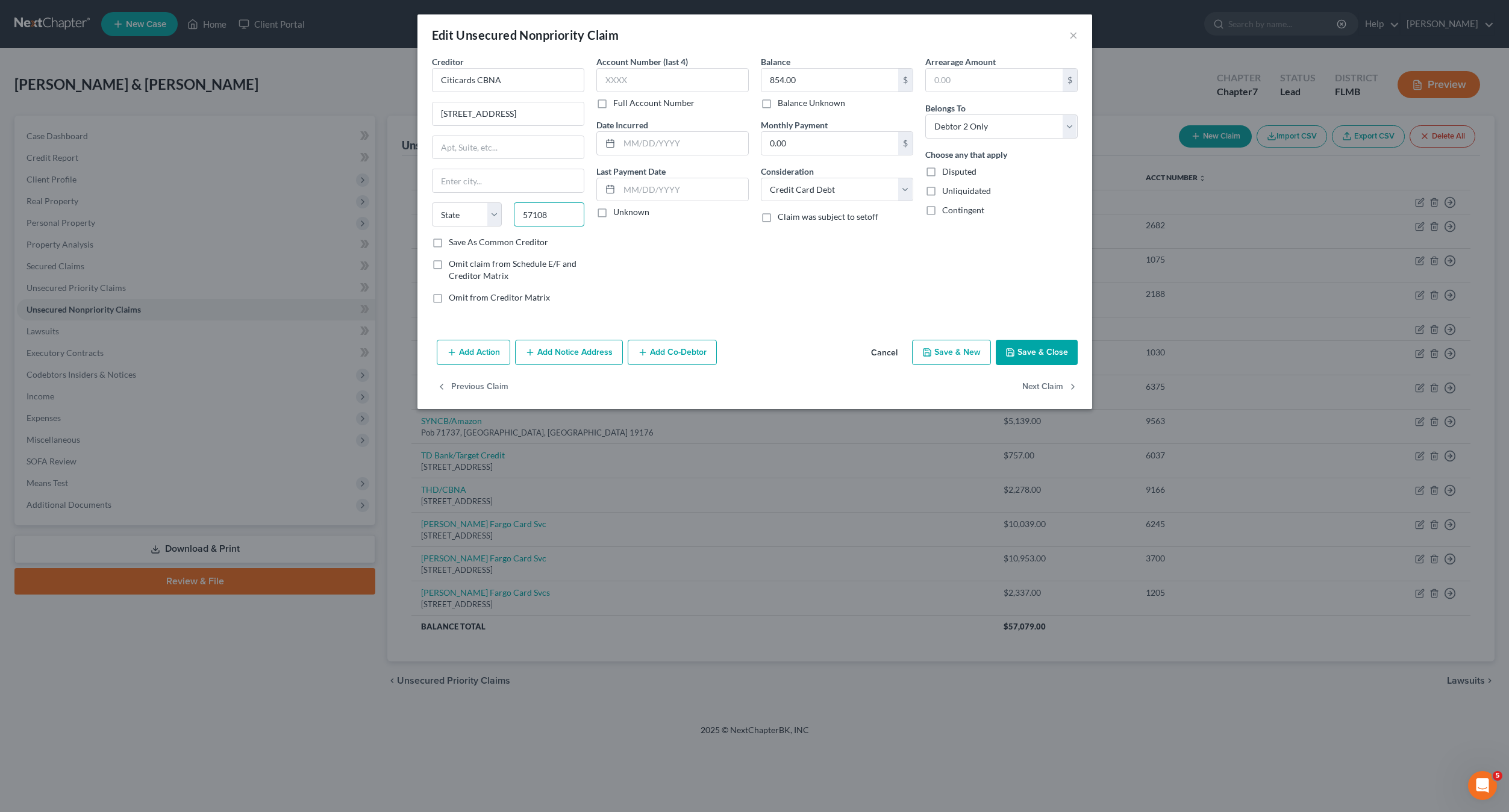
type input "57108"
type input "[GEOGRAPHIC_DATA]"
select select "43"
click at [830, 72] on input "854.00" at bounding box center [830, 80] width 137 height 23
click at [679, 77] on input "text" at bounding box center [672, 80] width 152 height 24
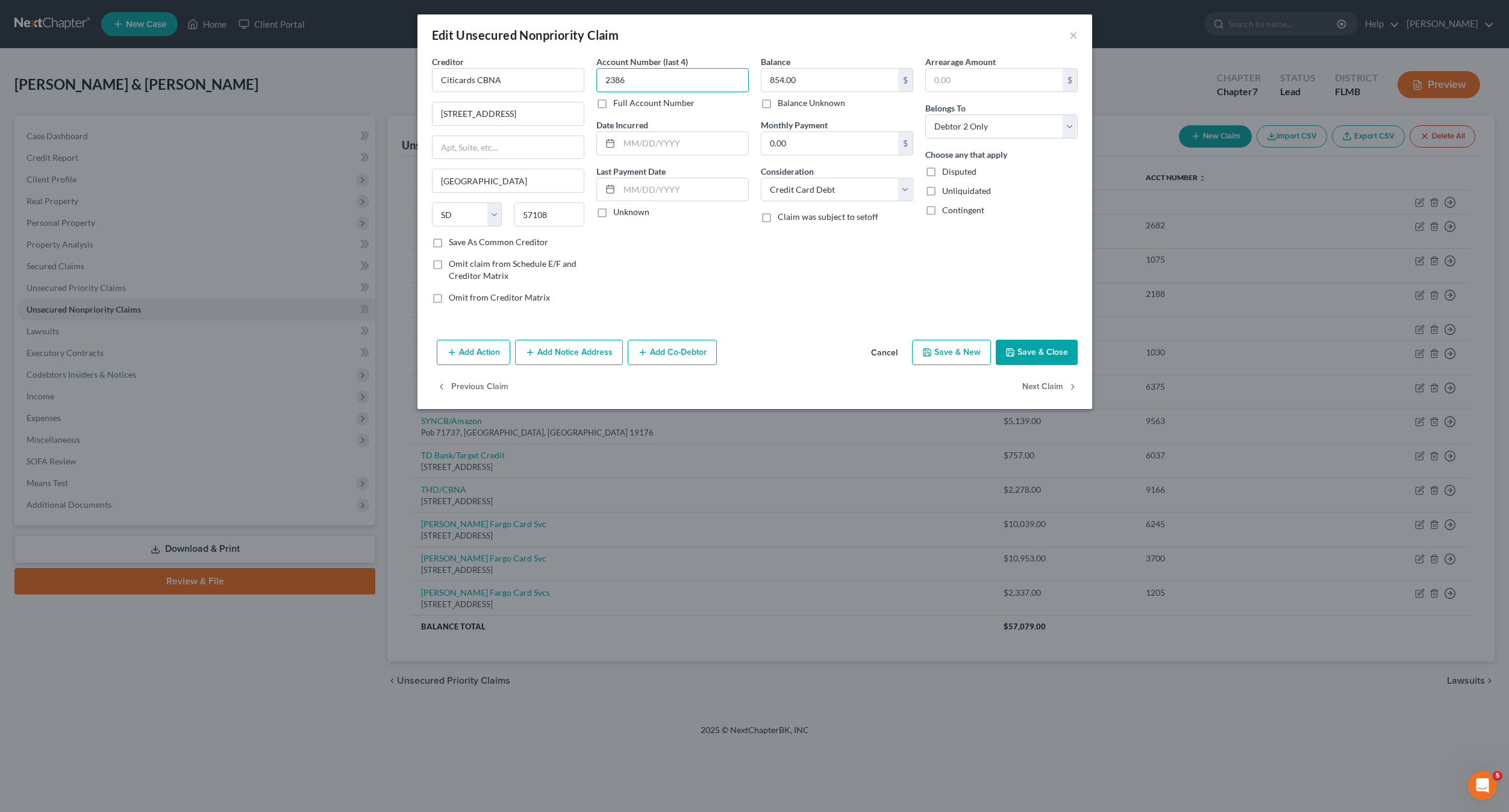
type input "2386"
click at [1002, 125] on select "Select Debtor 1 Only Debtor 2 Only Debtor 1 And Debtor 2 Only At Least One Of T…" at bounding box center [1001, 126] width 152 height 24
drag, startPoint x: 1002, startPoint y: 125, endPoint x: 1001, endPoint y: 140, distance: 15.0
click at [1002, 125] on select "Select Debtor 1 Only Debtor 2 Only Debtor 1 And Debtor 2 Only At Least One Of T…" at bounding box center [1001, 126] width 152 height 24
click at [1024, 343] on button "Save & Close" at bounding box center [1037, 352] width 82 height 25
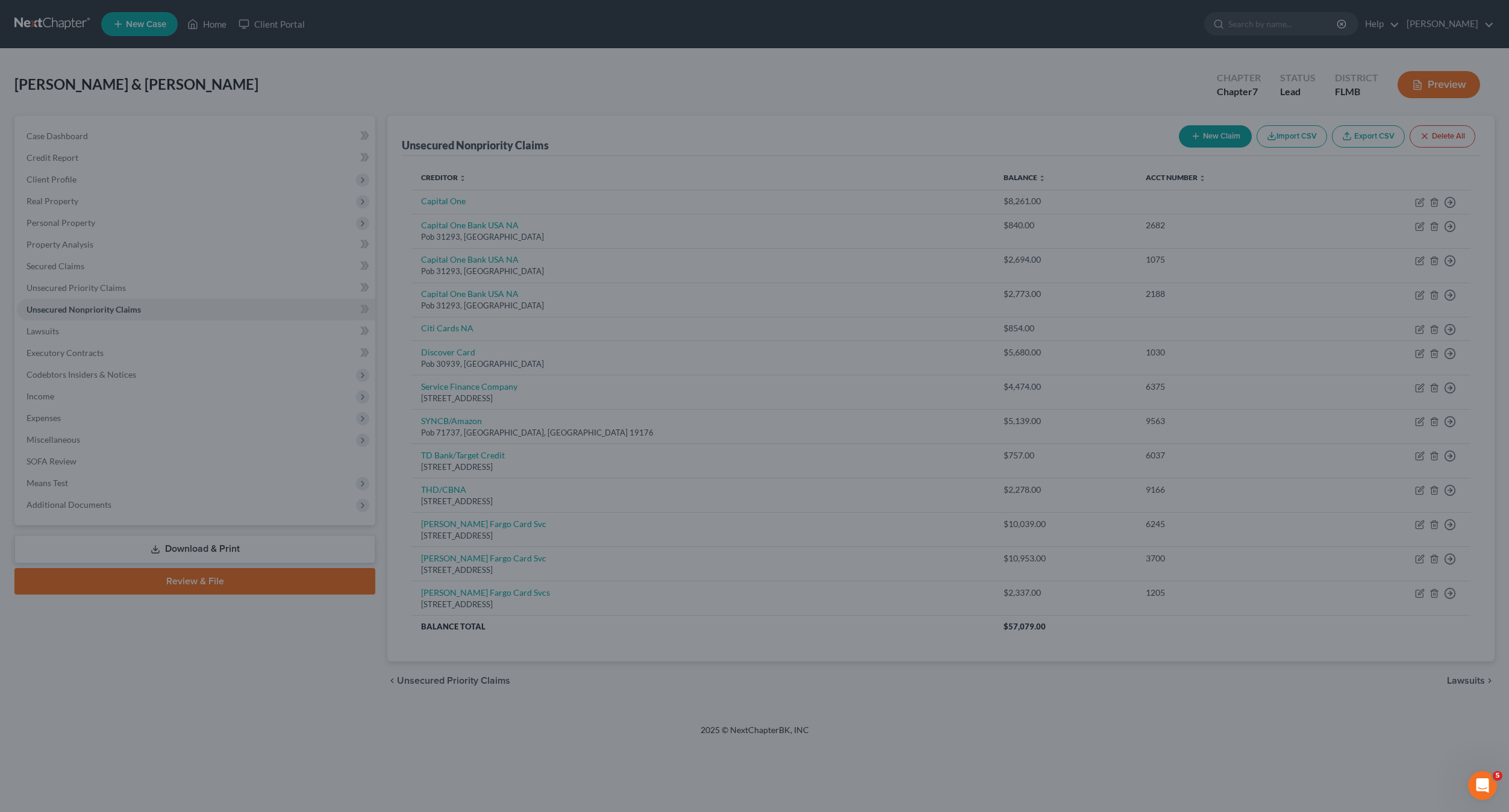
type input "0"
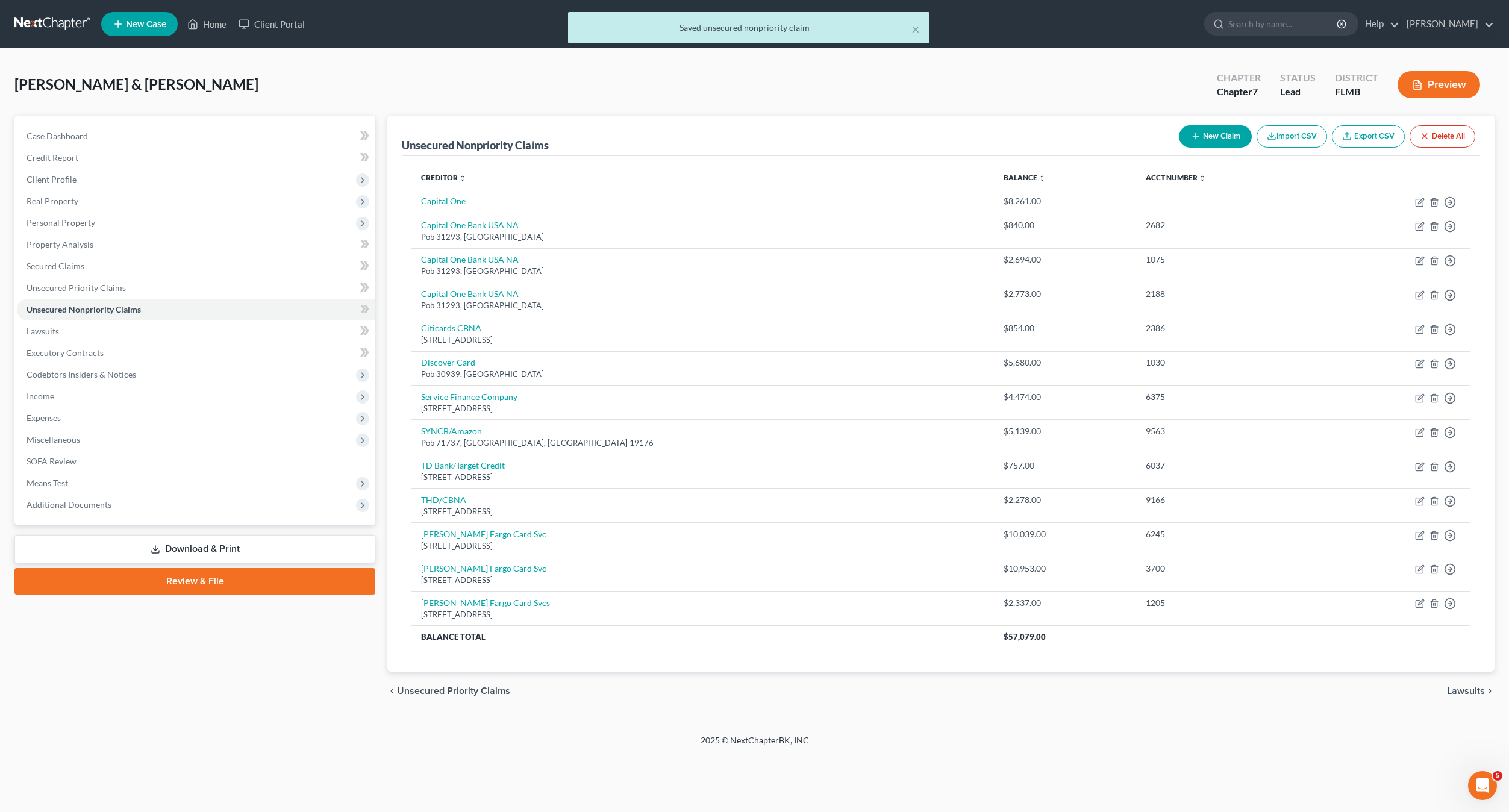
click at [1204, 133] on button "New Claim" at bounding box center [1215, 136] width 73 height 22
select select "2"
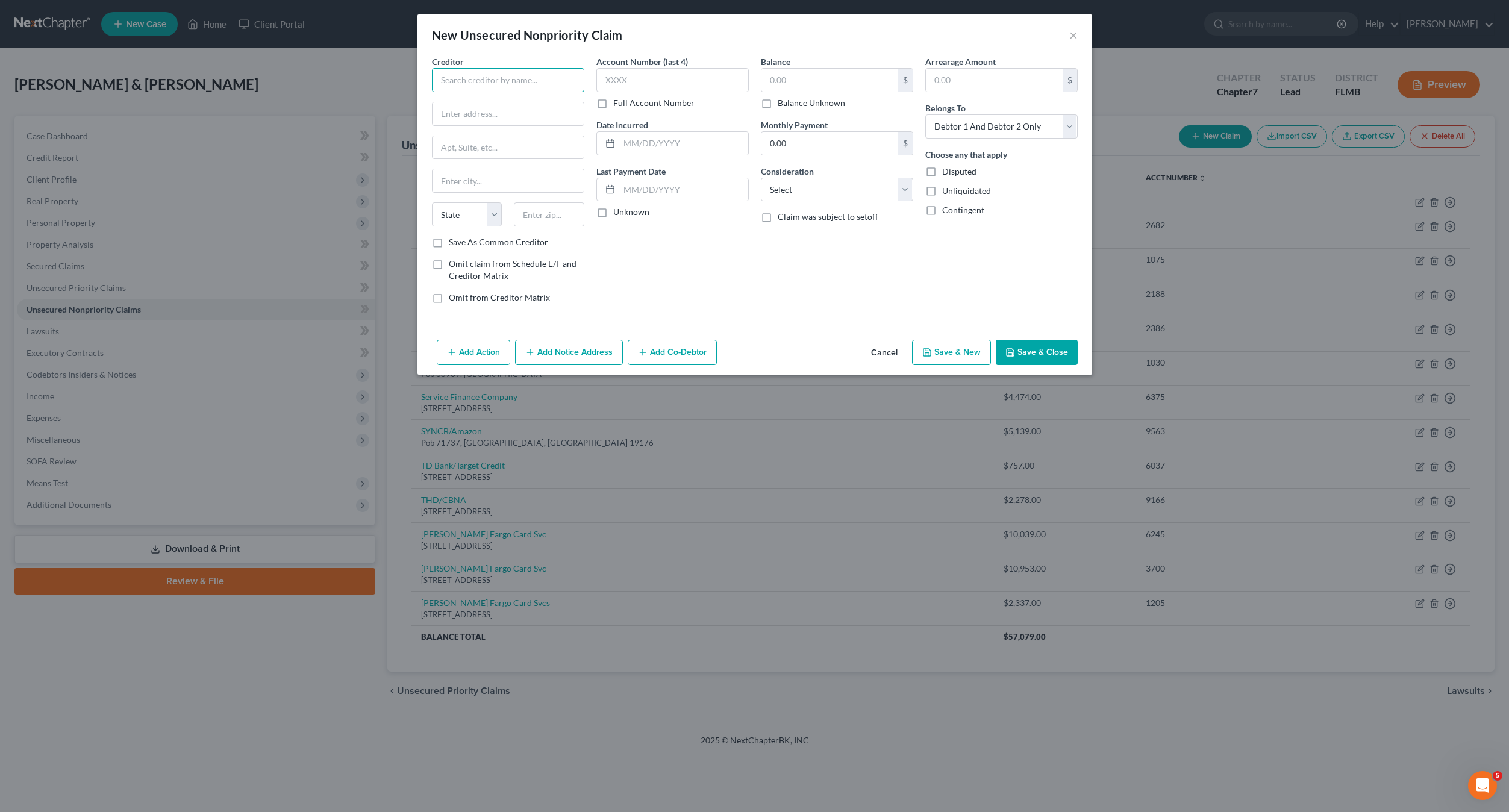
click at [468, 76] on input "text" at bounding box center [508, 80] width 152 height 24
type input "Wawa/CBNA"
type input "[STREET_ADDRESS]"
type input "57108"
type input "[GEOGRAPHIC_DATA]"
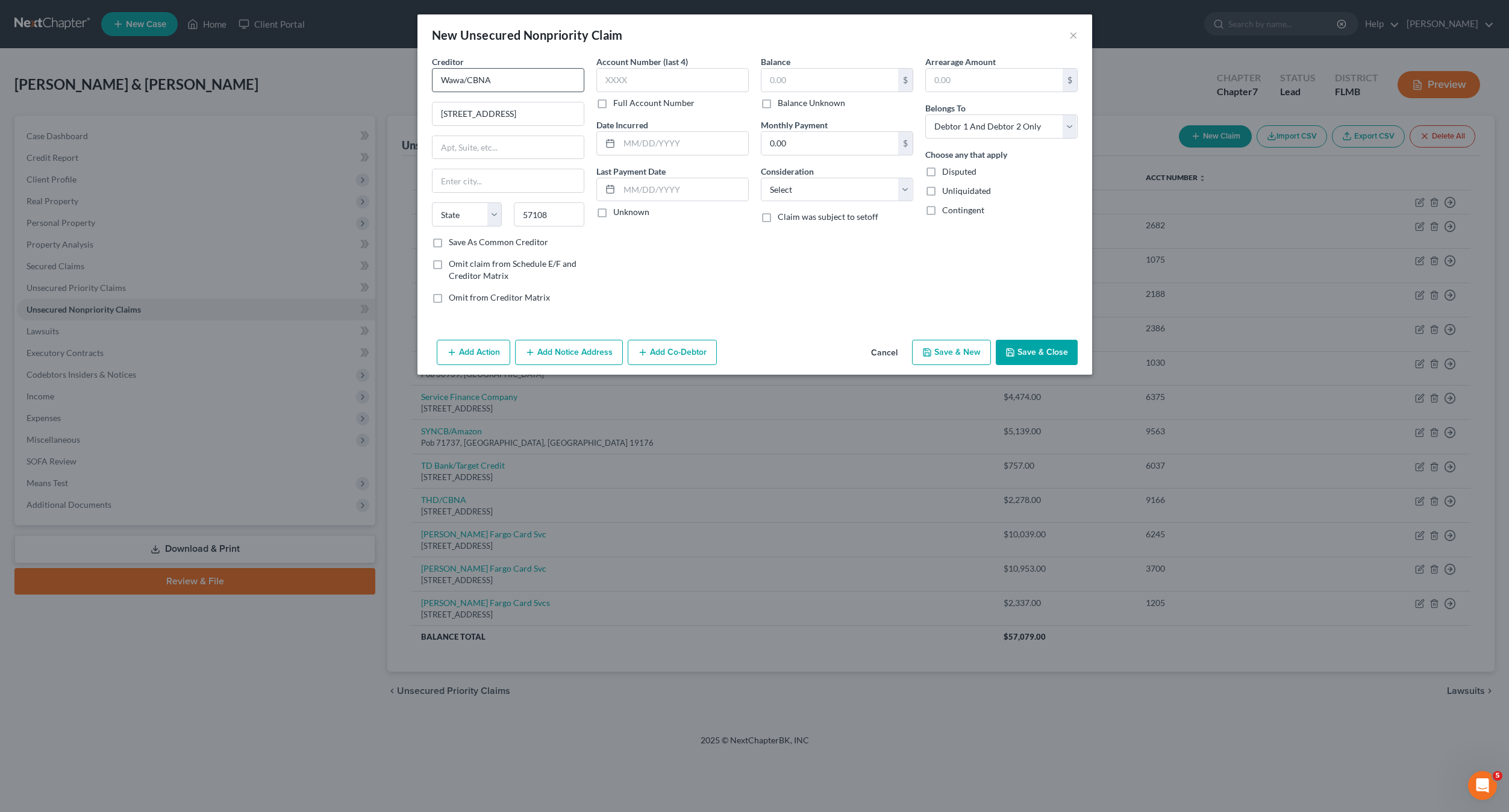
select select "43"
drag, startPoint x: 808, startPoint y: 55, endPoint x: 803, endPoint y: 76, distance: 21.6
click at [806, 64] on div "Balance $ Balance Unknown Balance Undetermined $ Balance Unknown" at bounding box center [837, 82] width 152 height 54
click at [802, 76] on input "text" at bounding box center [830, 80] width 137 height 23
type input "750"
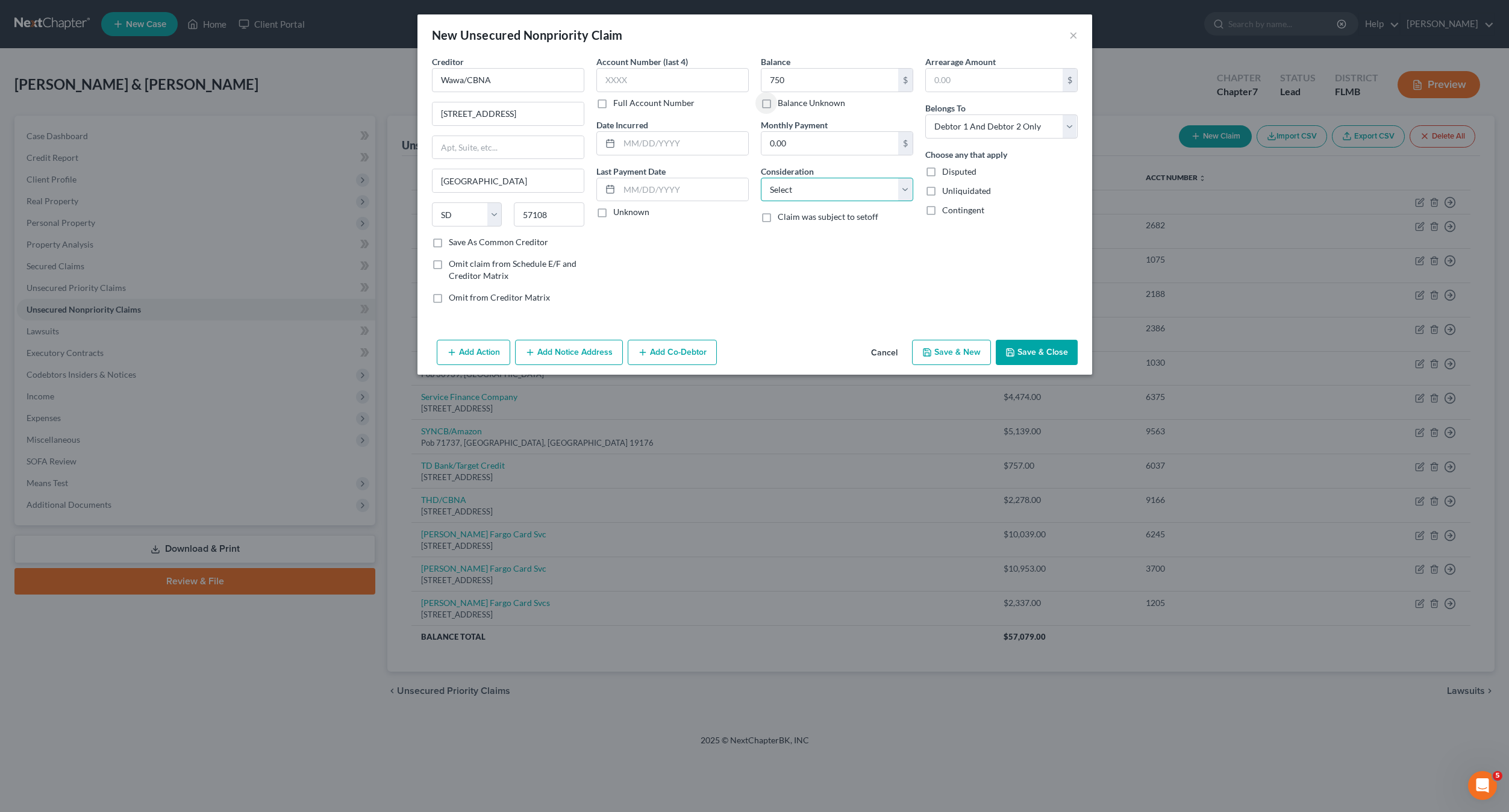
drag, startPoint x: 791, startPoint y: 188, endPoint x: 804, endPoint y: 200, distance: 17.7
click at [791, 188] on select "Select Cable / Satellite Services Collection Agency Credit Card Debt Debt Couns…" at bounding box center [837, 189] width 152 height 24
select select "2"
click at [761, 178] on select "Select Cable / Satellite Services Collection Agency Credit Card Debt Debt Couns…" at bounding box center [837, 189] width 152 height 24
drag, startPoint x: 678, startPoint y: 90, endPoint x: 673, endPoint y: 82, distance: 9.4
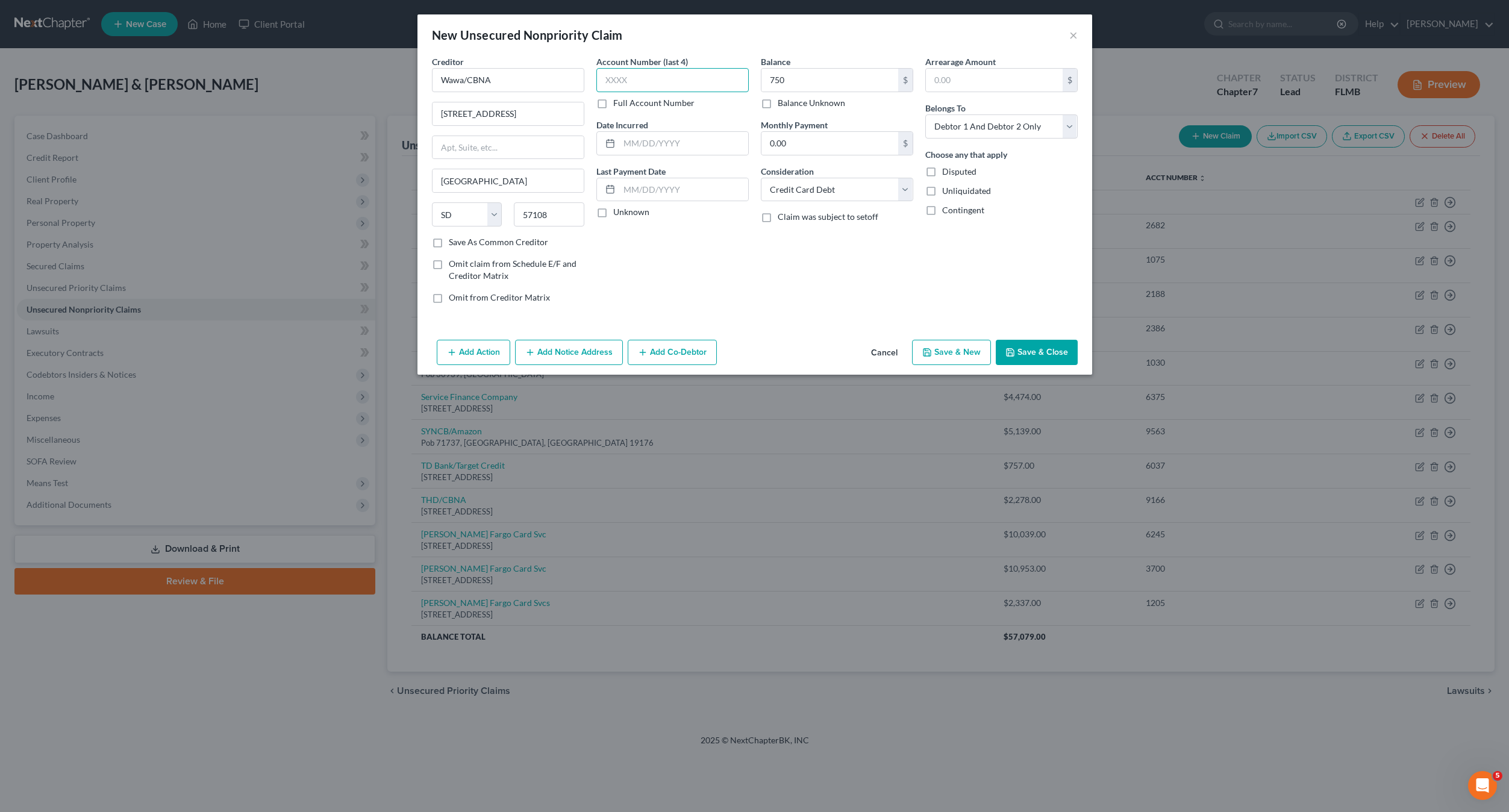
click at [673, 82] on input "text" at bounding box center [672, 80] width 152 height 24
type input "4506"
drag, startPoint x: 966, startPoint y: 353, endPoint x: 936, endPoint y: 61, distance: 293.5
click at [984, 180] on div "New Unsecured Nonpriority Claim × Creditor * Wawa/CBNA 5800 South Corporate Pla…" at bounding box center [755, 194] width 675 height 360
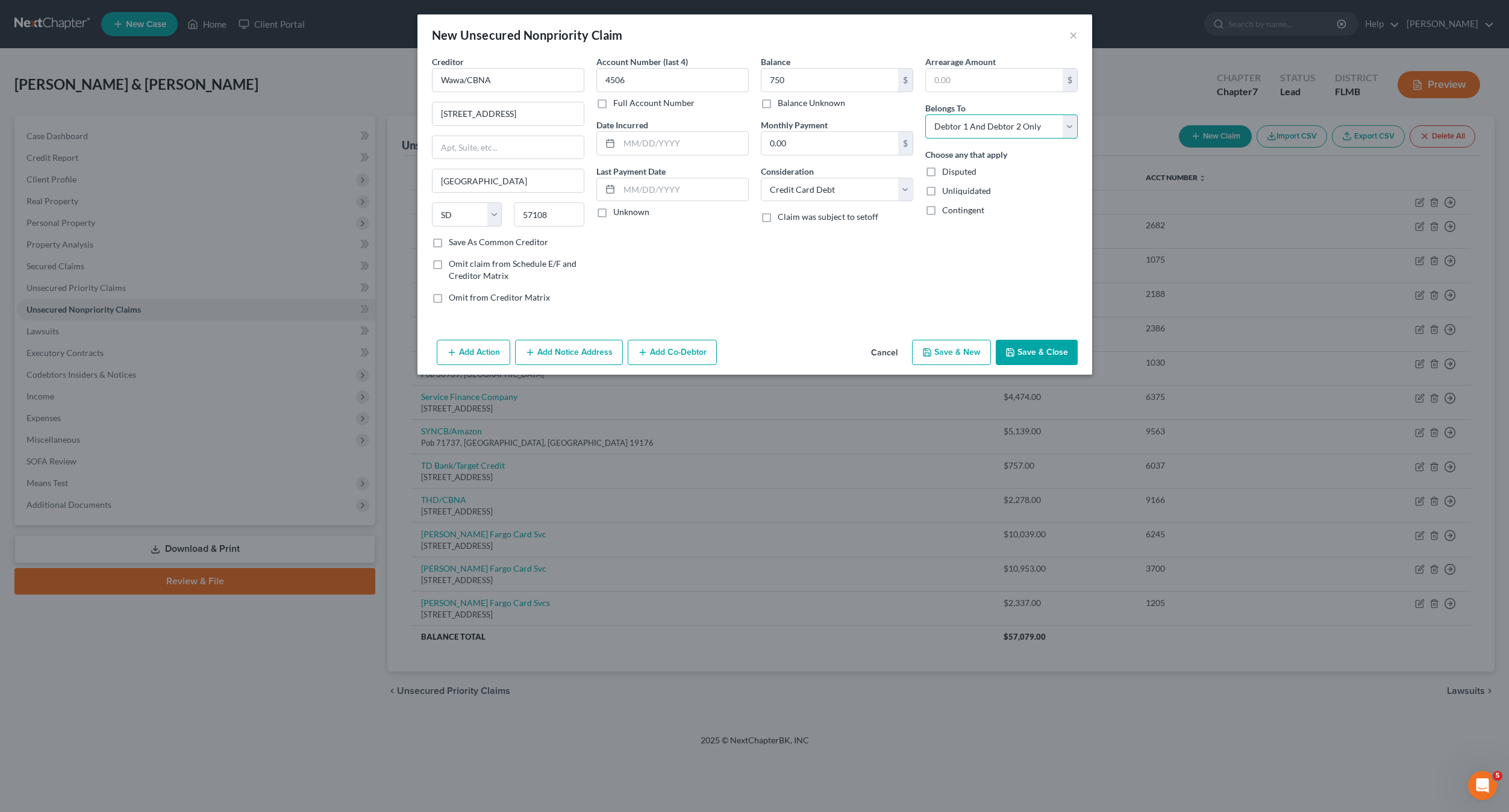
drag, startPoint x: 954, startPoint y: 117, endPoint x: 954, endPoint y: 130, distance: 13.0
click at [954, 119] on select "Select Debtor 1 Only Debtor 2 Only Debtor 1 And Debtor 2 Only At Least One Of T…" at bounding box center [1001, 126] width 152 height 24
select select "1"
click at [925, 114] on select "Select Debtor 1 Only Debtor 2 Only Debtor 1 And Debtor 2 Only At Least One Of T…" at bounding box center [1001, 126] width 152 height 24
click at [956, 352] on button "Save & New" at bounding box center [952, 352] width 79 height 25
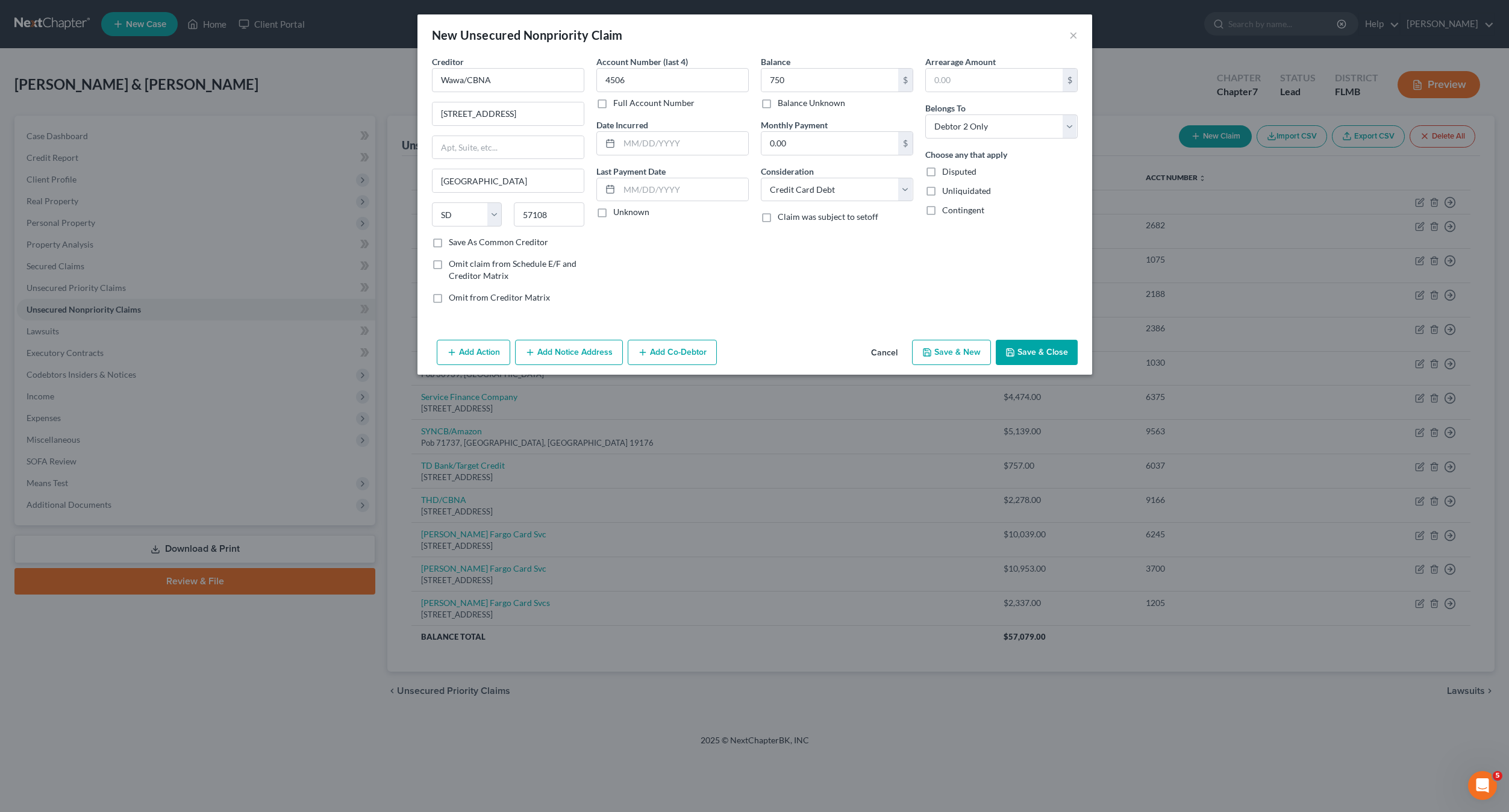
select select "2"
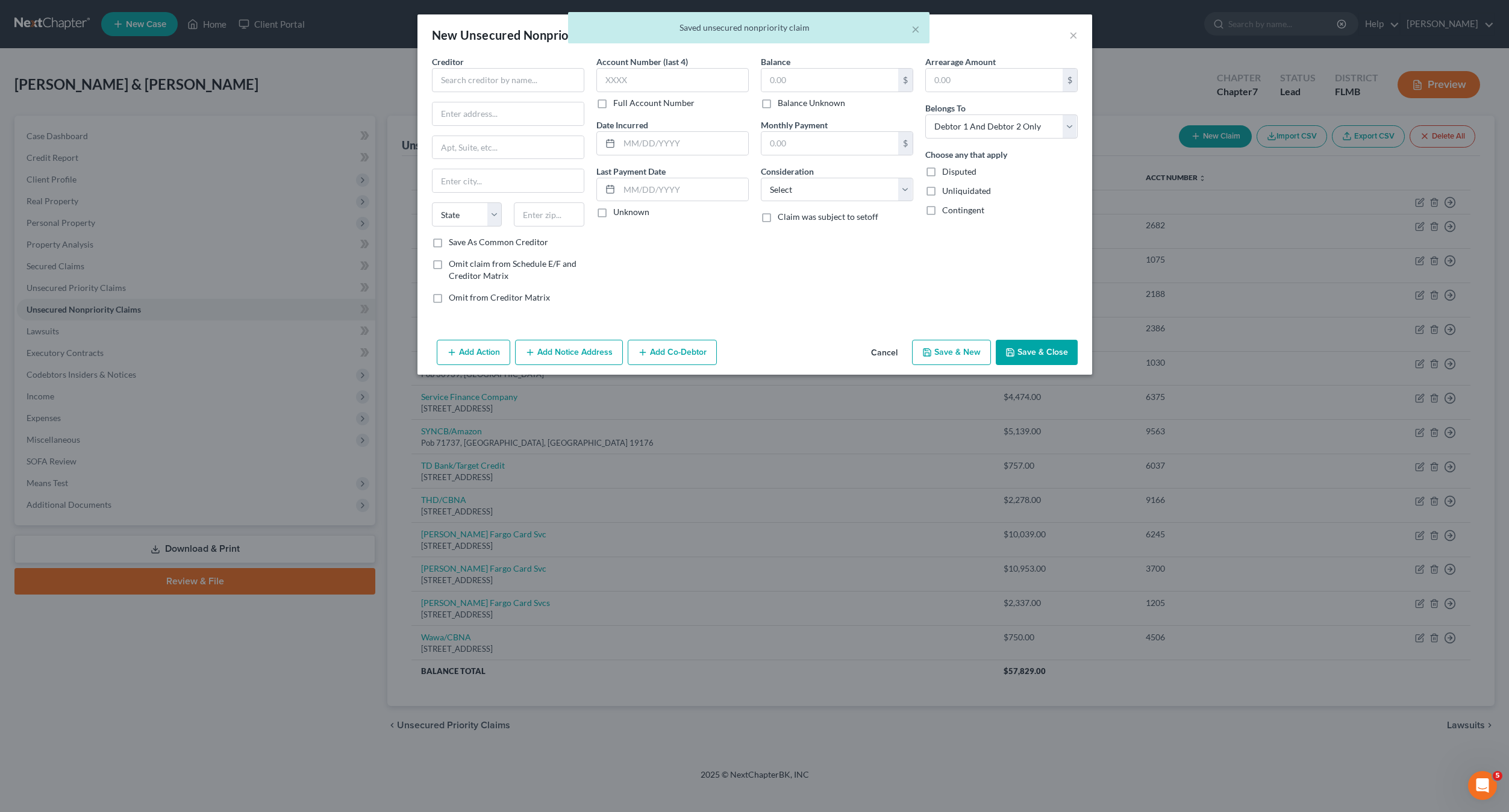
click at [882, 348] on button "Cancel" at bounding box center [884, 353] width 46 height 24
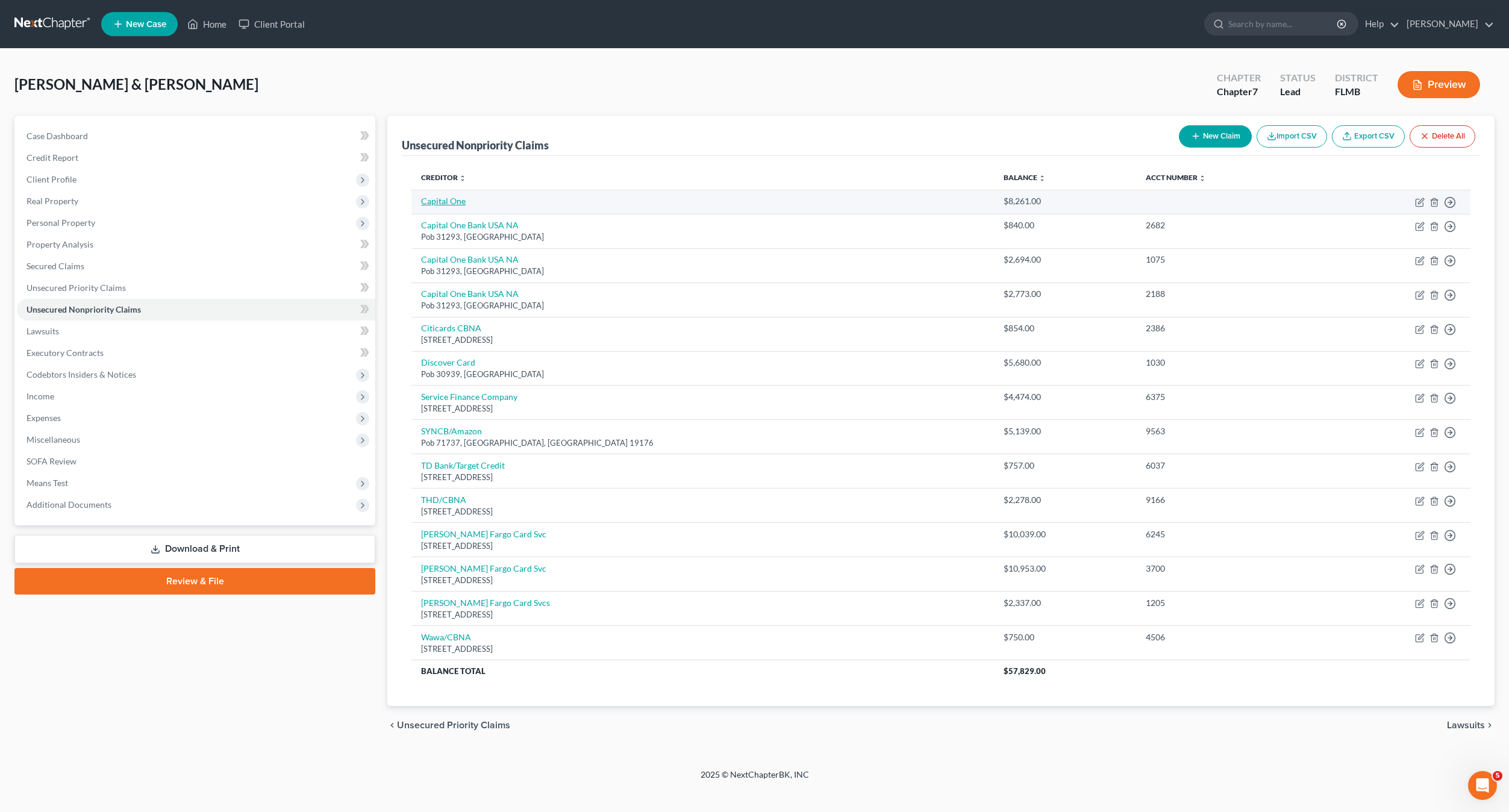
click at [450, 201] on link "Capital One" at bounding box center [443, 201] width 45 height 10
select select "2"
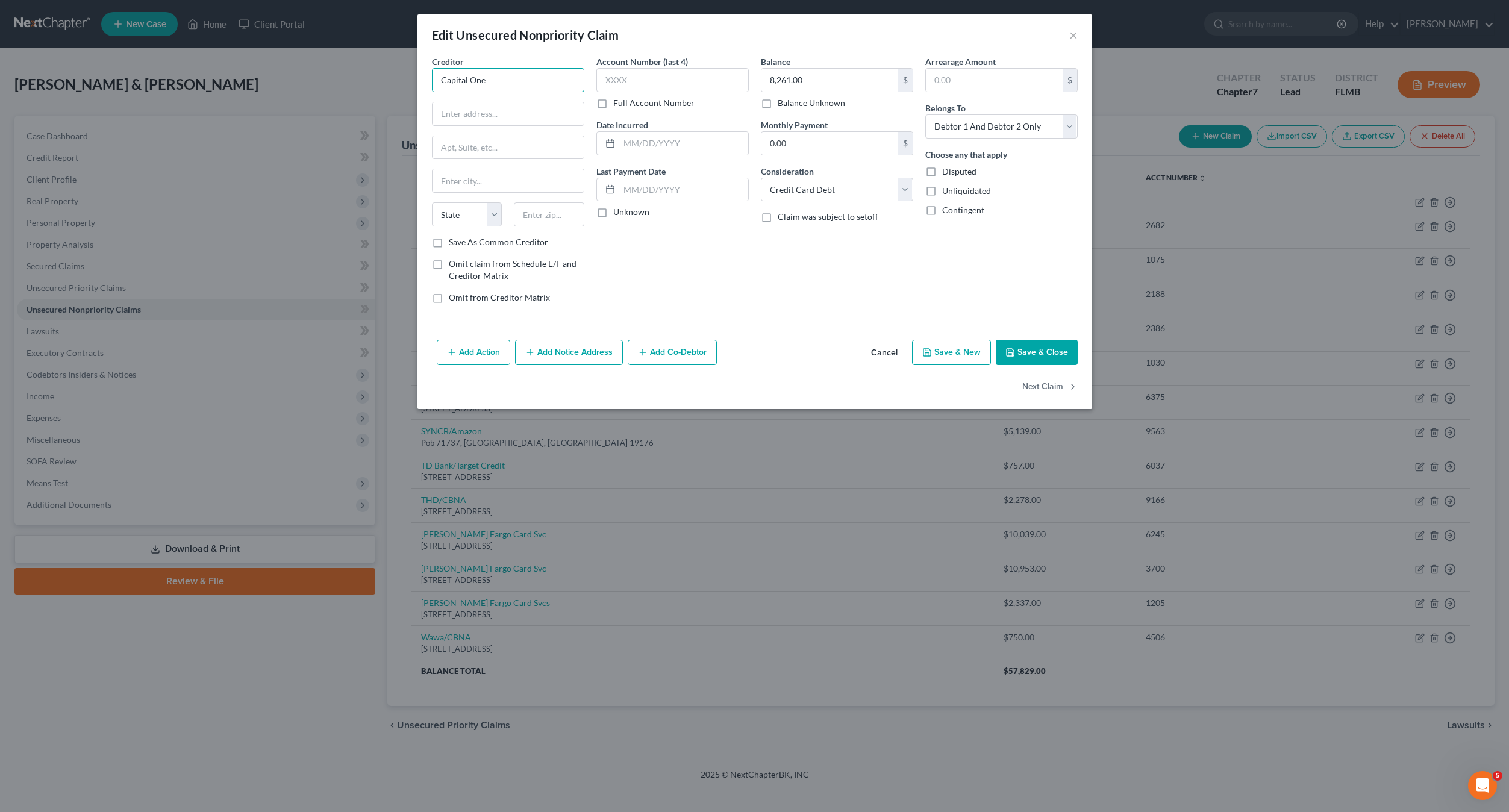
click at [504, 80] on input "Capital One" at bounding box center [508, 80] width 152 height 24
type input "Capital One Bank USA NA"
type input "Pob 31293"
click at [544, 218] on input "text" at bounding box center [549, 214] width 71 height 24
type input "84131"
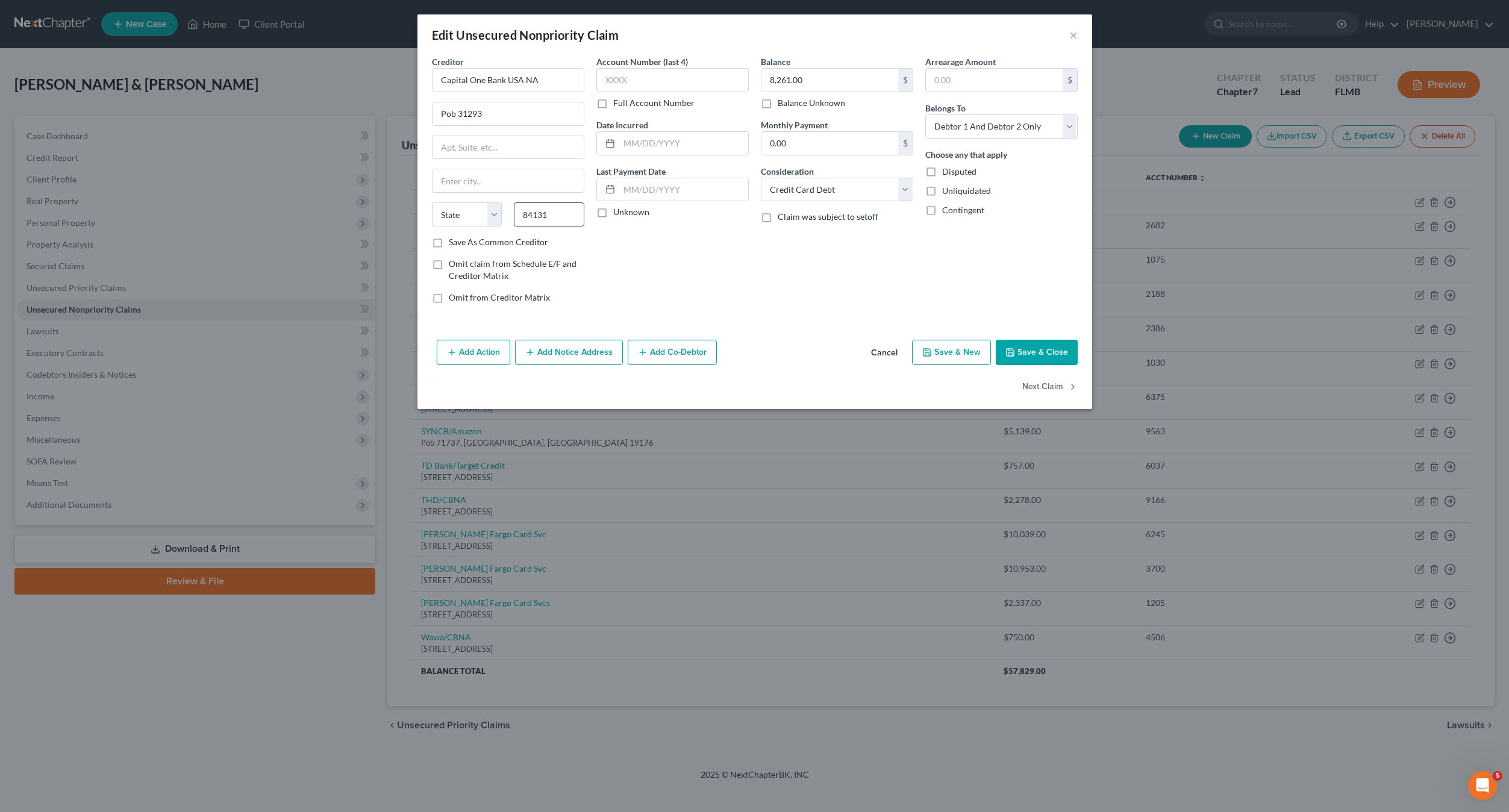
type input "[GEOGRAPHIC_DATA]"
select select "46"
click at [633, 70] on input "text" at bounding box center [672, 80] width 152 height 24
type input "5620"
drag, startPoint x: 775, startPoint y: 331, endPoint x: 835, endPoint y: 311, distance: 63.2
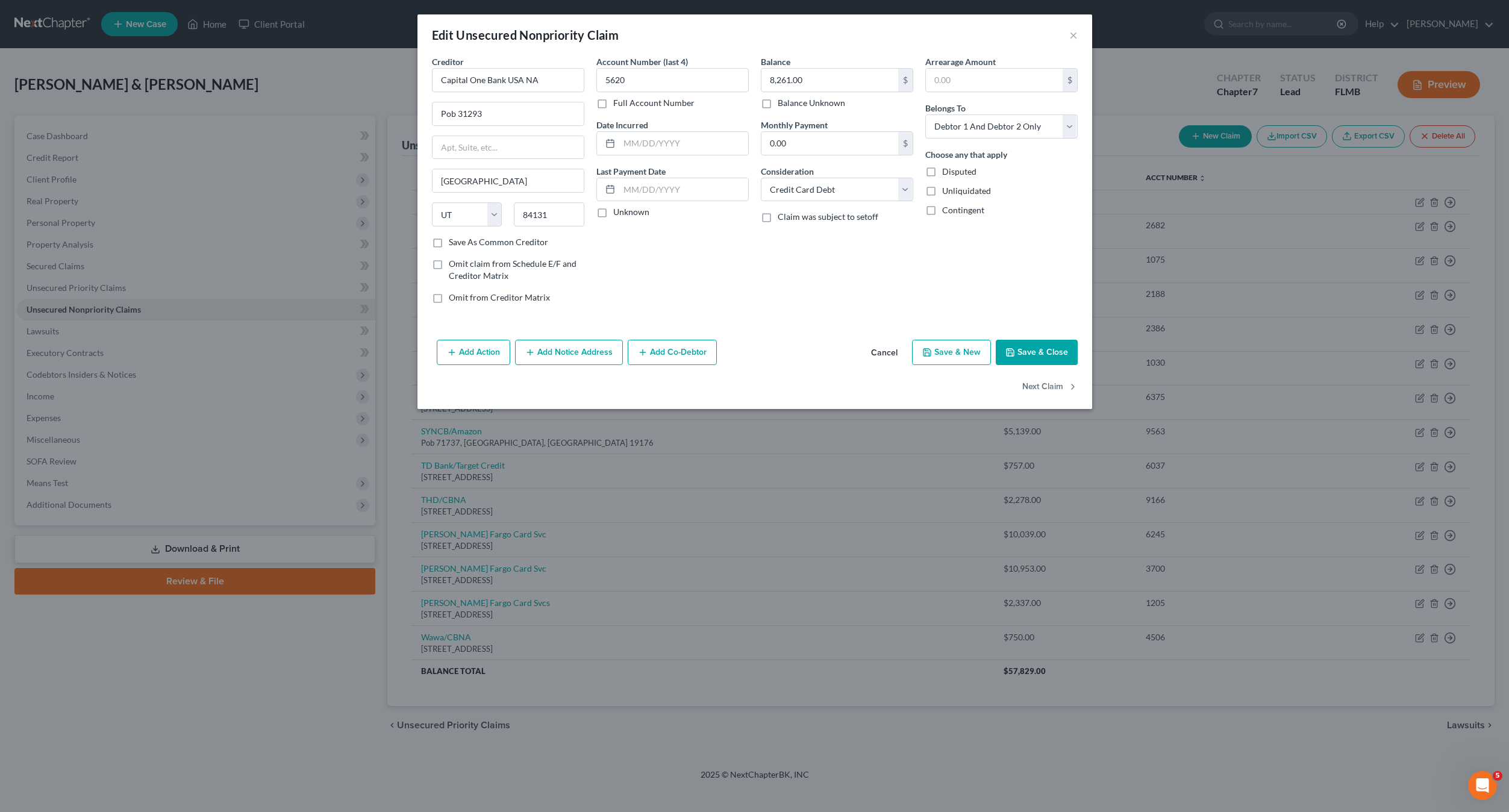
click at [778, 331] on div "Creditor * Capital One Bank [GEOGRAPHIC_DATA] NA Pob 31293 [GEOGRAPHIC_DATA] [U…" at bounding box center [755, 195] width 675 height 280
click at [1001, 134] on select "Select Debtor 1 Only Debtor 2 Only Debtor 1 And Debtor 2 Only At Least One Of T…" at bounding box center [1001, 126] width 152 height 24
select select "1"
click at [925, 114] on select "Select Debtor 1 Only Debtor 2 Only Debtor 1 And Debtor 2 Only At Least One Of T…" at bounding box center [1001, 126] width 152 height 24
click at [716, 320] on div "Creditor * Capital One Bank [GEOGRAPHIC_DATA] NA Pob 31293 [GEOGRAPHIC_DATA] [U…" at bounding box center [755, 195] width 675 height 280
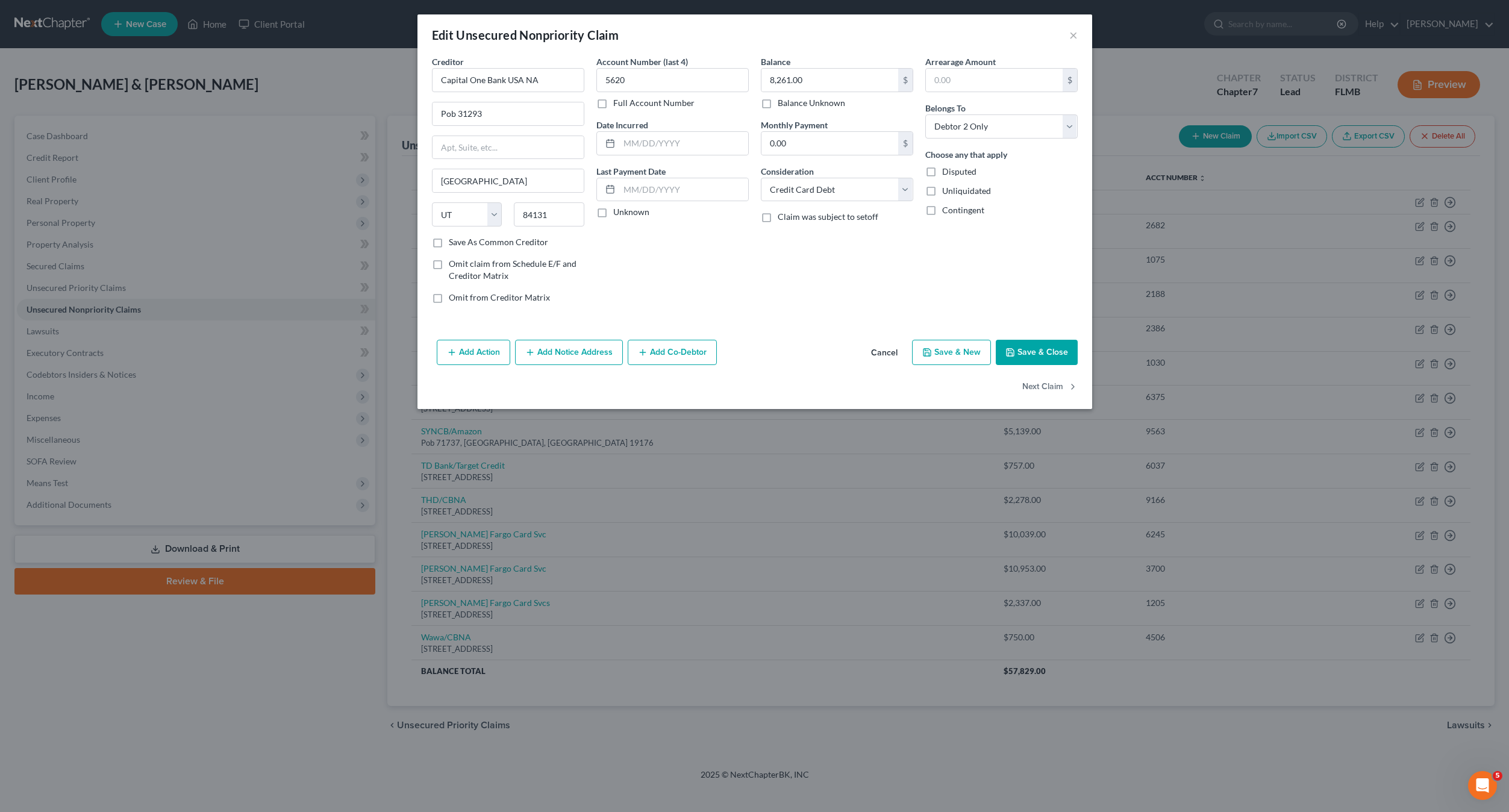
click at [960, 355] on button "Save & New" at bounding box center [952, 352] width 79 height 25
select select "2"
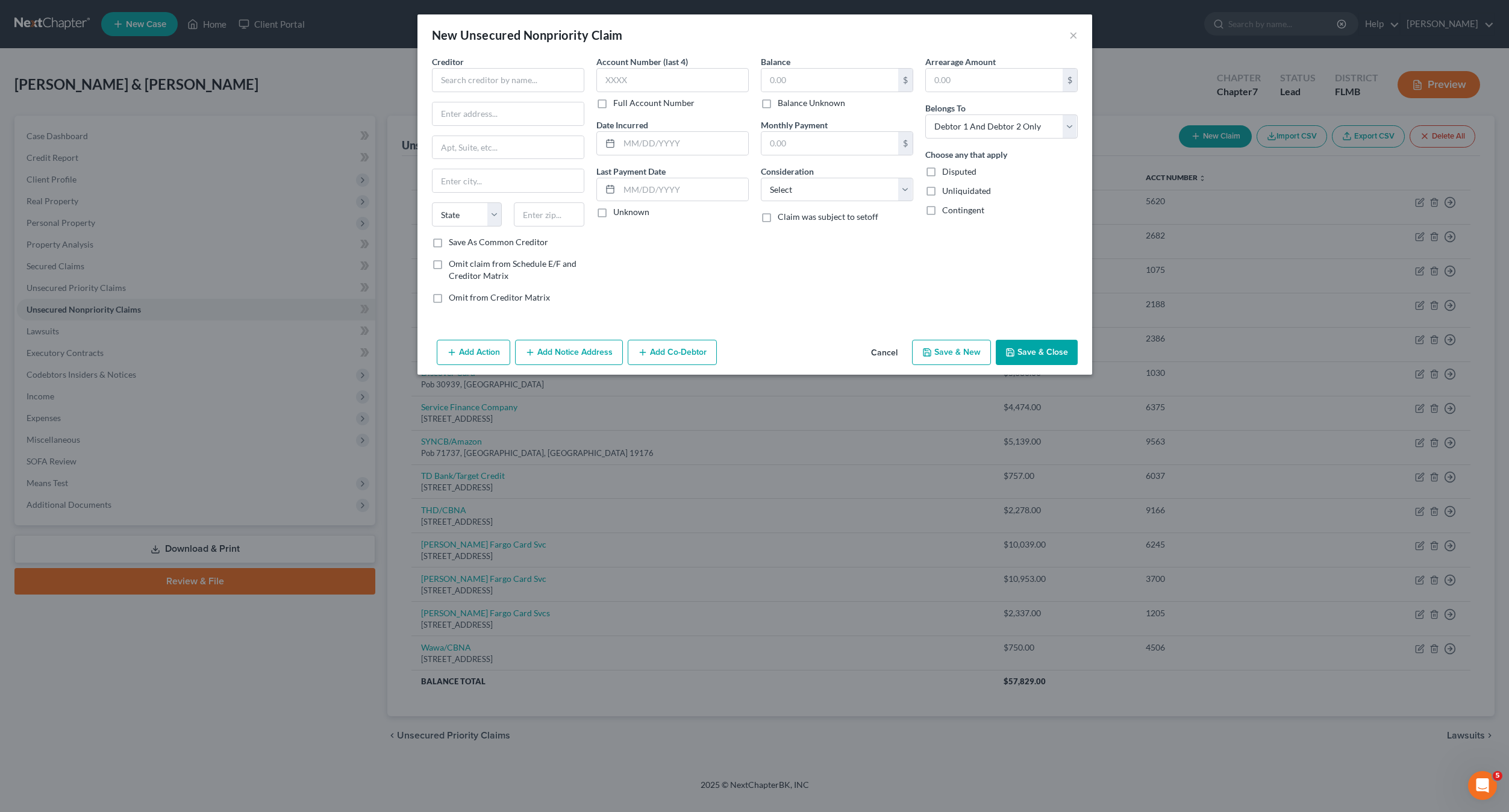
click at [893, 352] on button "Cancel" at bounding box center [884, 353] width 46 height 24
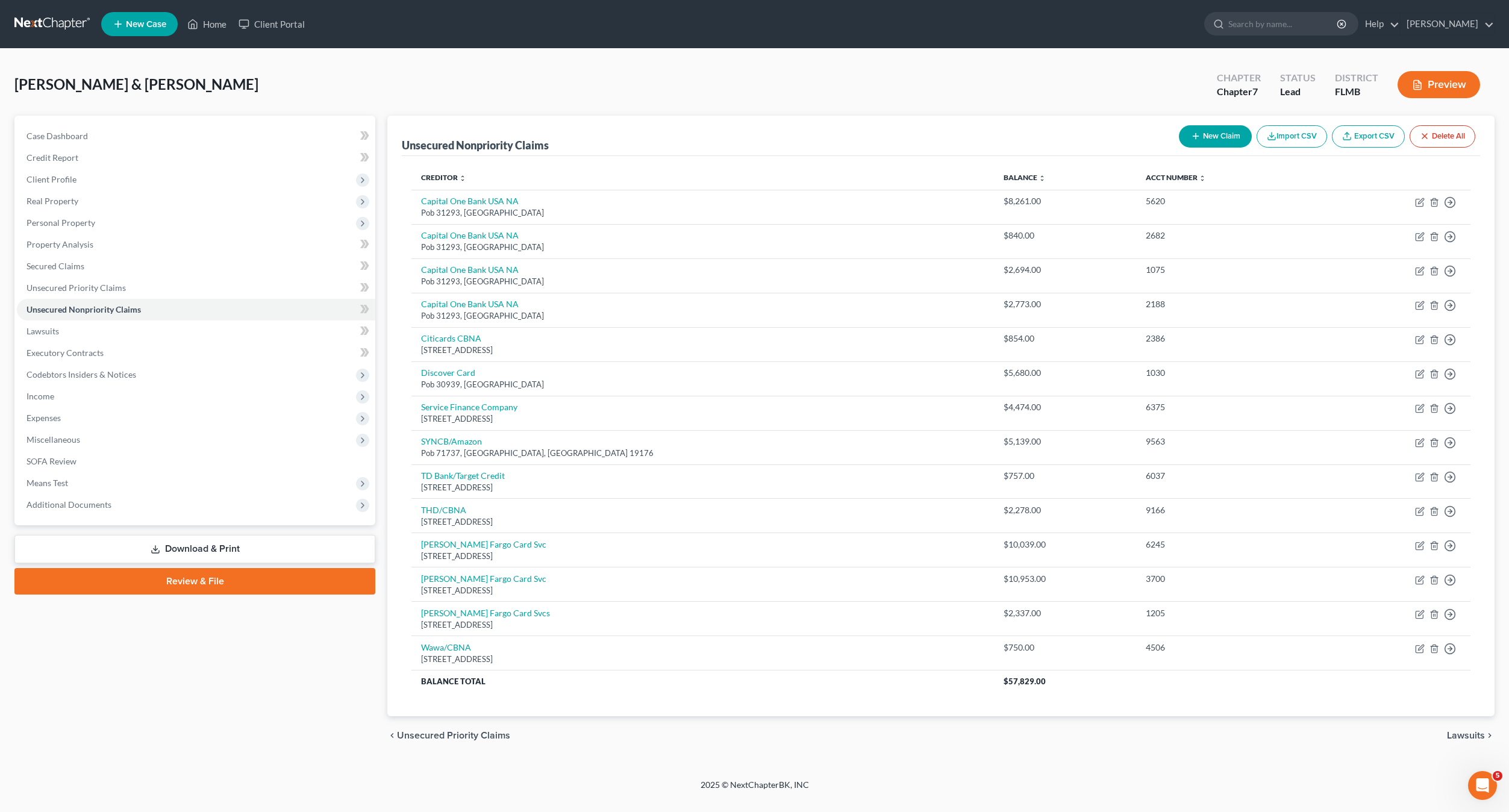
click at [1211, 139] on button "New Claim" at bounding box center [1215, 136] width 73 height 22
select select "2"
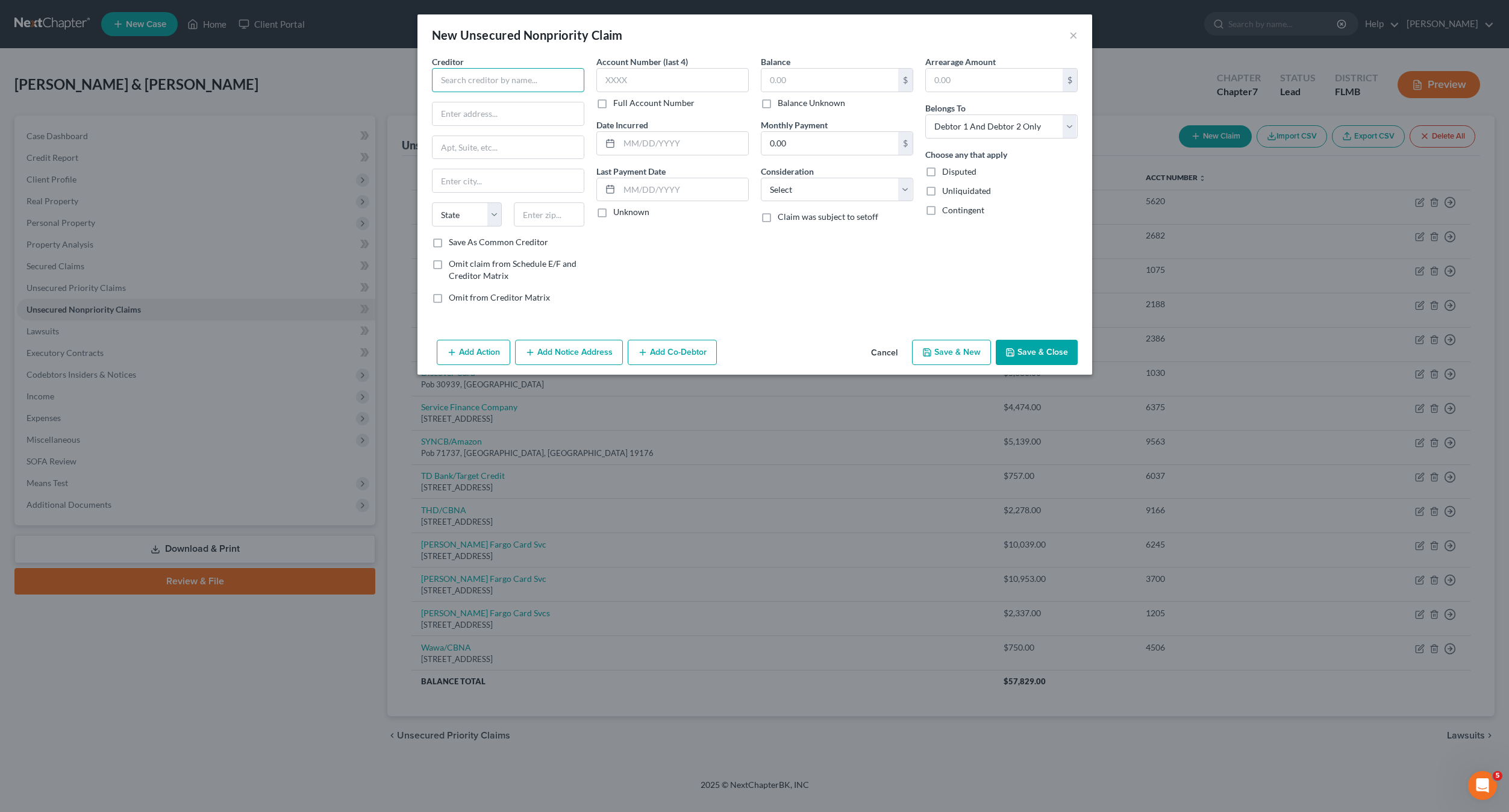
click at [488, 82] on input "text" at bounding box center [508, 80] width 152 height 24
type input "Capital One/WMT"
type input "Pob 31293"
type input "84131"
type input "[GEOGRAPHIC_DATA]"
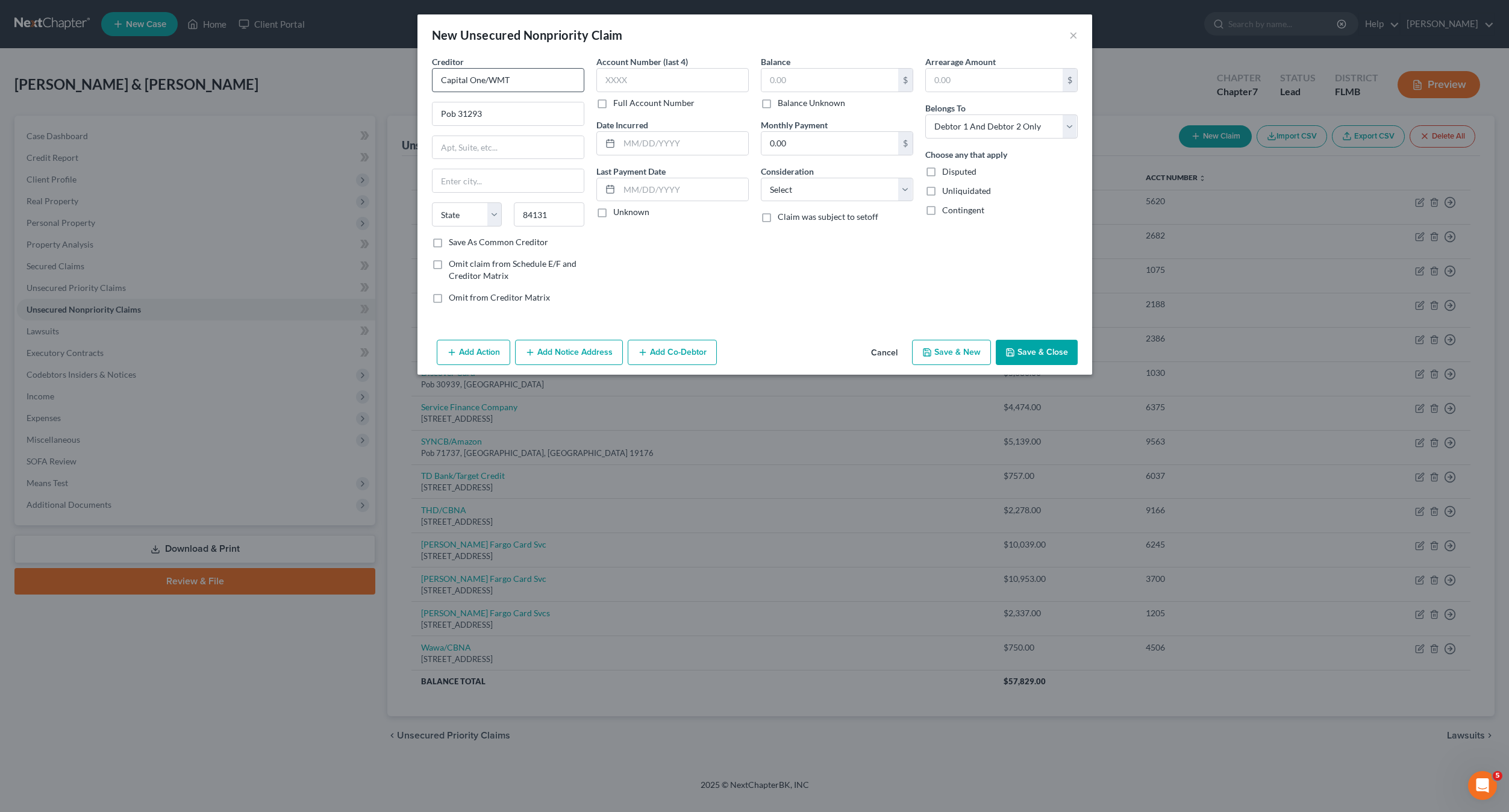
select select "46"
click at [823, 95] on div "$ Balance Unknown" at bounding box center [837, 88] width 152 height 41
click at [817, 82] on input "text" at bounding box center [830, 80] width 137 height 23
type input "395"
click at [681, 76] on input "text" at bounding box center [672, 80] width 152 height 24
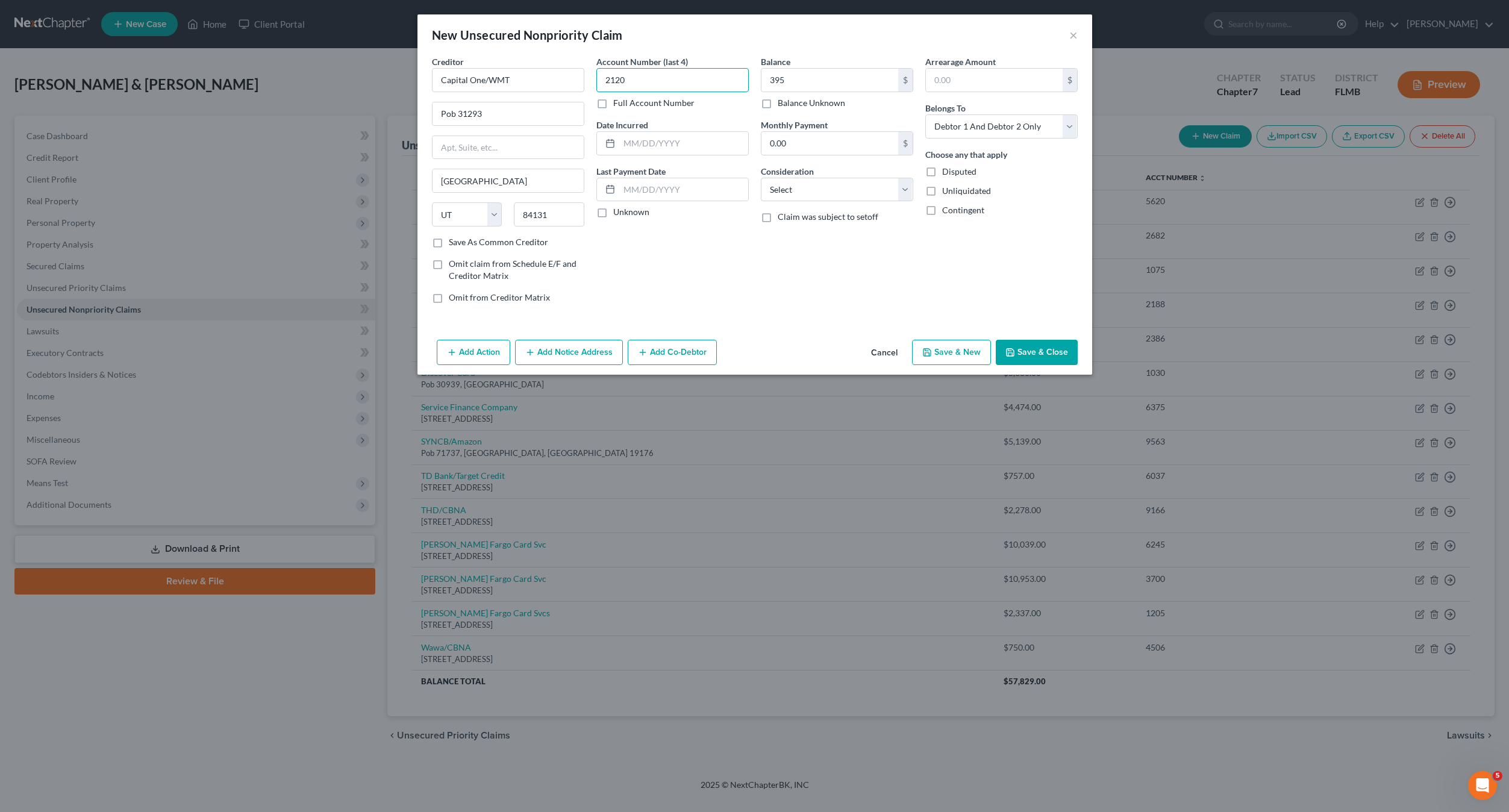
type input "2120"
drag, startPoint x: 820, startPoint y: 184, endPoint x: 820, endPoint y: 193, distance: 9.0
click at [820, 184] on select "Select Cable / Satellite Services Collection Agency Credit Card Debt Debt Couns…" at bounding box center [837, 189] width 152 height 24
select select "2"
click at [761, 178] on select "Select Cable / Satellite Services Collection Agency Credit Card Debt Debt Couns…" at bounding box center [837, 189] width 152 height 24
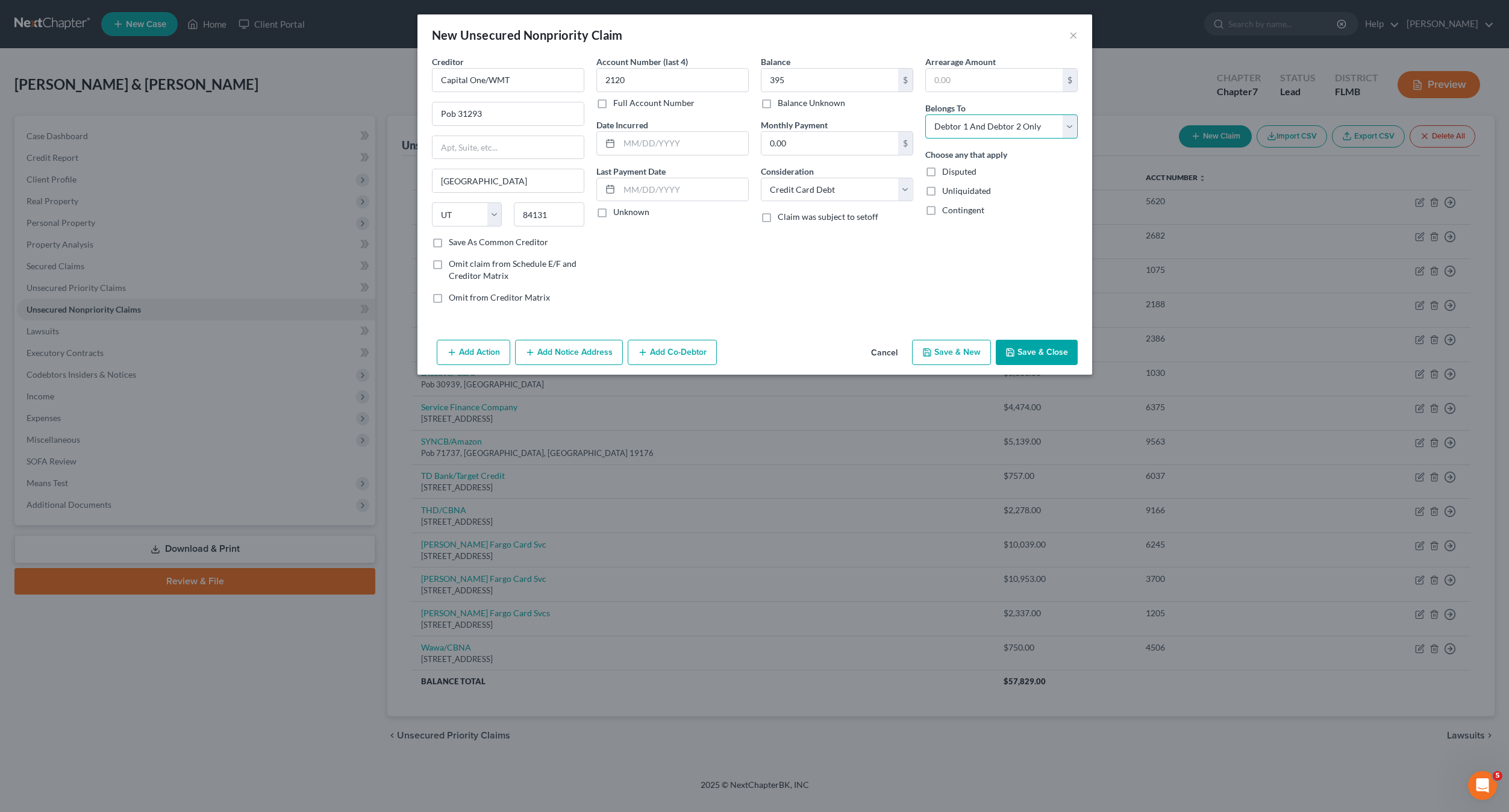
click at [977, 127] on select "Select Debtor 1 Only Debtor 2 Only Debtor 1 And Debtor 2 Only At Least One Of T…" at bounding box center [1001, 126] width 152 height 24
select select "0"
click at [925, 114] on select "Select Debtor 1 Only Debtor 2 Only Debtor 1 And Debtor 2 Only At Least One Of T…" at bounding box center [1001, 126] width 152 height 24
click at [1021, 355] on button "Save & Close" at bounding box center [1037, 352] width 82 height 25
type input "395.00"
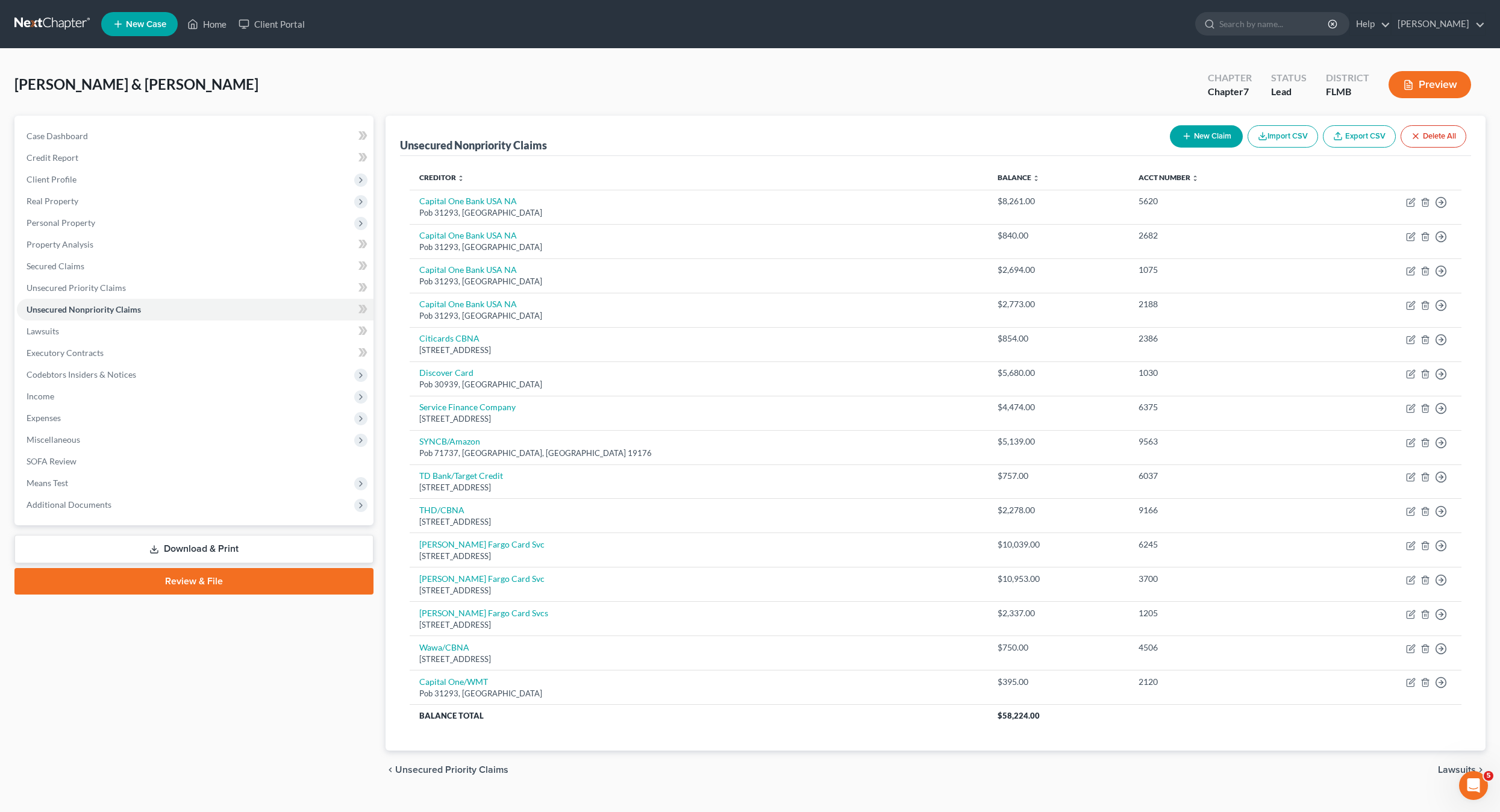
click at [1186, 128] on button "New Claim" at bounding box center [1206, 136] width 73 height 22
select select "2"
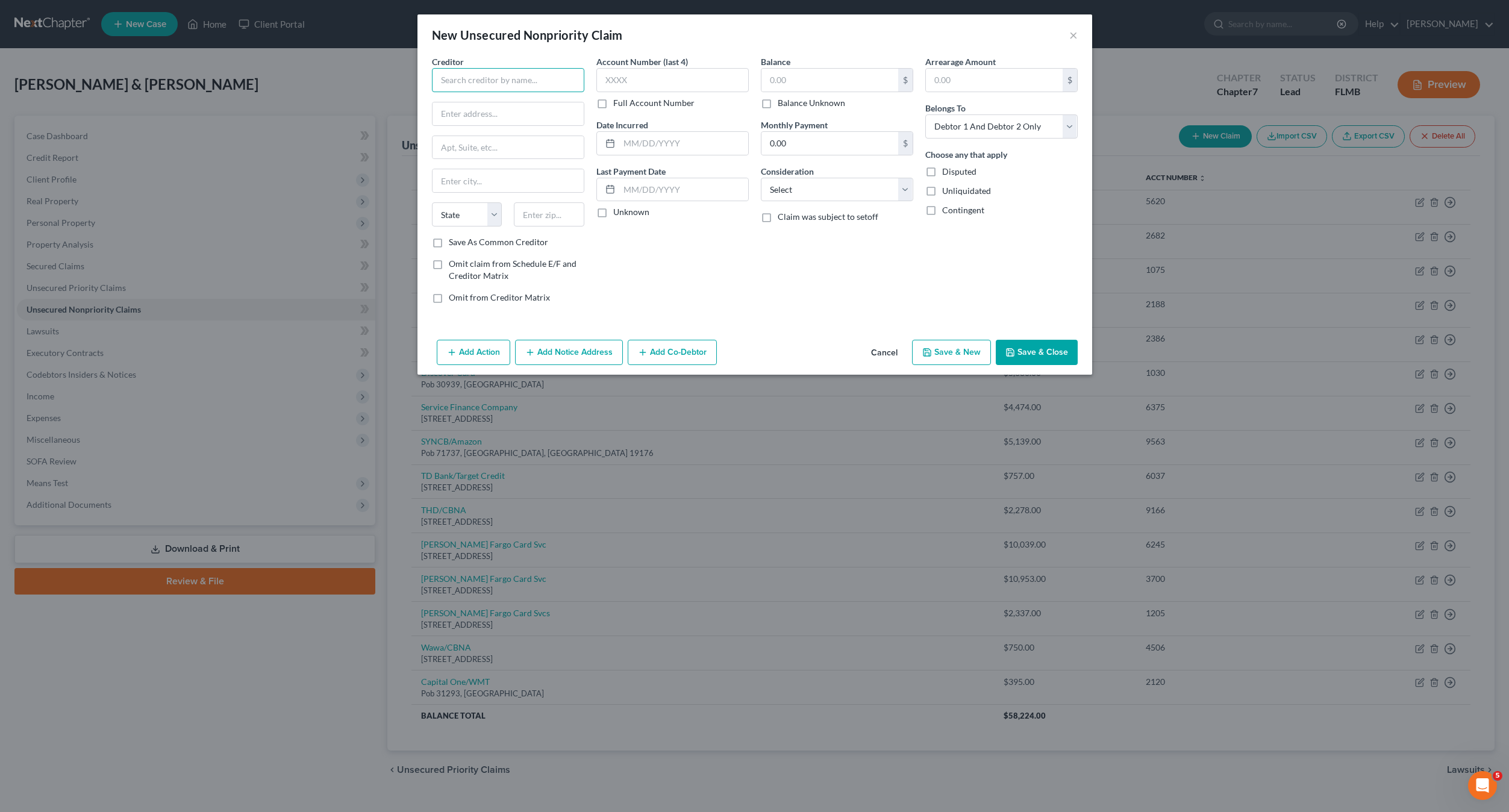
click at [511, 88] on input "text" at bounding box center [508, 80] width 152 height 24
type input "Capital One Bank USA NA"
type input "Pob 31293"
type input "84131"
drag, startPoint x: 752, startPoint y: 59, endPoint x: 806, endPoint y: 78, distance: 57.2
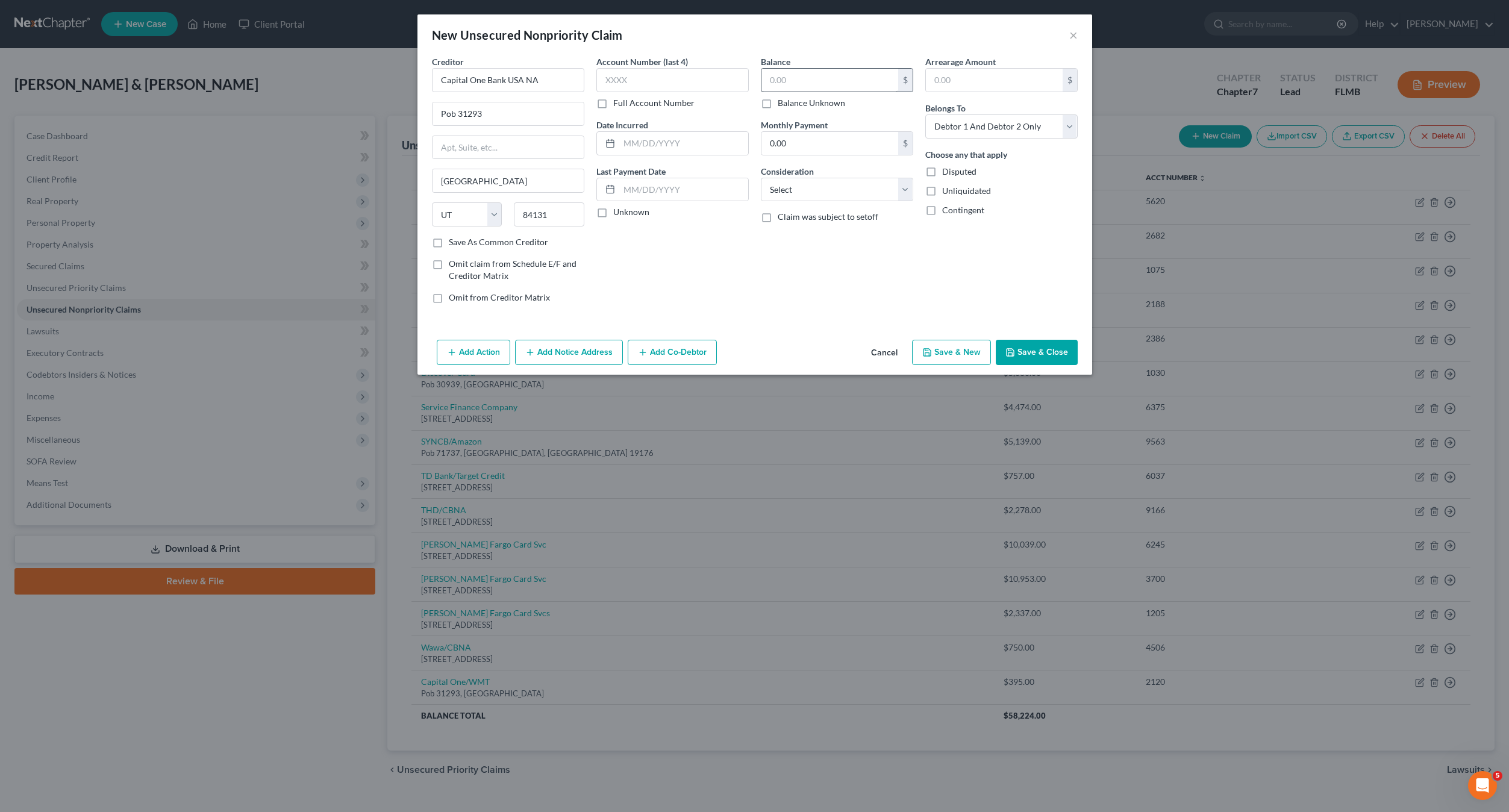
click at [762, 62] on div "Creditor * Capital One Bank [GEOGRAPHIC_DATA] NA Pob 31293 [GEOGRAPHIC_DATA] [U…" at bounding box center [755, 184] width 658 height 257
click at [806, 78] on input "text" at bounding box center [830, 80] width 137 height 23
click at [817, 193] on select "Select Cable / Satellite Services Collection Agency Credit Card Debt Debt Couns…" at bounding box center [837, 189] width 152 height 24
click at [761, 178] on select "Select Cable / Satellite Services Collection Agency Credit Card Debt Debt Couns…" at bounding box center [837, 189] width 152 height 24
drag, startPoint x: 818, startPoint y: 194, endPoint x: 819, endPoint y: 200, distance: 6.1
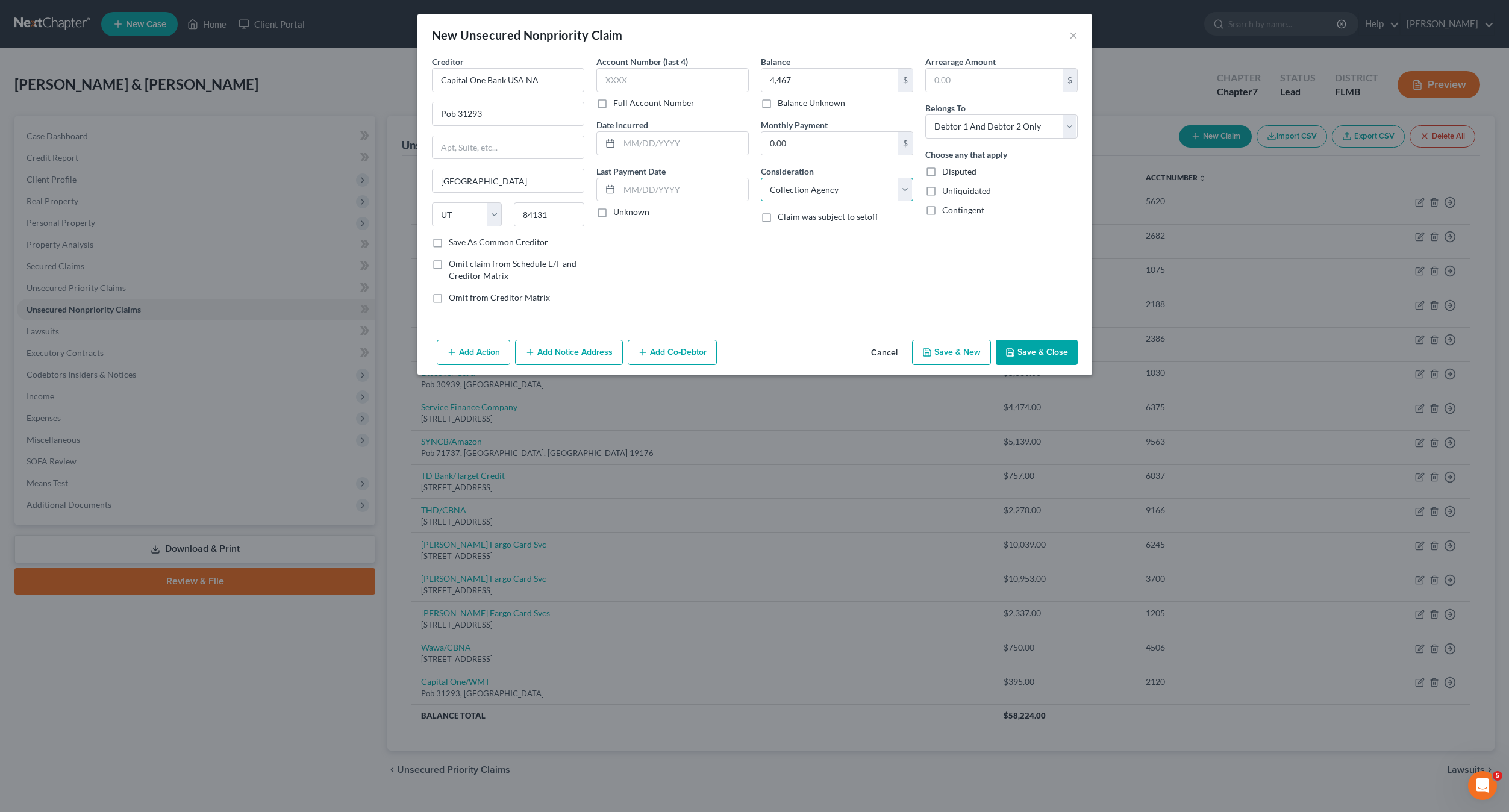
click at [818, 194] on select "Select Cable / Satellite Services Collection Agency Credit Card Debt Debt Couns…" at bounding box center [837, 189] width 152 height 24
click at [761, 178] on select "Select Cable / Satellite Services Collection Agency Credit Card Debt Debt Couns…" at bounding box center [837, 189] width 152 height 24
click at [952, 127] on select "Select Debtor 1 Only Debtor 2 Only Debtor 1 And Debtor 2 Only At Least One Of T…" at bounding box center [1001, 126] width 152 height 24
click at [925, 114] on select "Select Debtor 1 Only Debtor 2 Only Debtor 1 And Debtor 2 Only At Least One Of T…" at bounding box center [1001, 126] width 152 height 24
click at [687, 78] on input "text" at bounding box center [672, 80] width 152 height 24
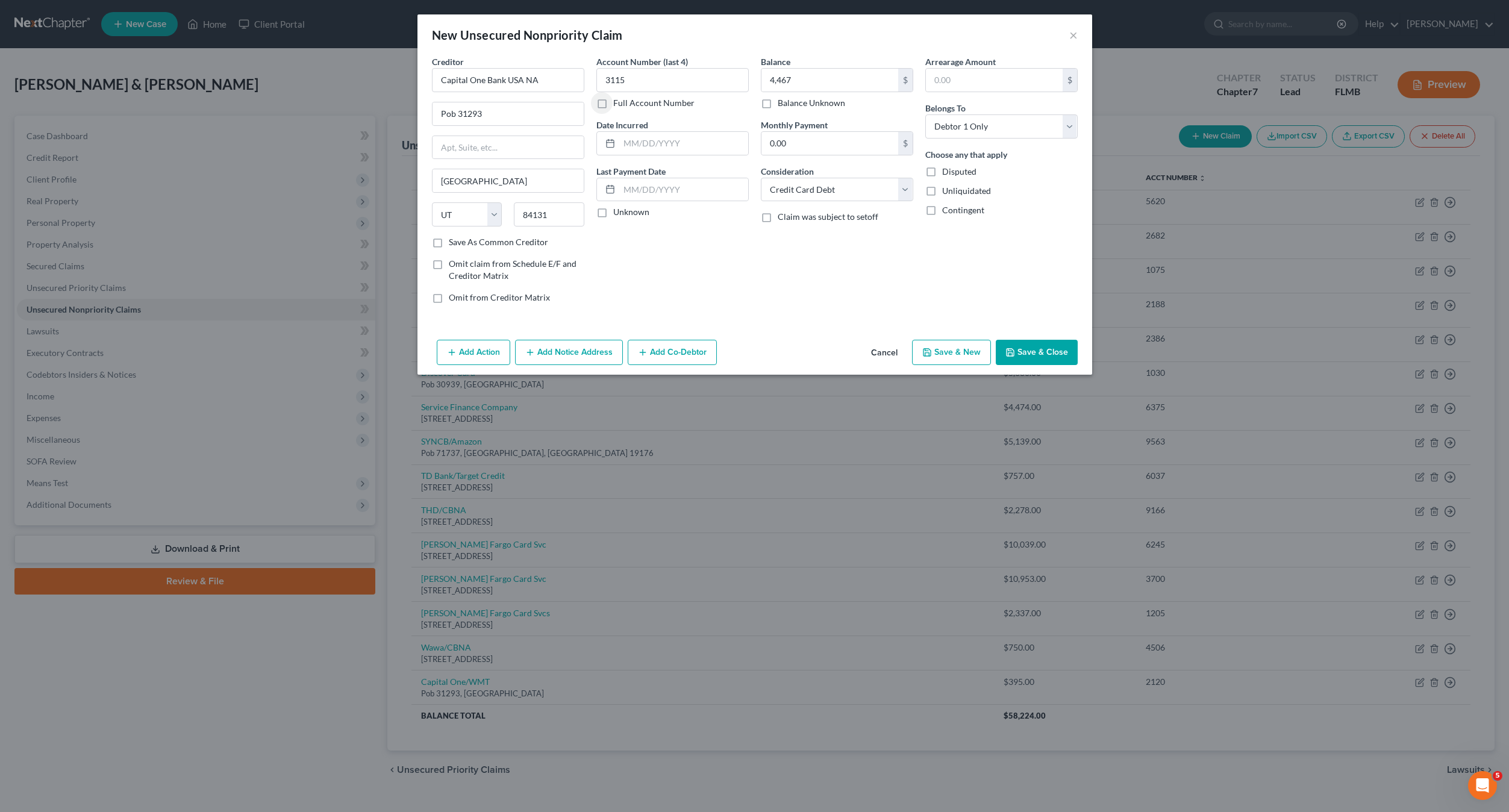
click at [997, 350] on button "Save & Close" at bounding box center [1037, 352] width 82 height 25
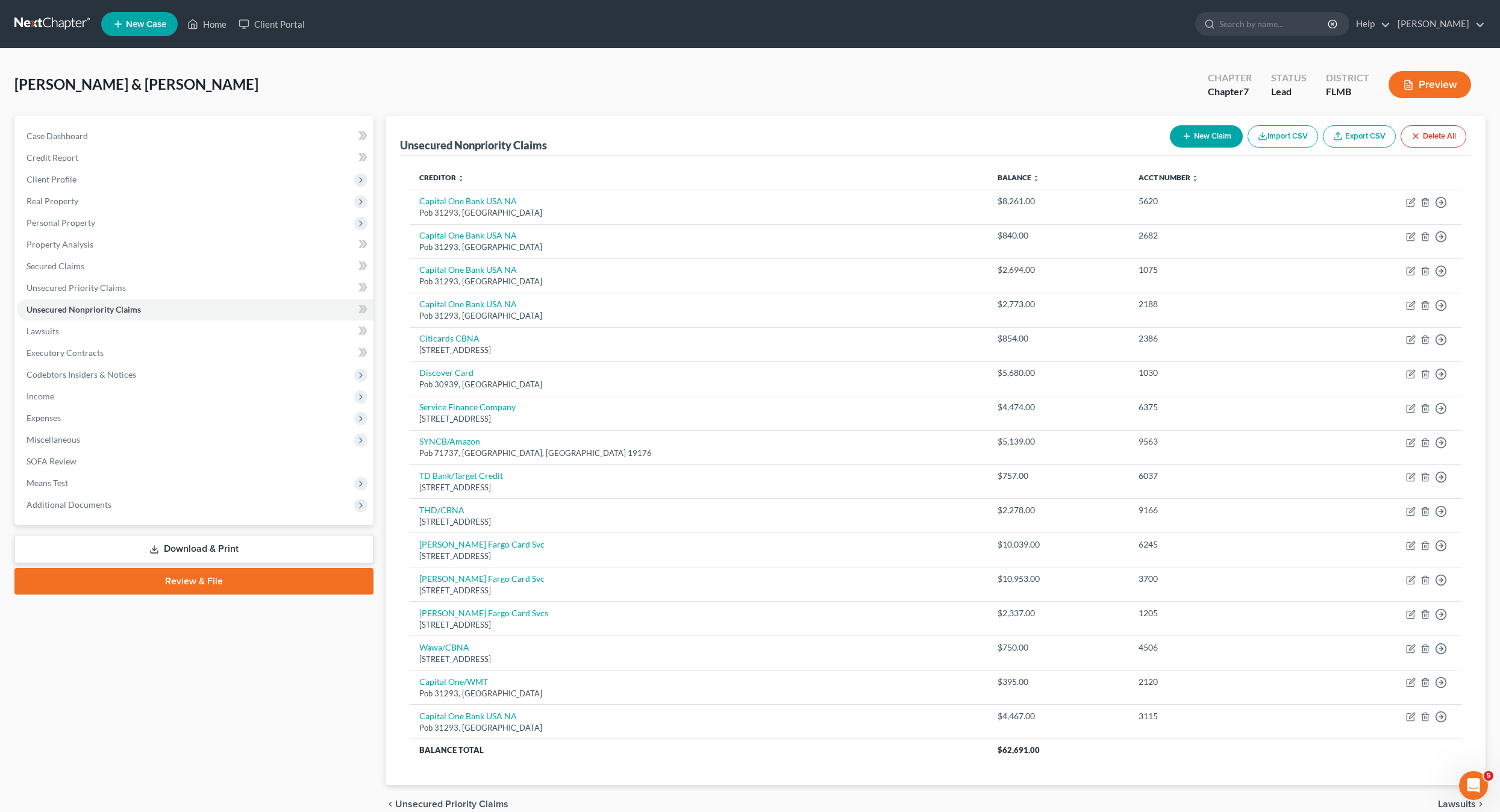
click at [1209, 140] on button "New Claim" at bounding box center [1206, 136] width 73 height 22
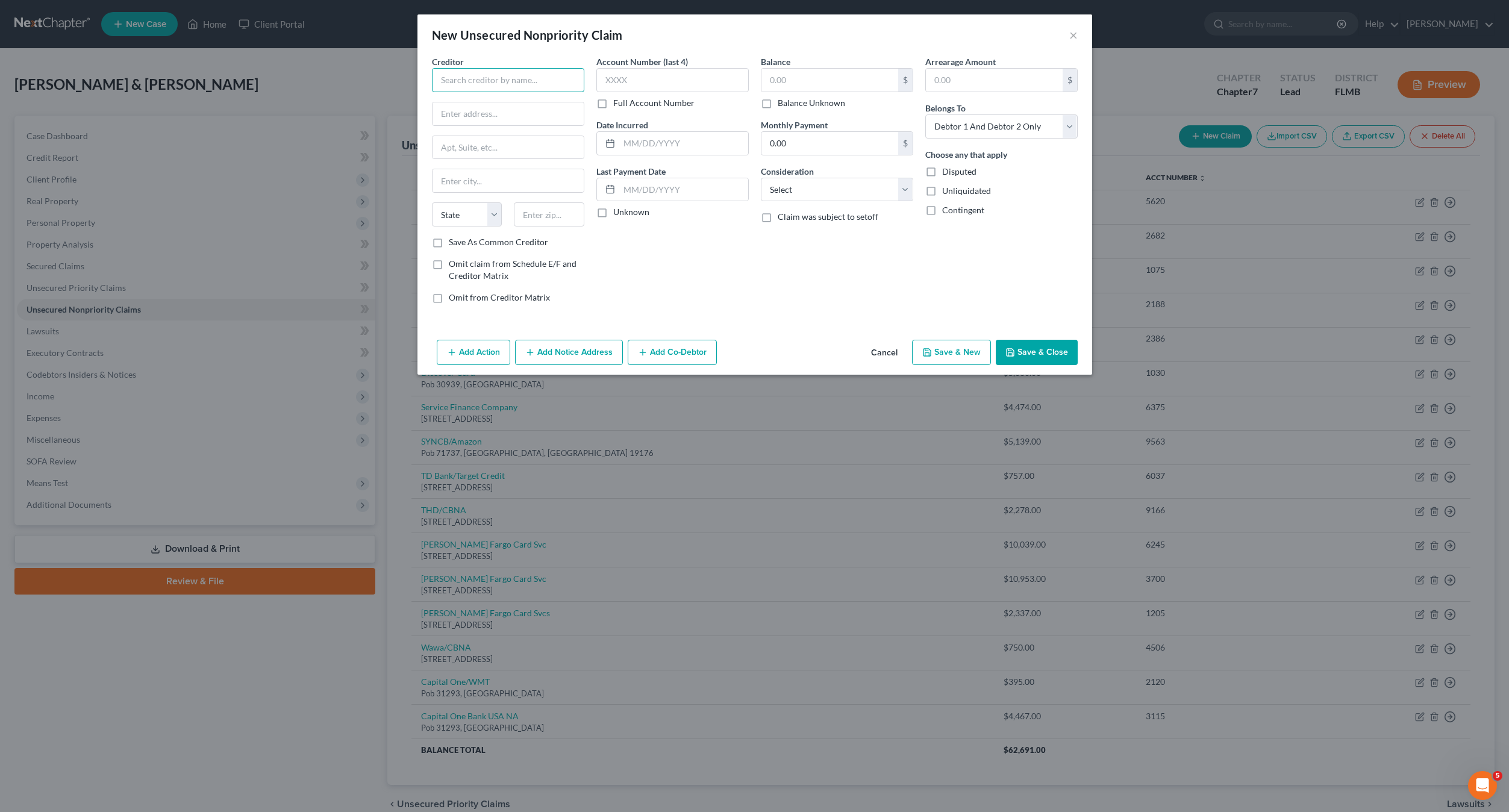
click at [461, 69] on input "text" at bounding box center [508, 80] width 152 height 24
click at [828, 85] on input "text" at bounding box center [830, 80] width 137 height 23
click at [670, 84] on input "text" at bounding box center [672, 80] width 152 height 24
click at [819, 187] on select "Select Cable / Satellite Services Collection Agency Credit Card Debt Debt Couns…" at bounding box center [837, 189] width 152 height 24
click at [761, 178] on select "Select Cable / Satellite Services Collection Agency Credit Card Debt Debt Couns…" at bounding box center [837, 189] width 152 height 24
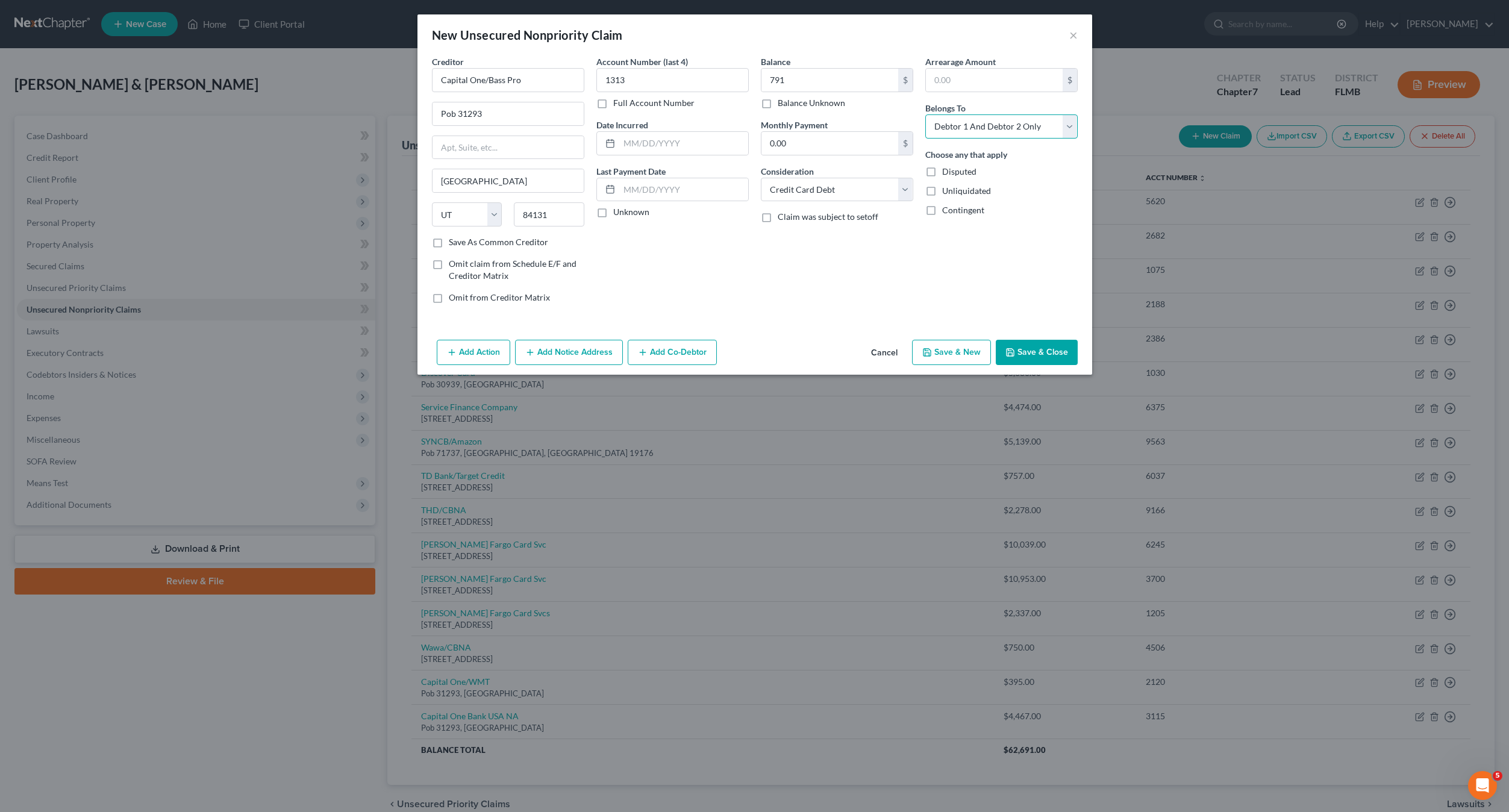
click at [971, 125] on select "Select Debtor 1 Only Debtor 2 Only Debtor 1 And Debtor 2 Only At Least One Of T…" at bounding box center [1001, 126] width 152 height 24
click at [925, 114] on select "Select Debtor 1 Only Debtor 2 Only Debtor 1 And Debtor 2 Only At Least One Of T…" at bounding box center [1001, 126] width 152 height 24
click at [1031, 353] on button "Save & Close" at bounding box center [1037, 352] width 82 height 25
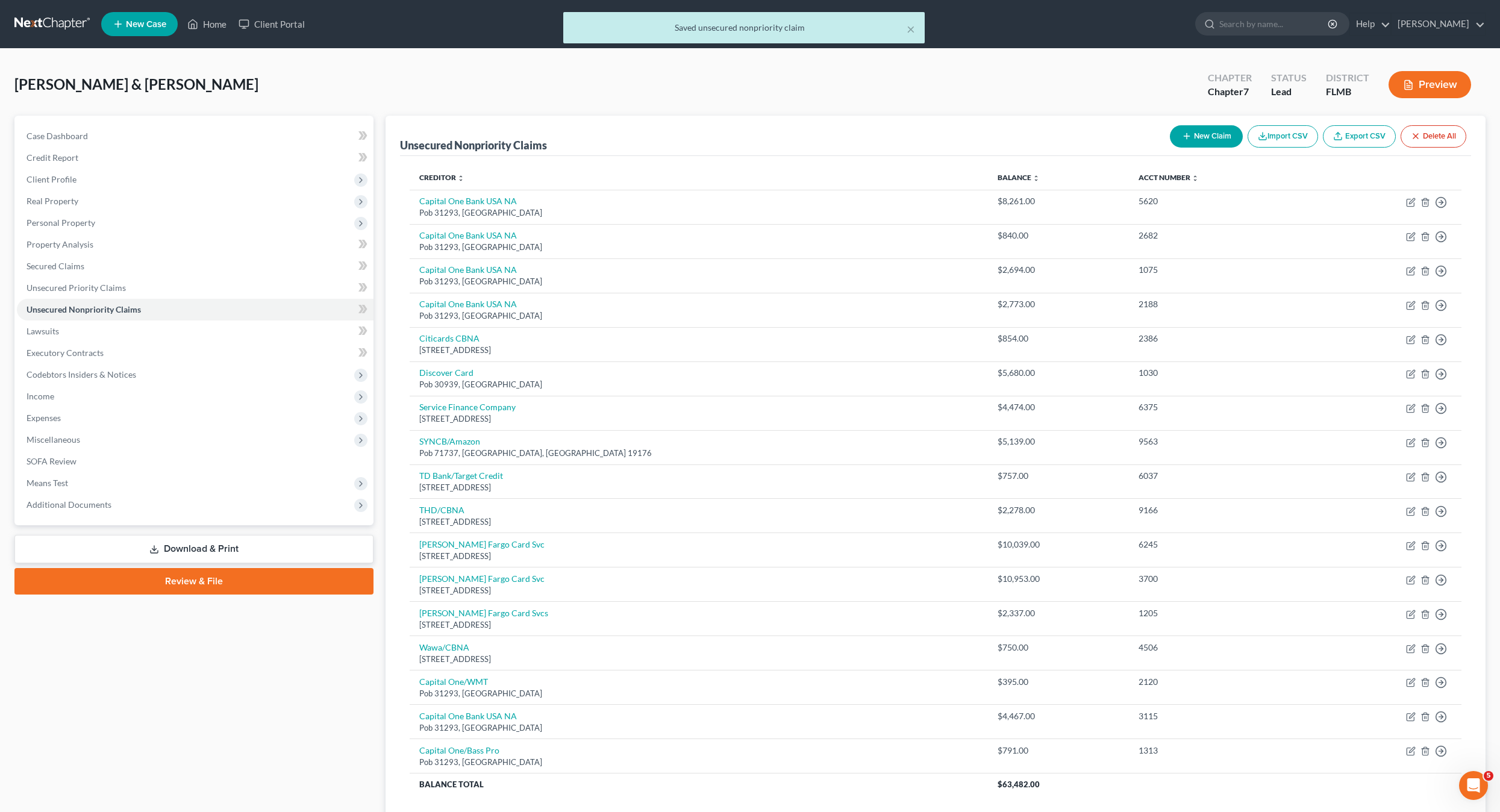
click at [1196, 136] on button "New Claim" at bounding box center [1206, 136] width 73 height 22
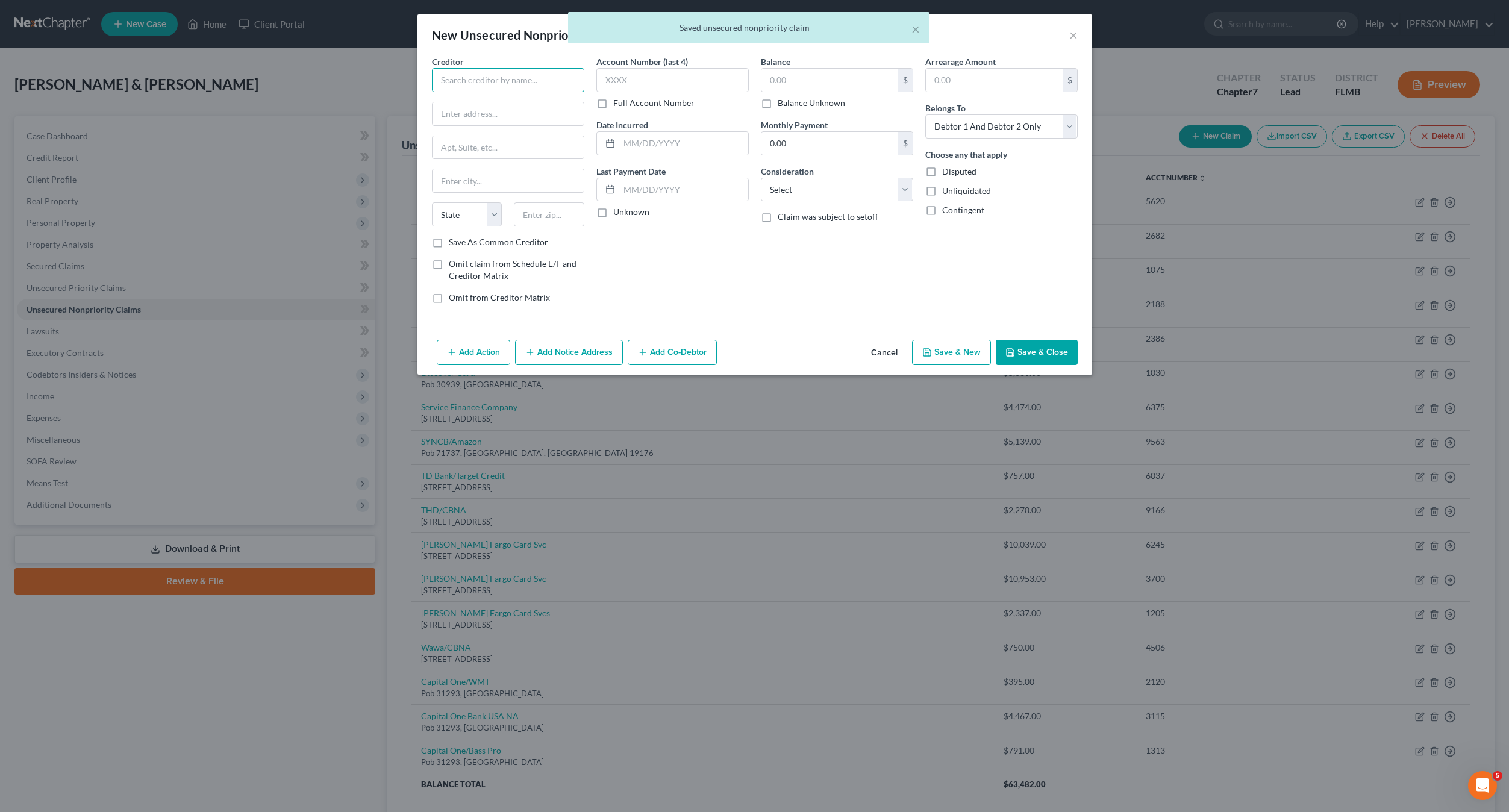
click at [518, 84] on input "text" at bounding box center [508, 80] width 152 height 24
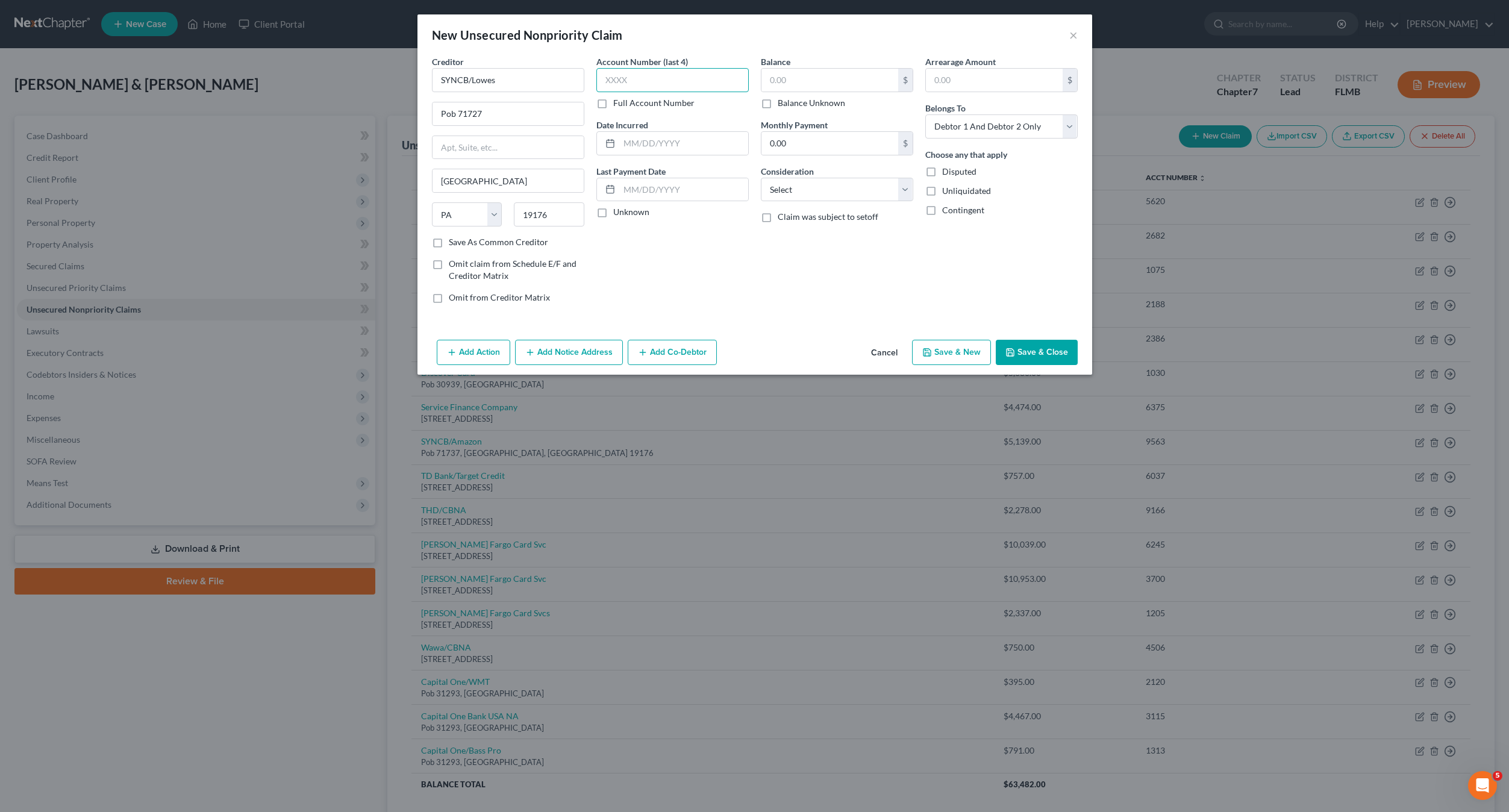
click at [628, 77] on input "text" at bounding box center [672, 80] width 152 height 24
click at [793, 79] on input "text" at bounding box center [830, 80] width 137 height 23
drag, startPoint x: 778, startPoint y: 194, endPoint x: 781, endPoint y: 201, distance: 7.6
click at [778, 194] on select "Select Cable / Satellite Services Collection Agency Credit Card Debt Debt Couns…" at bounding box center [837, 189] width 152 height 24
click at [761, 178] on select "Select Cable / Satellite Services Collection Agency Credit Card Debt Debt Couns…" at bounding box center [837, 189] width 152 height 24
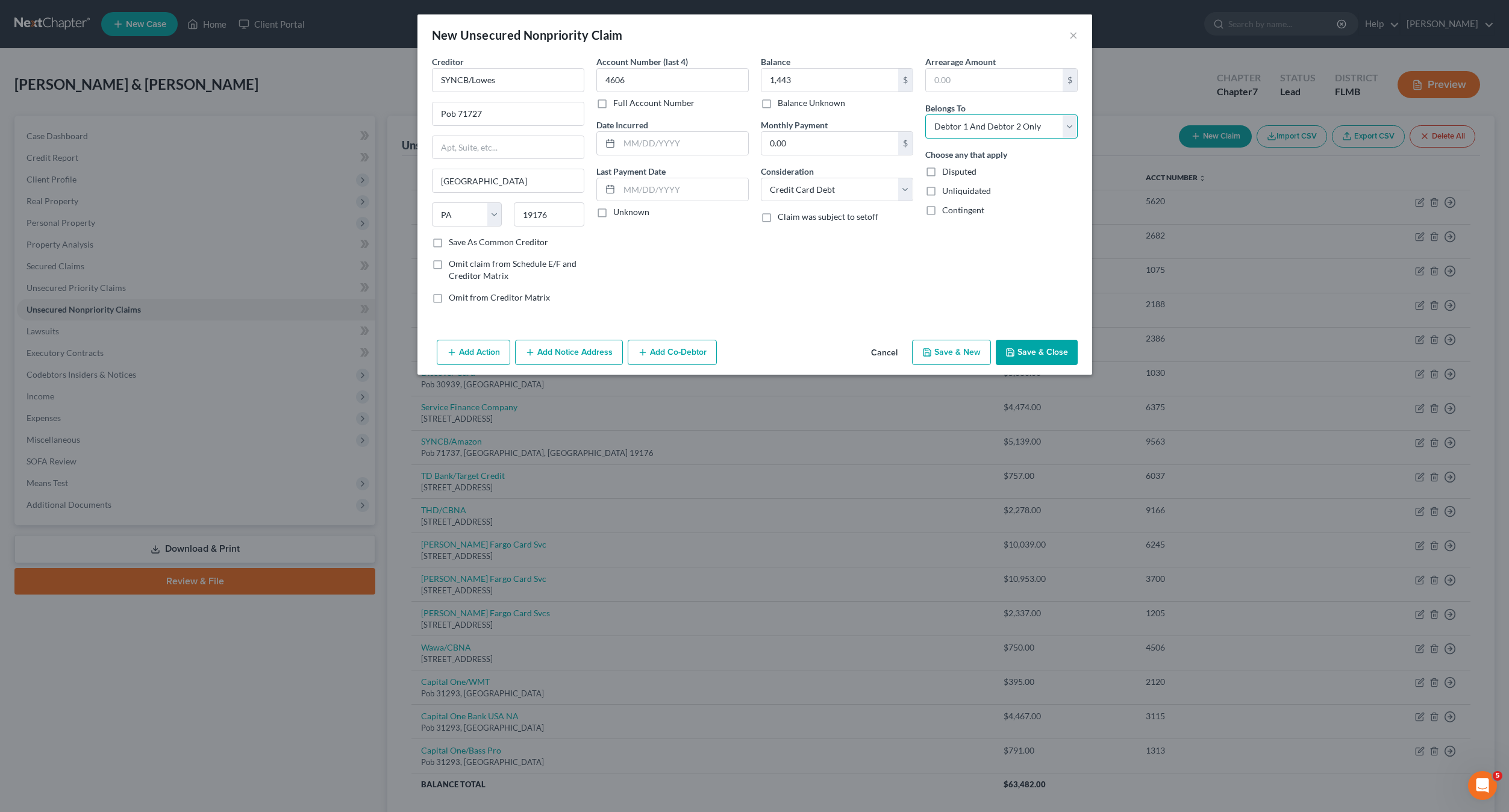
click at [953, 130] on select "Select Debtor 1 Only Debtor 2 Only Debtor 1 And Debtor 2 Only At Least One Of T…" at bounding box center [1001, 126] width 152 height 24
click at [925, 114] on select "Select Debtor 1 Only Debtor 2 Only Debtor 1 And Debtor 2 Only At Least One Of T…" at bounding box center [1001, 126] width 152 height 24
click at [1030, 354] on button "Save & Close" at bounding box center [1037, 352] width 82 height 25
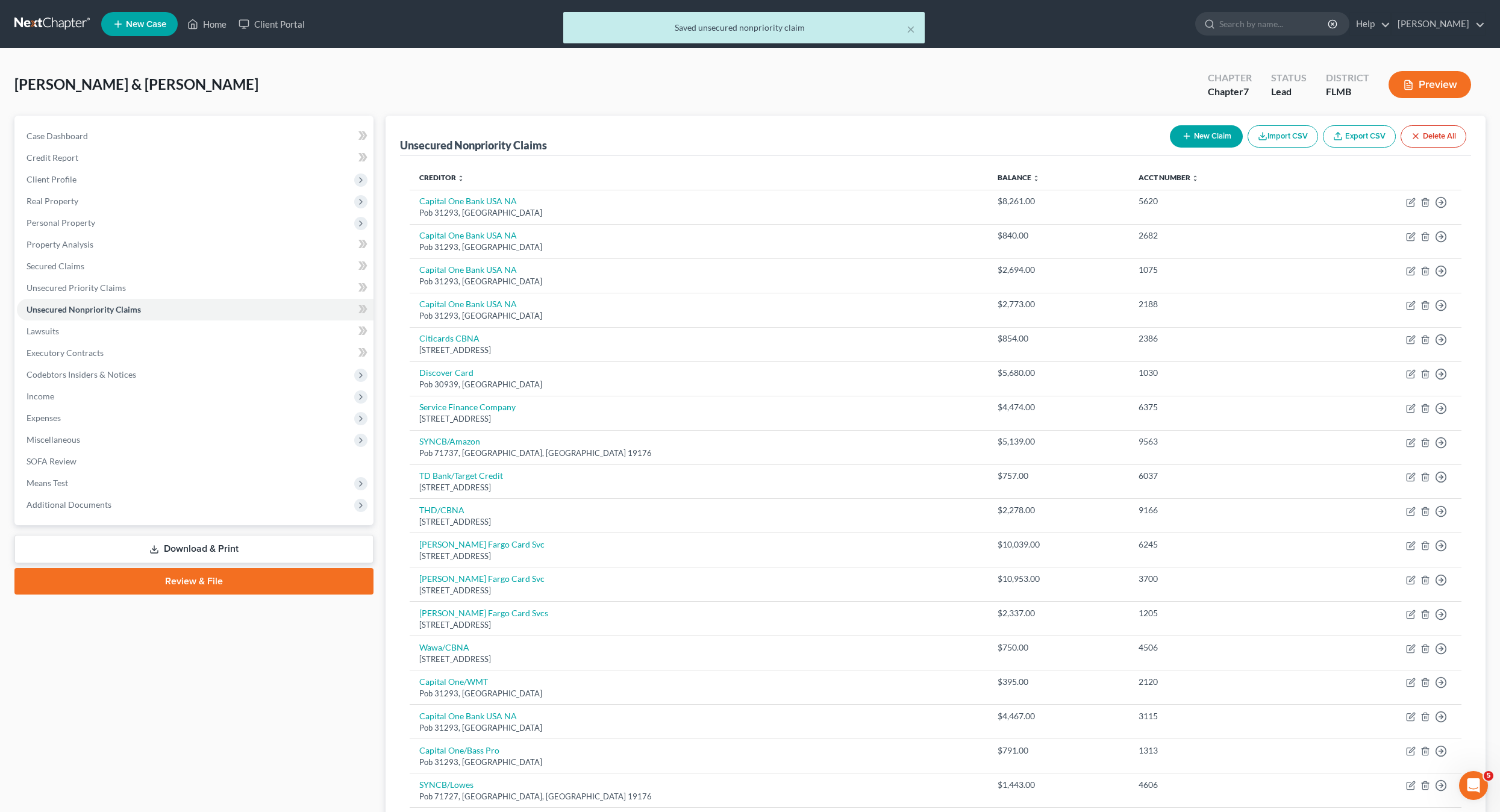
click at [1218, 132] on button "New Claim" at bounding box center [1206, 136] width 73 height 22
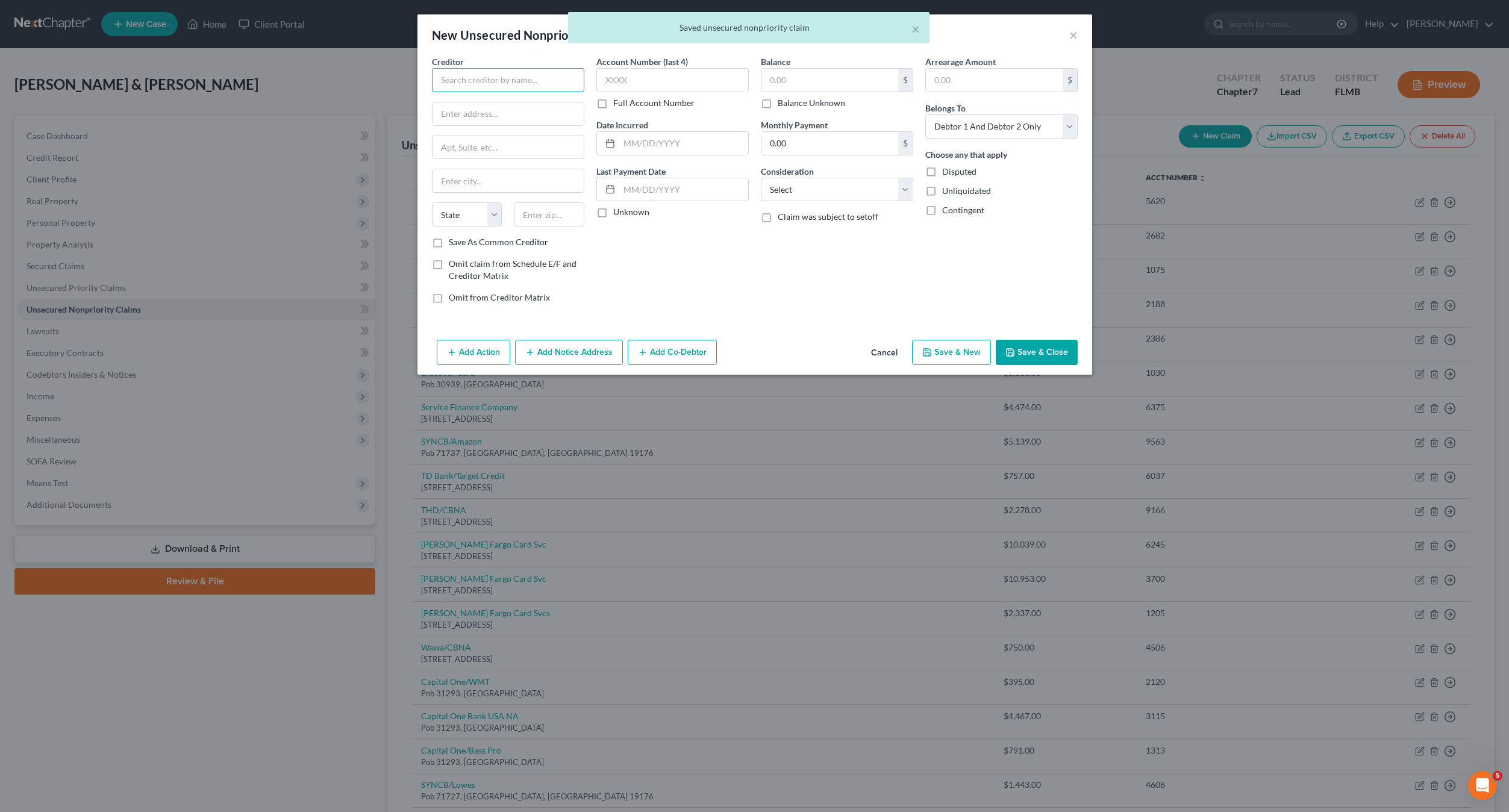
click at [485, 82] on input "text" at bounding box center [508, 80] width 152 height 24
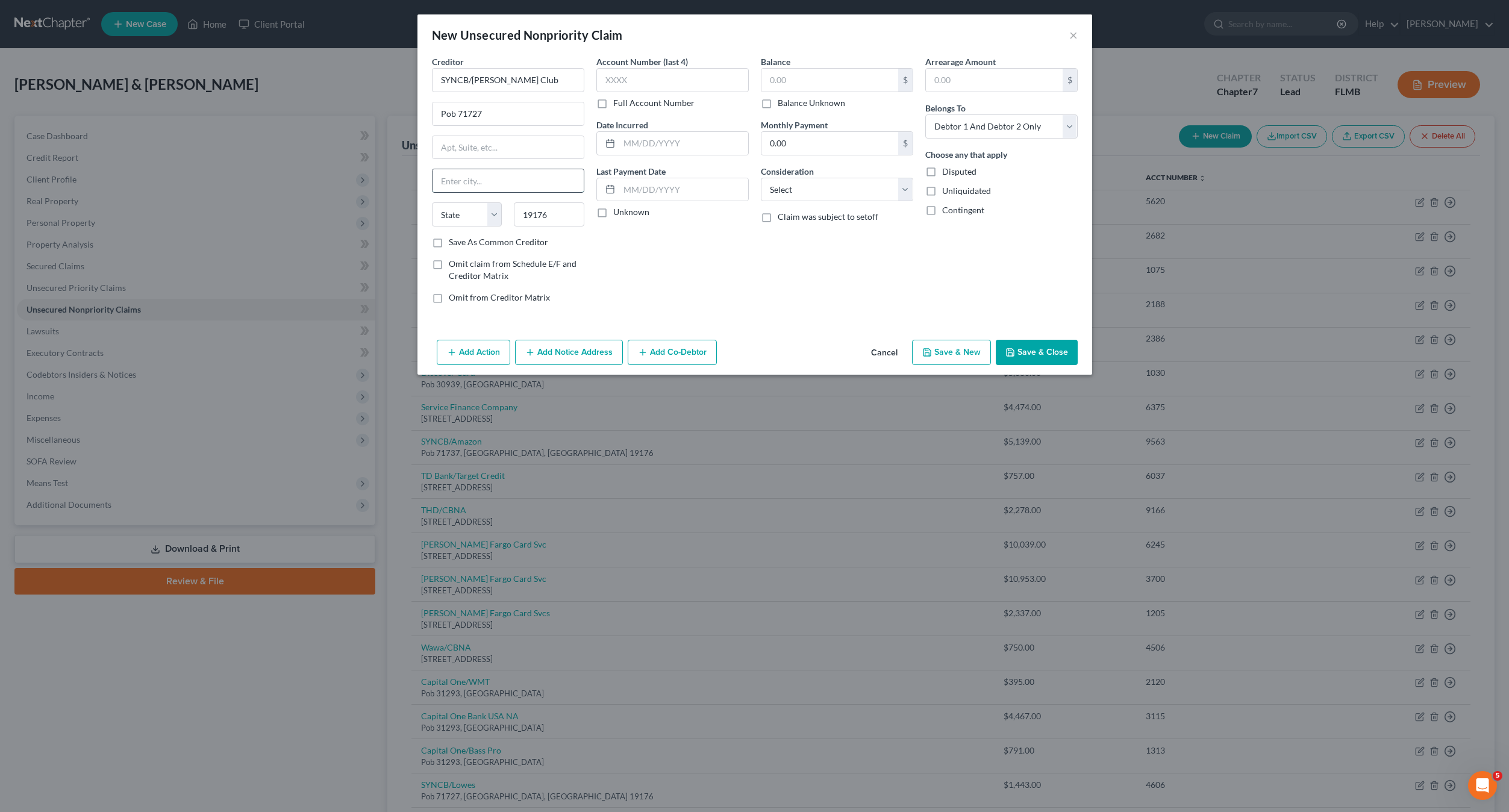
click at [510, 169] on input "text" at bounding box center [508, 180] width 151 height 23
click at [817, 70] on input "text" at bounding box center [830, 80] width 137 height 23
click at [629, 84] on input "text" at bounding box center [672, 80] width 152 height 24
click at [815, 187] on select "Select Cable / Satellite Services Collection Agency Credit Card Debt Debt Couns…" at bounding box center [837, 189] width 152 height 24
click at [761, 178] on select "Select Cable / Satellite Services Collection Agency Credit Card Debt Debt Couns…" at bounding box center [837, 189] width 152 height 24
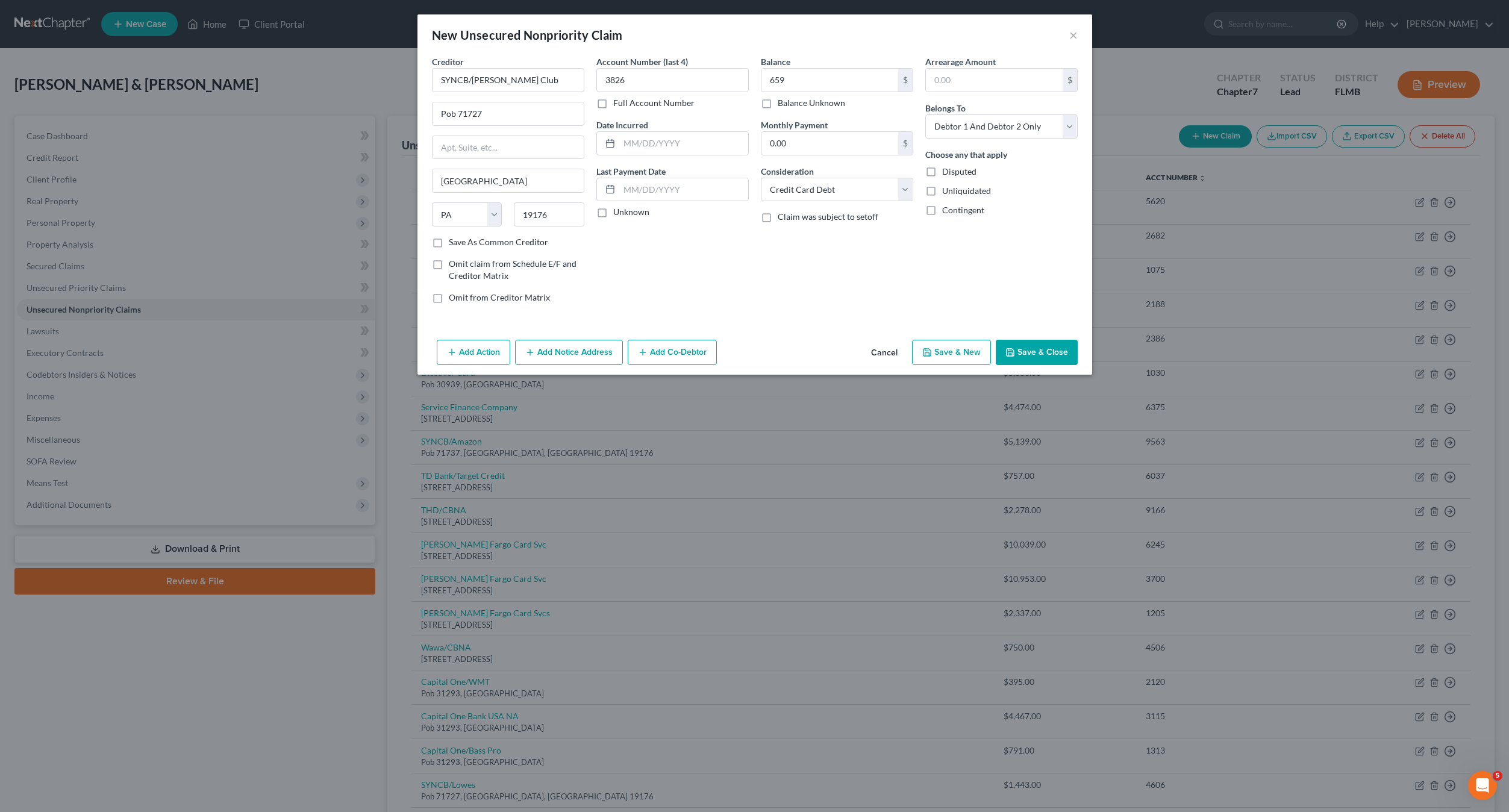
click at [821, 297] on div "Balance 659.00 $ Balance Unknown Balance Undetermined 659 $ Balance Unknown Mon…" at bounding box center [838, 184] width 165 height 257
drag, startPoint x: 962, startPoint y: 130, endPoint x: 962, endPoint y: 139, distance: 9.0
click at [962, 130] on select "Select Debtor 1 Only Debtor 2 Only Debtor 1 And Debtor 2 Only At Least One Of T…" at bounding box center [1001, 126] width 152 height 24
click at [925, 114] on select "Select Debtor 1 Only Debtor 2 Only Debtor 1 And Debtor 2 Only At Least One Of T…" at bounding box center [1001, 126] width 152 height 24
drag, startPoint x: 950, startPoint y: 352, endPoint x: 1030, endPoint y: 354, distance: 80.0
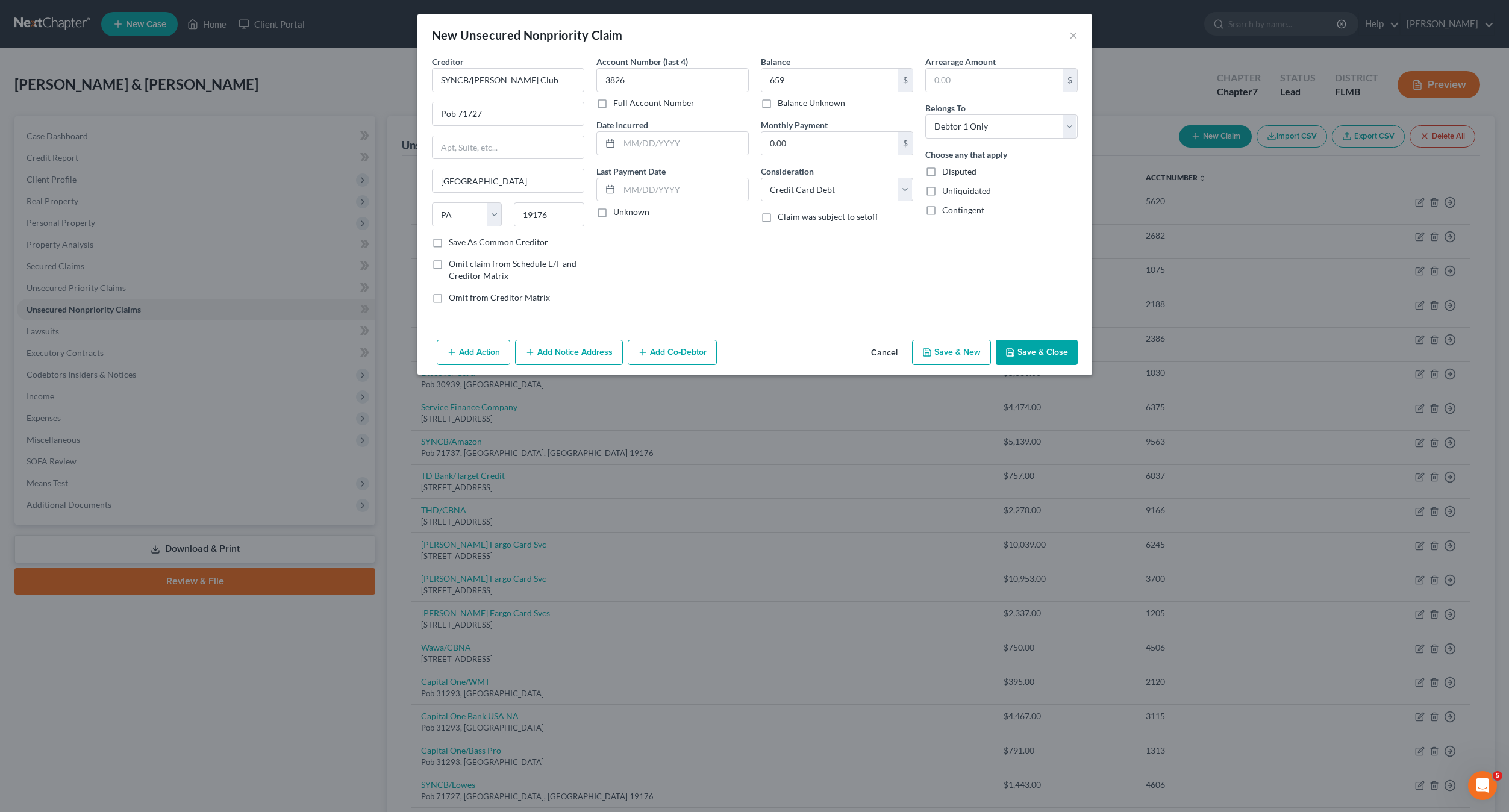
click at [1027, 356] on div "Add Action Add Notice Address Add Co-Debtor Cancel Save & New Save & Close" at bounding box center [755, 354] width 675 height 40
click at [1030, 354] on button "Save & Close" at bounding box center [1037, 352] width 82 height 25
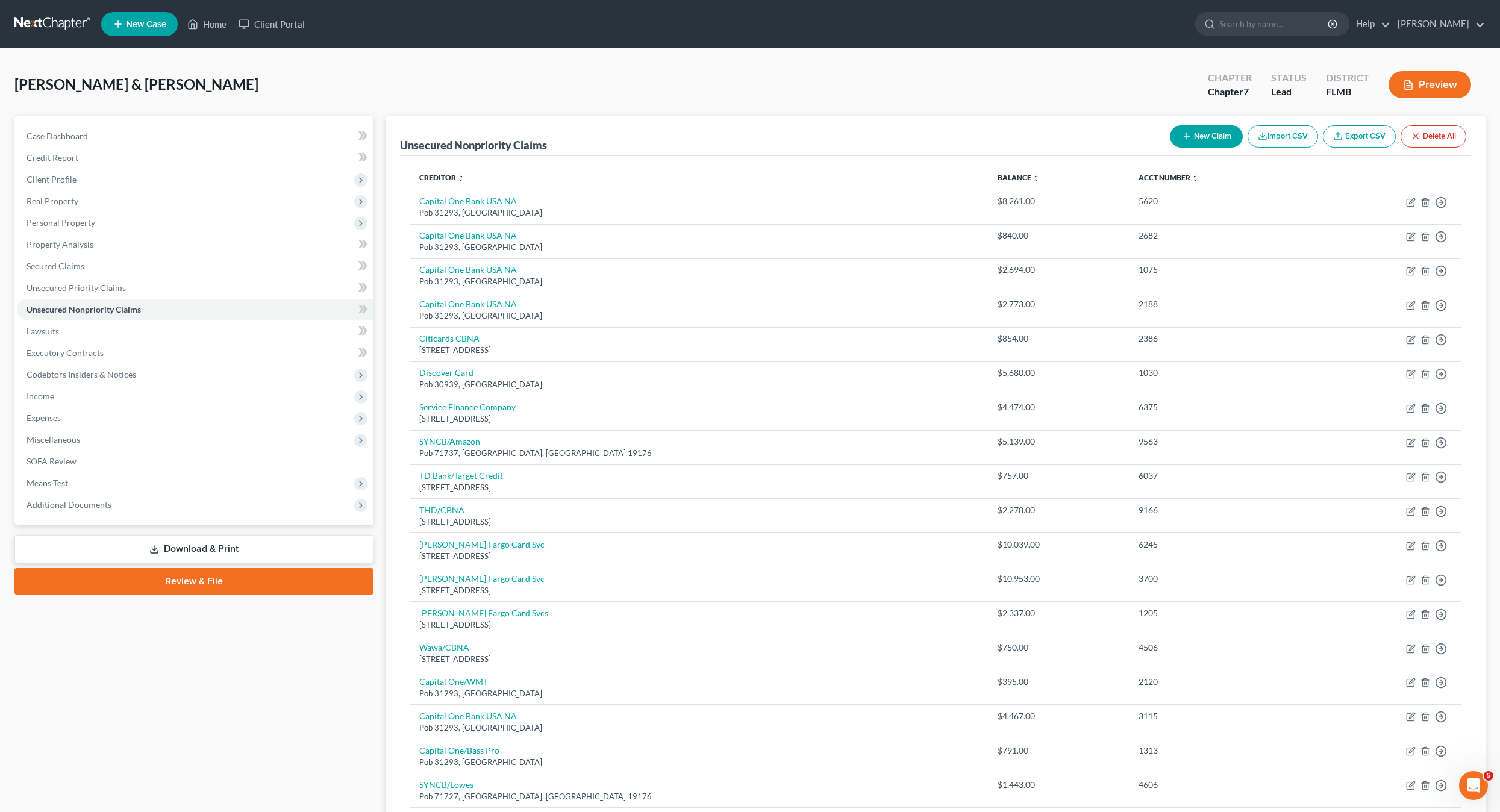
click at [1196, 139] on button "New Claim" at bounding box center [1206, 136] width 73 height 22
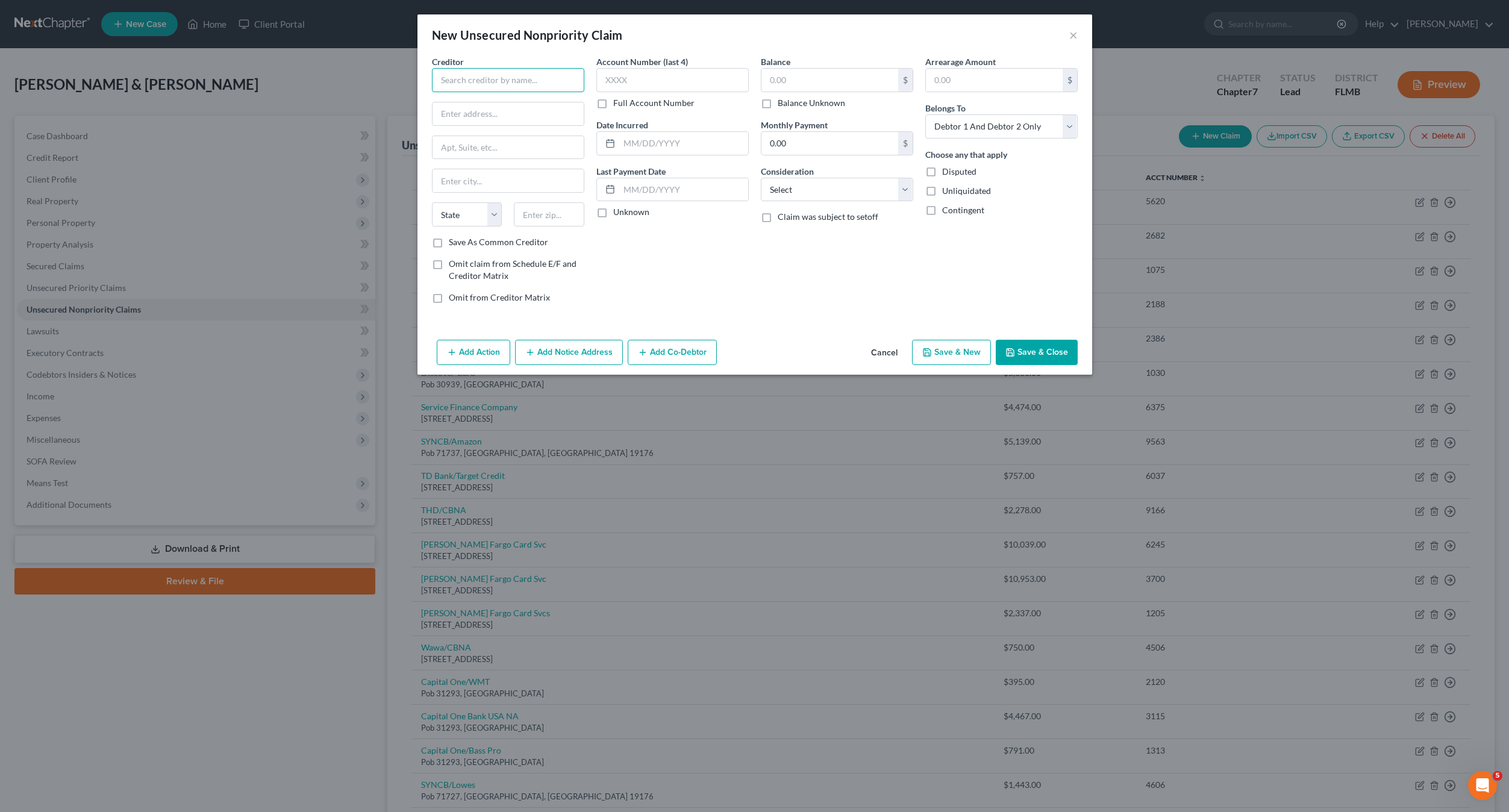
click at [499, 85] on input "text" at bounding box center [508, 80] width 152 height 24
click at [805, 72] on input "text" at bounding box center [830, 80] width 137 height 23
click at [619, 78] on input "text" at bounding box center [672, 80] width 152 height 24
drag, startPoint x: 798, startPoint y: 180, endPoint x: 804, endPoint y: 202, distance: 22.8
click at [798, 180] on select "Select Cable / Satellite Services Collection Agency Credit Card Debt Debt Couns…" at bounding box center [837, 189] width 152 height 24
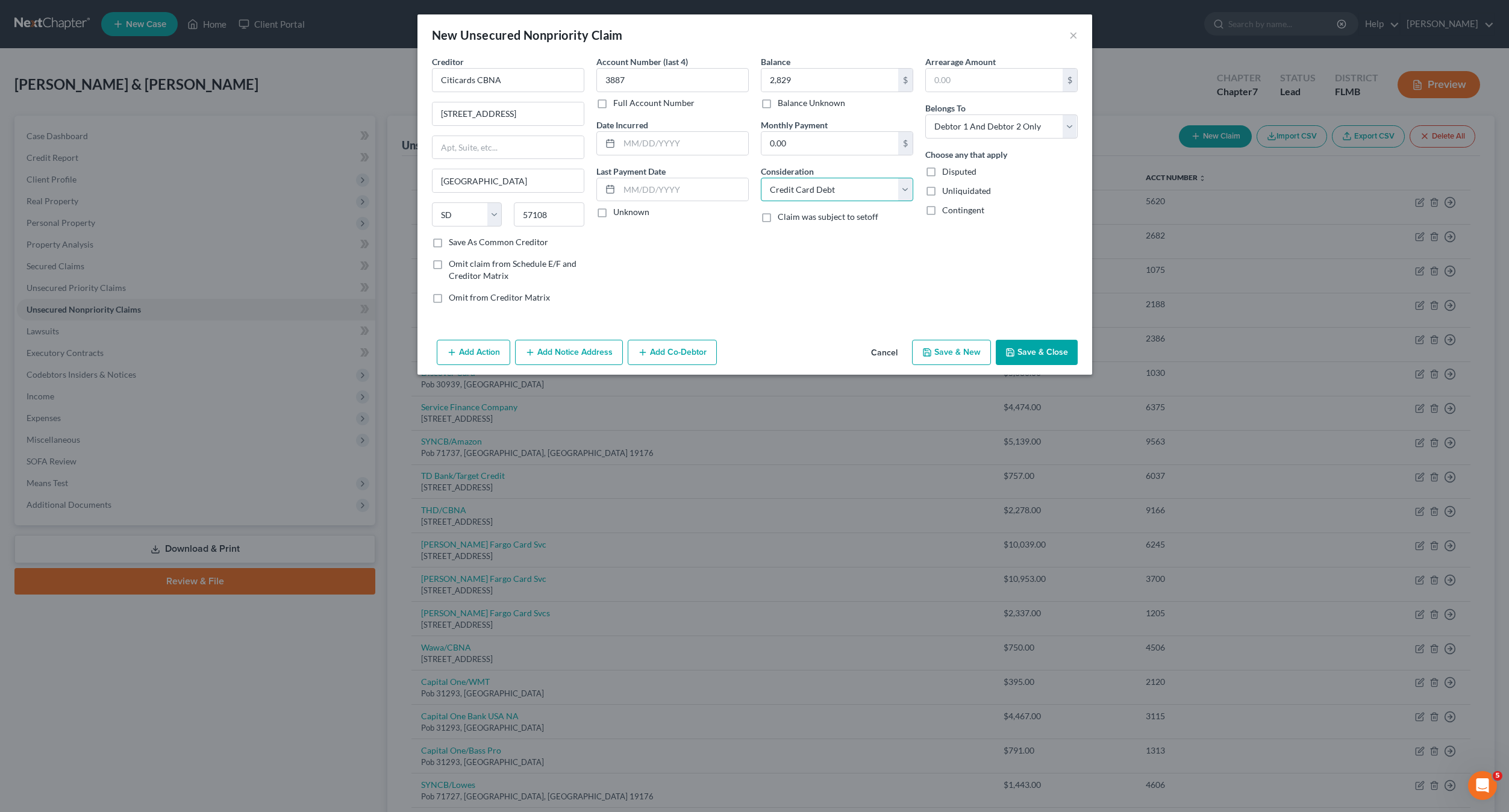
click at [761, 178] on select "Select Cable / Satellite Services Collection Agency Credit Card Debt Debt Couns…" at bounding box center [837, 189] width 152 height 24
click at [986, 123] on select "Select Debtor 1 Only Debtor 2 Only Debtor 1 And Debtor 2 Only At Least One Of T…" at bounding box center [1001, 126] width 152 height 24
click at [925, 114] on select "Select Debtor 1 Only Debtor 2 Only Debtor 1 And Debtor 2 Only At Least One Of T…" at bounding box center [1001, 126] width 152 height 24
click at [957, 353] on button "Save & New" at bounding box center [952, 352] width 79 height 25
click at [467, 71] on input "text" at bounding box center [508, 80] width 152 height 24
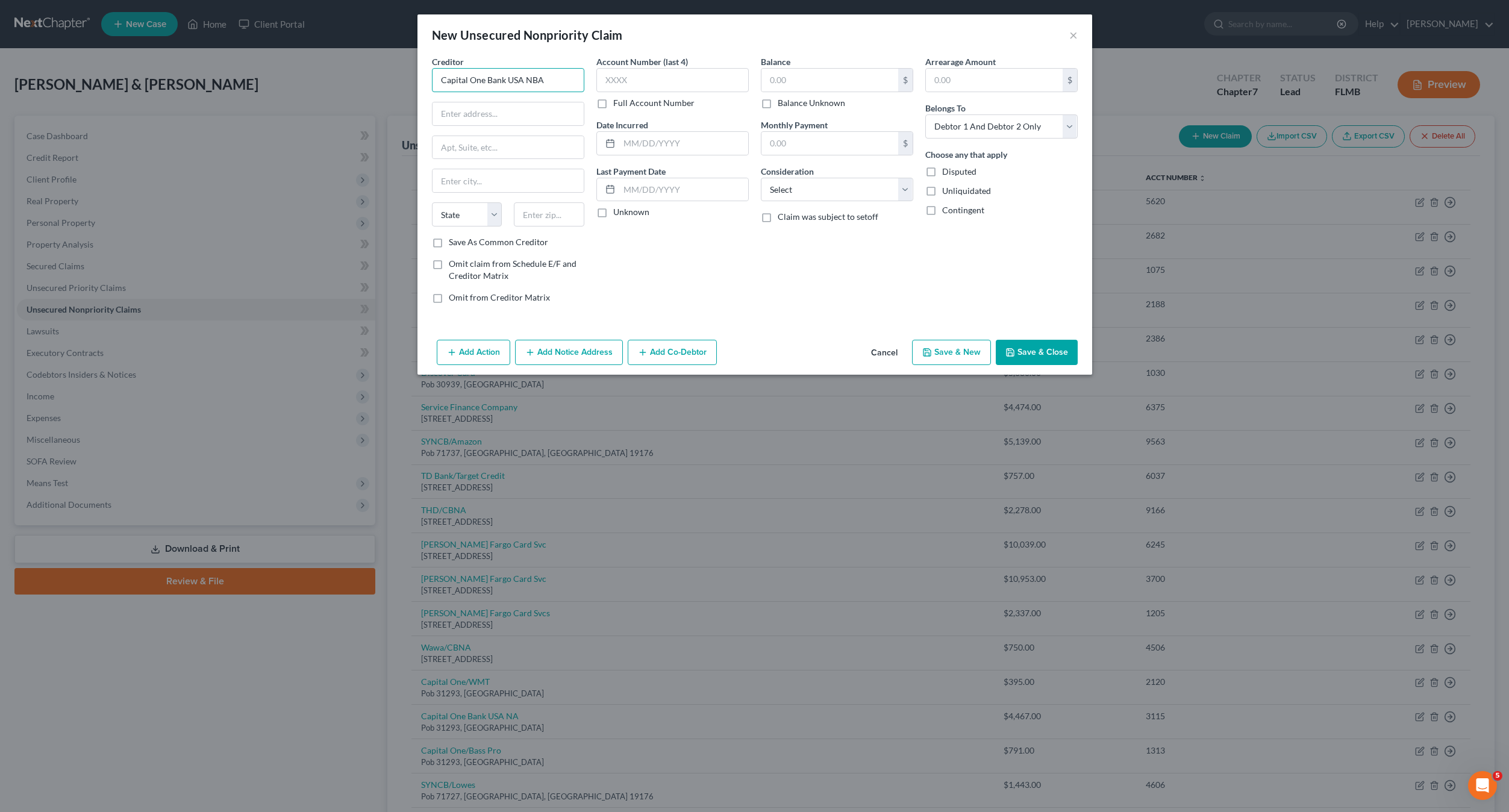
click at [544, 83] on input "Capital One Bank USA NBA" at bounding box center [508, 80] width 152 height 24
click at [522, 113] on input "text" at bounding box center [508, 113] width 151 height 23
click at [779, 70] on input "text" at bounding box center [830, 80] width 137 height 23
click at [630, 84] on div "Account Number (last 4) Full Account Number" at bounding box center [672, 82] width 152 height 54
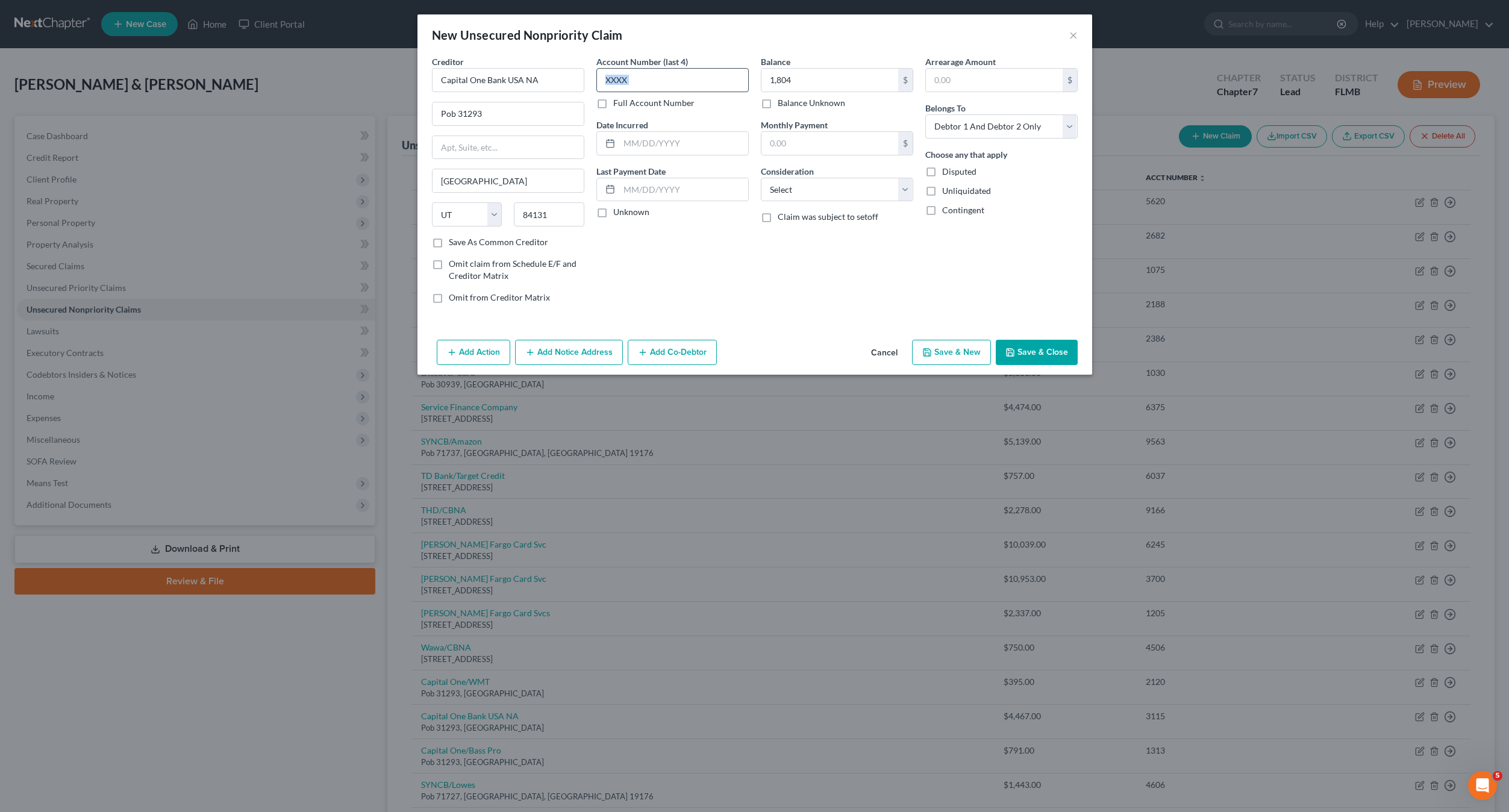
click at [629, 70] on input "text" at bounding box center [672, 80] width 152 height 24
drag, startPoint x: 653, startPoint y: 63, endPoint x: 647, endPoint y: 84, distance: 21.8
click at [653, 66] on label "Account Number (last 4)" at bounding box center [642, 62] width 91 height 13
click at [647, 84] on input "text" at bounding box center [672, 80] width 152 height 24
drag, startPoint x: 830, startPoint y: 192, endPoint x: 823, endPoint y: 203, distance: 13.0
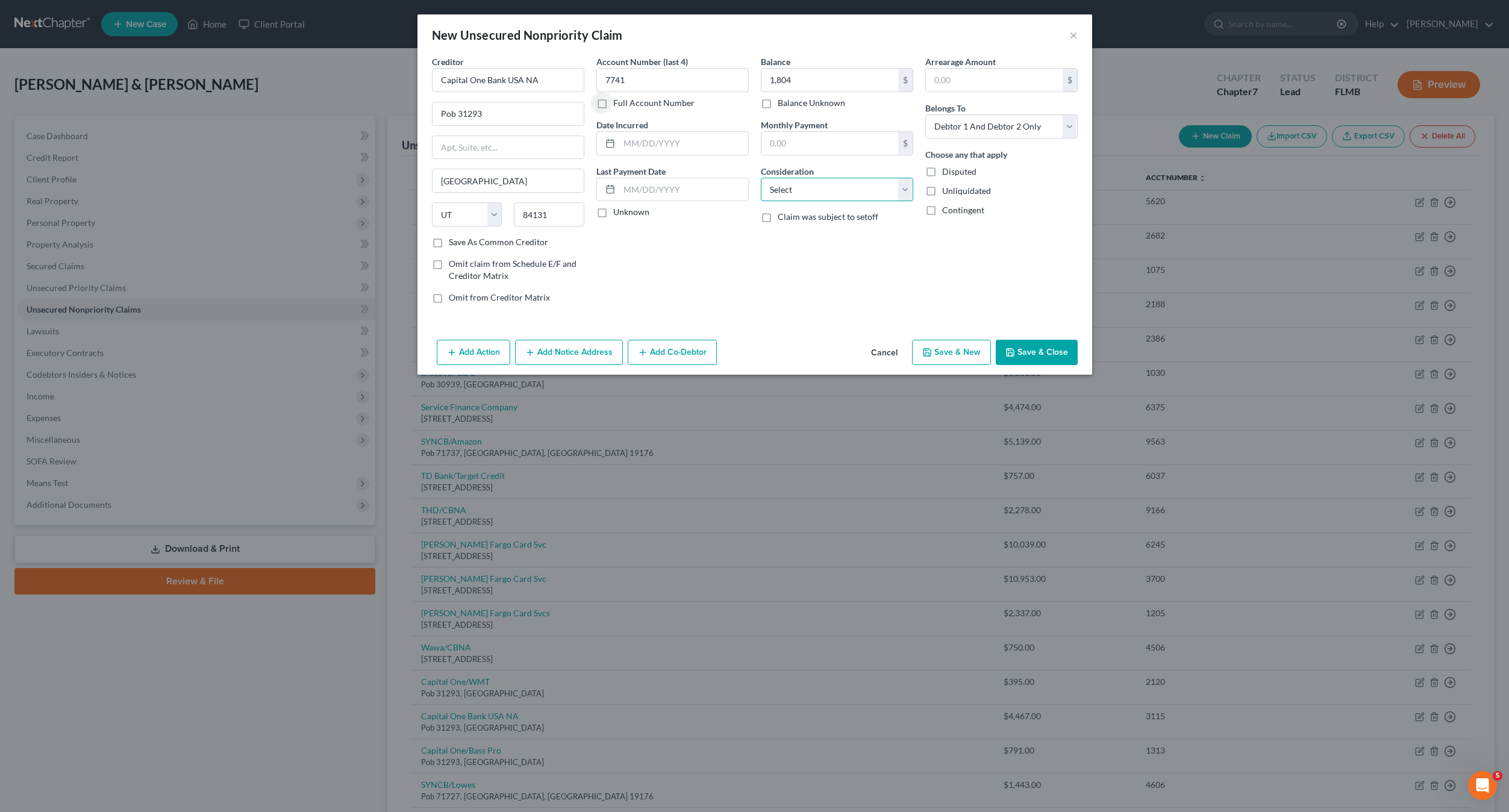
click at [830, 192] on select "Select Cable / Satellite Services Collection Agency Credit Card Debt Debt Couns…" at bounding box center [837, 189] width 152 height 24
click at [761, 178] on select "Select Cable / Satellite Services Collection Agency Credit Card Debt Debt Couns…" at bounding box center [837, 189] width 152 height 24
click at [974, 129] on select "Select Debtor 1 Only Debtor 2 Only Debtor 1 And Debtor 2 Only At Least One Of T…" at bounding box center [1001, 126] width 152 height 24
click at [925, 114] on select "Select Debtor 1 Only Debtor 2 Only Debtor 1 And Debtor 2 Only At Least One Of T…" at bounding box center [1001, 126] width 152 height 24
click at [956, 355] on button "Save & New" at bounding box center [952, 352] width 79 height 25
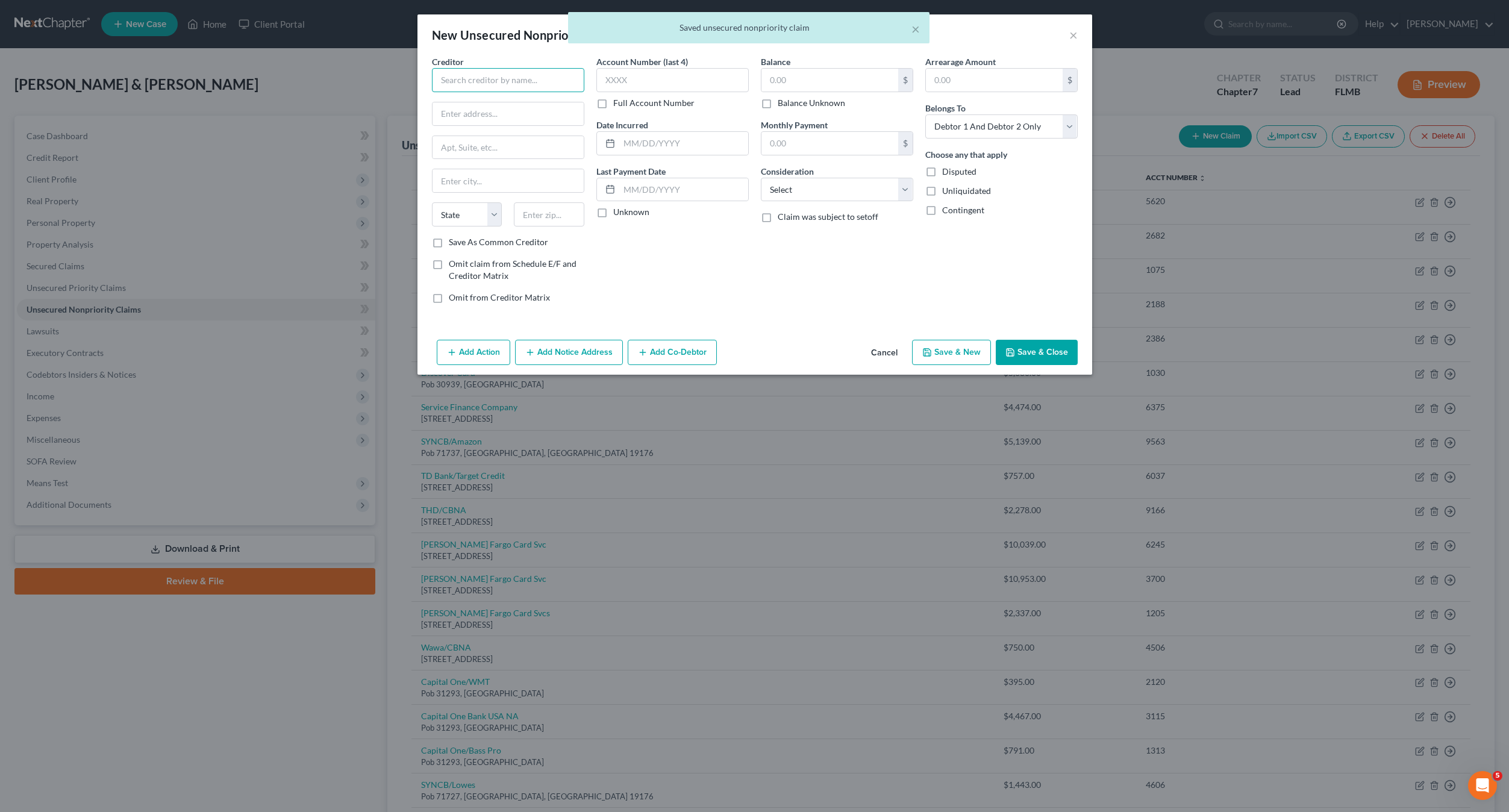
click at [470, 68] on input "text" at bounding box center [508, 80] width 152 height 24
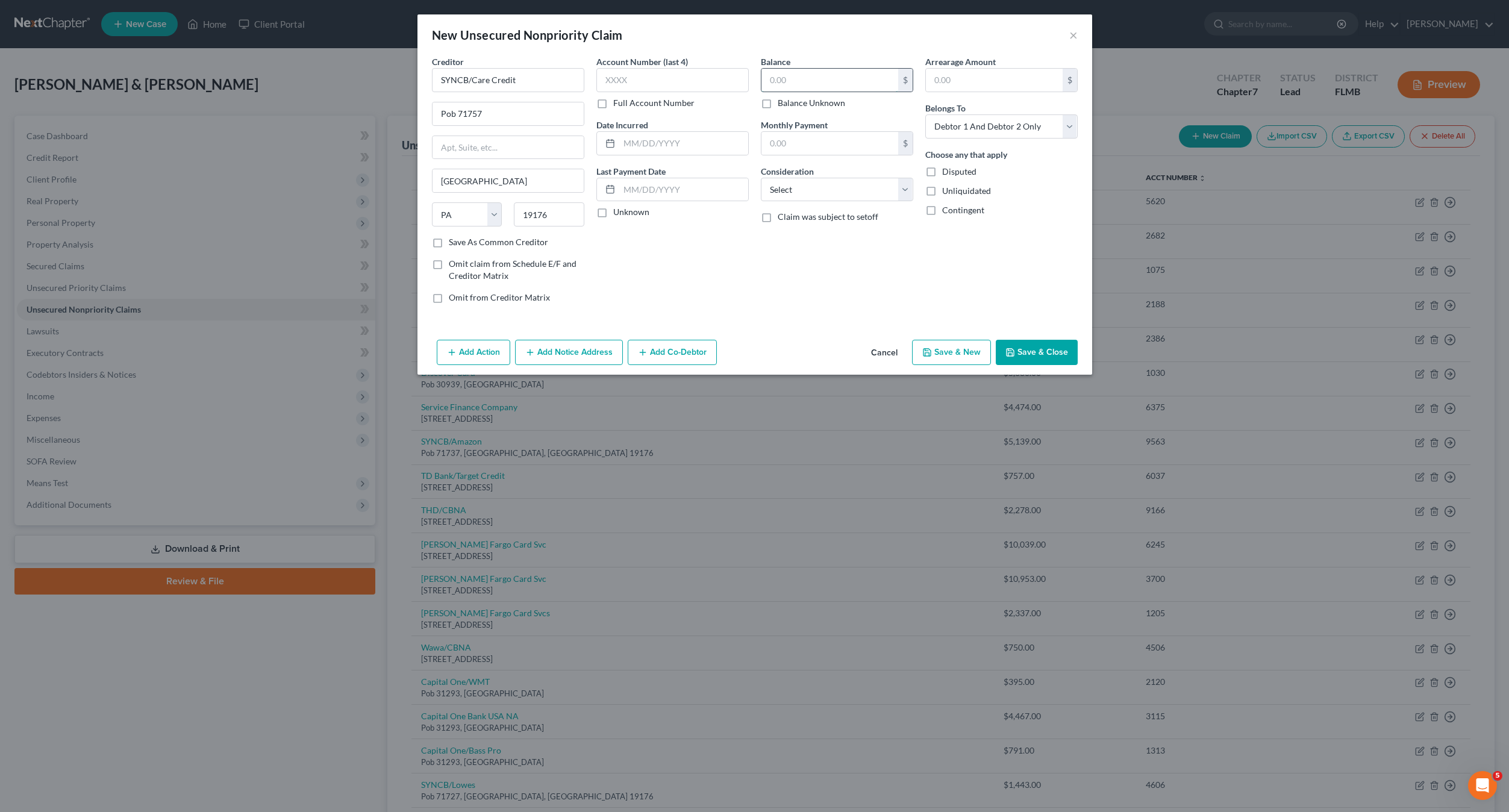
click at [847, 69] on input "text" at bounding box center [830, 80] width 137 height 23
click at [701, 73] on input "text" at bounding box center [672, 80] width 152 height 24
click at [831, 189] on select "Select Cable / Satellite Services Collection Agency Credit Card Debt Debt Couns…" at bounding box center [837, 189] width 152 height 24
click at [761, 178] on select "Select Cable / Satellite Services Collection Agency Credit Card Debt Debt Couns…" at bounding box center [837, 189] width 152 height 24
click at [773, 322] on div "Creditor * SYNCB/Care Credit Pob 71757 [GEOGRAPHIC_DATA] [US_STATE] AK AR AZ CA…" at bounding box center [755, 195] width 675 height 280
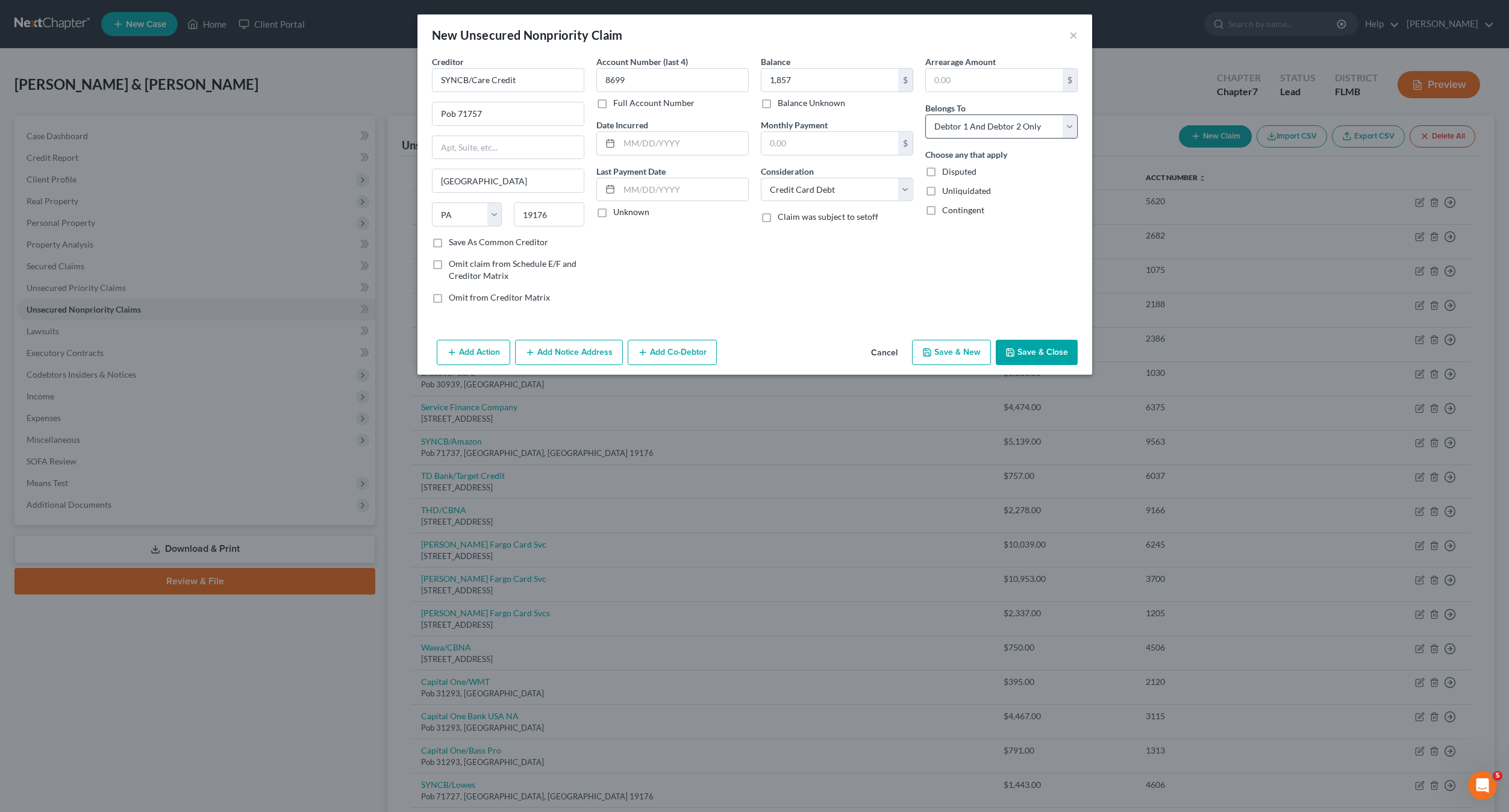
drag, startPoint x: 1018, startPoint y: 353, endPoint x: 976, endPoint y: 132, distance: 225.0
click at [978, 148] on div "New Unsecured Nonpriority Claim × Creditor * SYNCB/Care Credit Pob 71757 [GEOGR…" at bounding box center [755, 194] width 675 height 360
click at [971, 123] on select "Select Debtor 1 Only Debtor 2 Only Debtor 1 And Debtor 2 Only At Least One Of T…" at bounding box center [1001, 126] width 152 height 24
click at [925, 114] on select "Select Debtor 1 Only Debtor 2 Only Debtor 1 And Debtor 2 Only At Least One Of T…" at bounding box center [1001, 126] width 152 height 24
click at [1030, 342] on button "Save & Close" at bounding box center [1037, 352] width 82 height 25
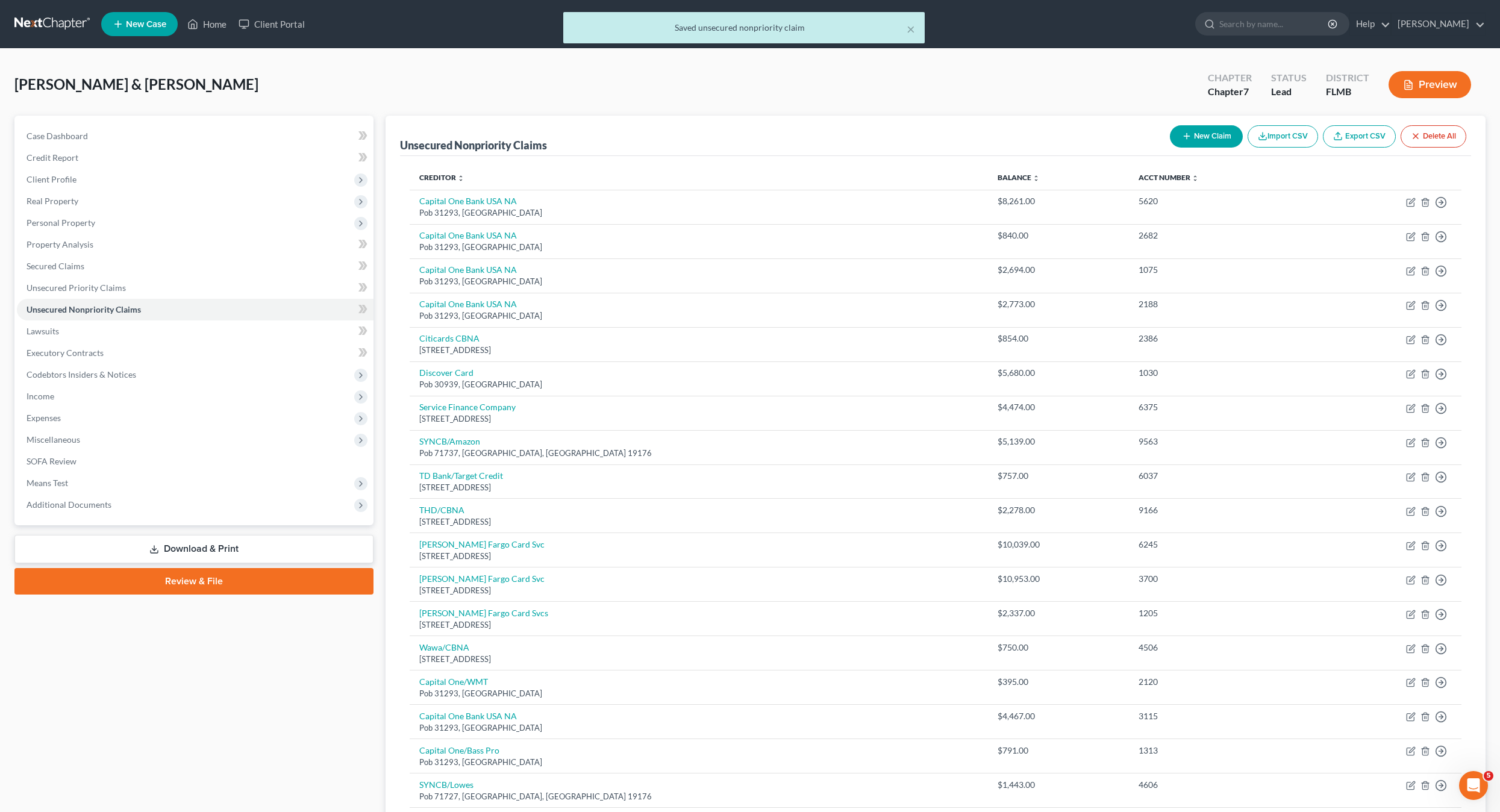
click at [1192, 136] on button "New Claim" at bounding box center [1206, 136] width 73 height 22
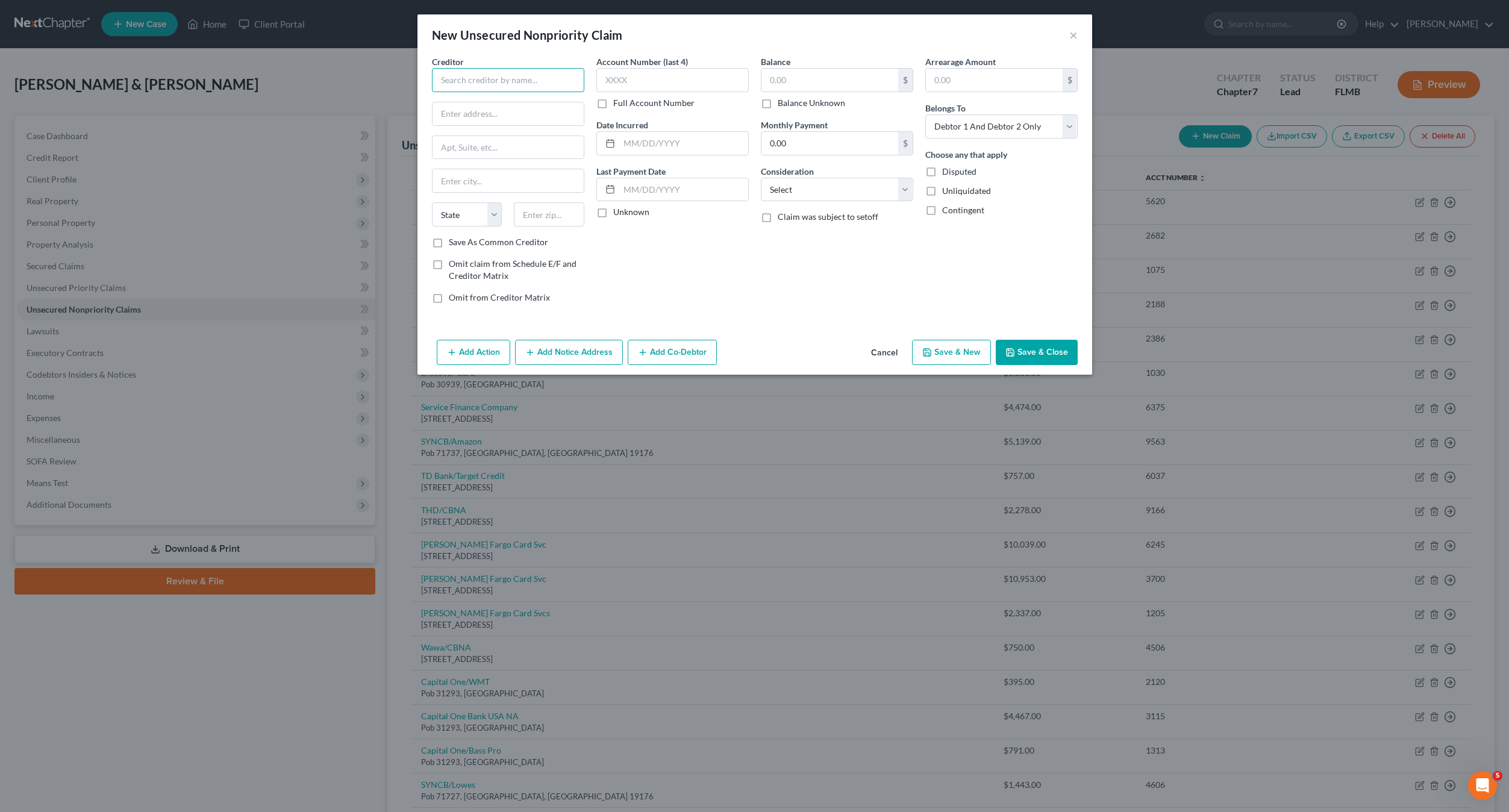
click at [454, 80] on input "text" at bounding box center [508, 80] width 152 height 24
click at [801, 84] on input "text" at bounding box center [830, 80] width 137 height 23
click at [622, 75] on input "text" at bounding box center [672, 80] width 152 height 24
click at [814, 195] on select "Select Cable / Satellite Services Collection Agency Credit Card Debt Debt Couns…" at bounding box center [837, 189] width 152 height 24
click at [761, 178] on select "Select Cable / Satellite Services Collection Agency Credit Card Debt Debt Couns…" at bounding box center [837, 189] width 152 height 24
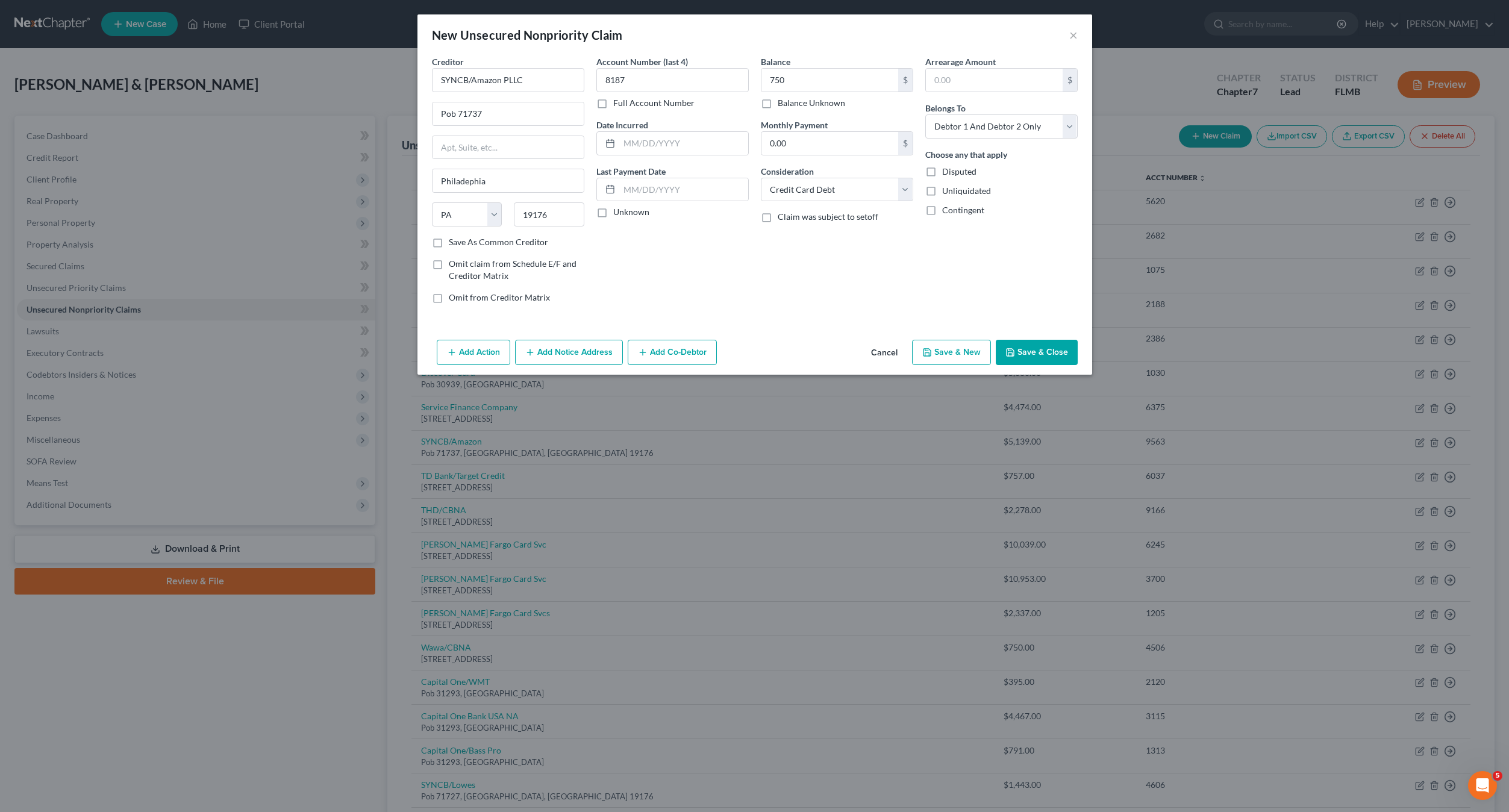
drag, startPoint x: 826, startPoint y: 324, endPoint x: 940, endPoint y: 190, distance: 175.9
click at [843, 313] on div "Creditor * SYNCB/Amazon PLLC Pob 71737 Philadephia State [US_STATE] AK AR AZ CA…" at bounding box center [755, 195] width 675 height 280
drag, startPoint x: 987, startPoint y: 130, endPoint x: 987, endPoint y: 139, distance: 9.0
click at [987, 130] on select "Select Debtor 1 Only Debtor 2 Only Debtor 1 And Debtor 2 Only At Least One Of T…" at bounding box center [1001, 126] width 152 height 24
click at [925, 114] on select "Select Debtor 1 Only Debtor 2 Only Debtor 1 And Debtor 2 Only At Least One Of T…" at bounding box center [1001, 126] width 152 height 24
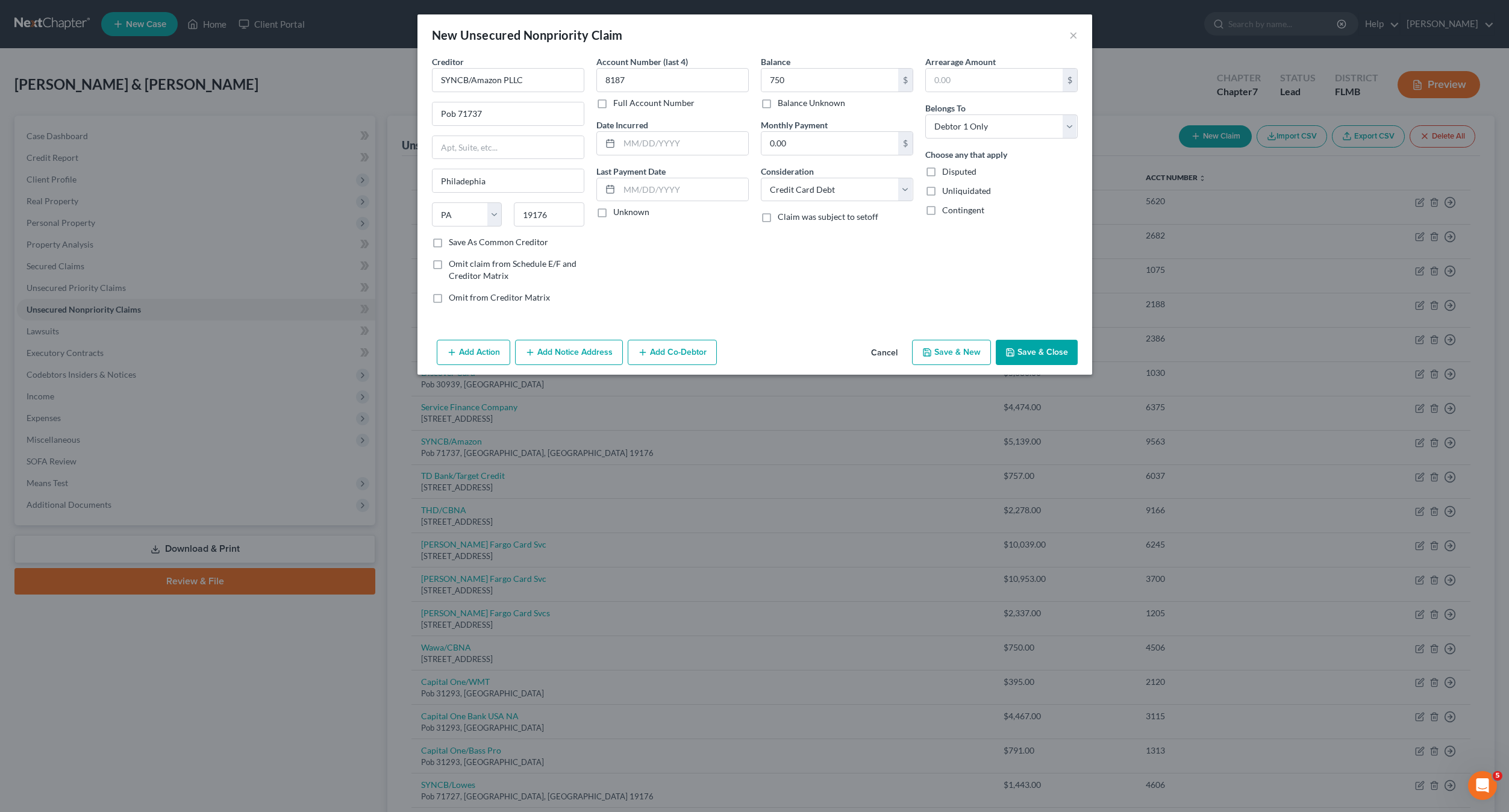
drag, startPoint x: 1024, startPoint y: 352, endPoint x: 940, endPoint y: 354, distance: 84.0
click at [940, 354] on div "Add Action Add Notice Address Add Co-Debtor Cancel Save & New Save & Close" at bounding box center [755, 354] width 675 height 40
click at [940, 354] on button "Save & New" at bounding box center [952, 352] width 79 height 25
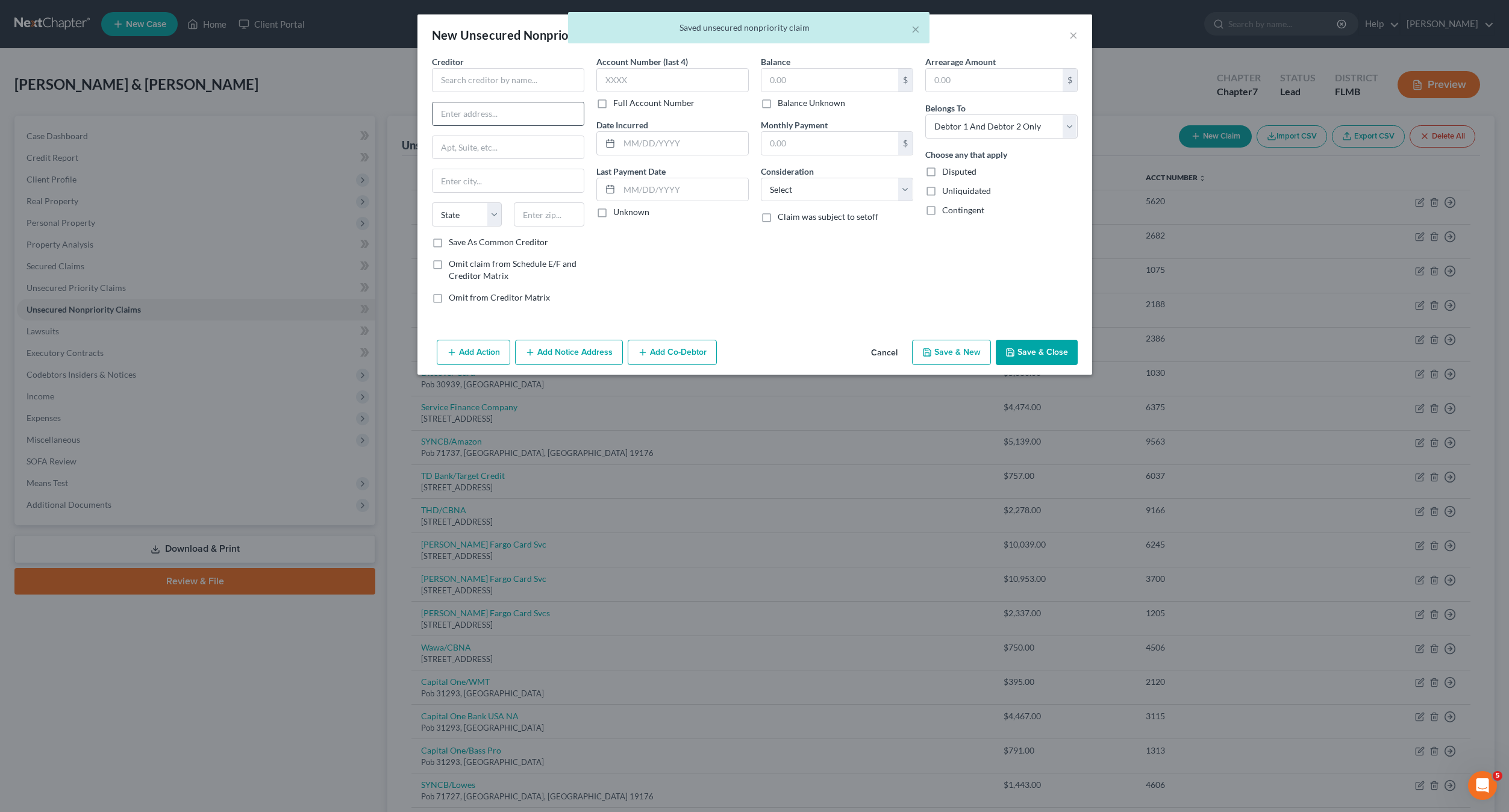
click at [501, 102] on div at bounding box center [508, 113] width 152 height 24
click at [489, 76] on input "text" at bounding box center [508, 80] width 152 height 24
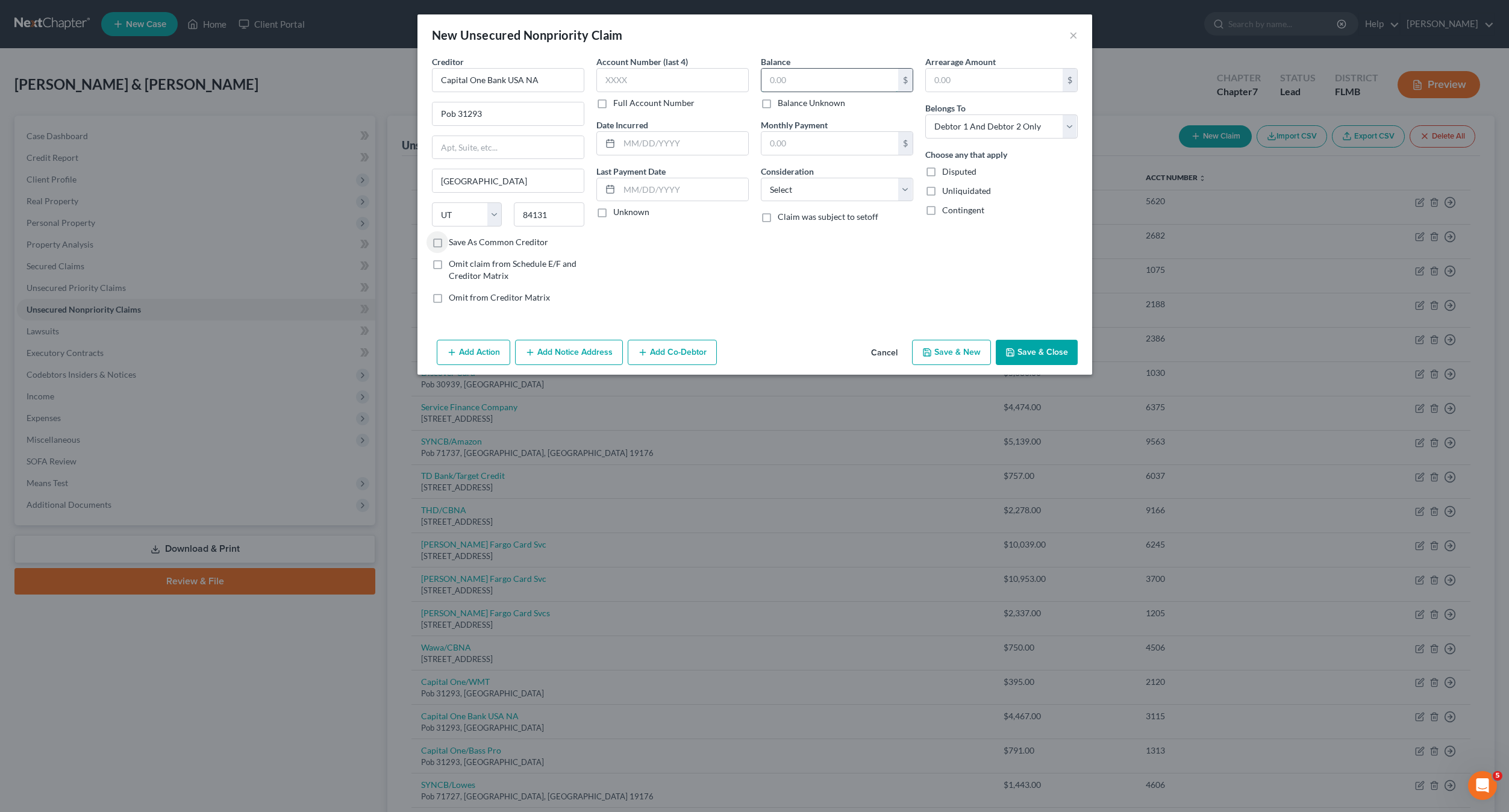
click at [780, 81] on input "text" at bounding box center [830, 80] width 137 height 23
click at [631, 66] on label "Account Number (last 4)" at bounding box center [642, 62] width 91 height 13
click at [633, 69] on input "text" at bounding box center [672, 80] width 152 height 24
drag, startPoint x: 830, startPoint y: 207, endPoint x: 819, endPoint y: 182, distance: 27.3
click at [830, 201] on div "Balance 2,708.00 $ Balance Unknown Balance Undetermined 2,708 $ Balance Unknown…" at bounding box center [838, 184] width 165 height 257
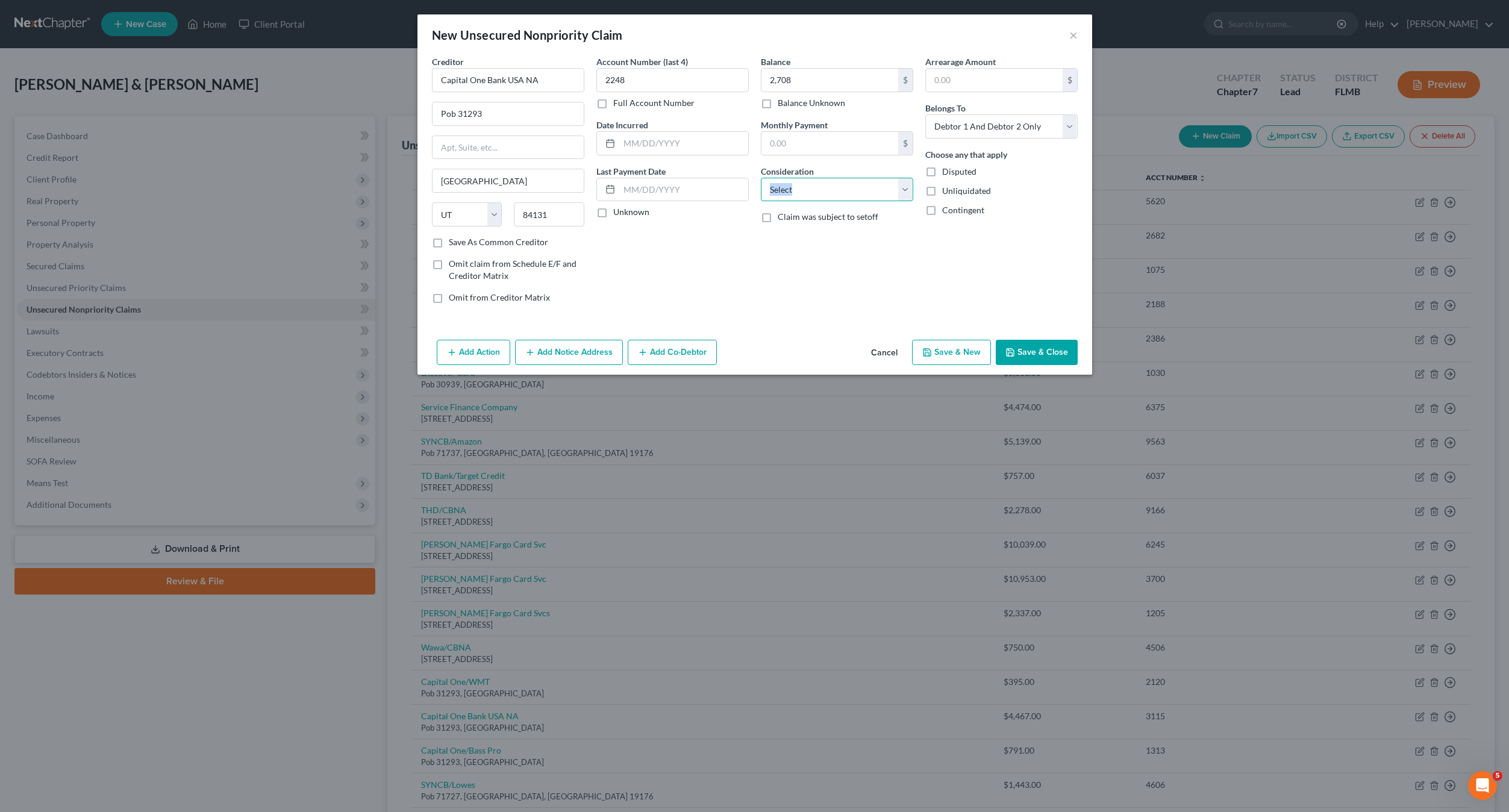
click at [819, 182] on select "Select Cable / Satellite Services Collection Agency Credit Card Debt Debt Couns…" at bounding box center [837, 189] width 152 height 24
click at [761, 178] on select "Select Cable / Satellite Services Collection Agency Credit Card Debt Debt Couns…" at bounding box center [837, 189] width 152 height 24
click at [949, 351] on button "Save & New" at bounding box center [952, 352] width 79 height 25
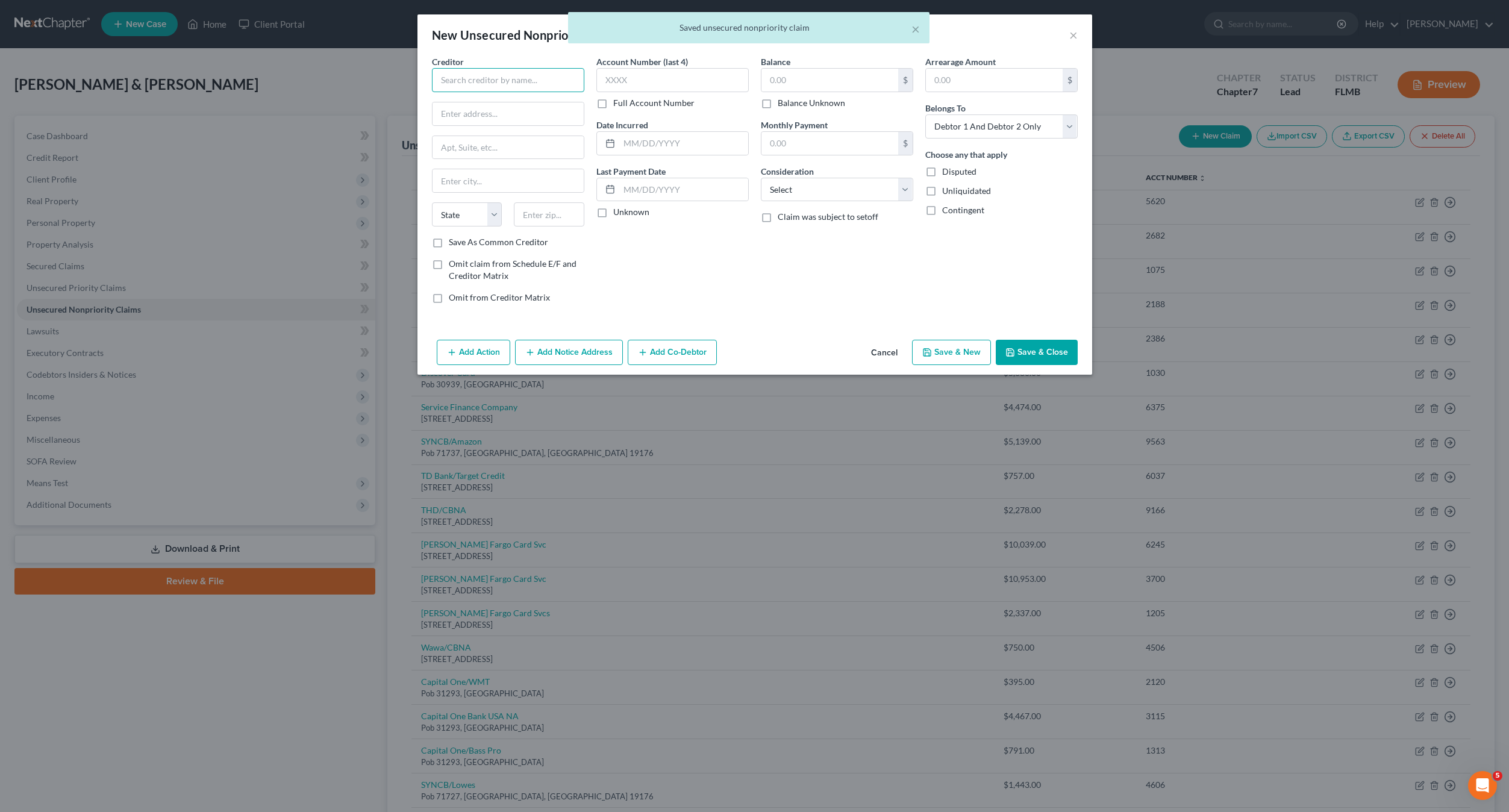
click at [500, 80] on input "text" at bounding box center [508, 80] width 152 height 24
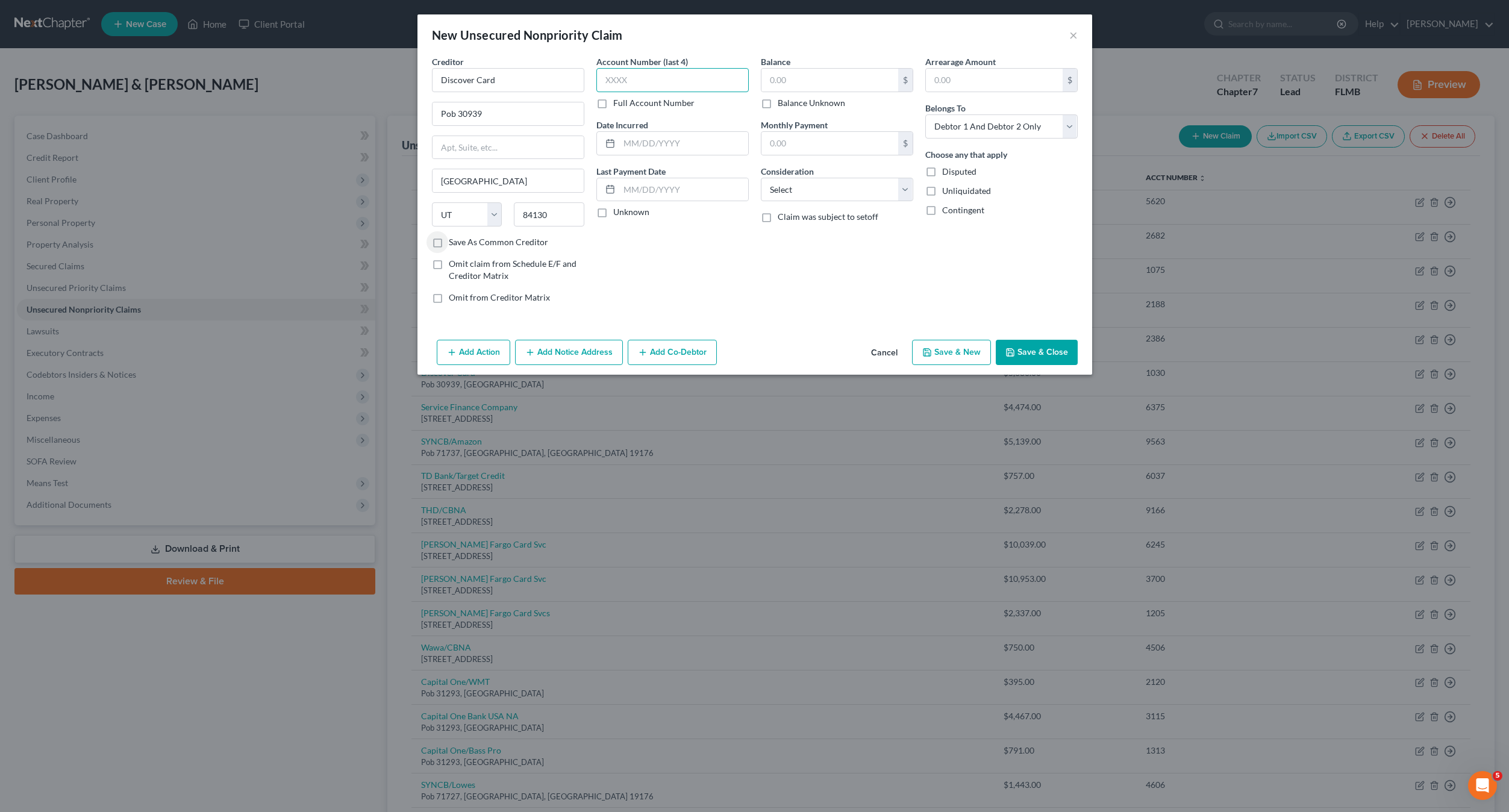
click at [646, 78] on input "text" at bounding box center [672, 80] width 152 height 24
click at [802, 79] on input "text" at bounding box center [830, 80] width 137 height 23
click at [808, 198] on select "Select Cable / Satellite Services Collection Agency Credit Card Debt Debt Couns…" at bounding box center [837, 189] width 152 height 24
click at [761, 178] on select "Select Cable / Satellite Services Collection Agency Credit Card Debt Debt Couns…" at bounding box center [837, 189] width 152 height 24
click at [839, 313] on div "Balance 3,251.00 $ Balance Unknown Balance Undetermined 3,251 $ Balance Unknown…" at bounding box center [838, 184] width 165 height 257
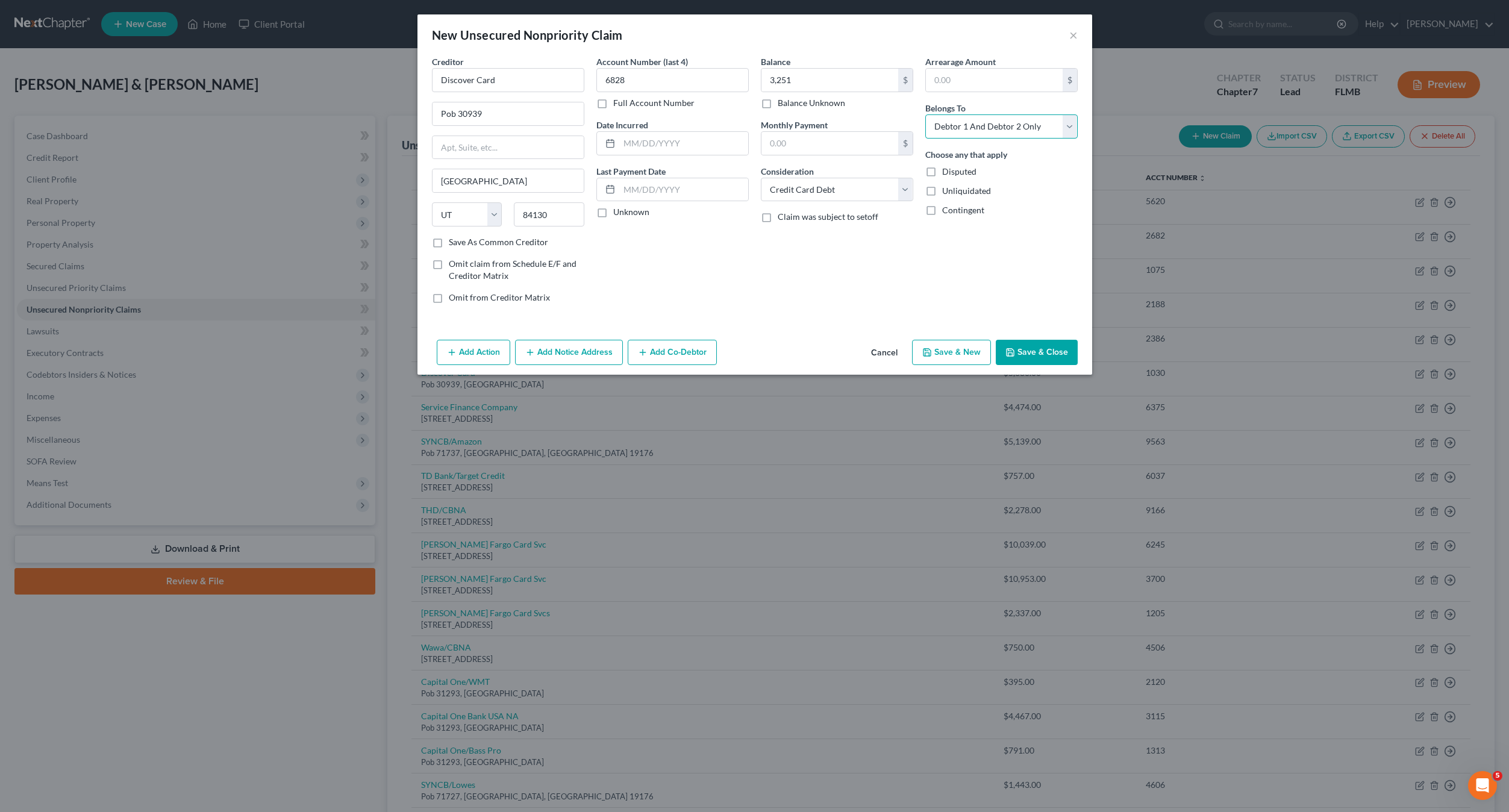
click at [975, 121] on select "Select Debtor 1 Only Debtor 2 Only Debtor 1 And Debtor 2 Only At Least One Of T…" at bounding box center [1001, 126] width 152 height 24
click at [925, 114] on select "Select Debtor 1 Only Debtor 2 Only Debtor 1 And Debtor 2 Only At Least One Of T…" at bounding box center [1001, 126] width 152 height 24
click at [944, 353] on button "Save & New" at bounding box center [952, 352] width 79 height 25
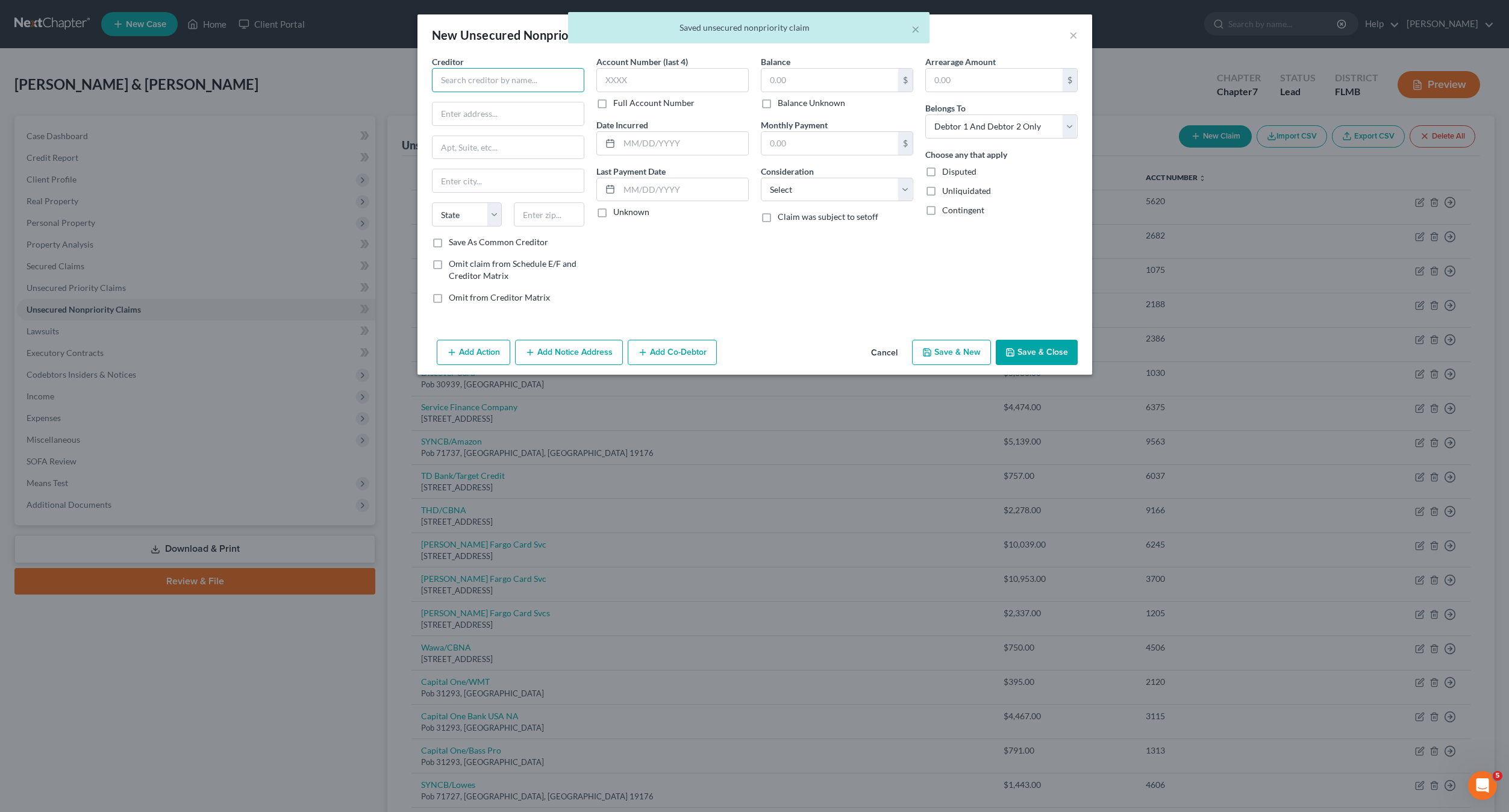
click at [470, 80] on input "text" at bounding box center [508, 80] width 152 height 24
drag, startPoint x: 1073, startPoint y: 34, endPoint x: 873, endPoint y: 350, distance: 374.0
click at [896, 348] on div "New Unsecured Nonpriority Claim × Creditor * State [US_STATE] AK AR AZ [GEOGRAP…" at bounding box center [755, 194] width 675 height 360
click at [874, 348] on button "Cancel" at bounding box center [884, 353] width 46 height 24
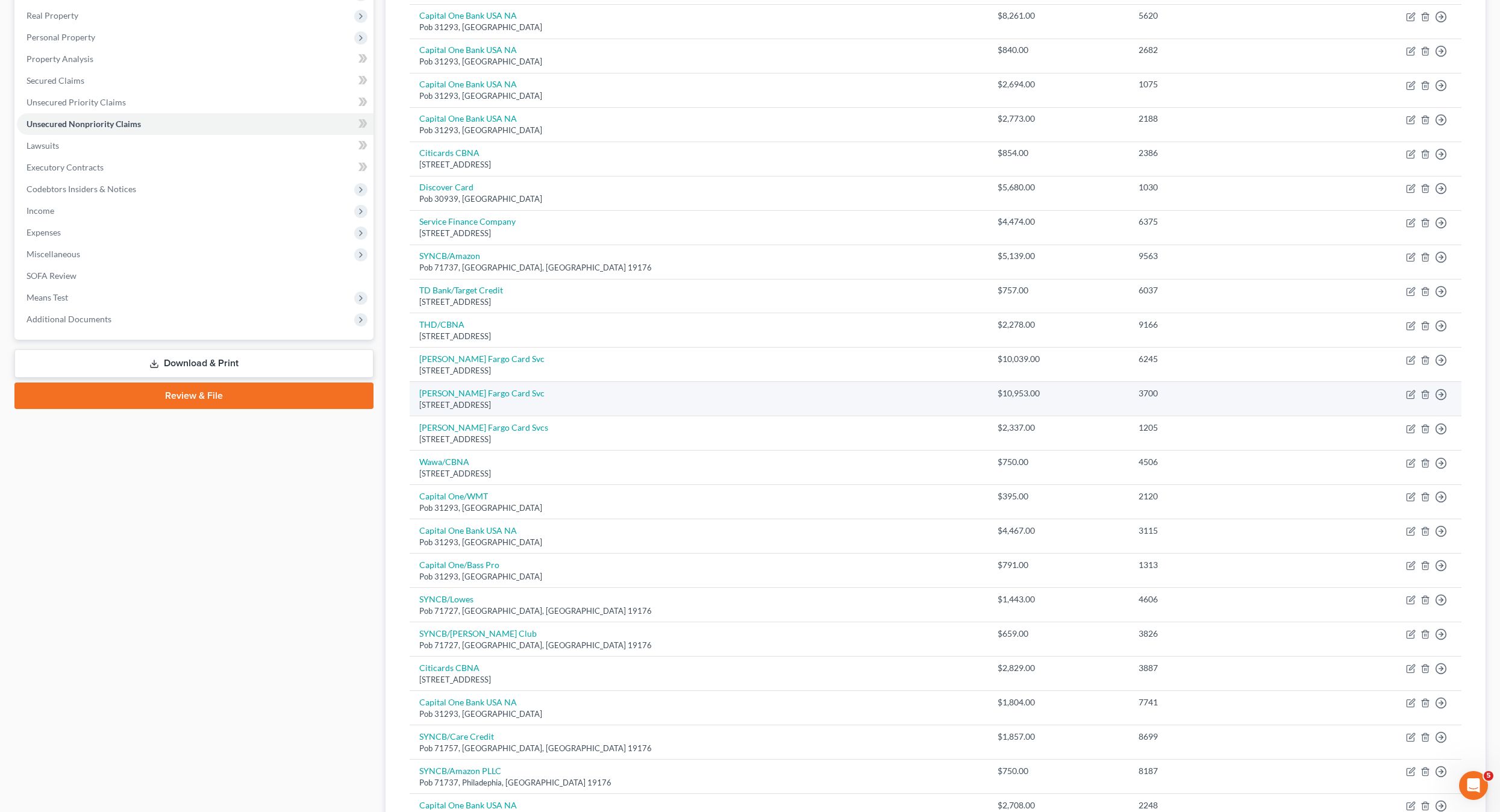
scroll to position [246, 0]
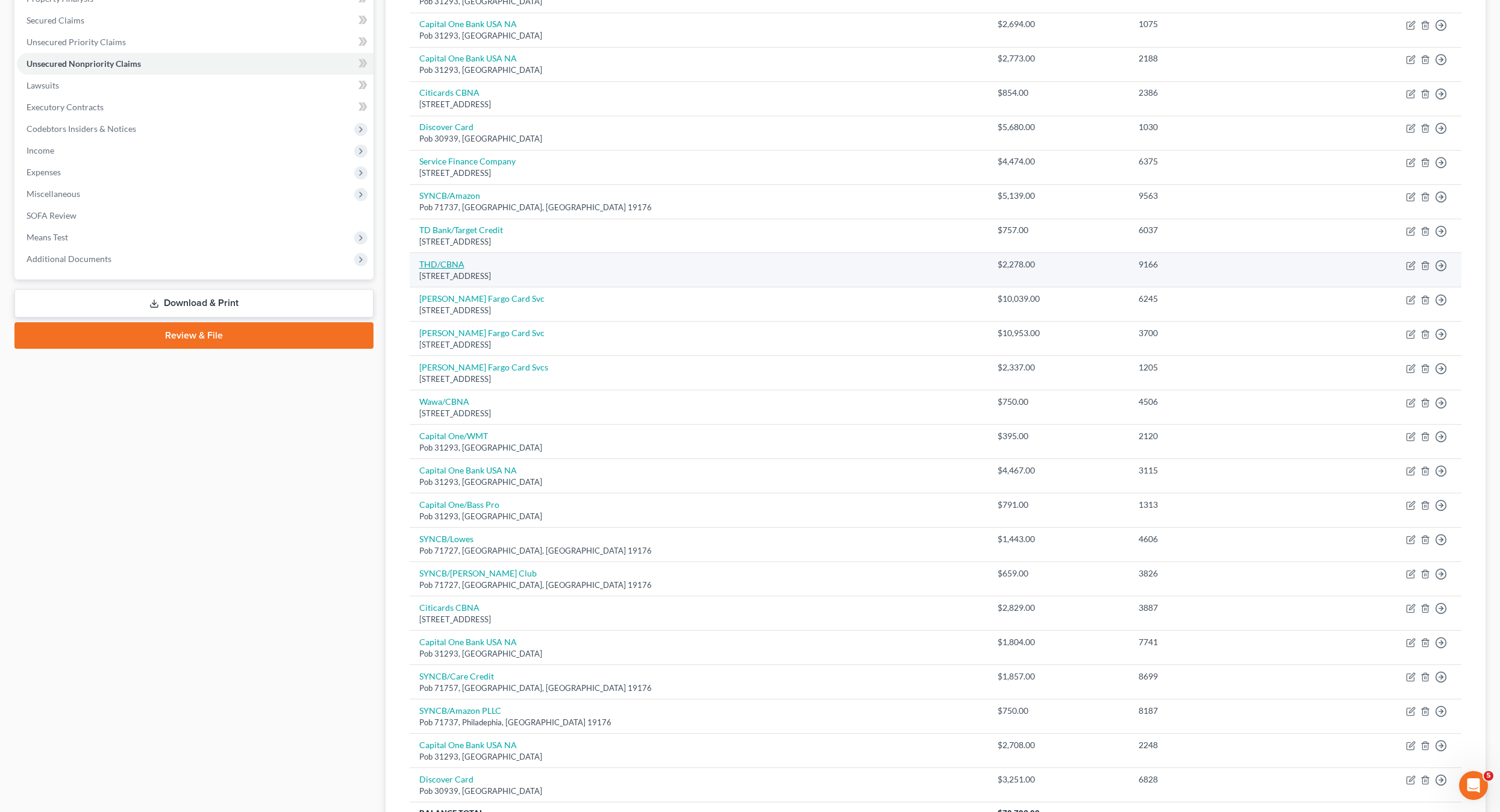
click at [428, 262] on link "THD/CBNA" at bounding box center [442, 264] width 45 height 10
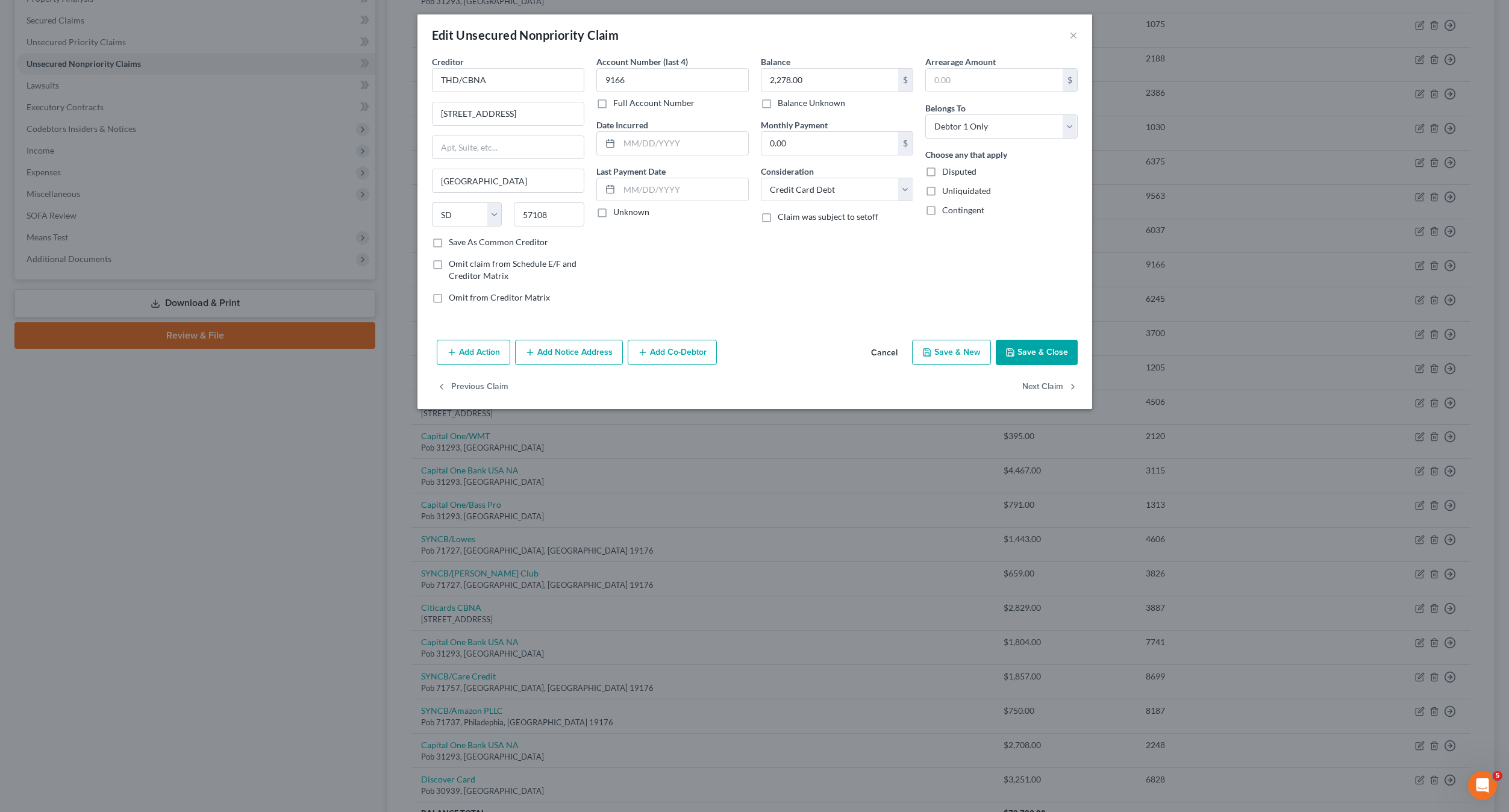
click at [1036, 352] on button "Save & Close" at bounding box center [1037, 352] width 82 height 25
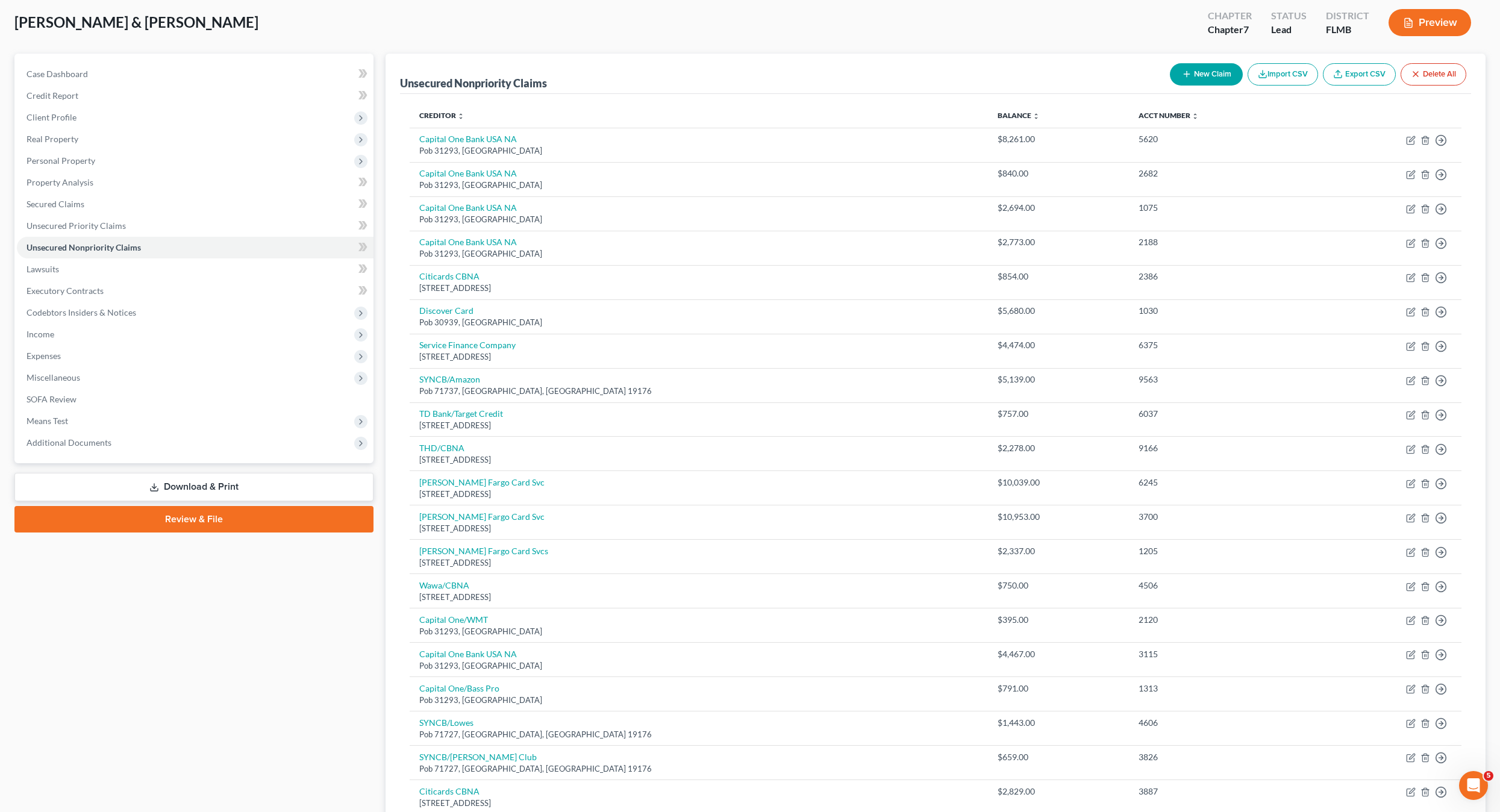
scroll to position [0, 0]
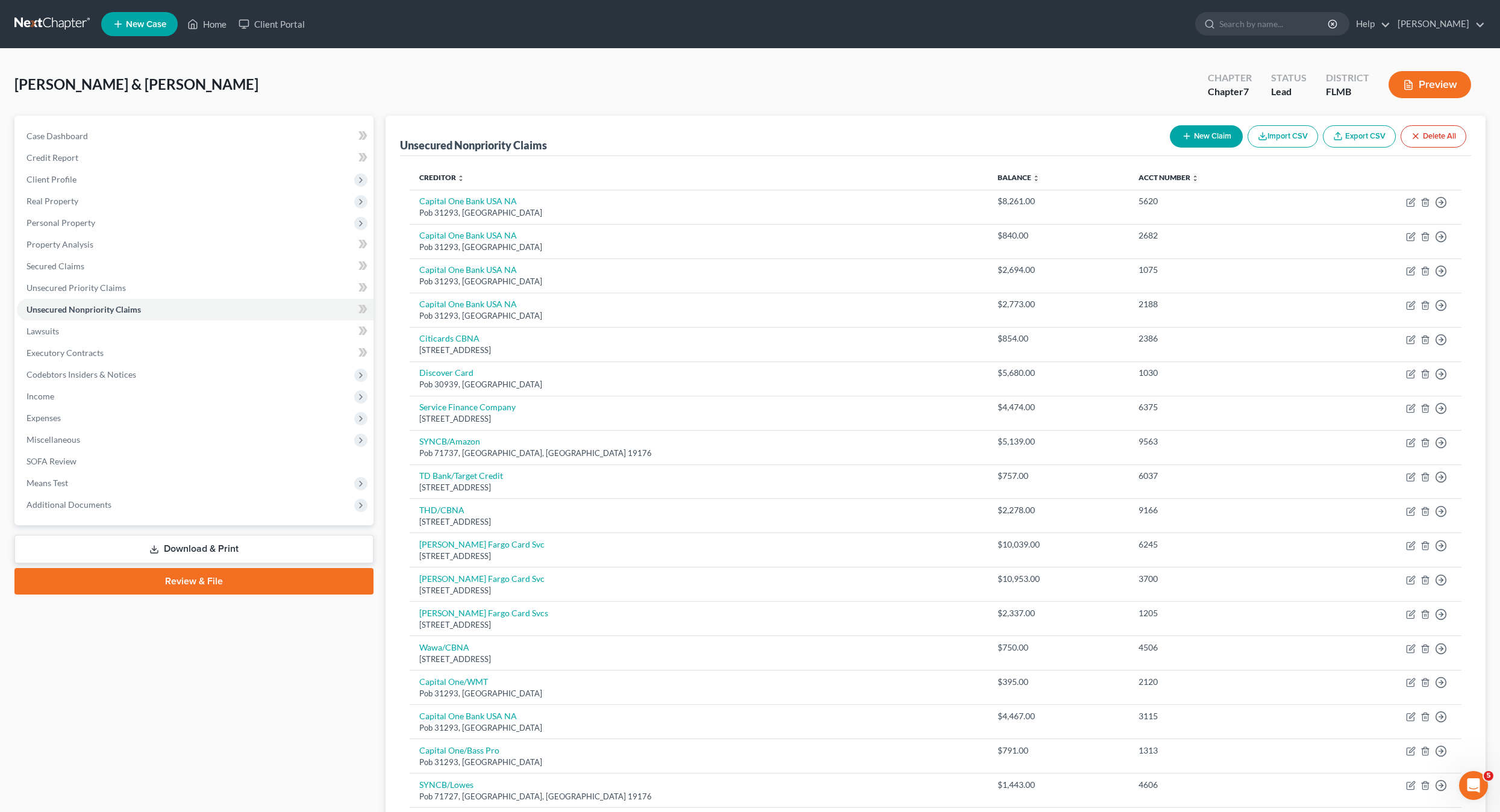
click at [1207, 139] on button "New Claim" at bounding box center [1206, 136] width 73 height 22
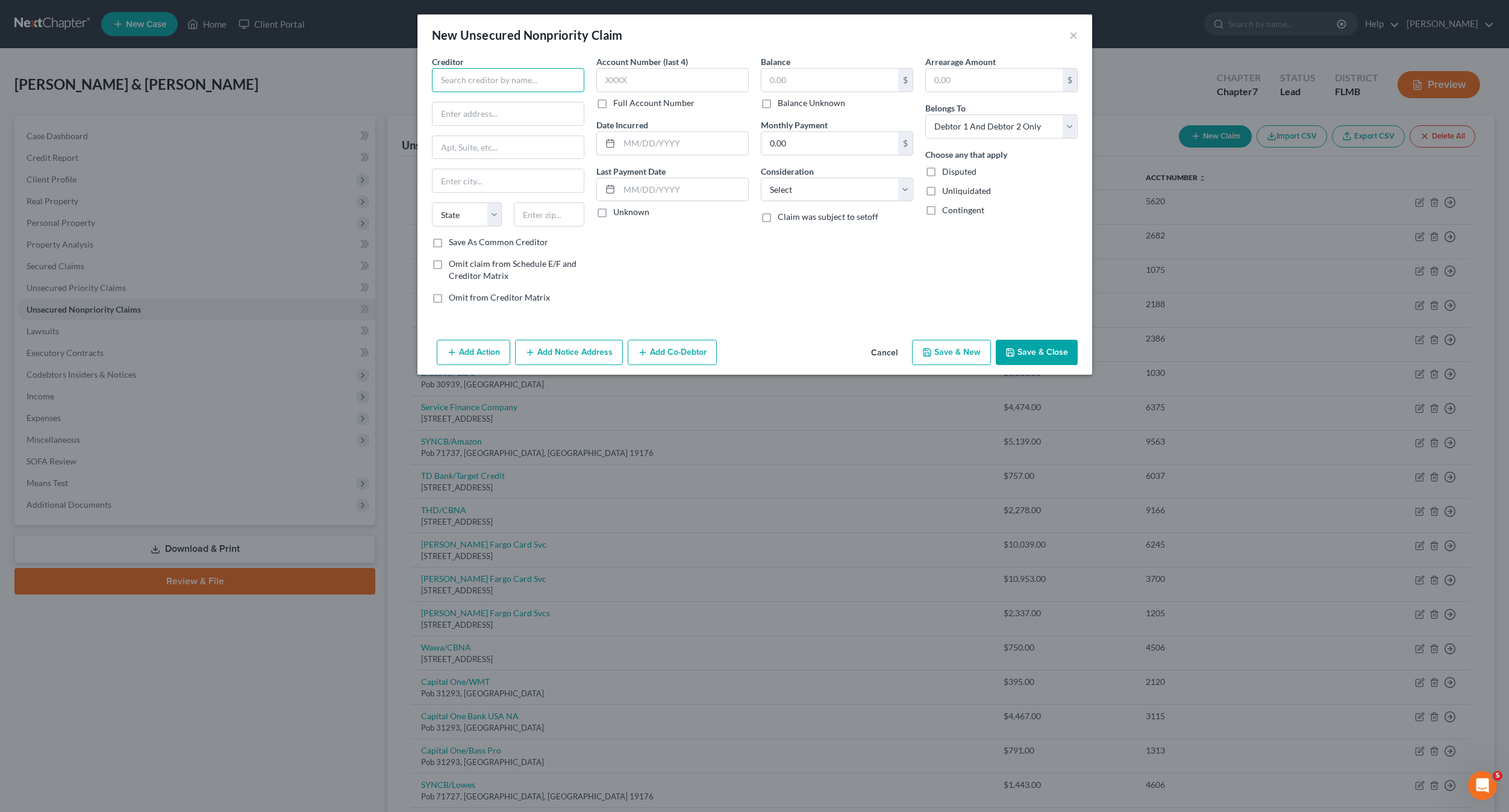
click at [488, 75] on input "text" at bounding box center [508, 80] width 152 height 24
click at [790, 83] on input "text" at bounding box center [830, 80] width 137 height 23
click at [810, 183] on select "Select Cable / Satellite Services Collection Agency Credit Card Debt Debt Couns…" at bounding box center [837, 189] width 152 height 24
click at [761, 178] on select "Select Cable / Satellite Services Collection Agency Credit Card Debt Debt Couns…" at bounding box center [837, 189] width 152 height 24
click at [657, 77] on input "text" at bounding box center [672, 80] width 152 height 24
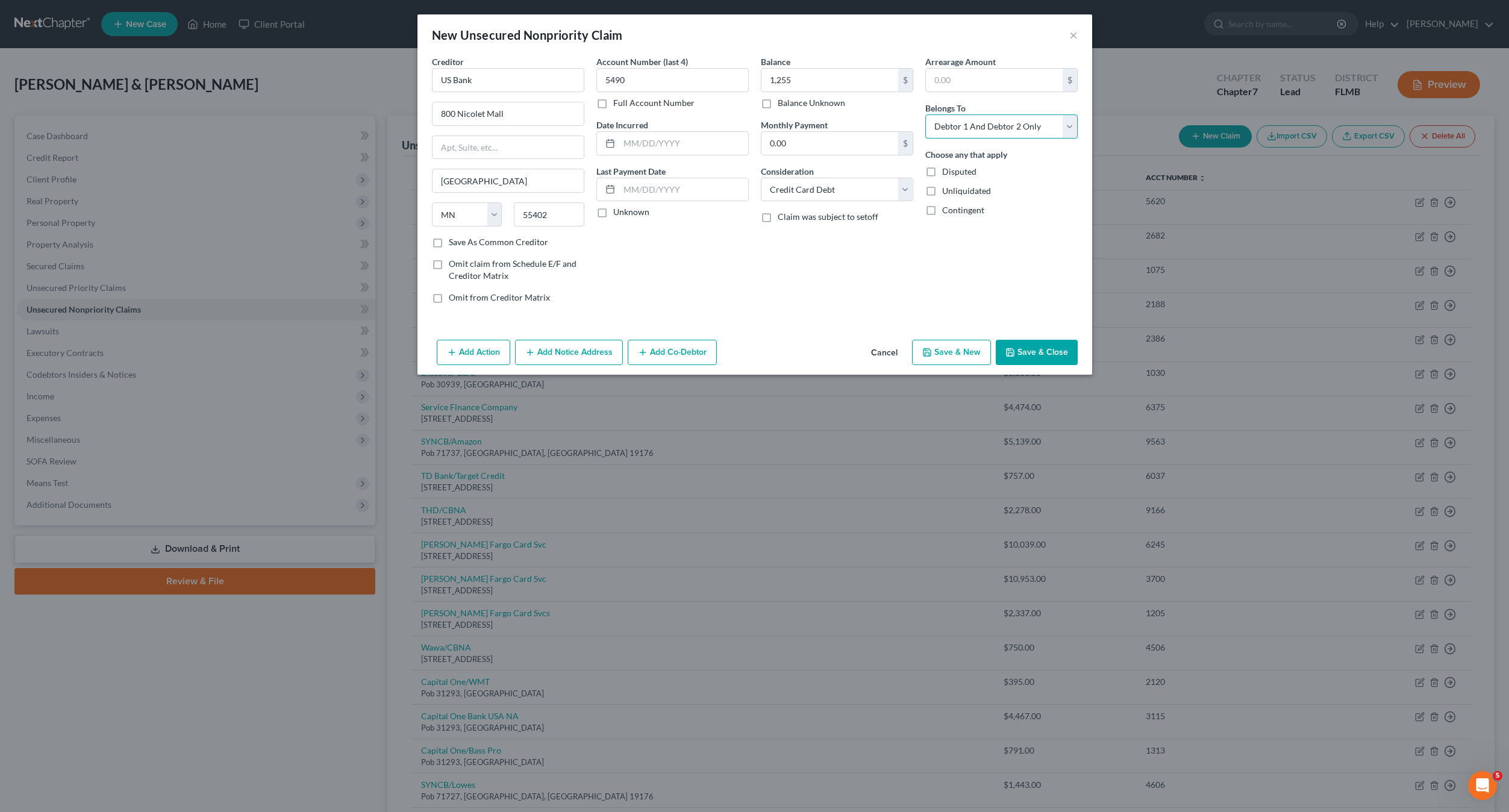
click at [989, 120] on select "Select Debtor 1 Only Debtor 2 Only Debtor 1 And Debtor 2 Only At Least One Of T…" at bounding box center [1001, 126] width 152 height 24
click at [925, 114] on select "Select Debtor 1 Only Debtor 2 Only Debtor 1 And Debtor 2 Only At Least One Of T…" at bounding box center [1001, 126] width 152 height 24
click at [958, 350] on button "Save & New" at bounding box center [952, 352] width 79 height 25
click at [897, 345] on button "Cancel" at bounding box center [884, 353] width 46 height 24
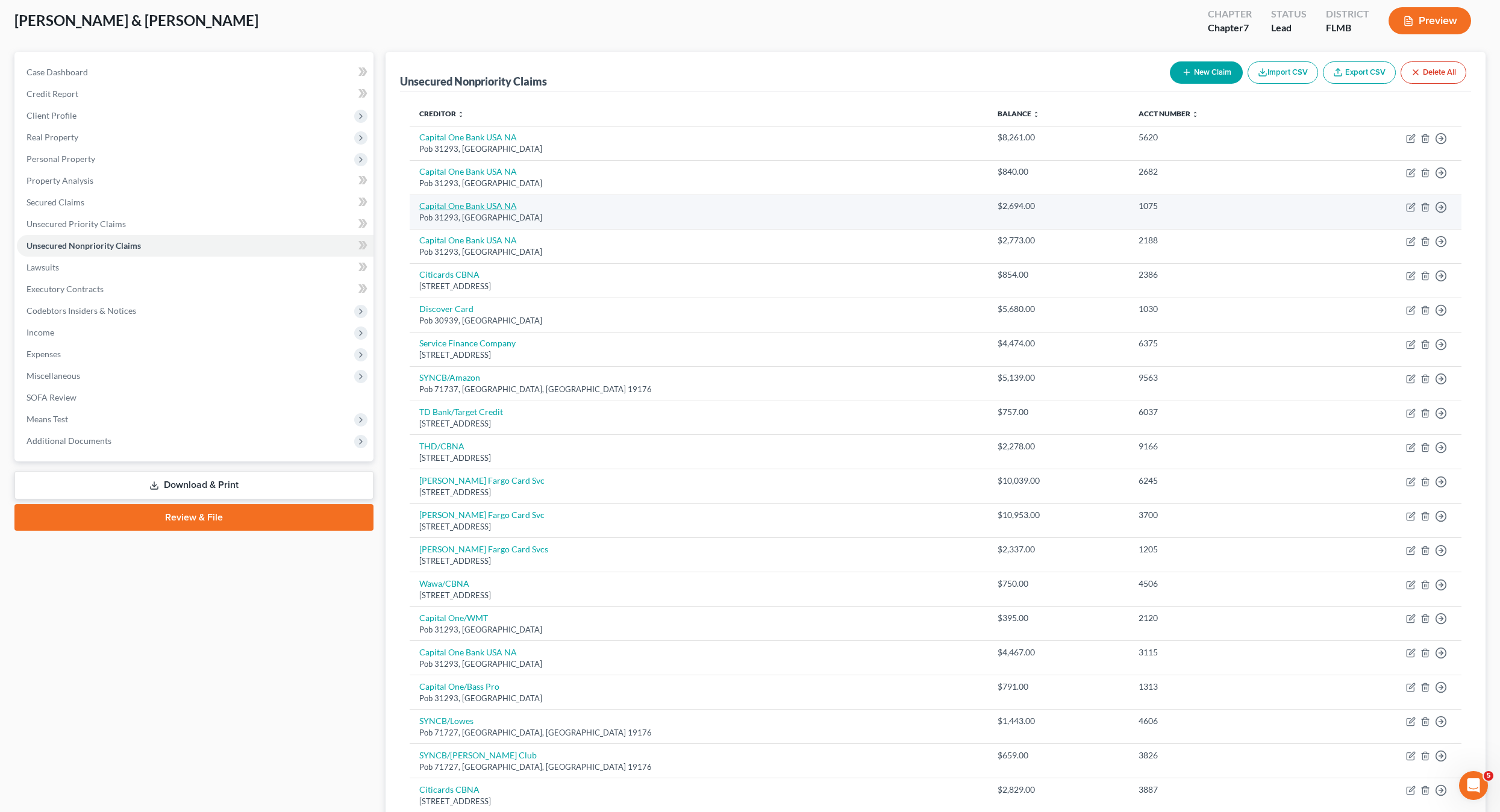
scroll to position [39, 0]
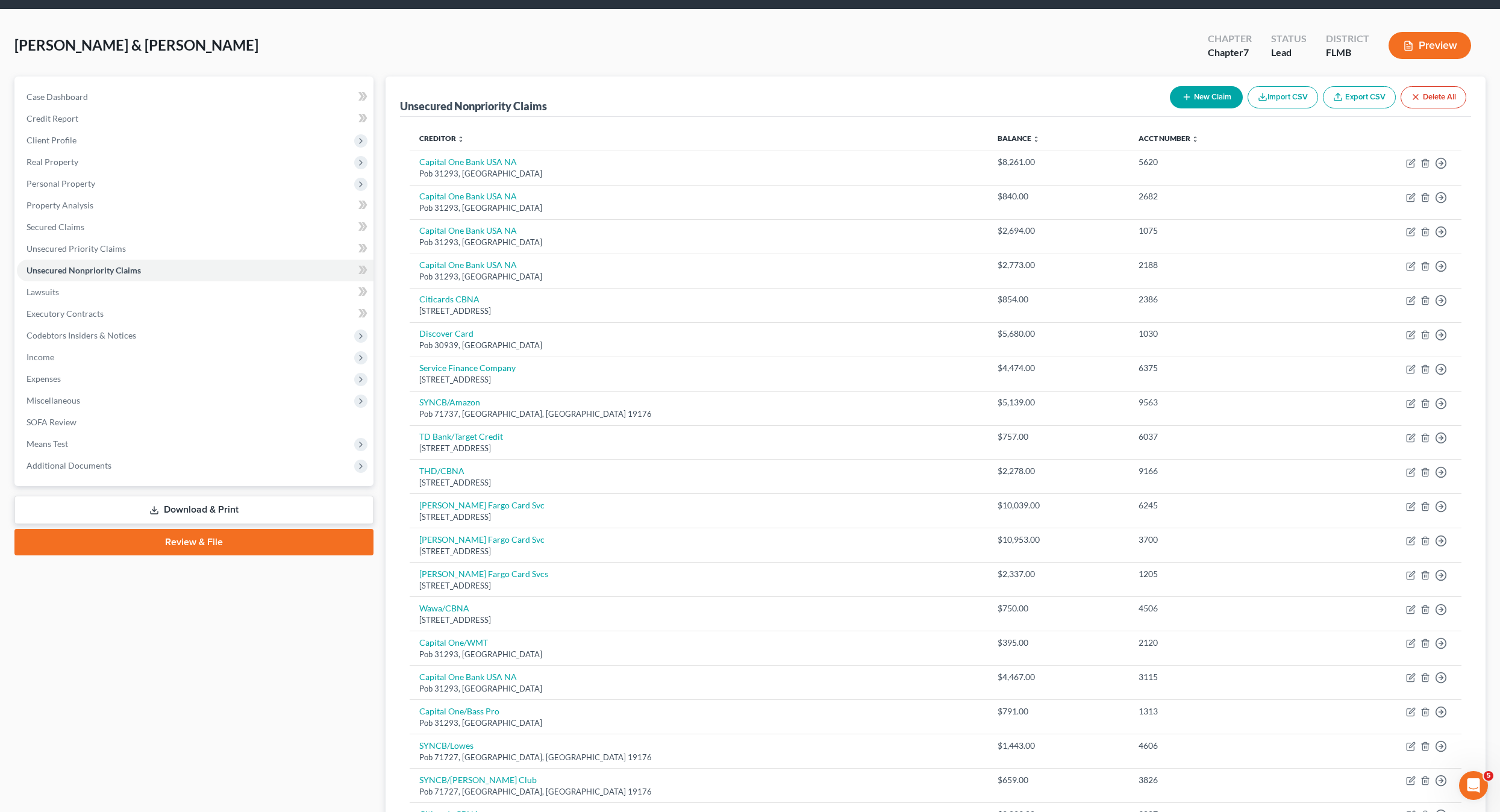
drag, startPoint x: 125, startPoint y: 577, endPoint x: 152, endPoint y: 569, distance: 28.2
click at [125, 577] on div "Case Dashboard Payments Invoices Payments Payments Credit Report Client Profile" at bounding box center [194, 602] width 371 height 1051
